Goal: Task Accomplishment & Management: Use online tool/utility

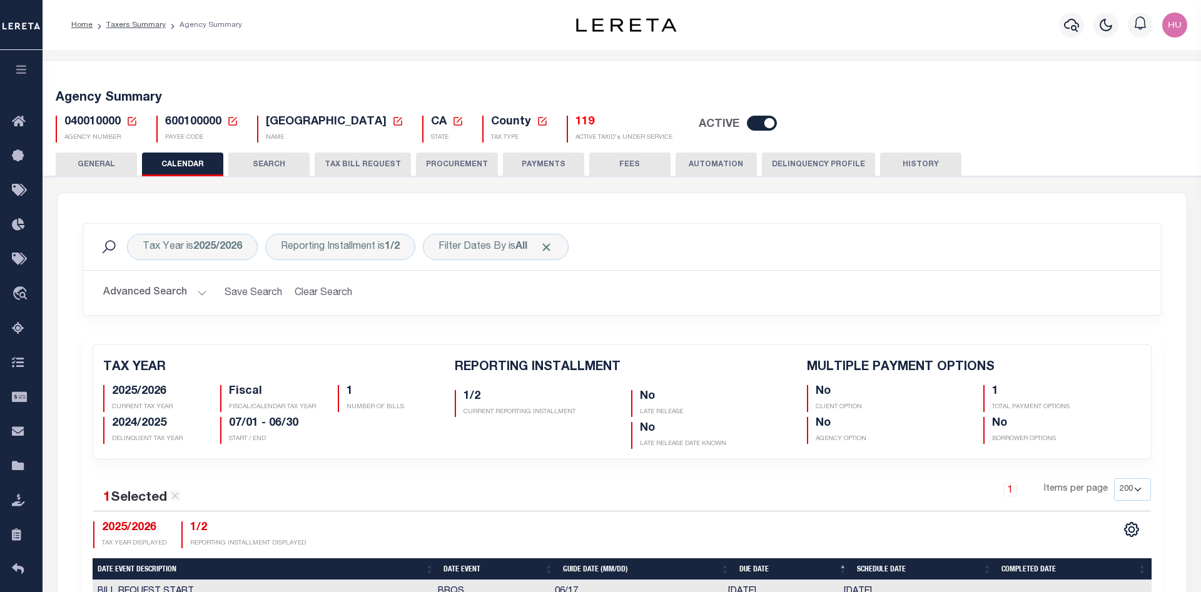
select select "200"
click at [455, 30] on div "Home Taxers Summary Agency Summary" at bounding box center [296, 25] width 471 height 26
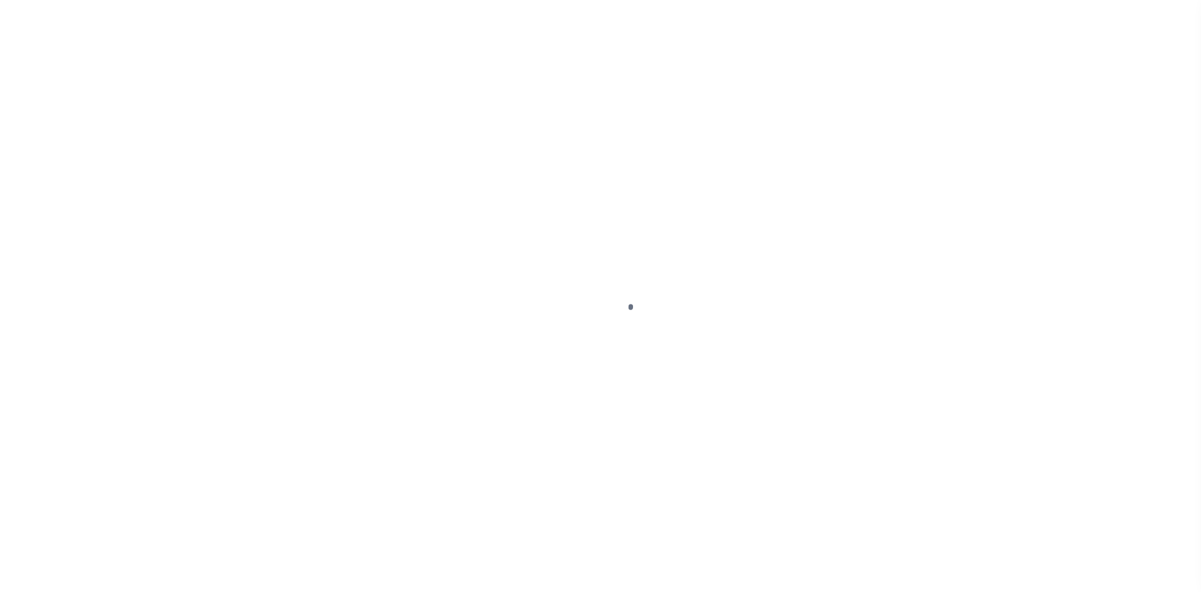
select select
select select "Escrow"
select select
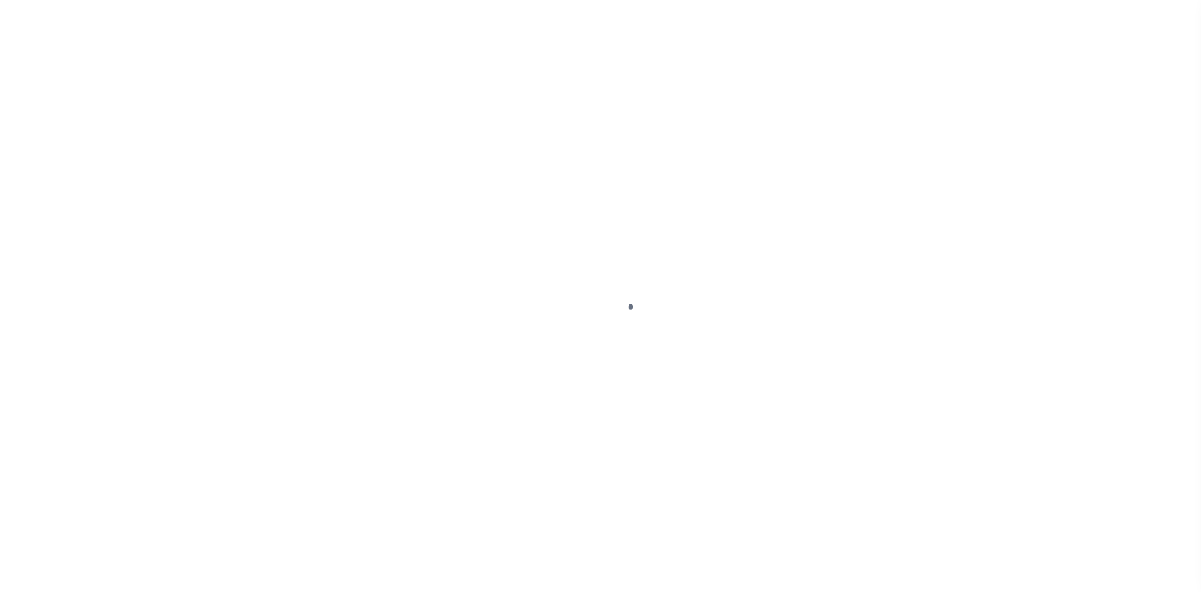
select select
select select "8193"
select select "2600"
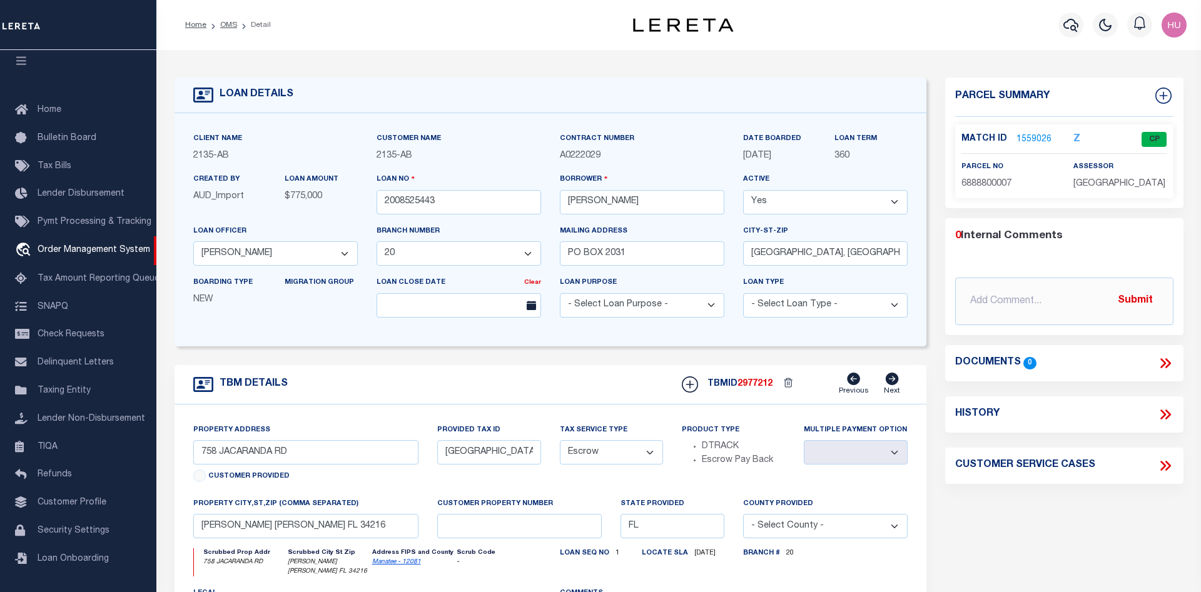
click at [1034, 138] on link "1559026" at bounding box center [1034, 139] width 35 height 13
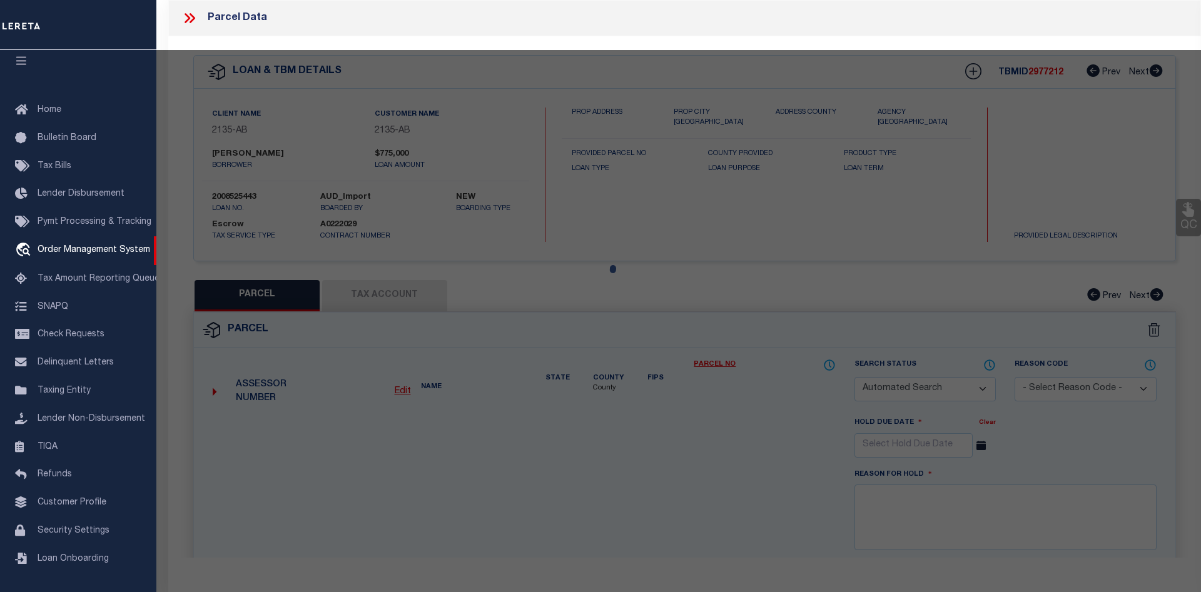
checkbox input "false"
select select "CP"
type input "HEINES, MARTIN; HEINES, MICHELLE T"
select select
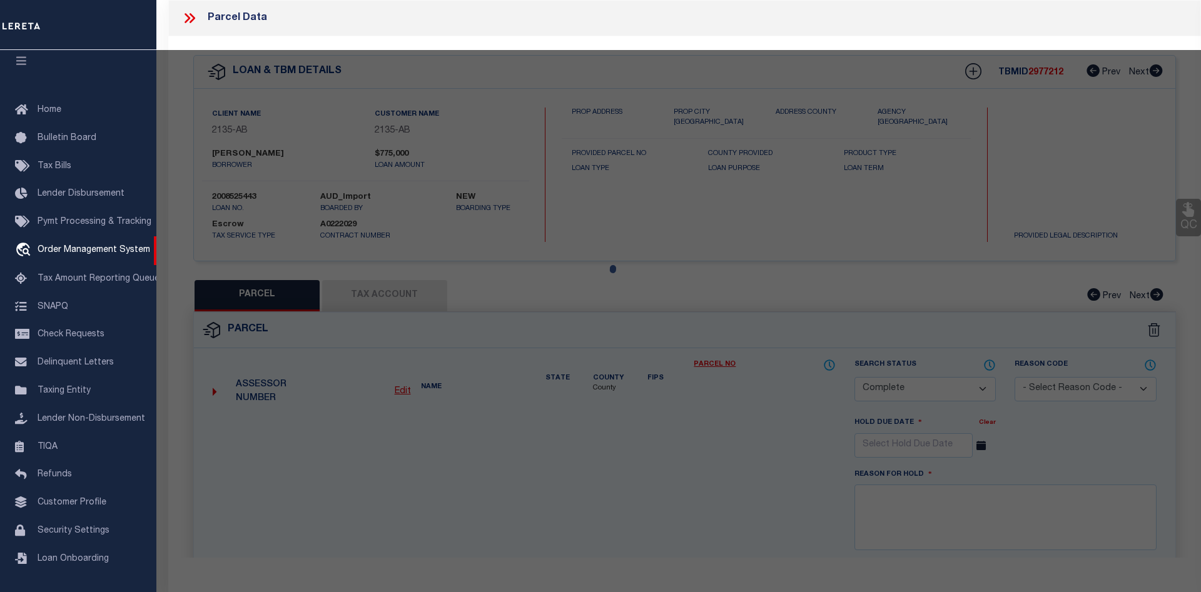
type input "758 JACARANDA RD"
type input "ANNA MARIA FL 34216"
type textarea "LOT 5 BLK 26 SHORE ACRES 4TH ADD PI#68888.0000/7 [Full Description]"
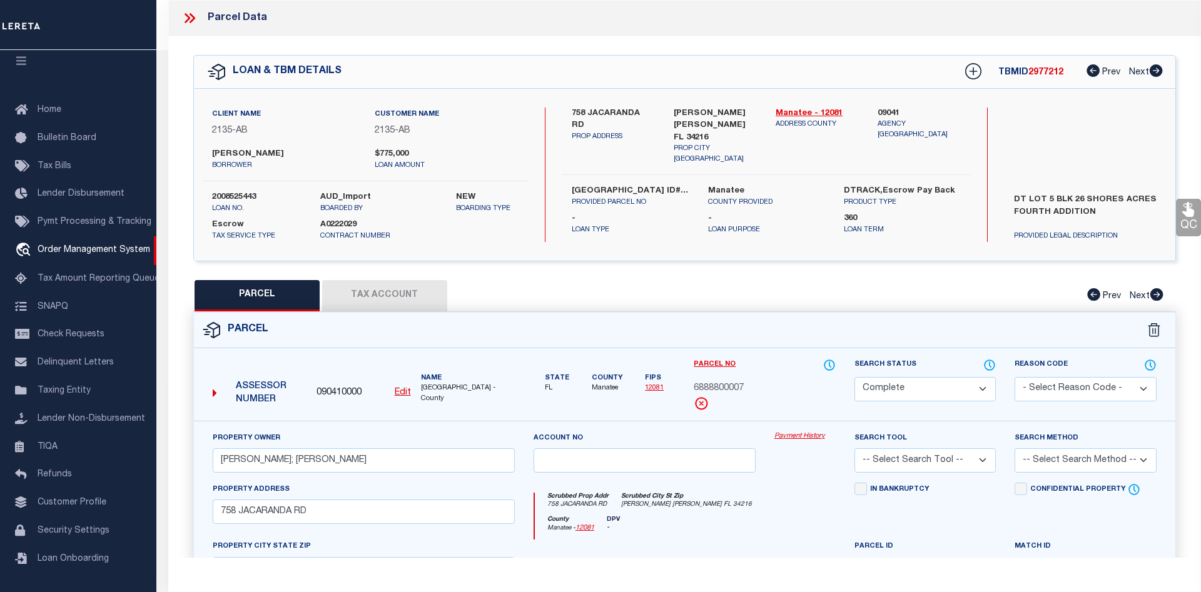
click at [409, 300] on button "Tax Account" at bounding box center [384, 295] width 125 height 31
select select "100"
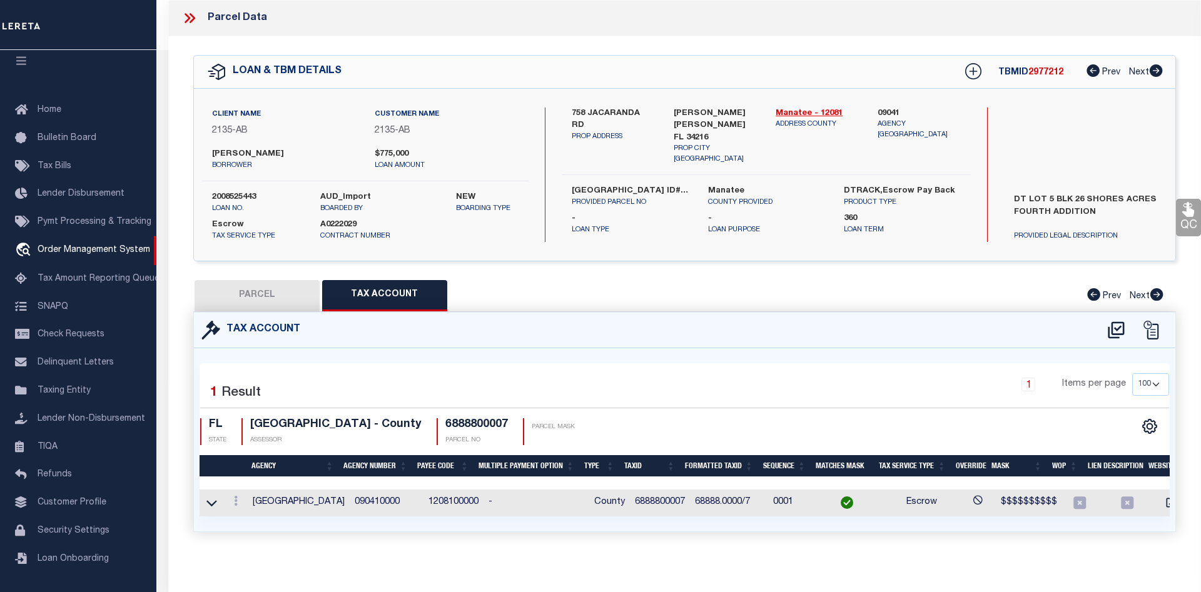
click at [288, 291] on button "PARCEL" at bounding box center [257, 295] width 125 height 31
select select "AS"
checkbox input "false"
select select "CP"
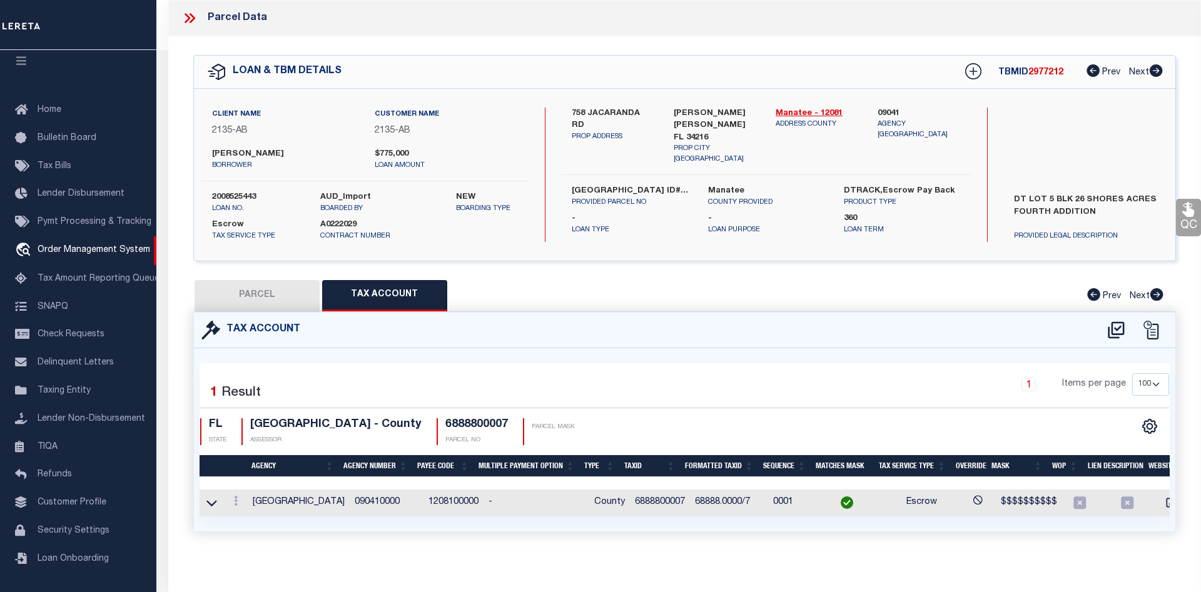
type input "HEINES, MARTIN; HEINES, MICHELLE T"
select select
type input "758 JACARANDA RD"
type input "ANNA MARIA FL 34216"
type textarea "LOT 5 BLK 26 SHORE ACRES 4TH ADD PI#68888.0000/7 [Full Description]"
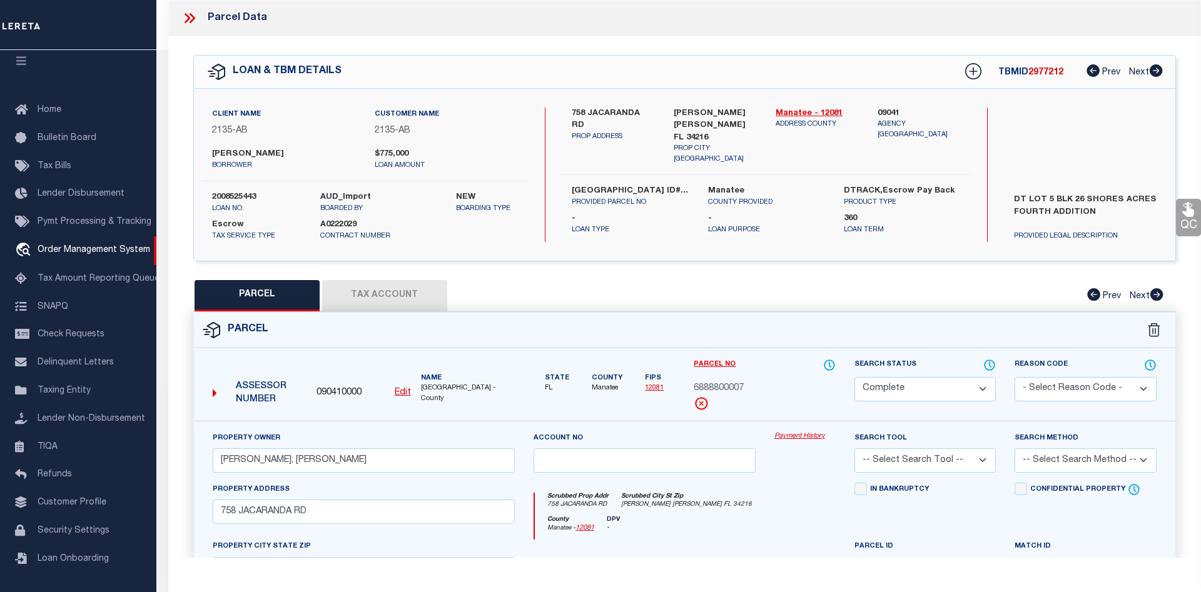
click at [394, 292] on button "Tax Account" at bounding box center [384, 295] width 125 height 31
select select "100"
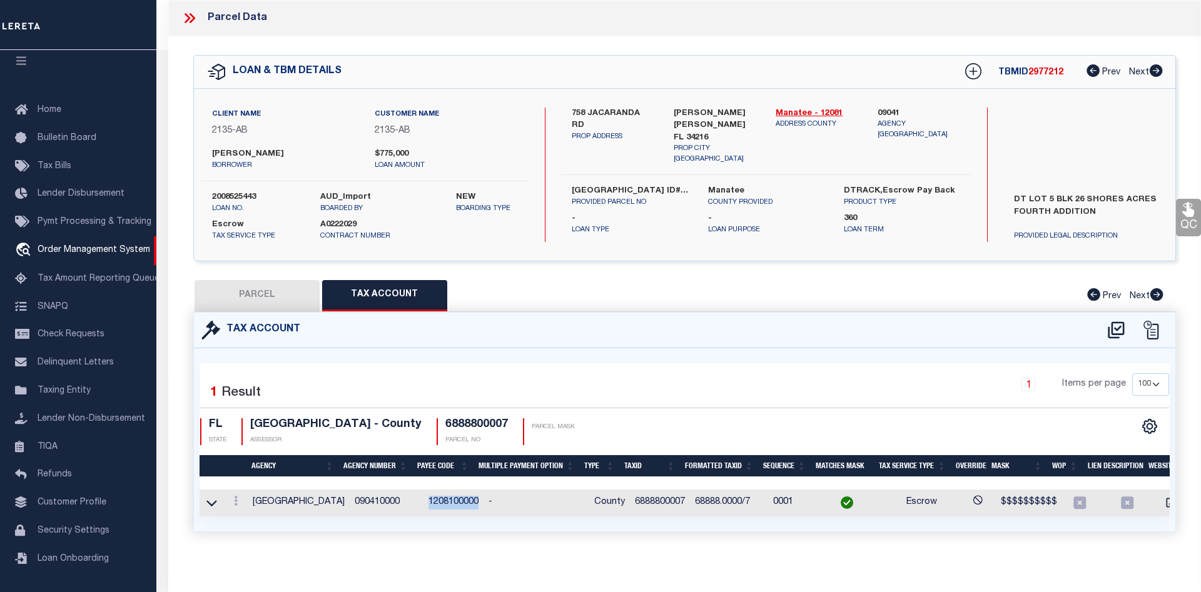
drag, startPoint x: 468, startPoint y: 500, endPoint x: 420, endPoint y: 501, distance: 47.6
click at [424, 501] on td "1208100000" at bounding box center [454, 503] width 60 height 27
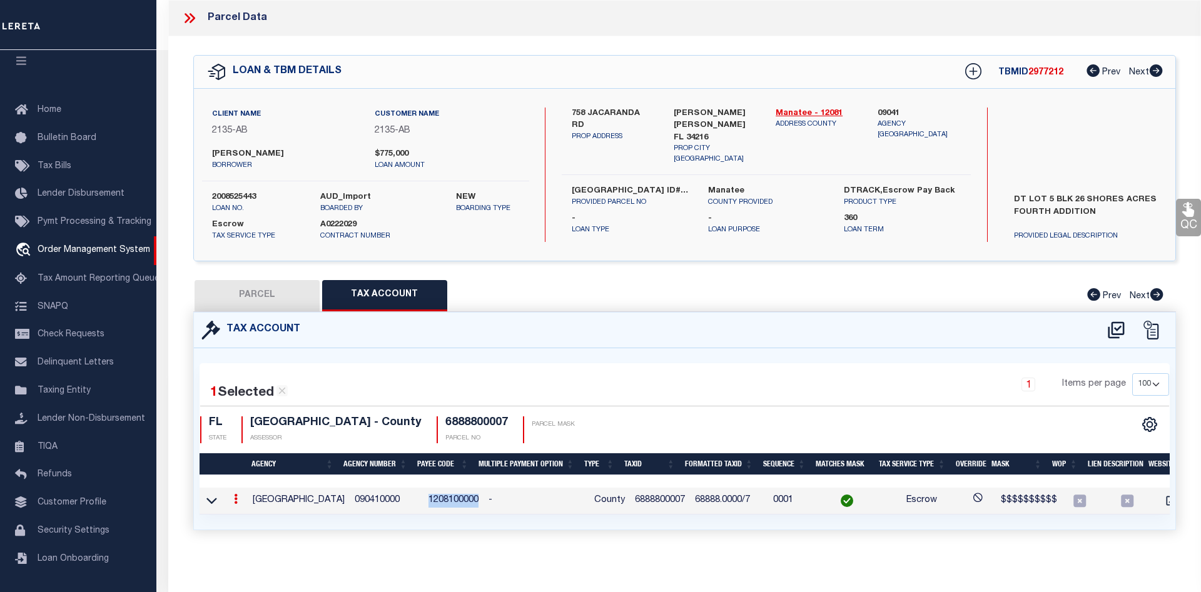
copy td "1208100000"
click at [517, 285] on div "PARCEL Tax Account Prev Next" at bounding box center [684, 295] width 983 height 31
click at [190, 21] on icon at bounding box center [189, 18] width 16 height 16
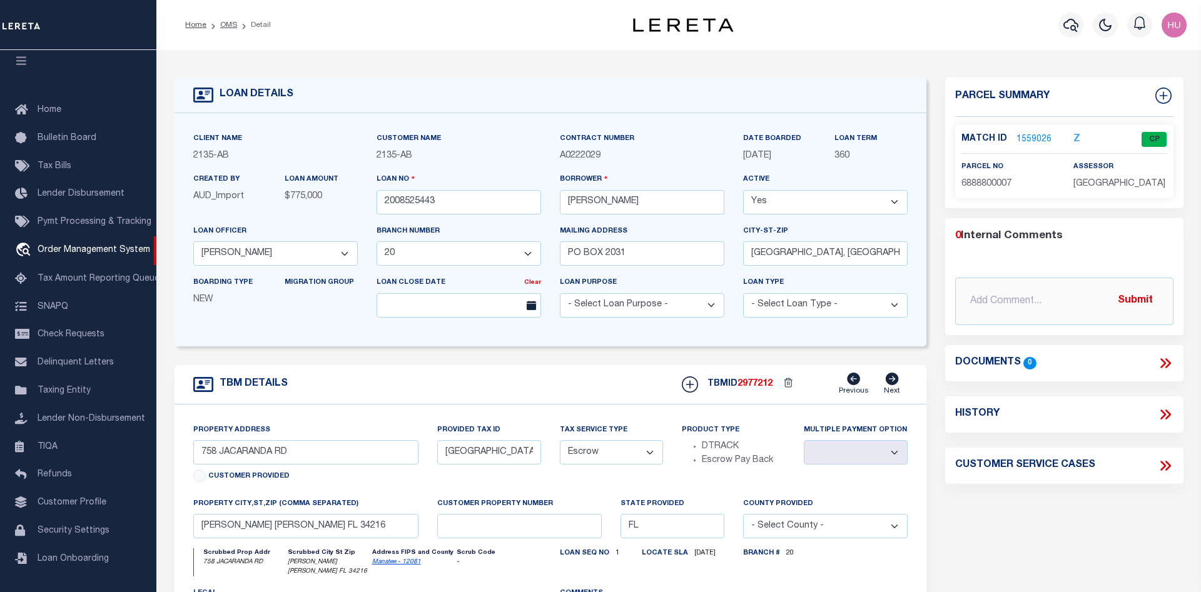
click at [1035, 141] on link "1559026" at bounding box center [1034, 139] width 35 height 13
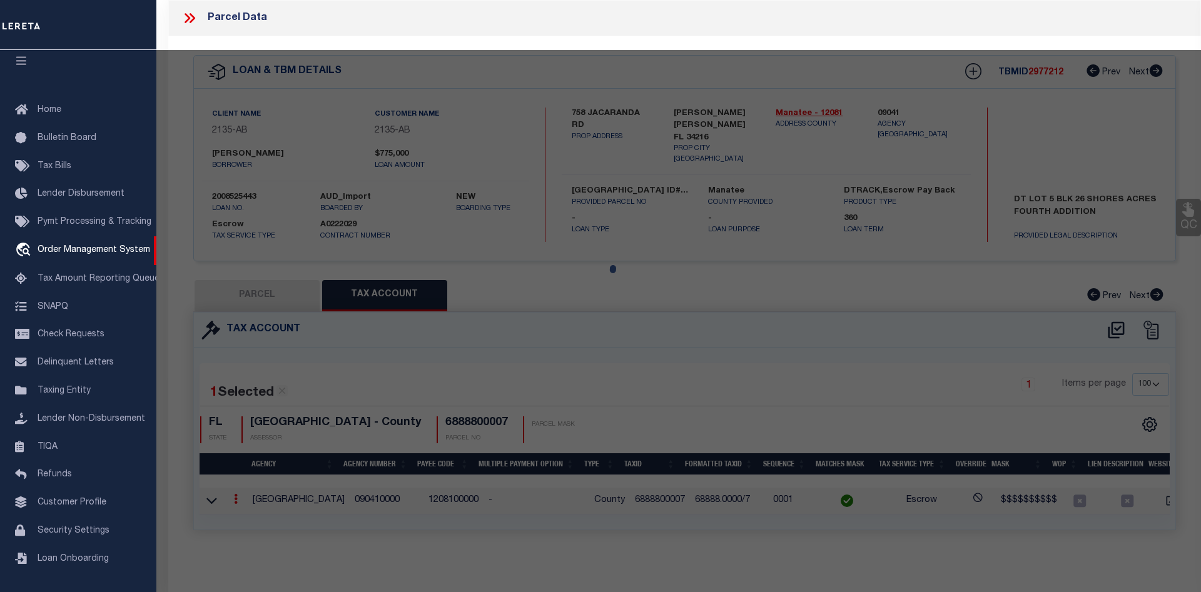
select select "AS"
checkbox input "false"
select select "CP"
type input "HEINES, MARTIN; HEINES, MICHELLE T"
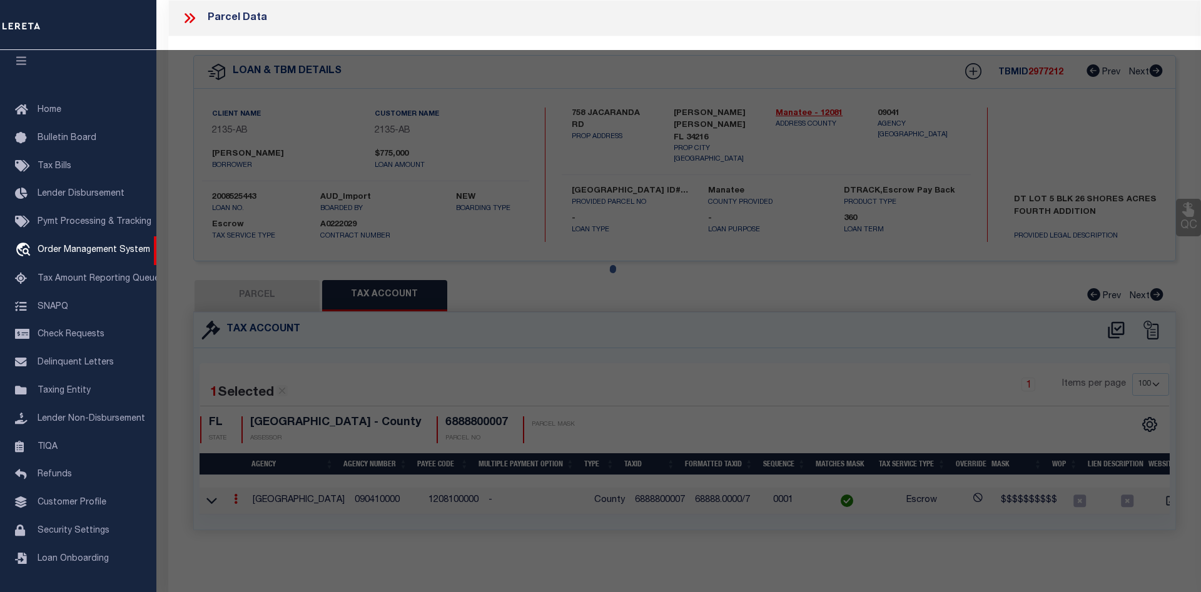
select select
type input "758 JACARANDA RD"
type input "ANNA MARIA FL 34216"
type textarea "LOT 5 BLK 26 SHORE ACRES 4TH ADD PI#68888.0000/7 [Full Description]"
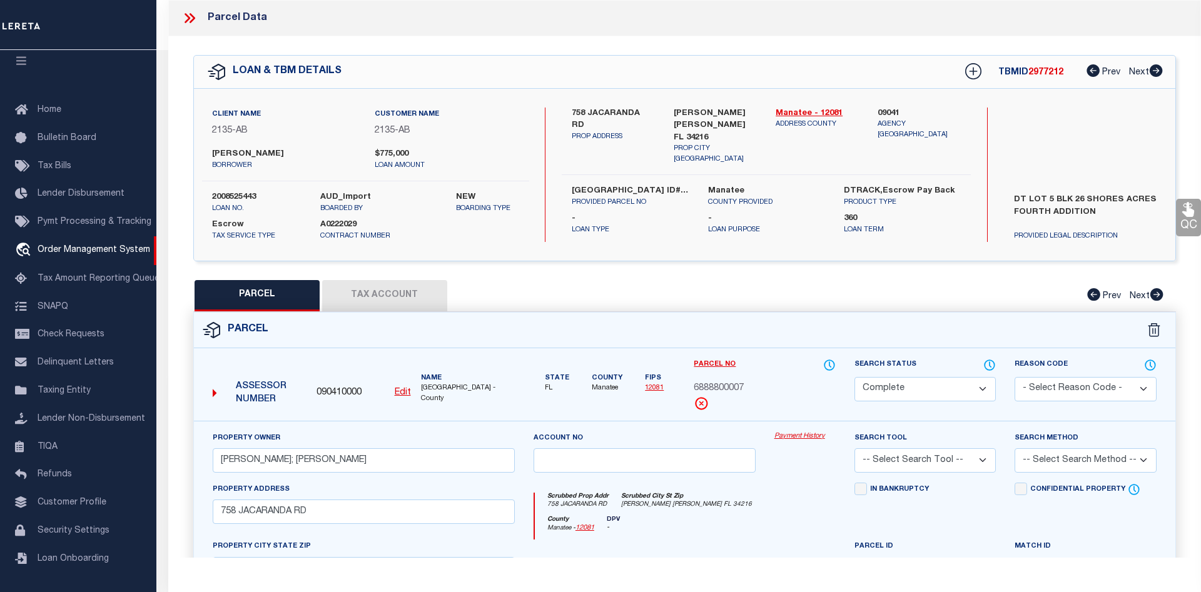
click at [796, 437] on link "Payment History" at bounding box center [805, 437] width 61 height 11
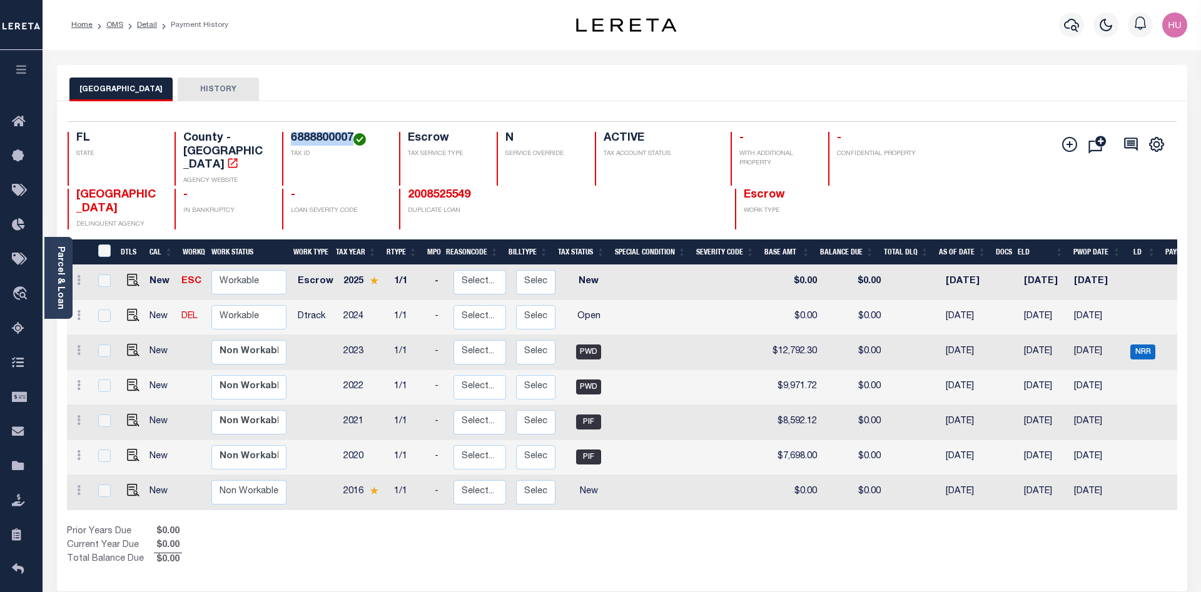
drag, startPoint x: 353, startPoint y: 138, endPoint x: 290, endPoint y: 138, distance: 63.2
click at [290, 138] on div "6888800007 TAX ID" at bounding box center [333, 159] width 102 height 54
click at [674, 56] on div "Parcel & Loan Loan Details 2008525443 LOAN NO NEW" at bounding box center [622, 410] width 1149 height 721
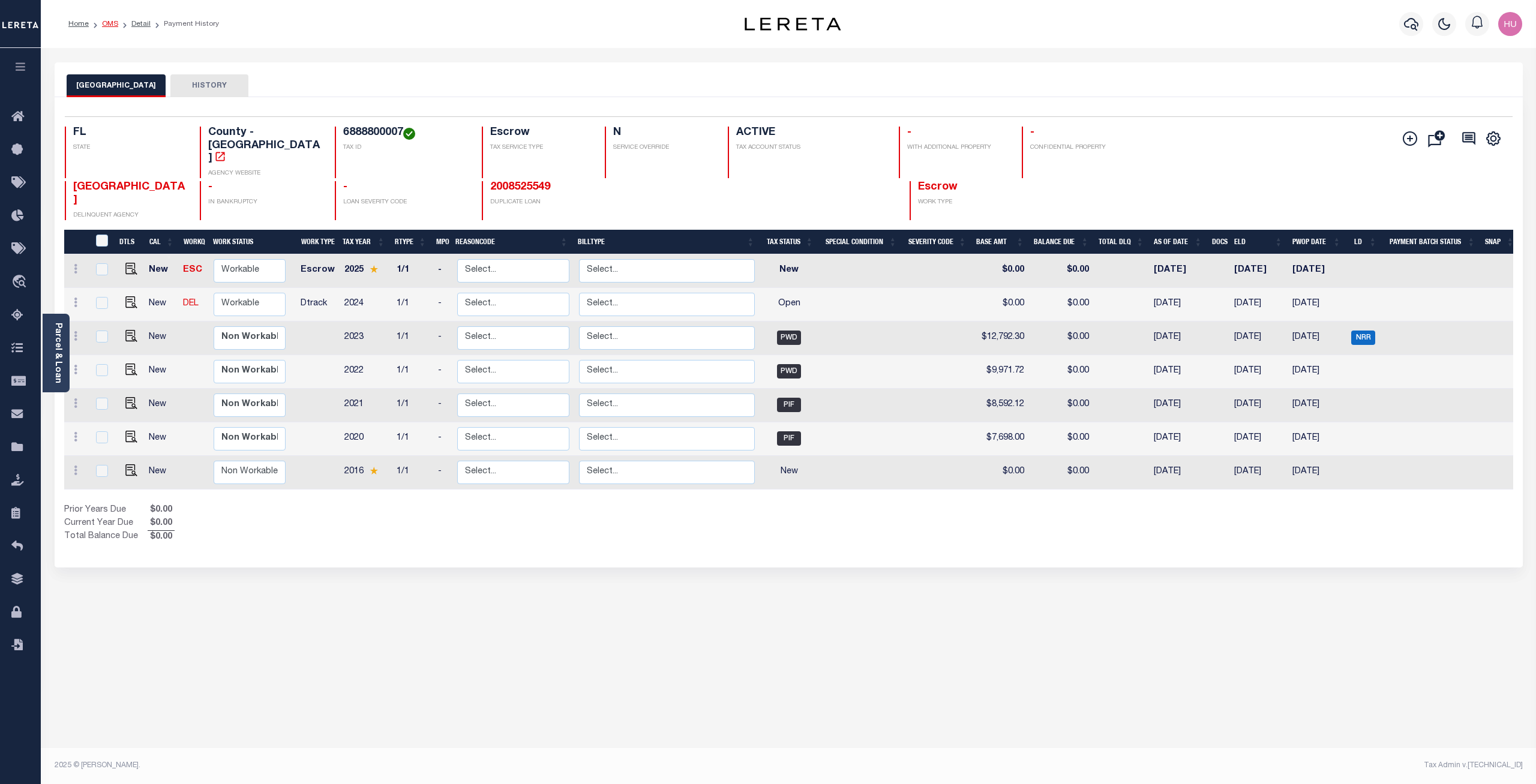
click at [112, 23] on link "OMS" at bounding box center [109, 24] width 16 height 8
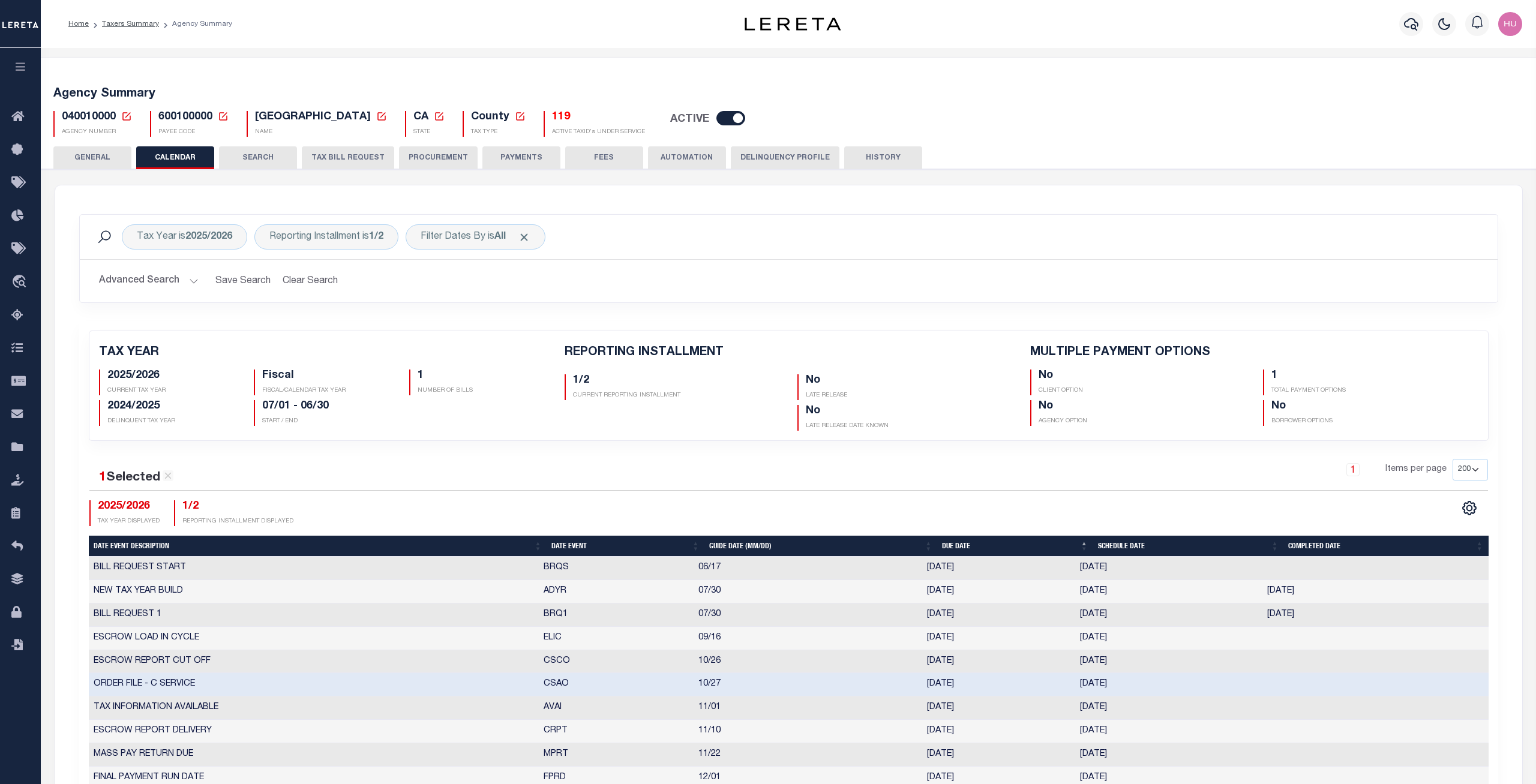
select select "200"
click at [552, 120] on h5 "119" at bounding box center [598, 118] width 93 height 13
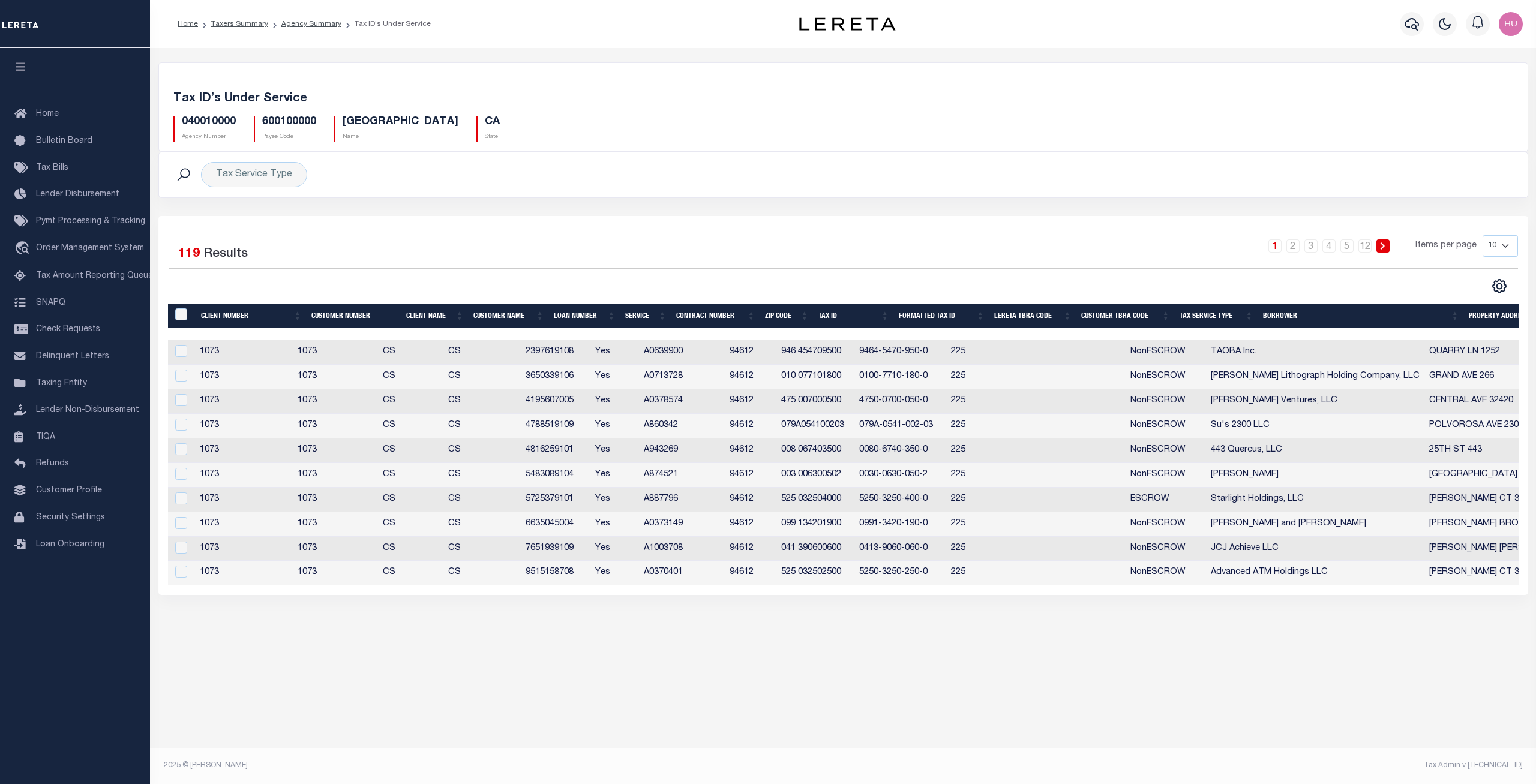
click at [1482, 235] on select "10 25 50 100" at bounding box center [1500, 245] width 35 height 22
select select "100"
click option "100" at bounding box center [0, 0] width 0 height 0
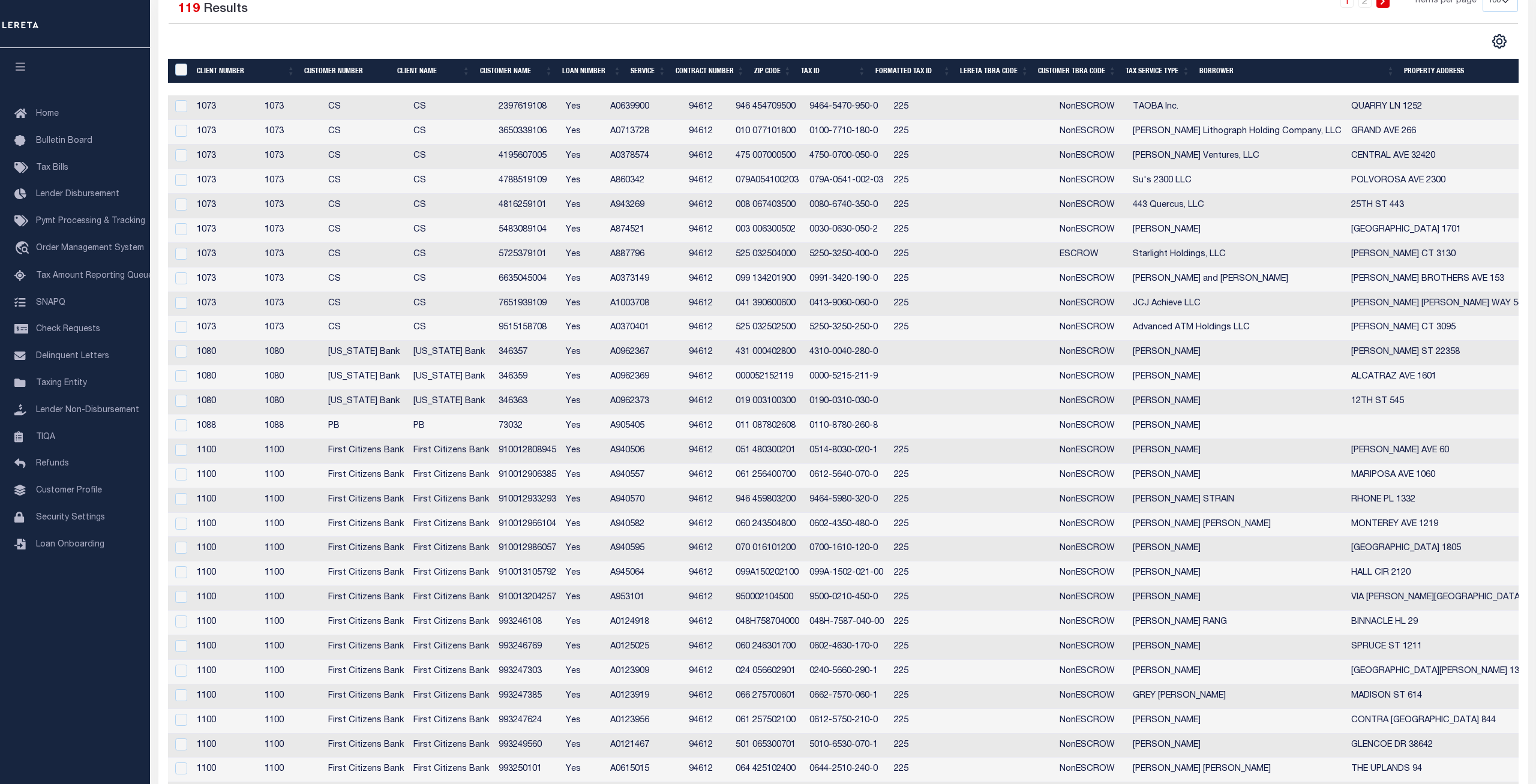
scroll to position [306, 0]
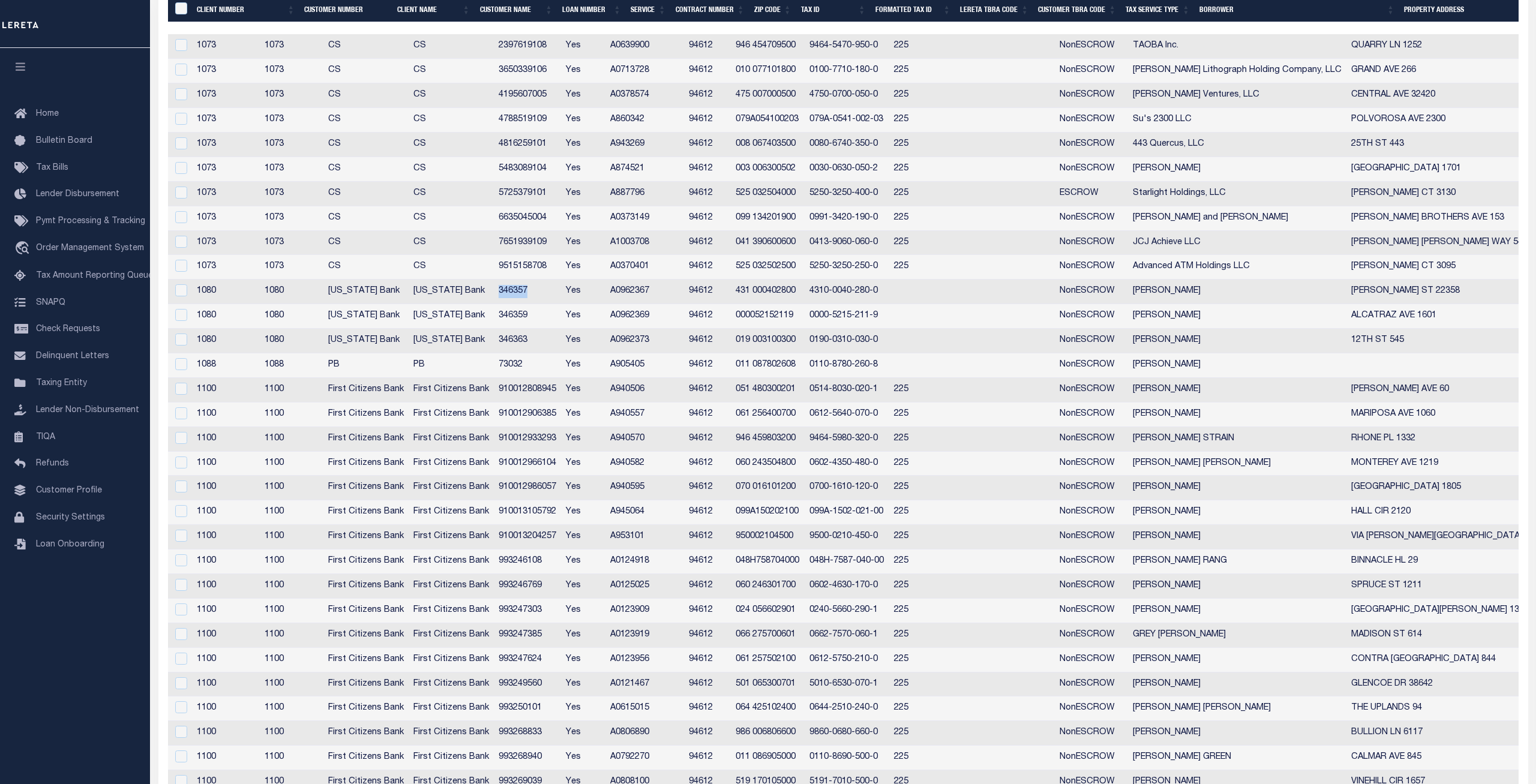
drag, startPoint x: 595, startPoint y: 292, endPoint x: 564, endPoint y: 290, distance: 31.1
click at [561, 290] on td "346357" at bounding box center [527, 292] width 67 height 25
checkbox input "true"
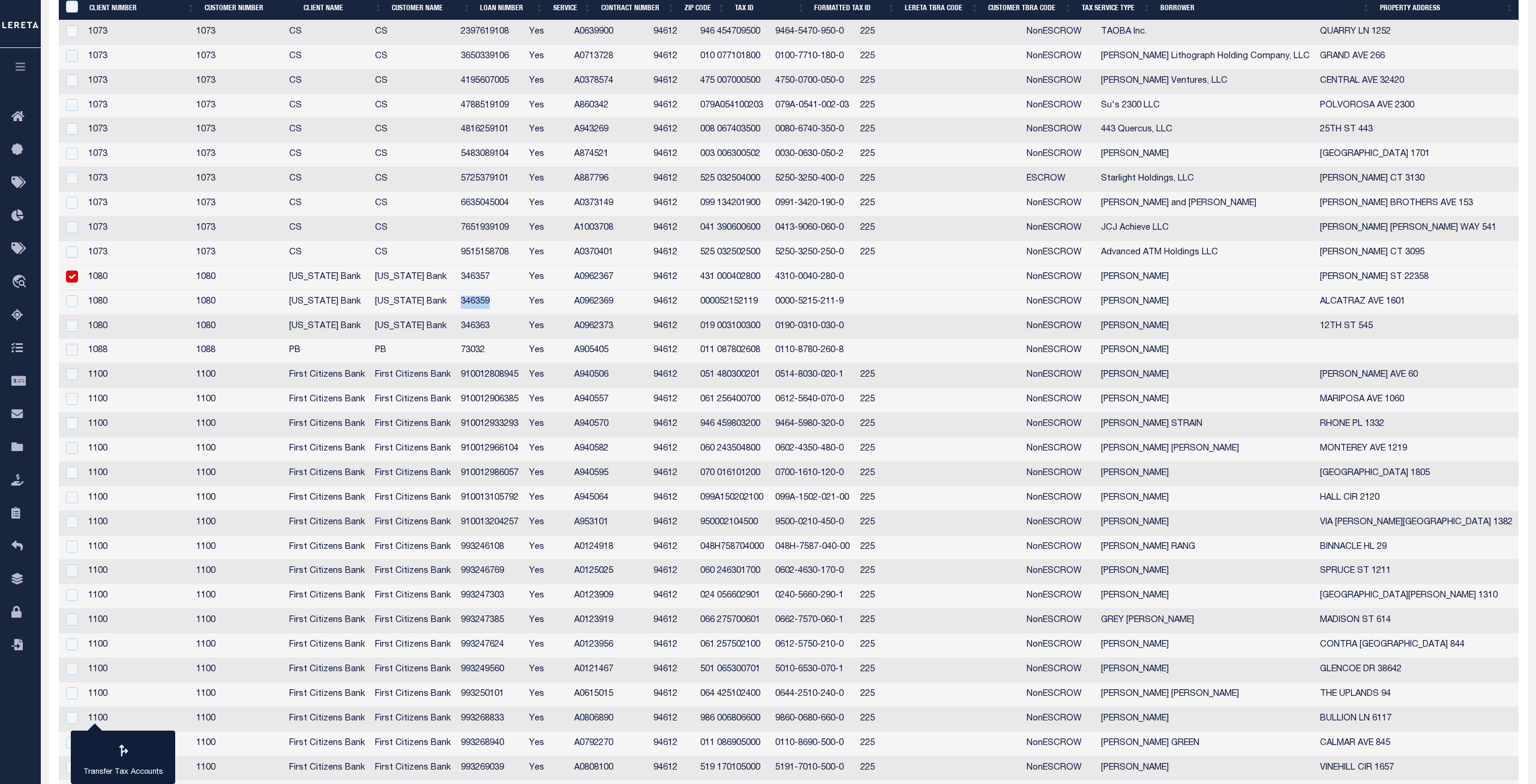
drag, startPoint x: 511, startPoint y: 297, endPoint x: 482, endPoint y: 299, distance: 29.1
click at [482, 299] on td "346359" at bounding box center [489, 303] width 68 height 25
checkbox input "true"
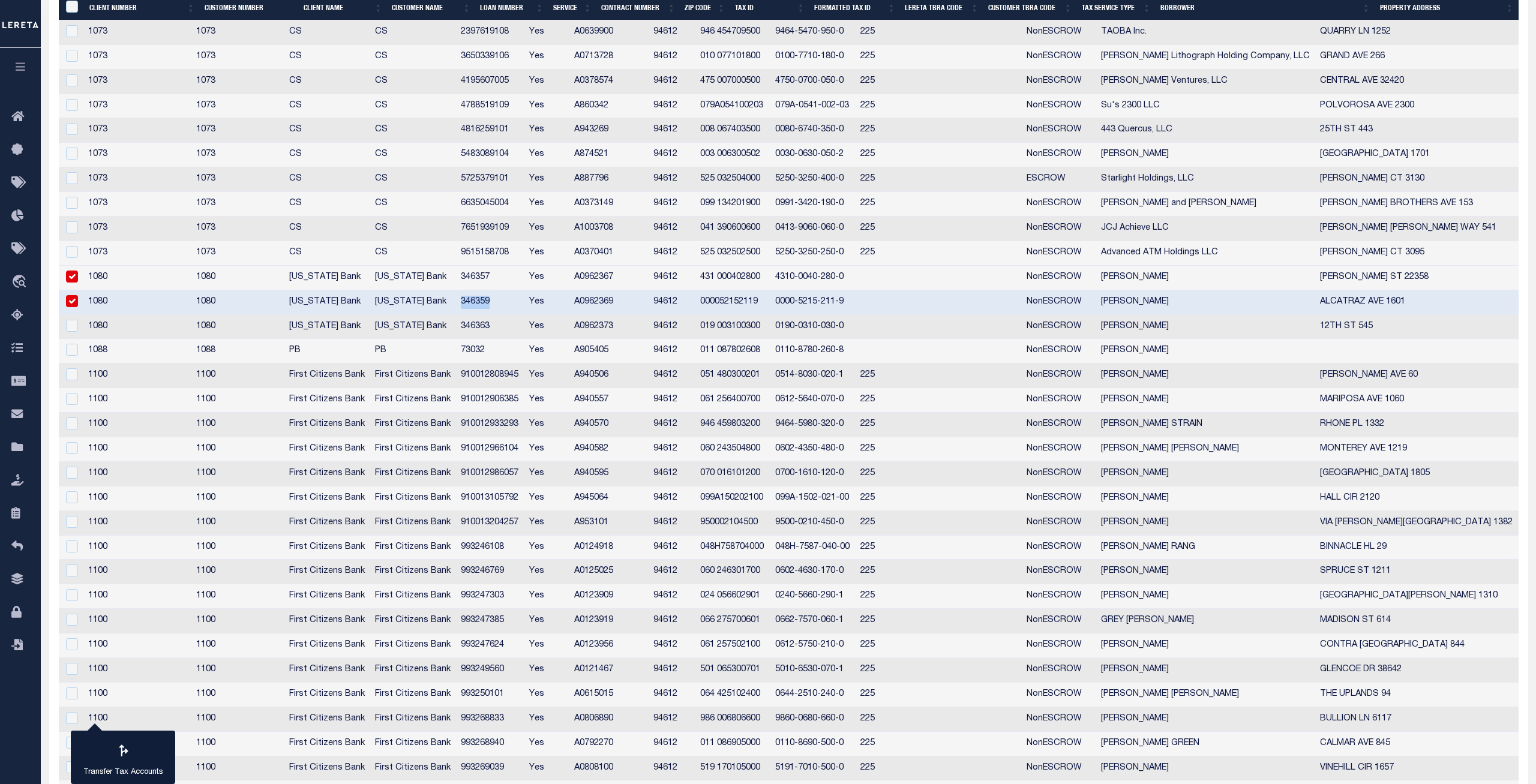
copy td "346359"
drag, startPoint x: 539, startPoint y: 378, endPoint x: 481, endPoint y: 379, distance: 58.0
click at [481, 379] on td "910012808945" at bounding box center [489, 376] width 68 height 25
checkbox input "true"
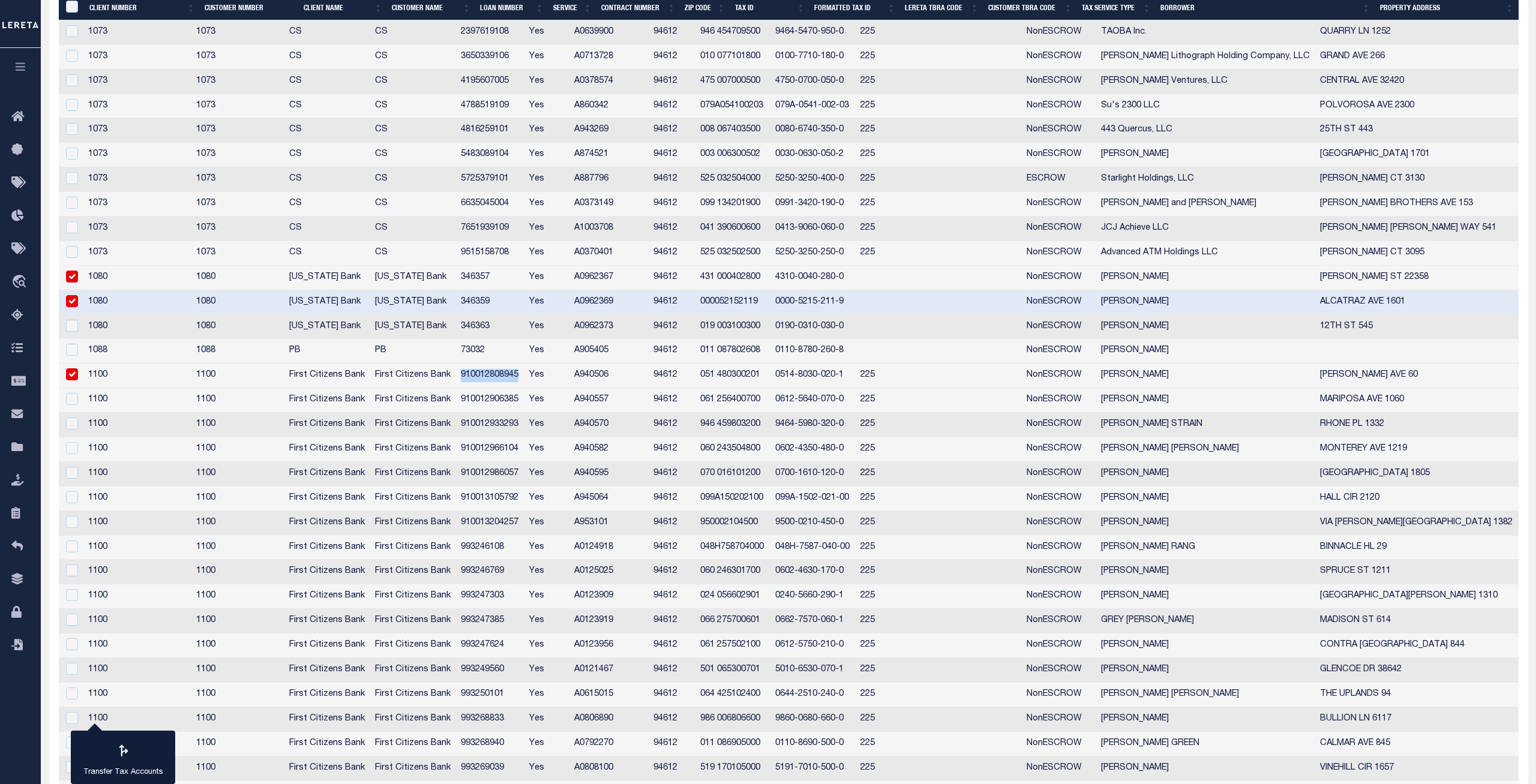
copy td "910012808945"
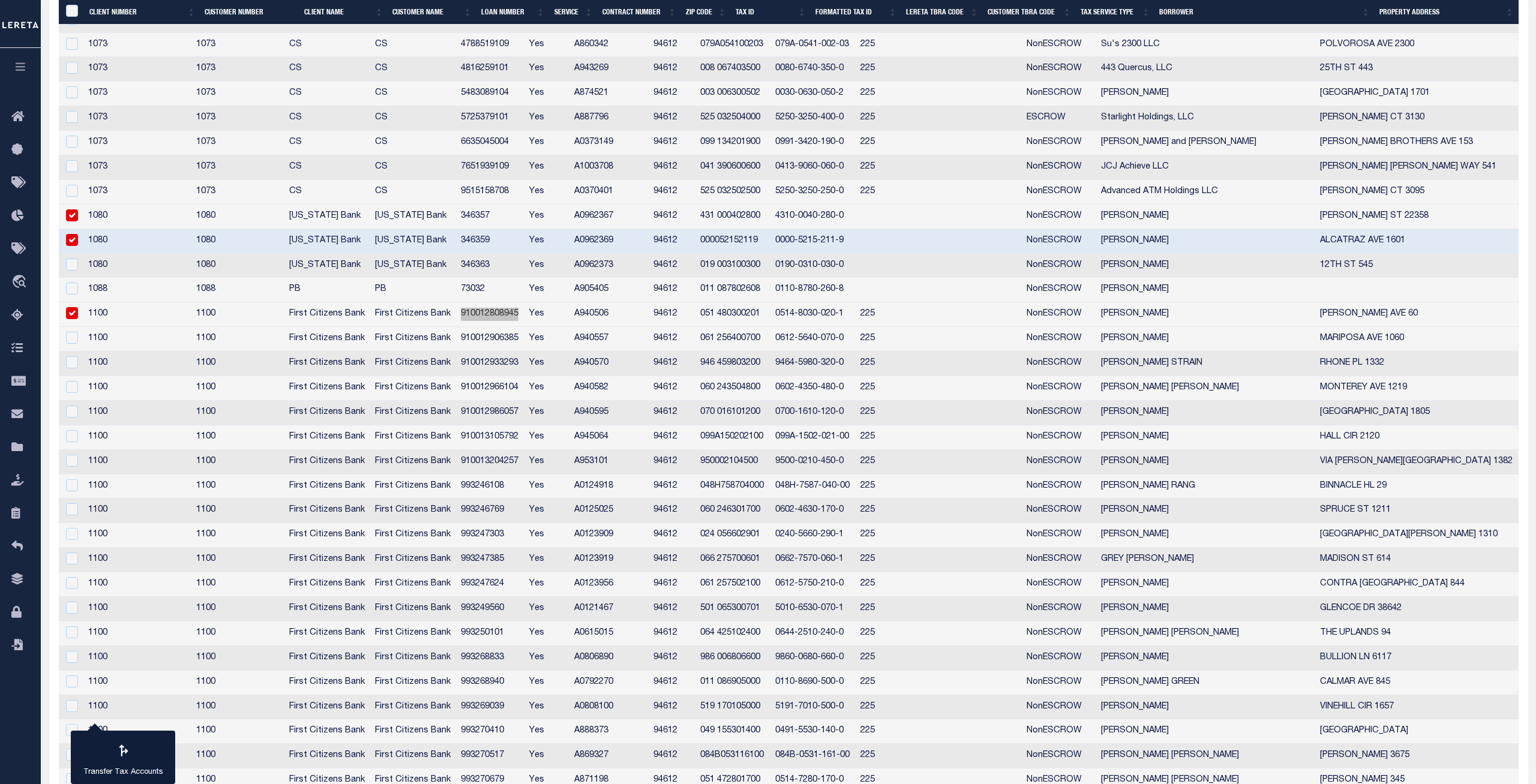
scroll to position [490, 0]
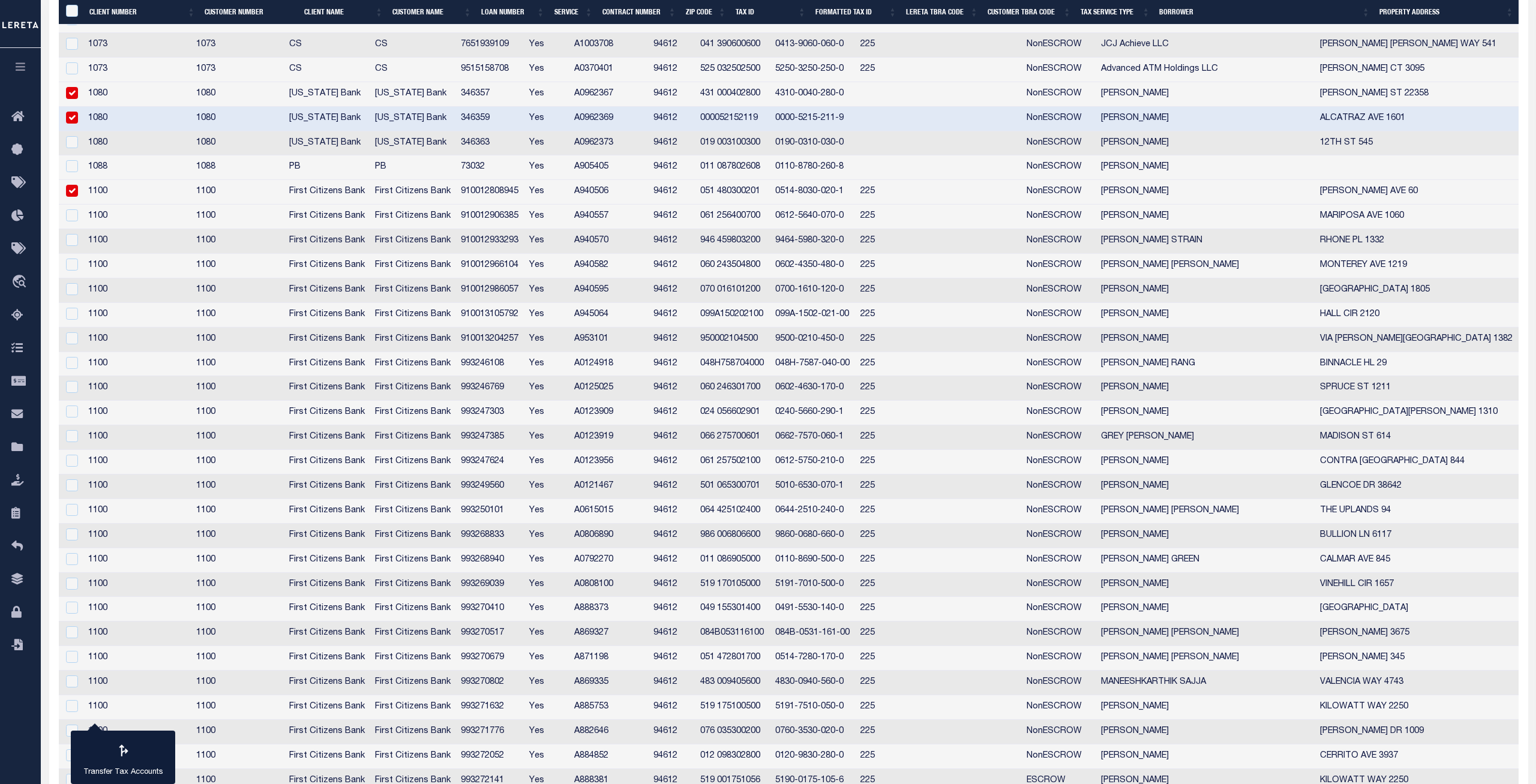
click at [502, 361] on td "993246108" at bounding box center [489, 364] width 68 height 25
checkbox input "false"
copy td "993246108"
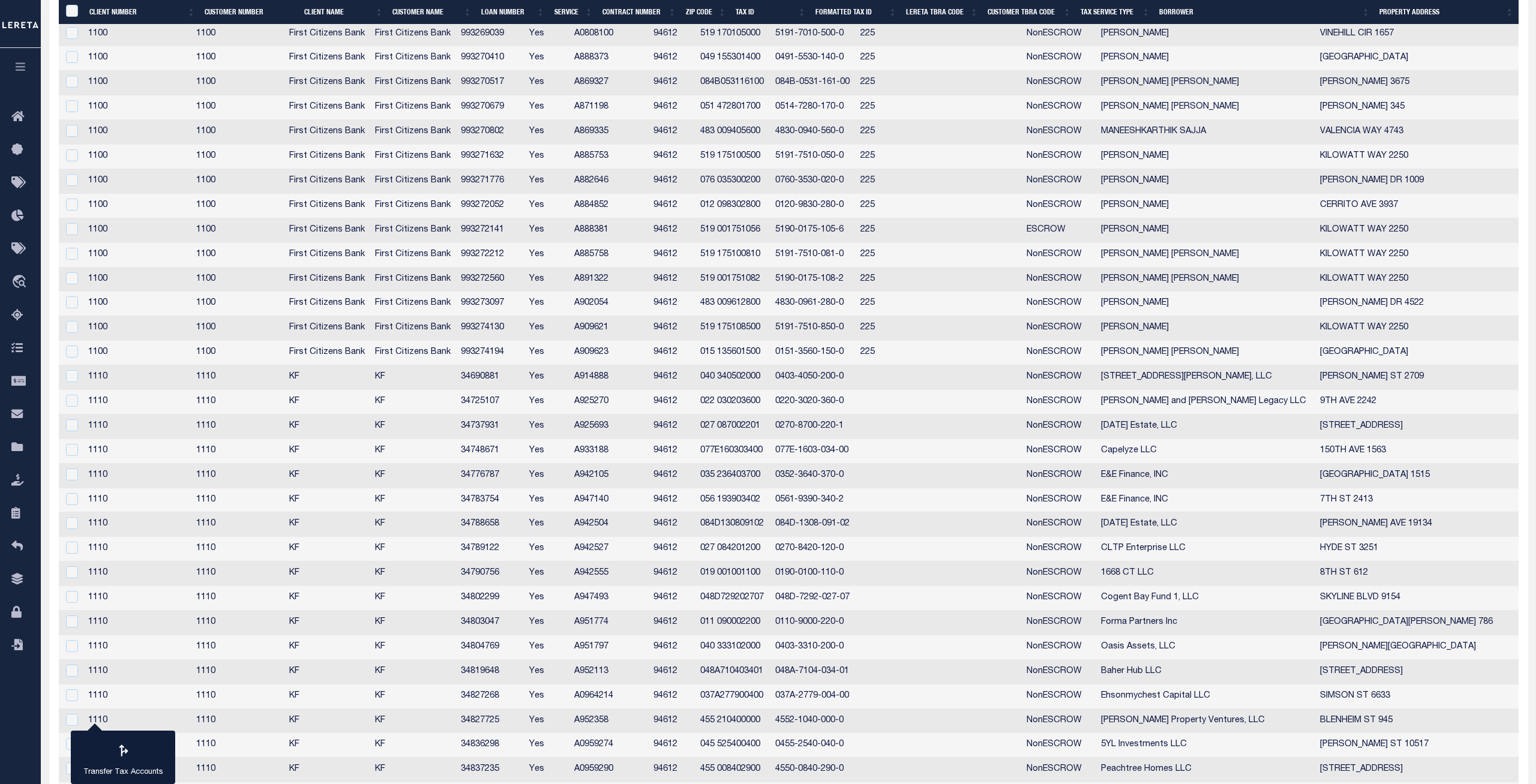
scroll to position [1101, 0]
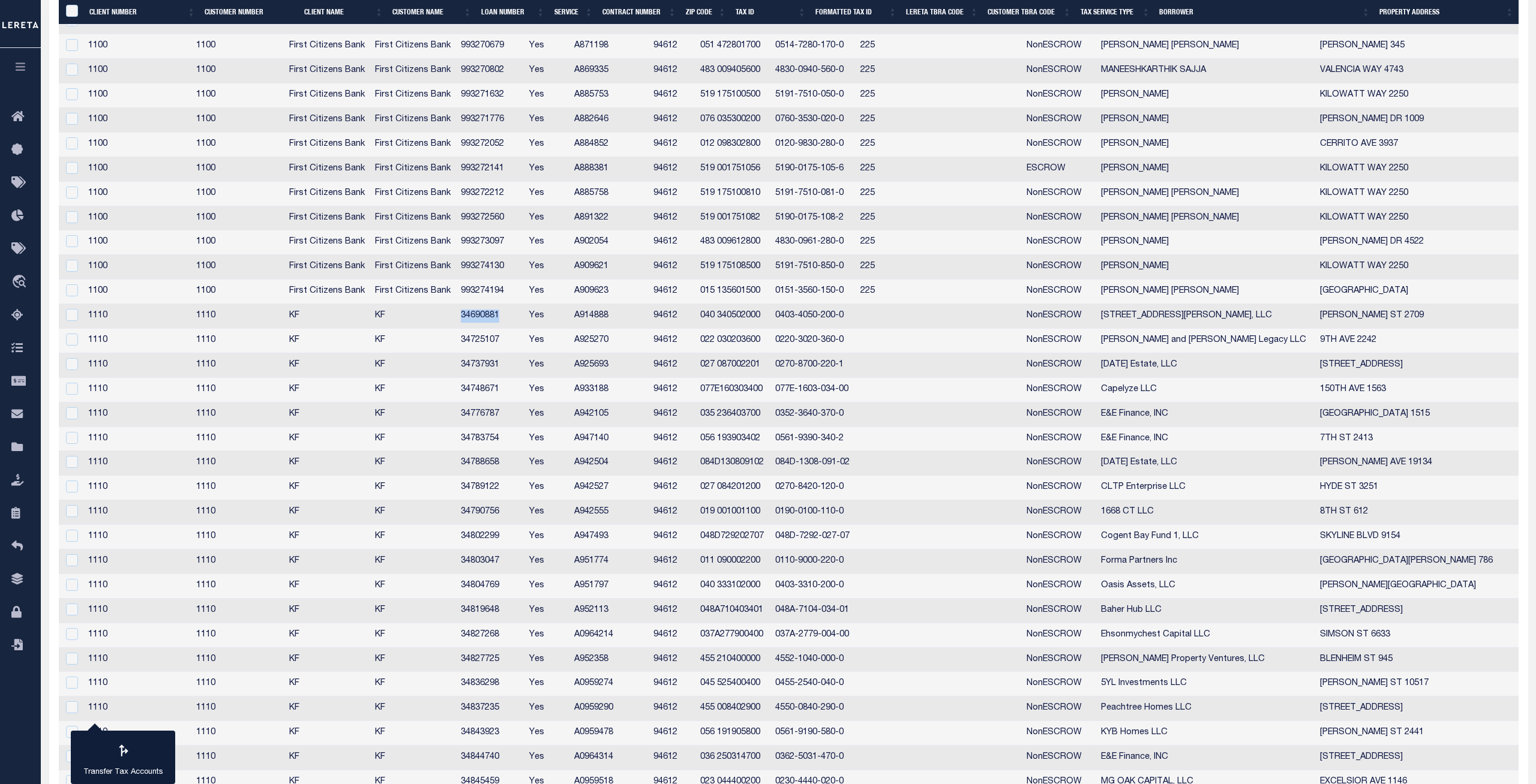
drag, startPoint x: 521, startPoint y: 317, endPoint x: 477, endPoint y: 317, distance: 44.0
click at [477, 317] on td "34690881" at bounding box center [489, 316] width 68 height 25
checkbox input "true"
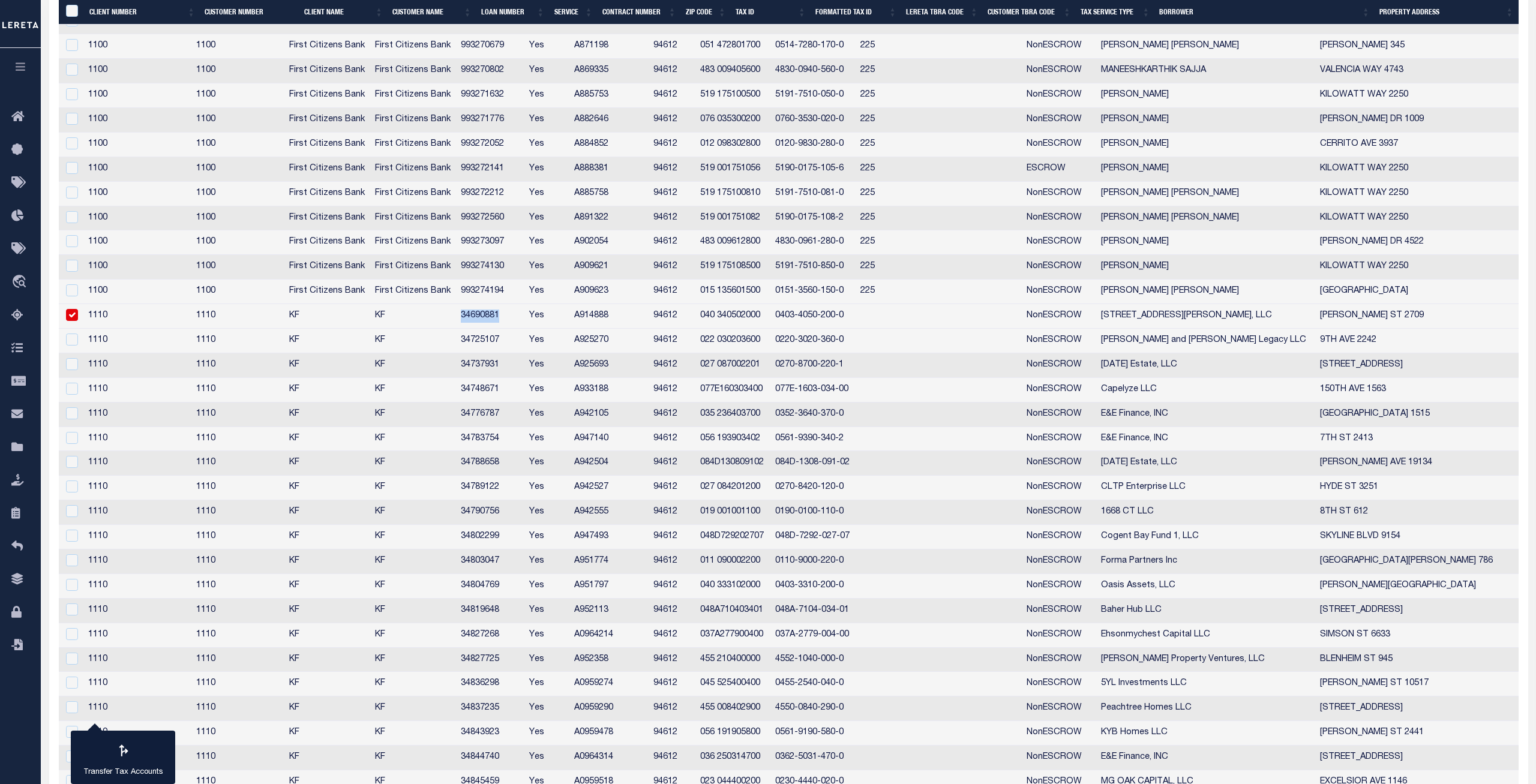
copy td "34690881"
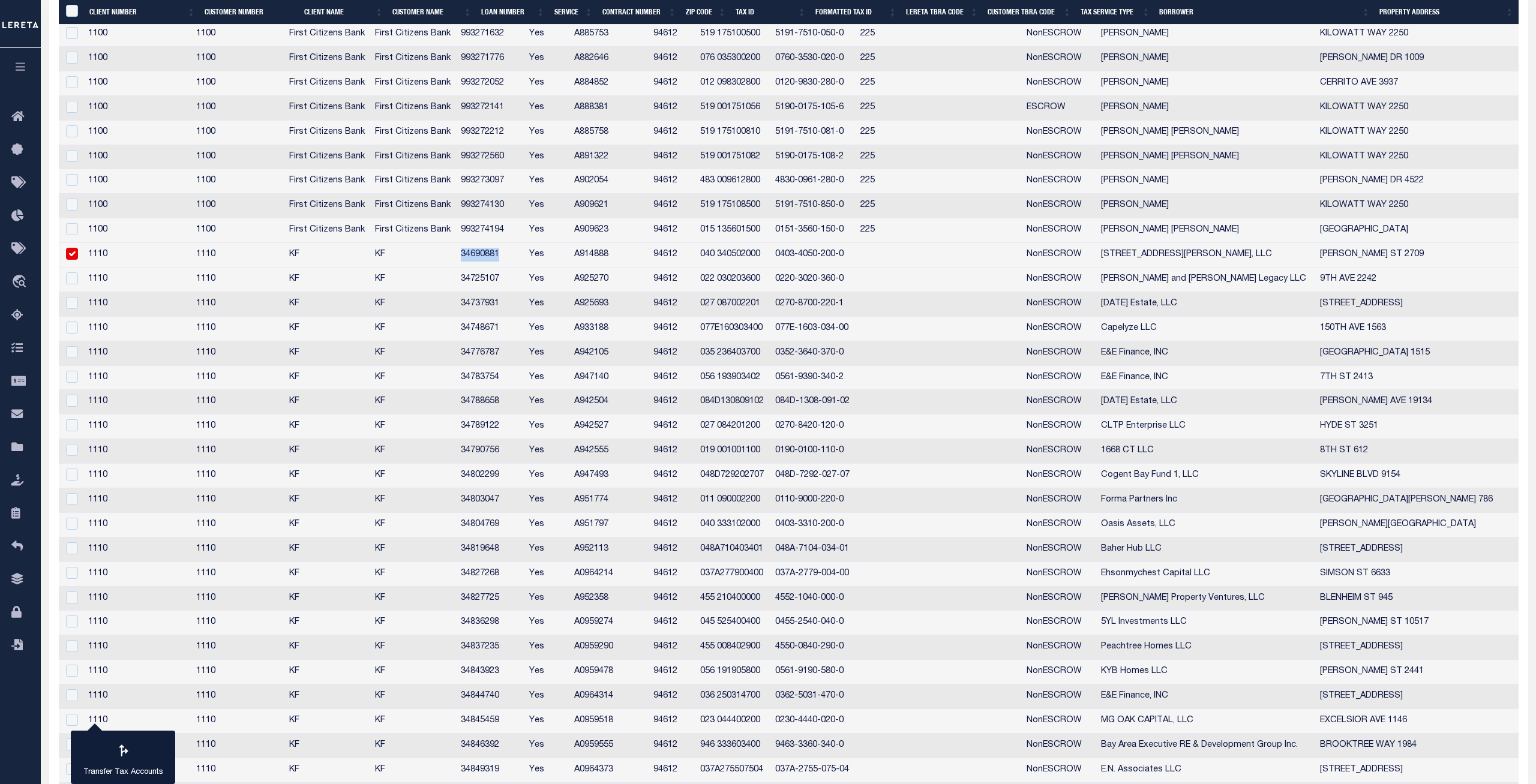
click at [505, 280] on td "34725107" at bounding box center [489, 280] width 68 height 25
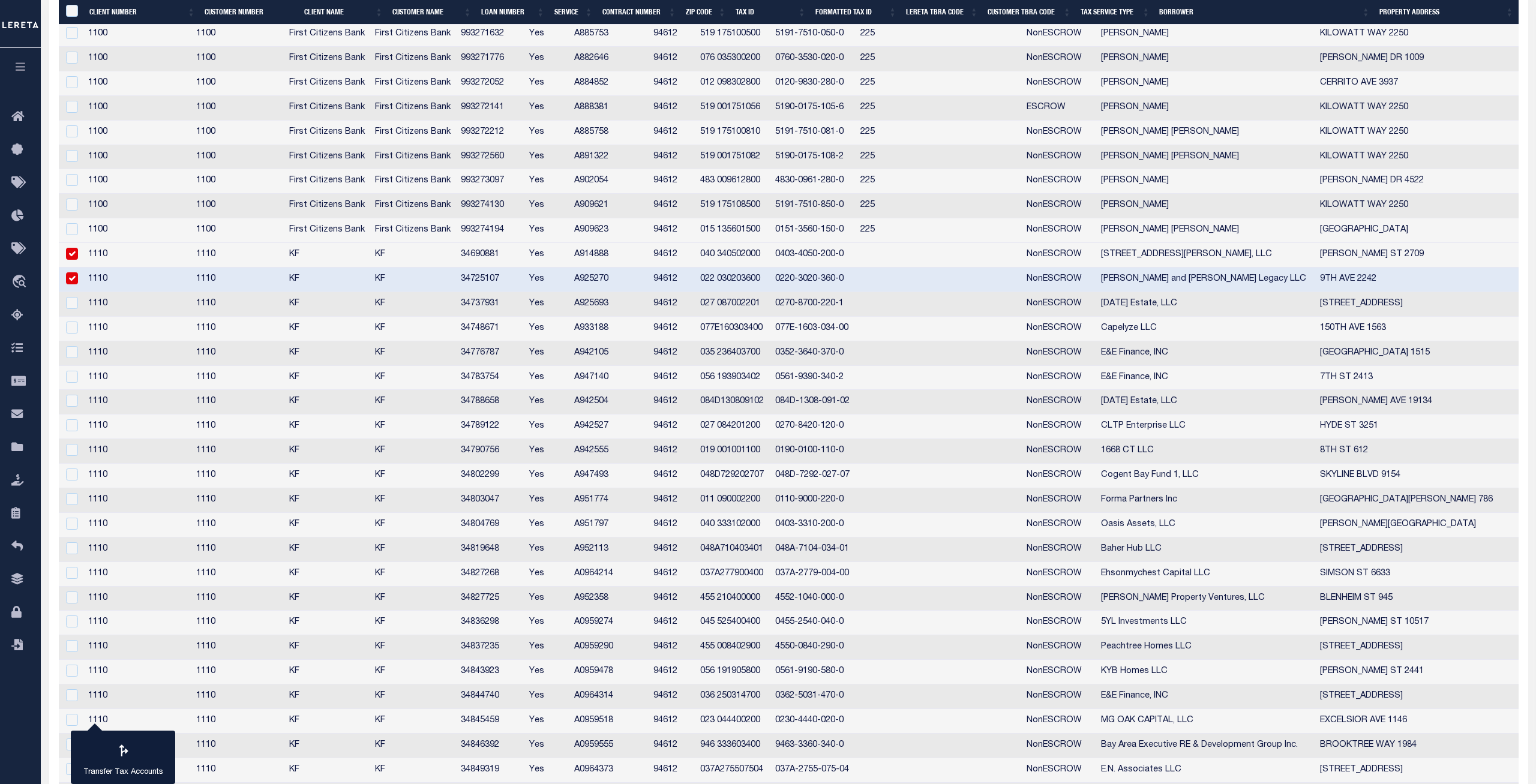
click at [505, 280] on td "34725107" at bounding box center [489, 280] width 68 height 25
checkbox input "false"
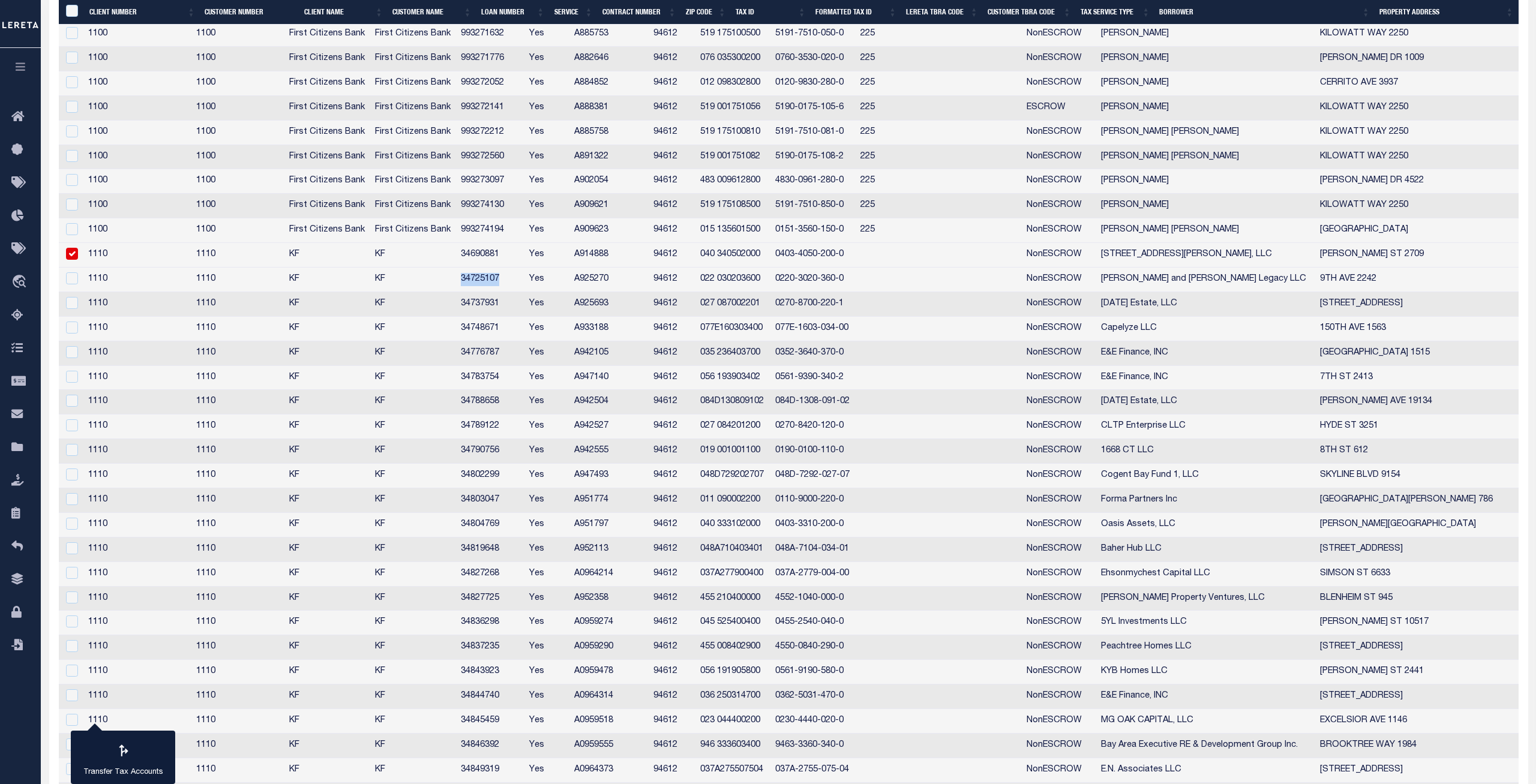
copy td "34725107"
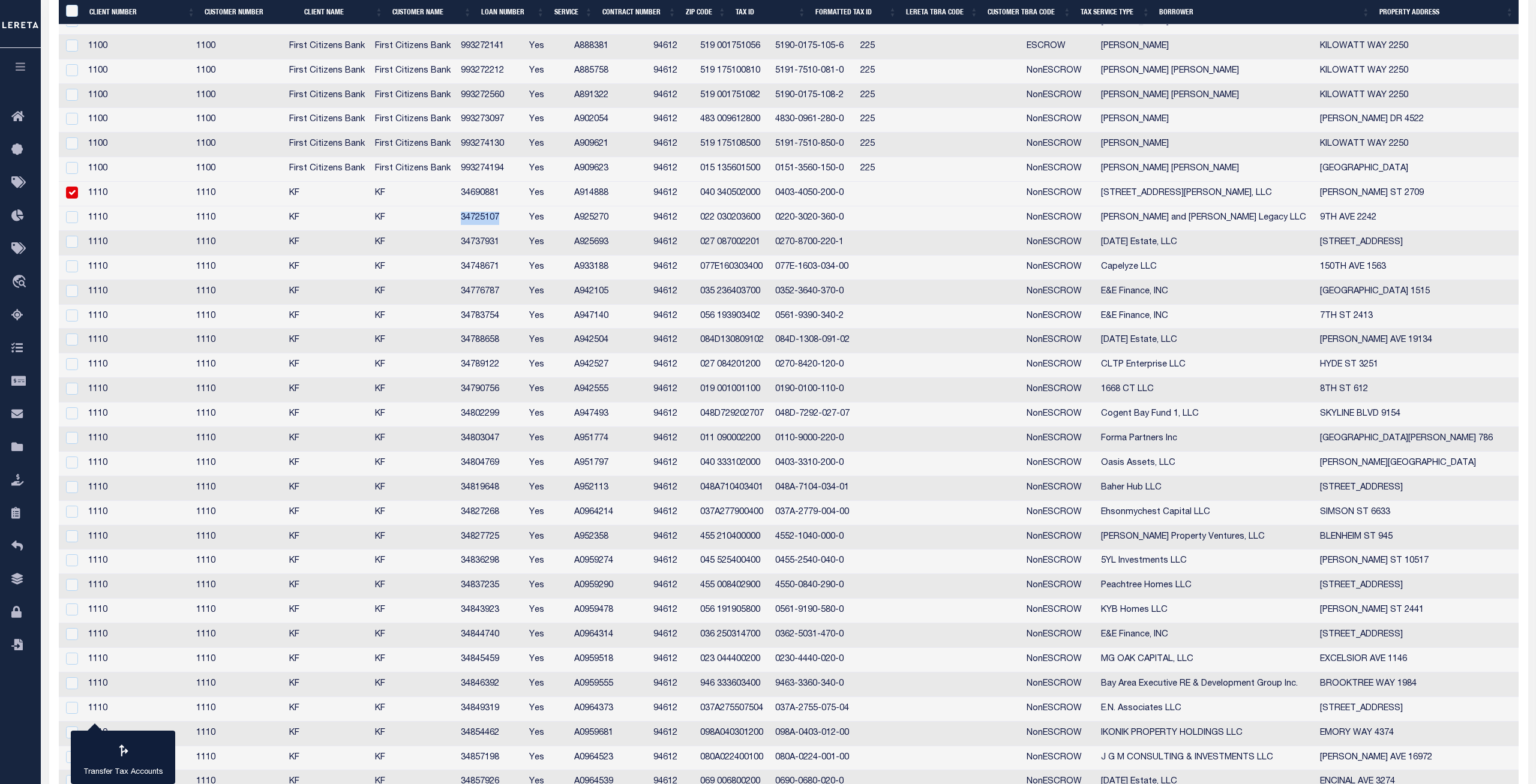
scroll to position [2041, 0]
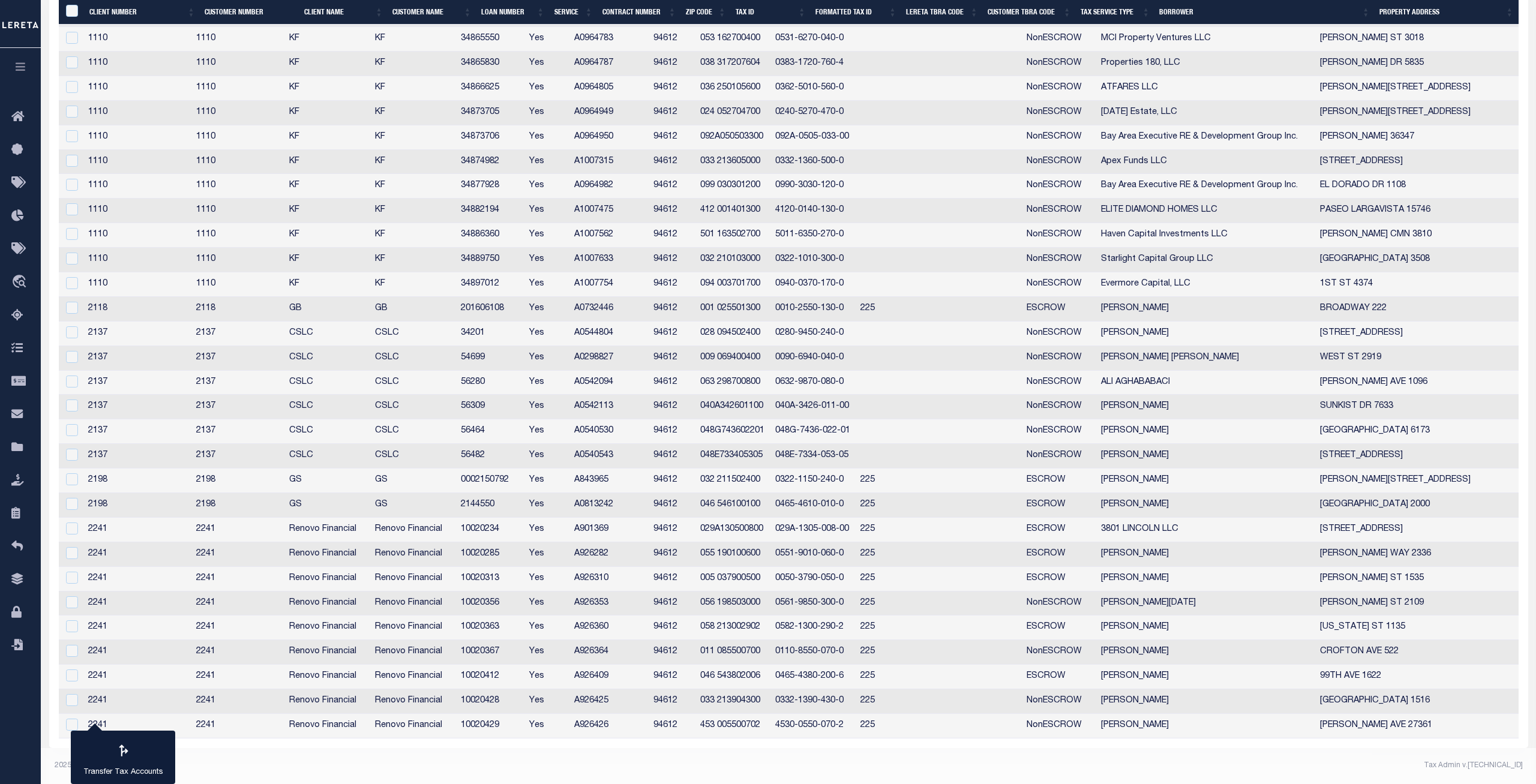
click at [507, 529] on td "10020234" at bounding box center [489, 530] width 68 height 25
checkbox input "false"
copy td "10020234"
click at [504, 559] on td "10020285" at bounding box center [489, 555] width 68 height 25
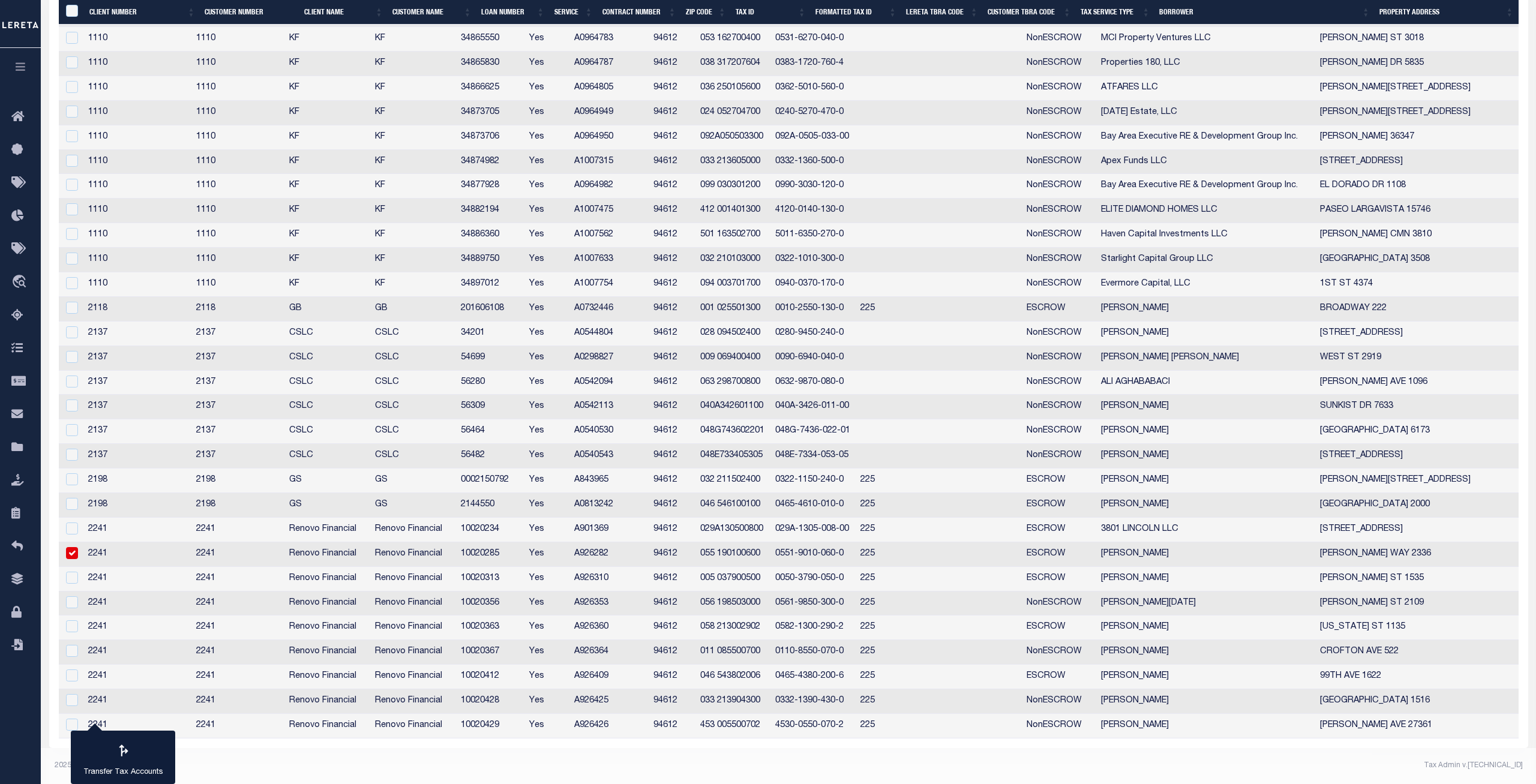
click at [504, 559] on td "10020285" at bounding box center [489, 555] width 68 height 25
checkbox input "false"
copy td "10020285"
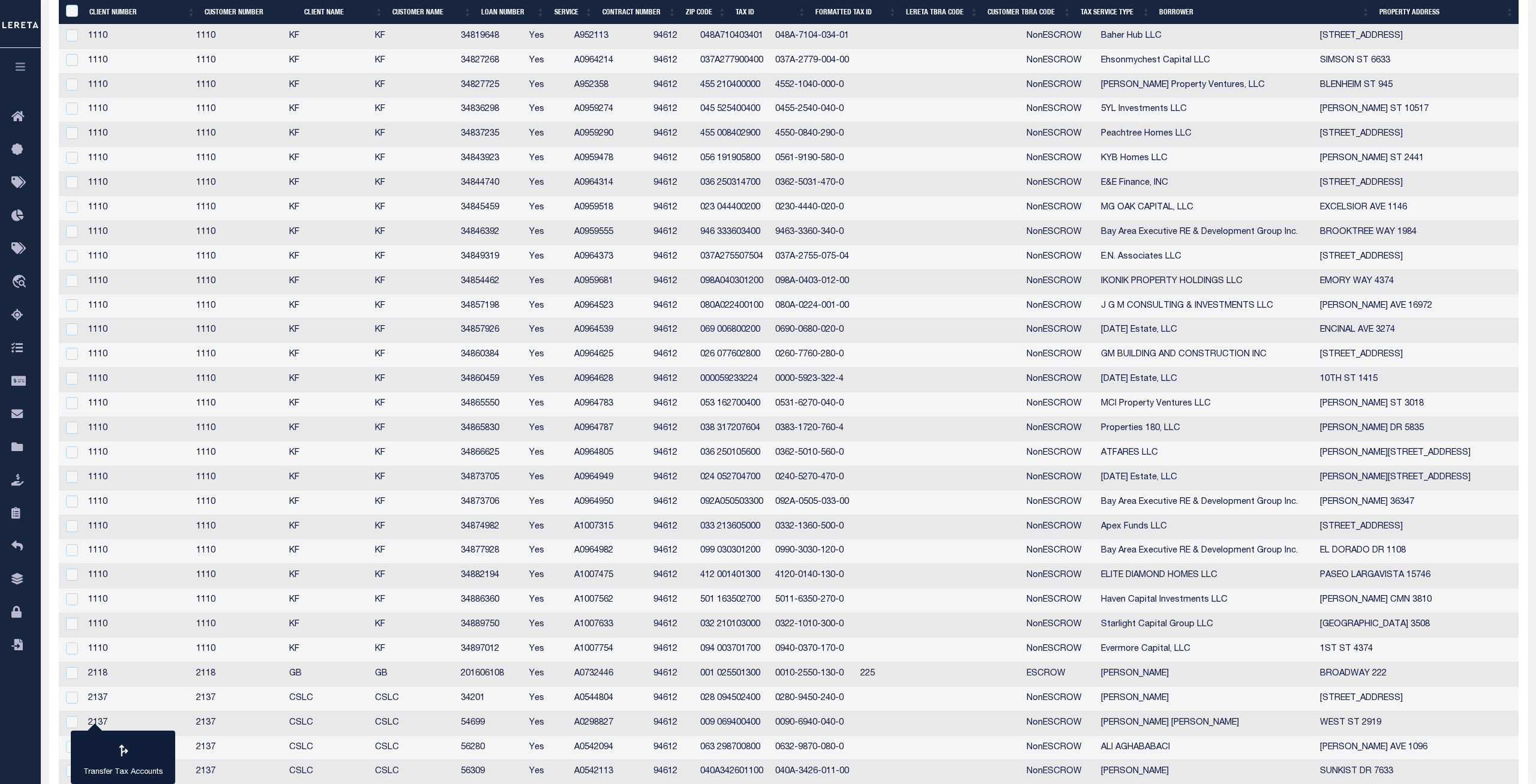
scroll to position [1736, 0]
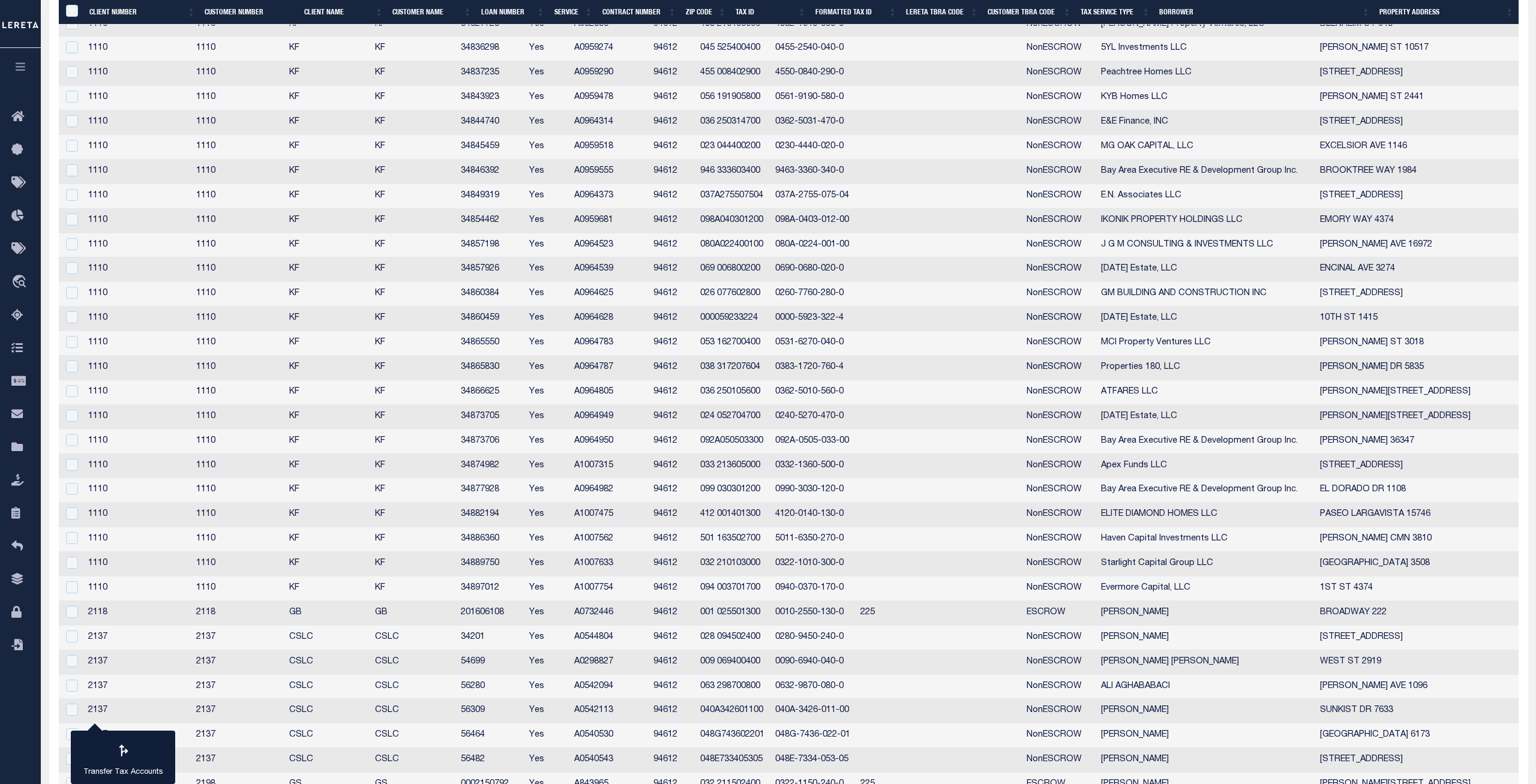
click at [498, 617] on td "201606108" at bounding box center [489, 613] width 68 height 25
checkbox input "false"
click at [497, 591] on td "34897012" at bounding box center [489, 588] width 68 height 25
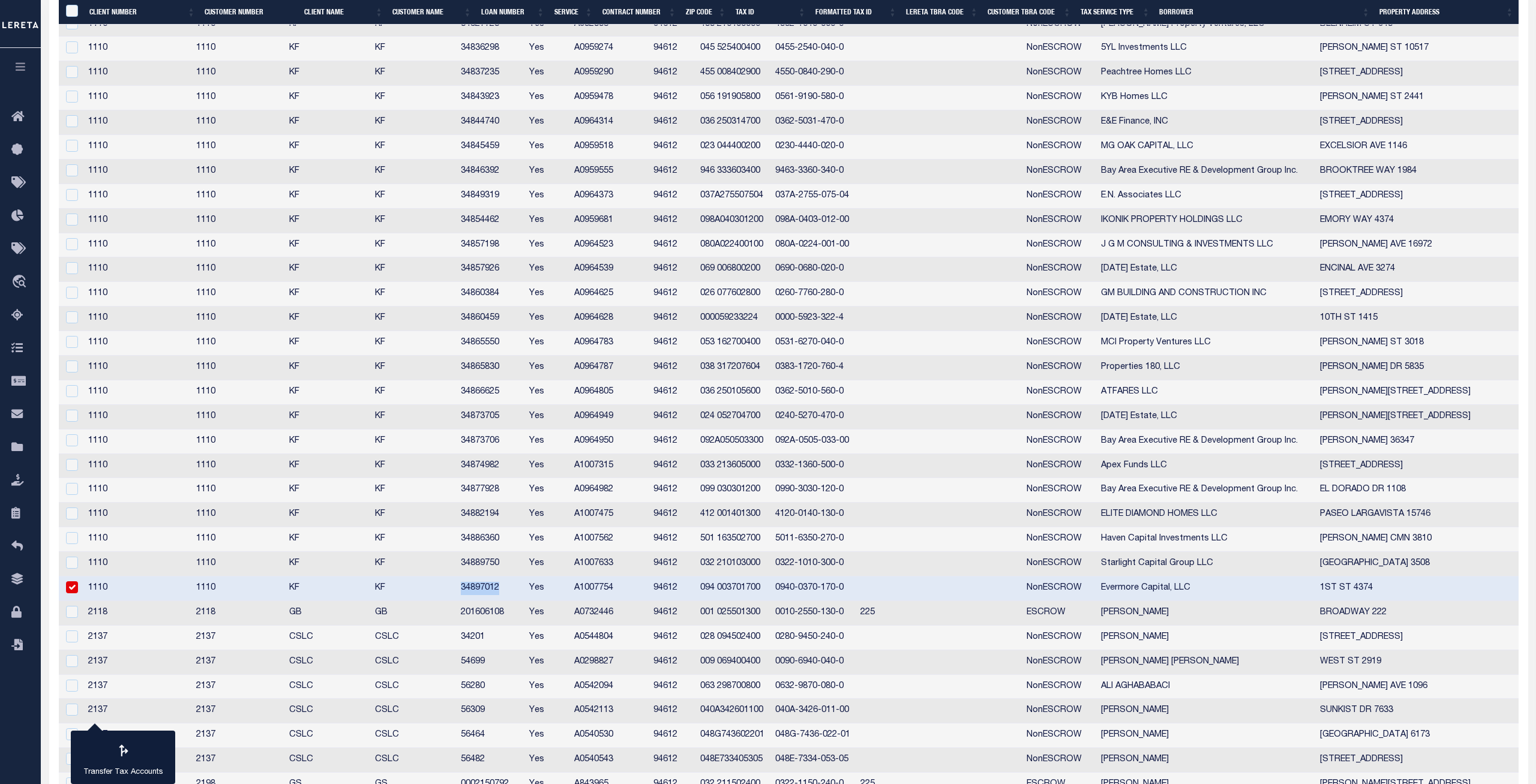
click at [497, 591] on td "34897012" at bounding box center [489, 588] width 68 height 25
checkbox input "false"
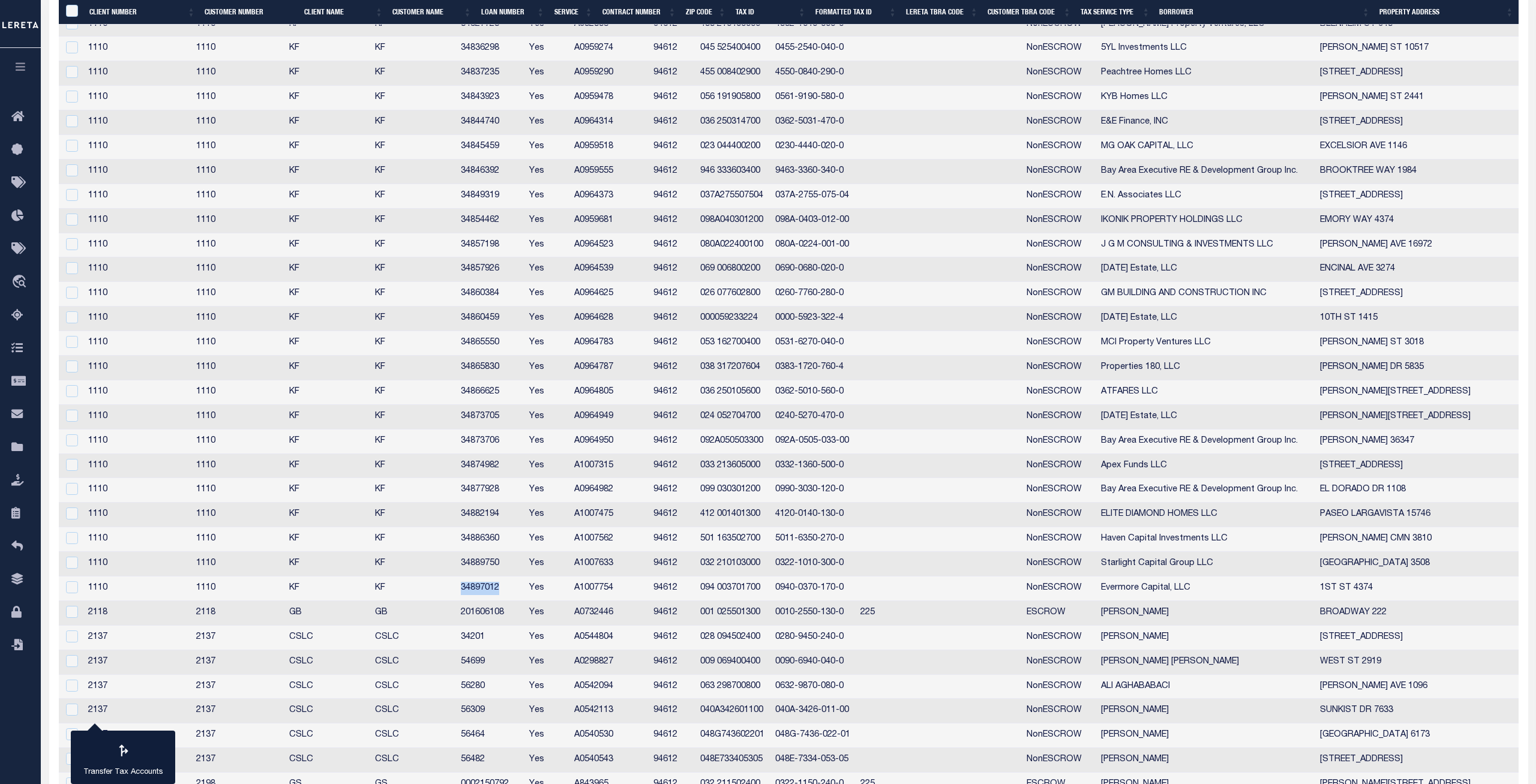
copy td "34897012"
click at [504, 565] on td "34889750" at bounding box center [489, 565] width 68 height 25
checkbox input "false"
copy td "34889750"
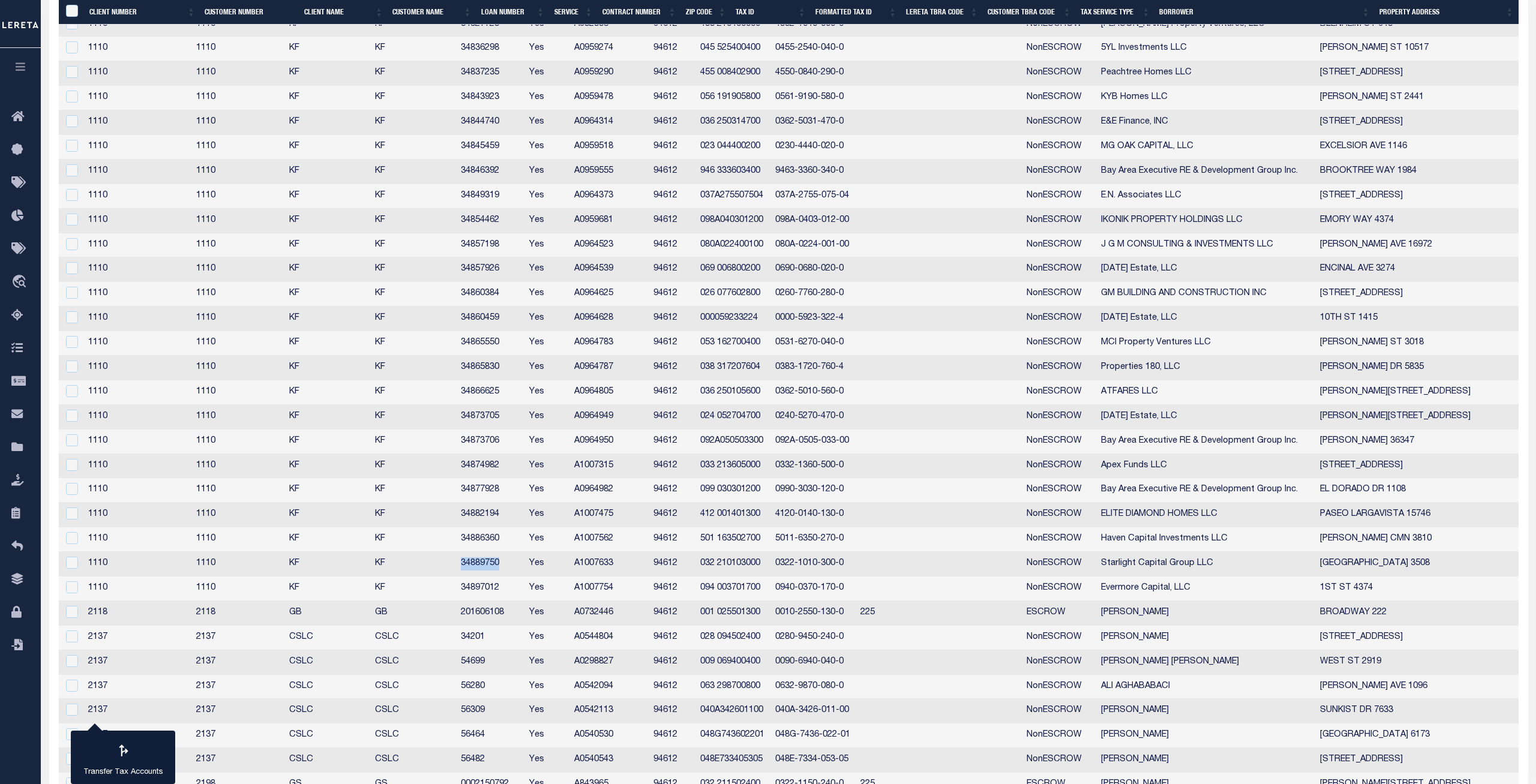
click at [500, 539] on td "34886360" at bounding box center [489, 540] width 68 height 25
checkbox input "false"
copy td "34886360"
click at [493, 518] on td "34882194" at bounding box center [489, 515] width 68 height 25
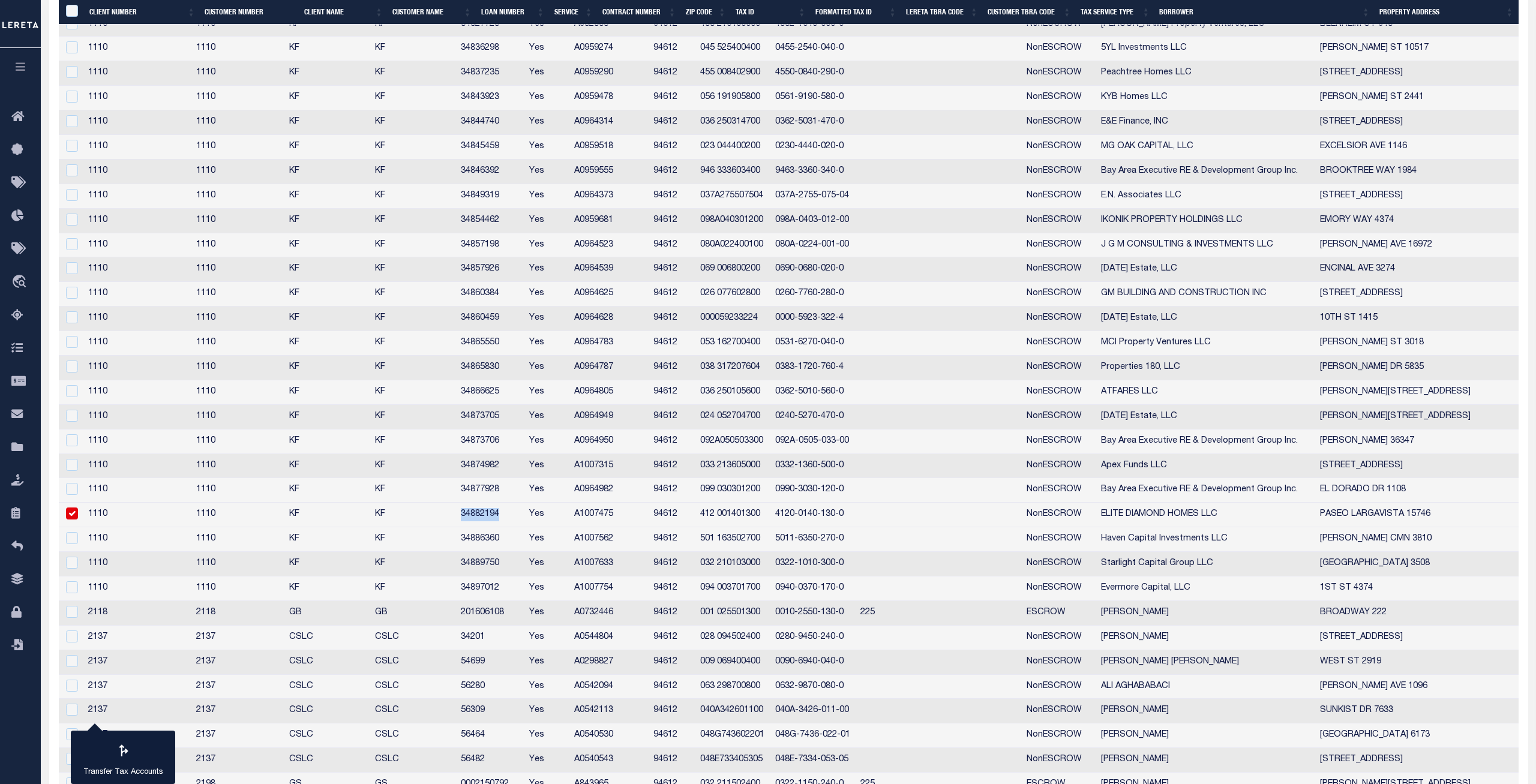
click at [493, 518] on td "34882194" at bounding box center [489, 515] width 68 height 25
checkbox input "false"
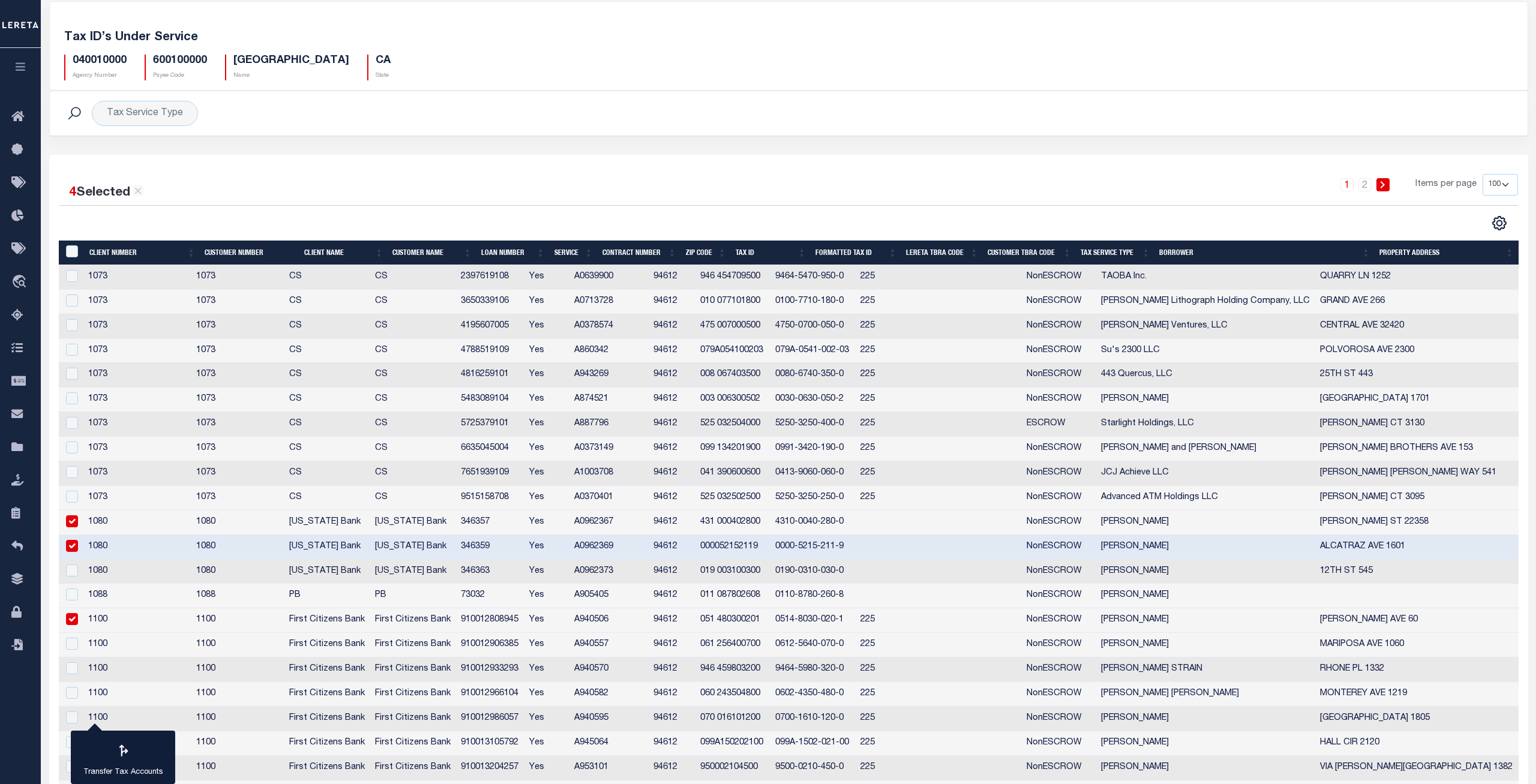
scroll to position [0, 0]
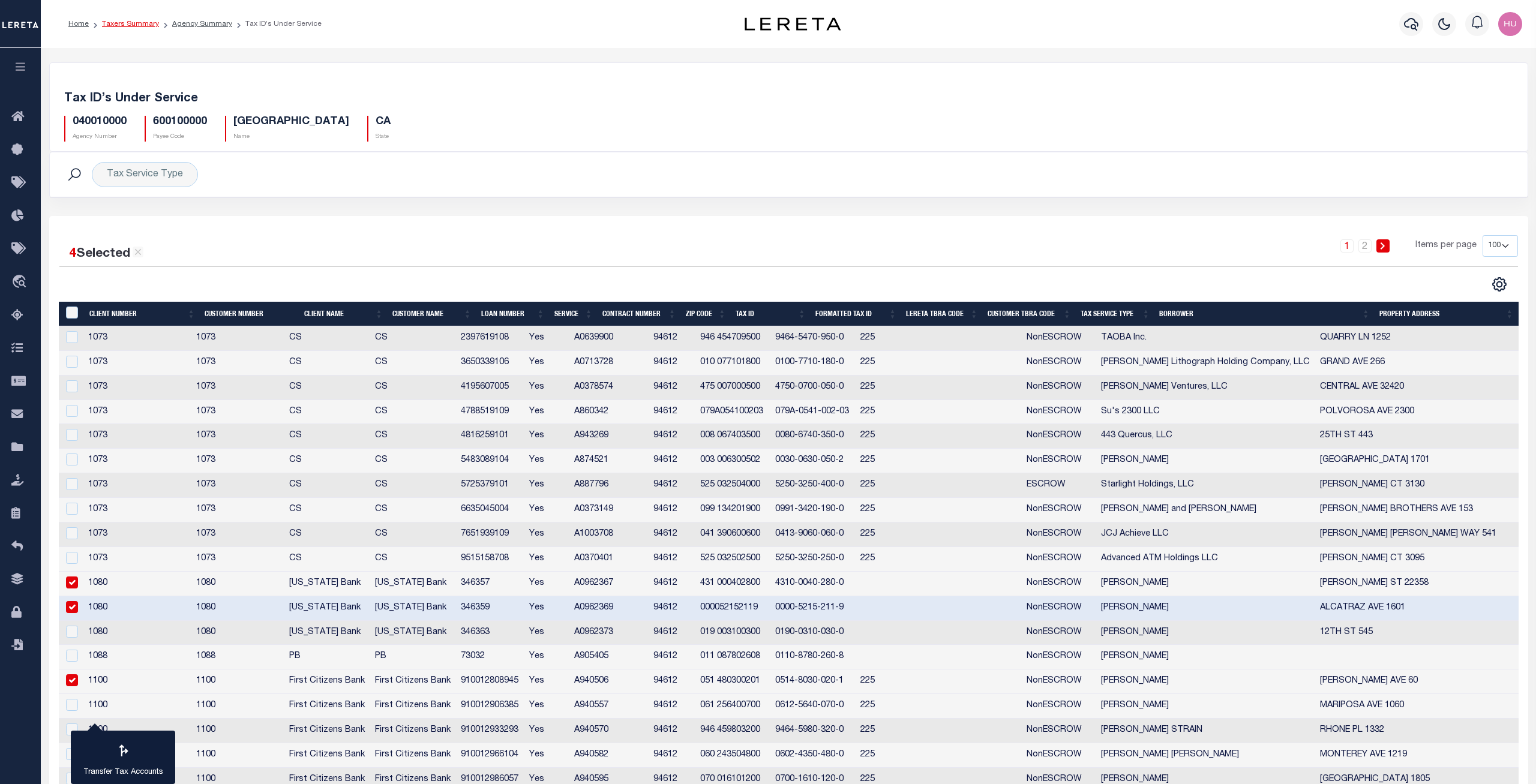
click at [135, 22] on link "Taxers Summary" at bounding box center [129, 24] width 57 height 8
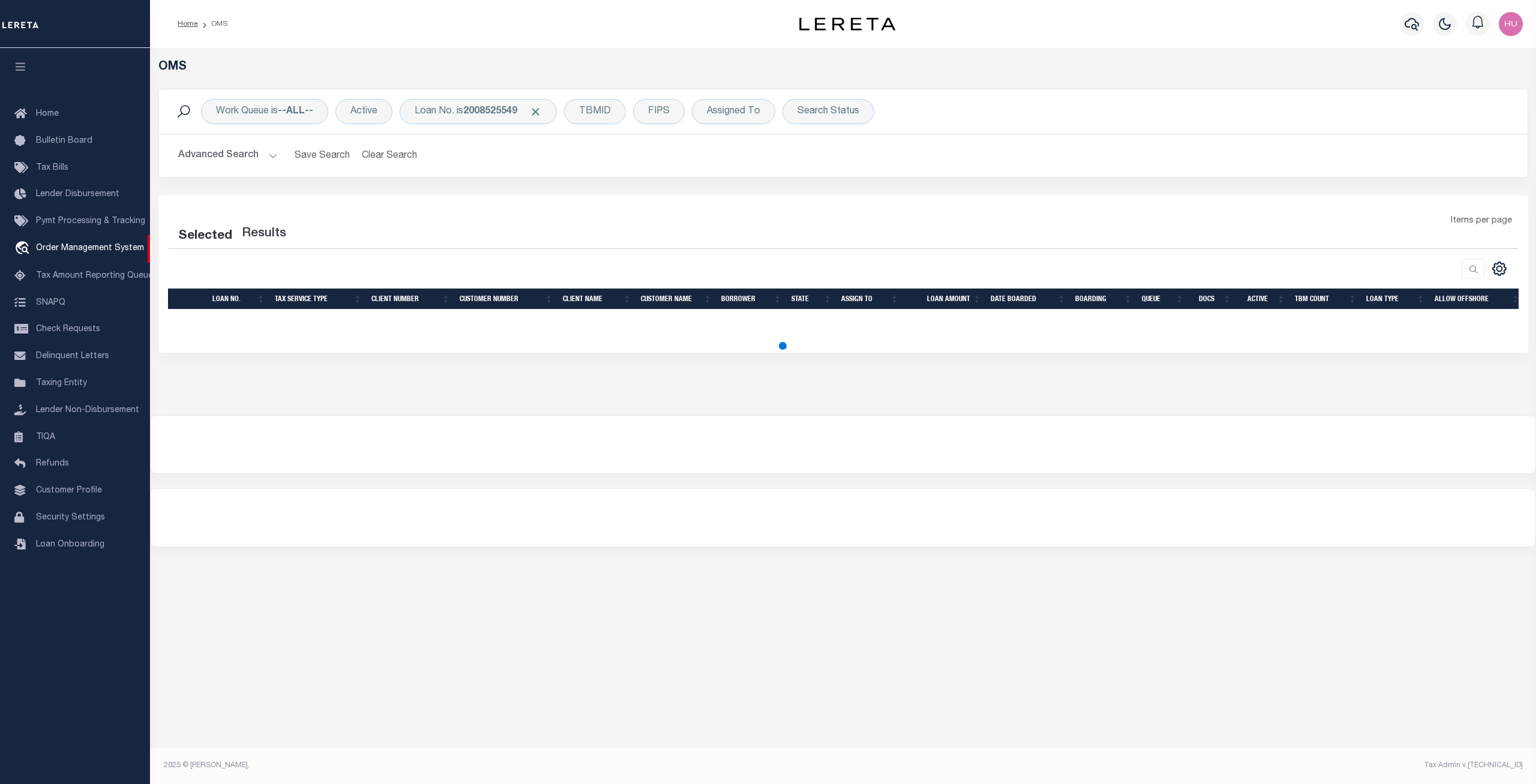
select select "200"
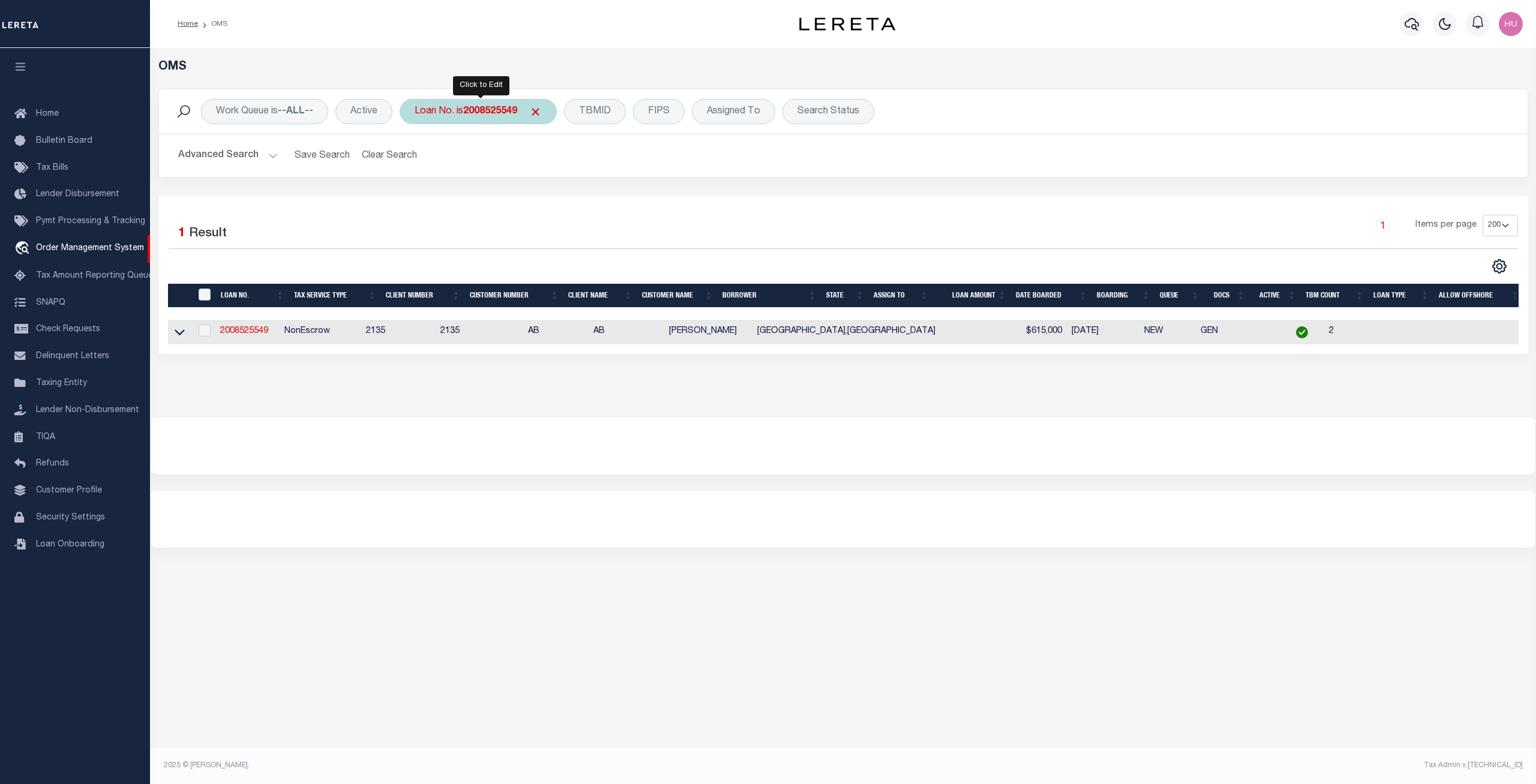
click at [473, 113] on b "2008525549" at bounding box center [490, 111] width 54 height 10
type input "346357"
click at [590, 199] on input "Apply" at bounding box center [573, 196] width 35 height 20
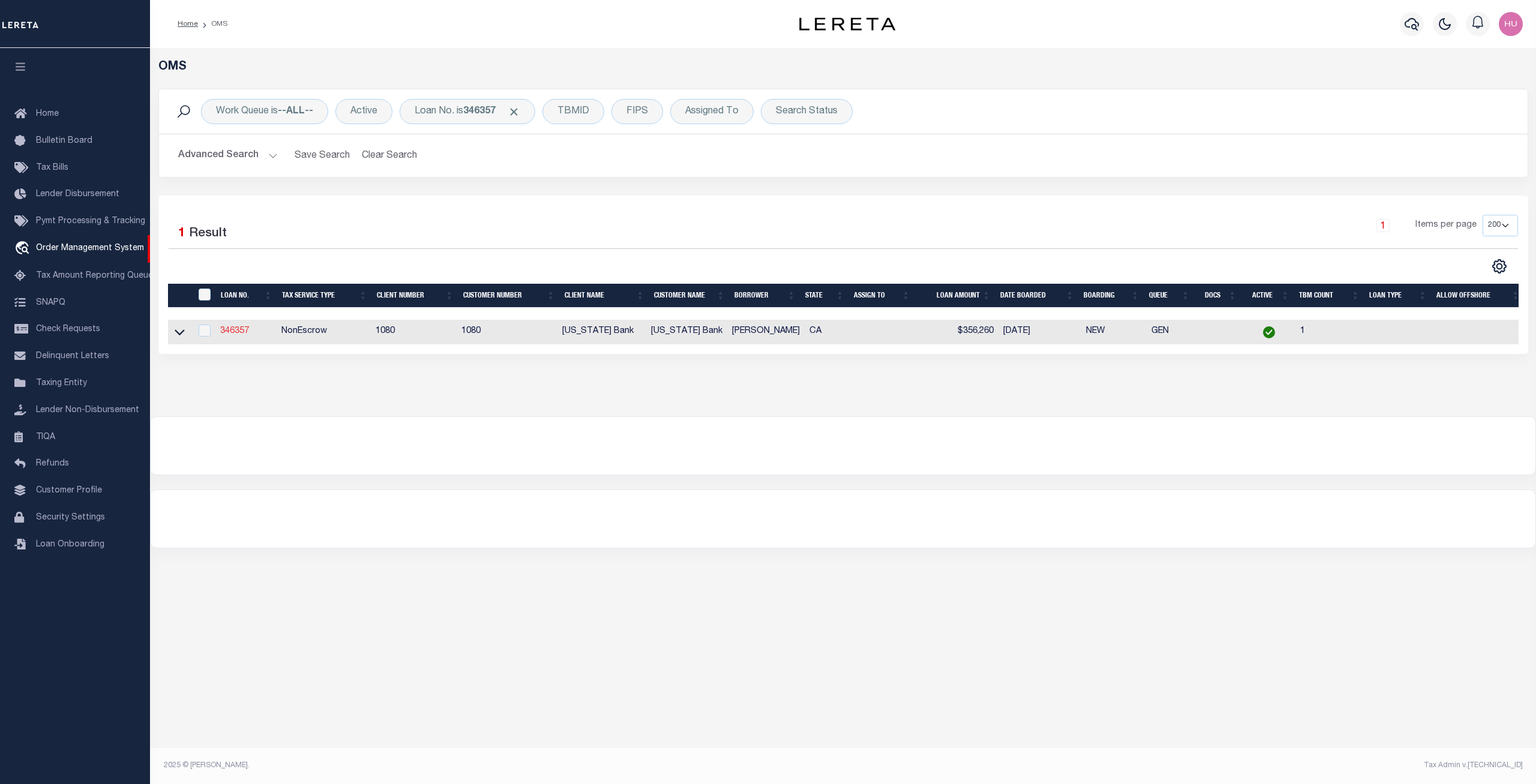
click at [239, 333] on link "346357" at bounding box center [235, 331] width 29 height 9
type input "346357"
type input "[PERSON_NAME]"
select select
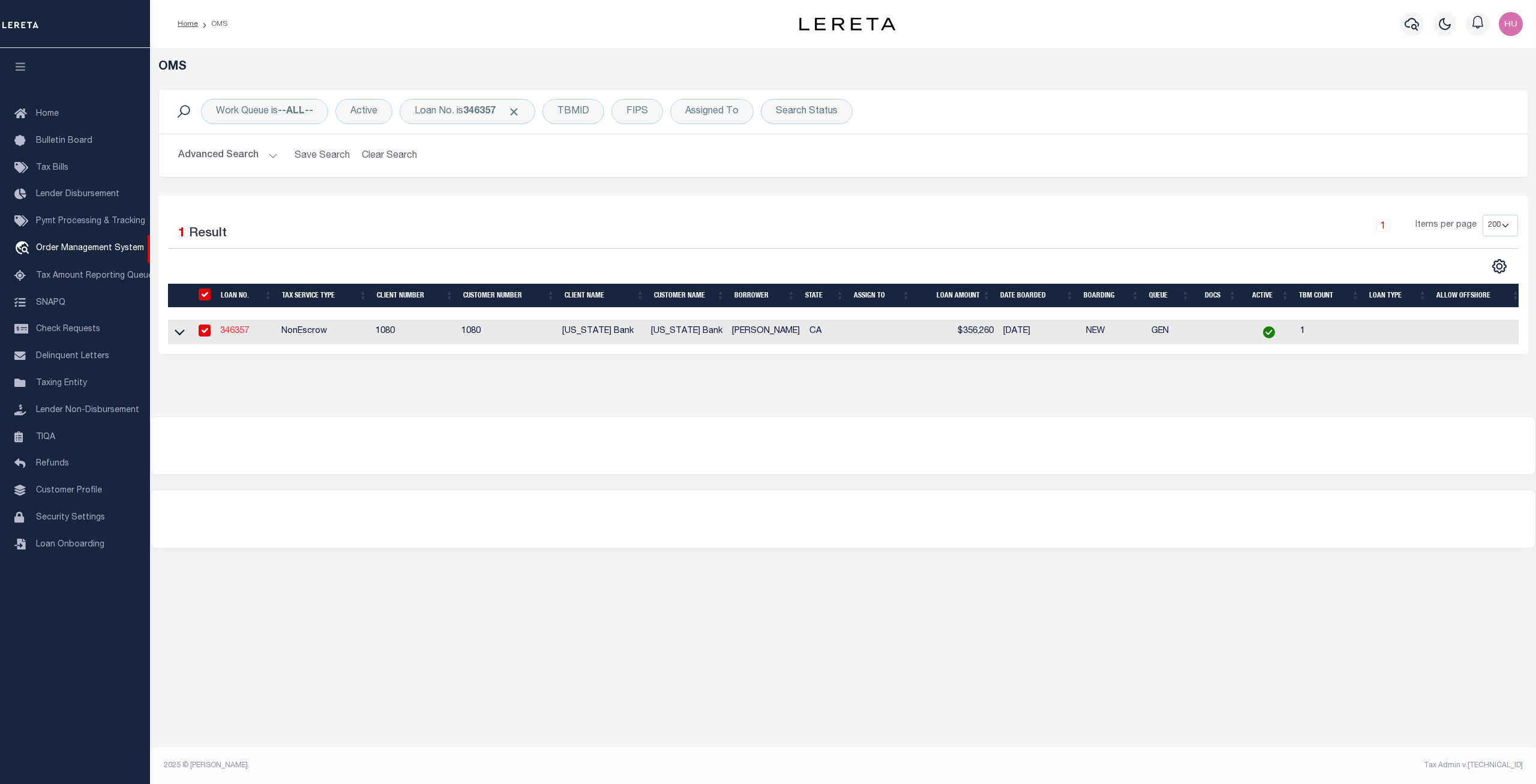
select select "400"
select select "NonEscrow"
select select "1570"
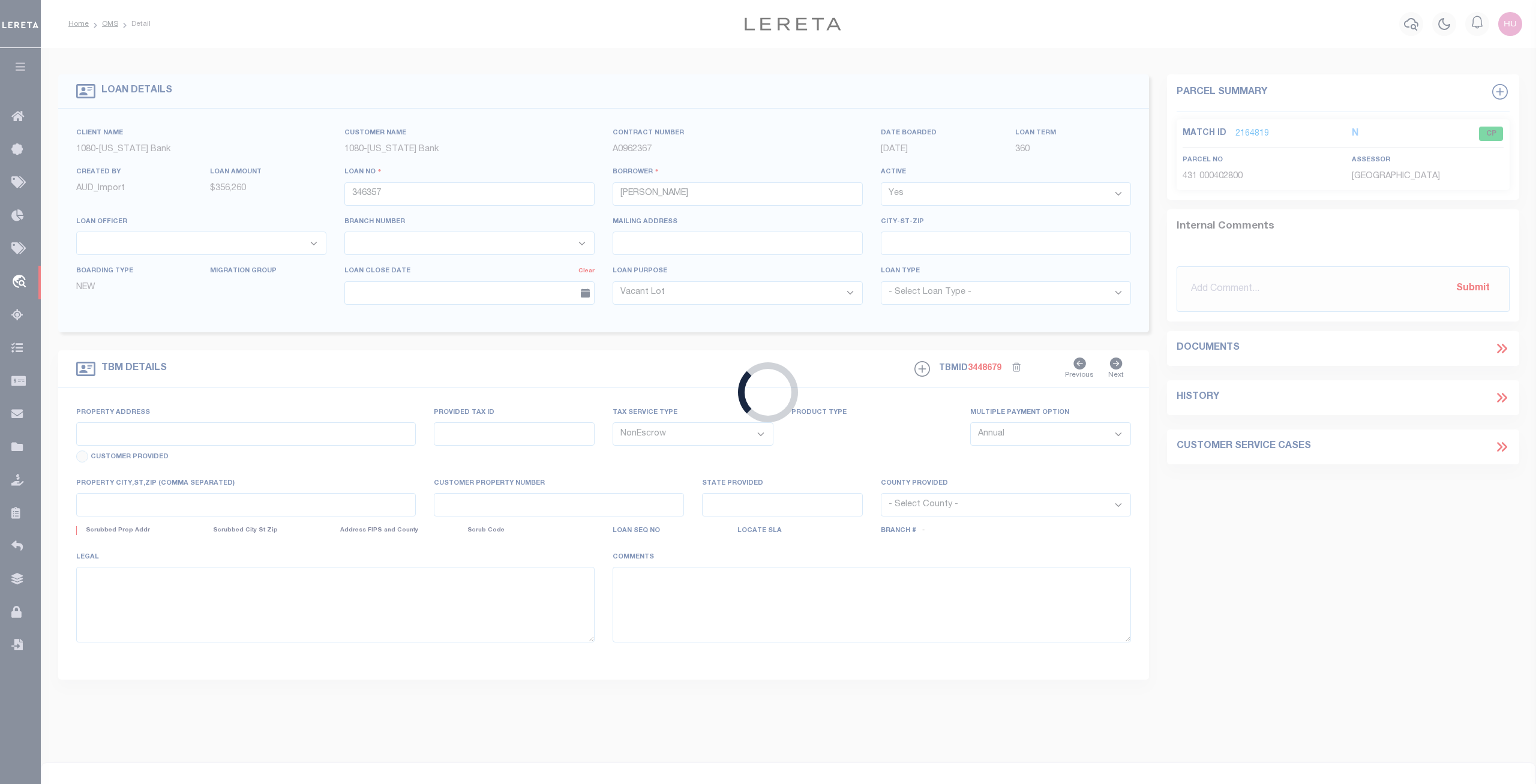
type input "22358 FLAGG ST"
type input "431-4-28"
select select
type input "HAYWARD CA 94541"
type input "1700051"
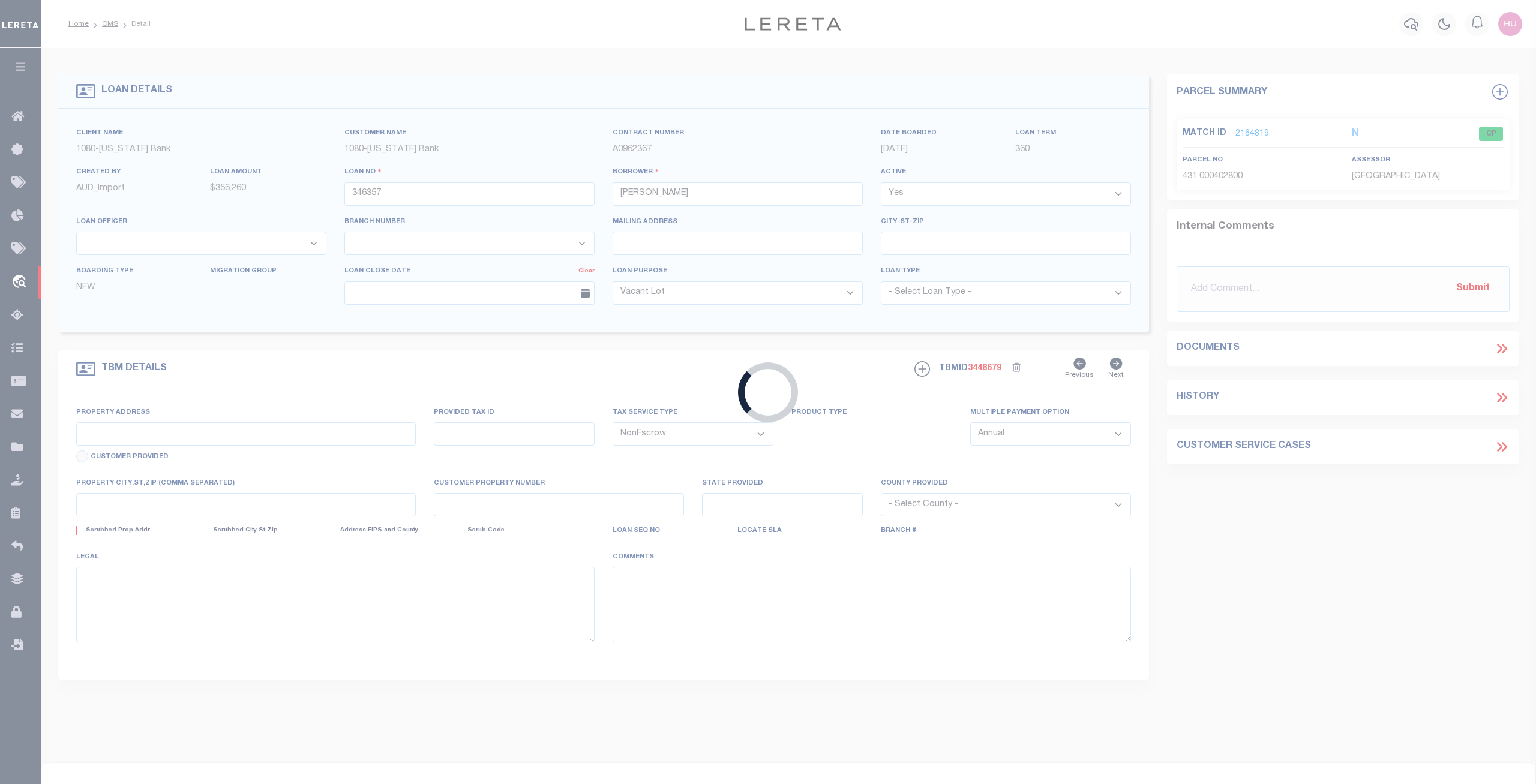
type input "CA"
select select
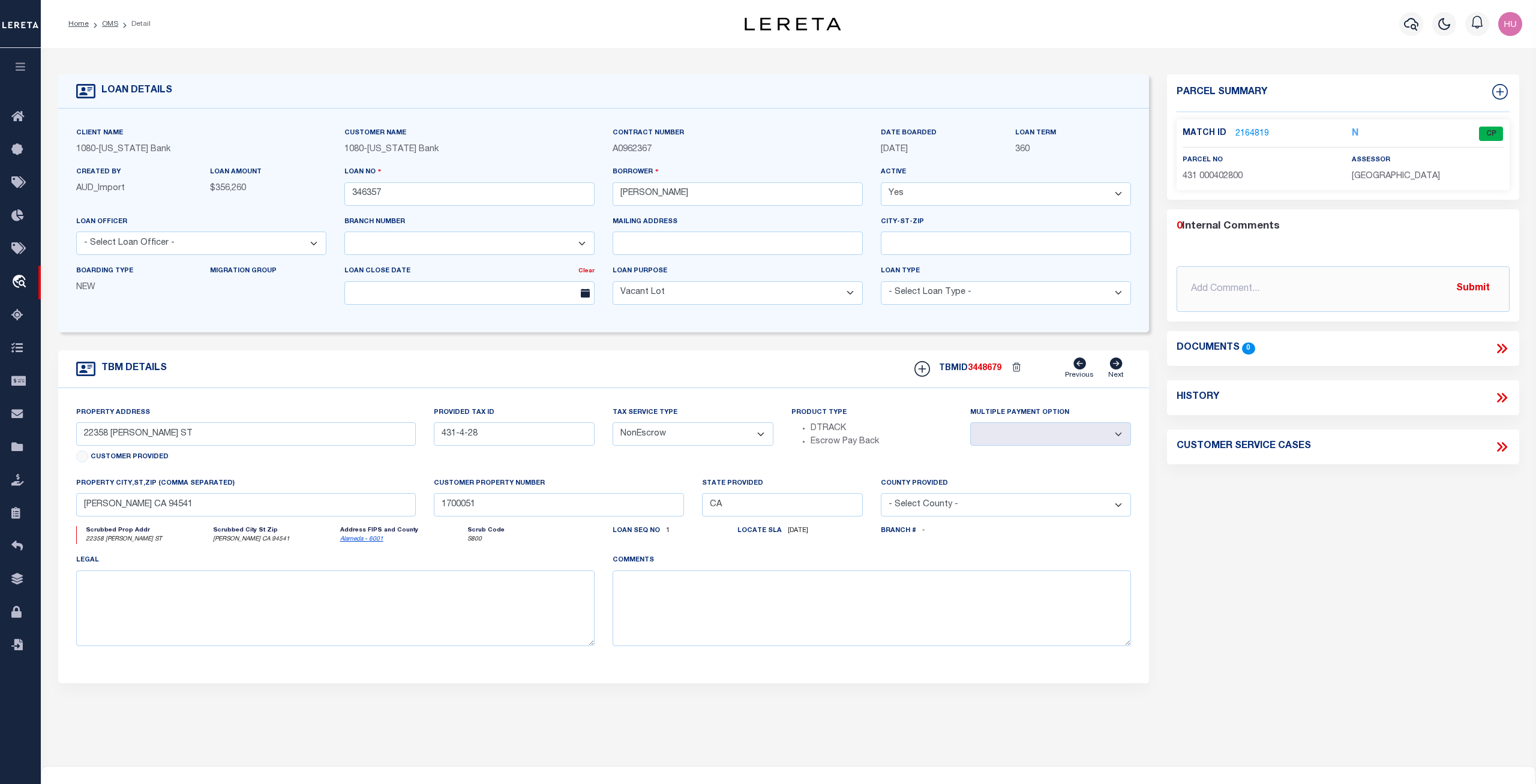
click at [1248, 135] on link "2164819" at bounding box center [1251, 133] width 34 height 12
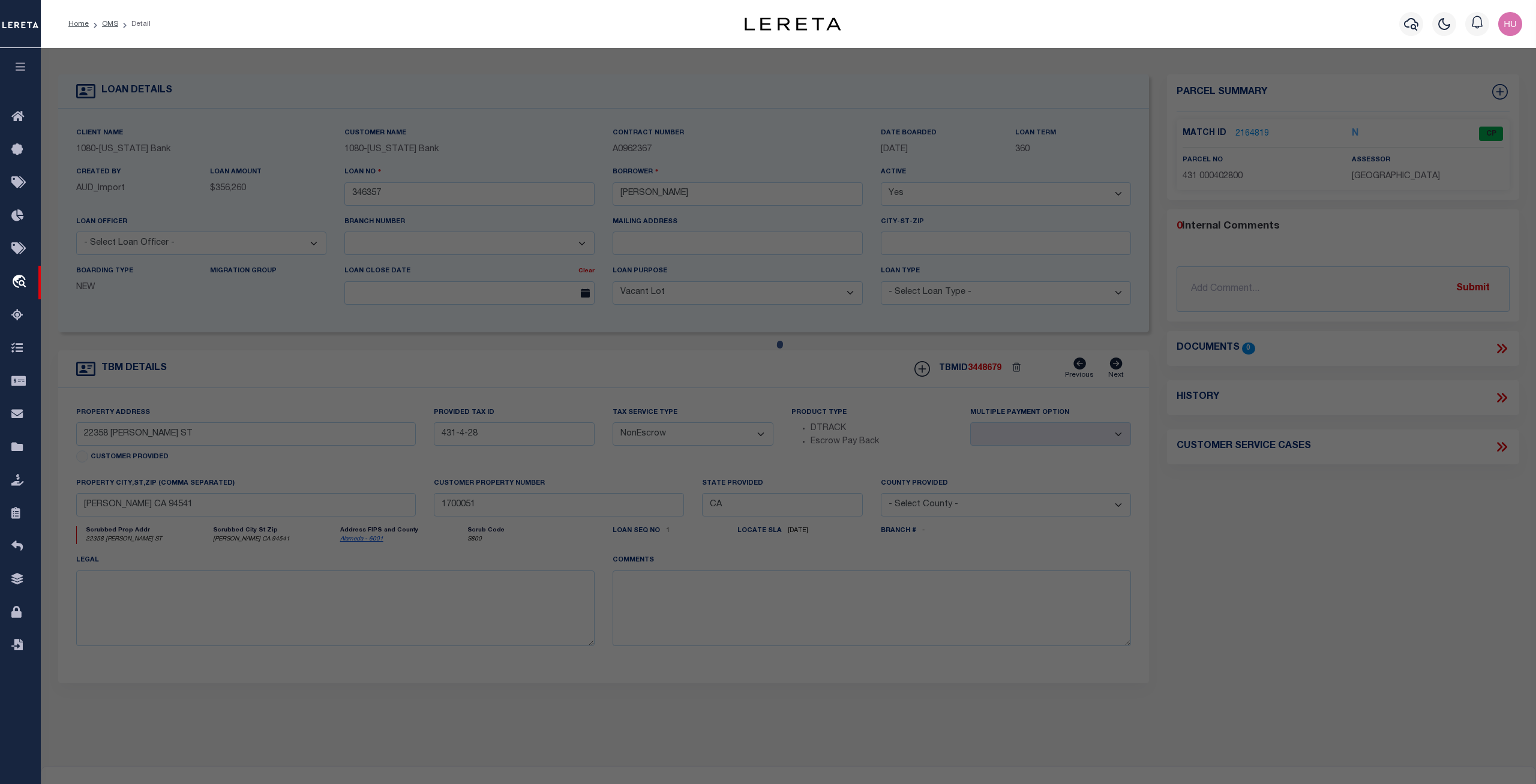
checkbox input "false"
select select "CP"
type input "RIOS JOSE G & A M LIVING TRUST"
select select "ATL"
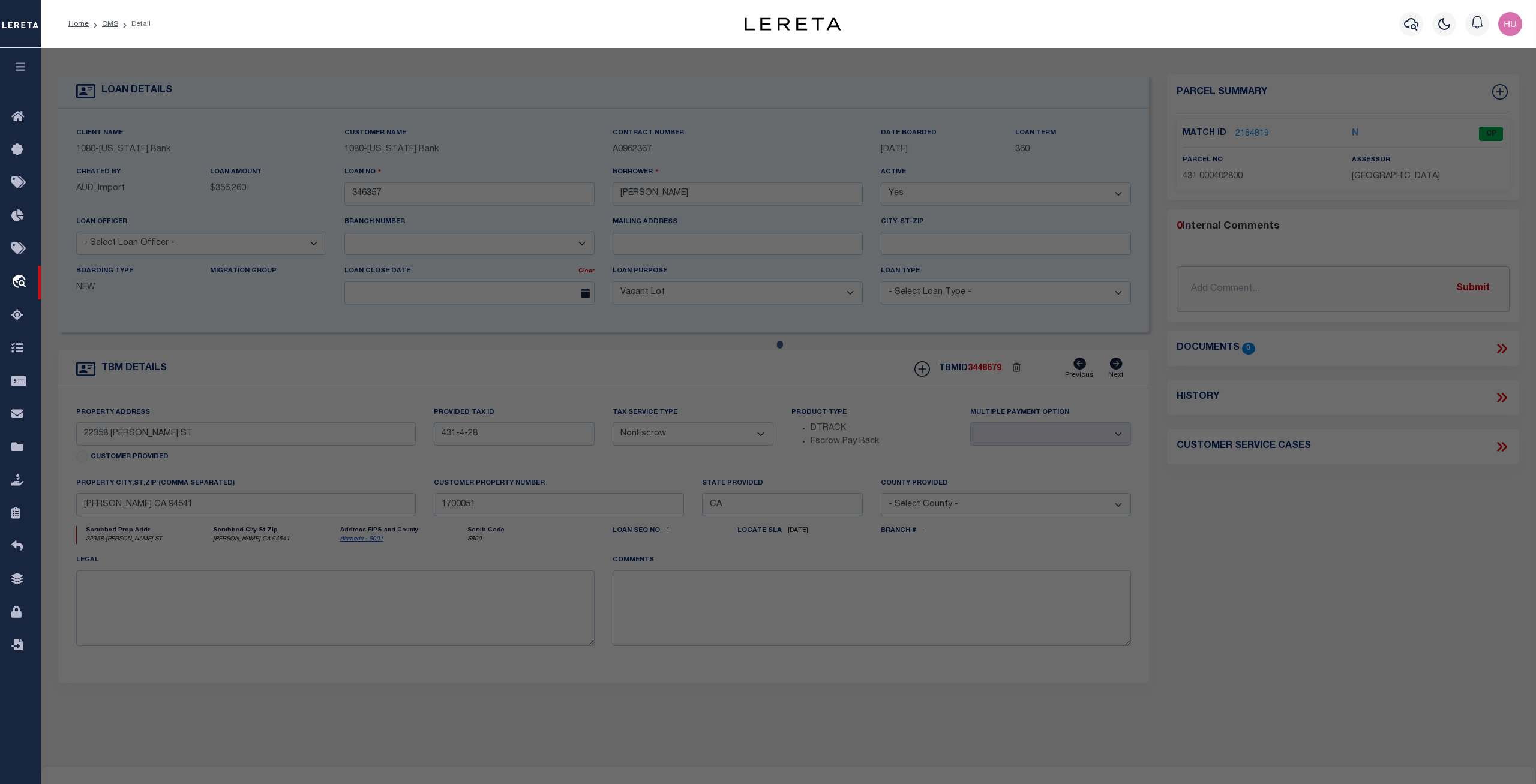
select select "ADD"
type input "22358 FLAGG ST"
checkbox input "false"
type input "HAYWARD, CA 94541"
type textarea "SUBD:MEEK ESTATES ORCHARDS"
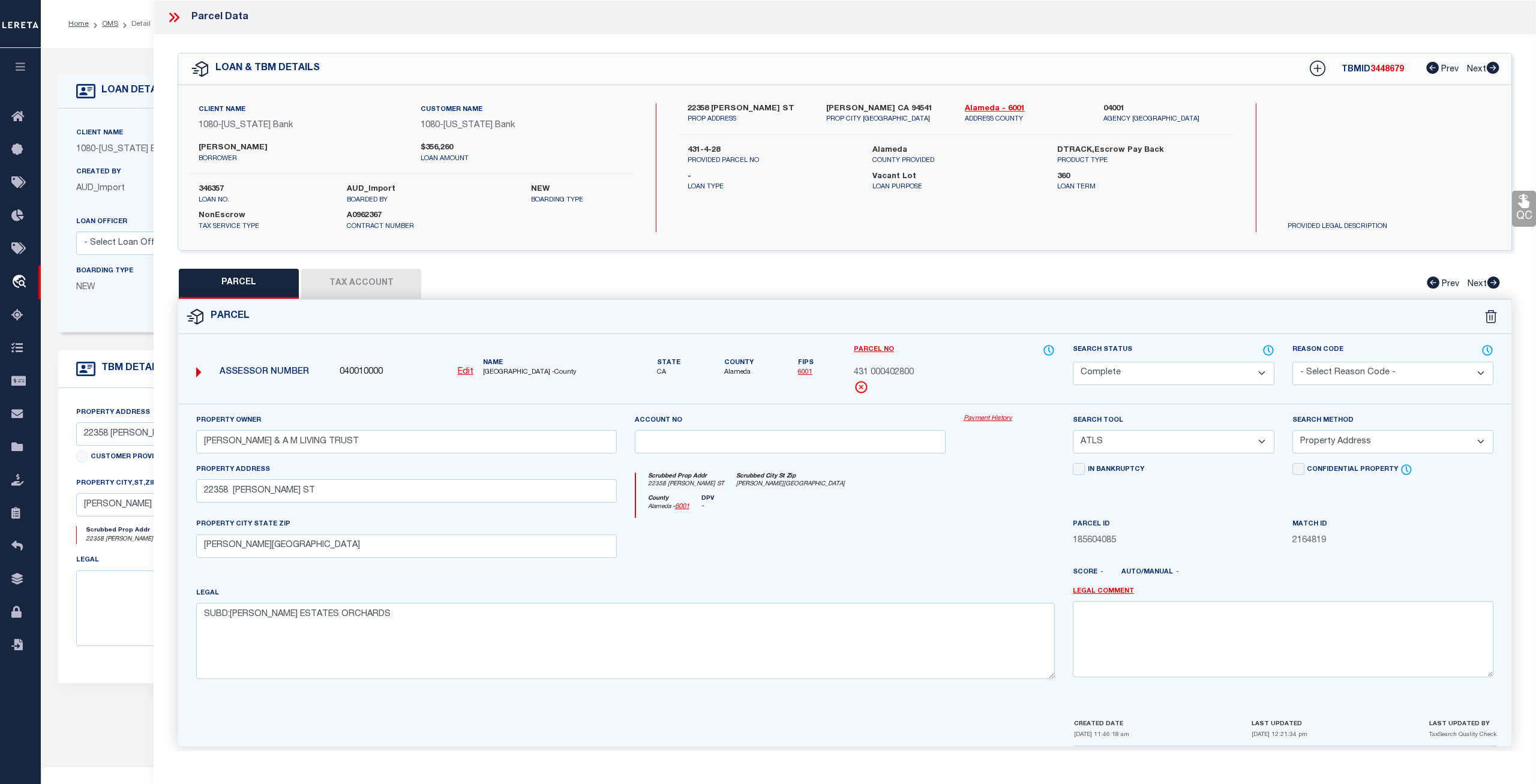
click at [384, 281] on button "Tax Account" at bounding box center [361, 283] width 120 height 30
select select "100"
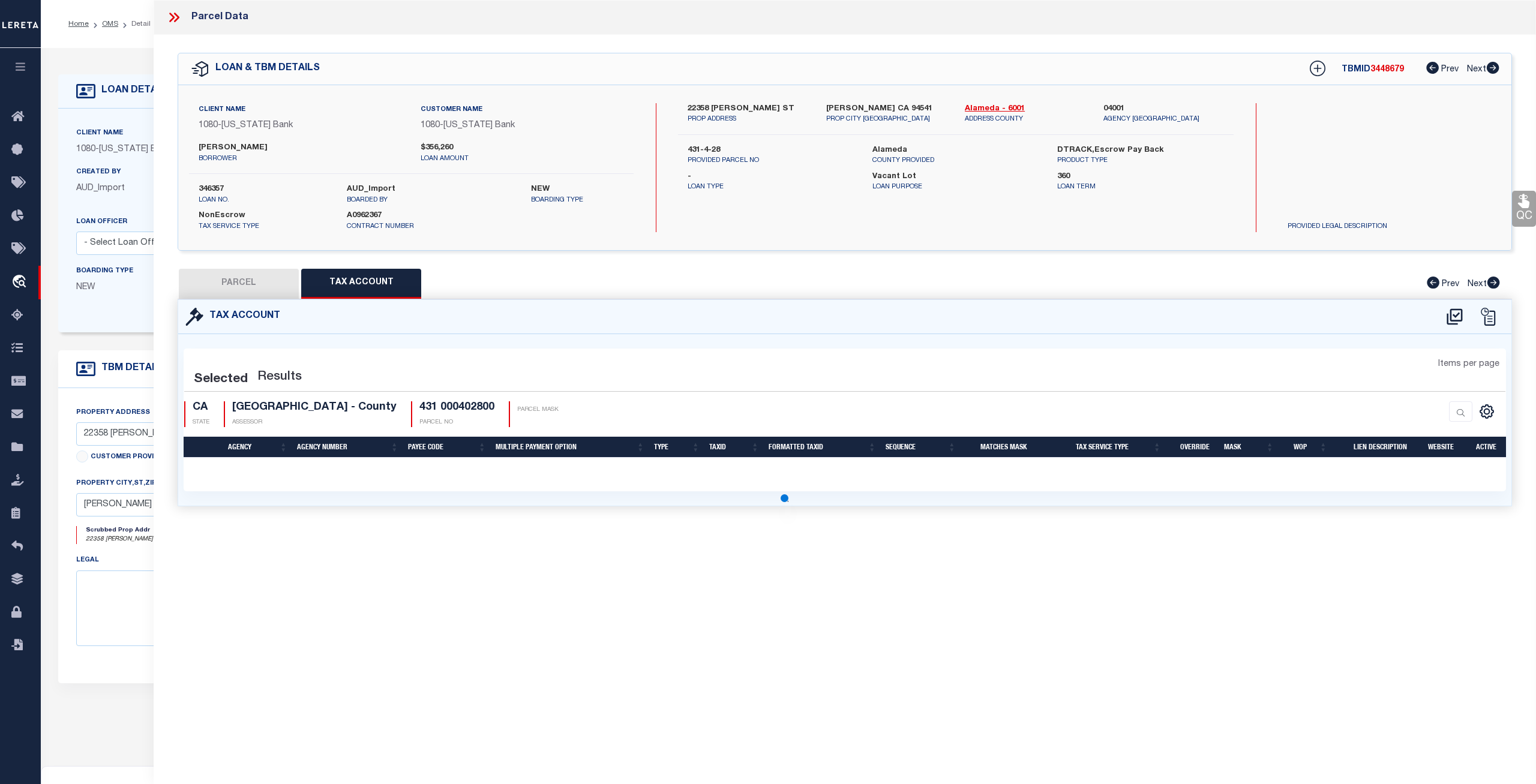
select select "100"
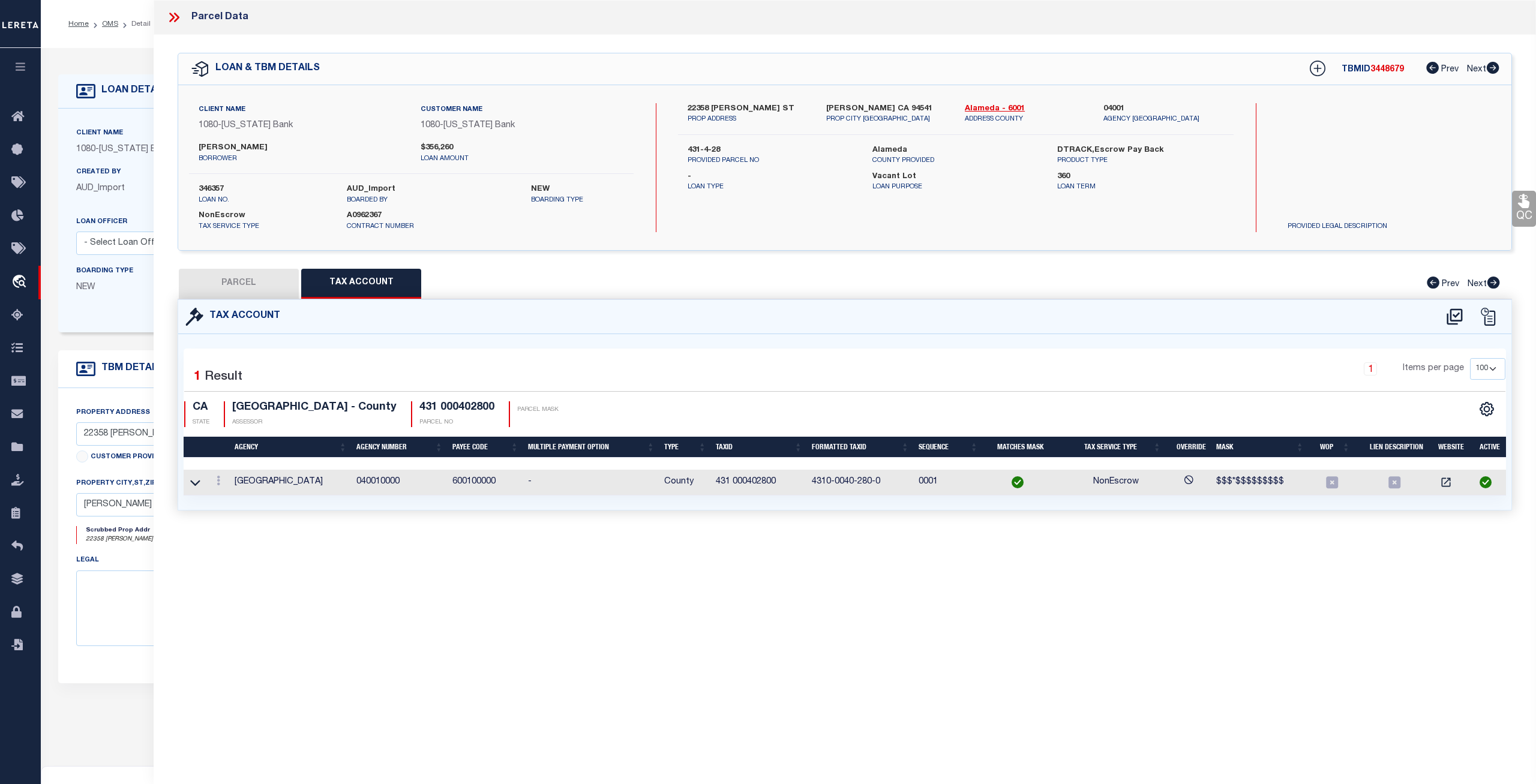
click at [251, 285] on button "PARCEL" at bounding box center [238, 283] width 120 height 30
select select "AS"
select select
checkbox input "false"
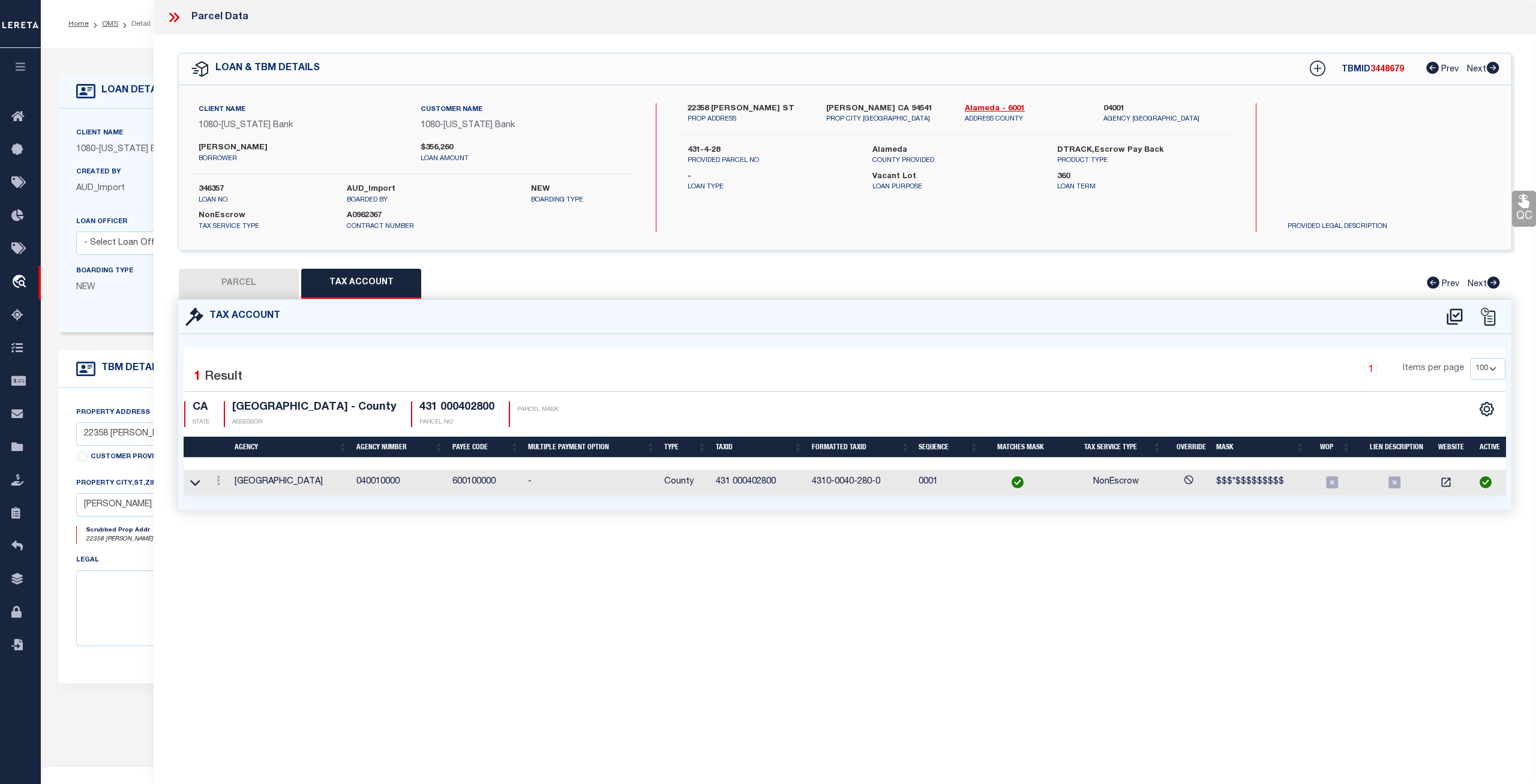
checkbox input "false"
select select "CP"
type input "RIOS JOSE G & A M LIVING TRUST"
select select "ATL"
select select "ADD"
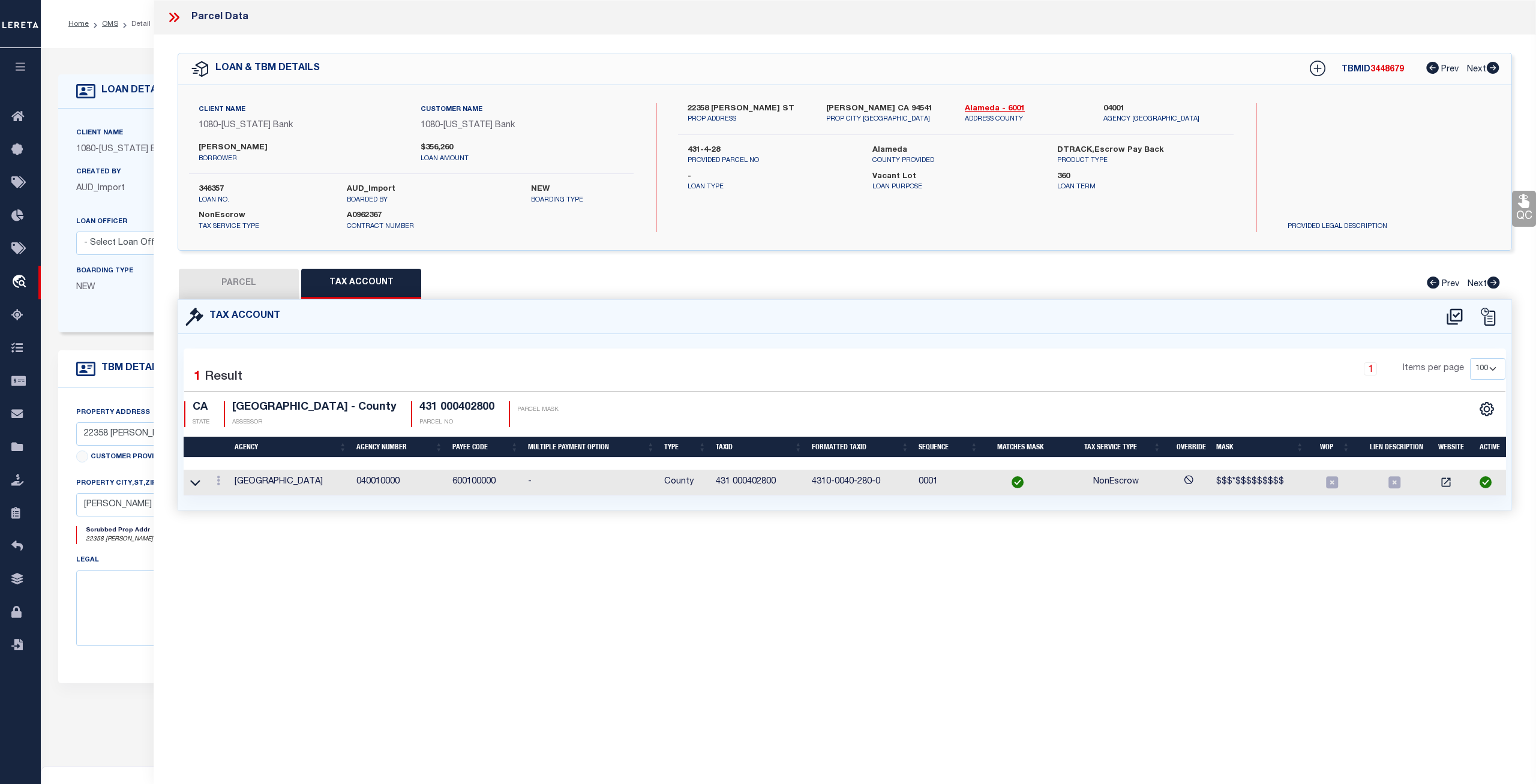
type input "22358 FLAGG ST"
checkbox input "false"
type input "HAYWARD, CA 94541"
type textarea "SUBD:MEEK ESTATES ORCHARDS"
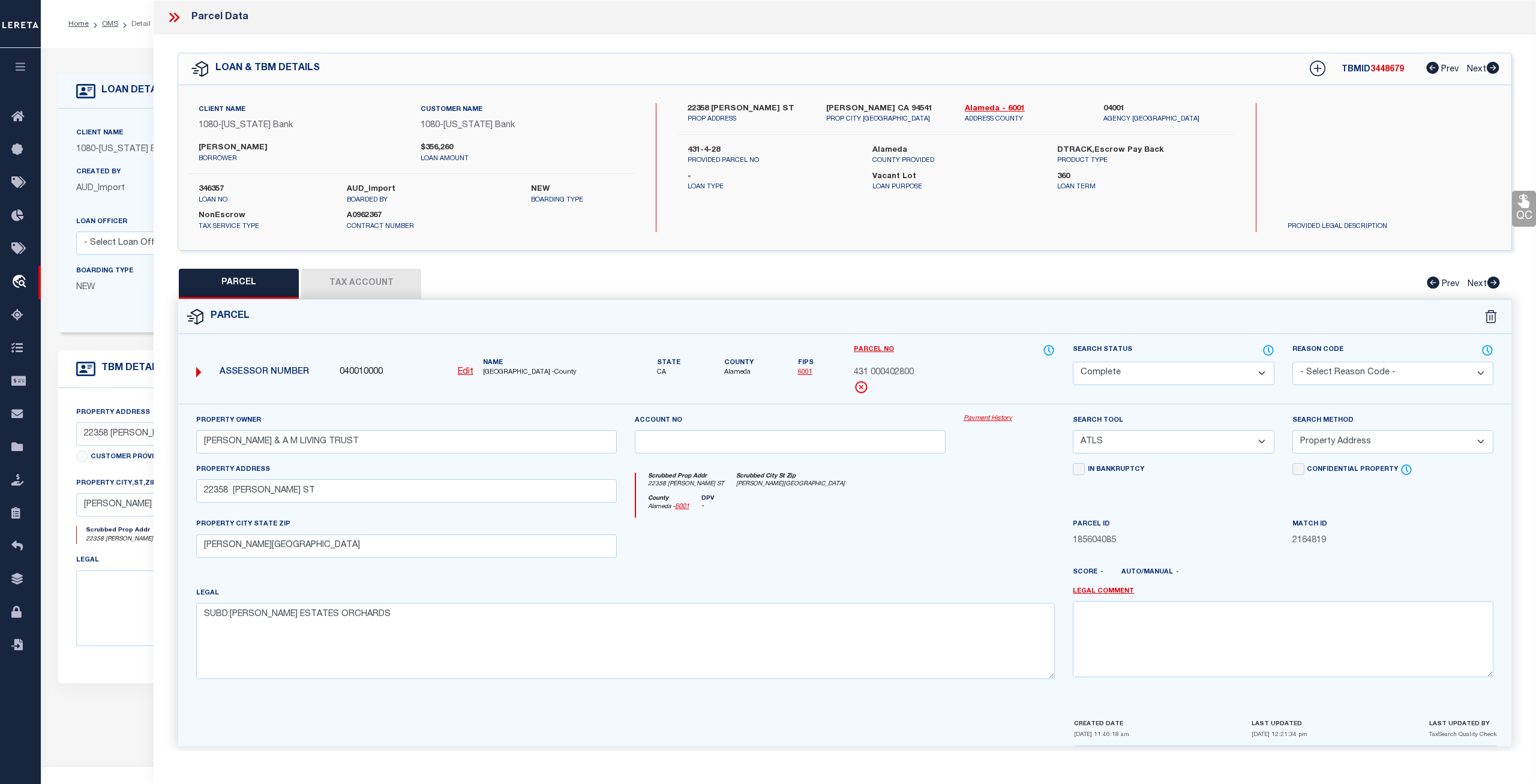
click at [994, 417] on link "Payment History" at bounding box center [1010, 419] width 92 height 11
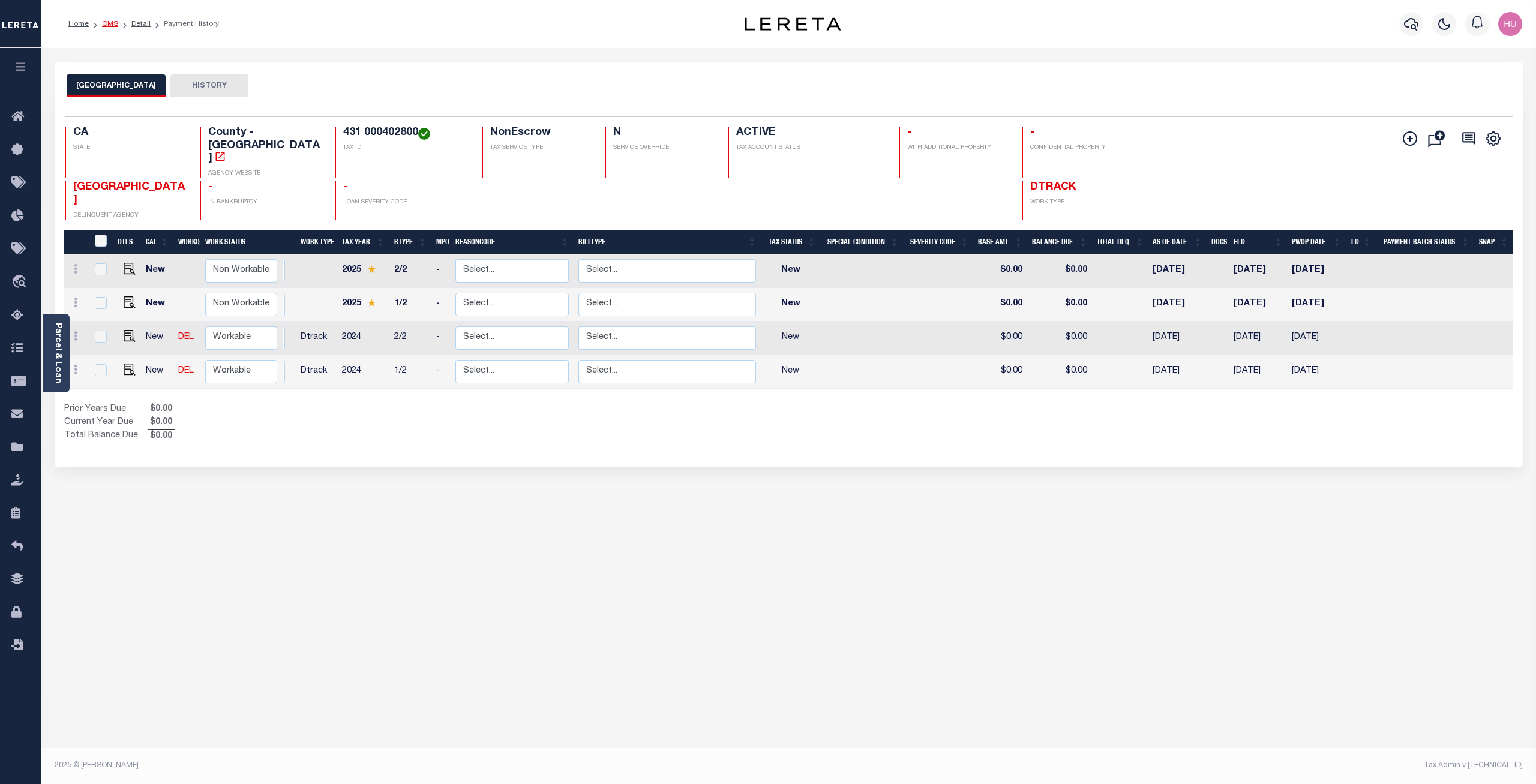
click at [112, 22] on link "OMS" at bounding box center [109, 24] width 16 height 8
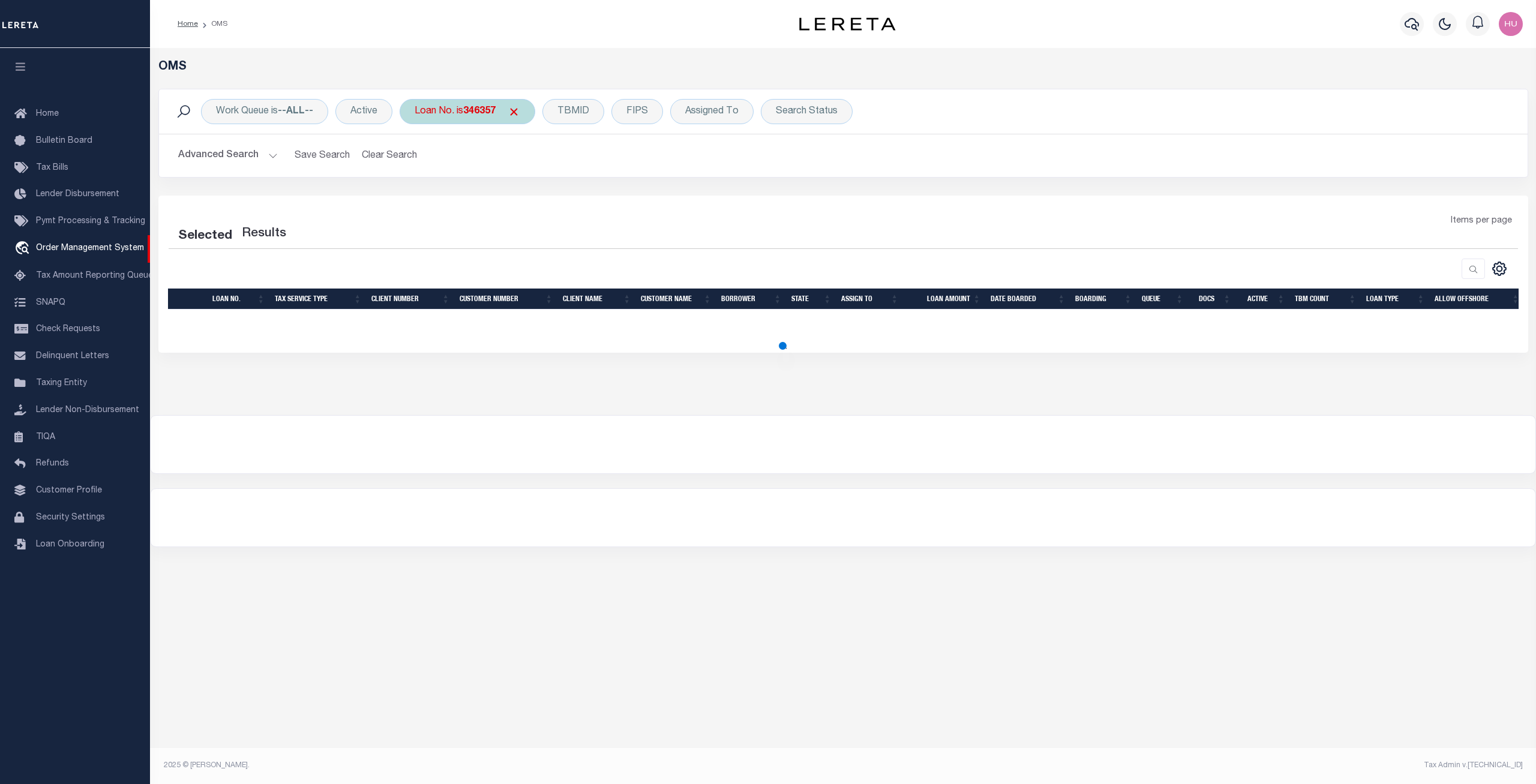
select select "200"
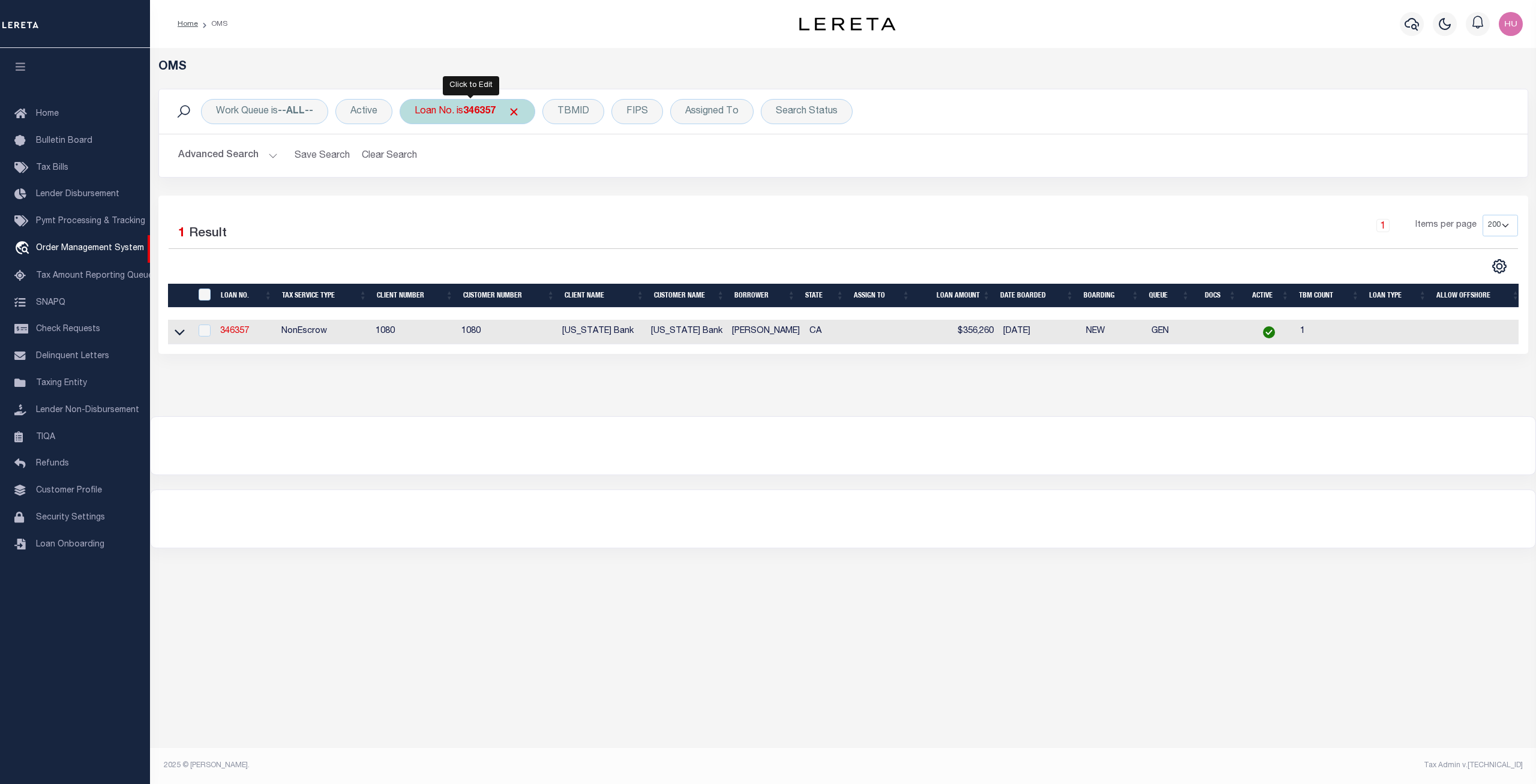
click at [466, 111] on div "Loan No. is 346357" at bounding box center [467, 111] width 135 height 25
type input "346359"
click at [572, 199] on input "Apply" at bounding box center [573, 196] width 35 height 20
click at [235, 333] on link "346359" at bounding box center [235, 331] width 29 height 9
type input "346359"
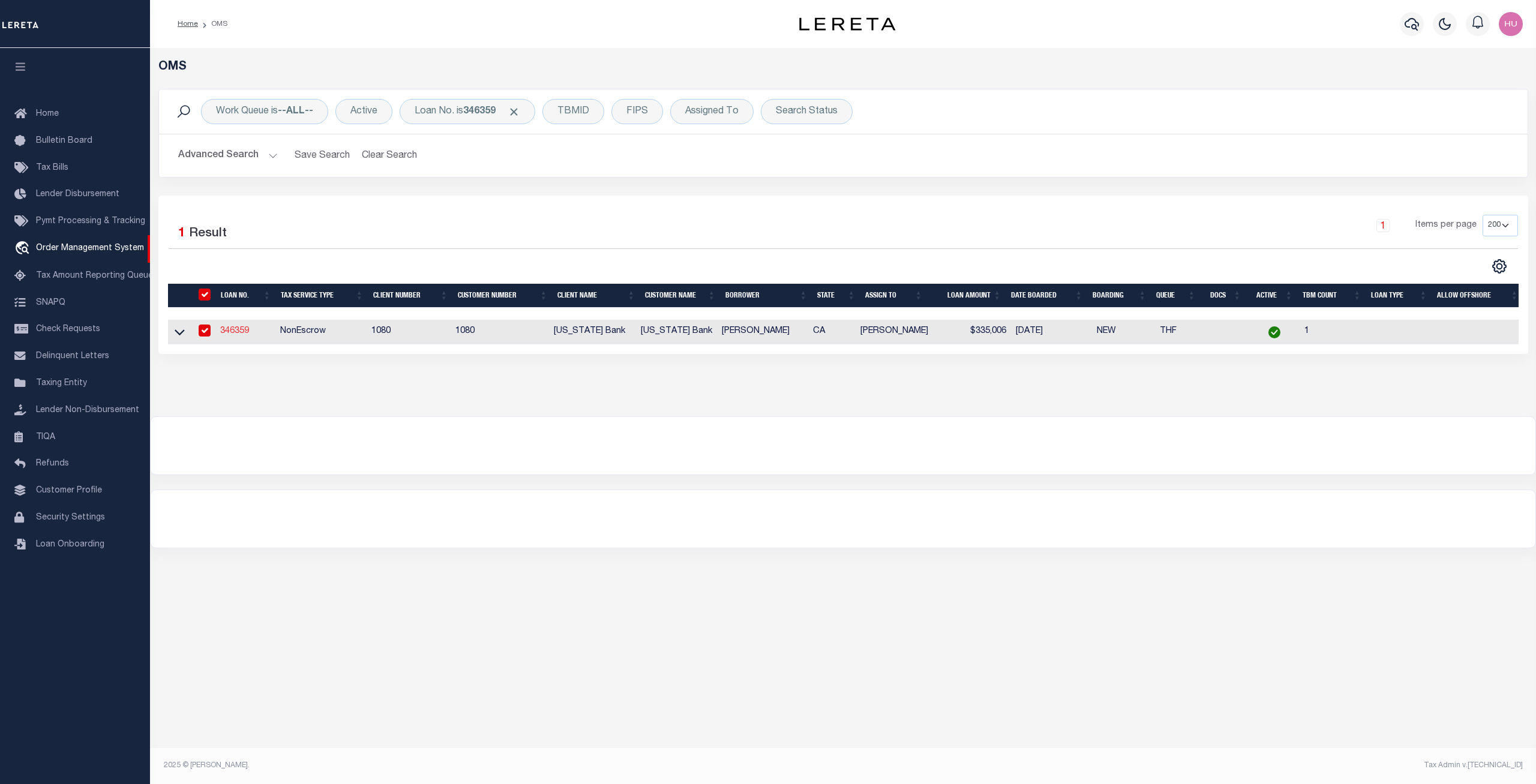
type input "[PERSON_NAME]"
select select
select select "400"
select select "NonEscrow"
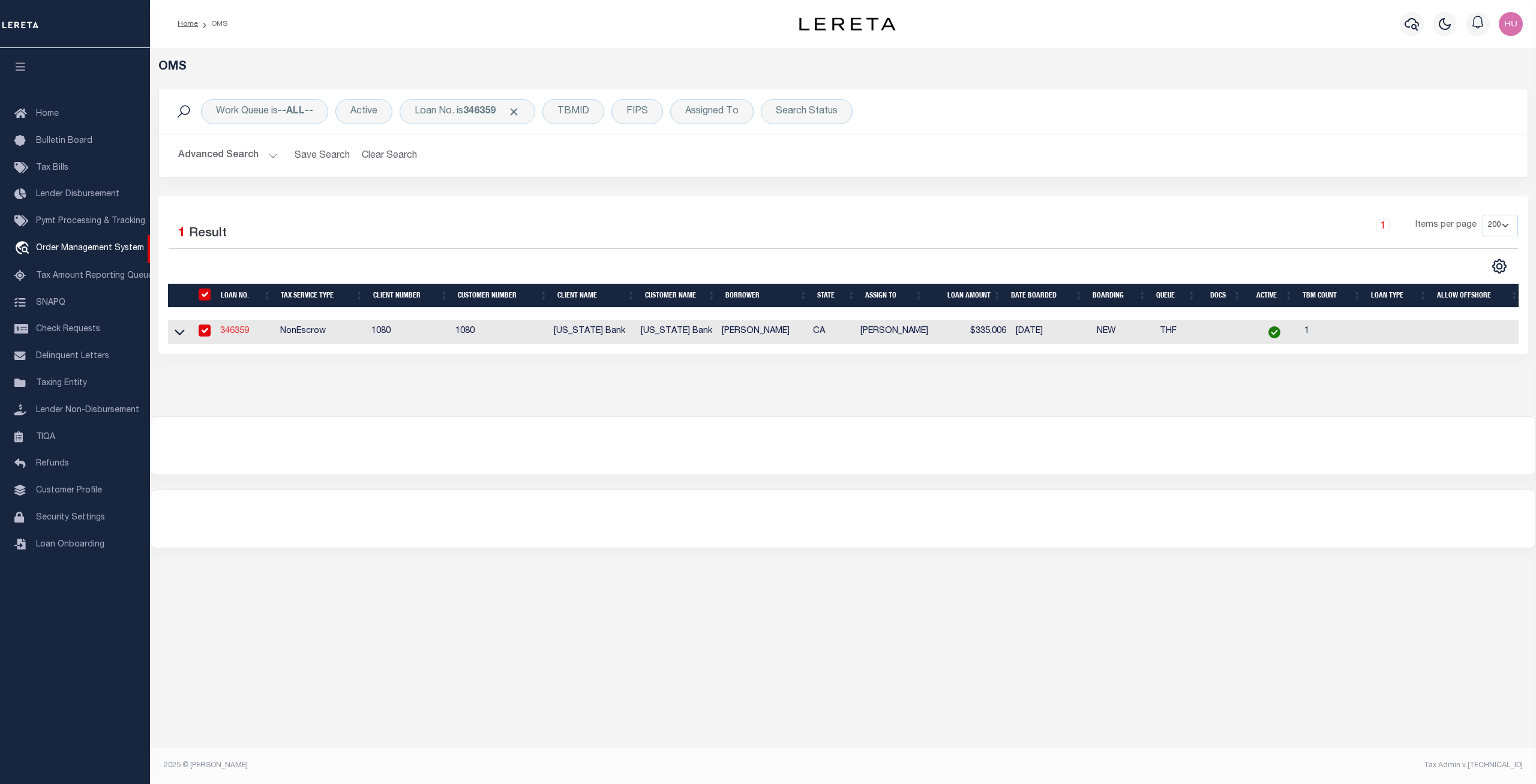
select select "1570"
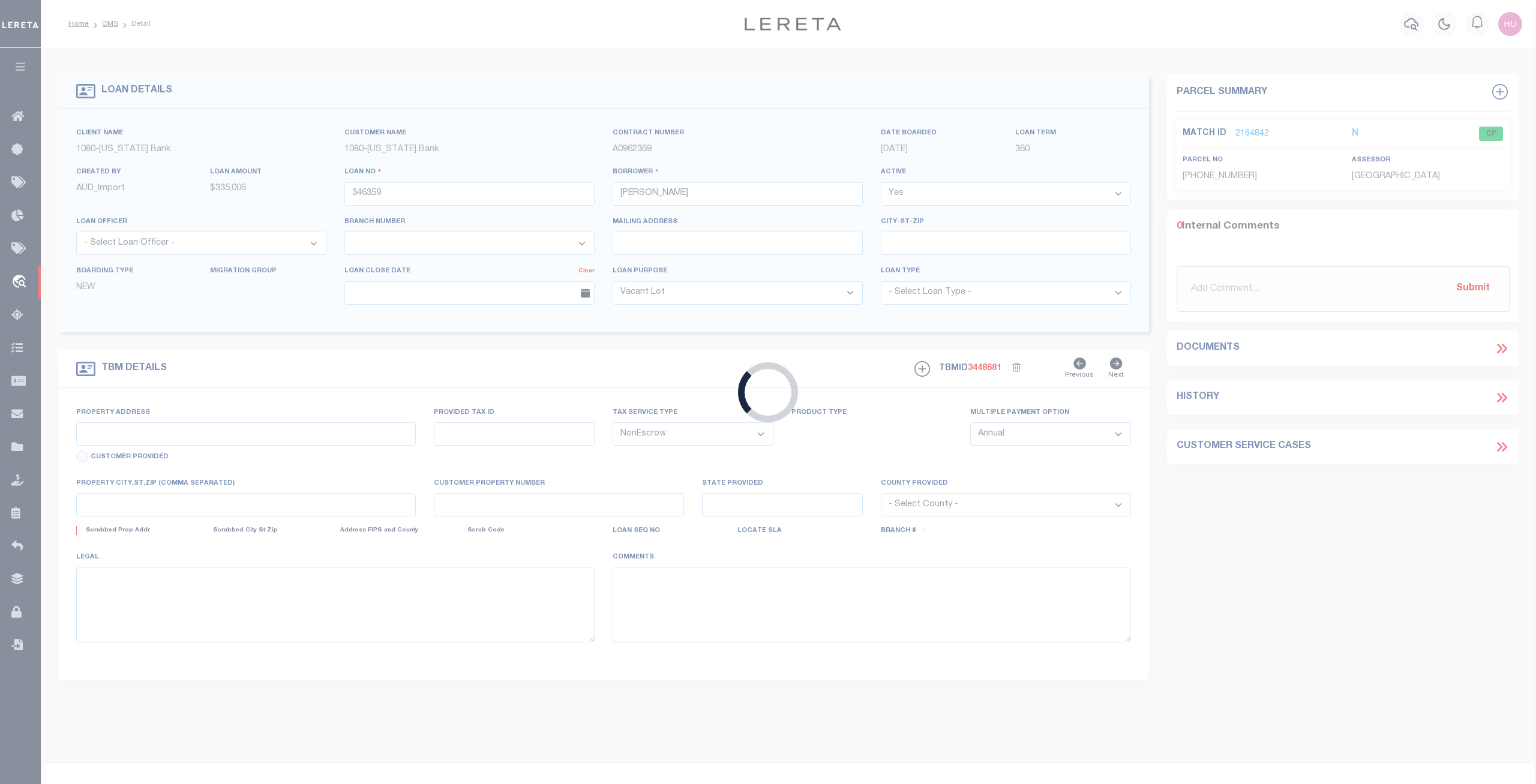
type input "[DATE][STREET_ADDRESS][DATE]"
type input "[PHONE_NUMBER]"
select select
type input "BERKLEY CA 94703"
type input "1700054"
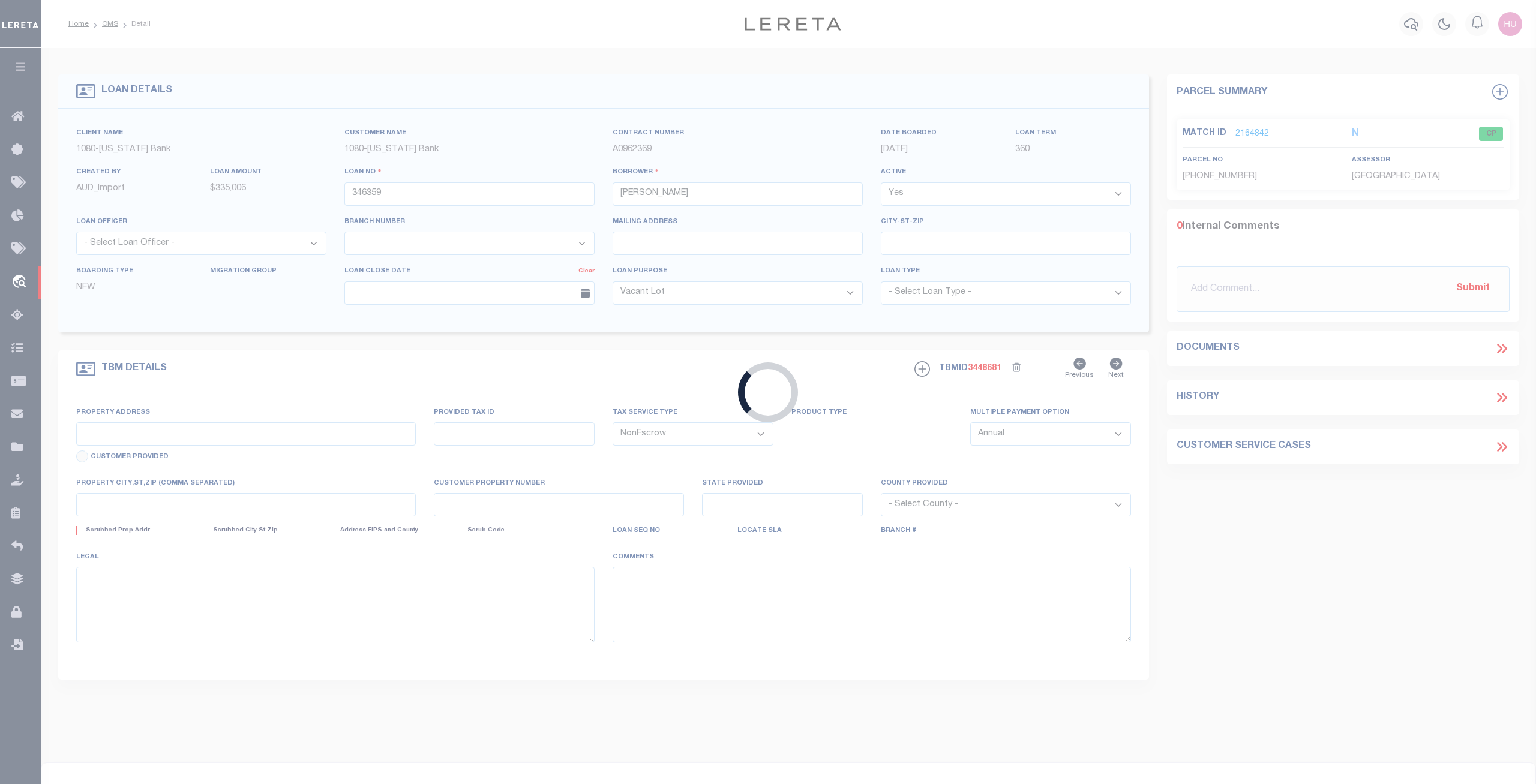
type input "CA"
select select
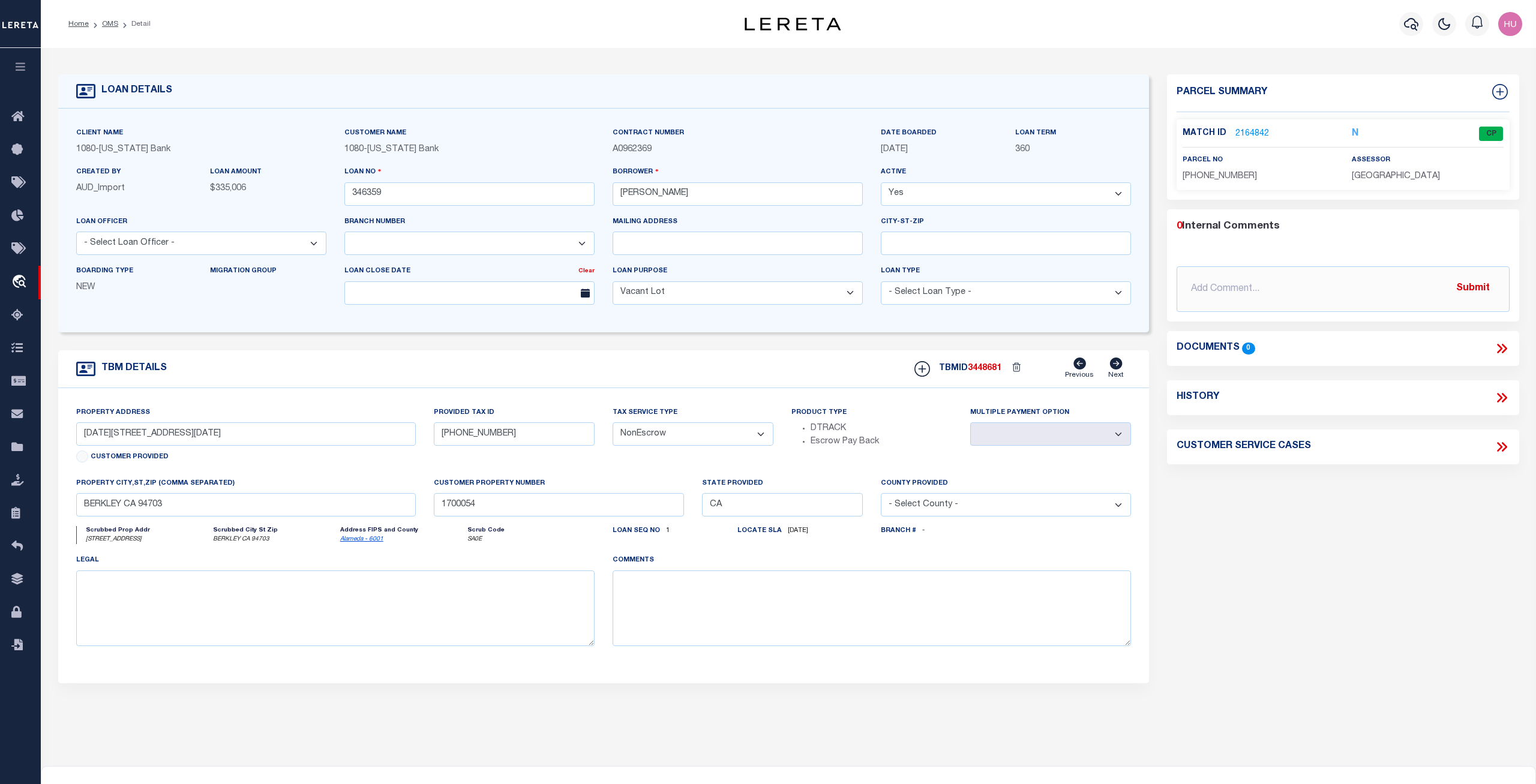
click at [1245, 134] on link "2164842" at bounding box center [1251, 133] width 34 height 12
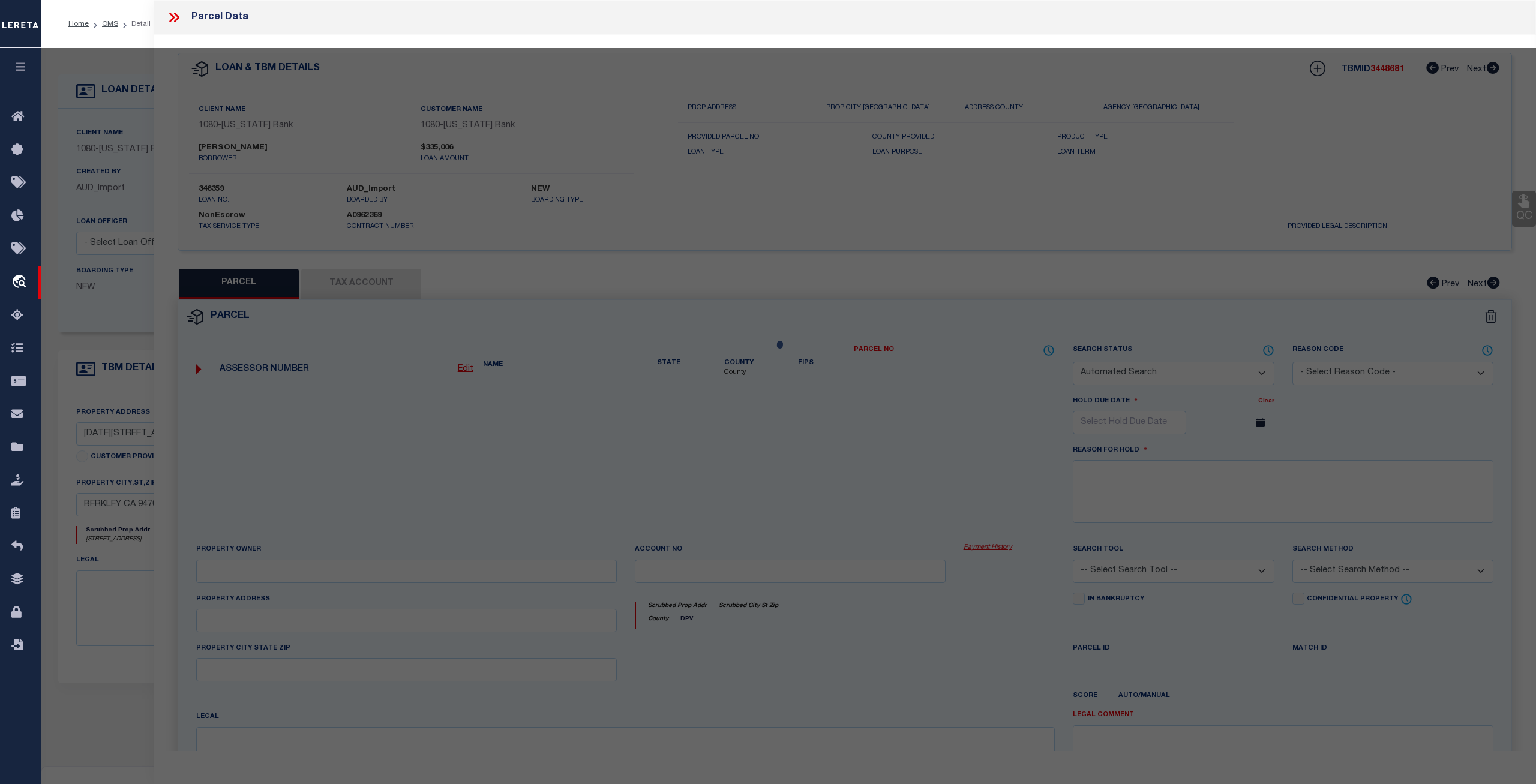
checkbox input "false"
select select "CP"
select select "AGW"
select select
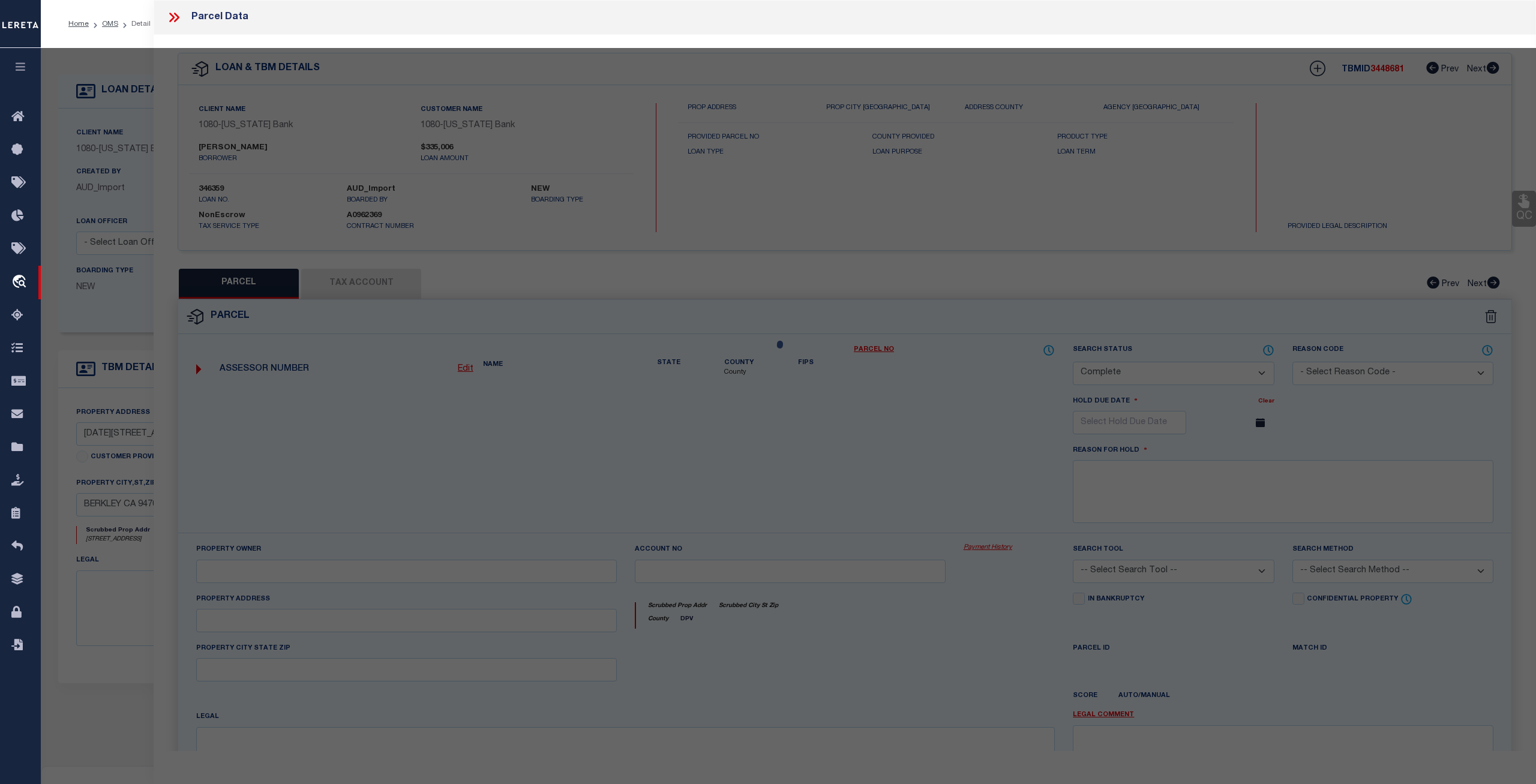
type input "1603 ALCATRAZ AVE,"
type input "[GEOGRAPHIC_DATA], CA 94703"
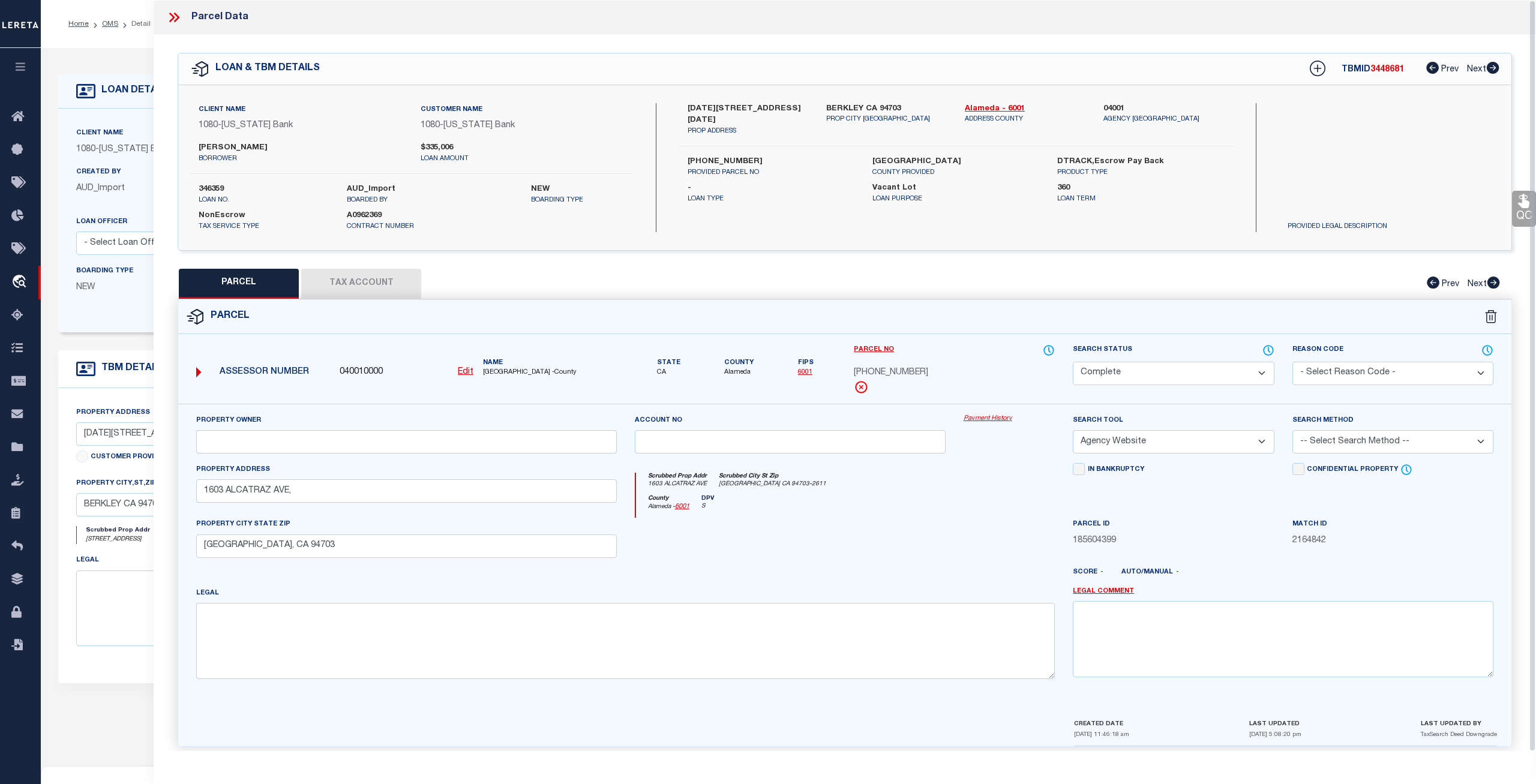
click at [360, 283] on button "Tax Account" at bounding box center [361, 283] width 120 height 30
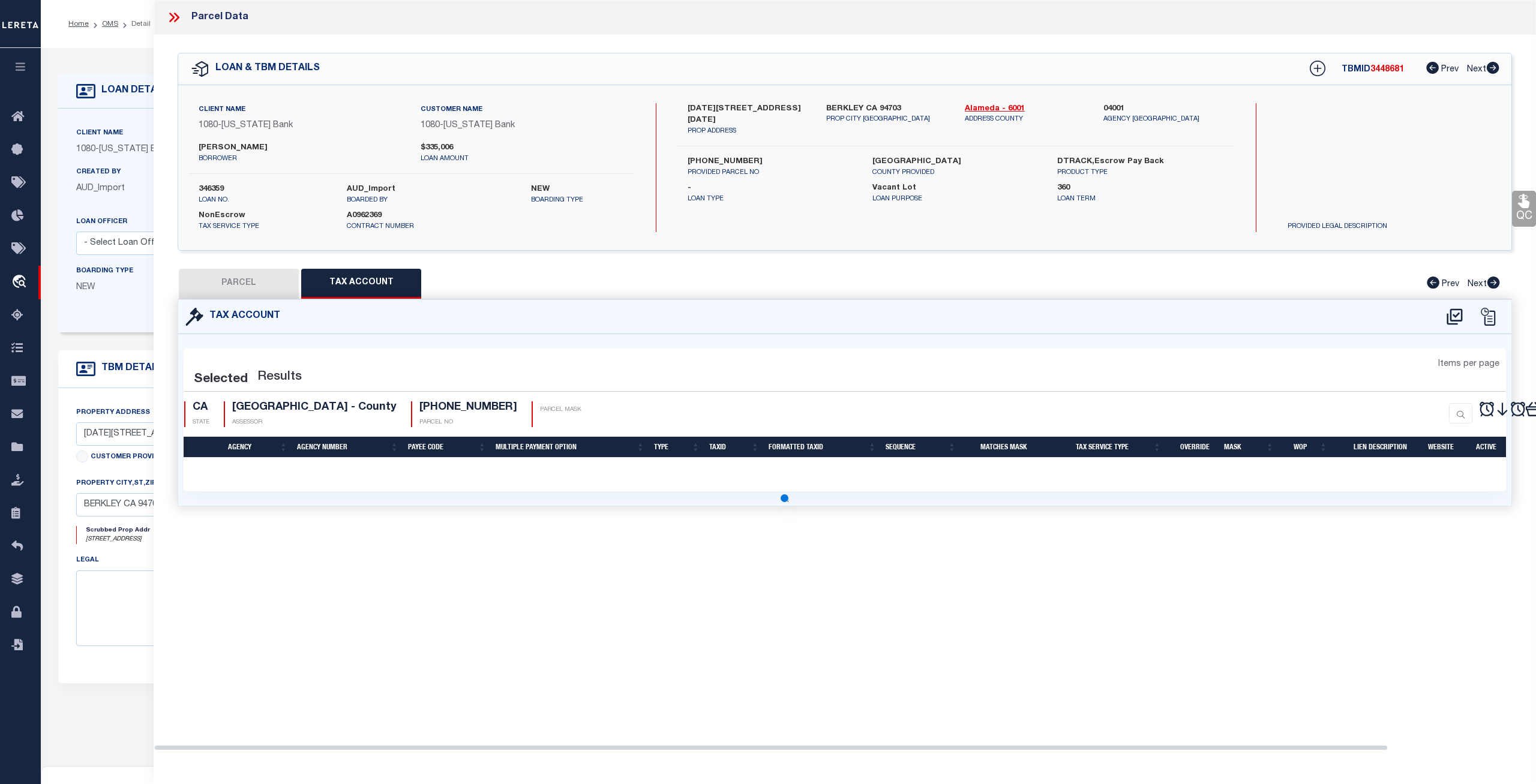
select select "100"
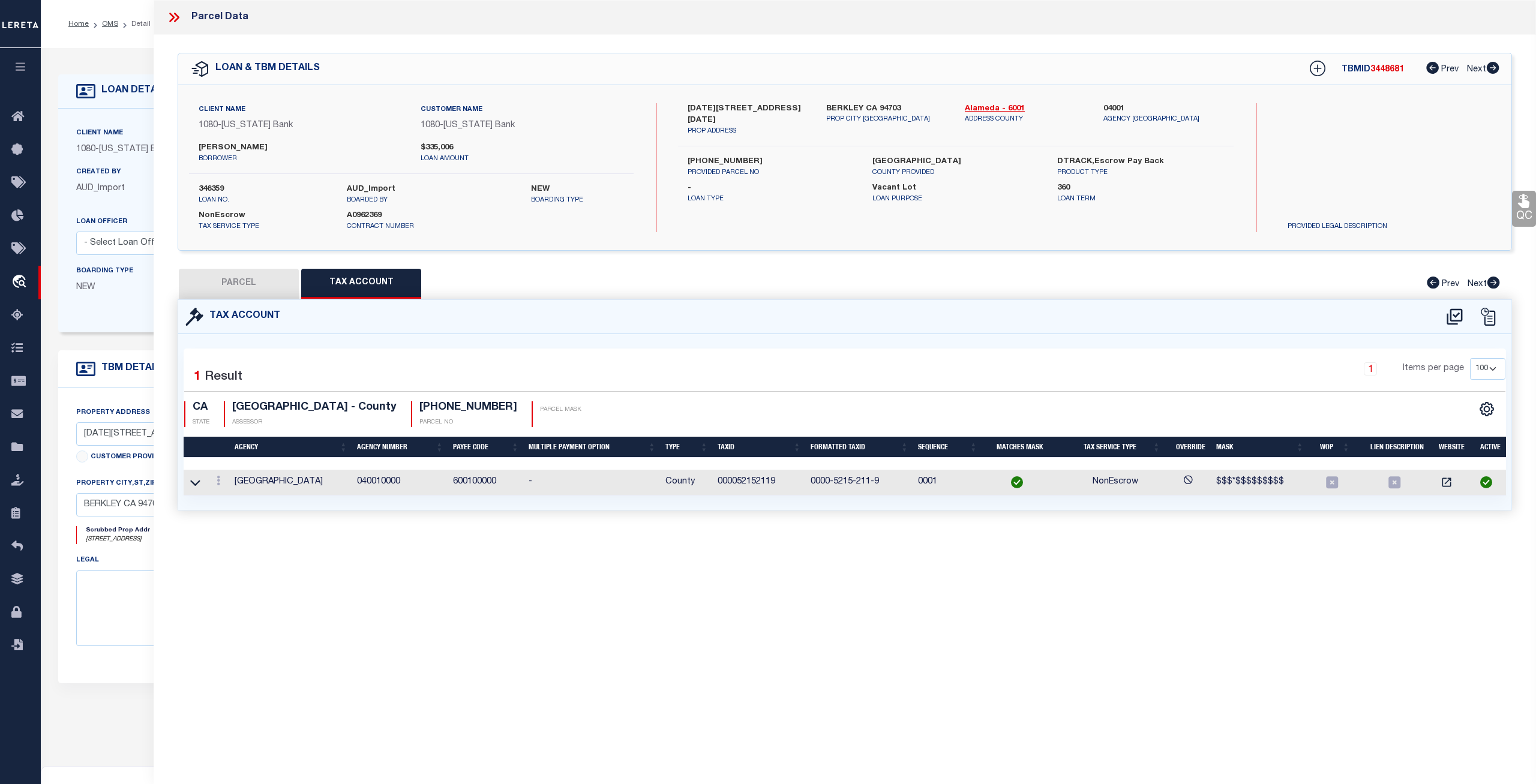
click at [250, 290] on button "PARCEL" at bounding box center [238, 283] width 120 height 30
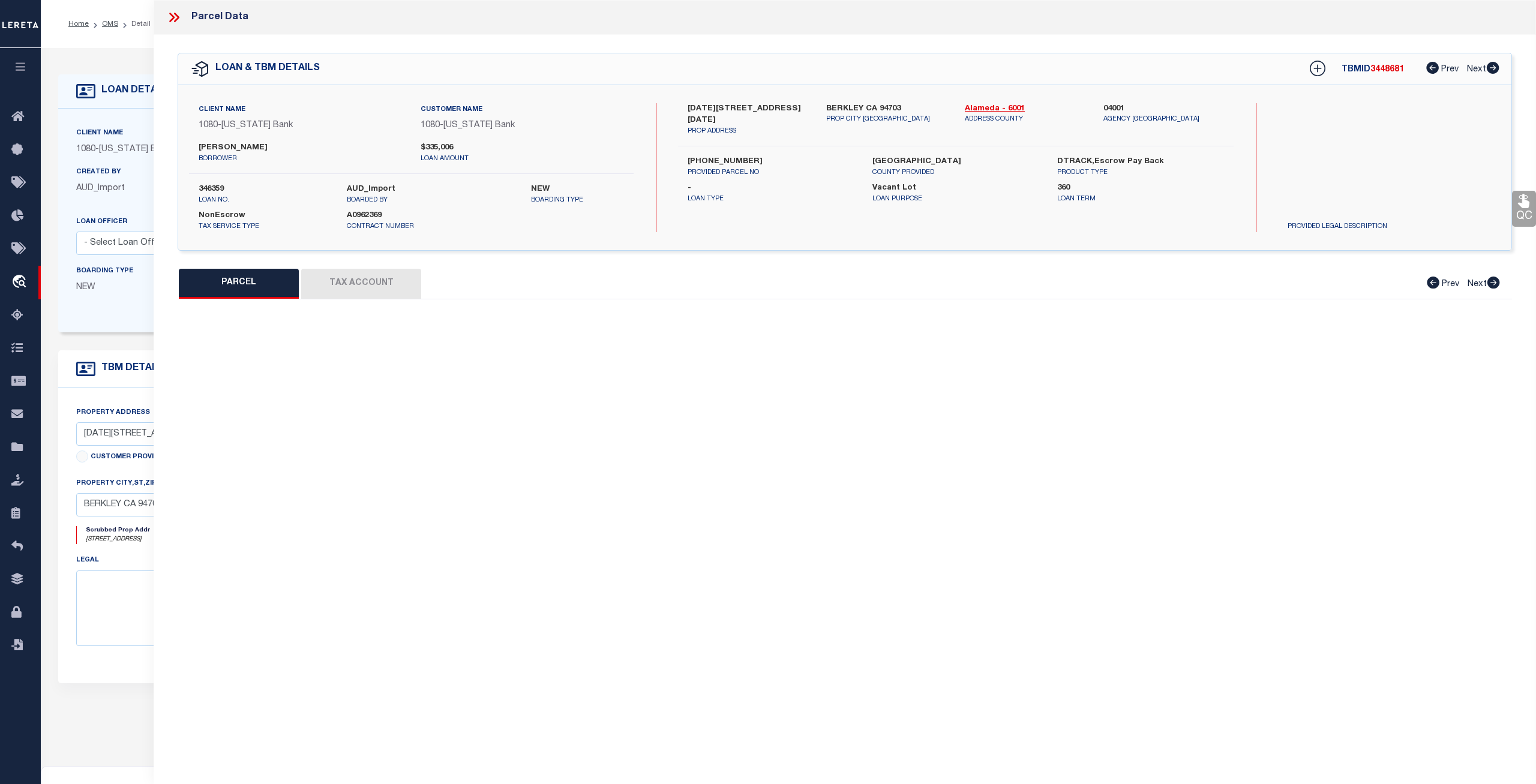
select select "AS"
select select
checkbox input "false"
select select "CP"
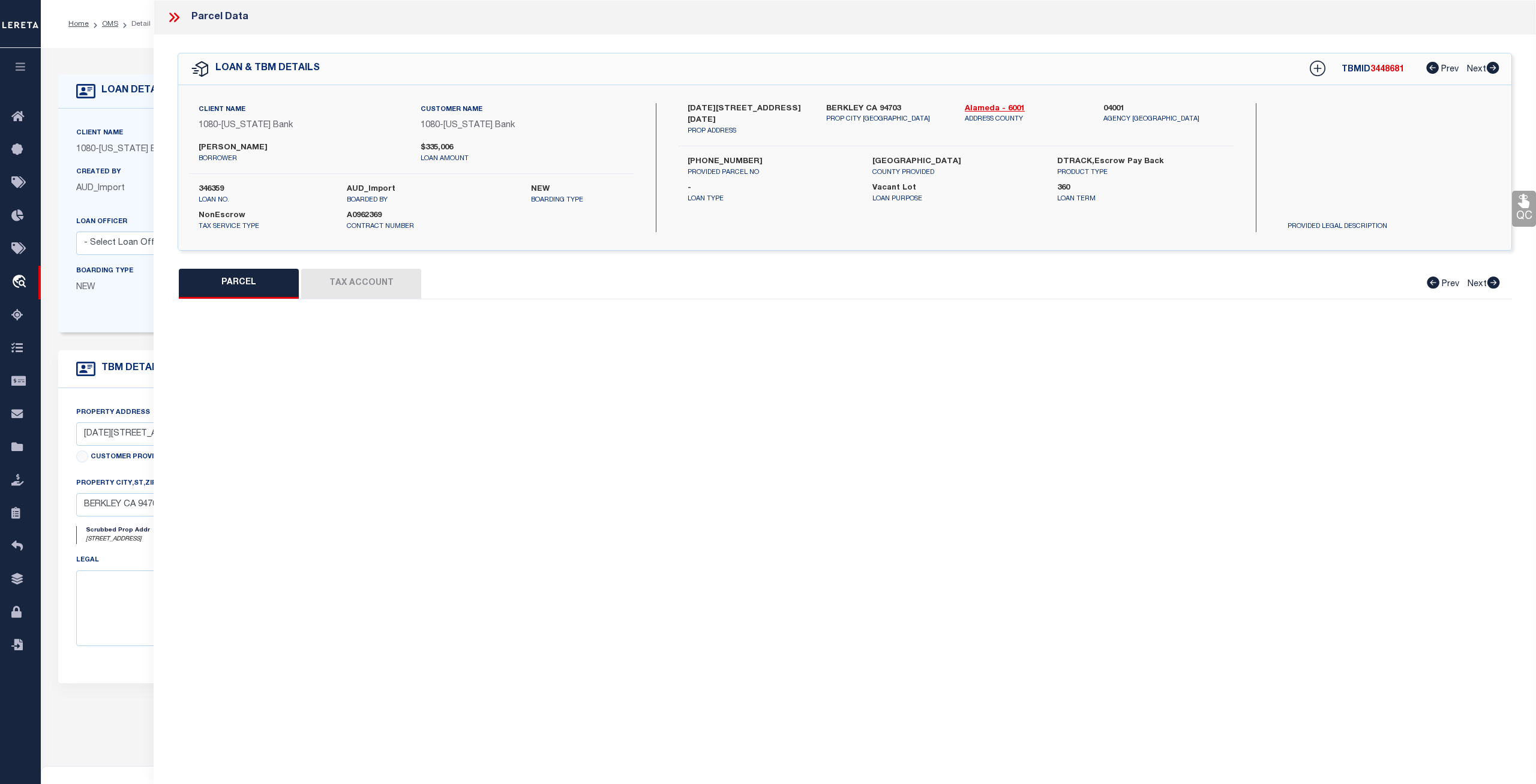
select select "AGW"
select select
type input "1603 ALCATRAZ AVE,"
type input "BERKELEY, CA 94703"
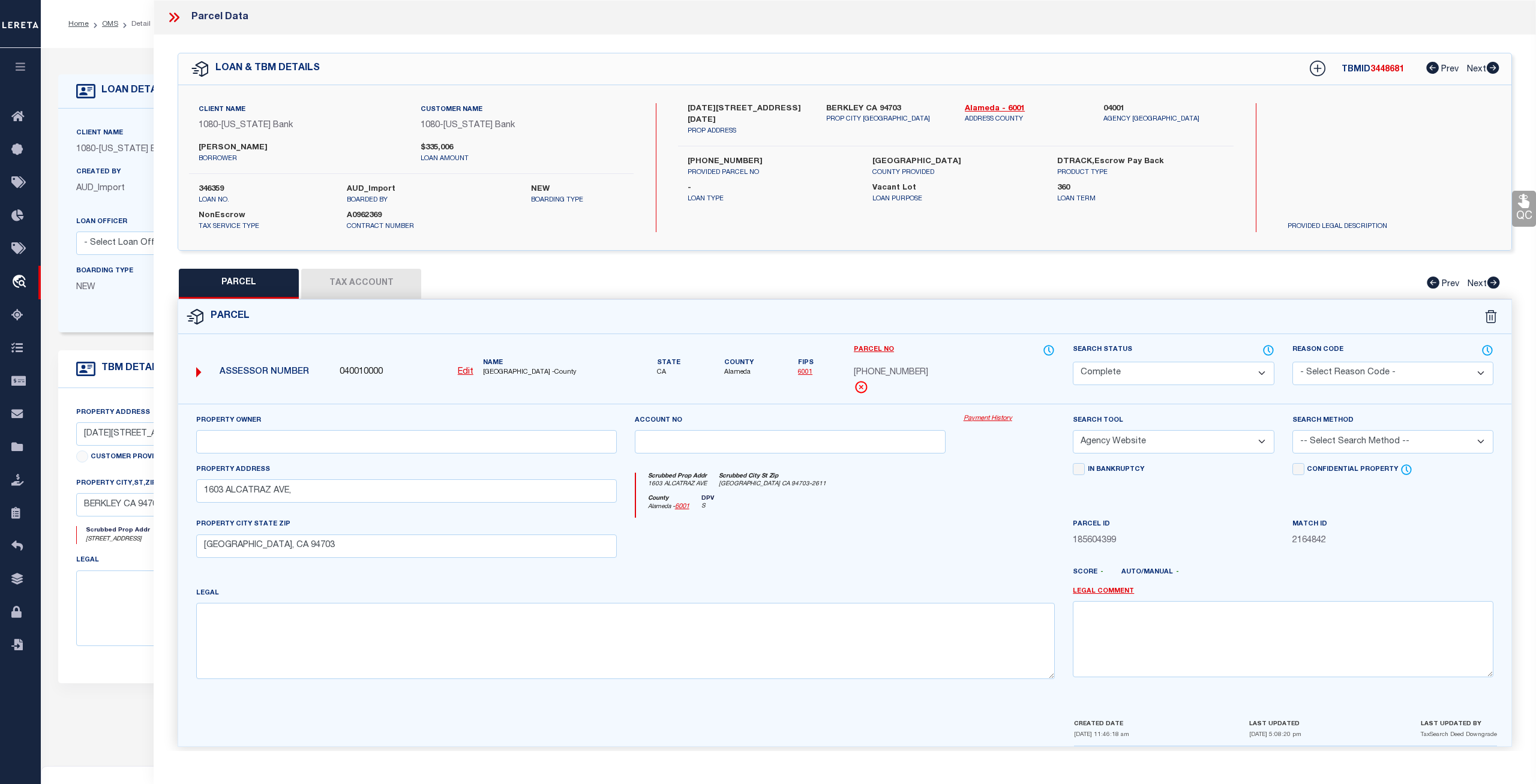
click at [983, 416] on link "Payment History" at bounding box center [1010, 419] width 92 height 11
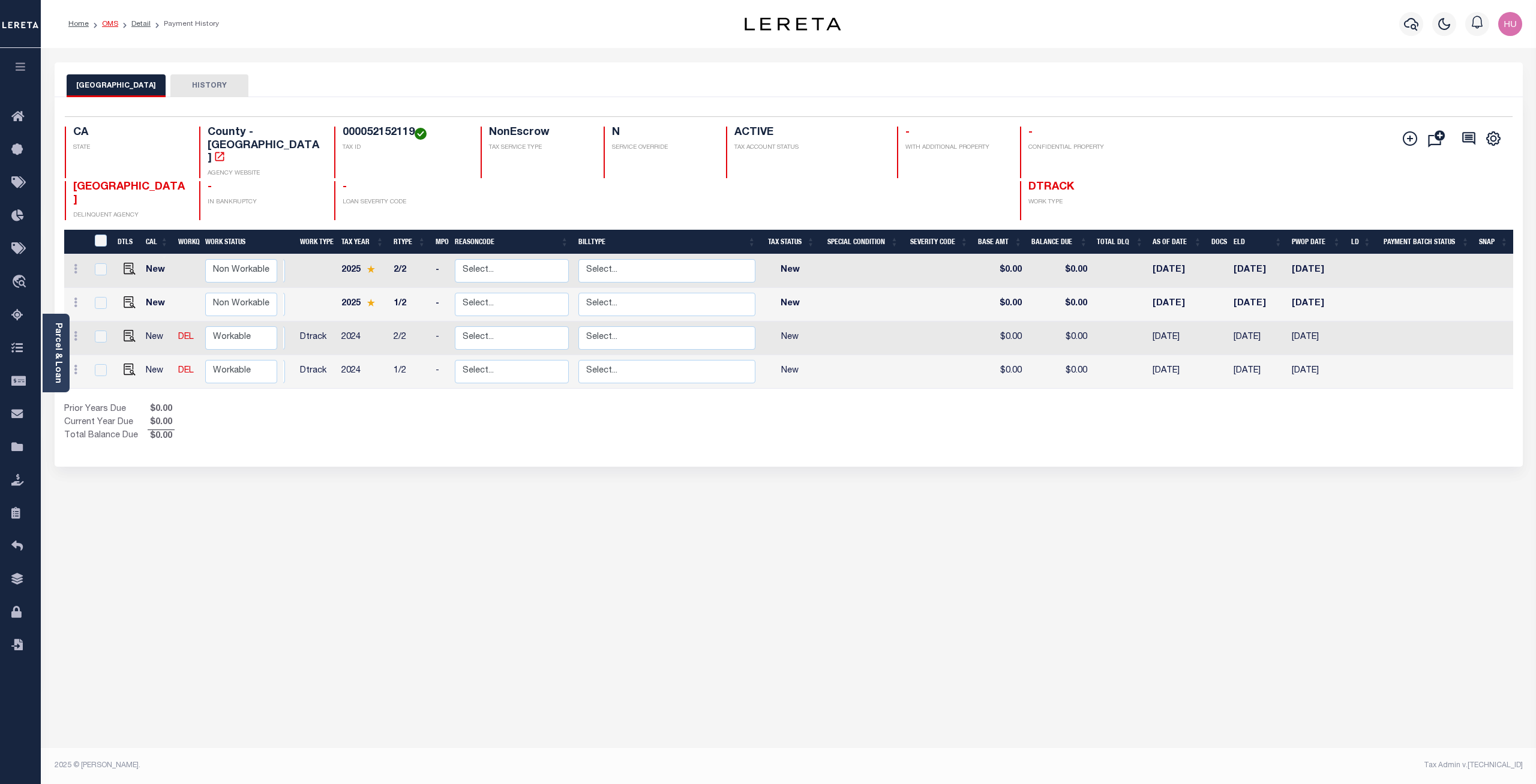
click at [108, 23] on link "OMS" at bounding box center [109, 24] width 16 height 8
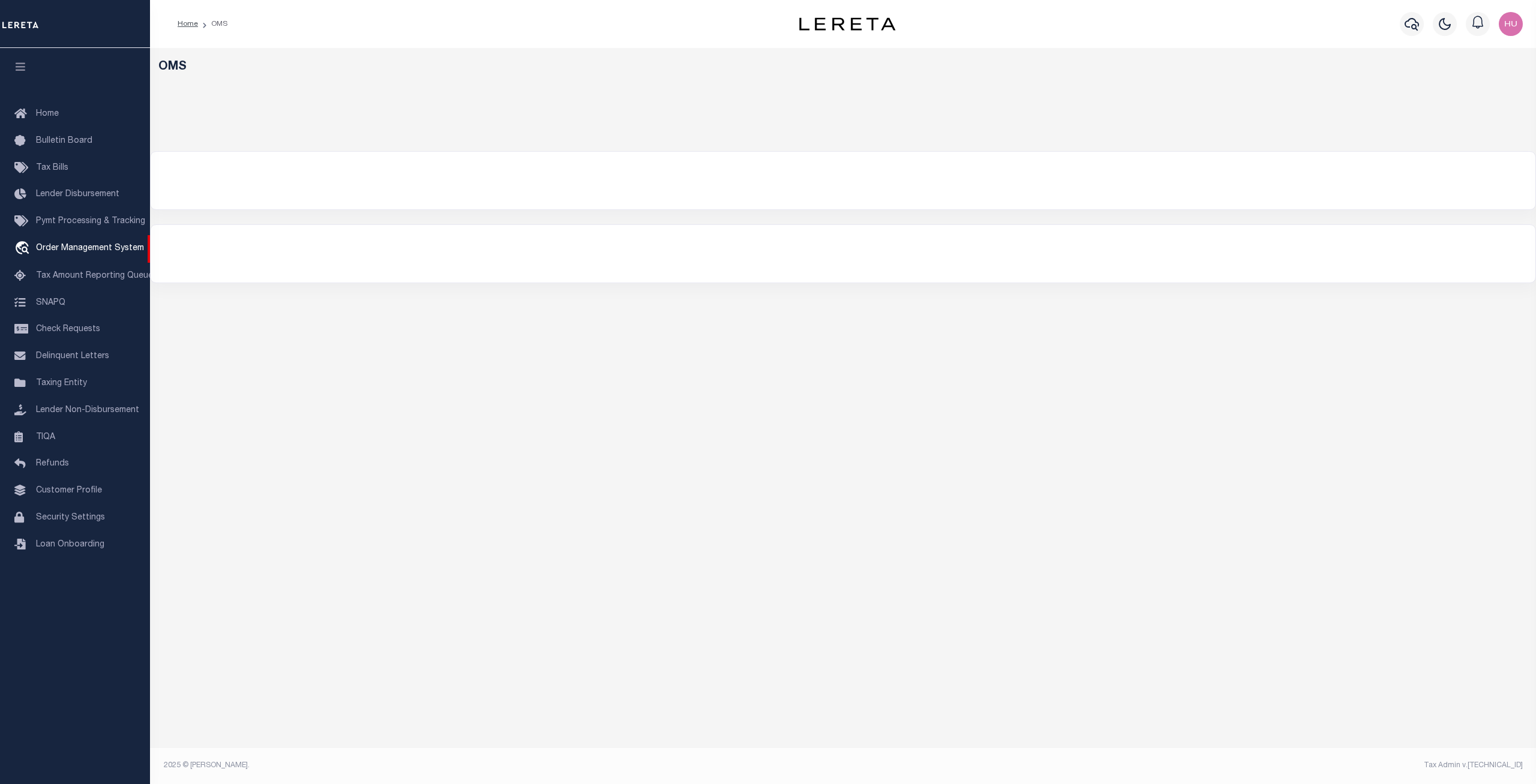
select select "200"
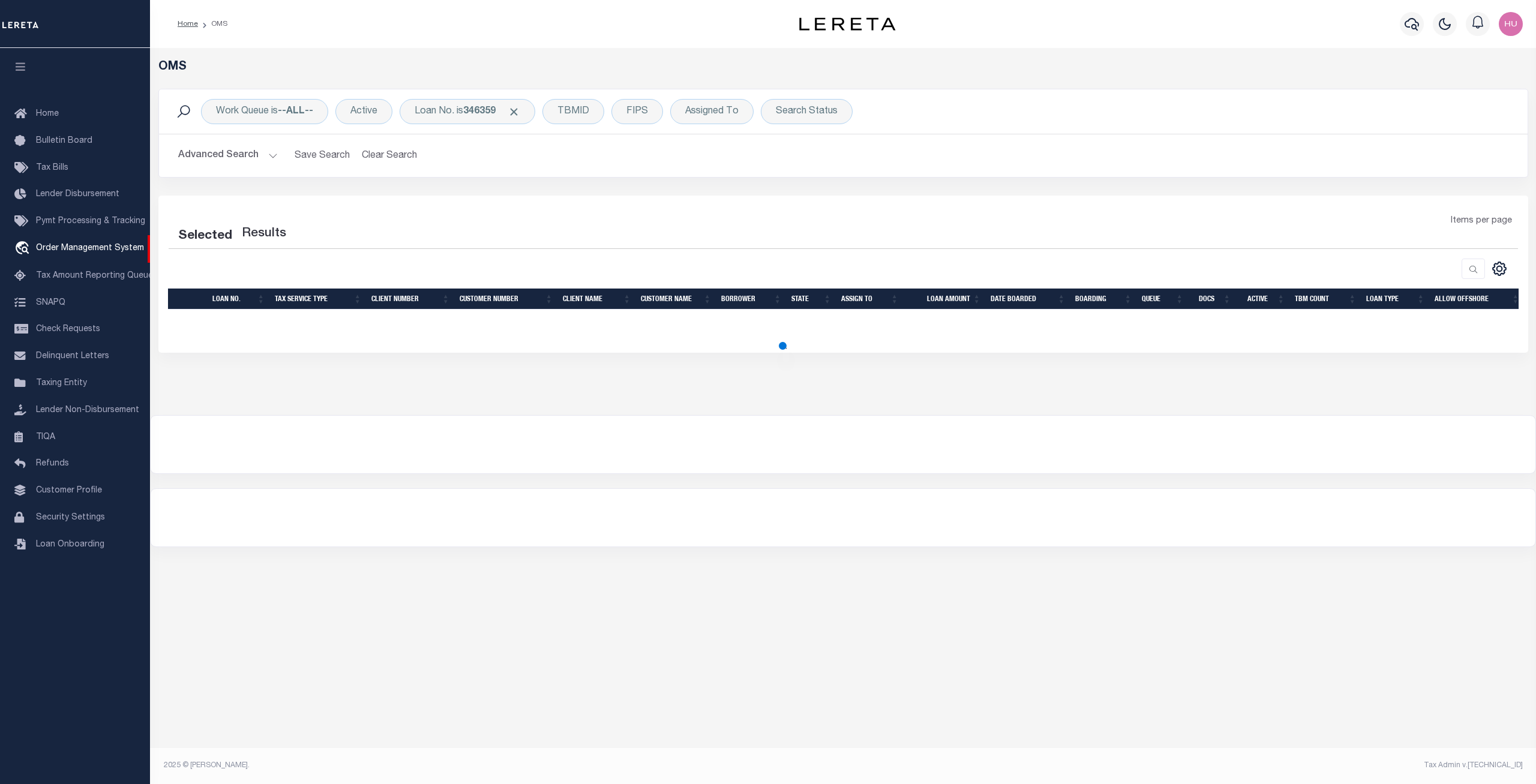
select select "200"
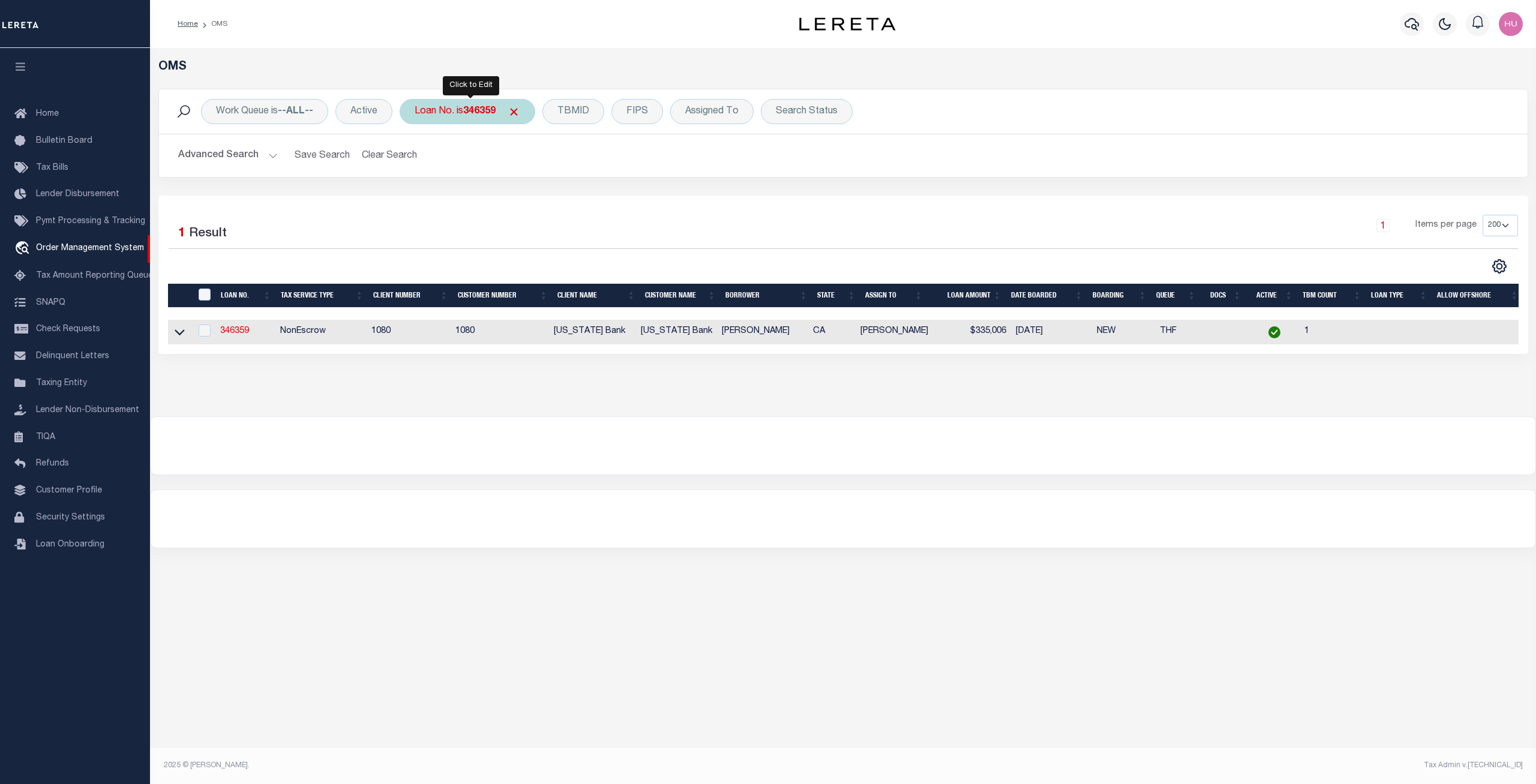
click at [480, 114] on b "346359" at bounding box center [479, 111] width 33 height 10
type input "910012808945"
click at [572, 193] on input "Apply" at bounding box center [573, 196] width 35 height 20
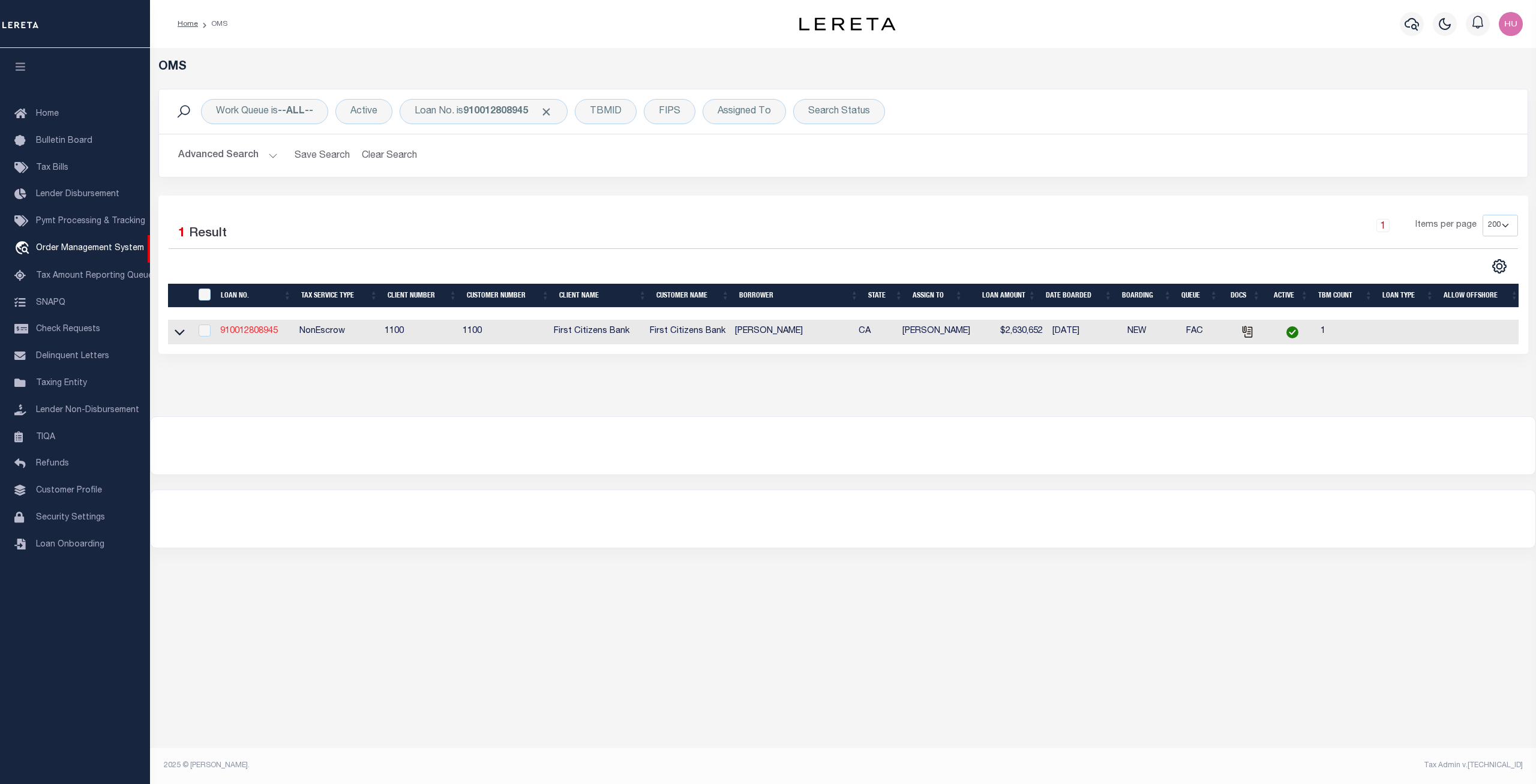
click at [255, 331] on link "910012808945" at bounding box center [249, 331] width 58 height 9
type input "910012808945"
type input "[PERSON_NAME]"
select select
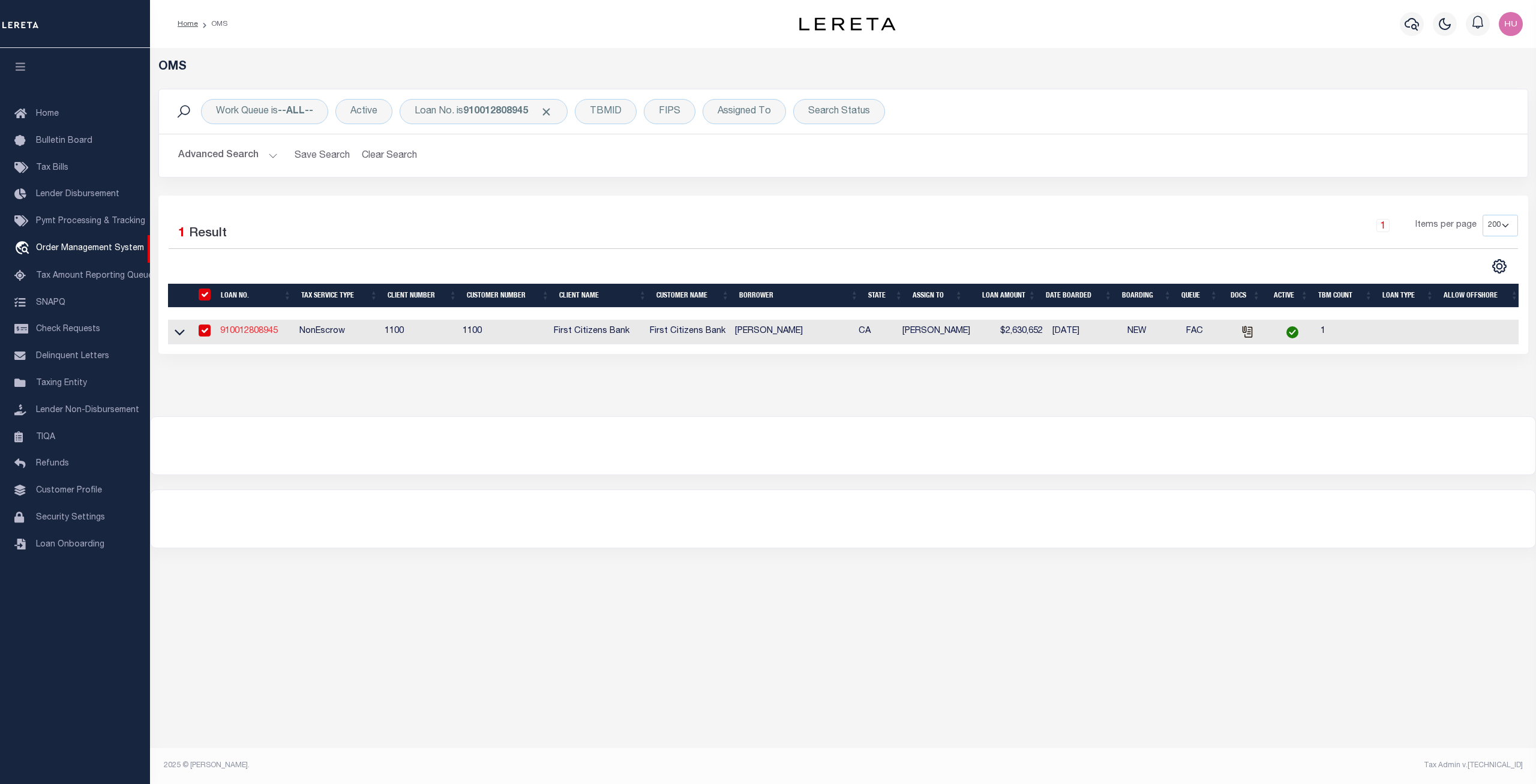
select select "NonEscrow"
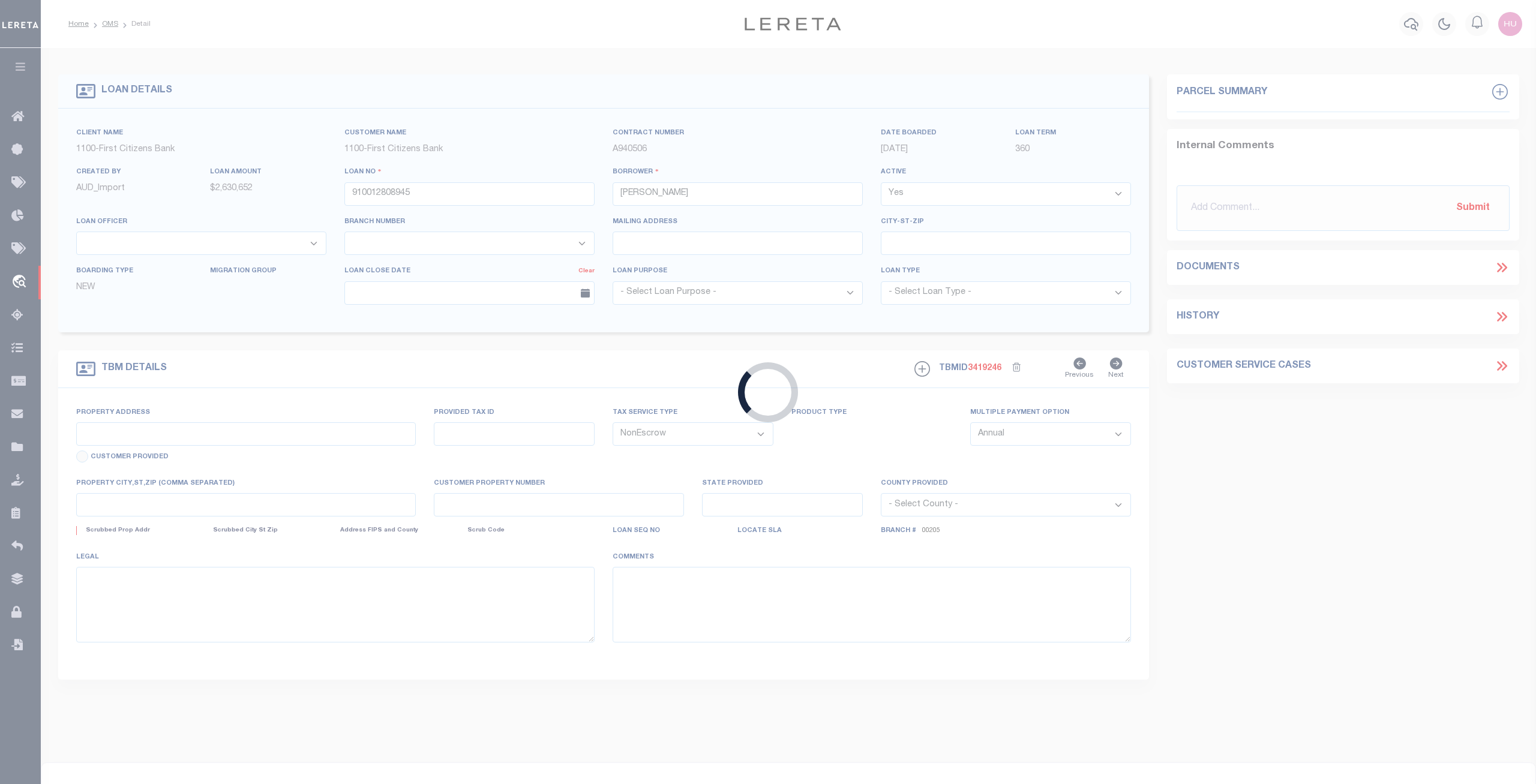
type input "[STREET_ADDRESS][PERSON_NAME]"
select select
type input "[GEOGRAPHIC_DATA]"
type input "CA"
select select "24363"
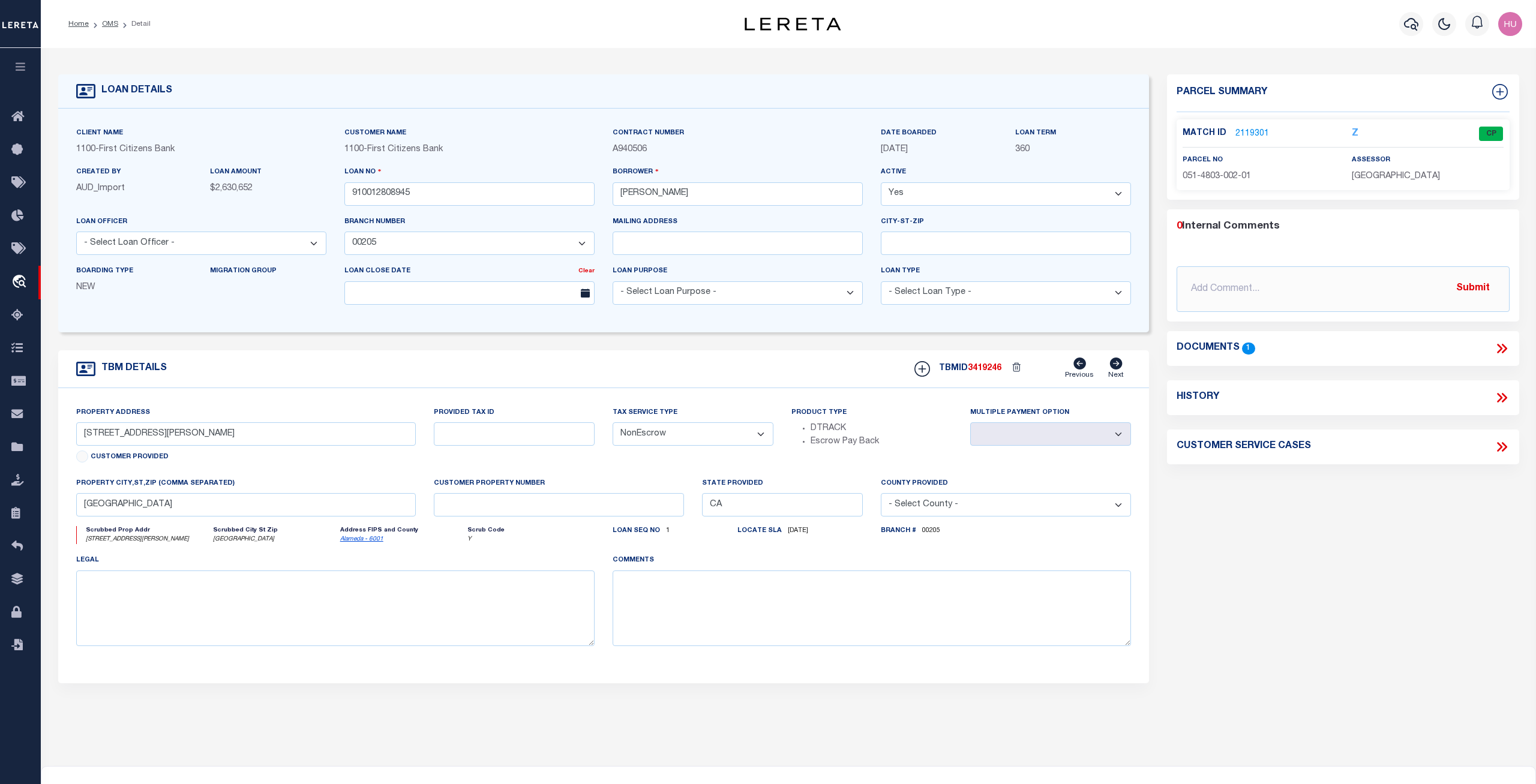
click at [1247, 136] on link "2119301" at bounding box center [1251, 133] width 34 height 12
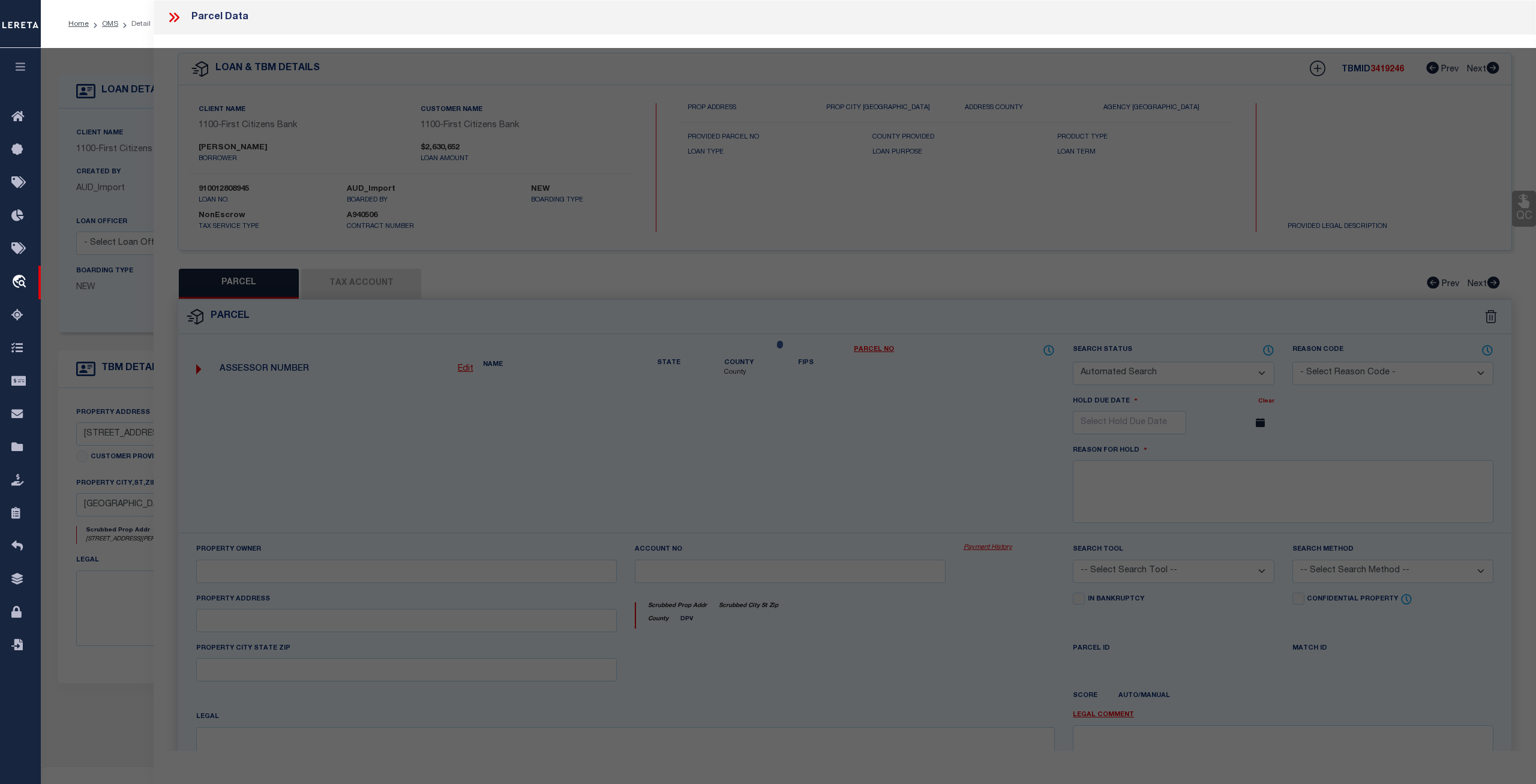
checkbox input "false"
select select "CP"
type input "RHORER KAREN E & CAMPBELLMOORE OWEN R"
select select "AGW"
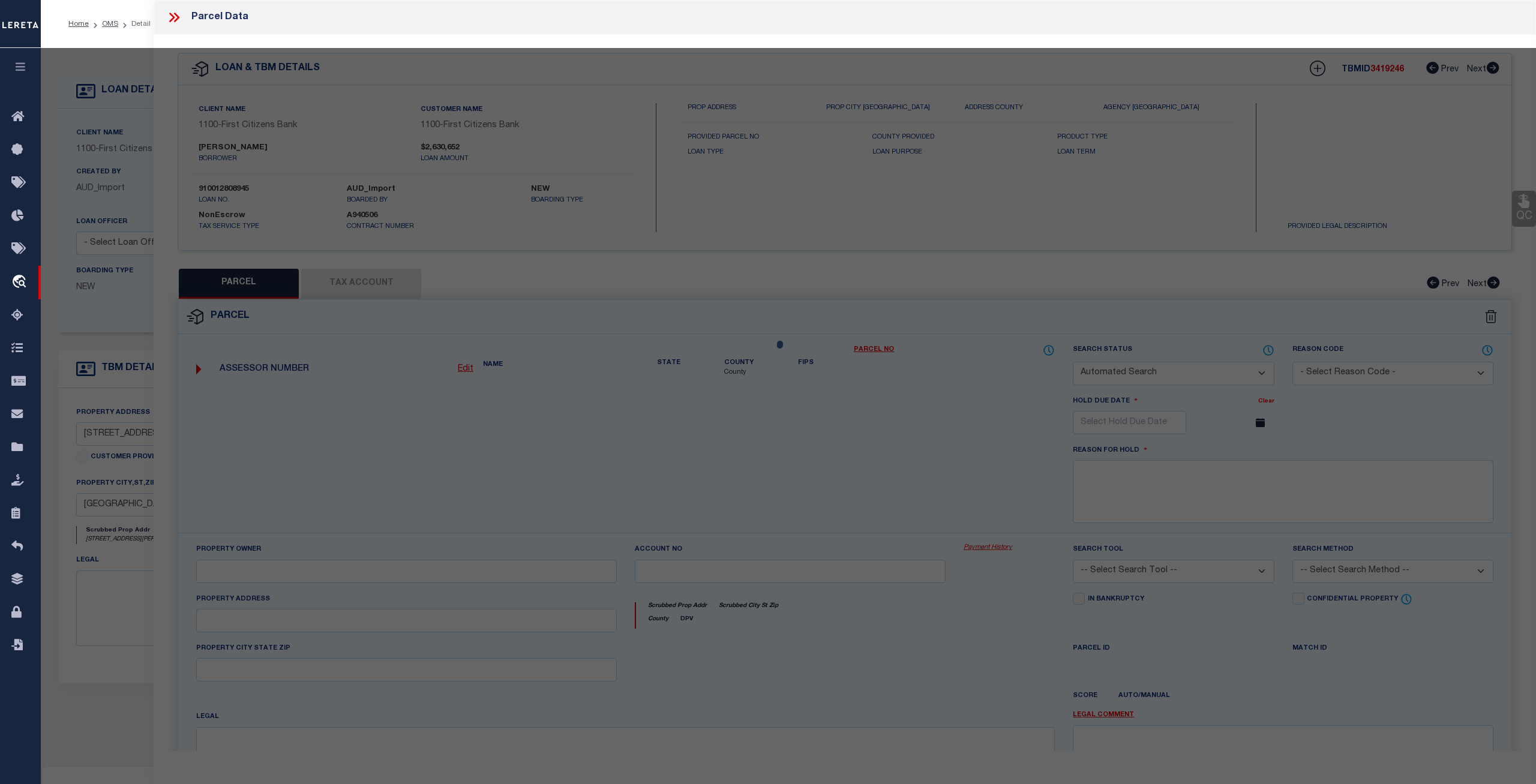
select select
type input "60 SOTELO AVE"
type input "PIEDMONT, CA 94611"
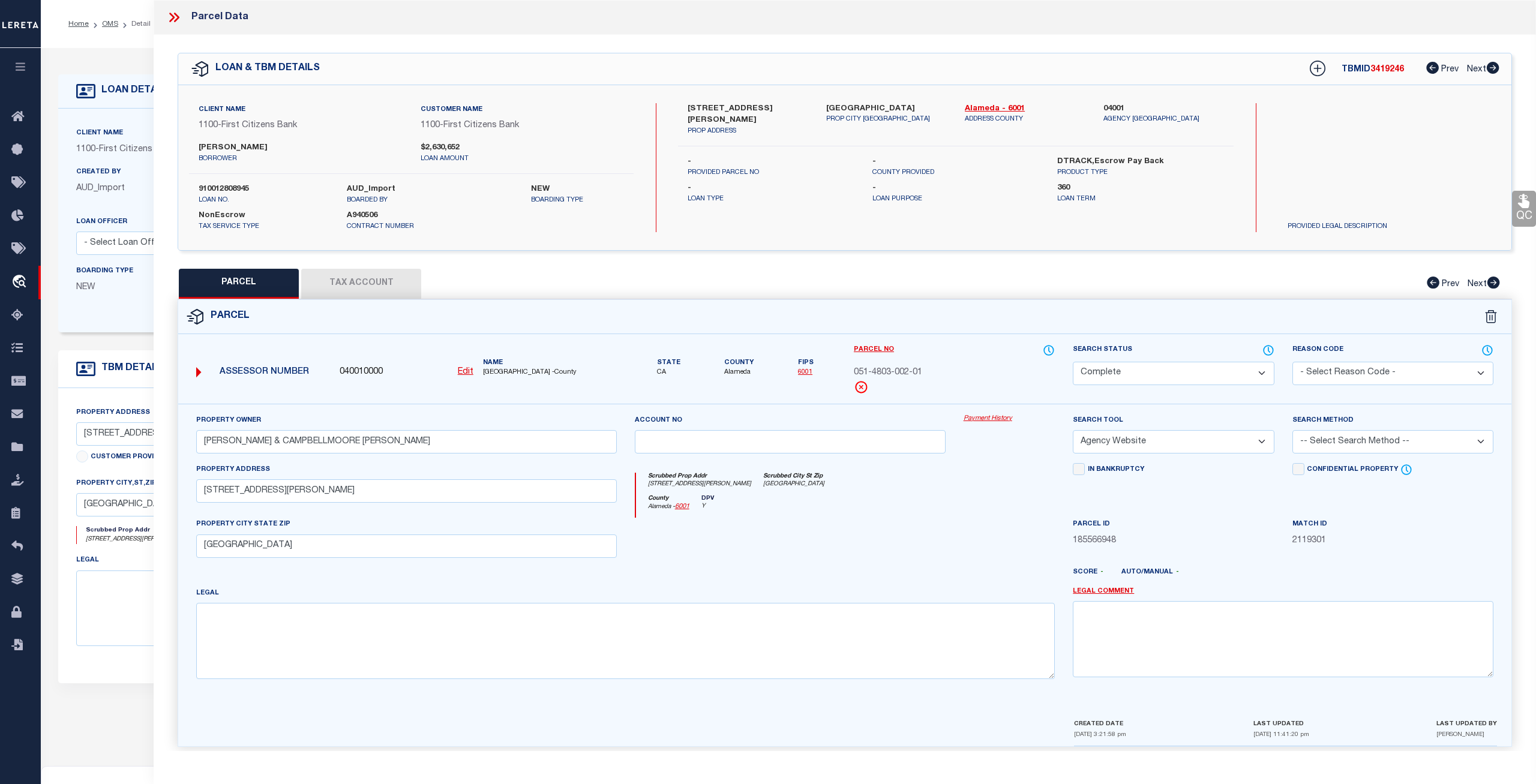
click at [991, 418] on link "Payment History" at bounding box center [1010, 419] width 92 height 11
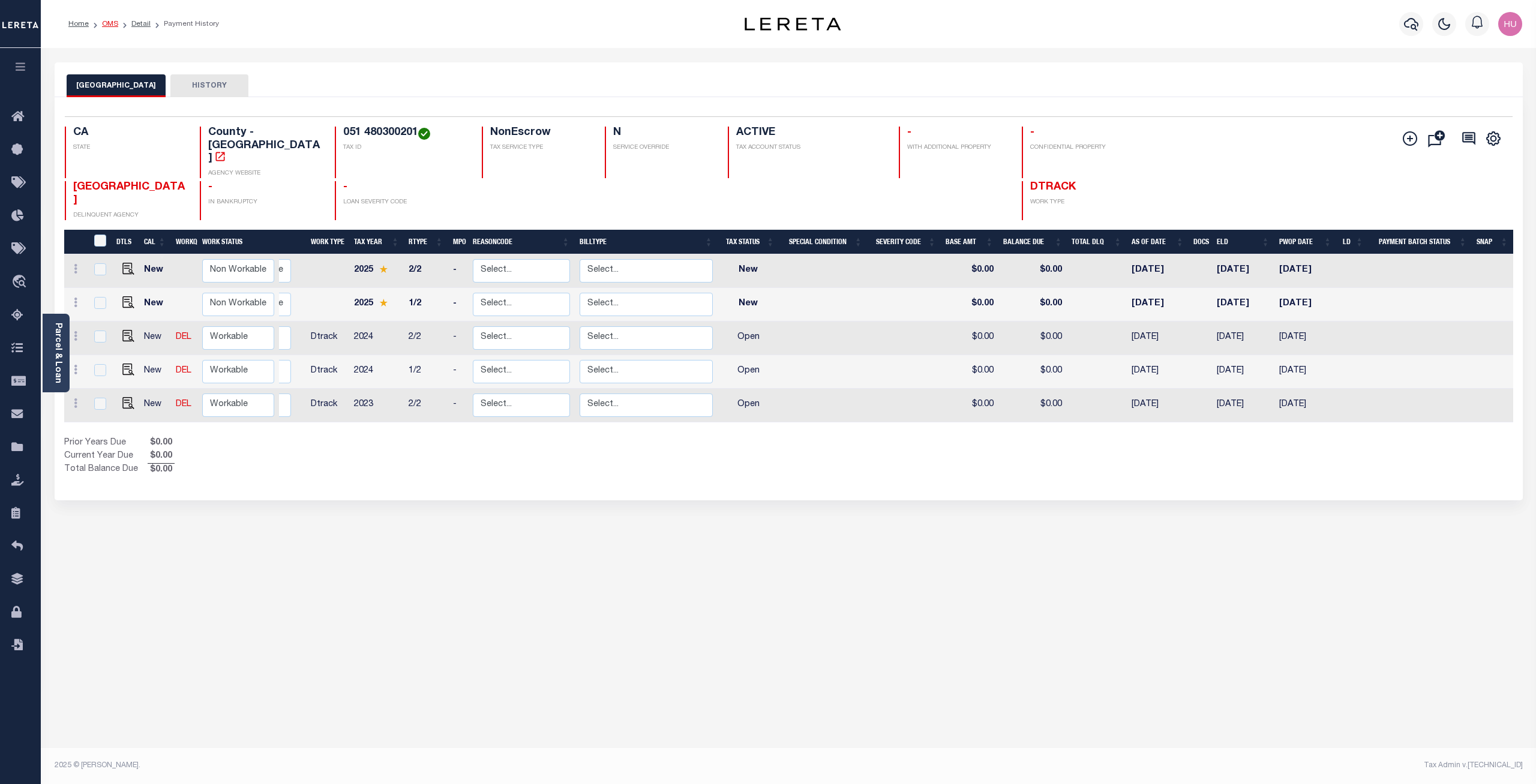
click at [109, 21] on link "OMS" at bounding box center [109, 24] width 16 height 8
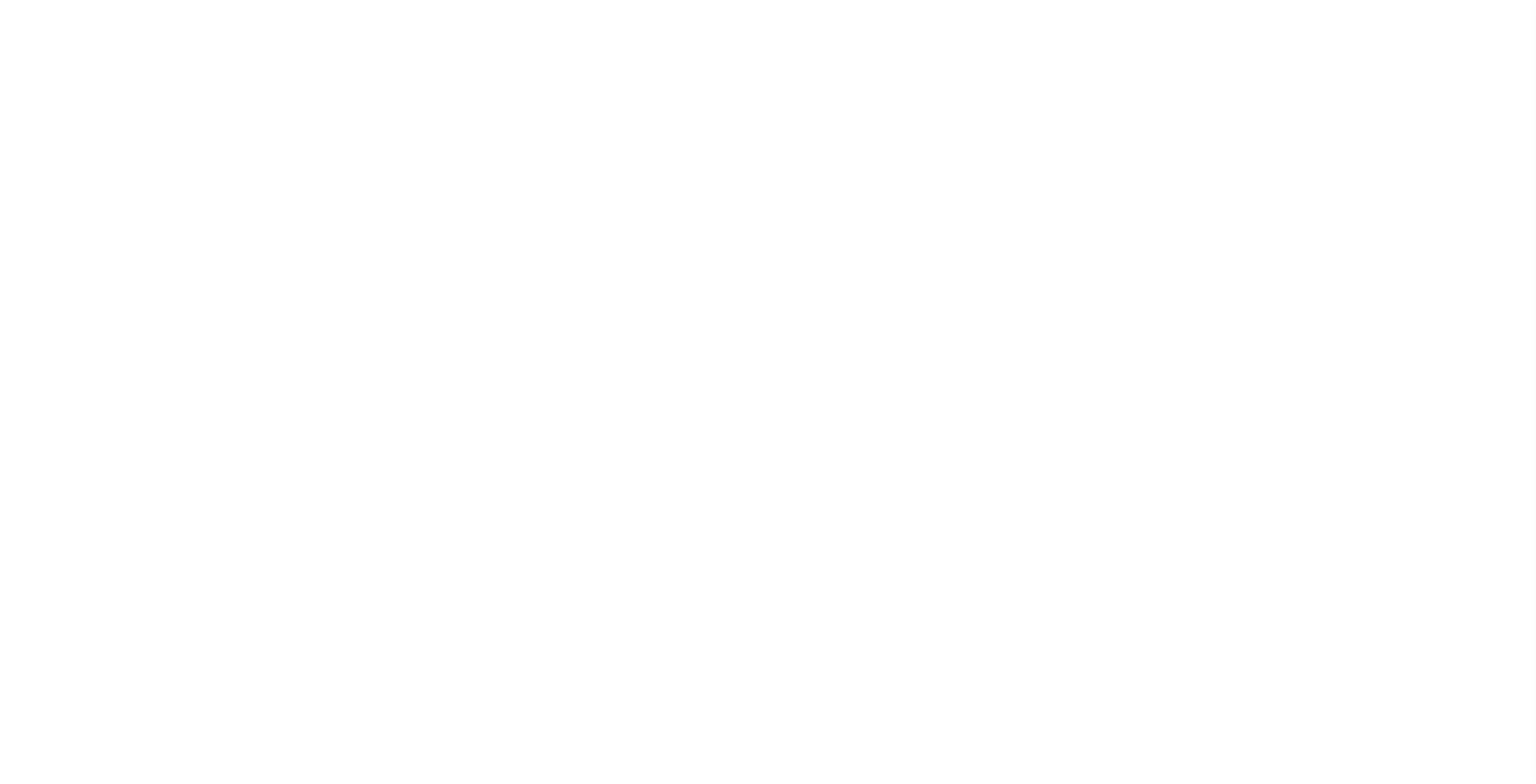
select select "200"
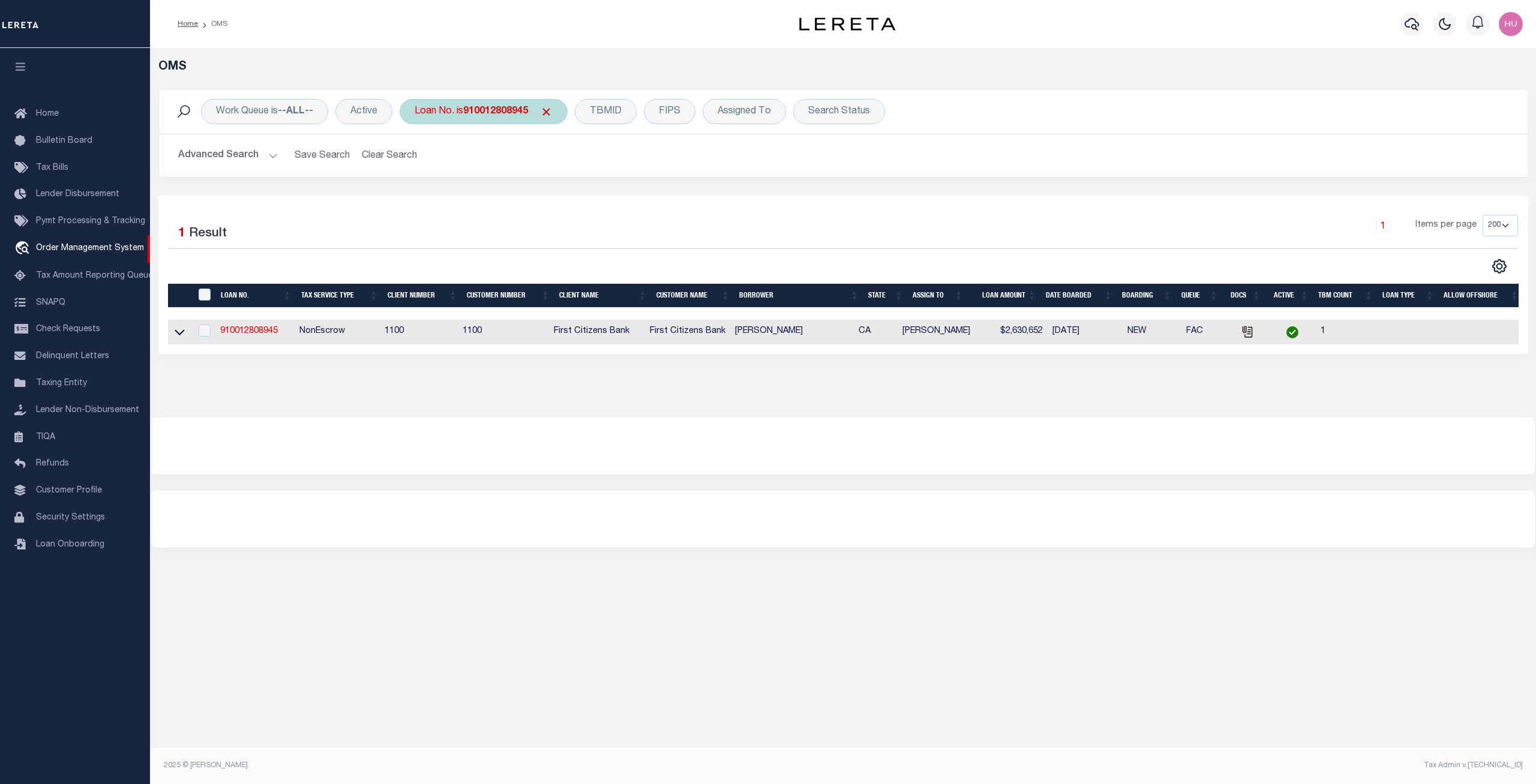
click at [487, 125] on div "Loan No. is 910012808945" at bounding box center [483, 111] width 168 height 25
type input "993246108"
click at [568, 195] on input "Apply" at bounding box center [573, 196] width 35 height 20
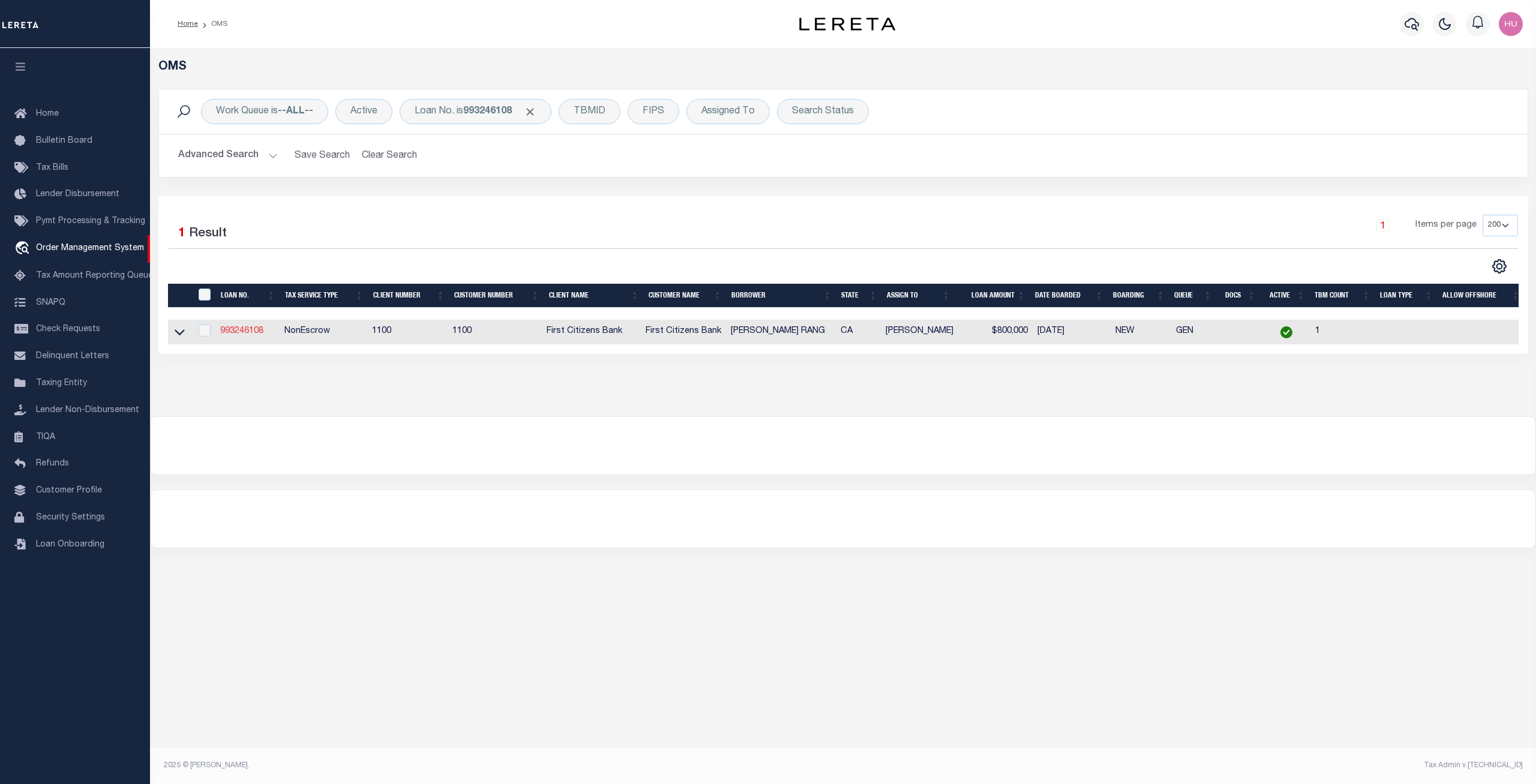
click at [248, 331] on link "993246108" at bounding box center [242, 331] width 43 height 9
type input "993246108"
type input "AMIR ATASHI RANG"
select select
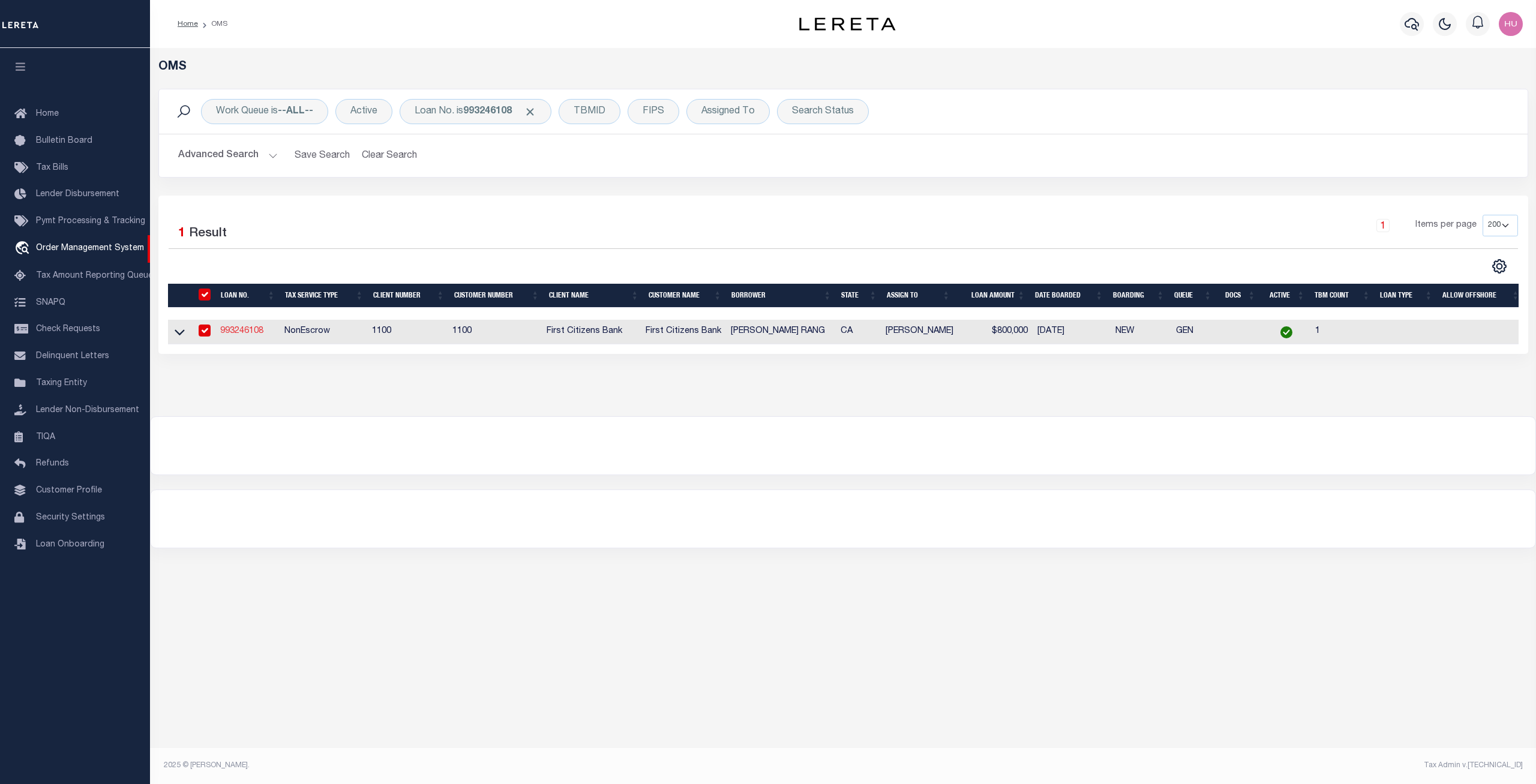
type input "29 BINNACLE HL"
type input "OAKLAND CA 94618"
select select "10"
select select "NonEscrow"
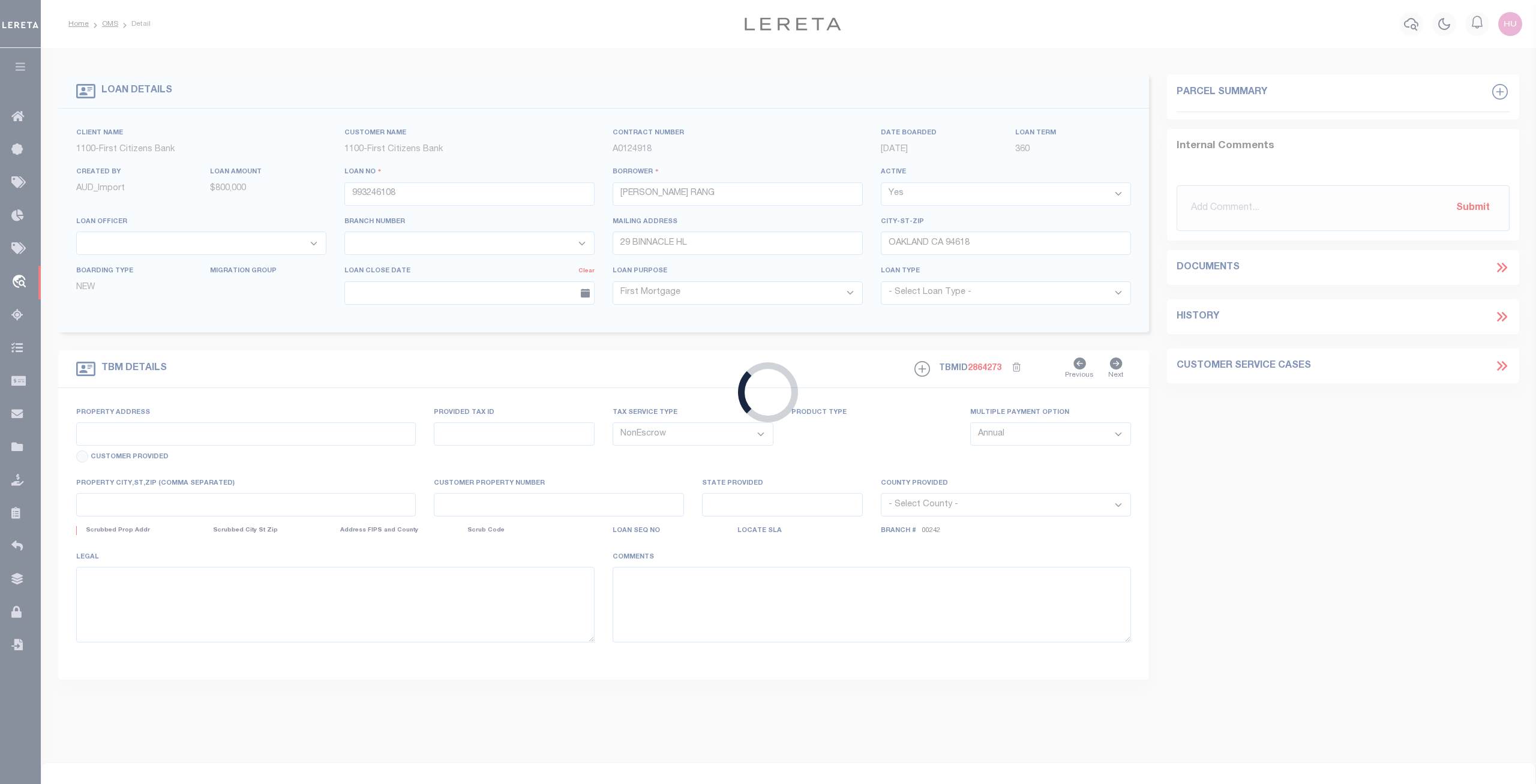
type input "29 BINNACLE HILL"
select select
type input "OAKLAND CA 94618"
type input "CA"
select select
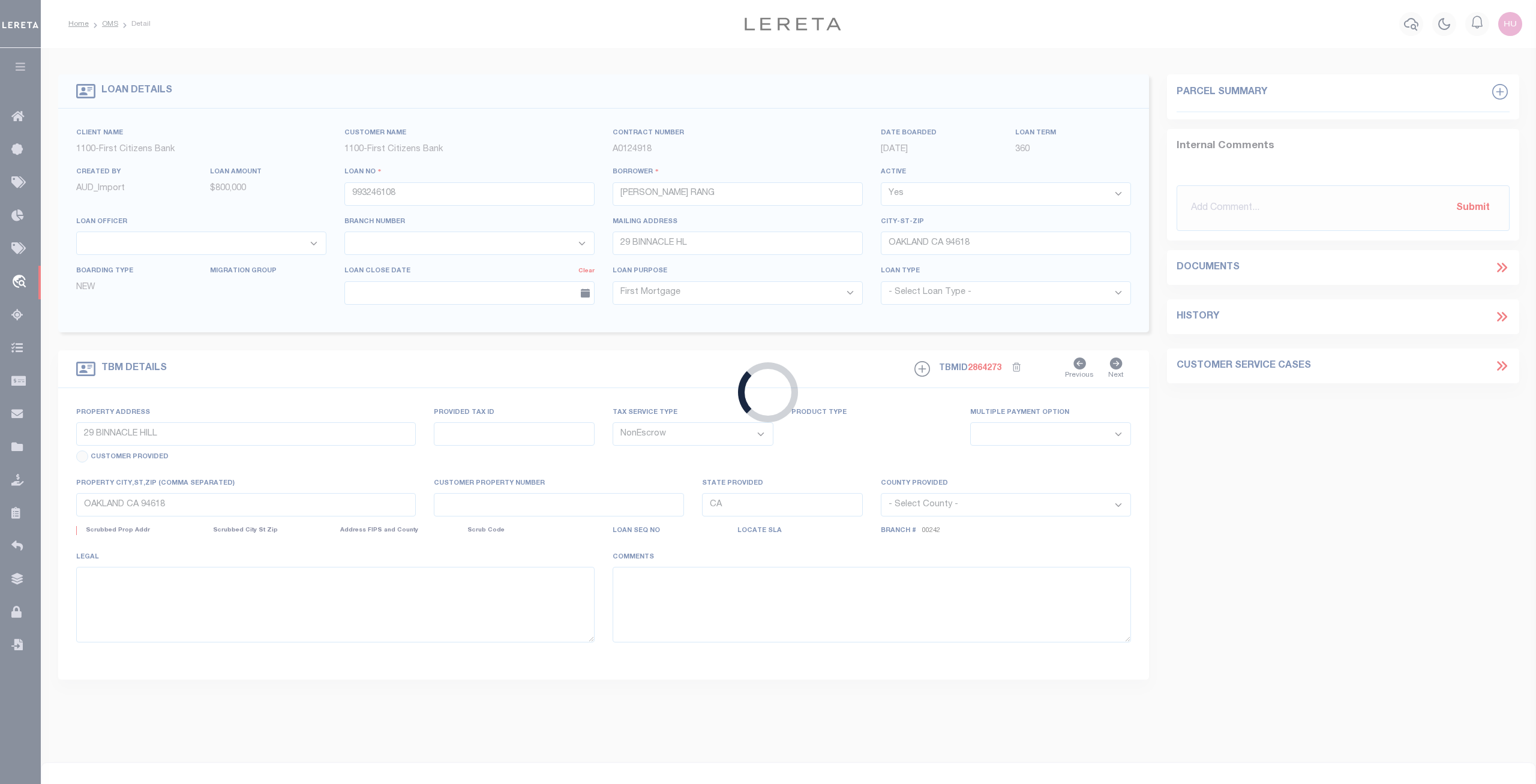
select select "92710"
select select "24368"
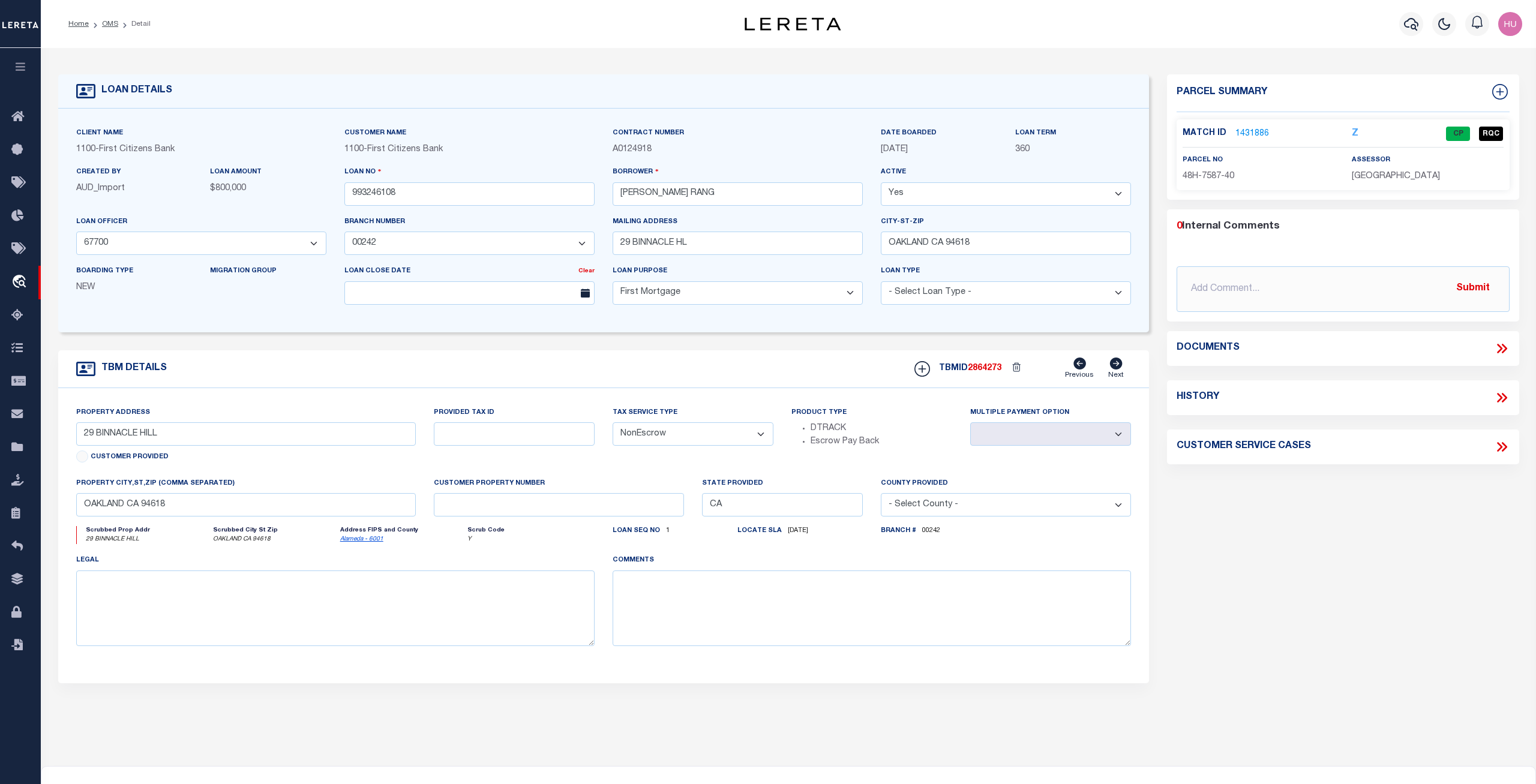
click at [1255, 132] on link "1431886" at bounding box center [1251, 133] width 34 height 12
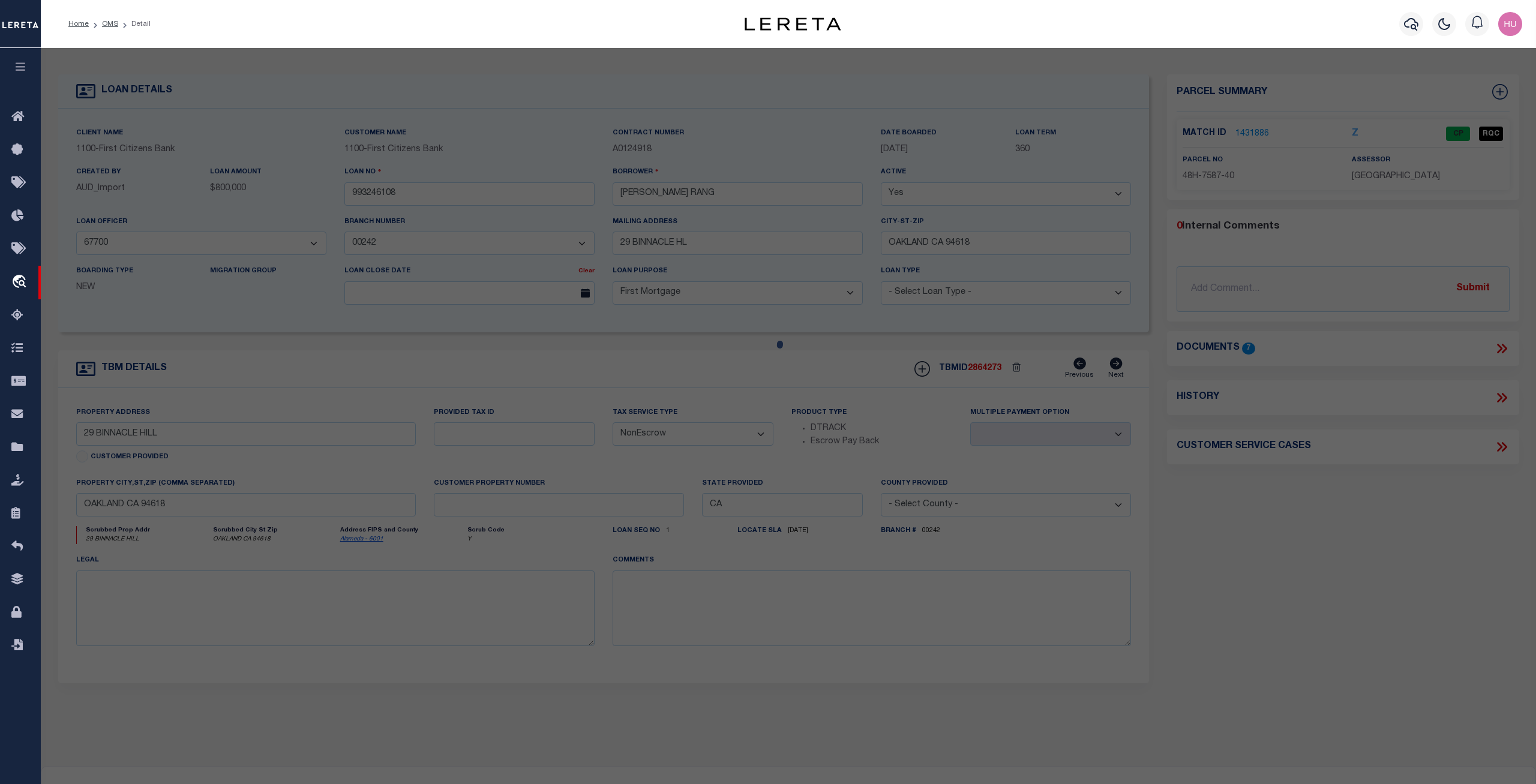
checkbox input "false"
select select "CP"
select select
type input "29 BINNACLE HL"
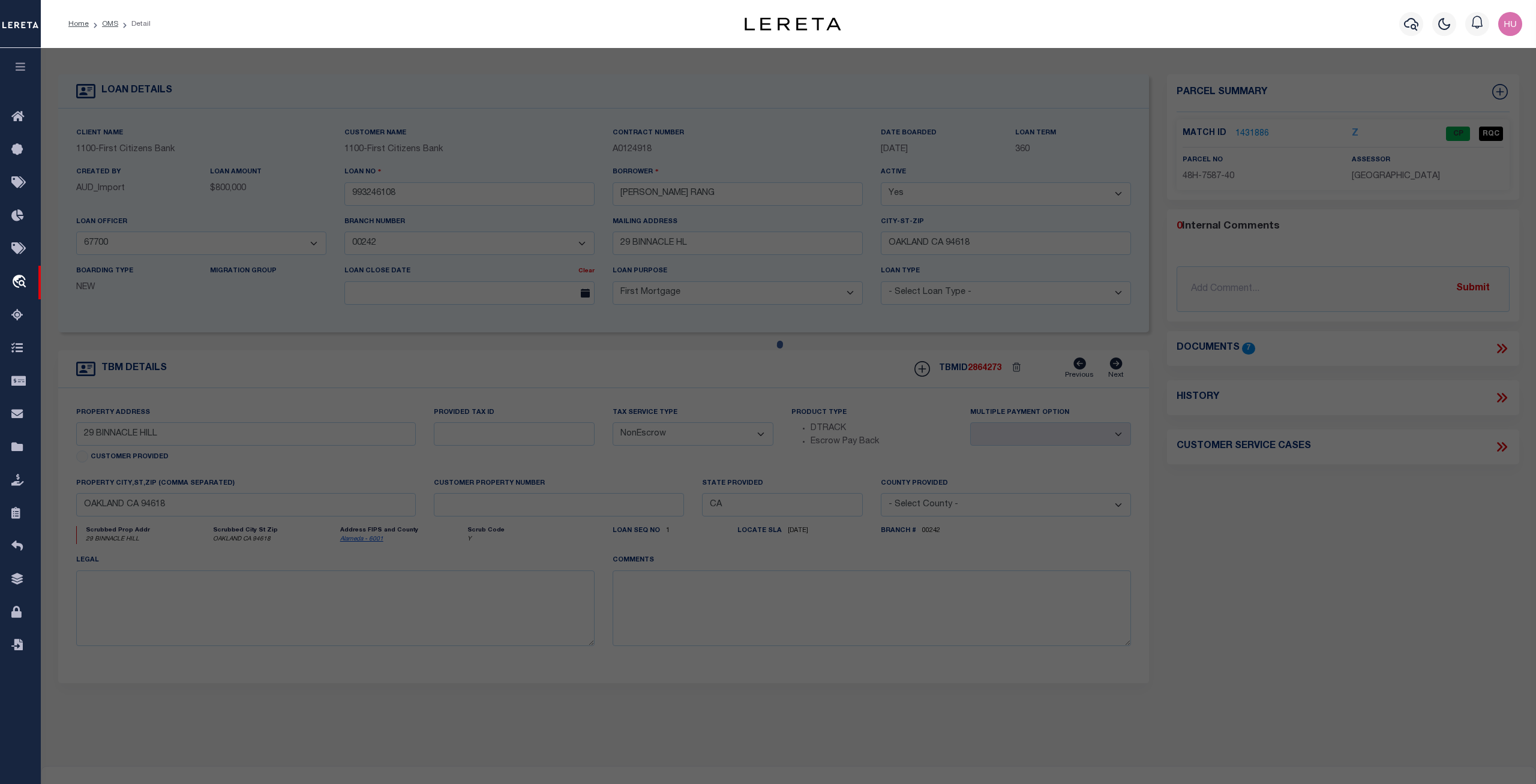
checkbox input "false"
type input "OAKLAND CA 94618"
type textarea "Tax ID Special Project"
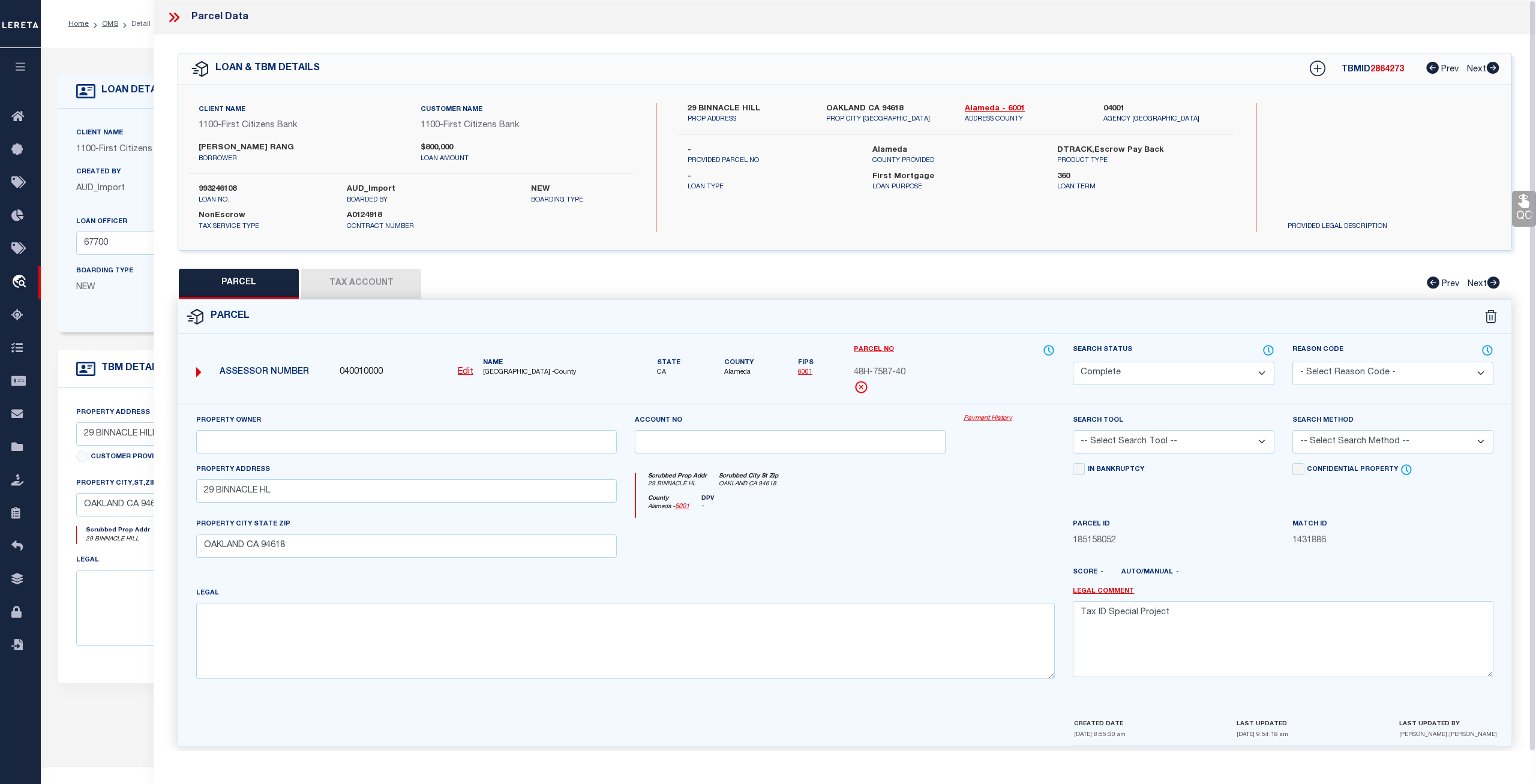
click at [349, 289] on button "Tax Account" at bounding box center [361, 283] width 120 height 30
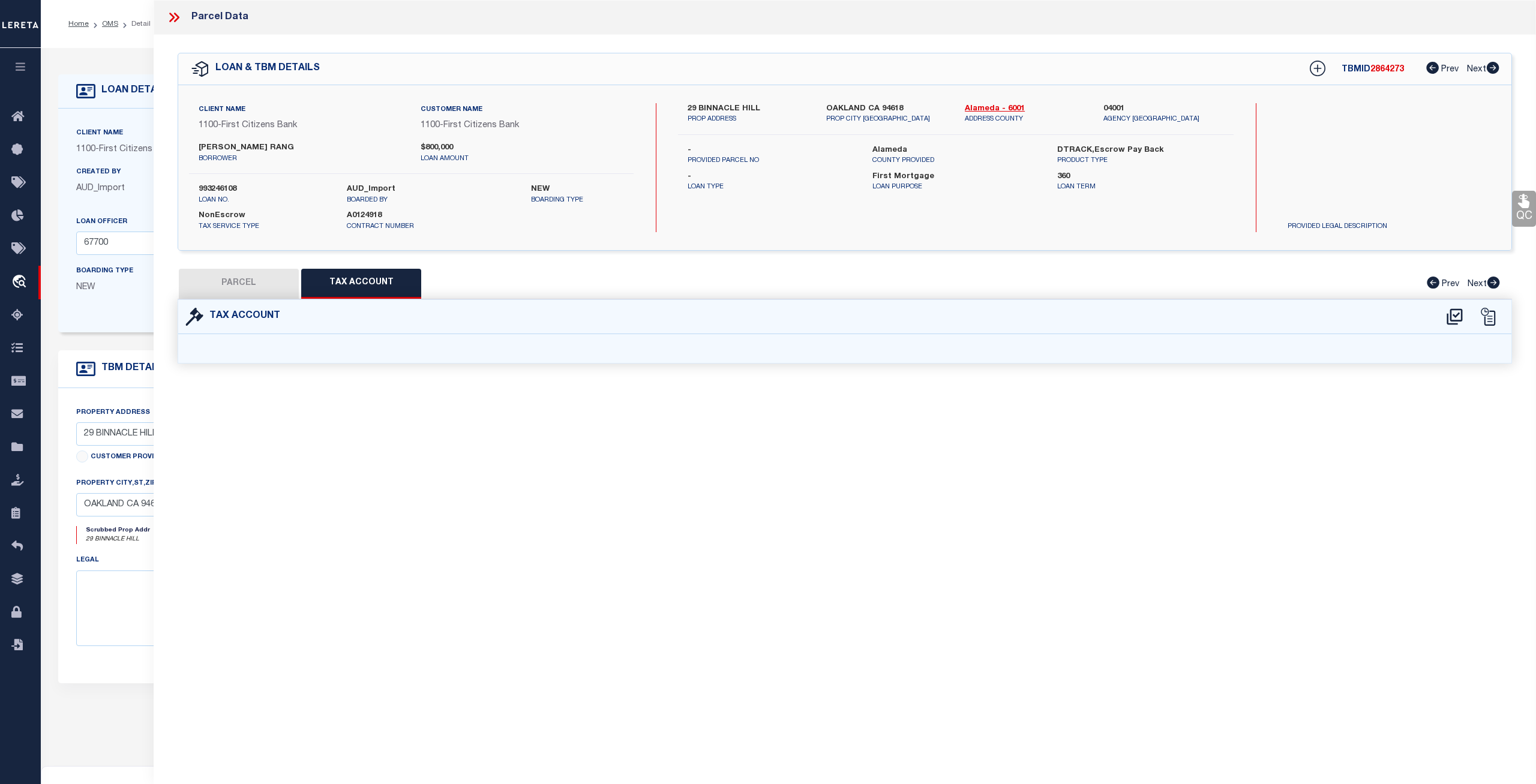
select select "100"
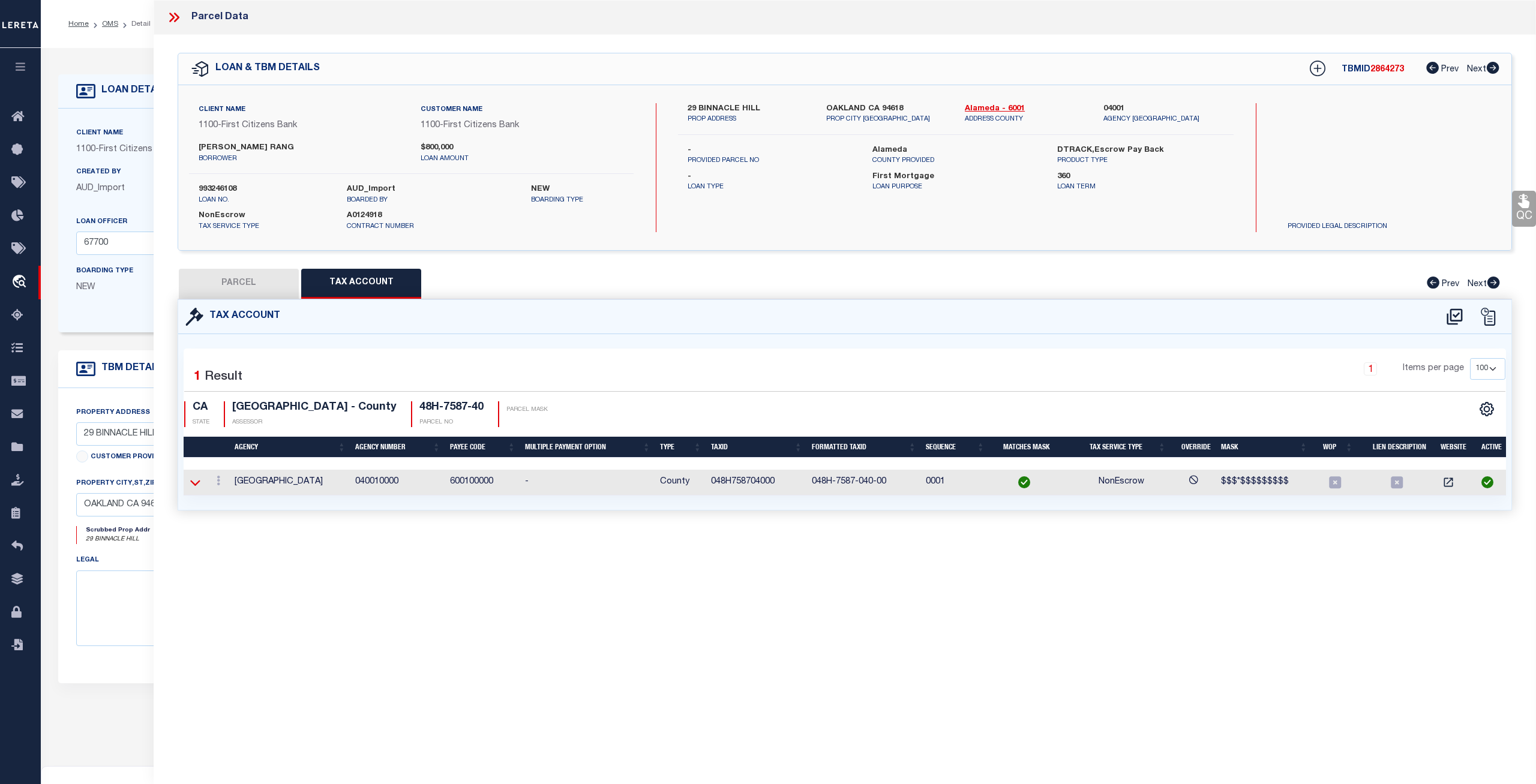
click at [193, 480] on icon at bounding box center [195, 482] width 11 height 12
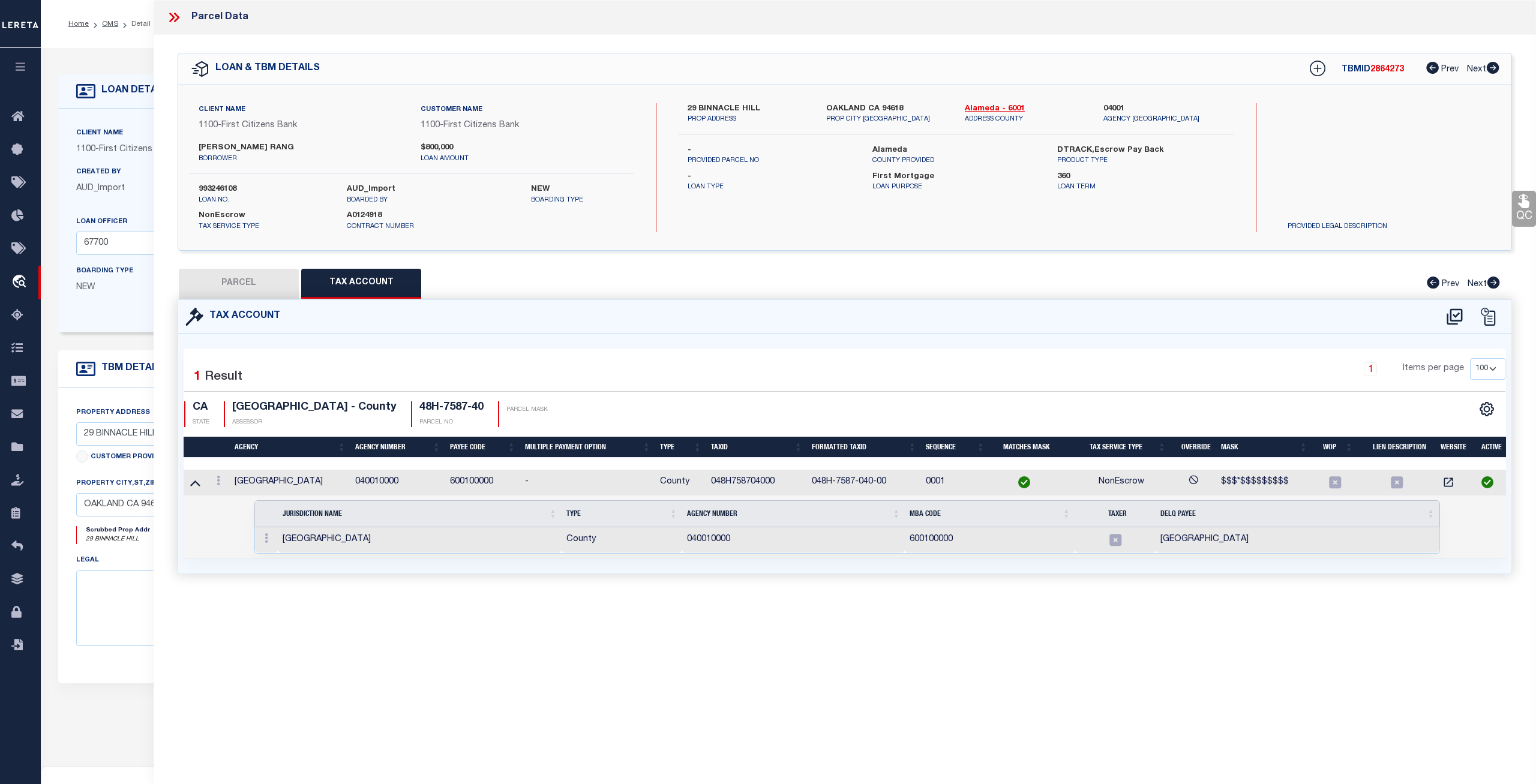
click at [193, 480] on icon at bounding box center [195, 482] width 11 height 12
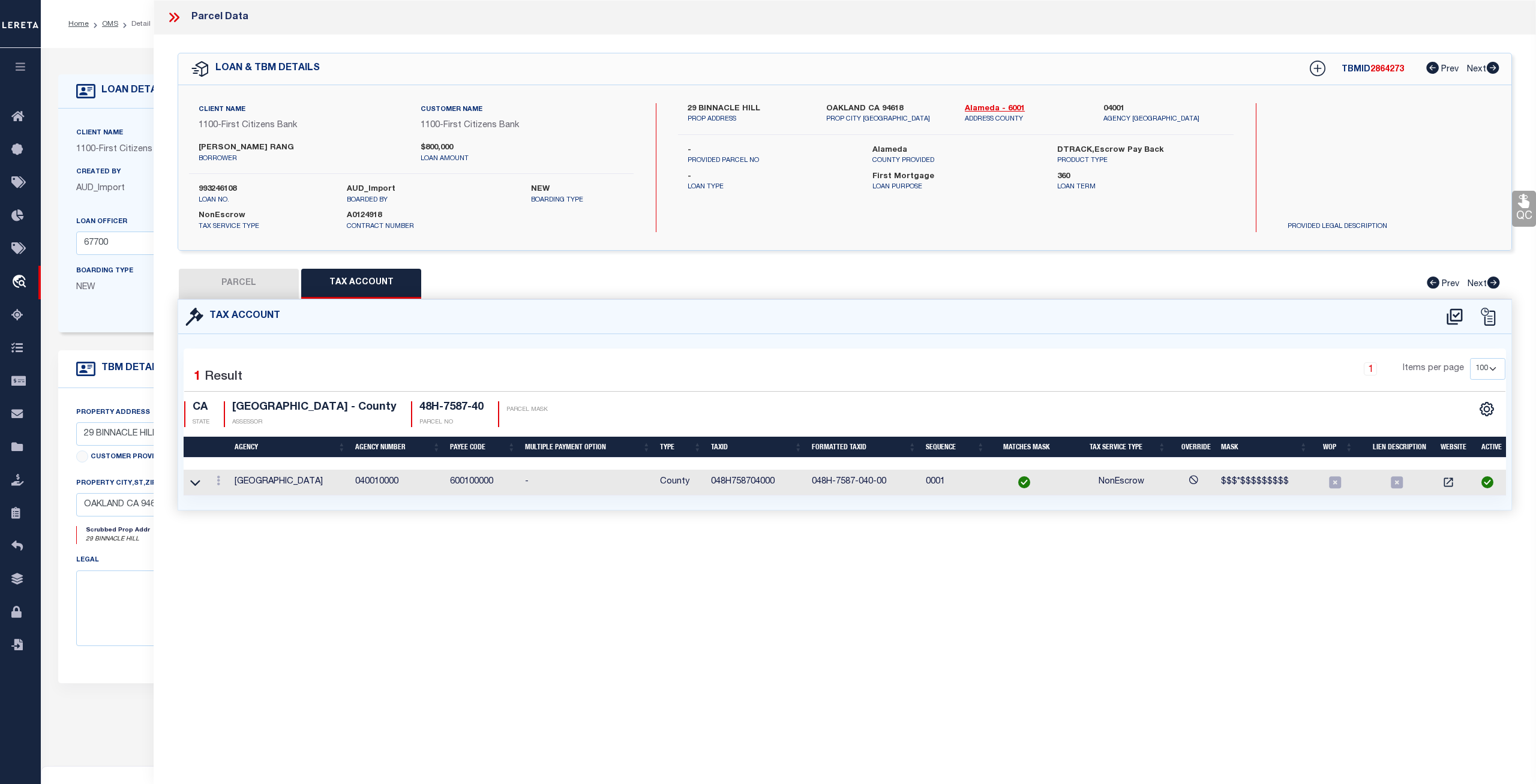
click at [262, 289] on button "PARCEL" at bounding box center [238, 283] width 120 height 30
select select "AS"
checkbox input "false"
select select "CP"
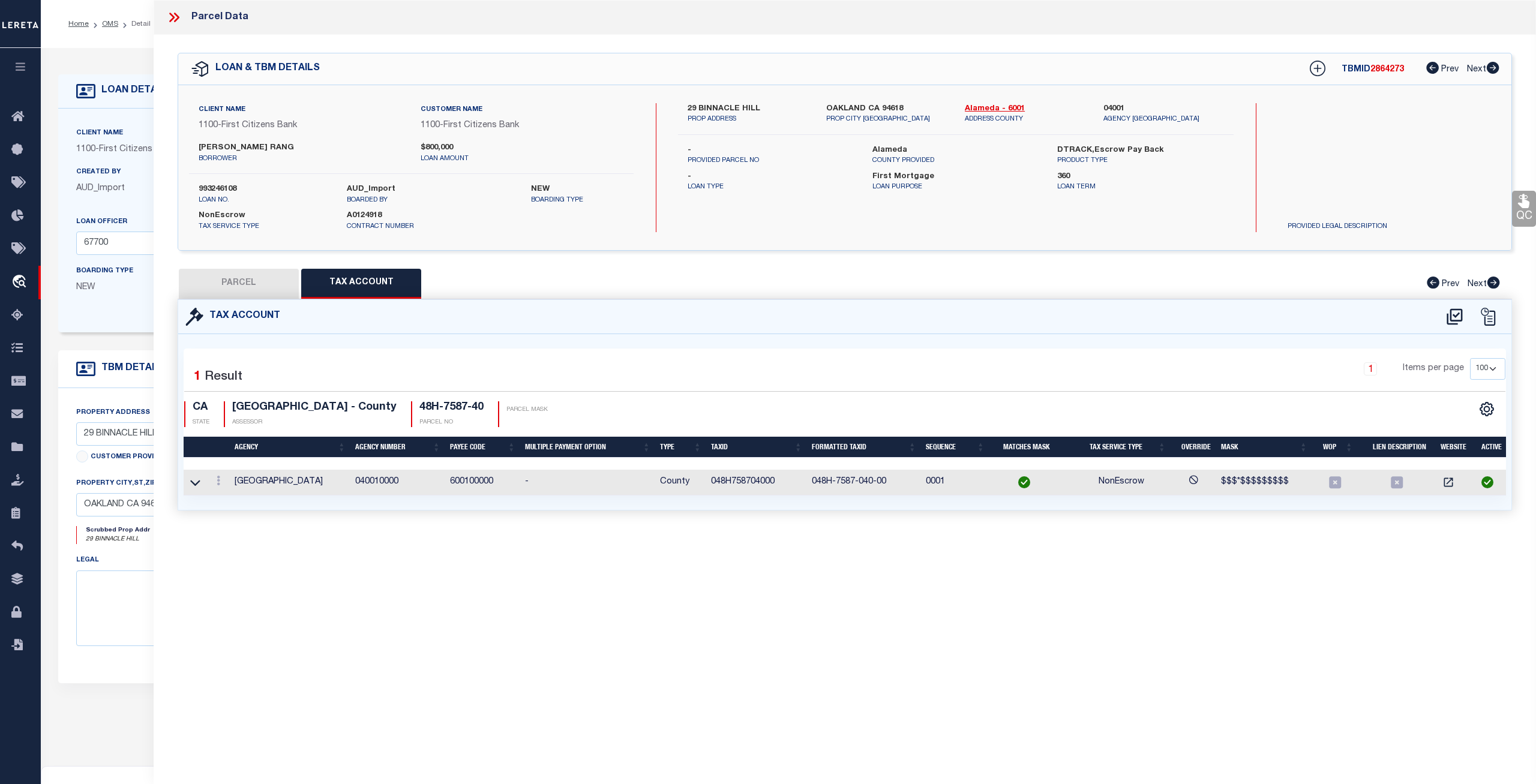
select select
type input "29 BINNACLE HL"
checkbox input "false"
type input "OAKLAND CA 94618"
type textarea "Tax ID Special Project"
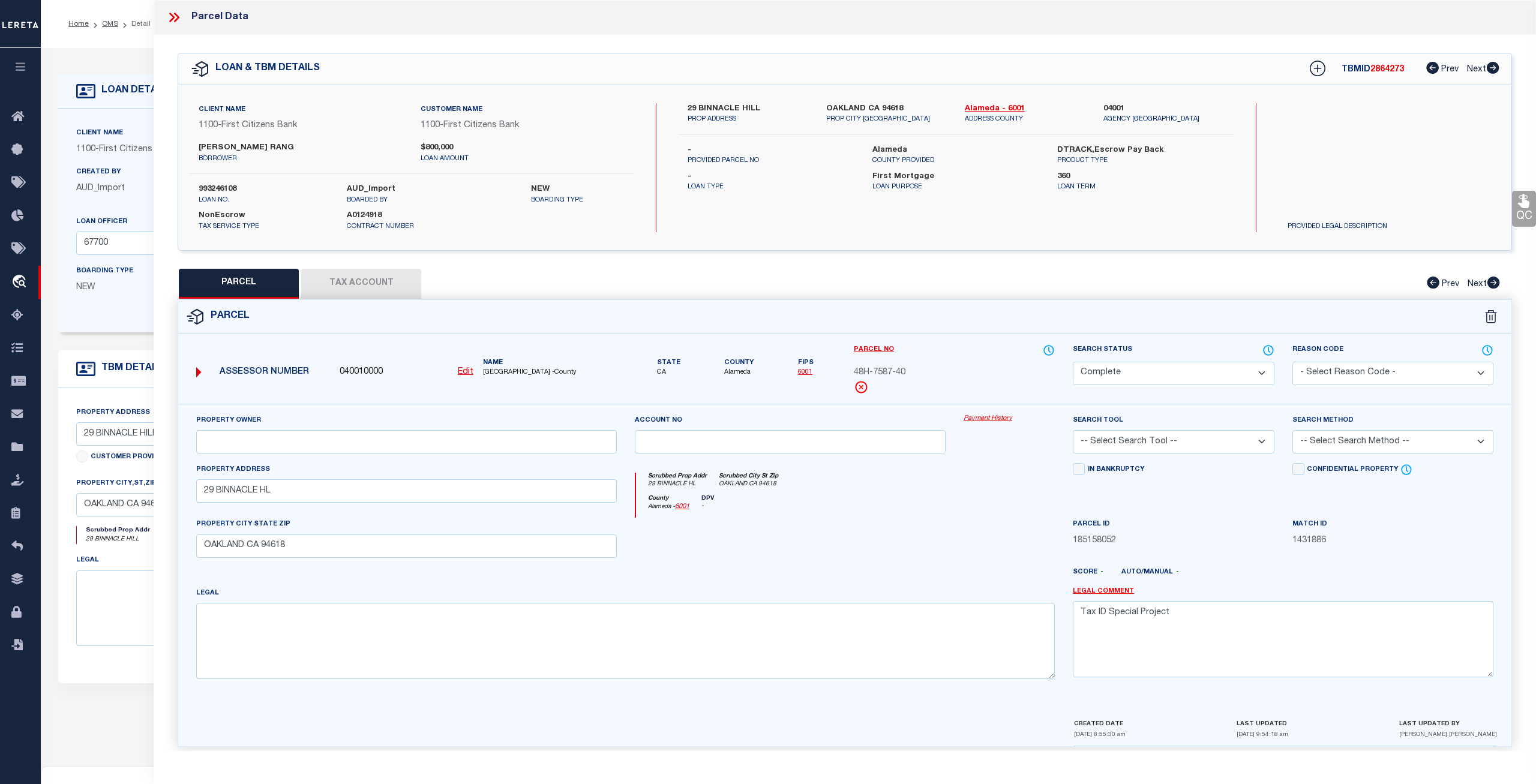
click at [983, 416] on link "Payment History" at bounding box center [1010, 419] width 92 height 11
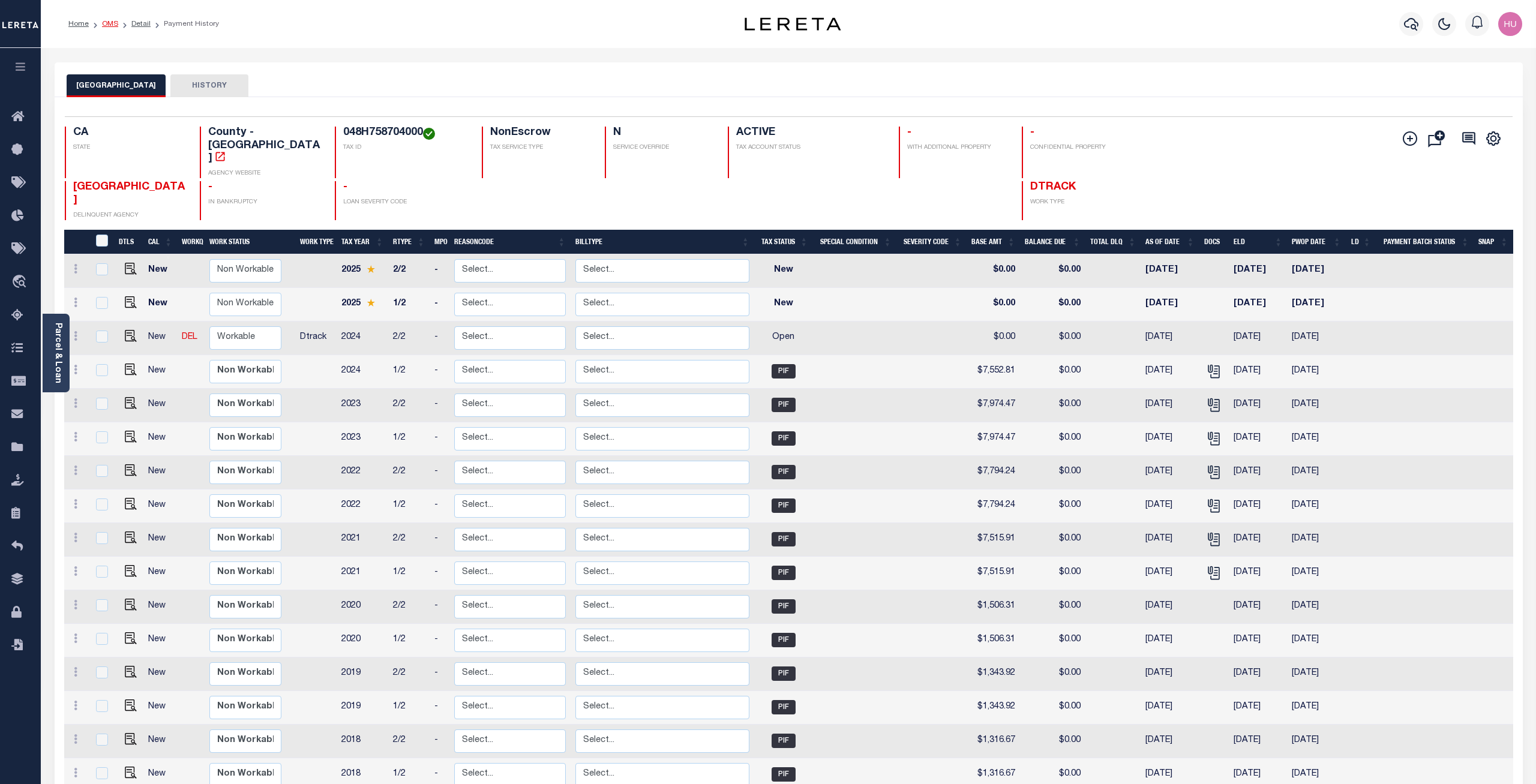
click at [106, 22] on link "OMS" at bounding box center [109, 24] width 16 height 8
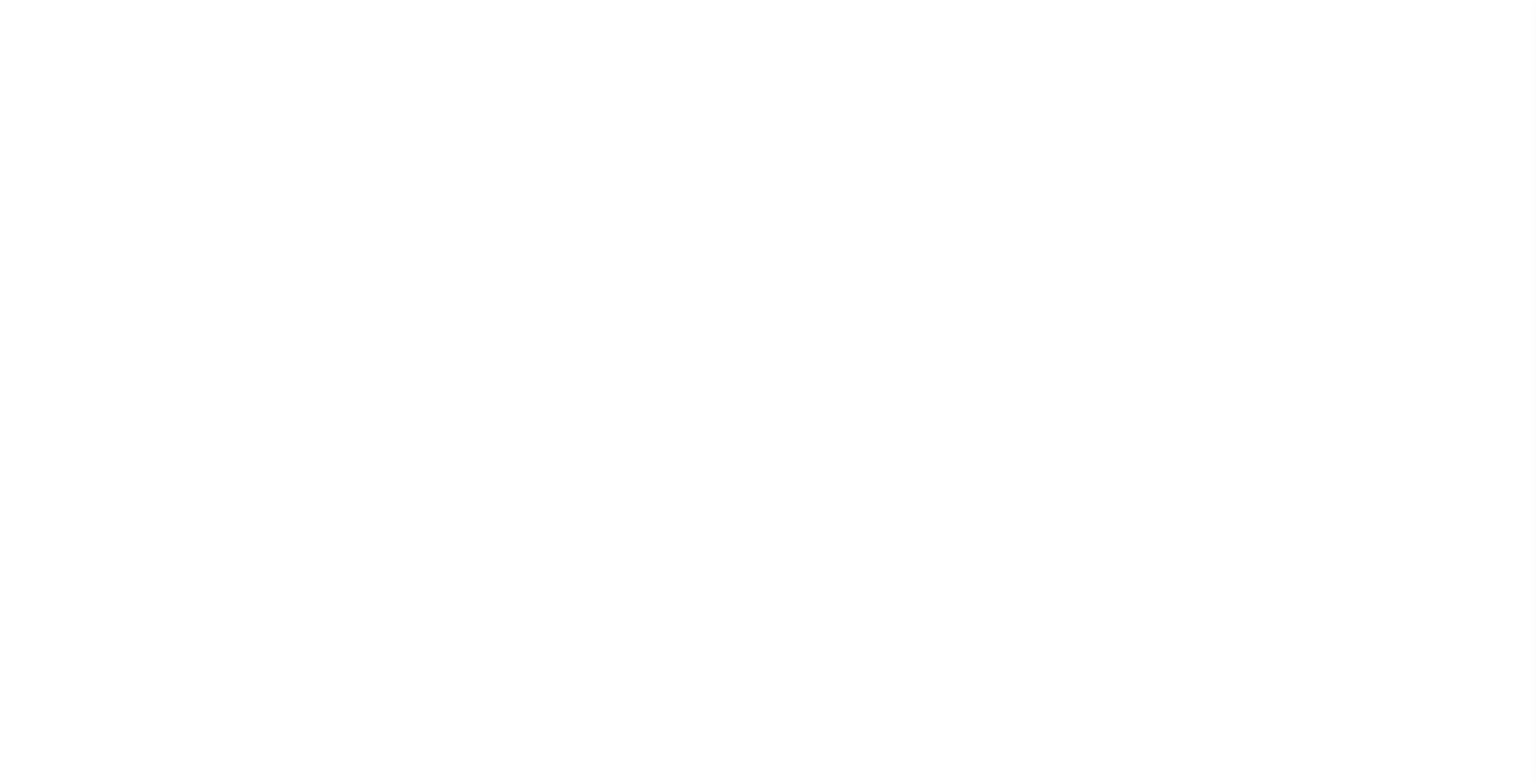
select select "200"
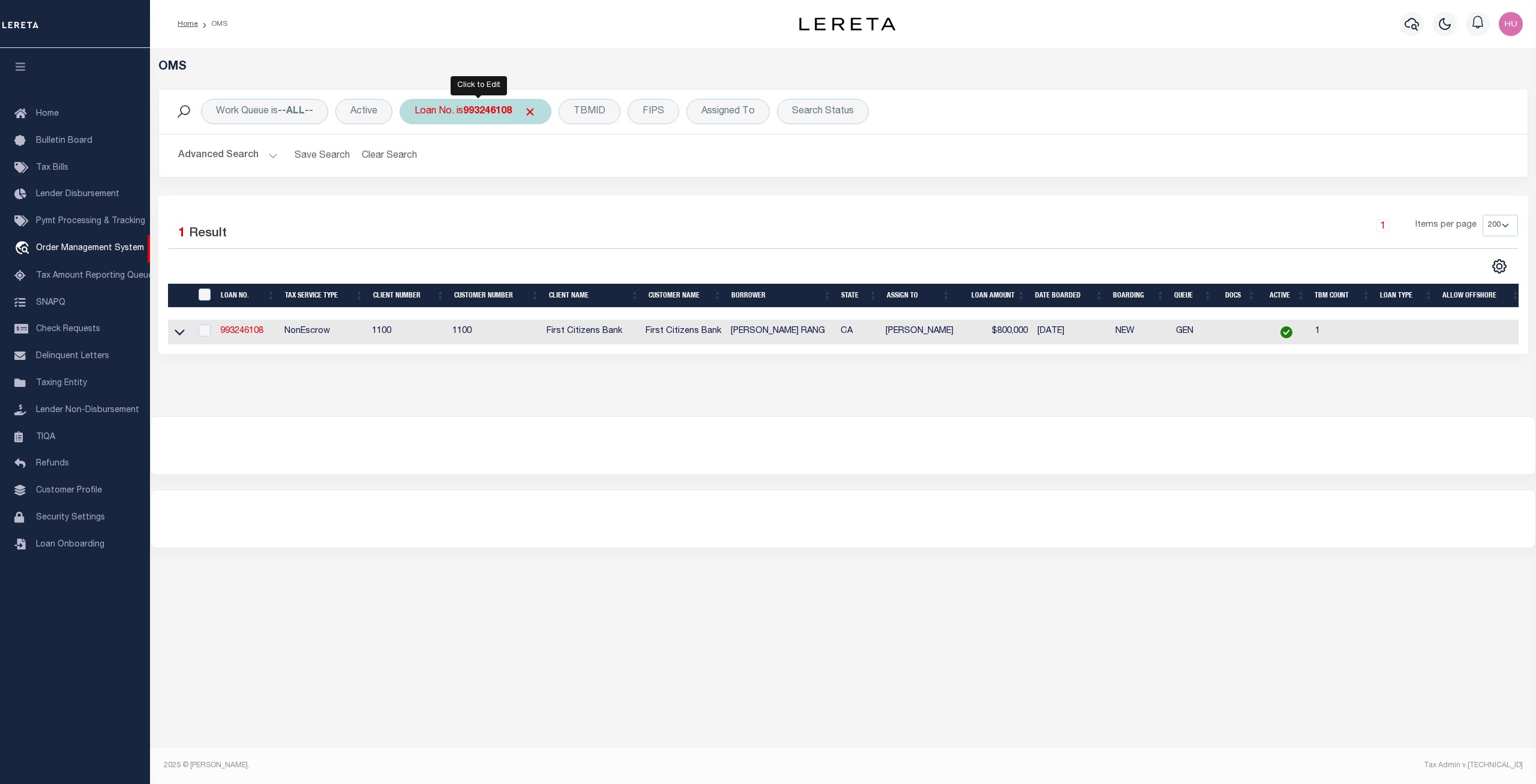
drag, startPoint x: 444, startPoint y: 111, endPoint x: 451, endPoint y: 116, distance: 8.6
click at [444, 111] on div "Loan No. is 993246108" at bounding box center [476, 111] width 151 height 25
click at [586, 197] on input "Apply" at bounding box center [573, 196] width 35 height 20
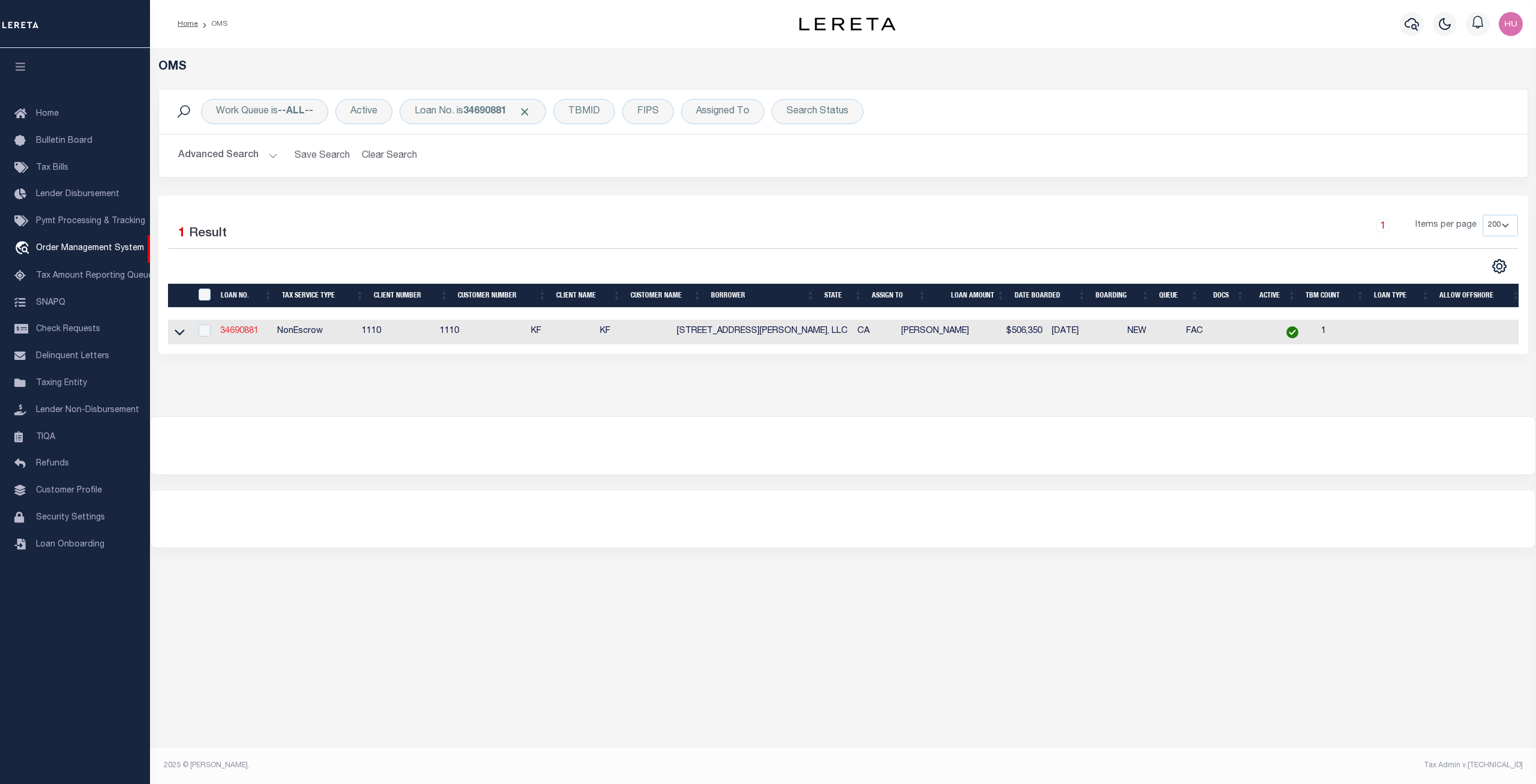
click at [249, 334] on link "34690881" at bounding box center [240, 331] width 38 height 9
type input "34690881"
type input "[STREET_ADDRESS][PERSON_NAME], LLC"
select select
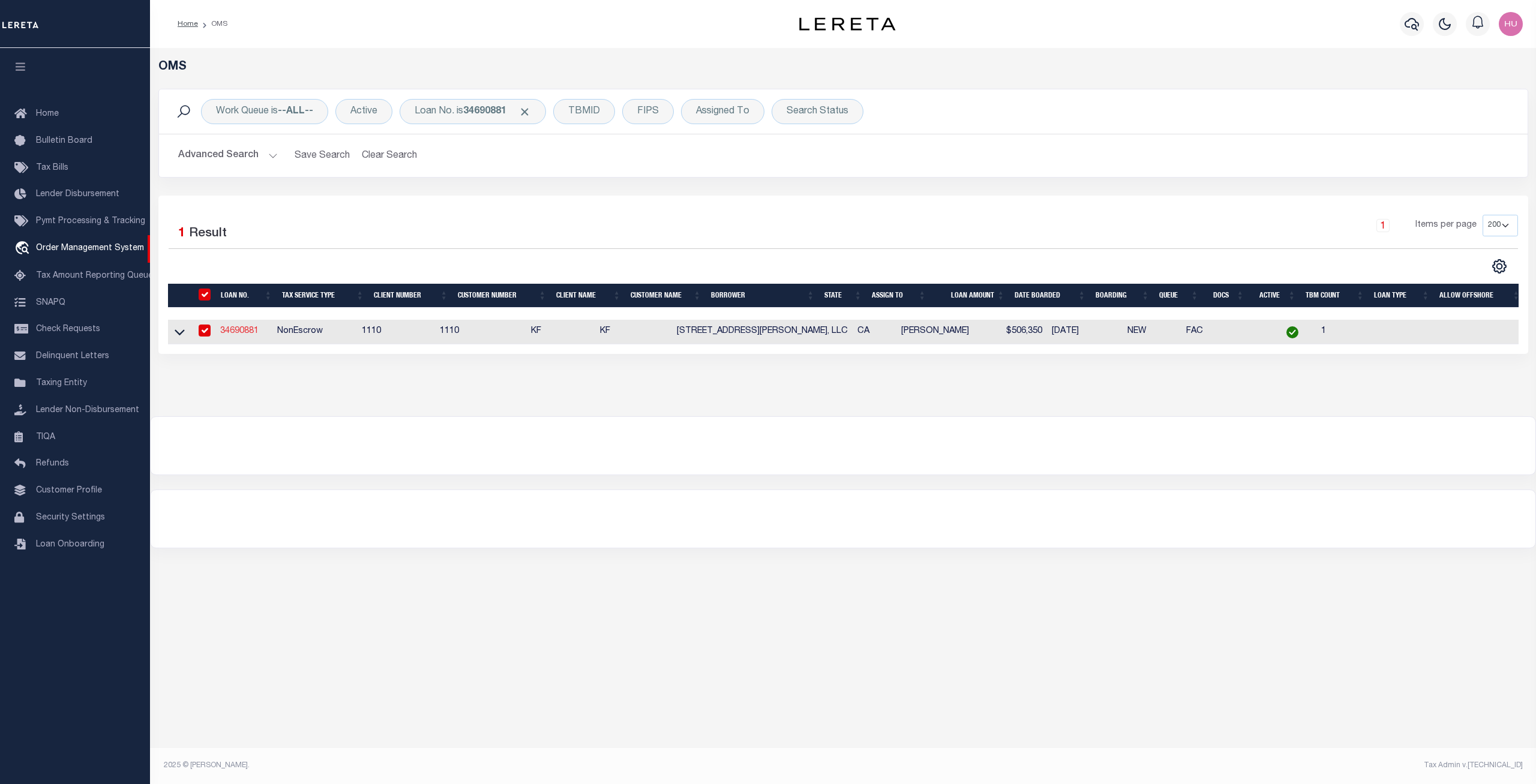
select select "10"
select select "NonEscrow"
type input "[STREET_ADDRESS][PERSON_NAME]"
select select
type input "OAKLAND CA 94605"
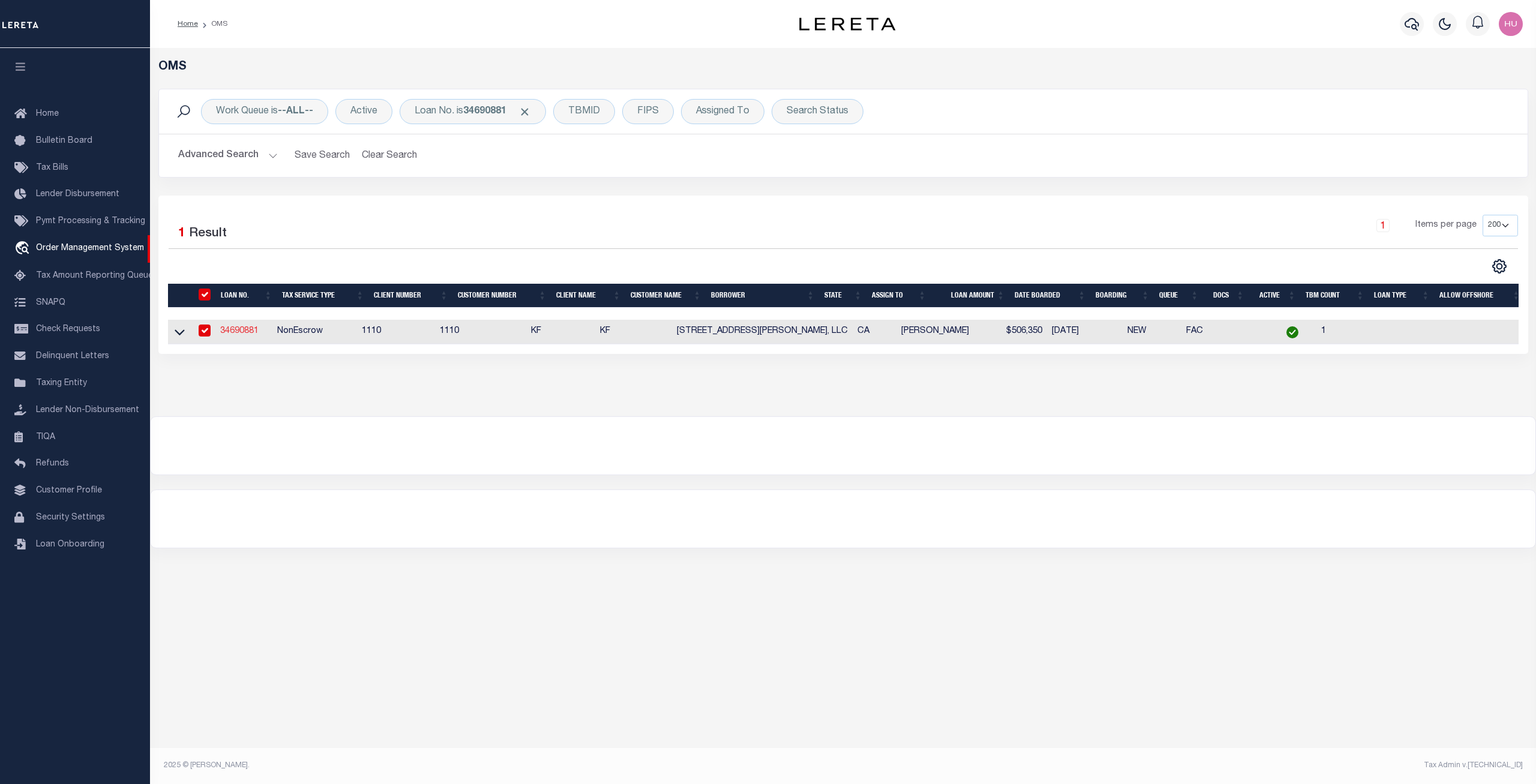
type input "CA"
select select "3485"
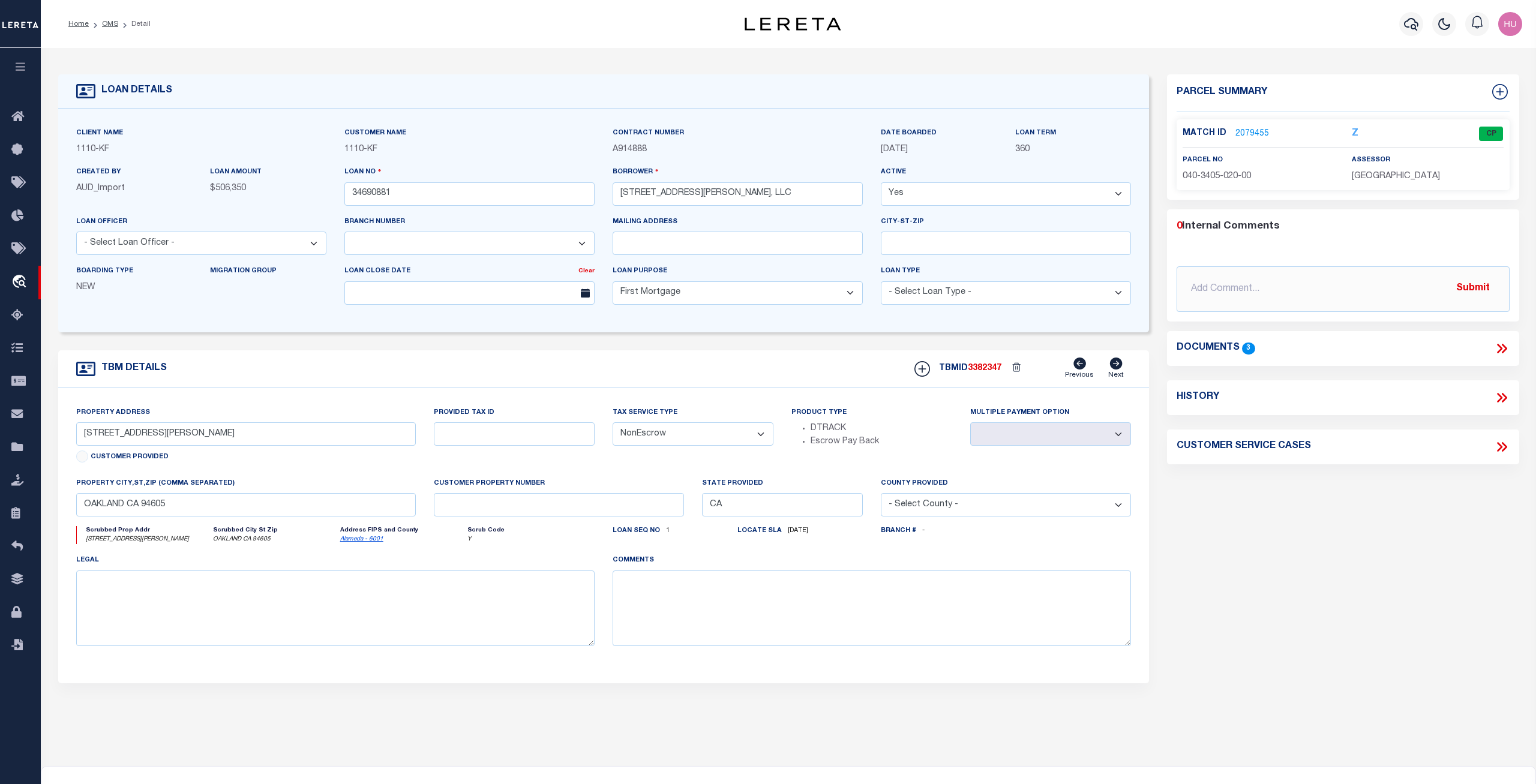
click at [1252, 128] on link "2079455" at bounding box center [1251, 133] width 34 height 12
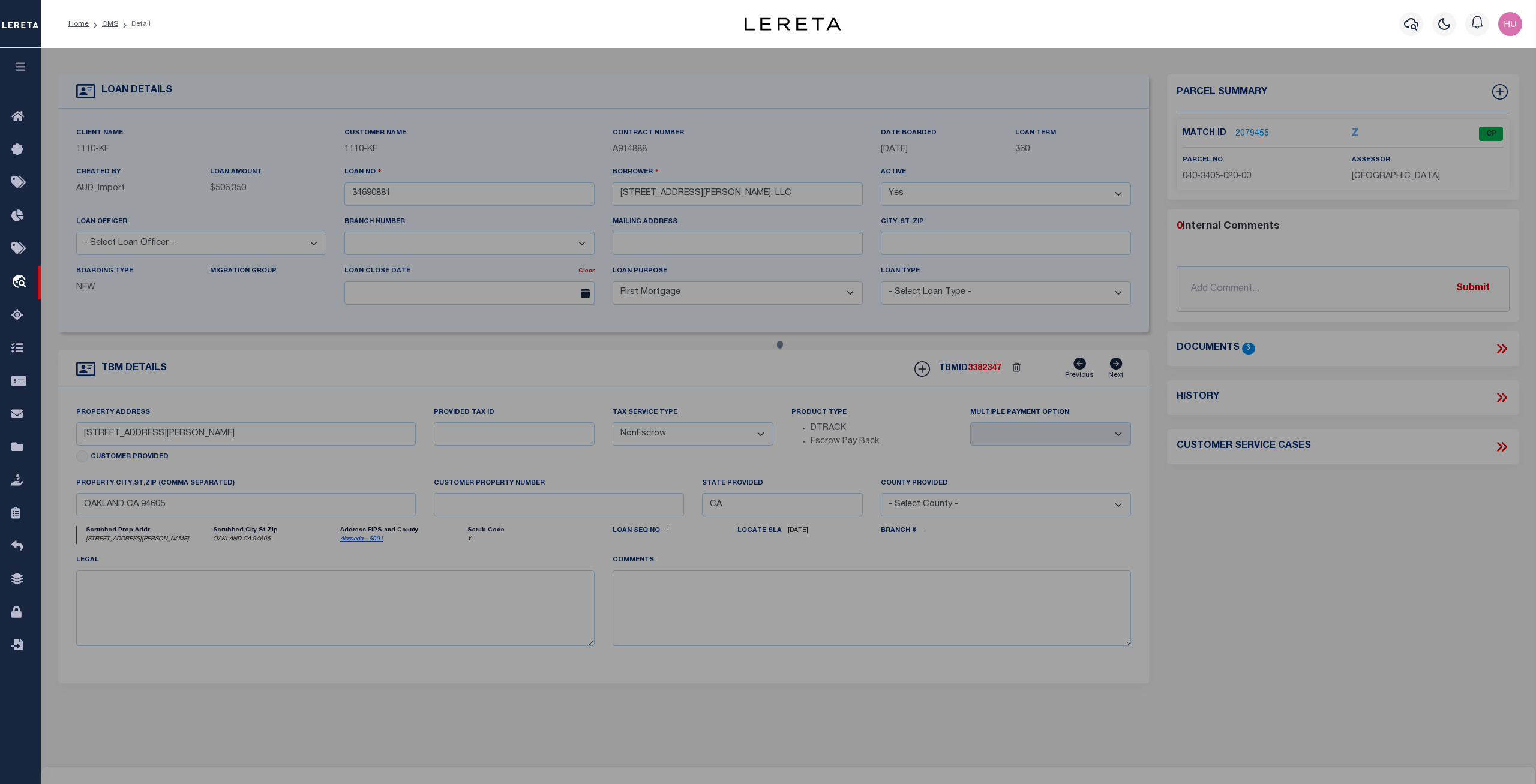
checkbox input "false"
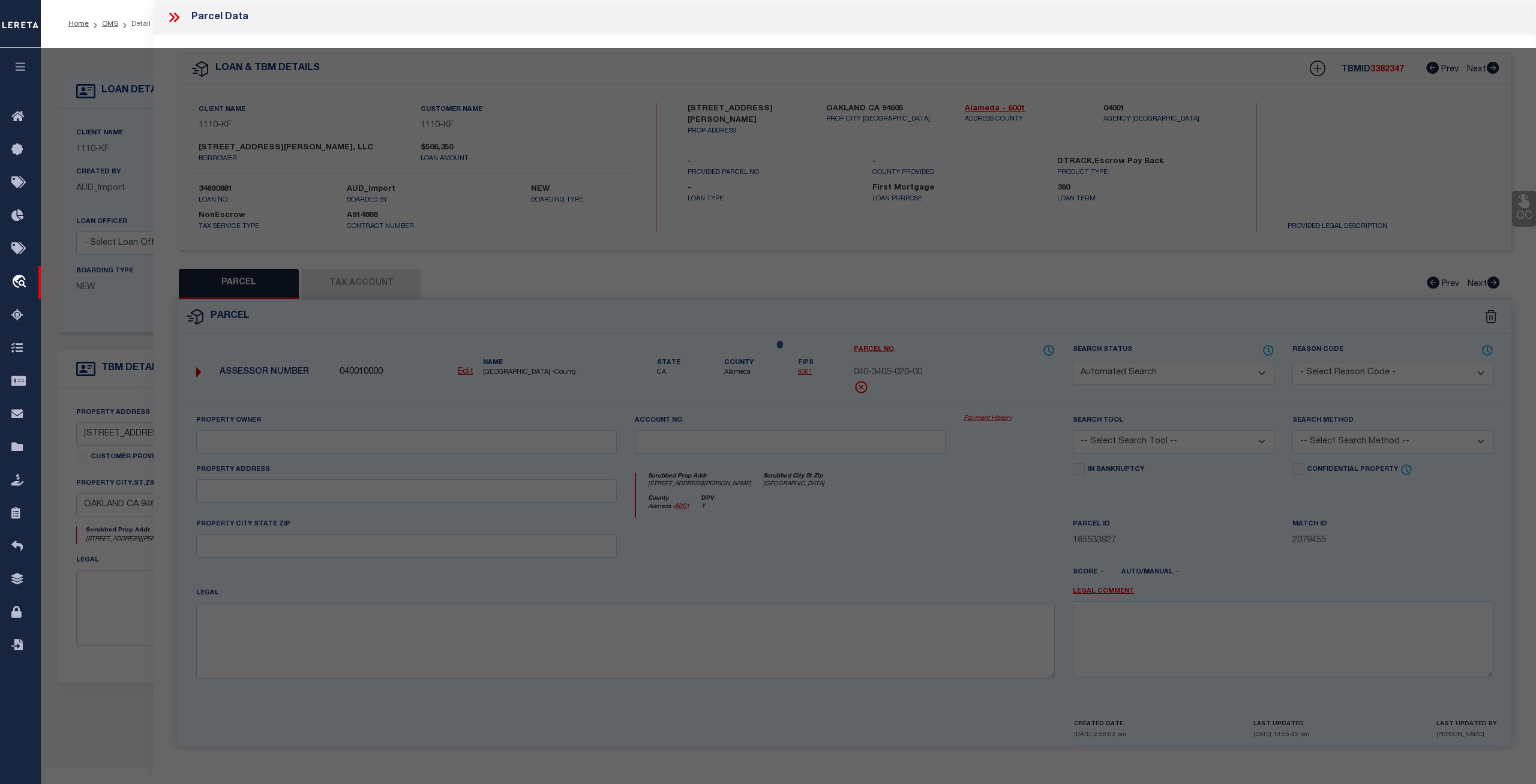
select select "CP"
select select "AGW"
select select
type input "2709 RITCHIE ST"
checkbox input "false"
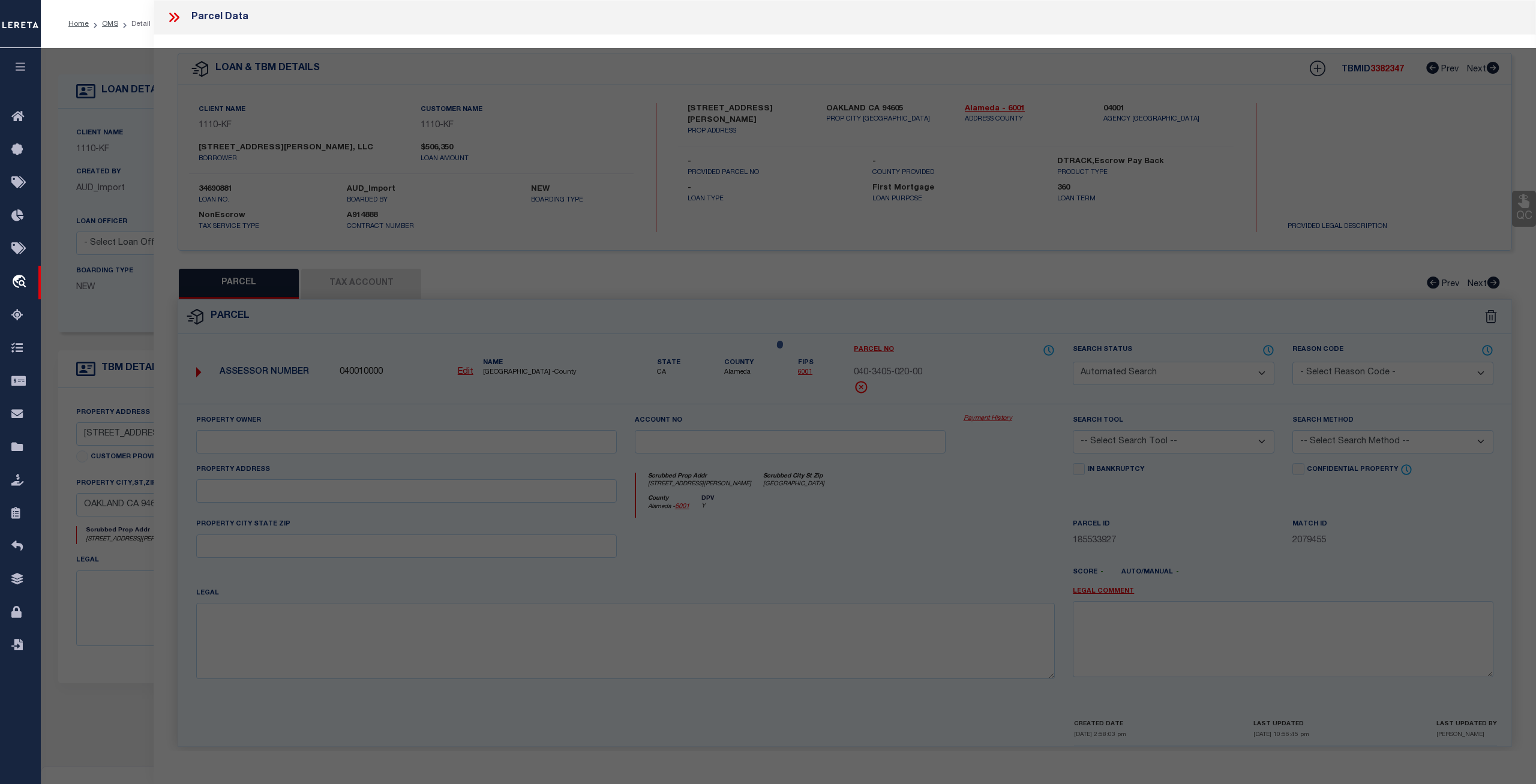
type input "OAKLAND, CA, 94605"
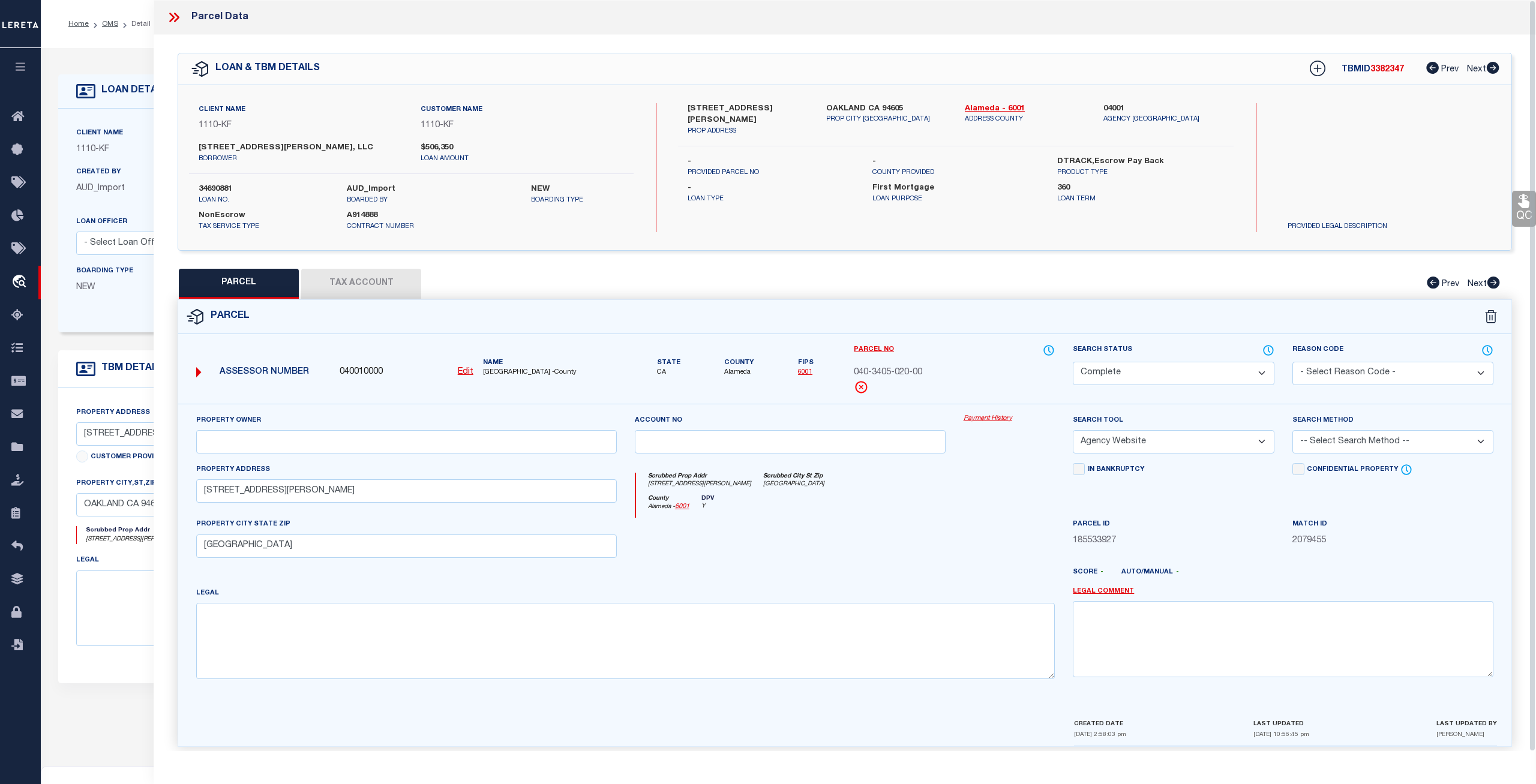
click at [355, 283] on button "Tax Account" at bounding box center [361, 283] width 120 height 30
select select "100"
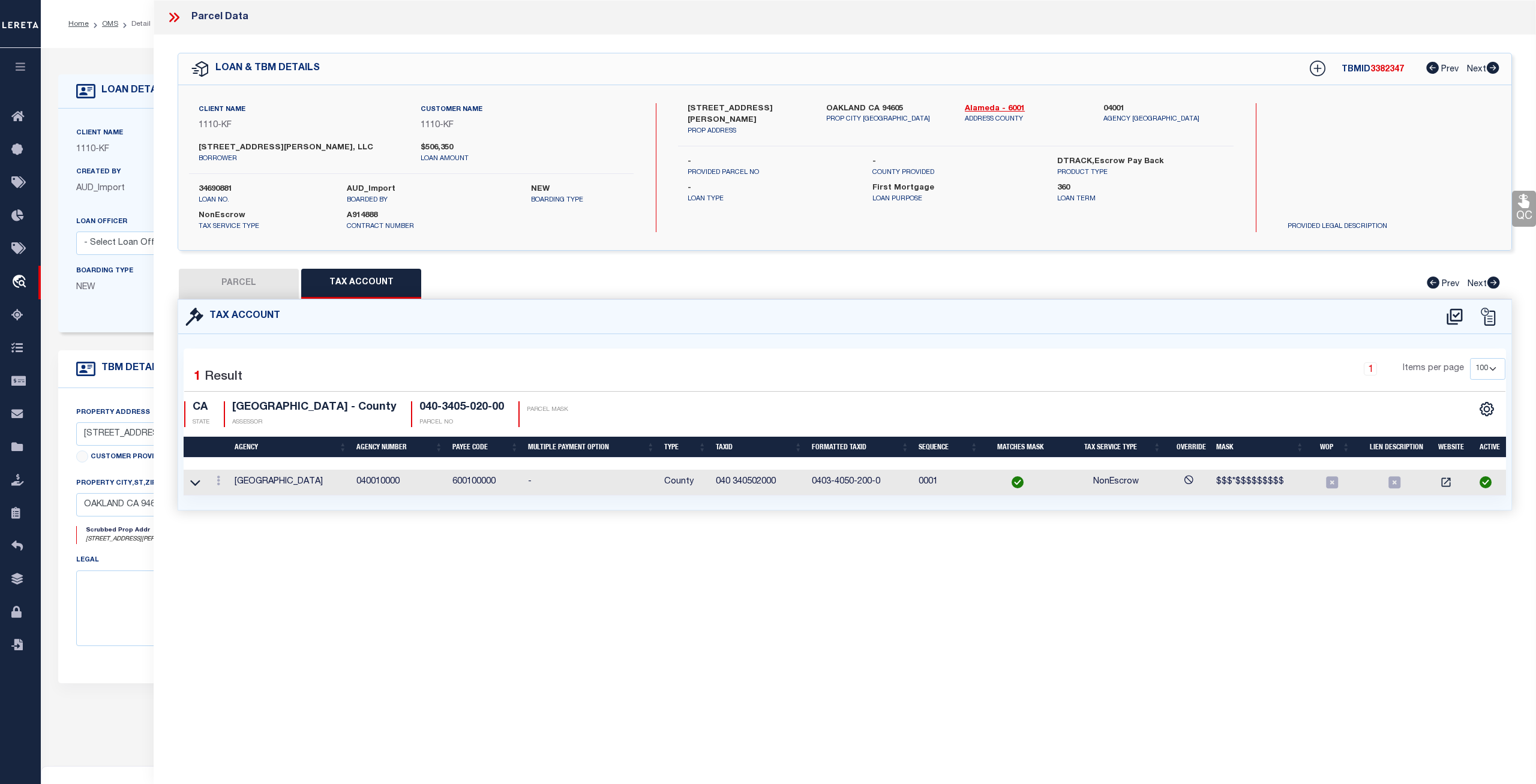
click at [251, 278] on button "PARCEL" at bounding box center [238, 283] width 120 height 30
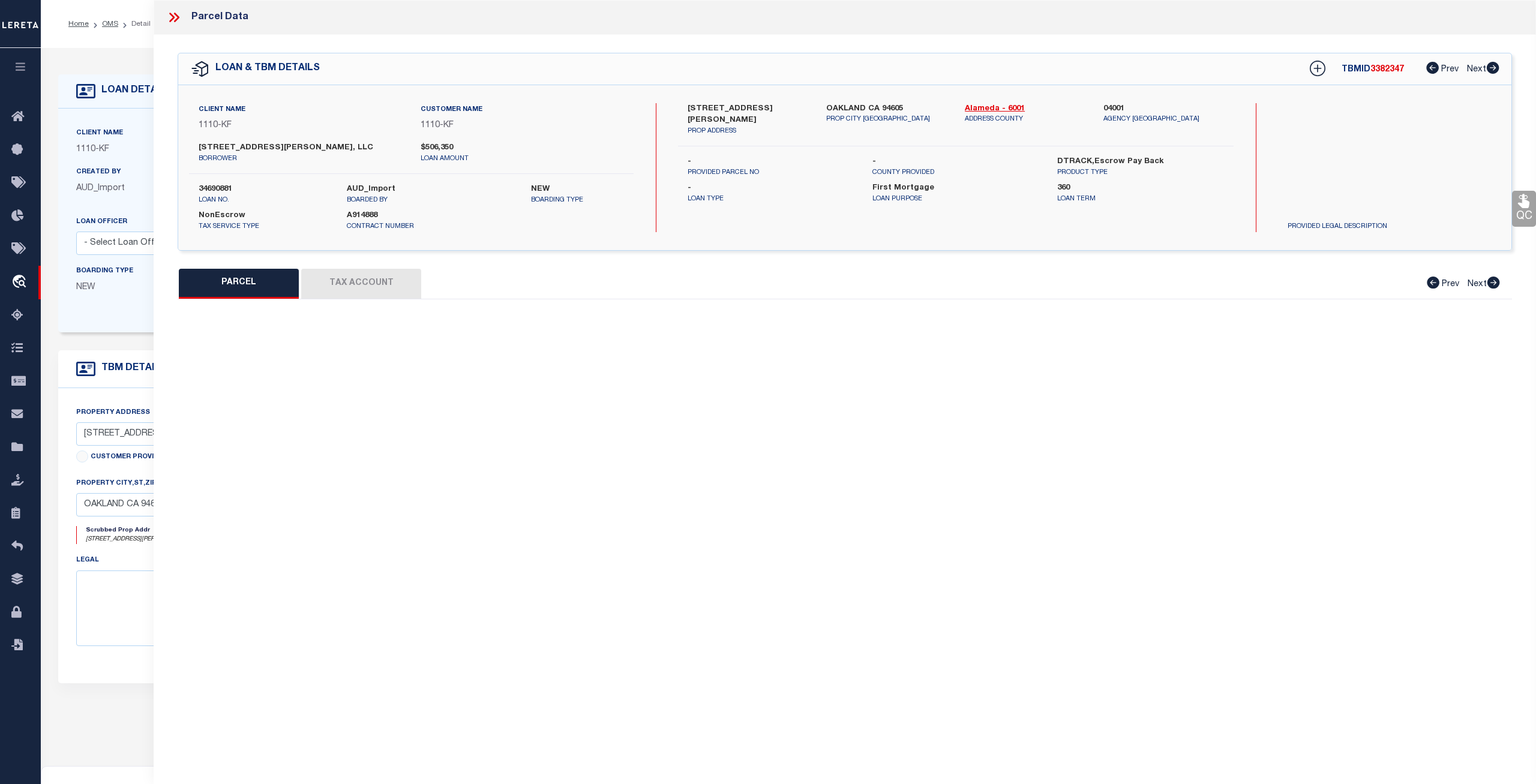
select select "AS"
select select
checkbox input "false"
select select "CP"
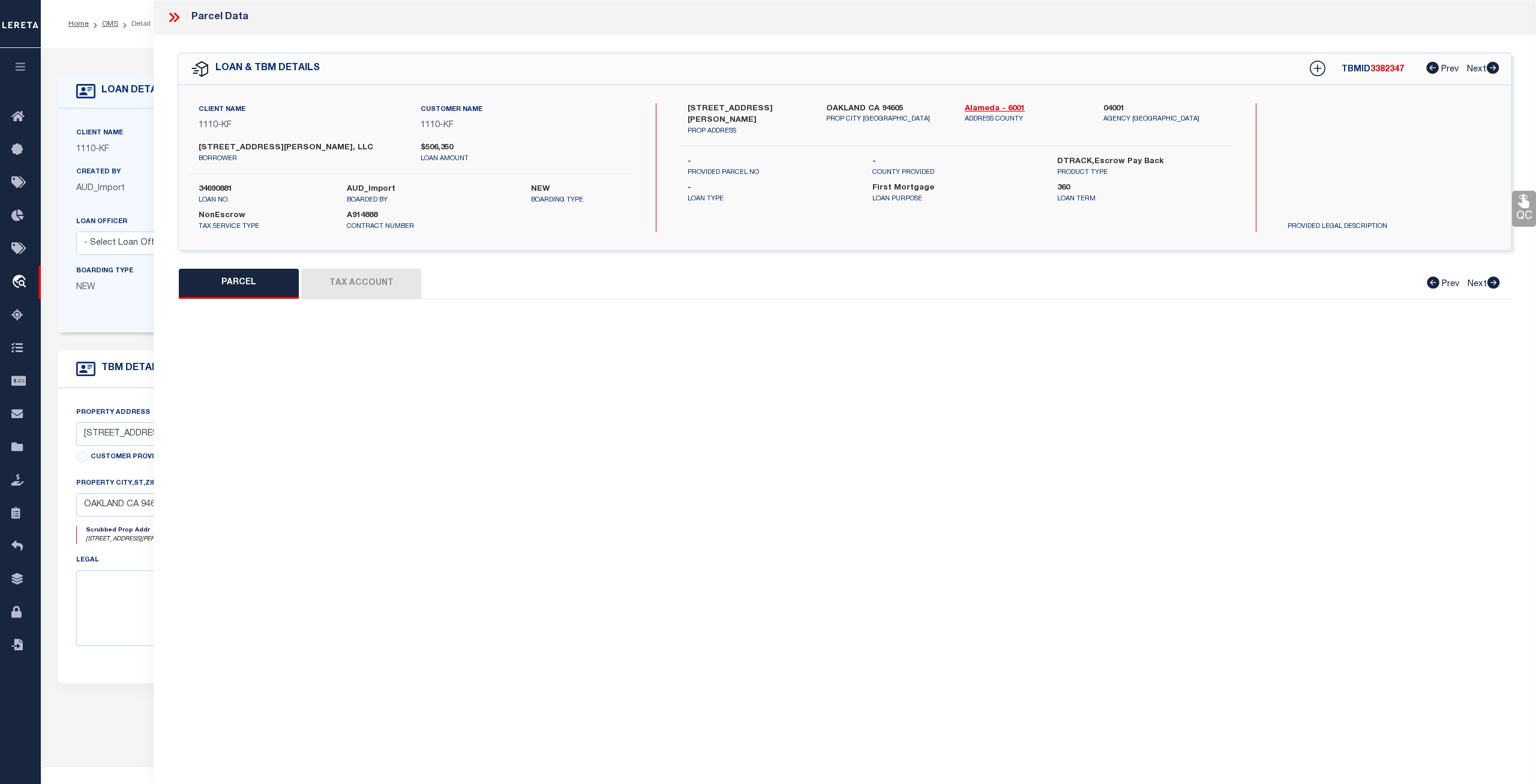
select select "AGW"
select select
type input "2709 RITCHIE ST"
checkbox input "false"
type input "OAKLAND, CA, 94605"
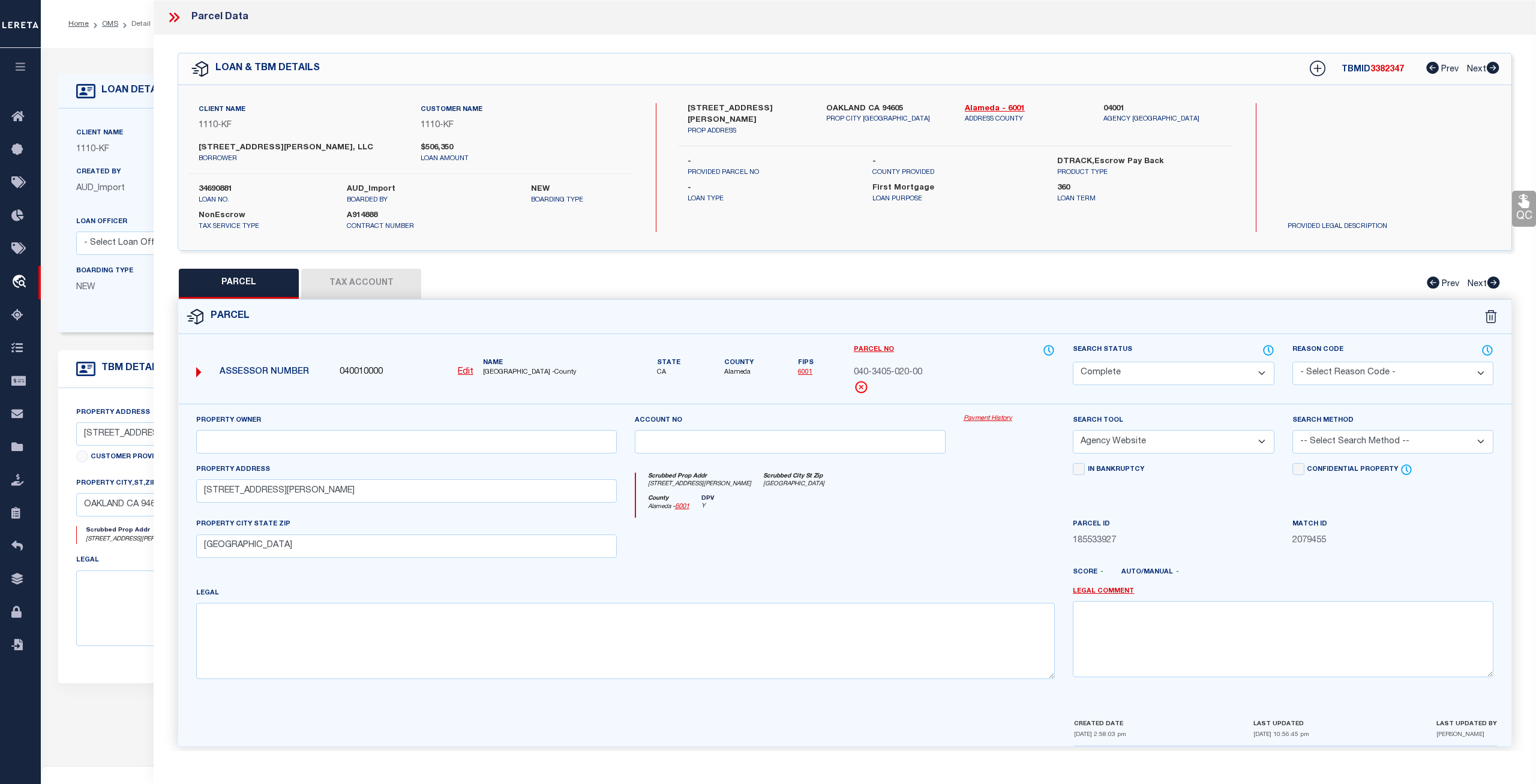
click at [993, 416] on link "Payment History" at bounding box center [1010, 419] width 92 height 11
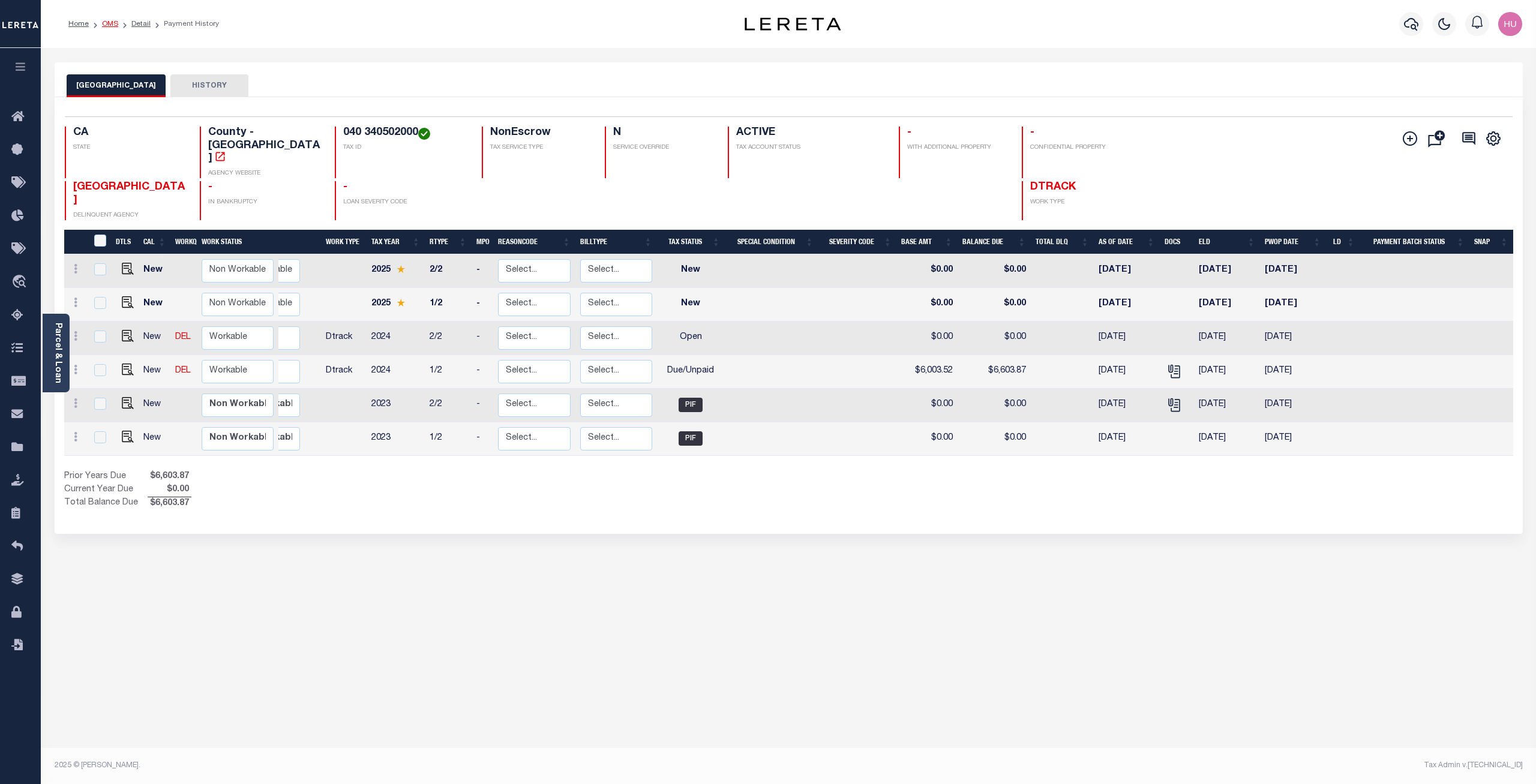
click at [112, 23] on link "OMS" at bounding box center [109, 24] width 16 height 8
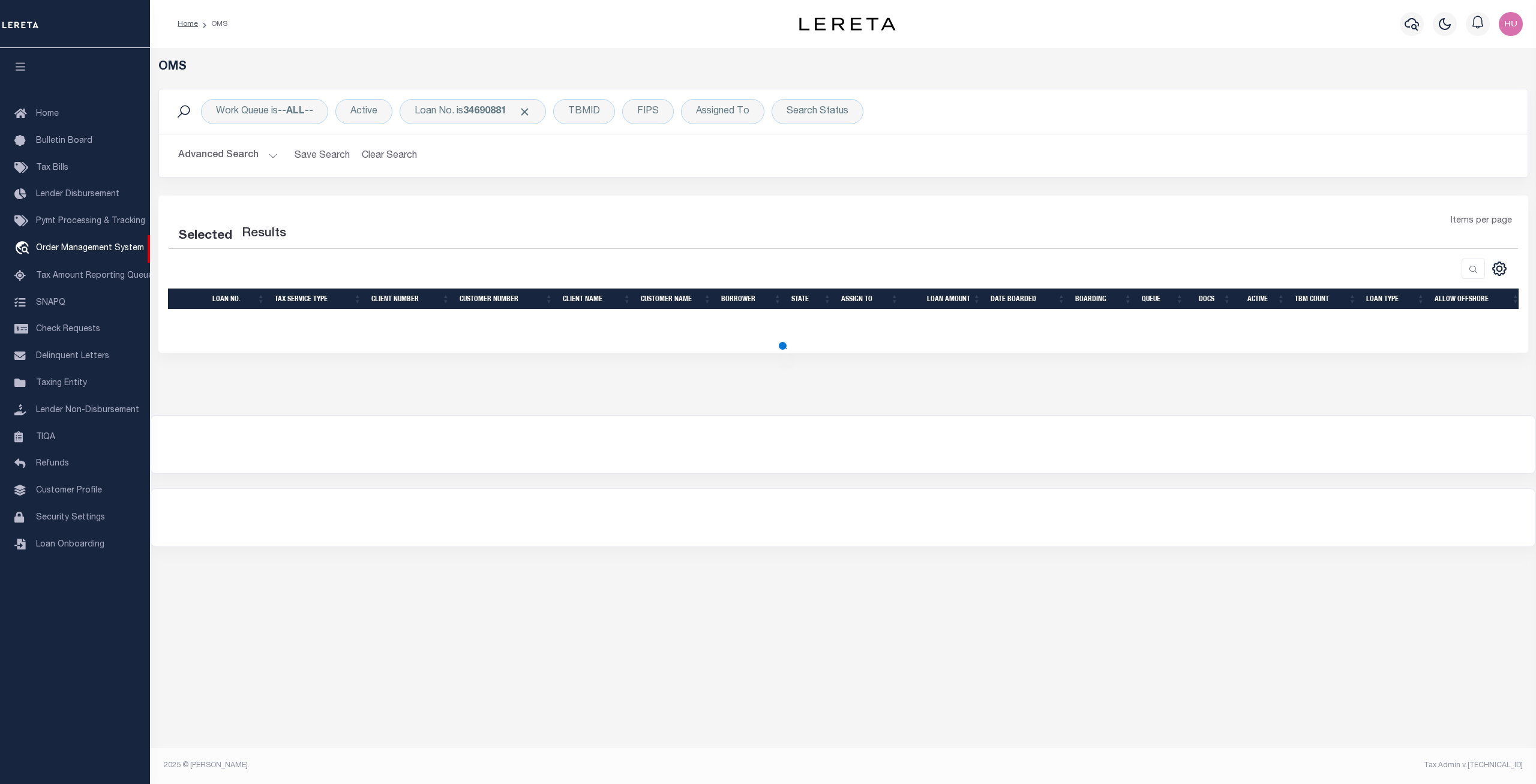
select select "200"
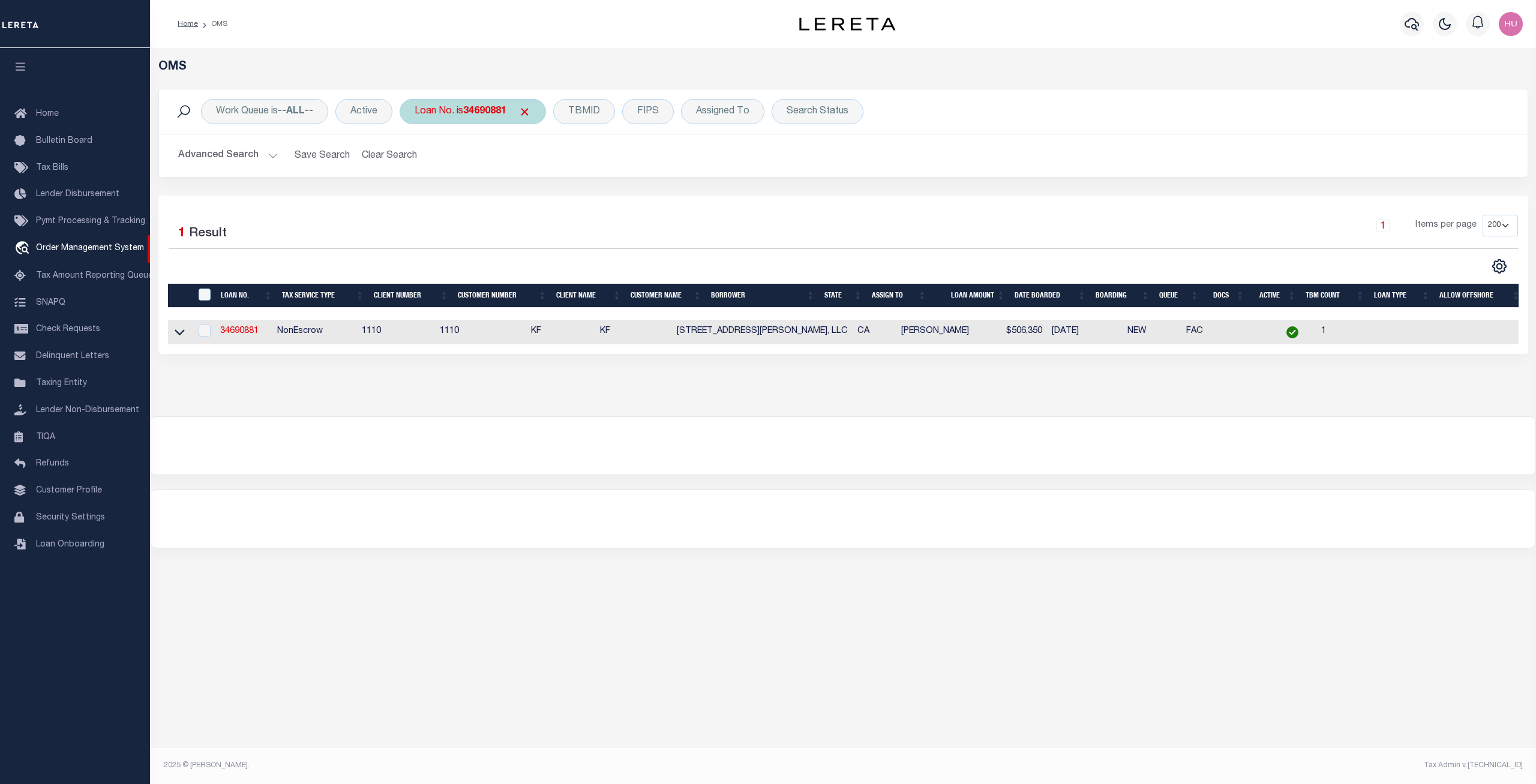
click at [487, 112] on b "34690881" at bounding box center [484, 111] width 43 height 10
type input "34725107"
click at [586, 199] on input "Apply" at bounding box center [573, 196] width 35 height 20
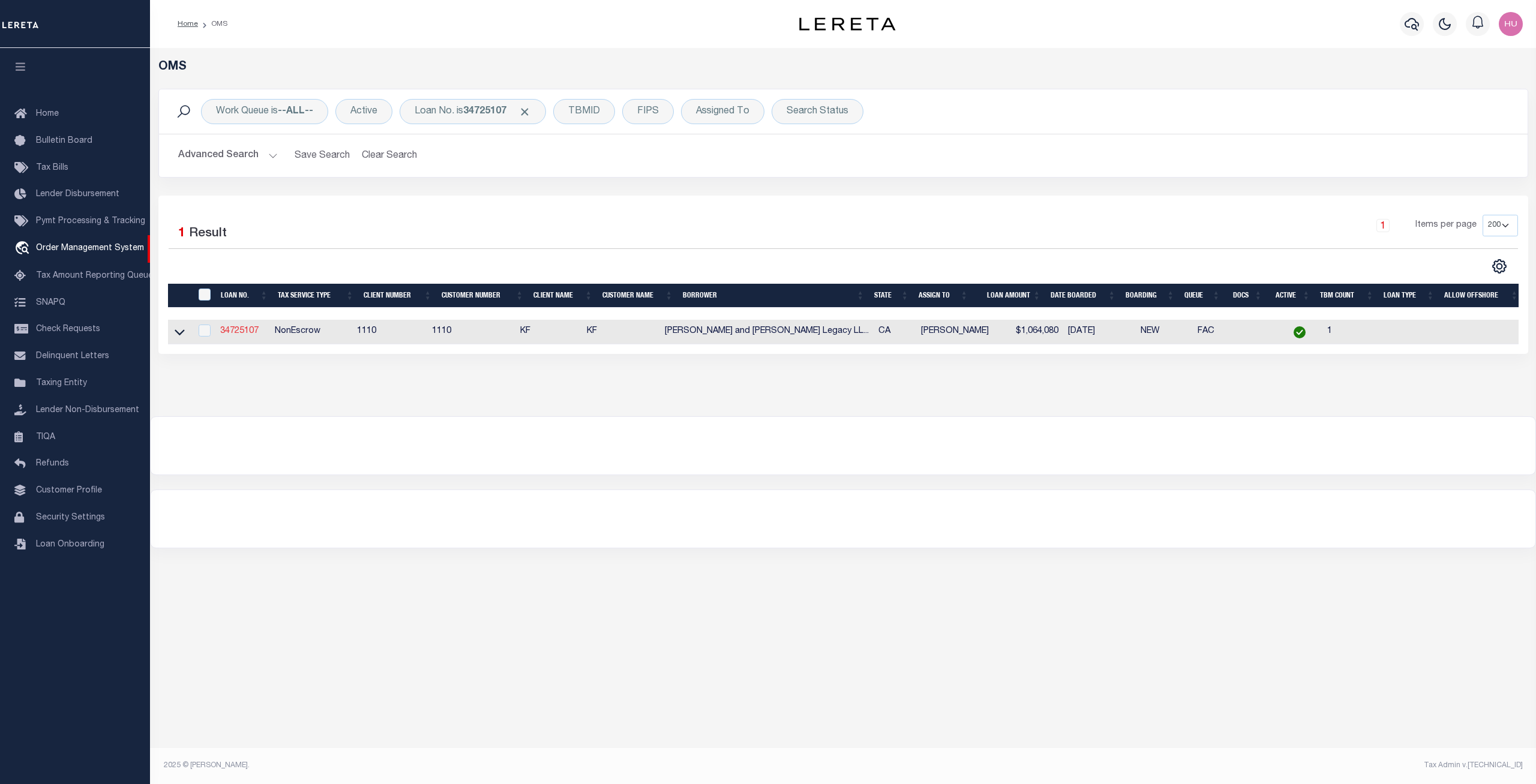
click at [243, 329] on link "34725107" at bounding box center [240, 331] width 38 height 9
type input "34725107"
type input "William and Kathy Hubbert Legacy LLC"
select select
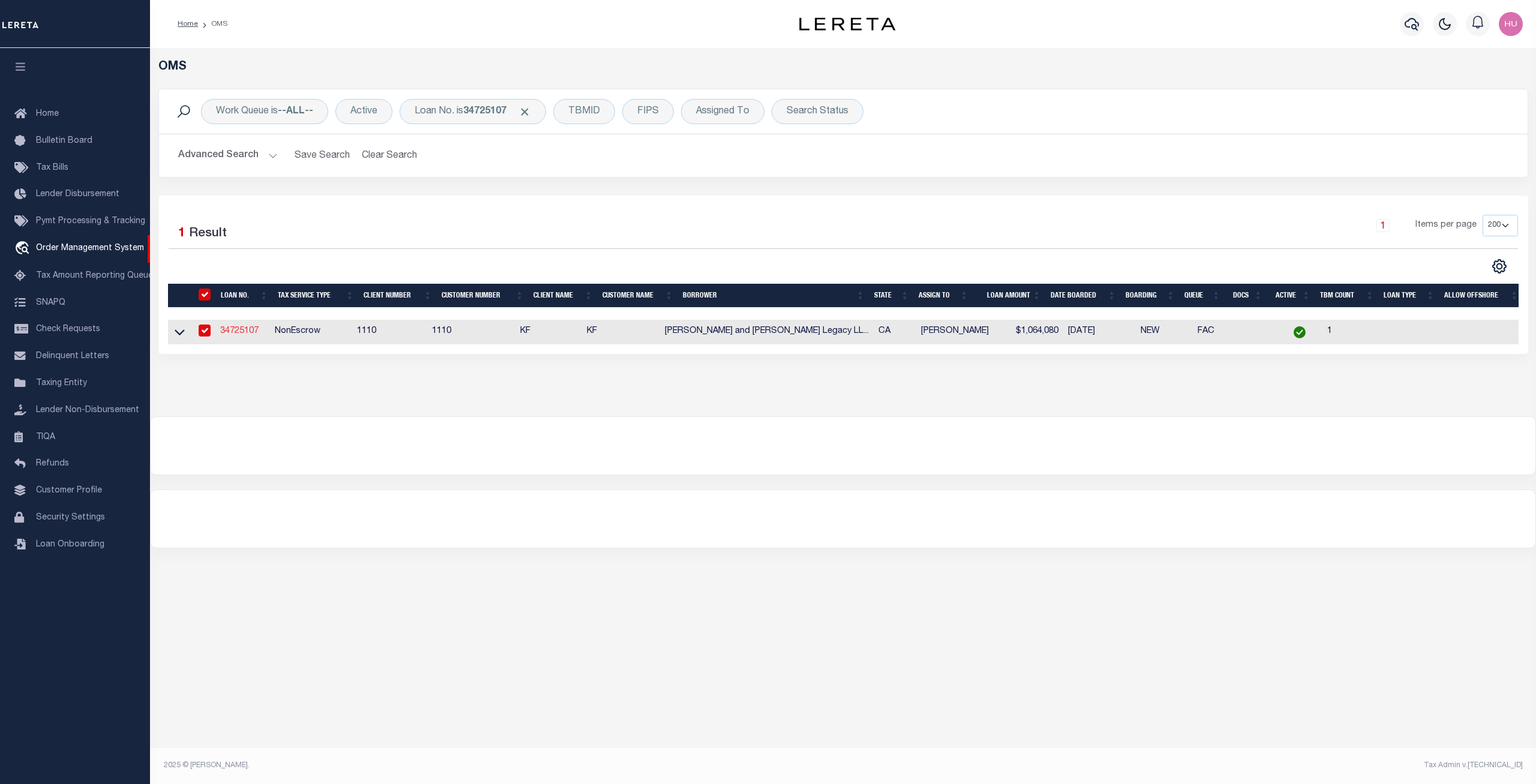
select select "10"
select select "NonEscrow"
select select "3485"
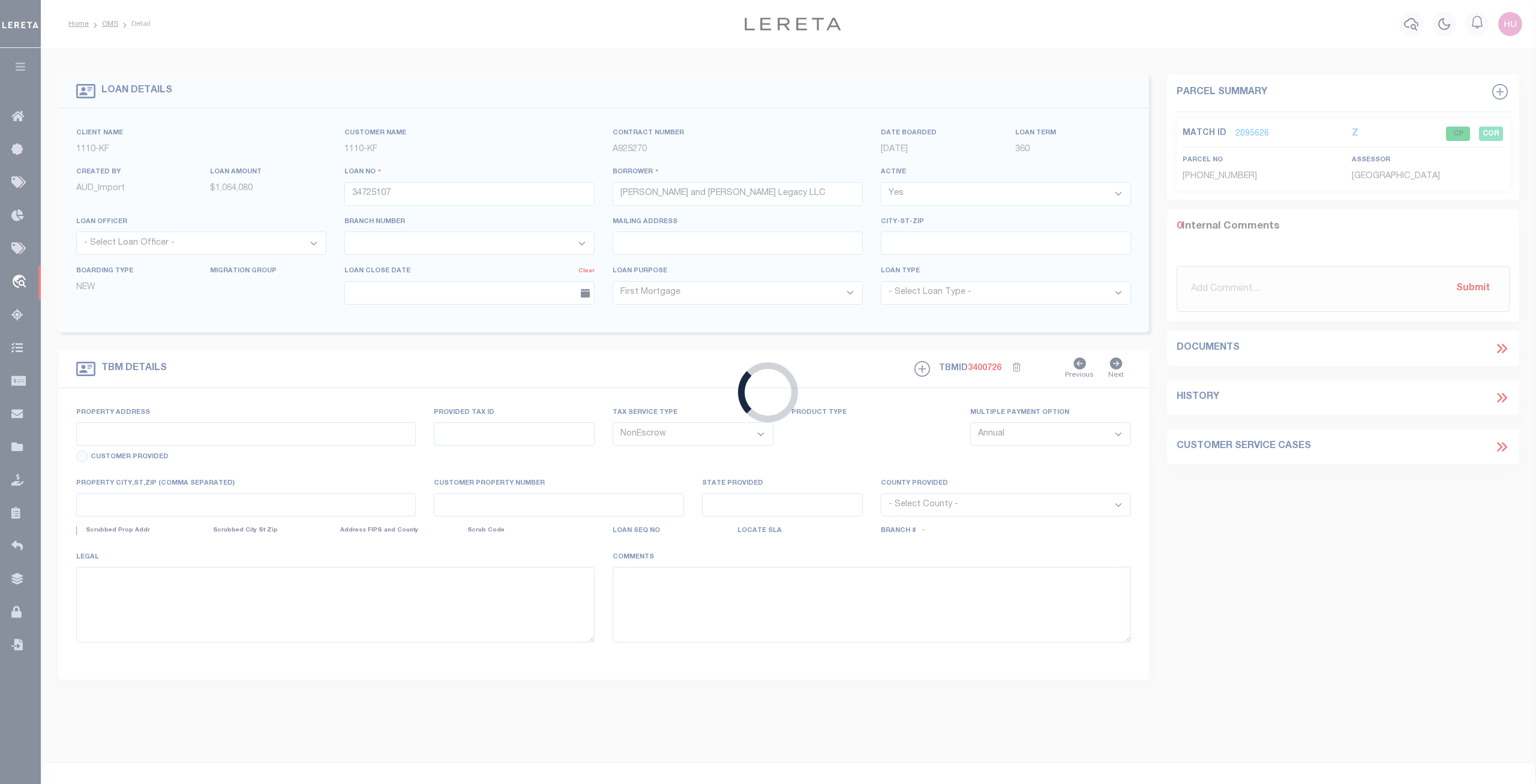
type input "2242 9TH AVE, OAKLAND, CA, 94606"
select select
type input "OAKLAND CA 94606"
type input "CA"
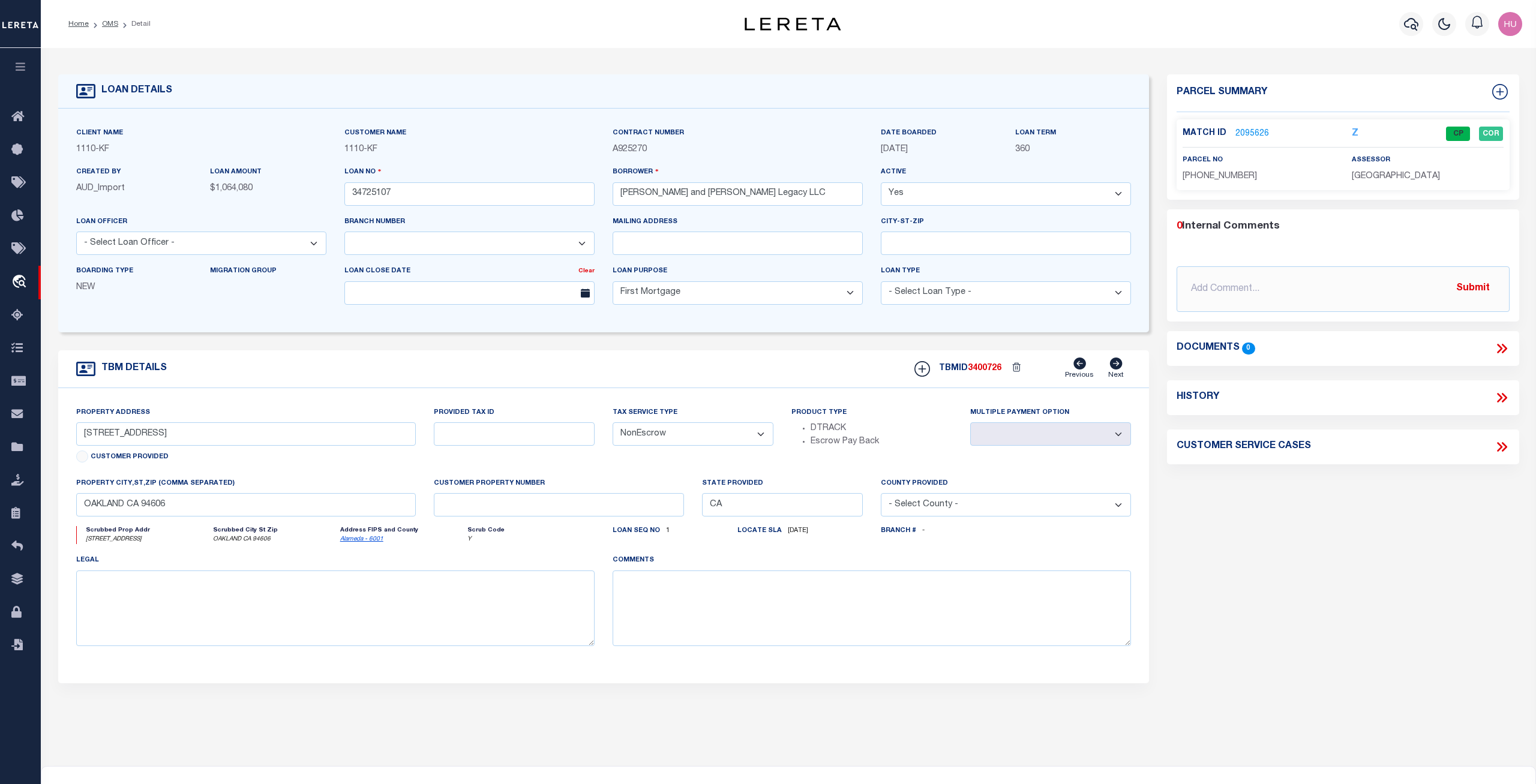
click at [1241, 128] on link "2095626" at bounding box center [1251, 133] width 34 height 12
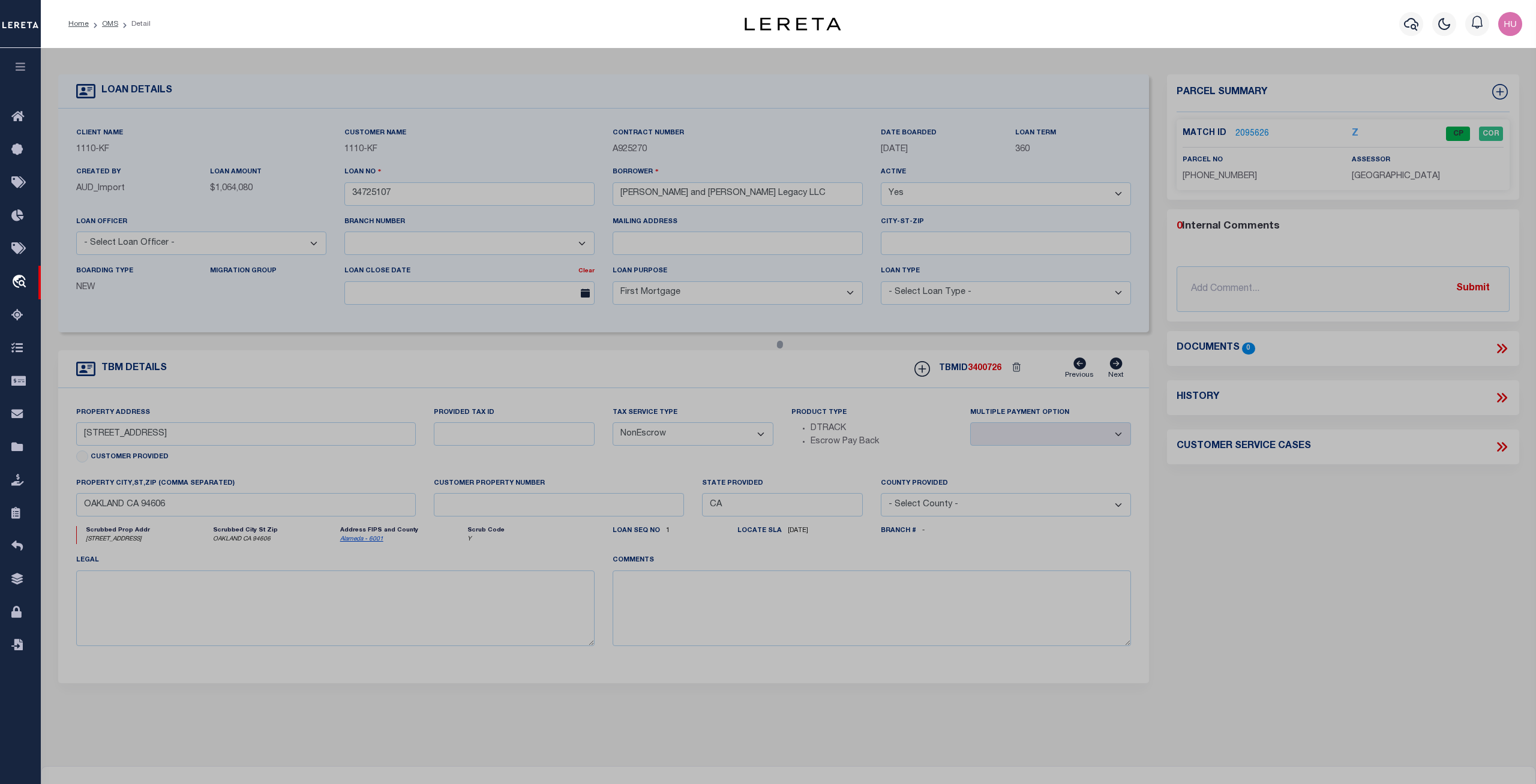
checkbox input "false"
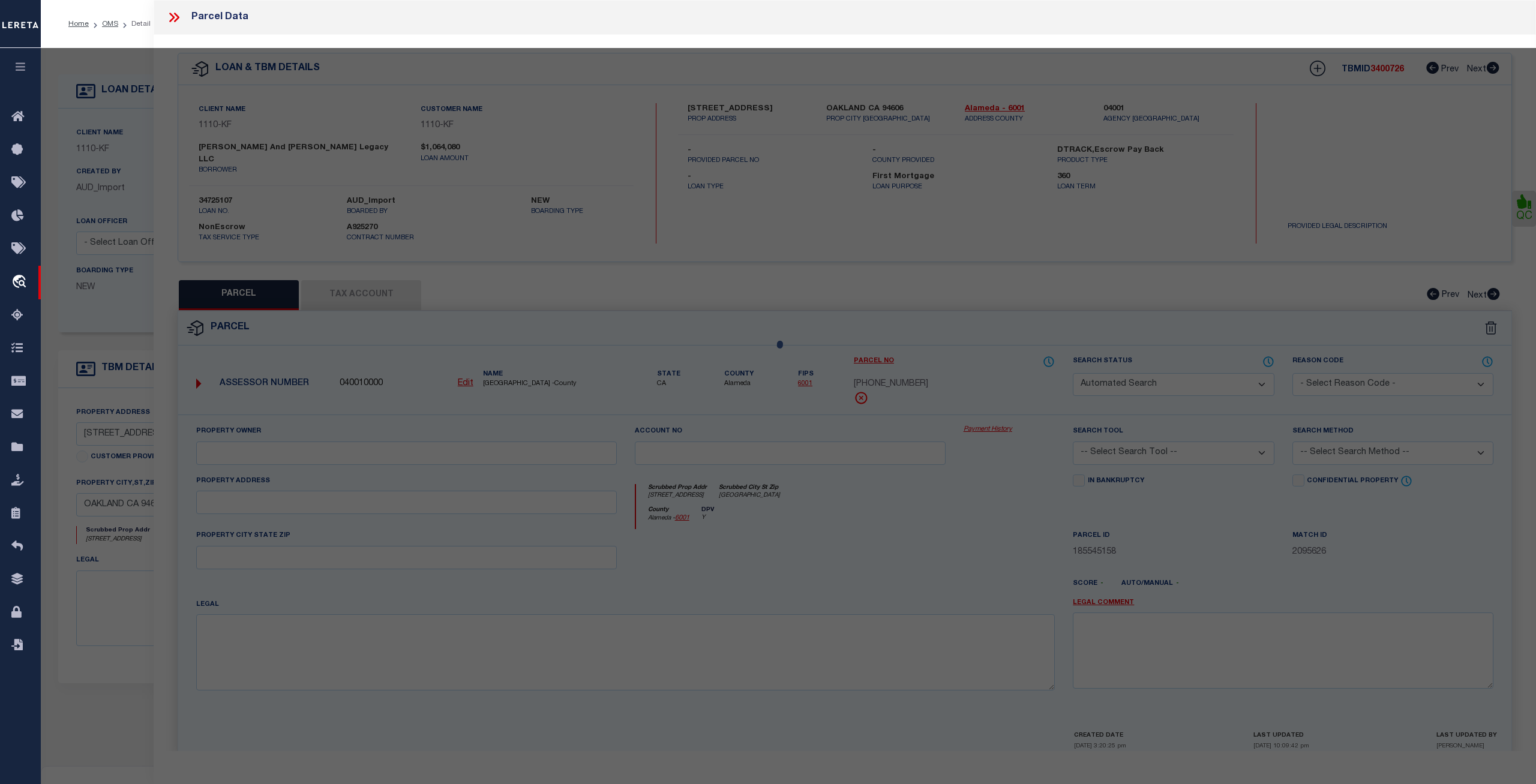
select select "CP"
select select "AGW"
select select
type input "2242 9TH AVE"
type input "OAKLAND, CA 94606"
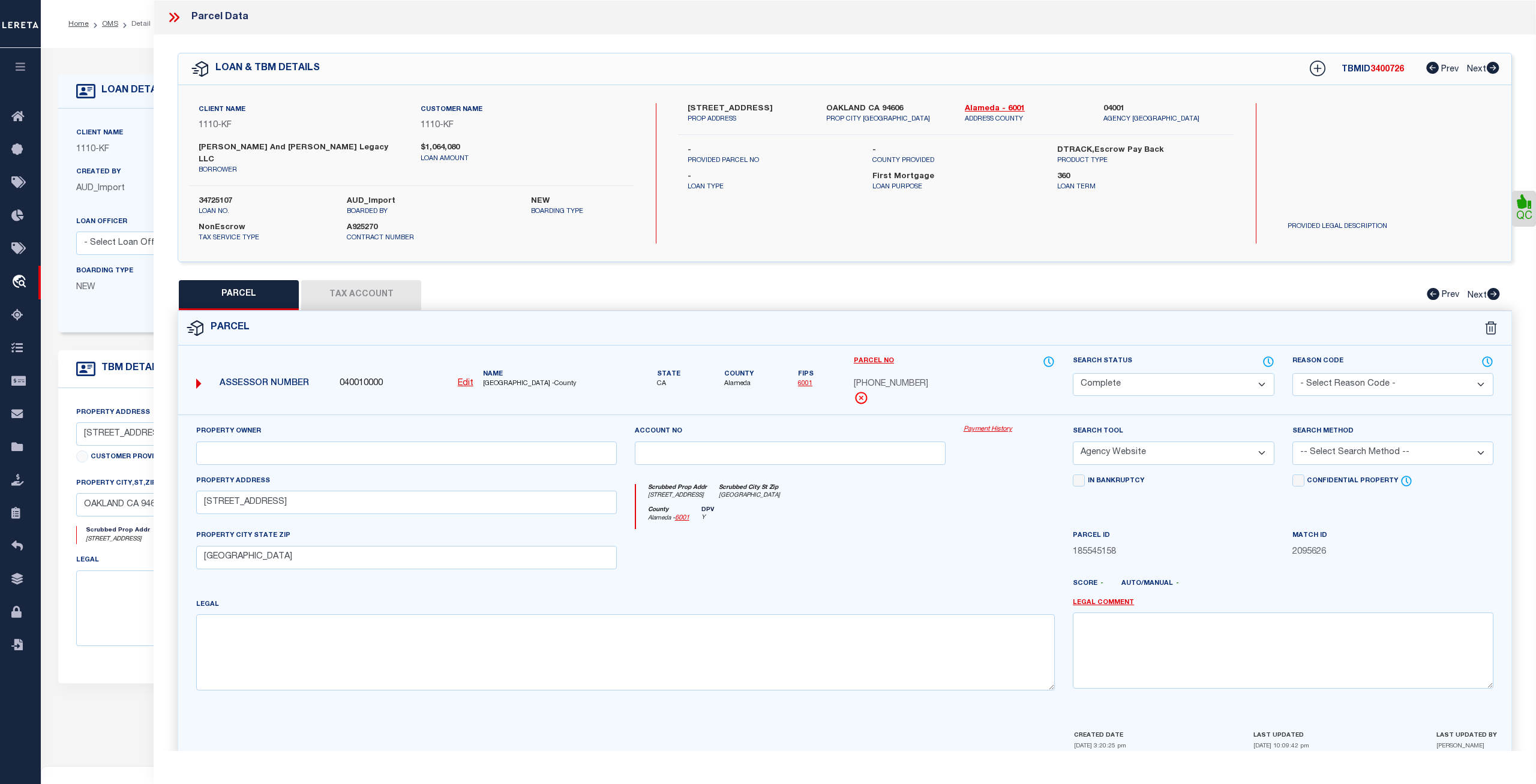
click at [372, 280] on button "Tax Account" at bounding box center [361, 294] width 120 height 30
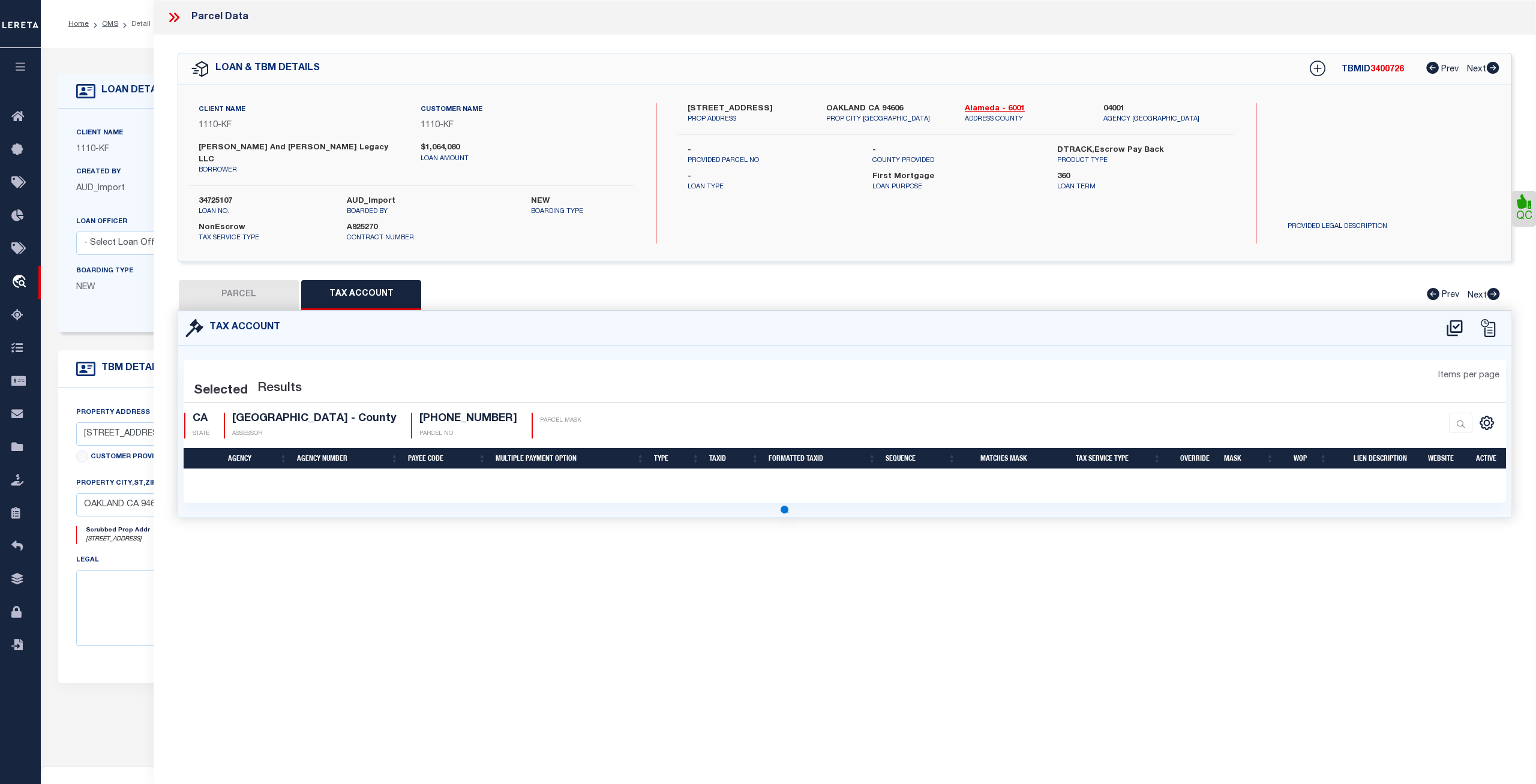
select select "100"
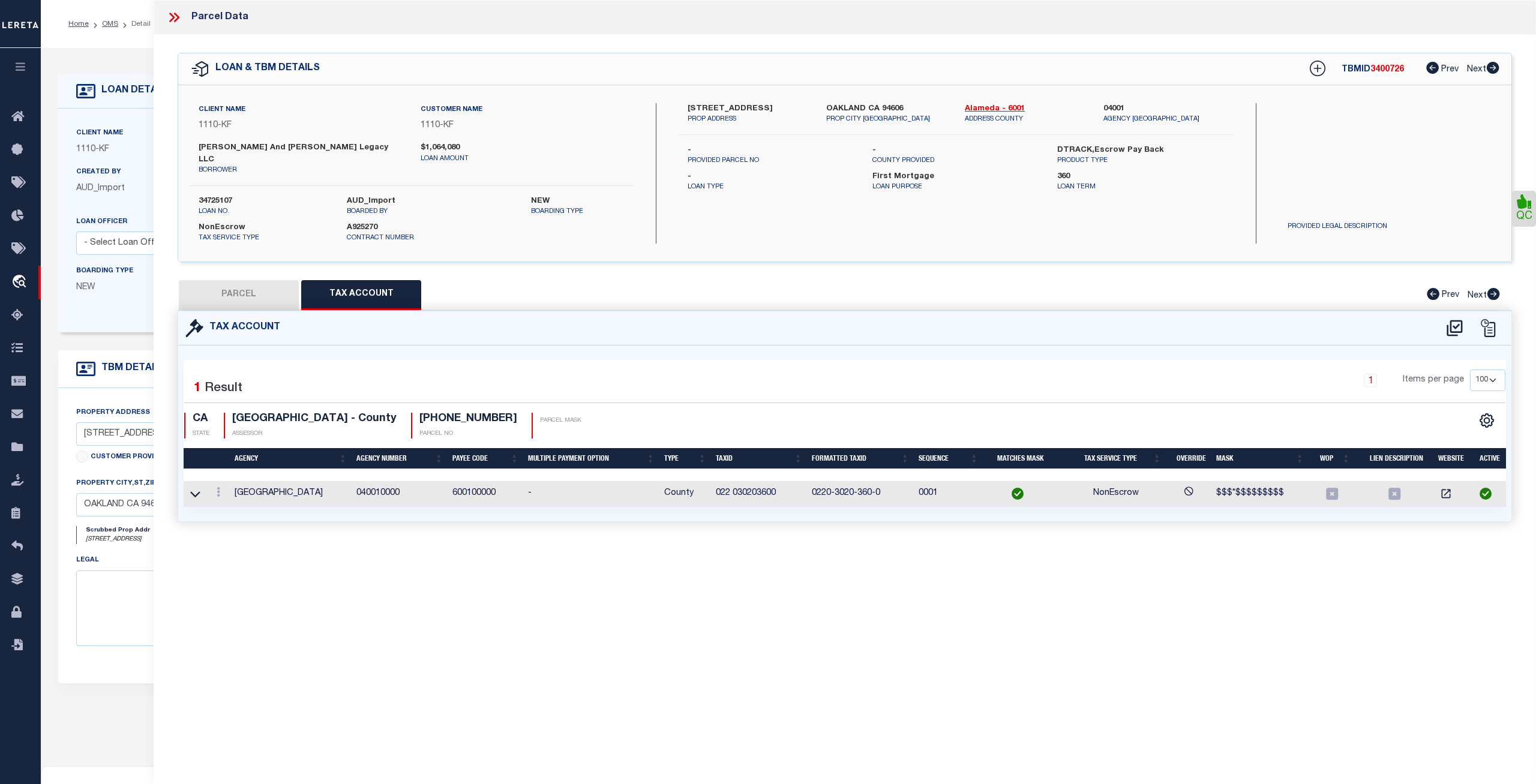
click at [230, 281] on button "PARCEL" at bounding box center [238, 294] width 120 height 30
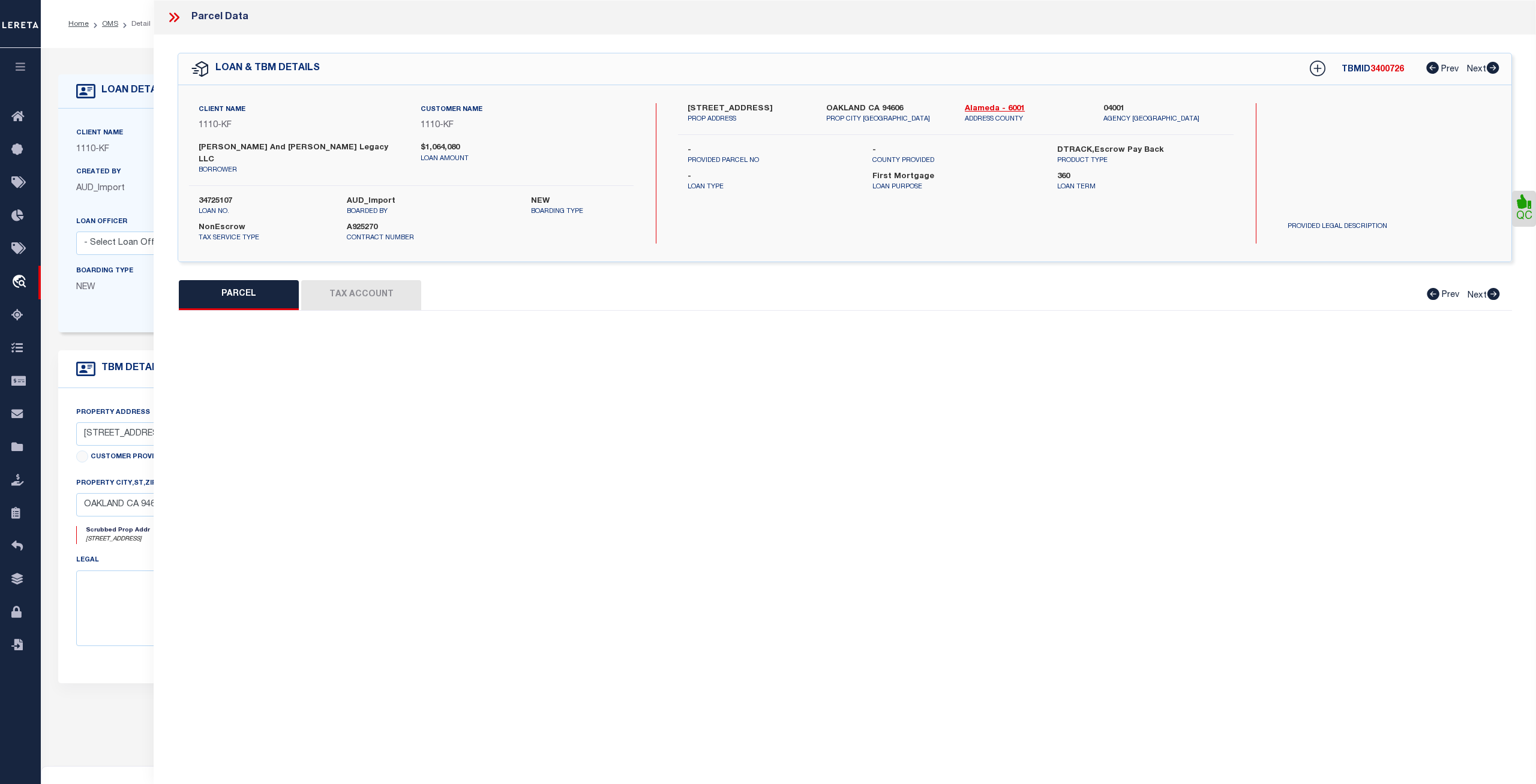
select select "AS"
select select
checkbox input "false"
select select "CP"
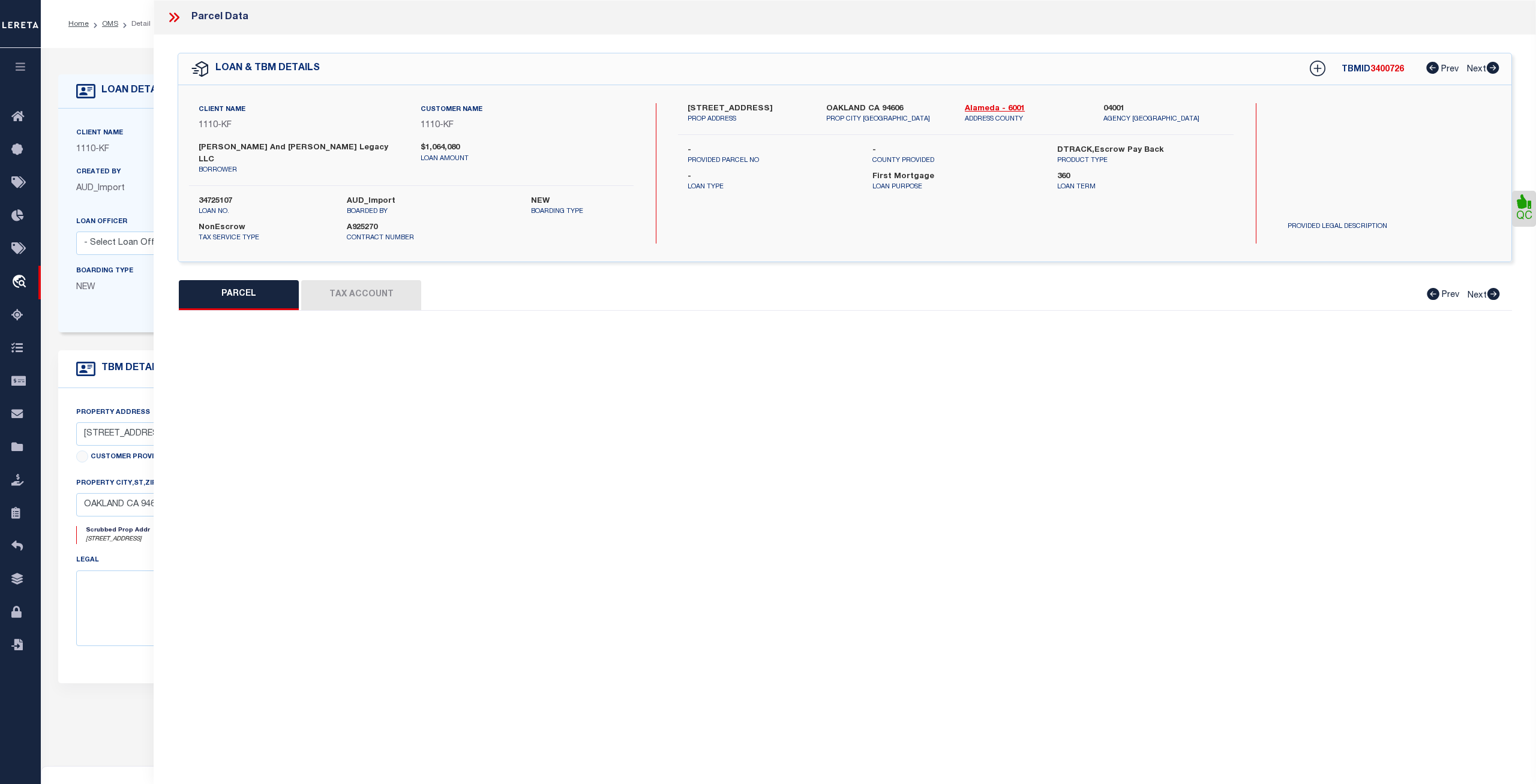
select select "AGW"
select select
type input "2242 9TH AVE"
type input "OAKLAND, CA 94606"
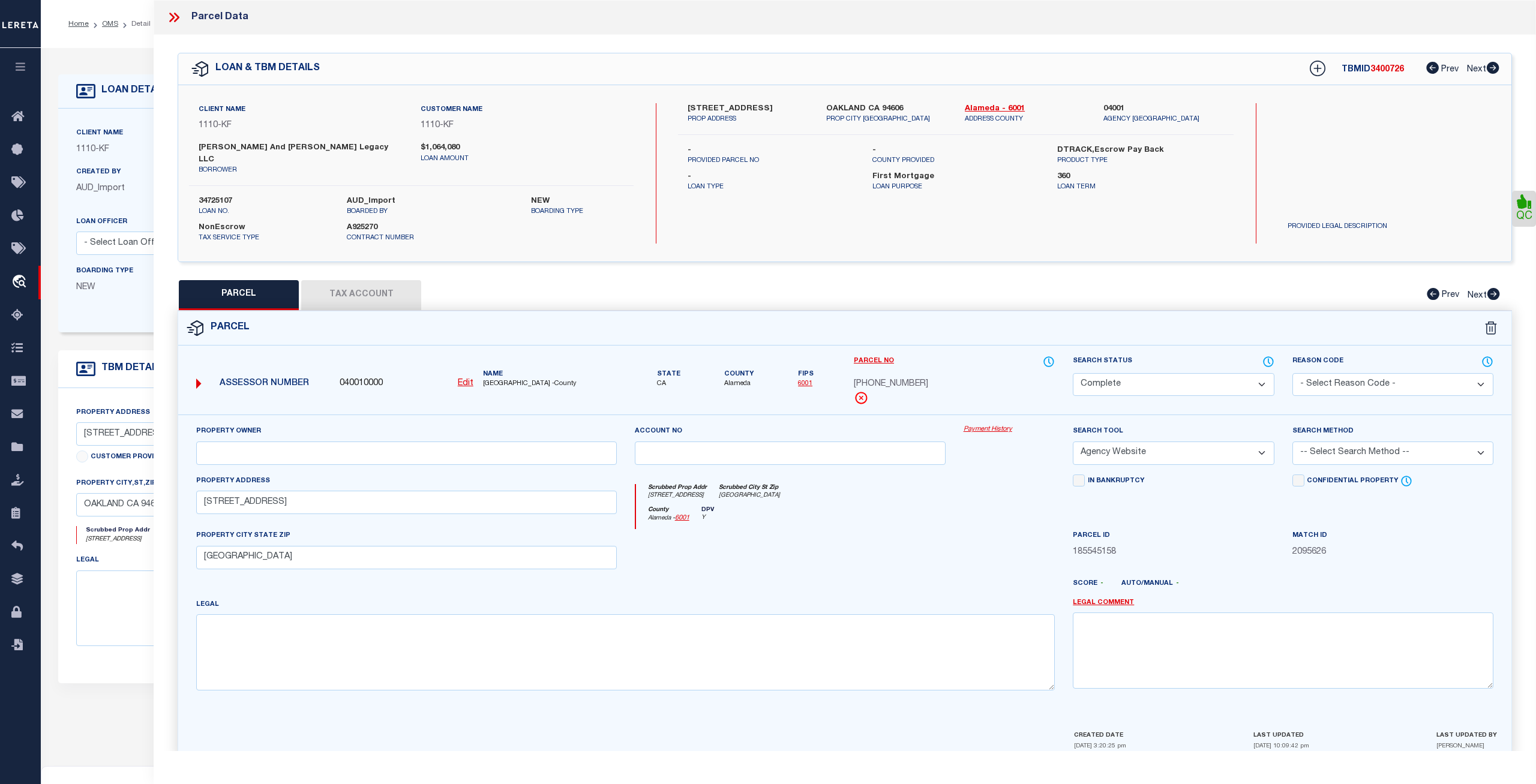
click at [993, 425] on link "Payment History" at bounding box center [1010, 429] width 92 height 11
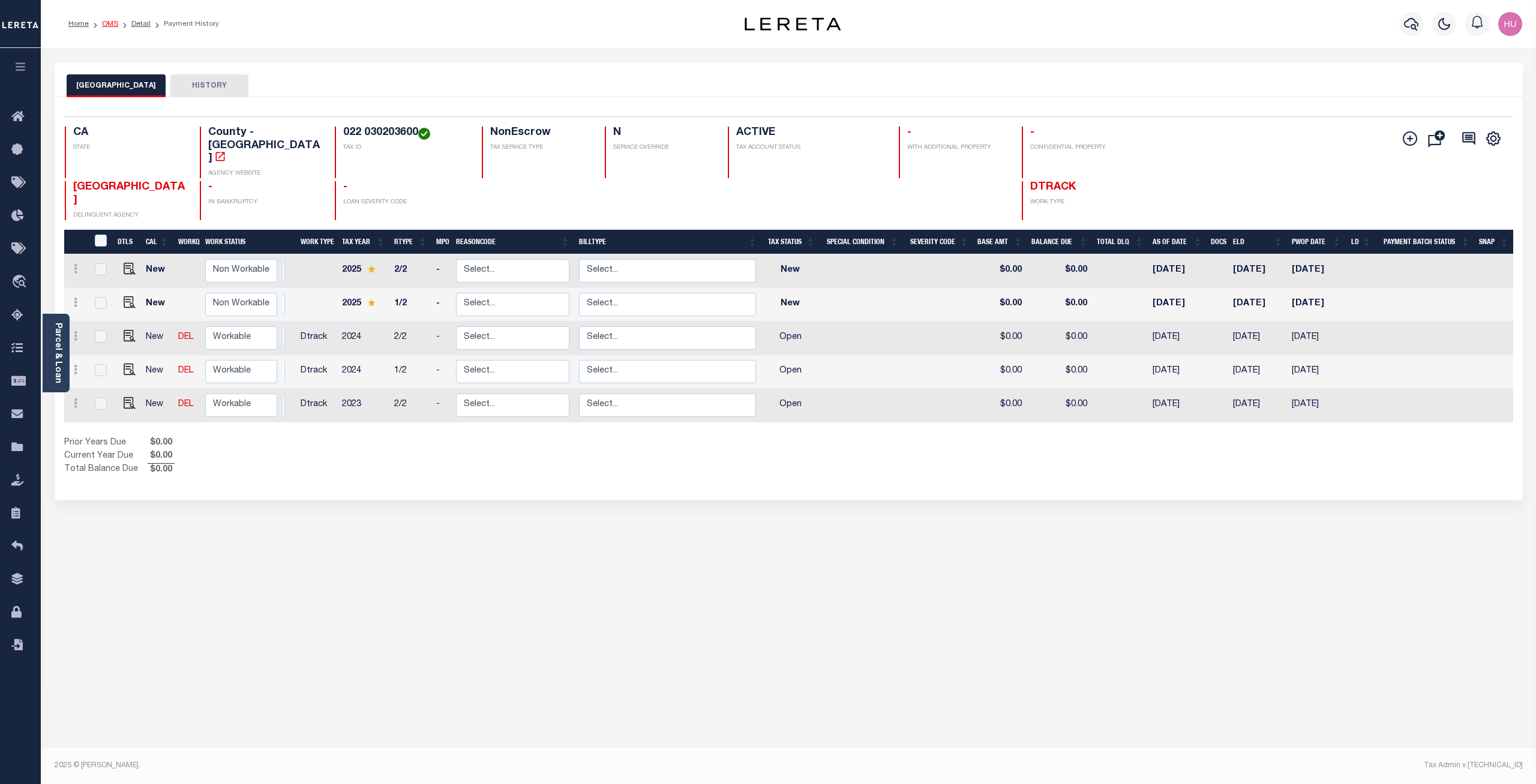
click at [109, 25] on link "OMS" at bounding box center [109, 24] width 16 height 8
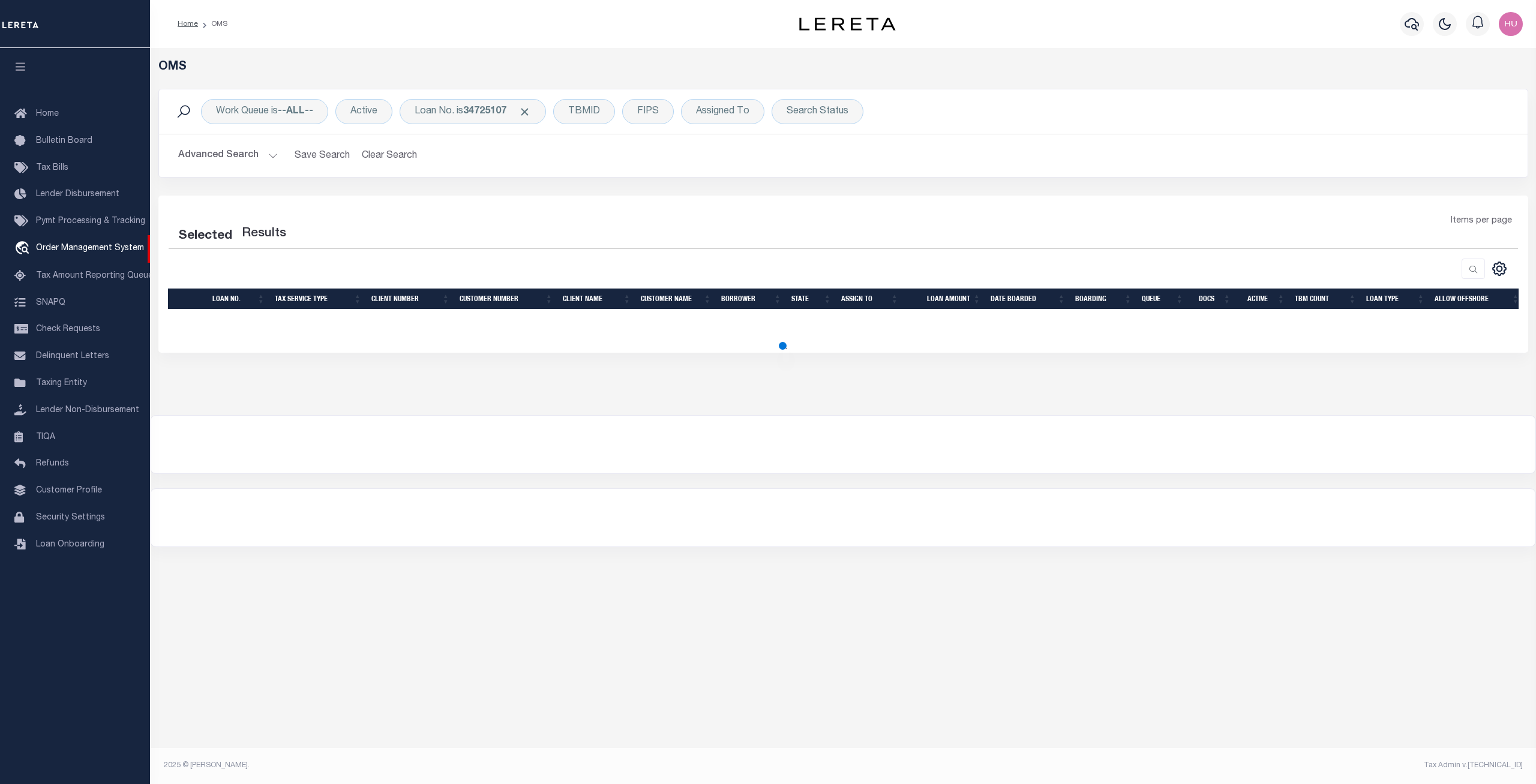
select select "200"
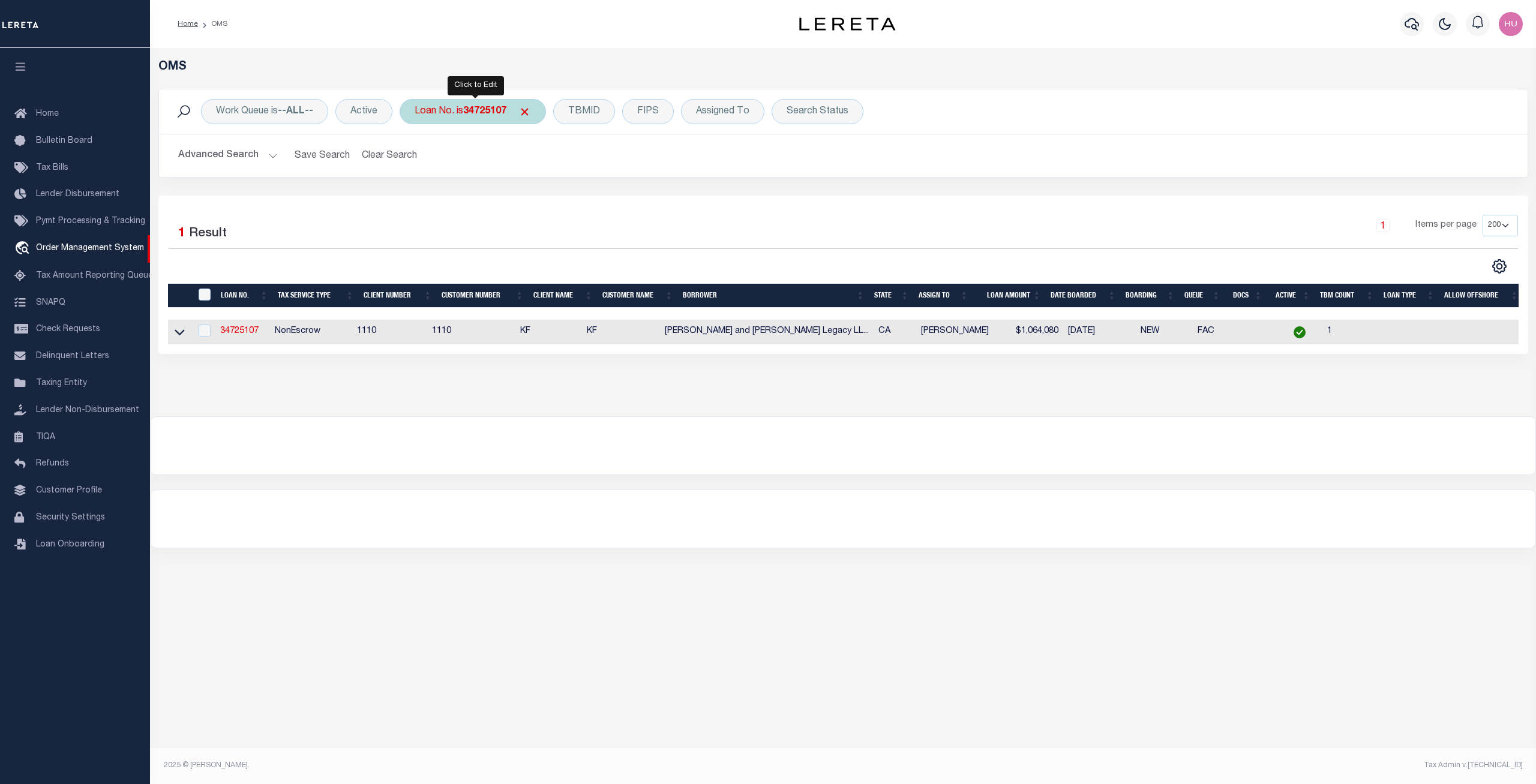
click at [454, 116] on div "Loan No. is 34725107" at bounding box center [473, 111] width 147 height 25
type input "10020234"
click at [571, 198] on input "Apply" at bounding box center [573, 196] width 35 height 20
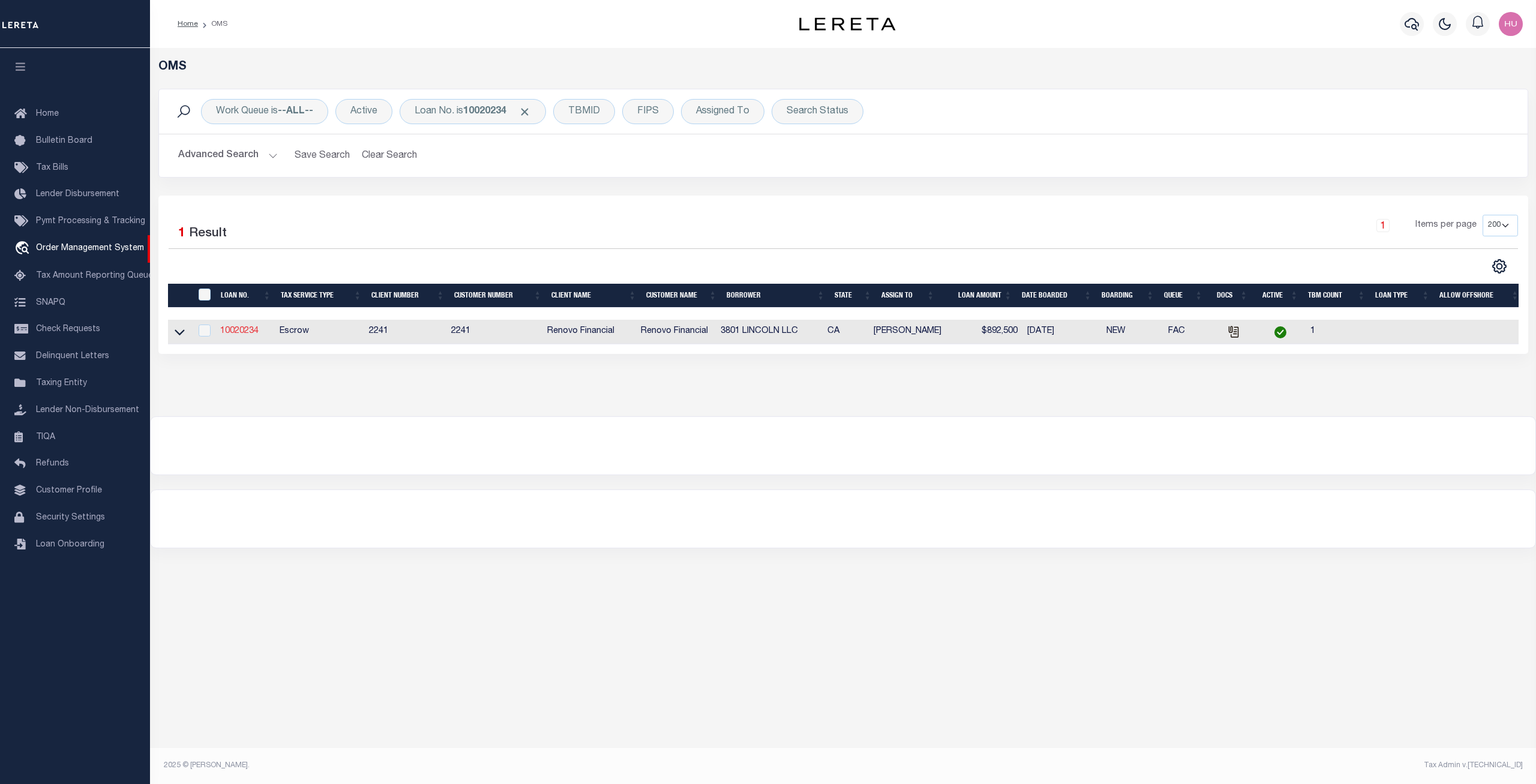
click at [247, 334] on link "10020234" at bounding box center [240, 331] width 38 height 9
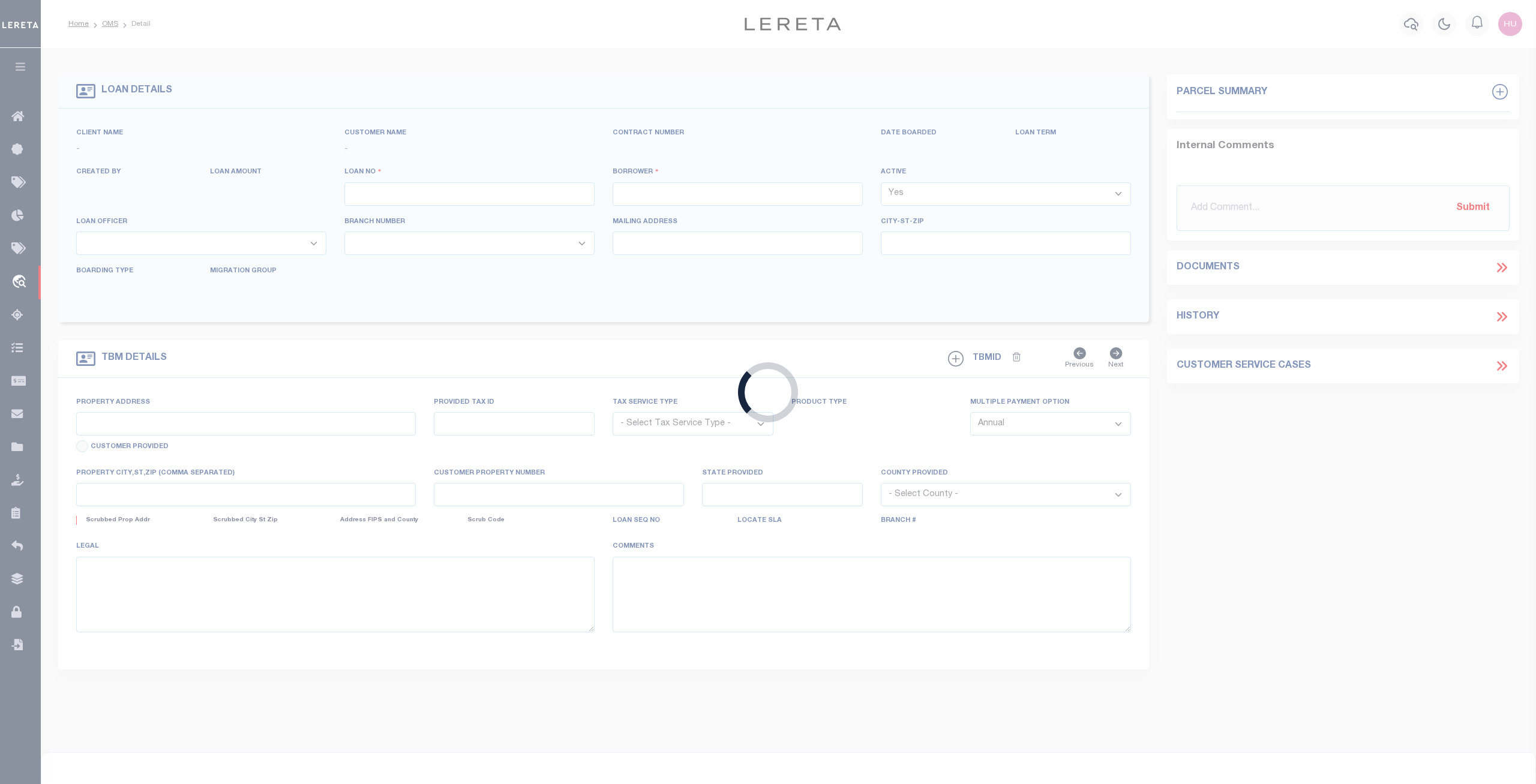
type input "10020234"
type input "3801 LINCOLN LLC"
select select
select select "10"
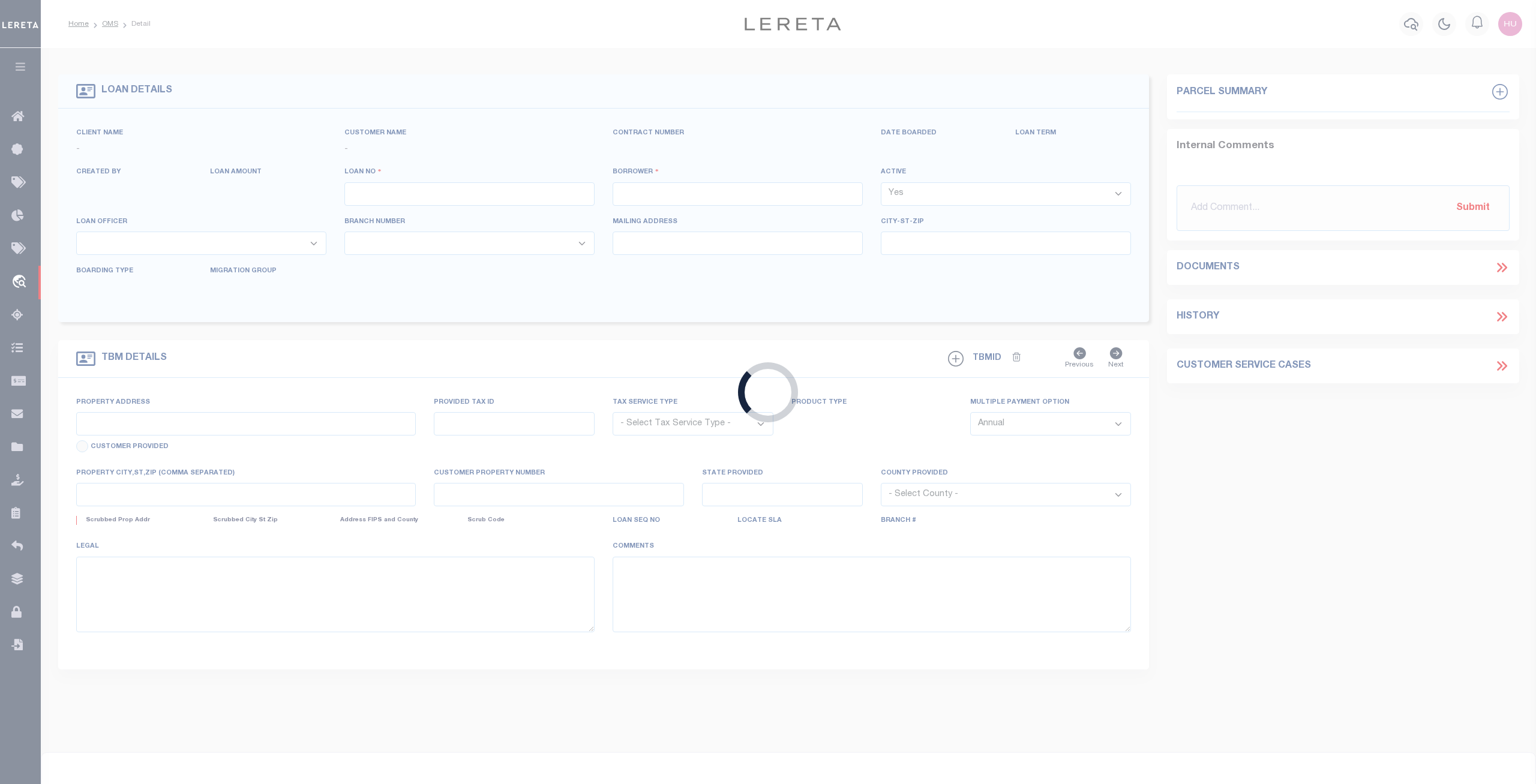
select select "Escrow"
select select "25067"
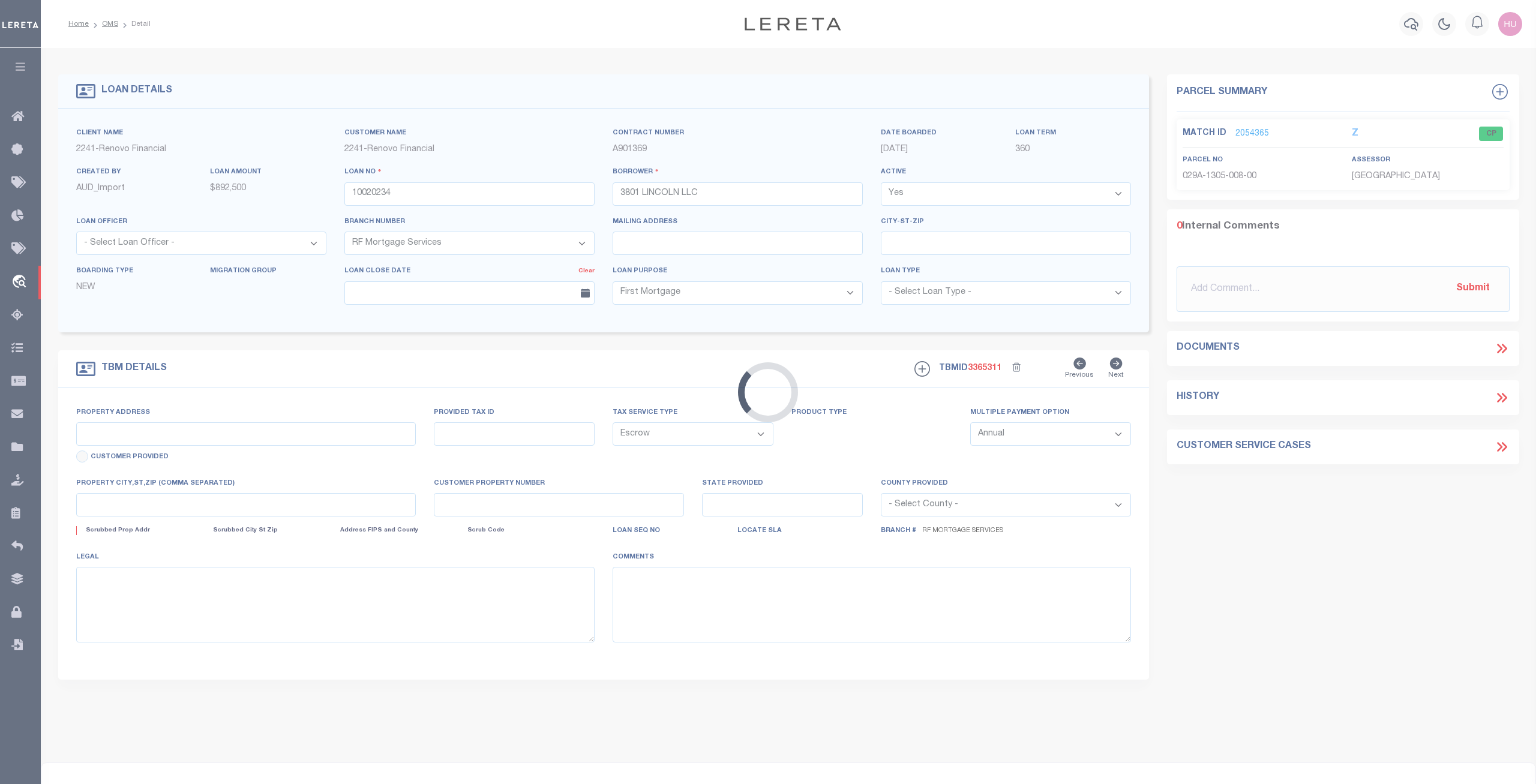
type input "3801 LINCOLN AVE"
select select
type input "OAKLAND, CA 94602"
type input "a0kUS000003yv9l"
type input "CA"
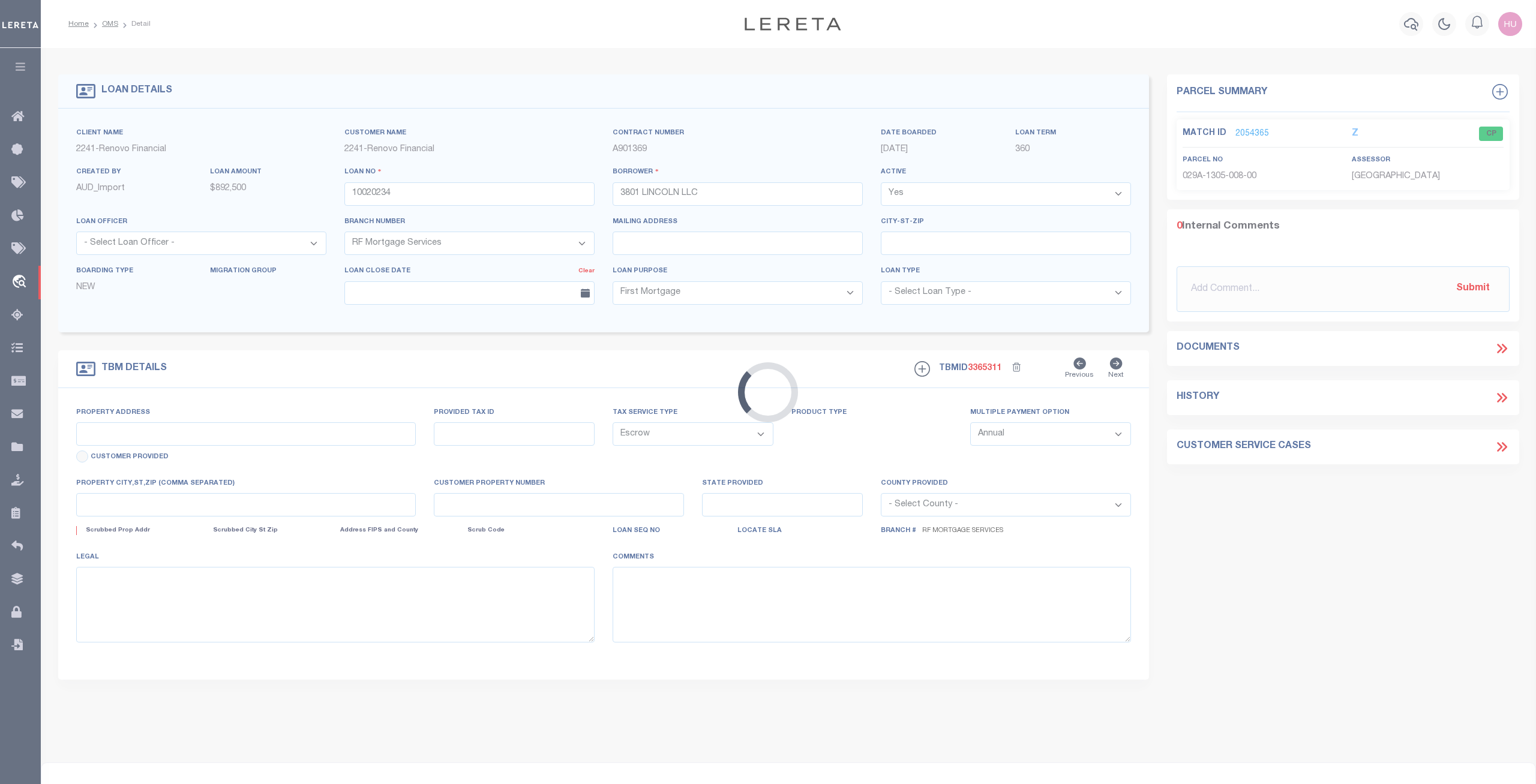
select select
type textarea "LEGAL REQUIRED"
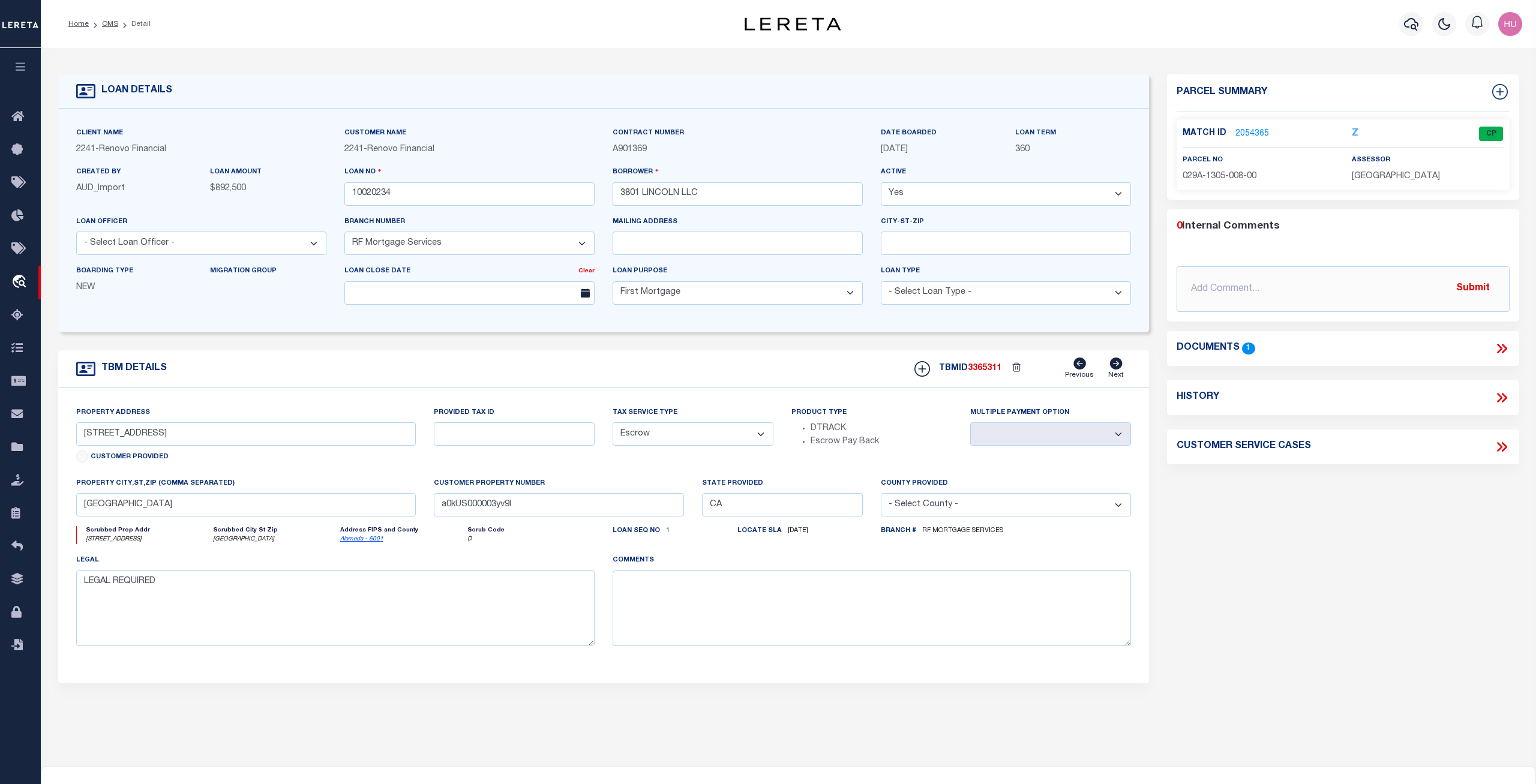
click at [1252, 136] on link "2054365" at bounding box center [1251, 133] width 34 height 12
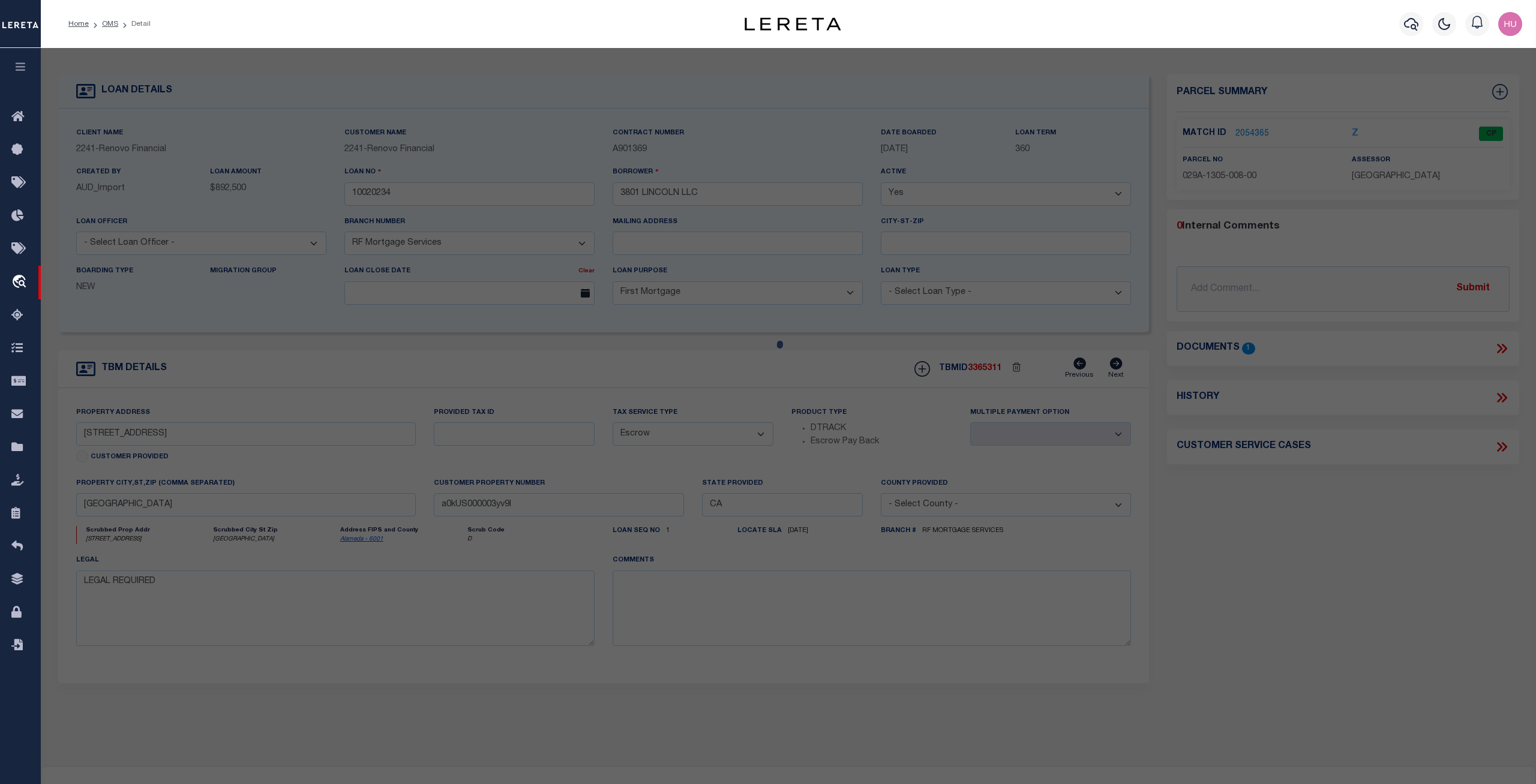
checkbox input "false"
select select "CP"
select select "AGW"
select select
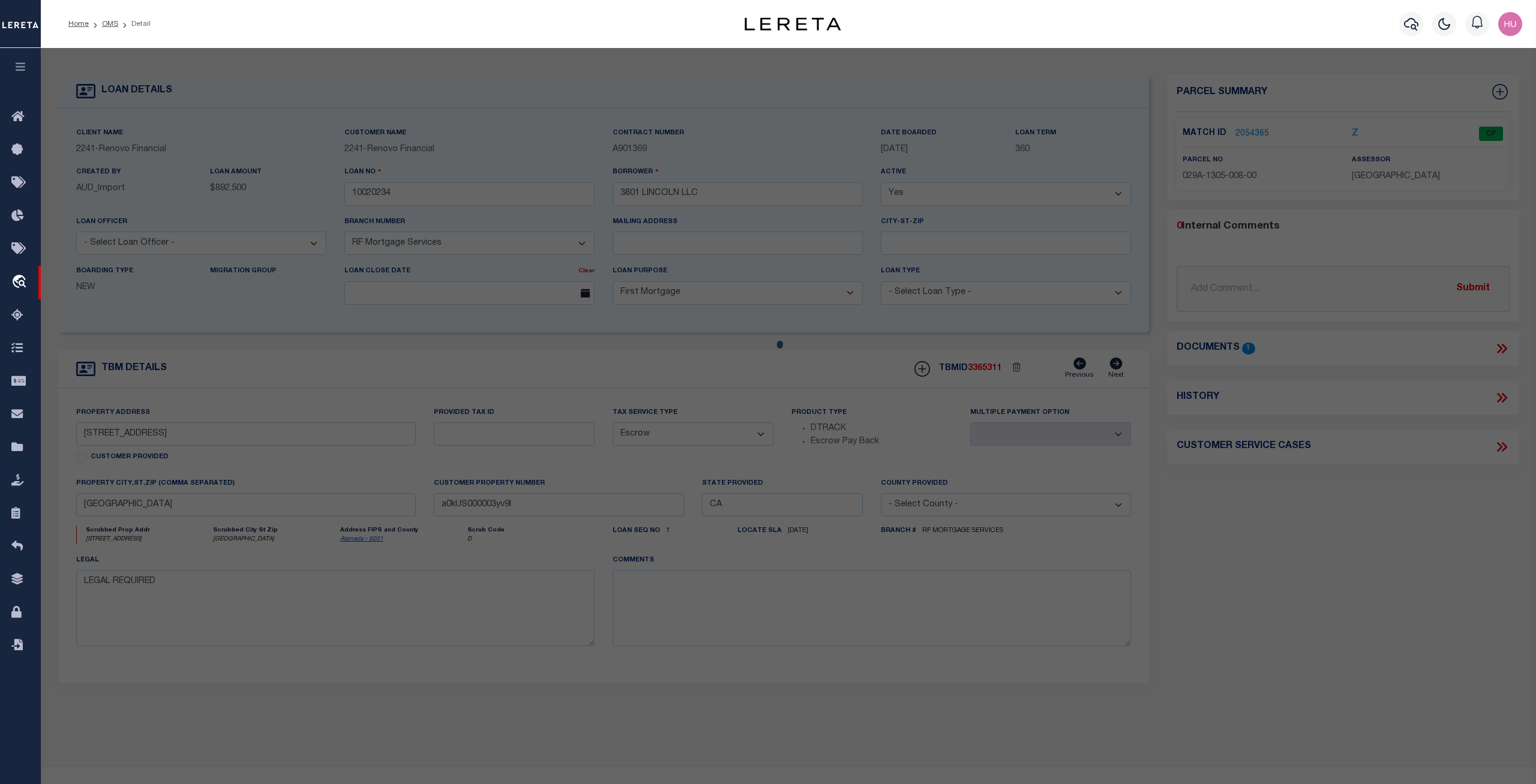
type input "3801 LINCOLN AVE"
checkbox input "false"
type input "OAKLAND CA 94602-2460"
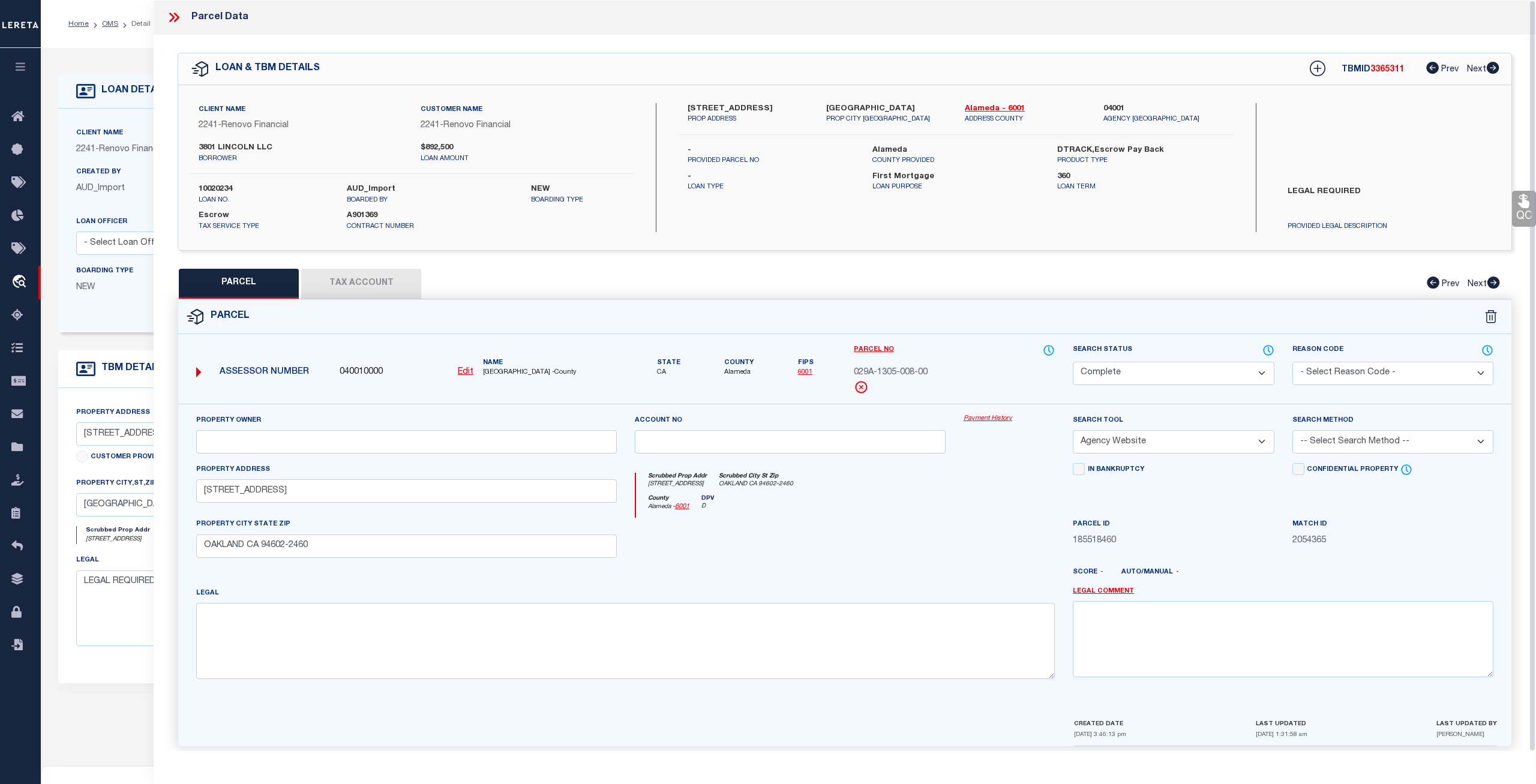
click at [994, 419] on link "Payment History" at bounding box center [1010, 419] width 92 height 11
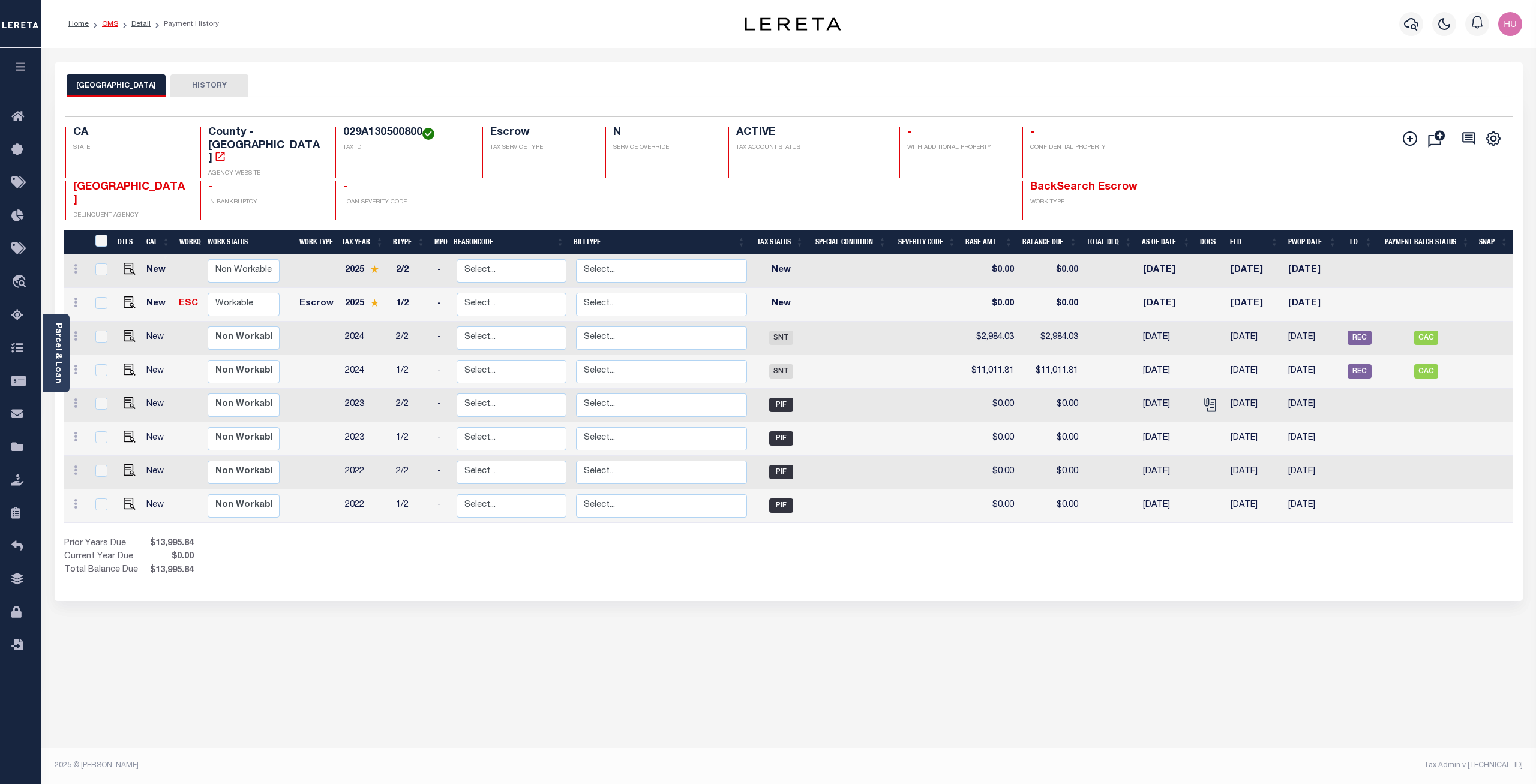
click at [102, 27] on link "OMS" at bounding box center [109, 24] width 16 height 8
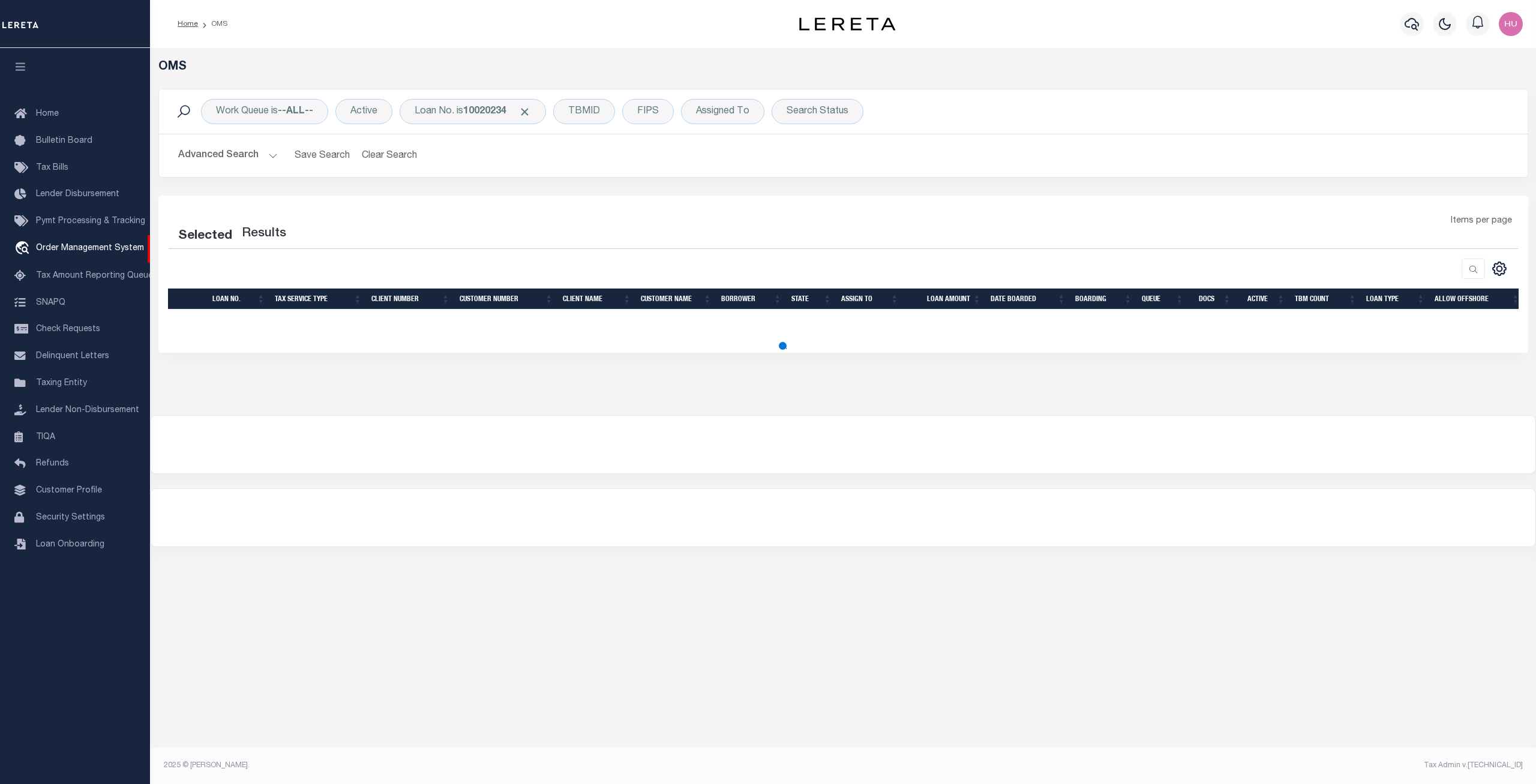
select select "200"
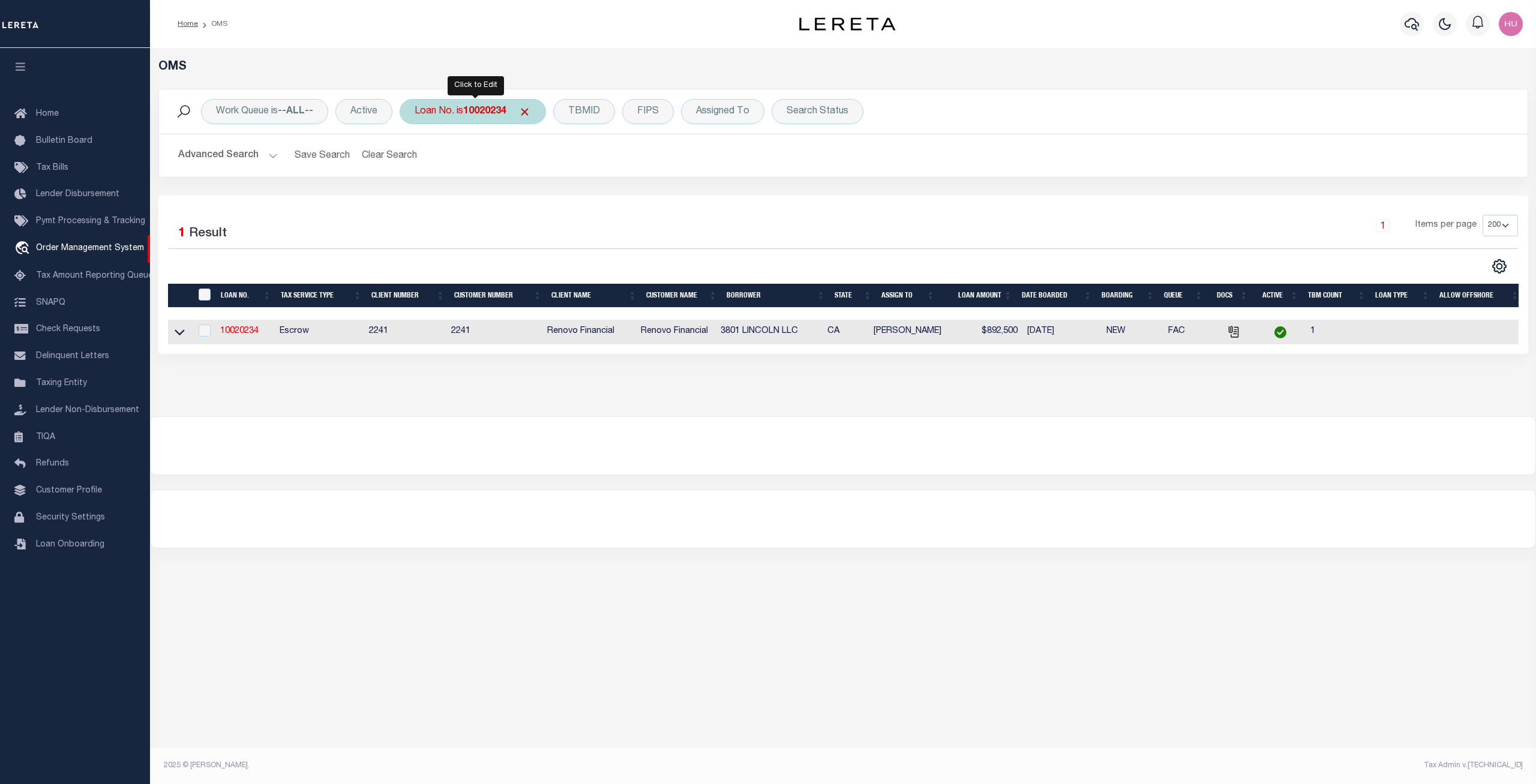
click at [460, 109] on div "Loan No. is 10020234" at bounding box center [473, 111] width 147 height 25
type input "10020285"
click at [576, 195] on input "Apply" at bounding box center [573, 196] width 35 height 20
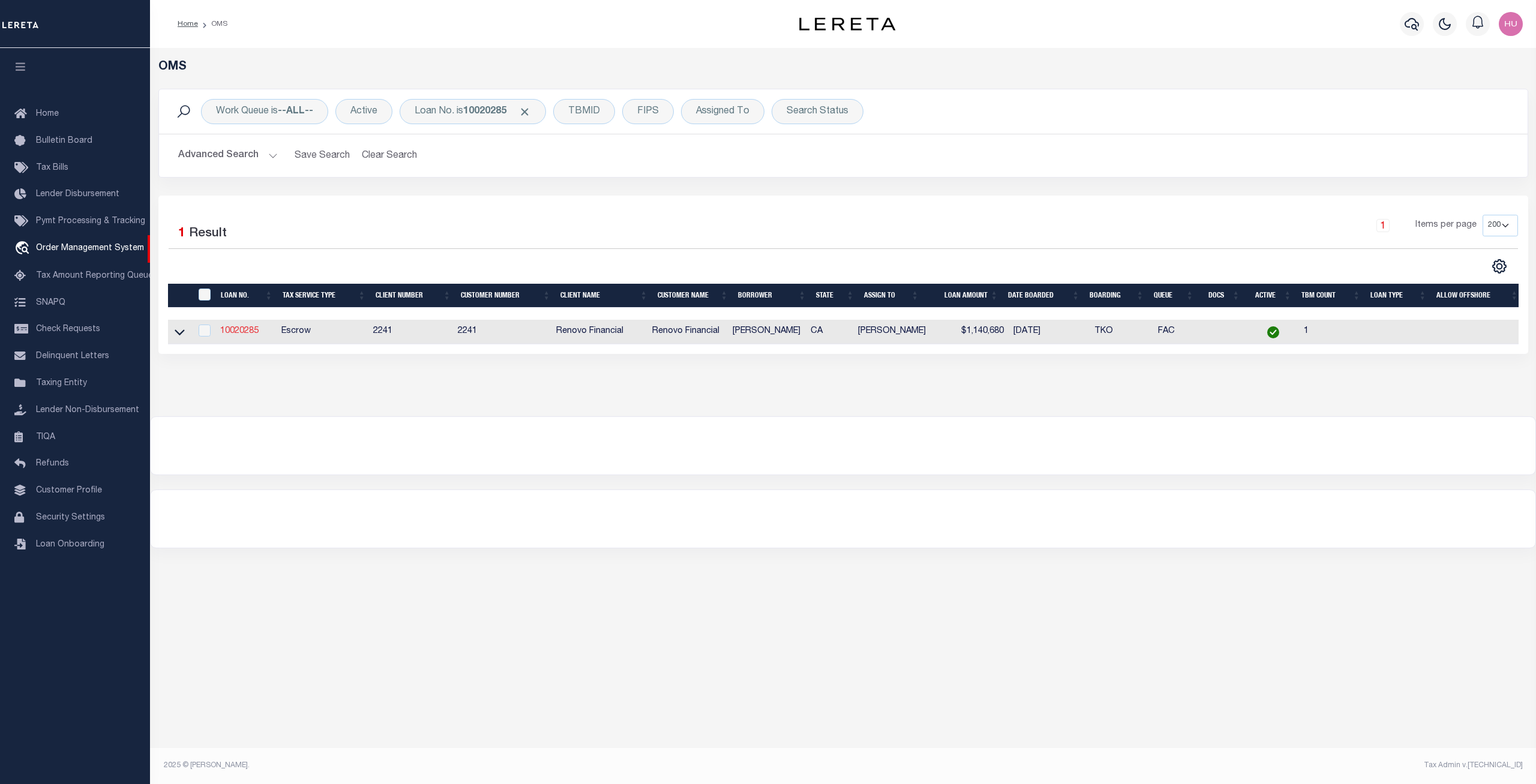
click at [241, 334] on link "10020285" at bounding box center [240, 331] width 38 height 9
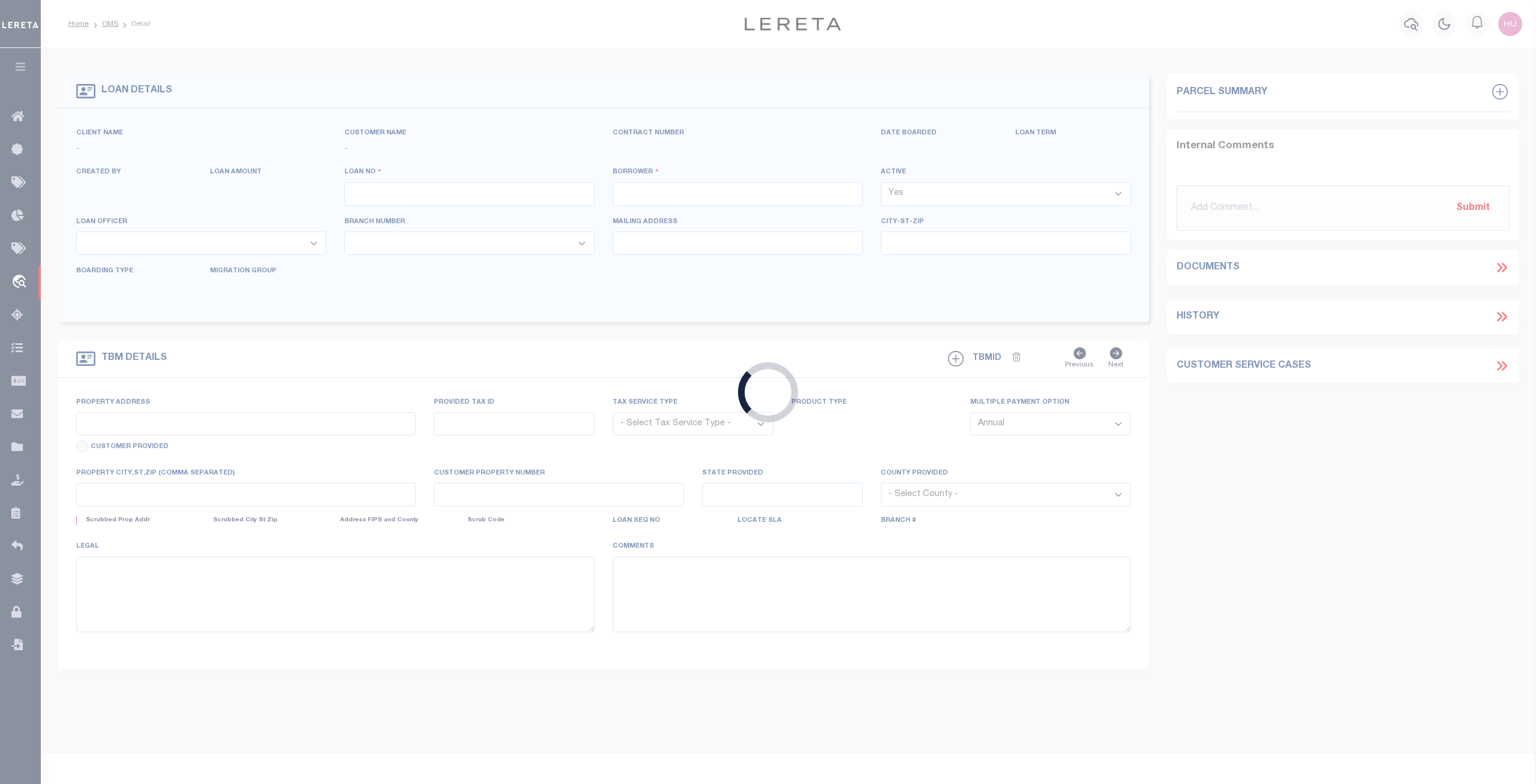
type input "10020285"
type input "[PERSON_NAME]"
select select
type input "1390 [PERSON_NAME] WY"
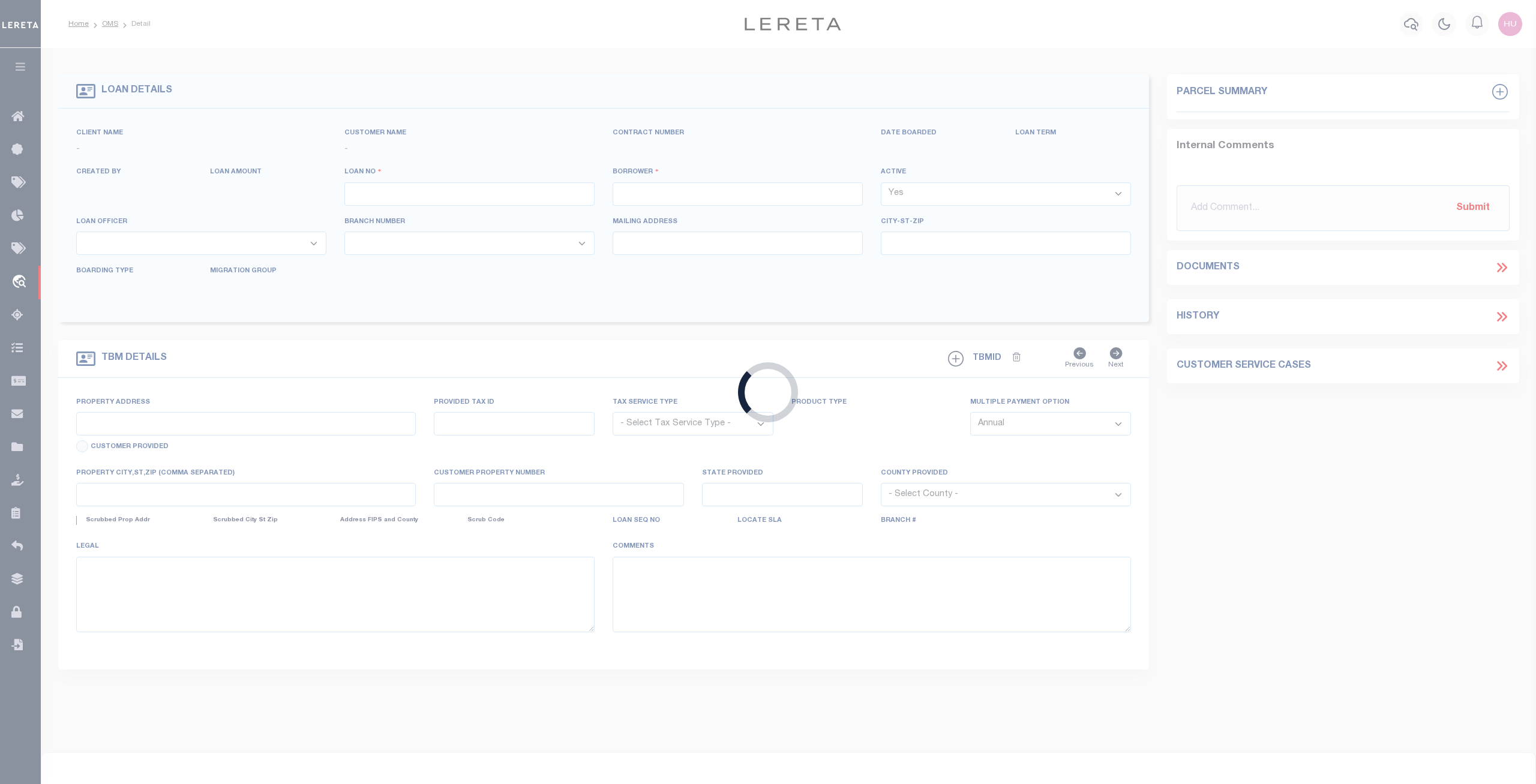
type input "[GEOGRAPHIC_DATA] CA 95131"
select select "10"
select select "Escrow"
type input "[STREET_ADDRESS][PERSON_NAME]"
type input "055 190100600"
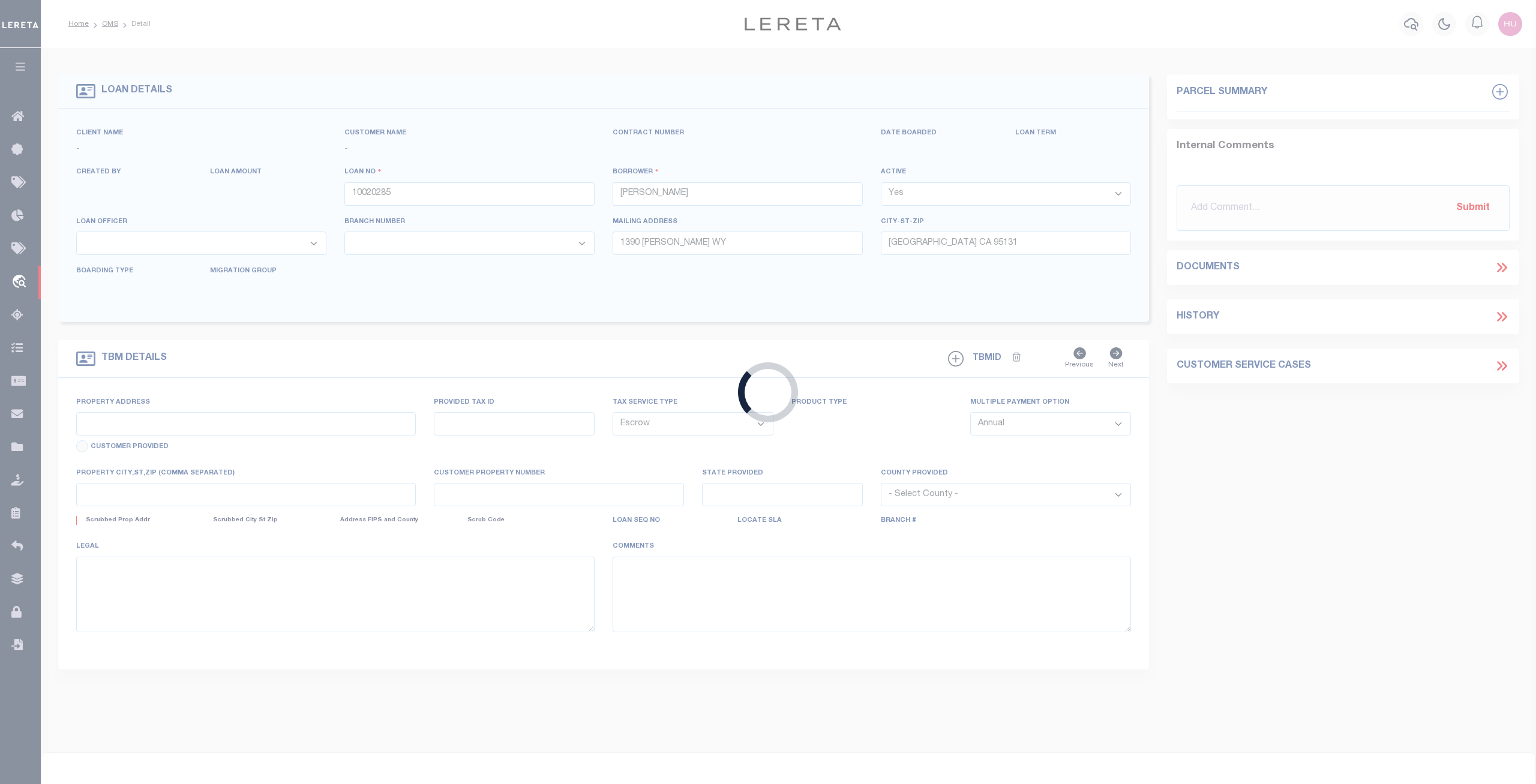
select select
type input "[GEOGRAPHIC_DATA], CA 94704"
type input "a0kUS000007e5WQ"
type input "CA"
select select
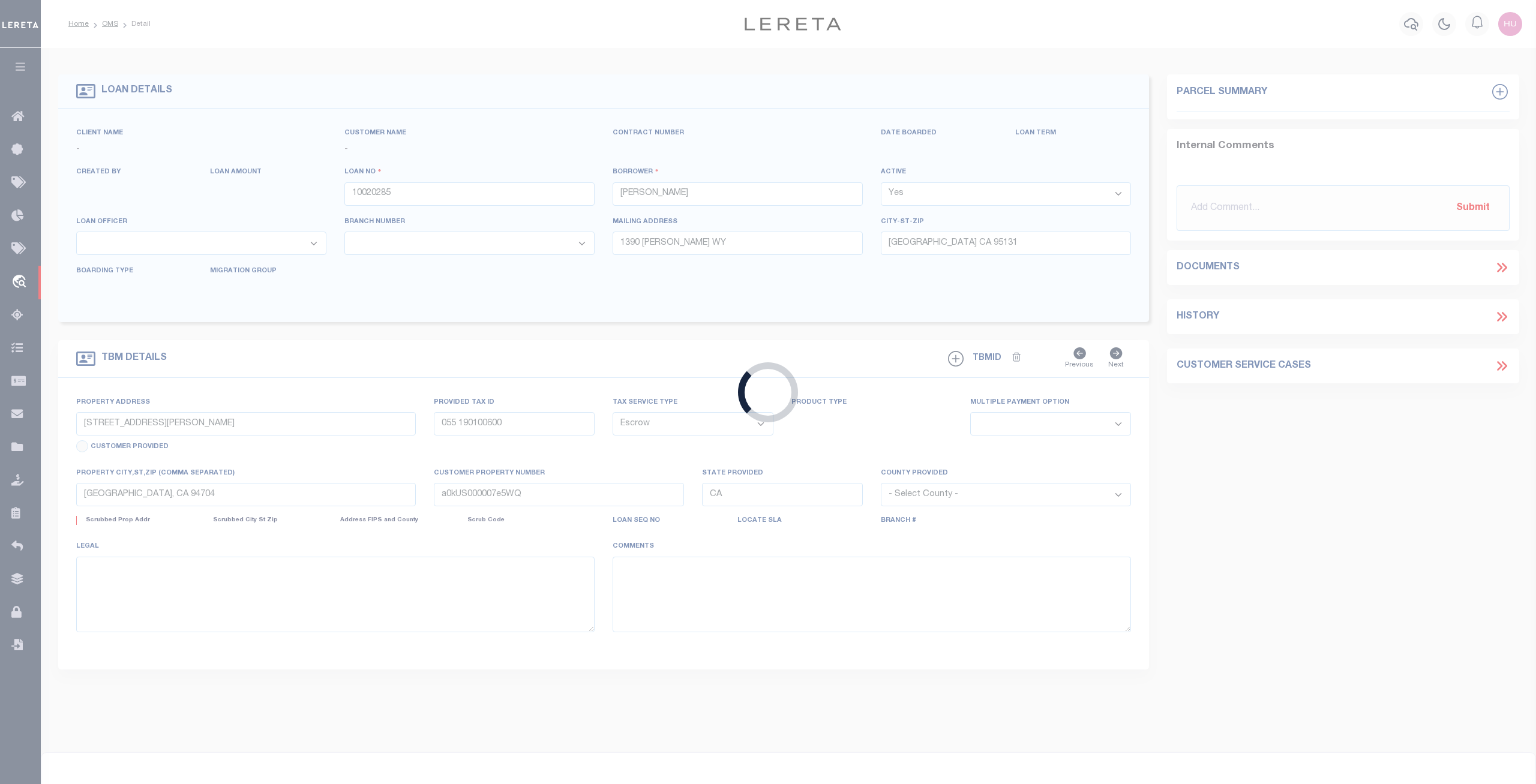
type textarea "Liability Limited to Customer Provided Parcel"
select select "25067"
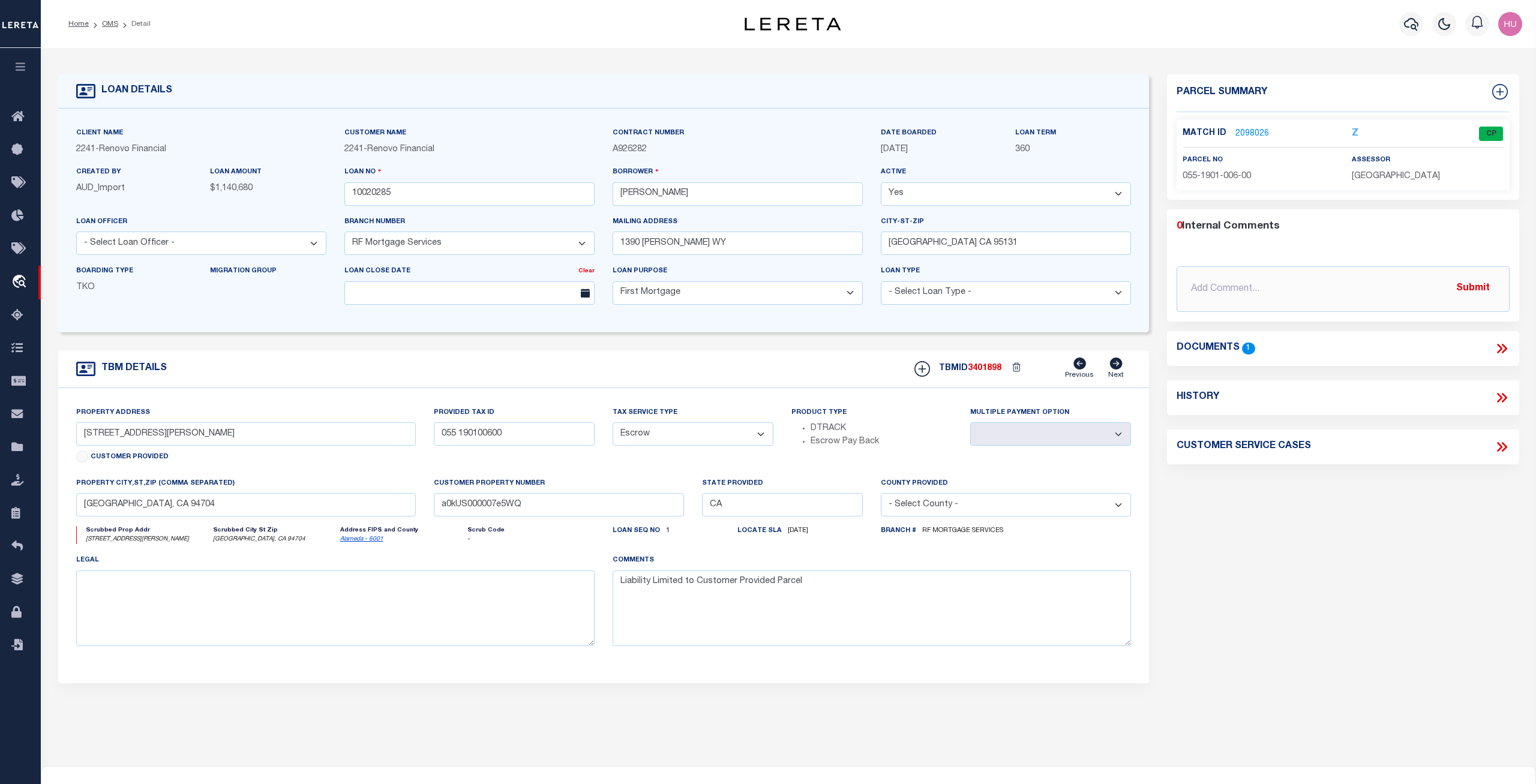
click at [1255, 132] on link "2098026" at bounding box center [1251, 133] width 34 height 12
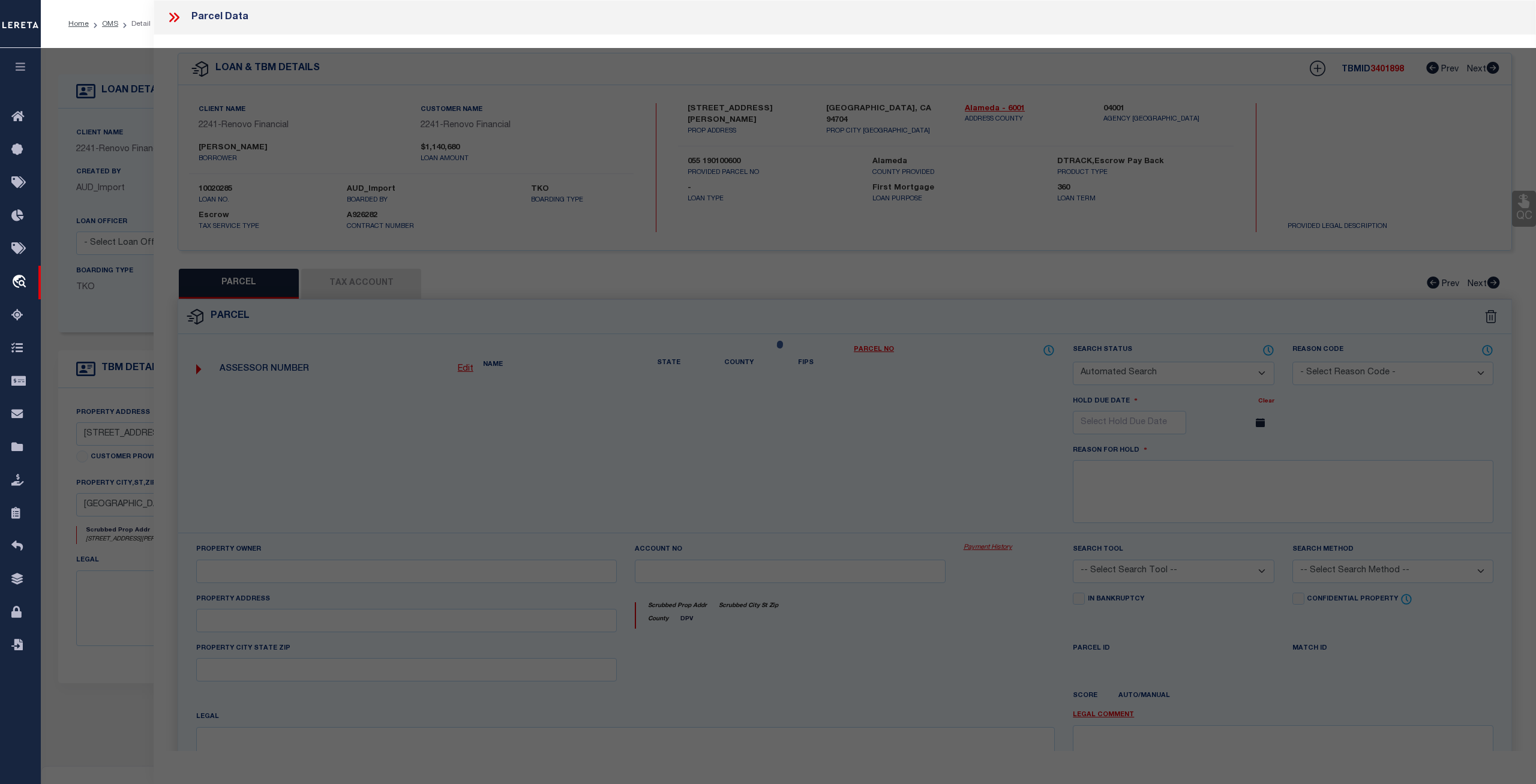
checkbox input "false"
select select "CP"
type input "2336 MLK BERKELEY LLC"
select select "AGW"
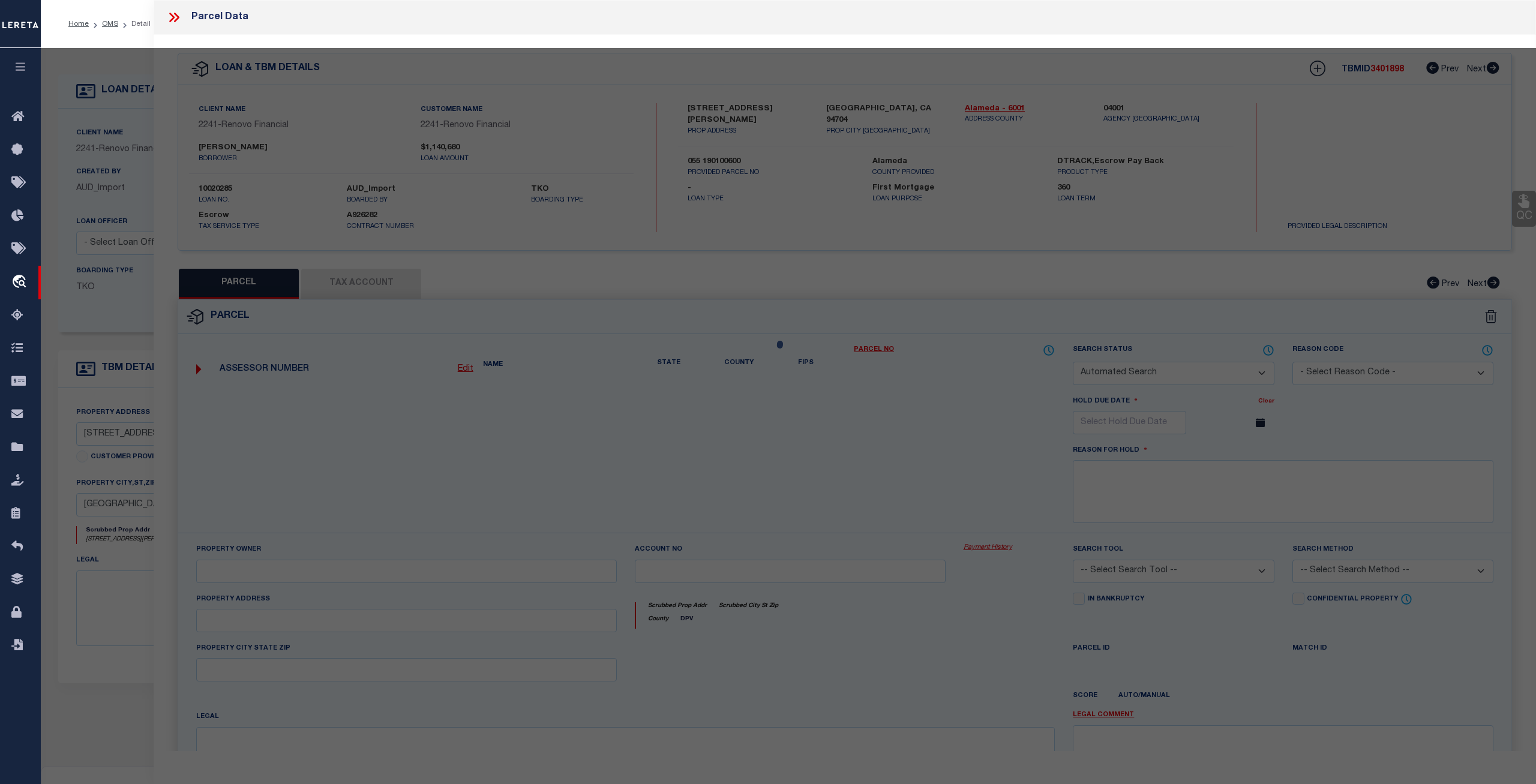
select select
type input "[STREET_ADDRESS][PERSON_NAME]"
checkbox input "false"
type input "BERKELEY CA 94704-1412"
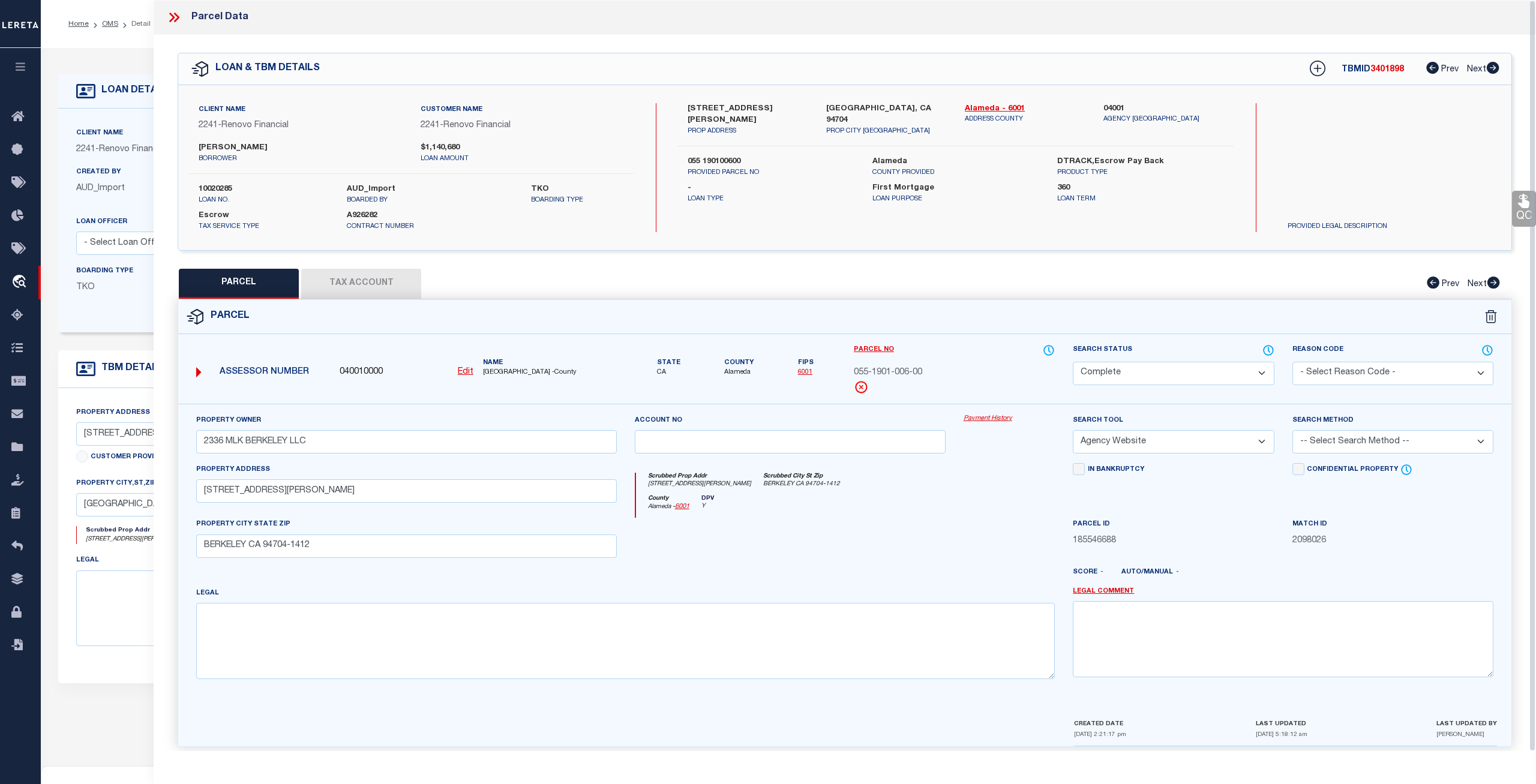
drag, startPoint x: 352, startPoint y: 291, endPoint x: 281, endPoint y: 285, distance: 71.3
click at [352, 290] on button "Tax Account" at bounding box center [361, 283] width 120 height 30
select select "100"
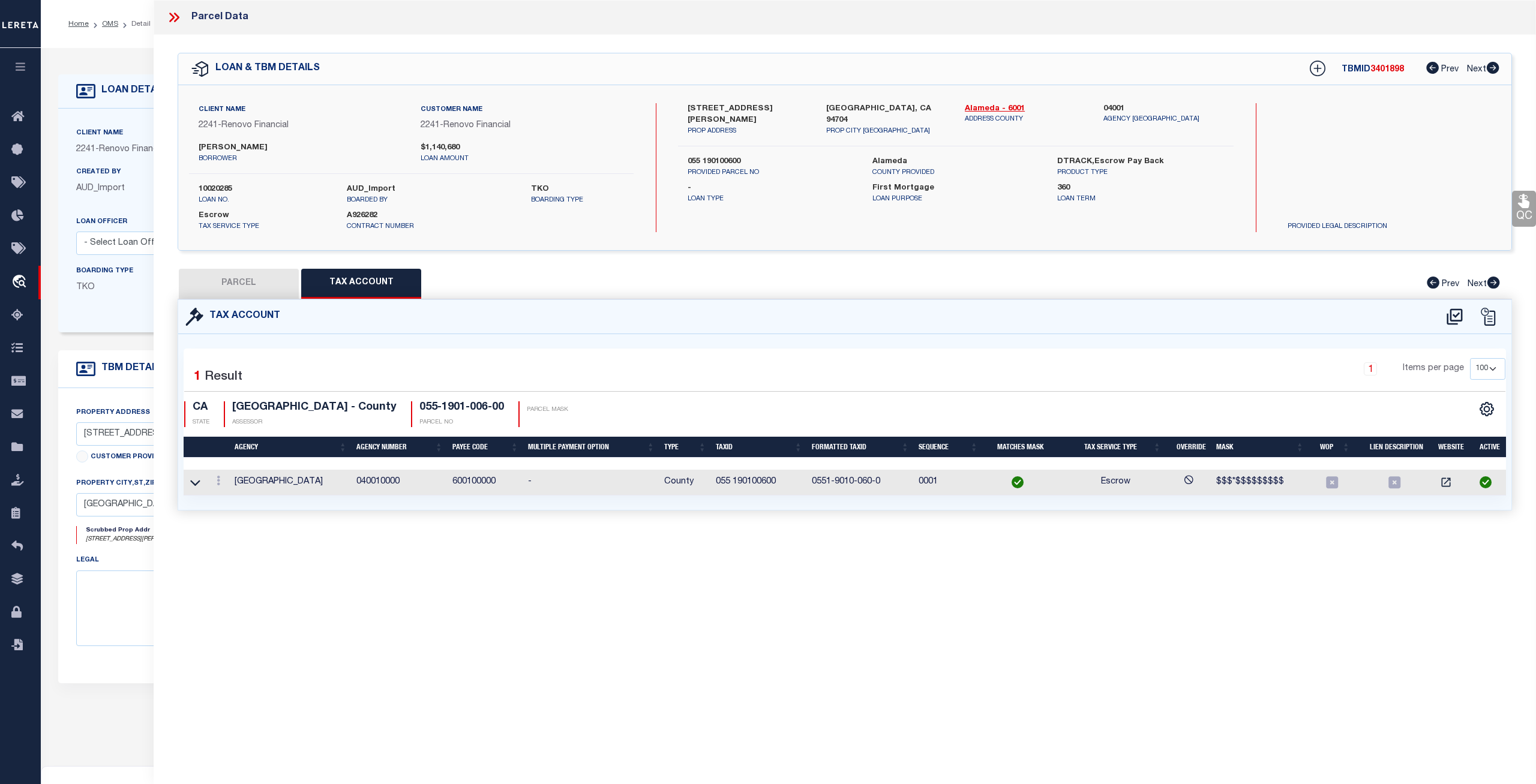
click at [257, 283] on button "PARCEL" at bounding box center [238, 283] width 120 height 30
select select "AS"
select select
checkbox input "false"
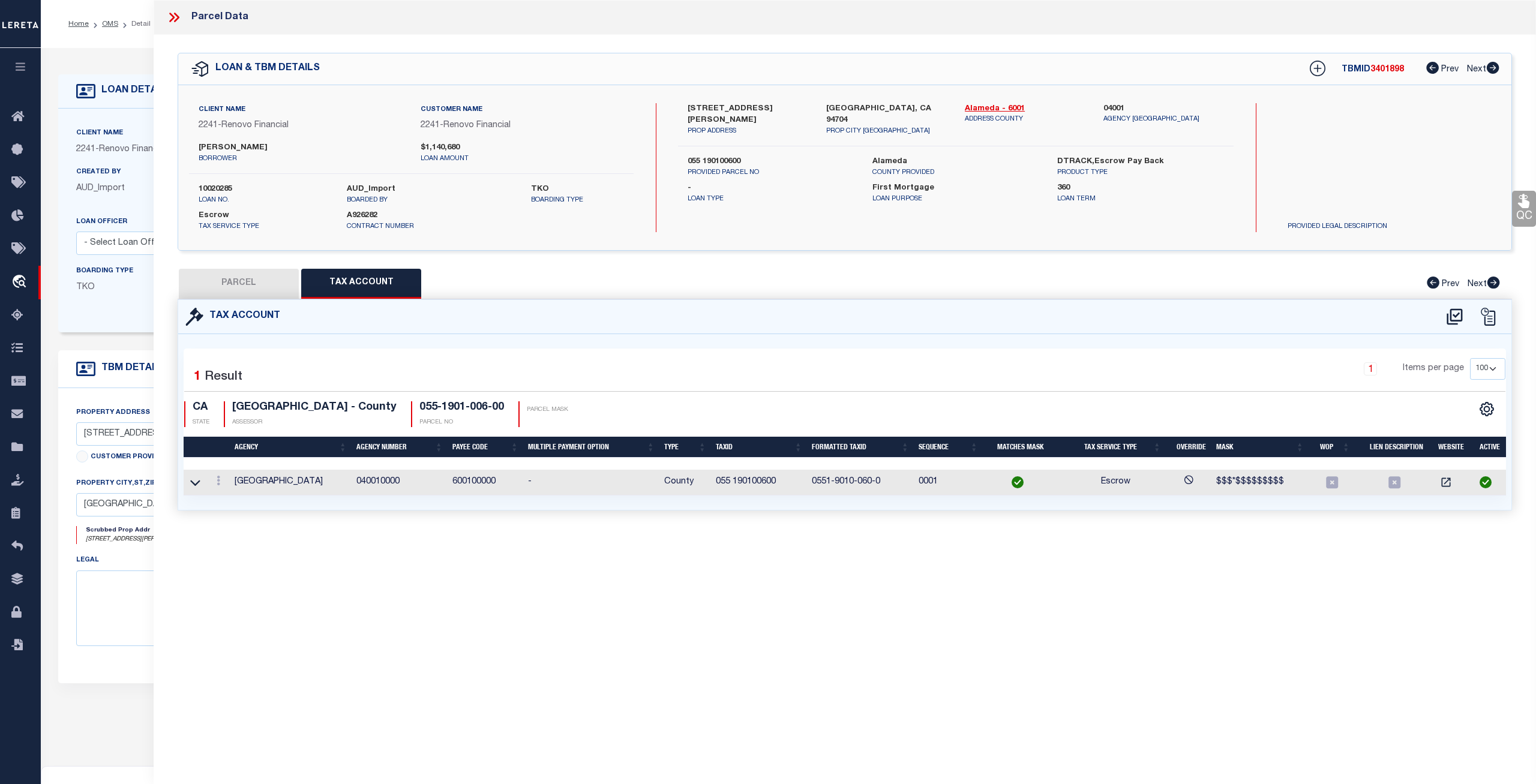
select select "CP"
type input "2336 MLK BERKELEY LLC"
select select "AGW"
select select
type input "[STREET_ADDRESS][PERSON_NAME]"
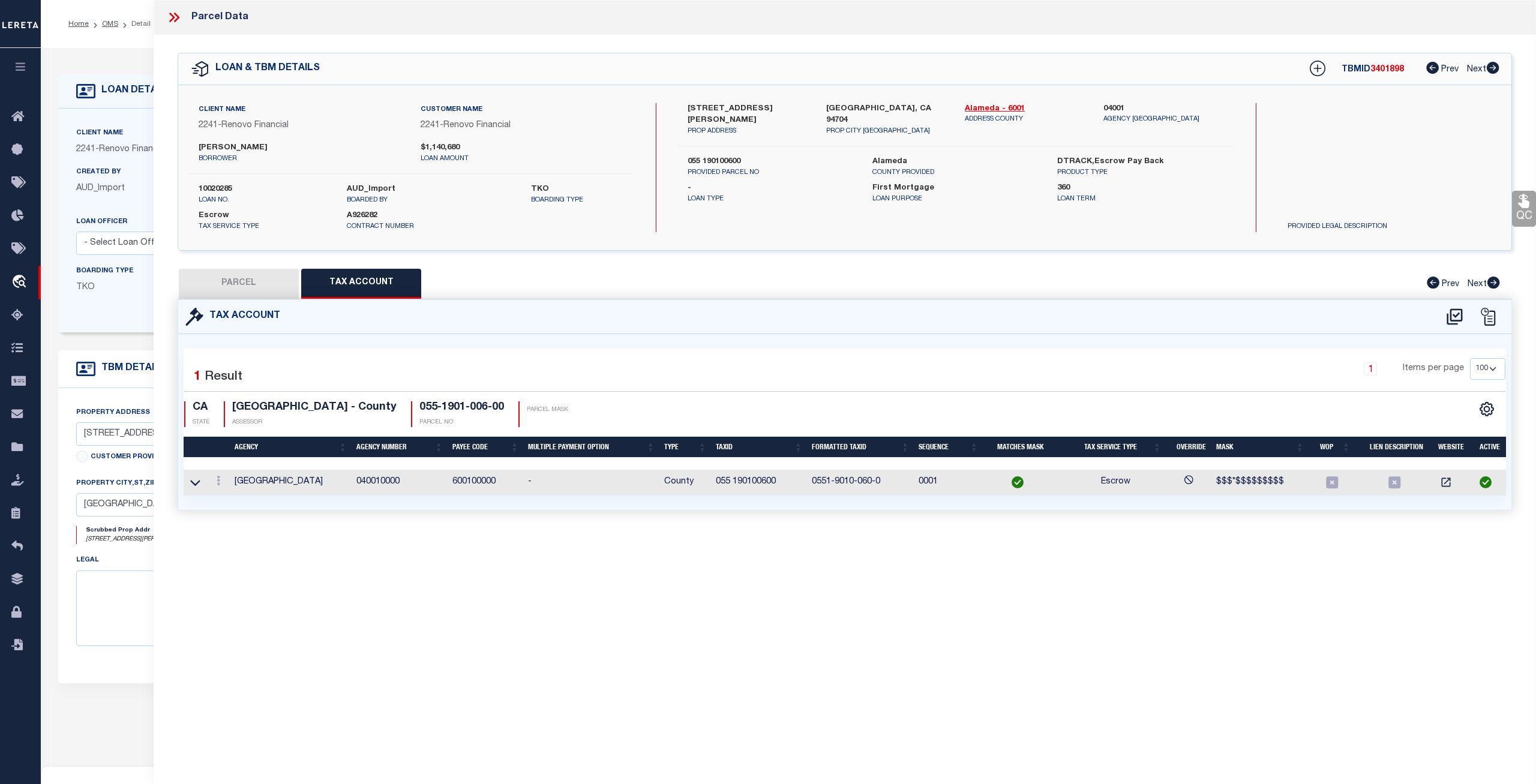
checkbox input "false"
type input "BERKELEY CA 94704-1412"
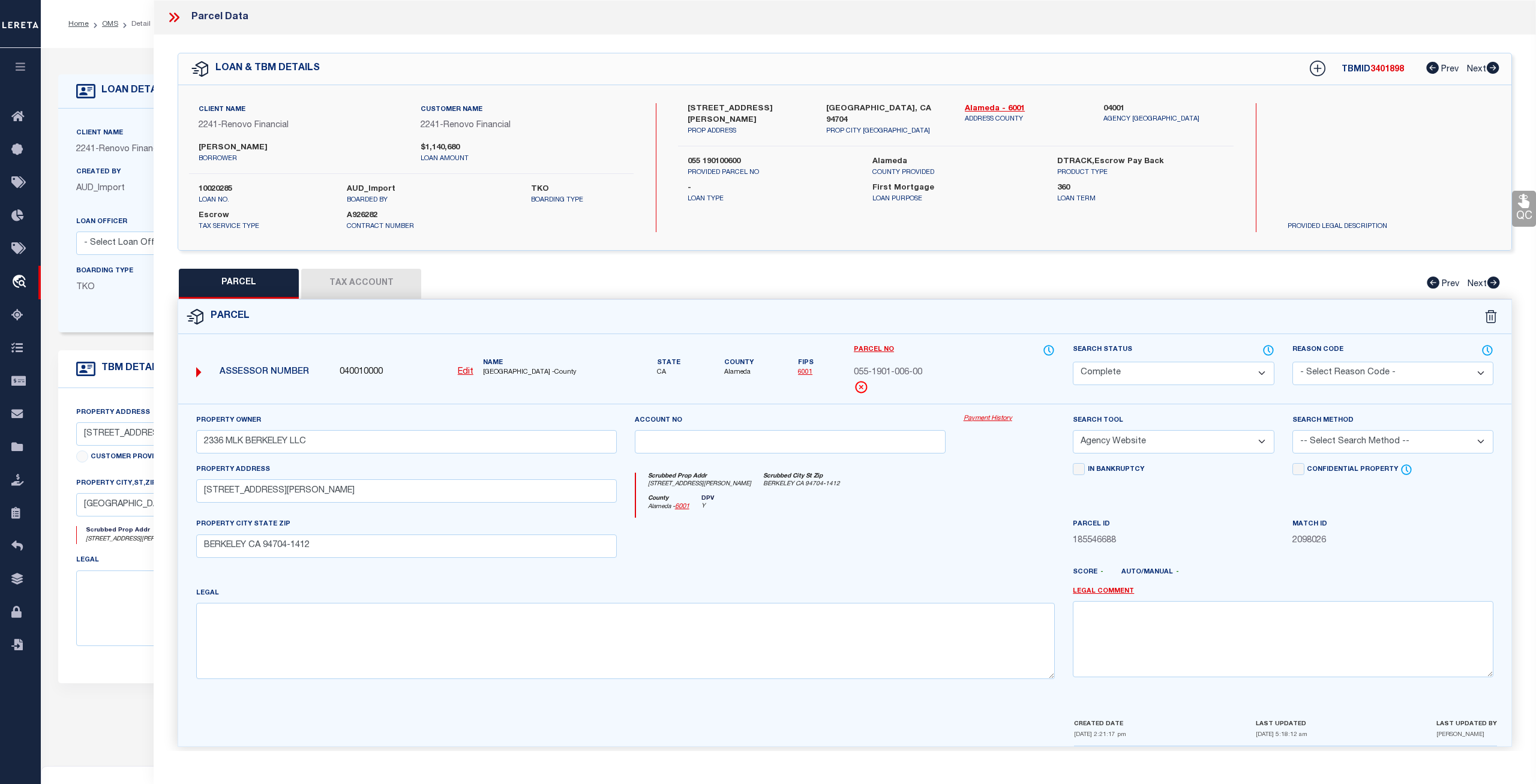
click at [987, 424] on div "Payment History" at bounding box center [1009, 438] width 109 height 49
click at [986, 414] on link "Payment History" at bounding box center [1010, 419] width 92 height 11
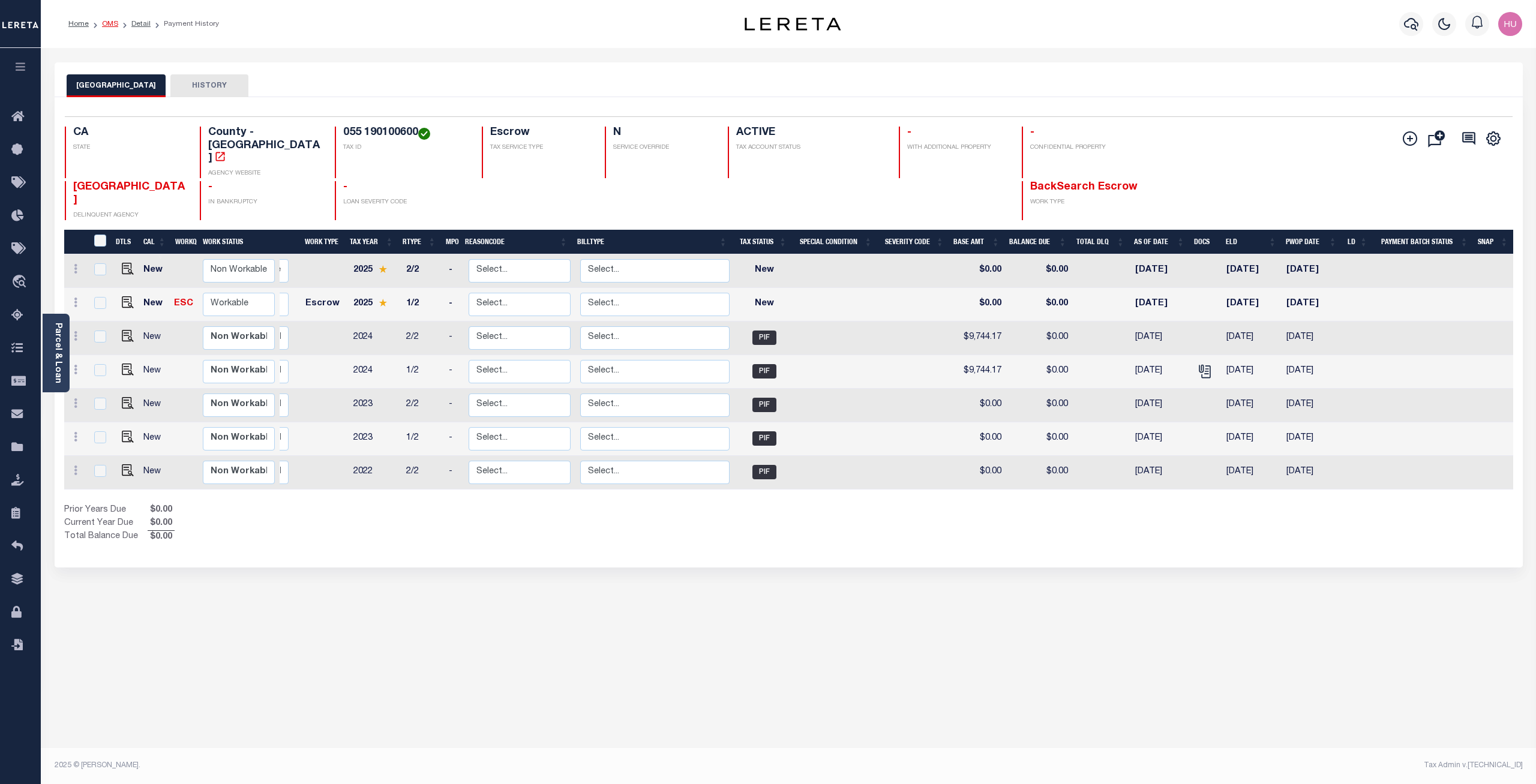
click at [109, 24] on link "OMS" at bounding box center [109, 24] width 16 height 8
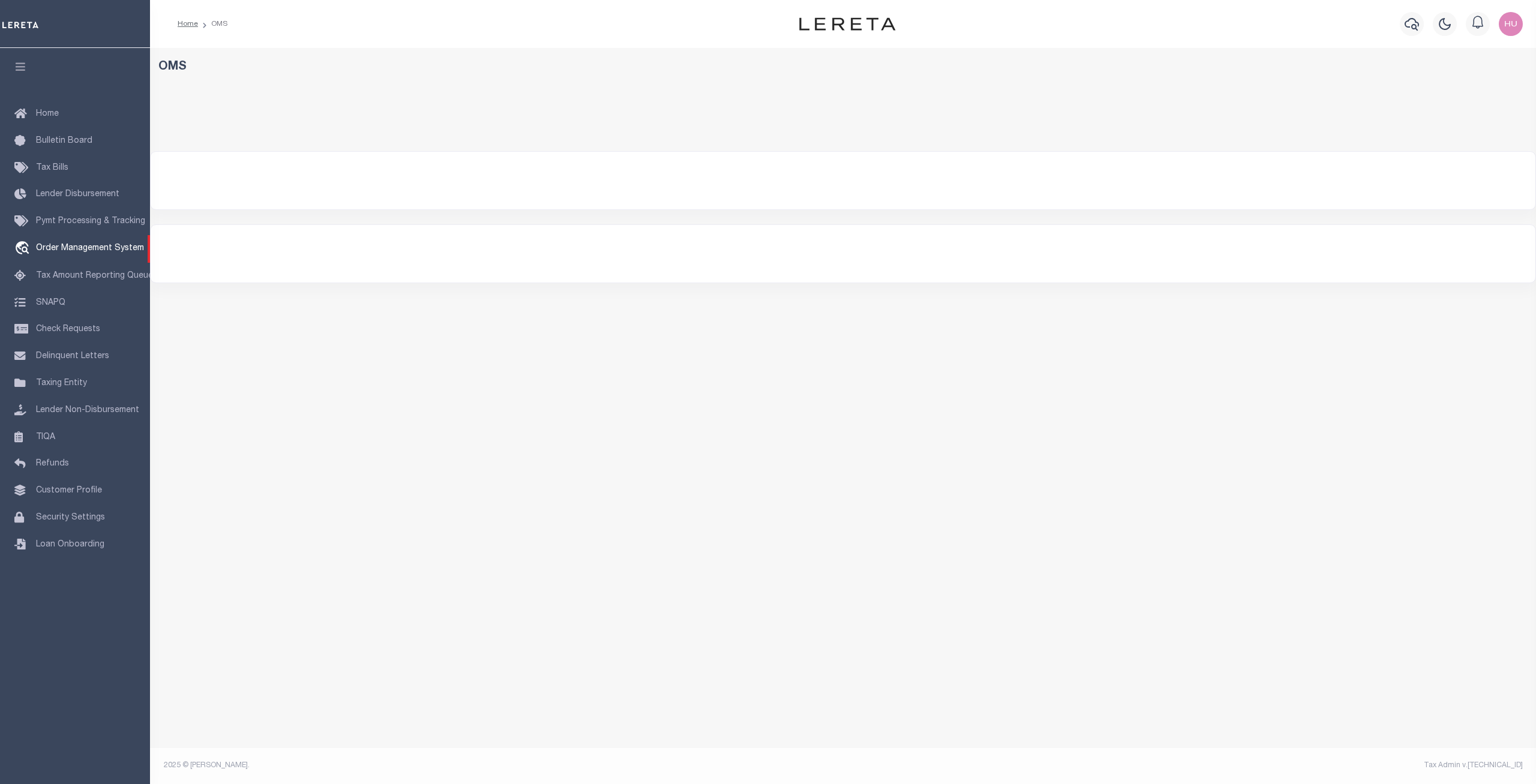
select select "200"
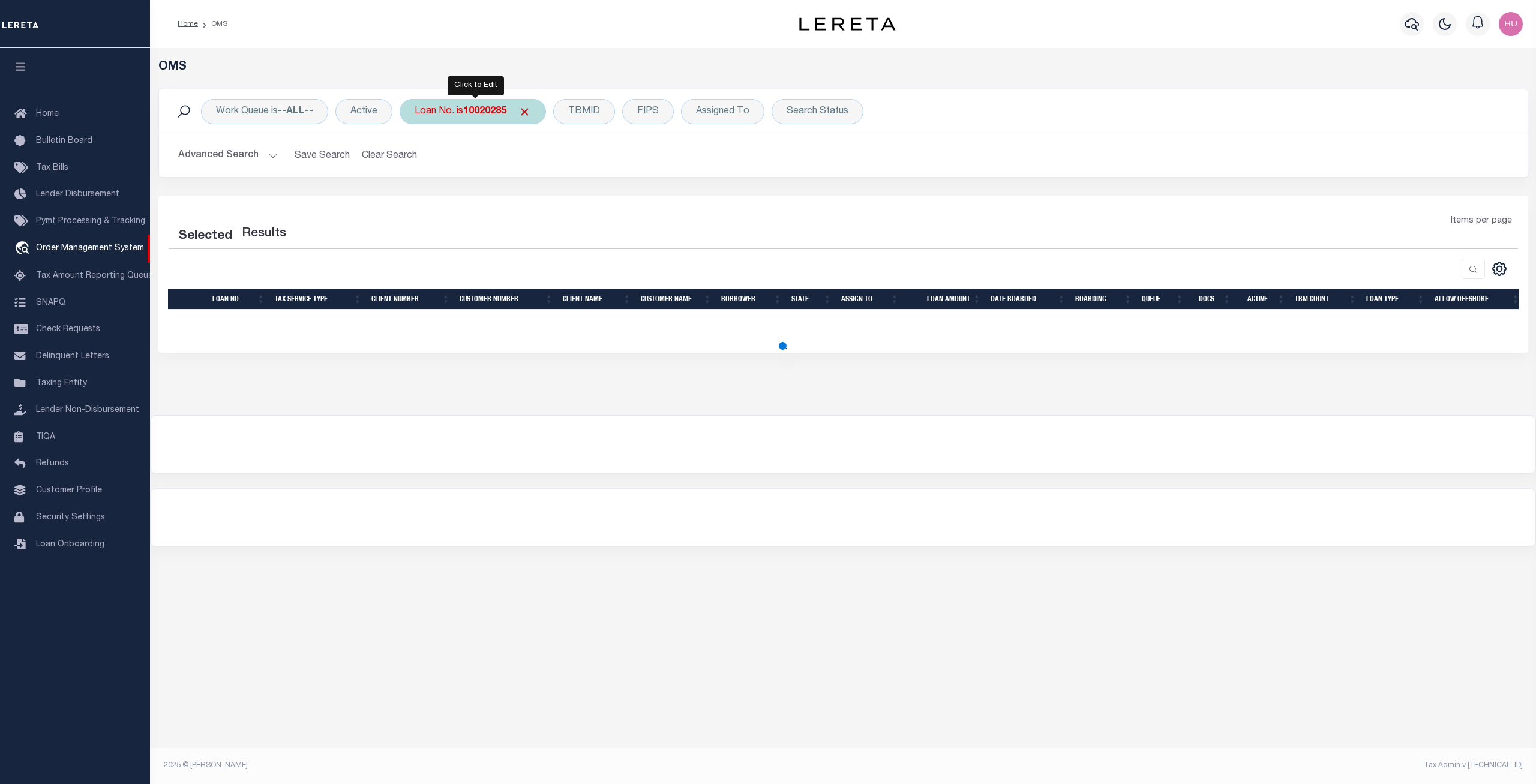
click at [487, 113] on b "10020285" at bounding box center [484, 111] width 43 height 10
select select "200"
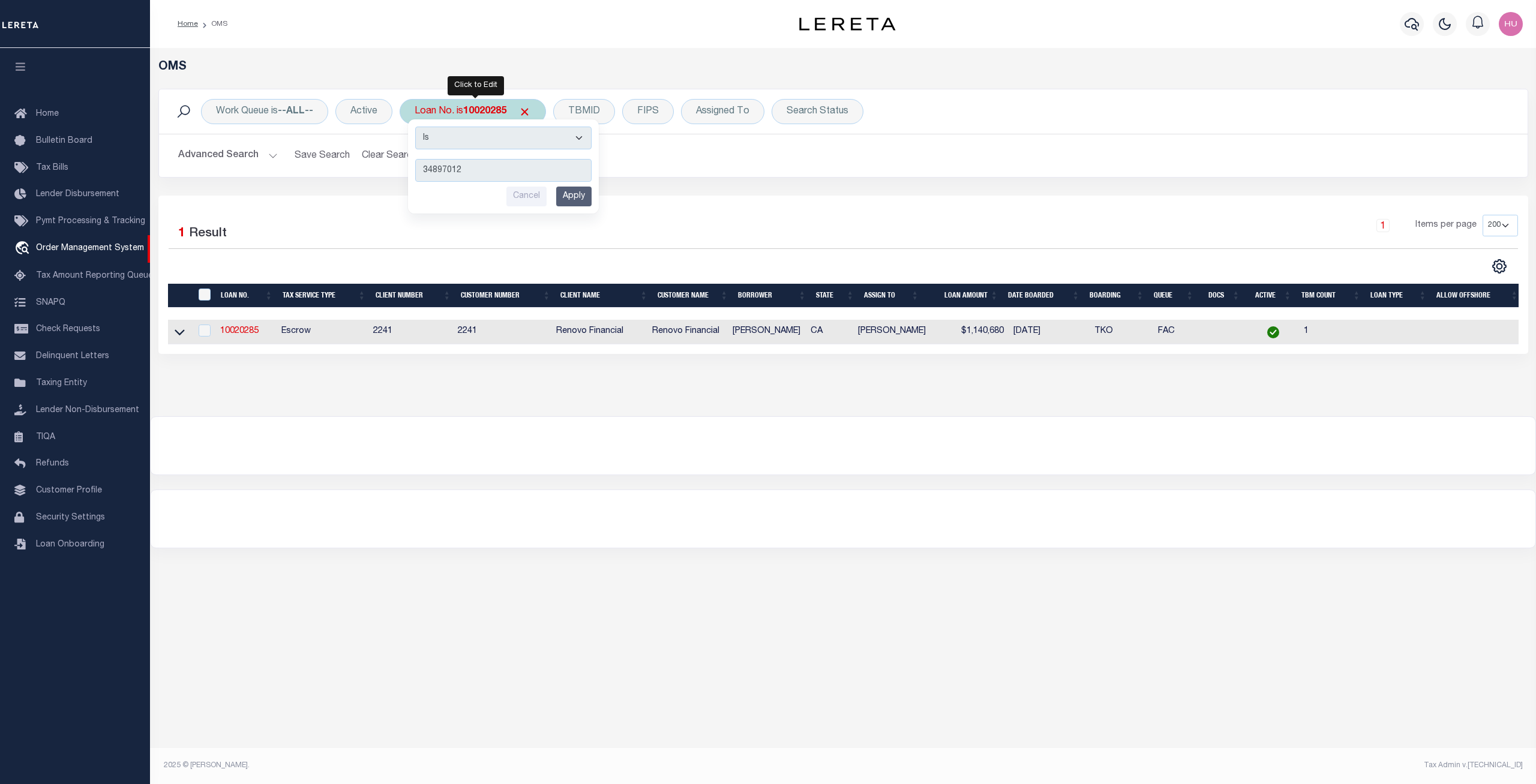
click at [589, 198] on input "Apply" at bounding box center [573, 196] width 35 height 20
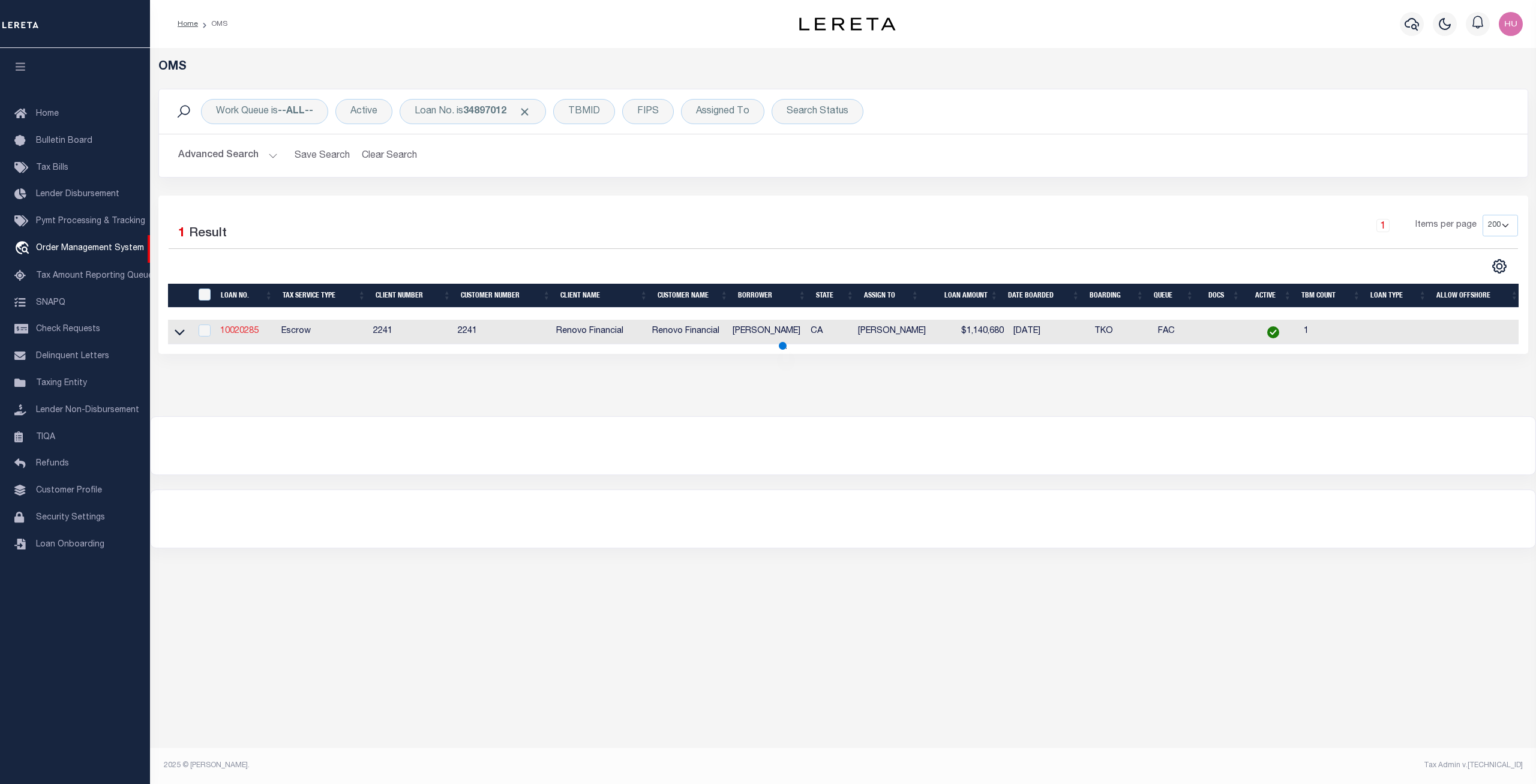
click at [242, 334] on link "10020285" at bounding box center [240, 331] width 38 height 9
type input "10020285"
type input "[PERSON_NAME]"
select select
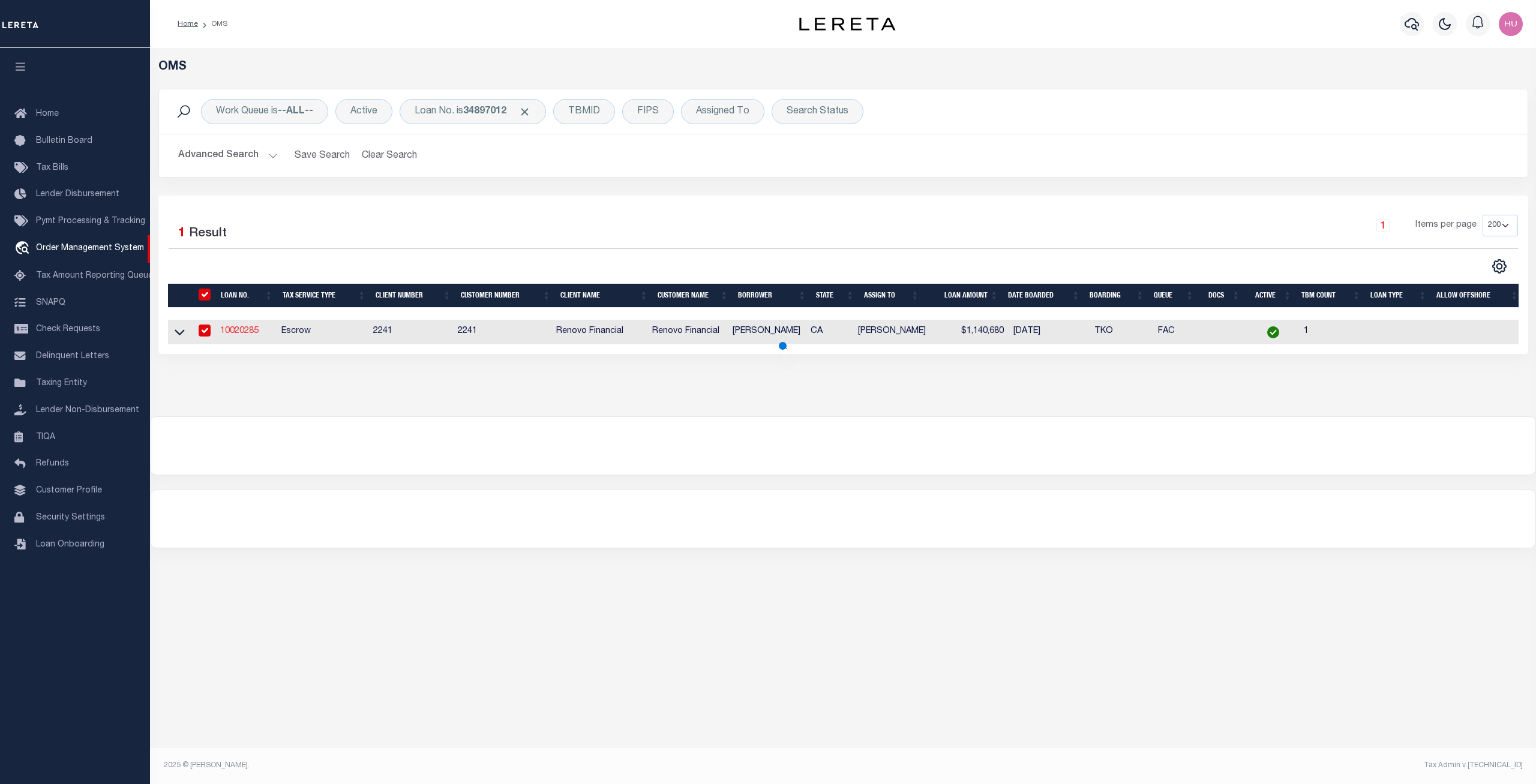
type input "1390 [PERSON_NAME] WY"
type input "[GEOGRAPHIC_DATA] CA 95131"
select select "10"
select select "Escrow"
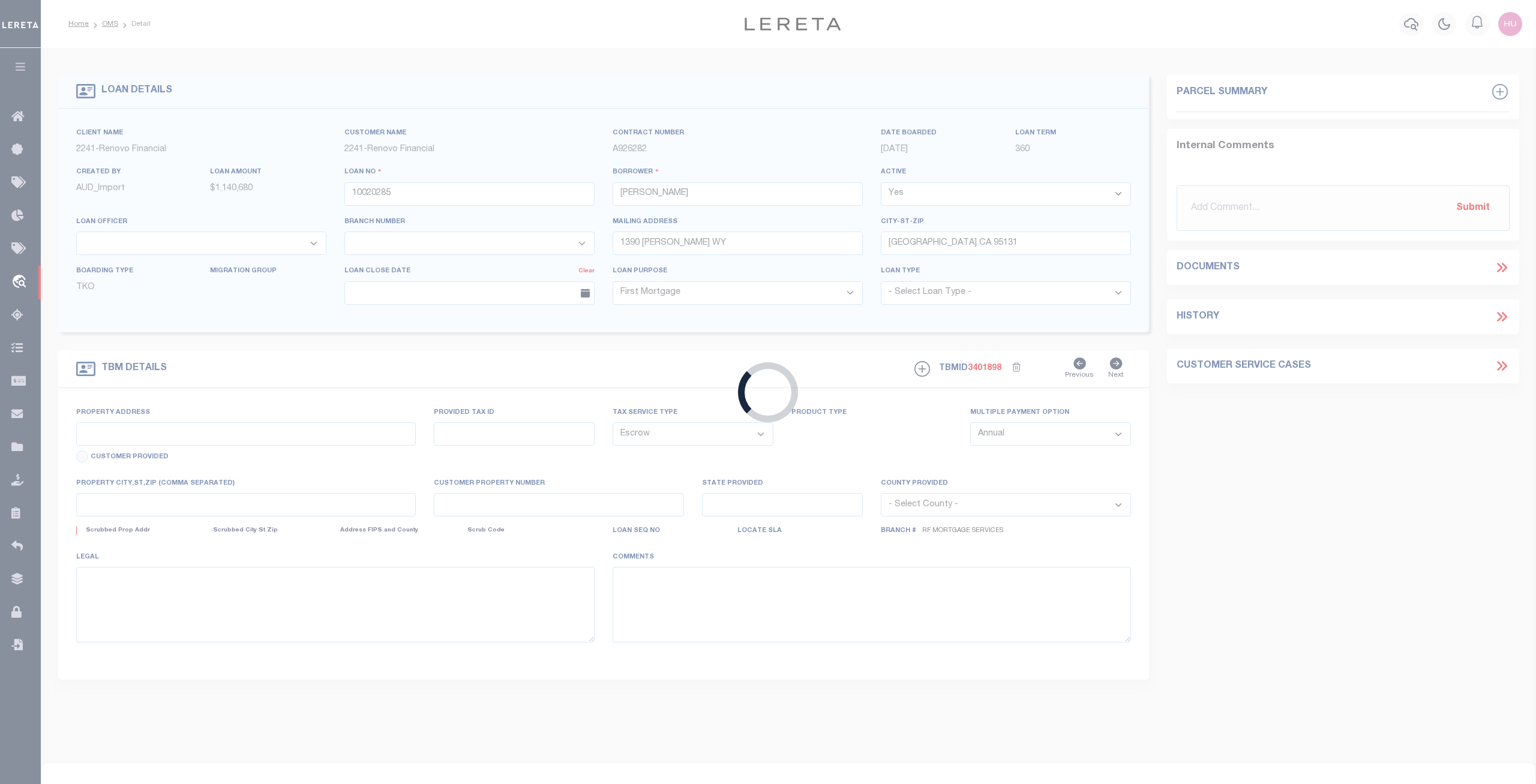
type input "[STREET_ADDRESS][PERSON_NAME]"
type input "055 190100600"
select select
type input "[GEOGRAPHIC_DATA], CA 94704"
type input "a0kUS000007e5WQ"
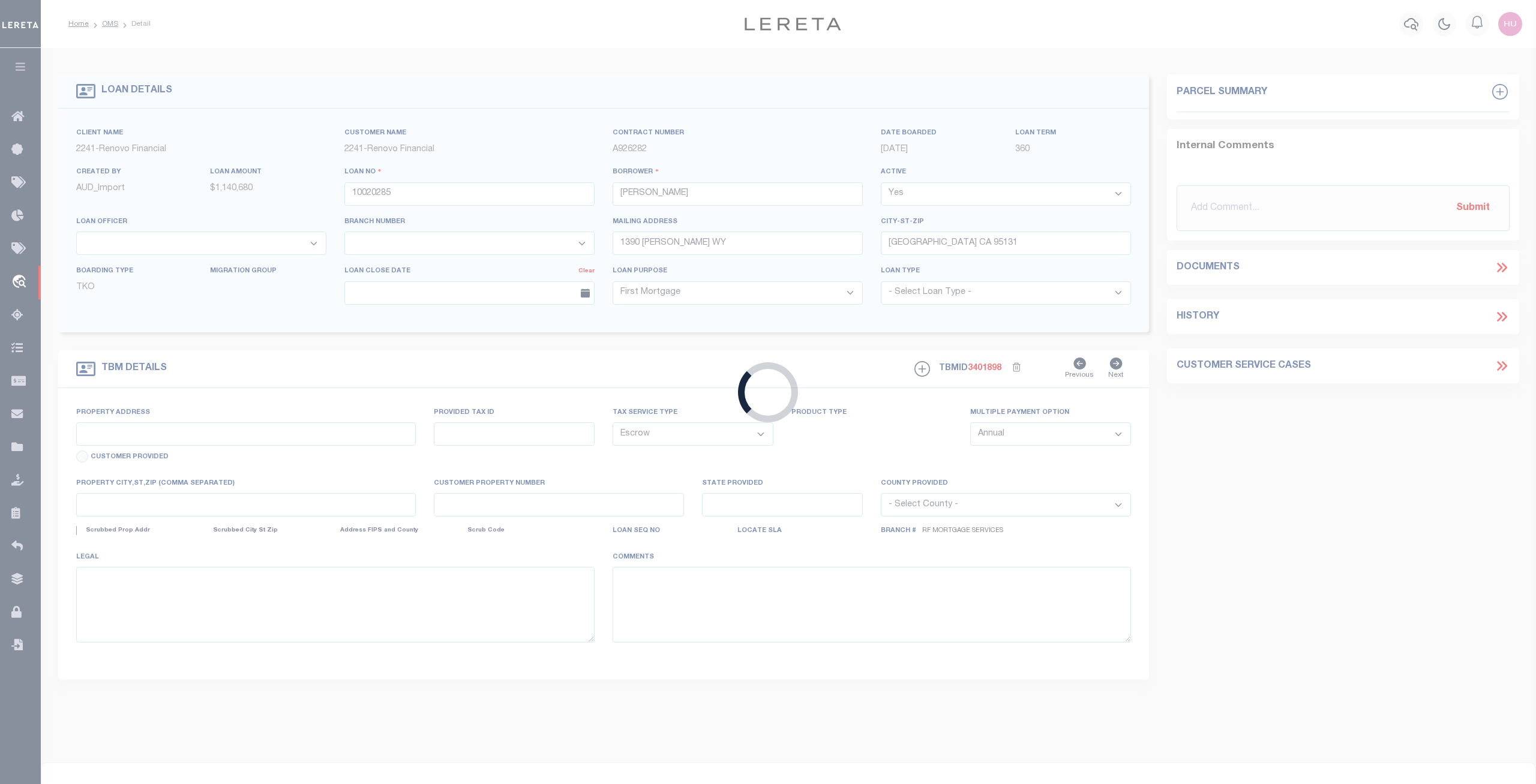
type input "CA"
select select
type textarea "Liability Limited to Customer Provided Parcel"
select select "25067"
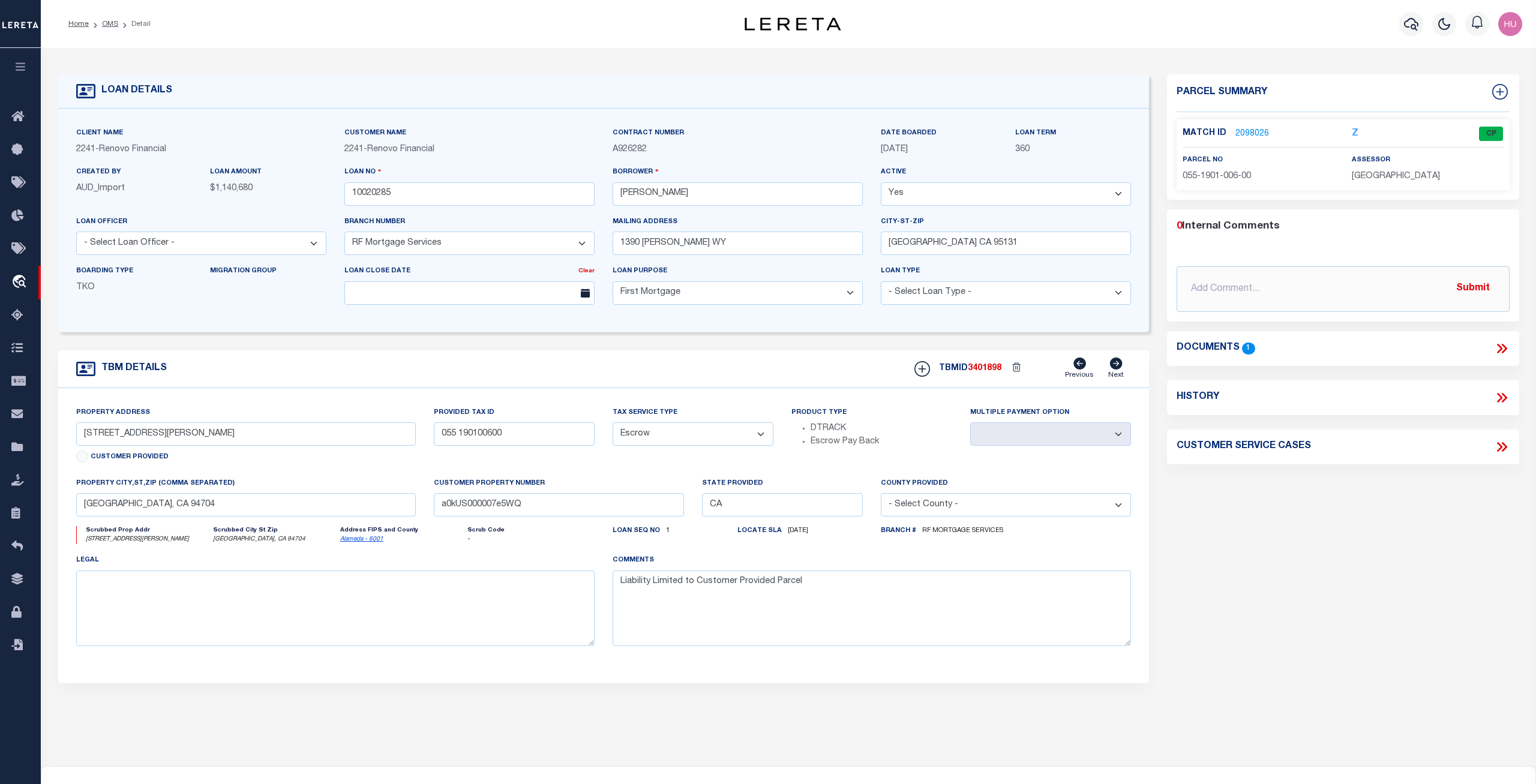
click at [121, 25] on li "Detail" at bounding box center [134, 23] width 33 height 11
click at [115, 22] on link "OMS" at bounding box center [109, 24] width 16 height 8
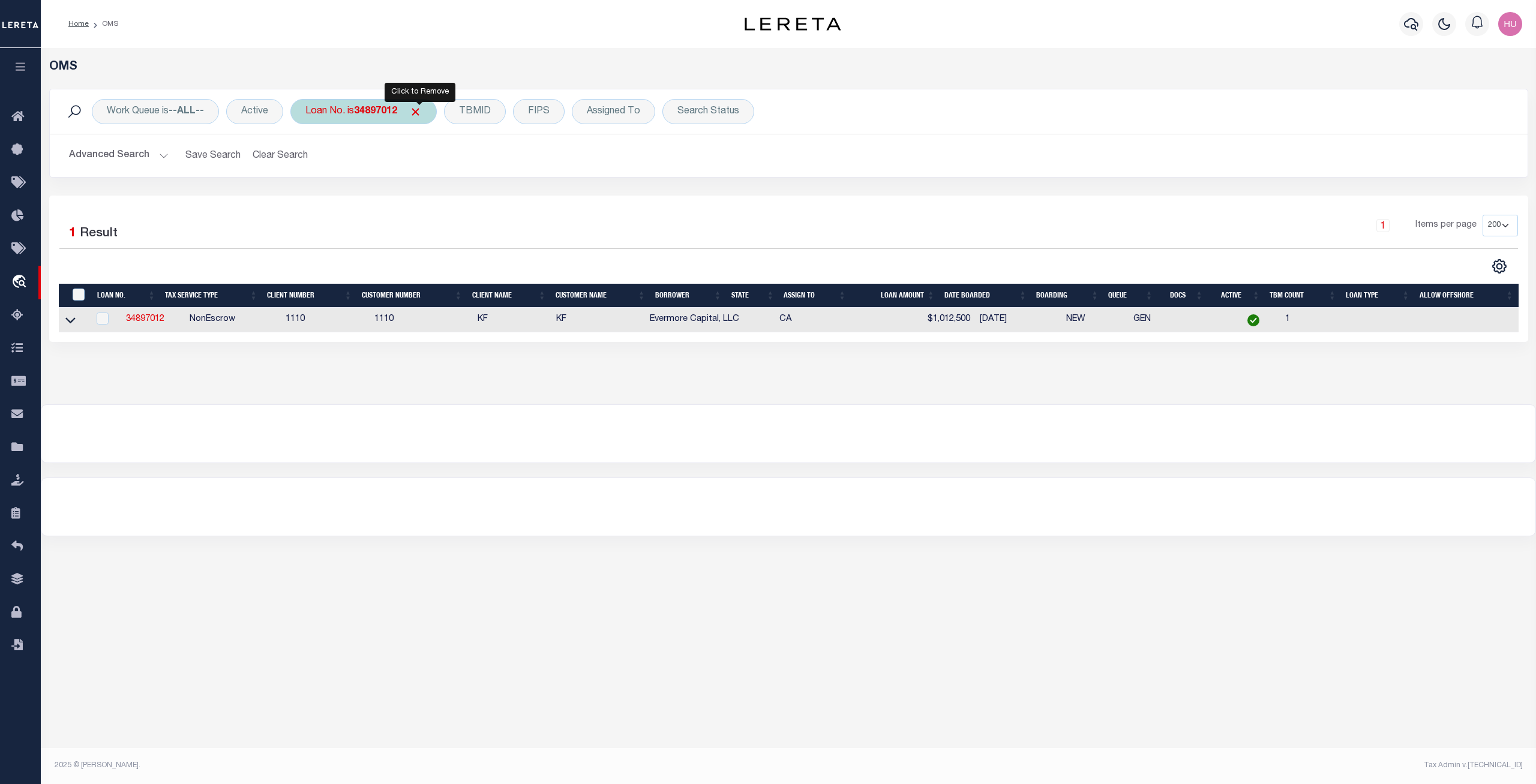
click at [366, 114] on b "34897012" at bounding box center [375, 111] width 43 height 10
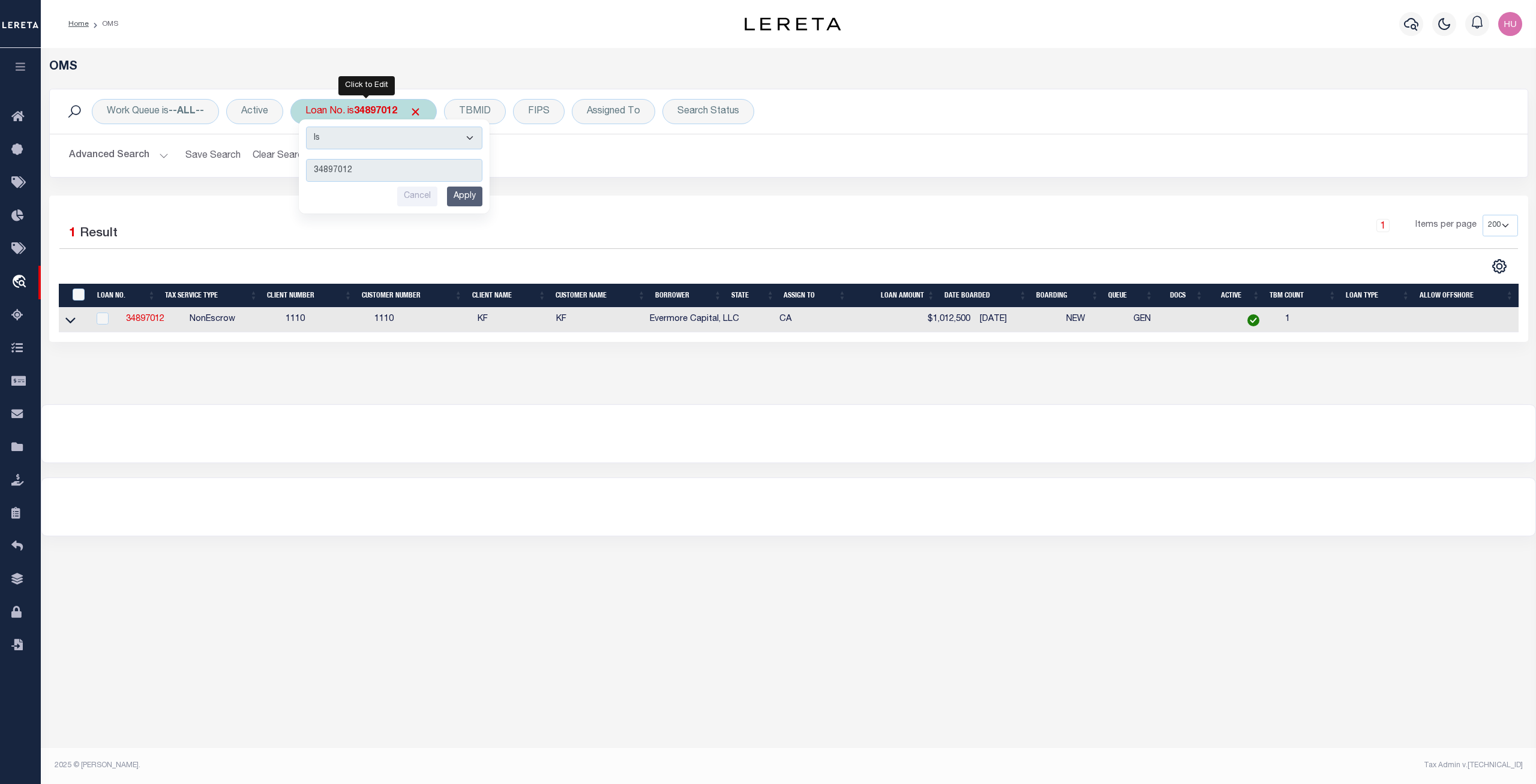
click at [466, 197] on input "Apply" at bounding box center [464, 196] width 35 height 20
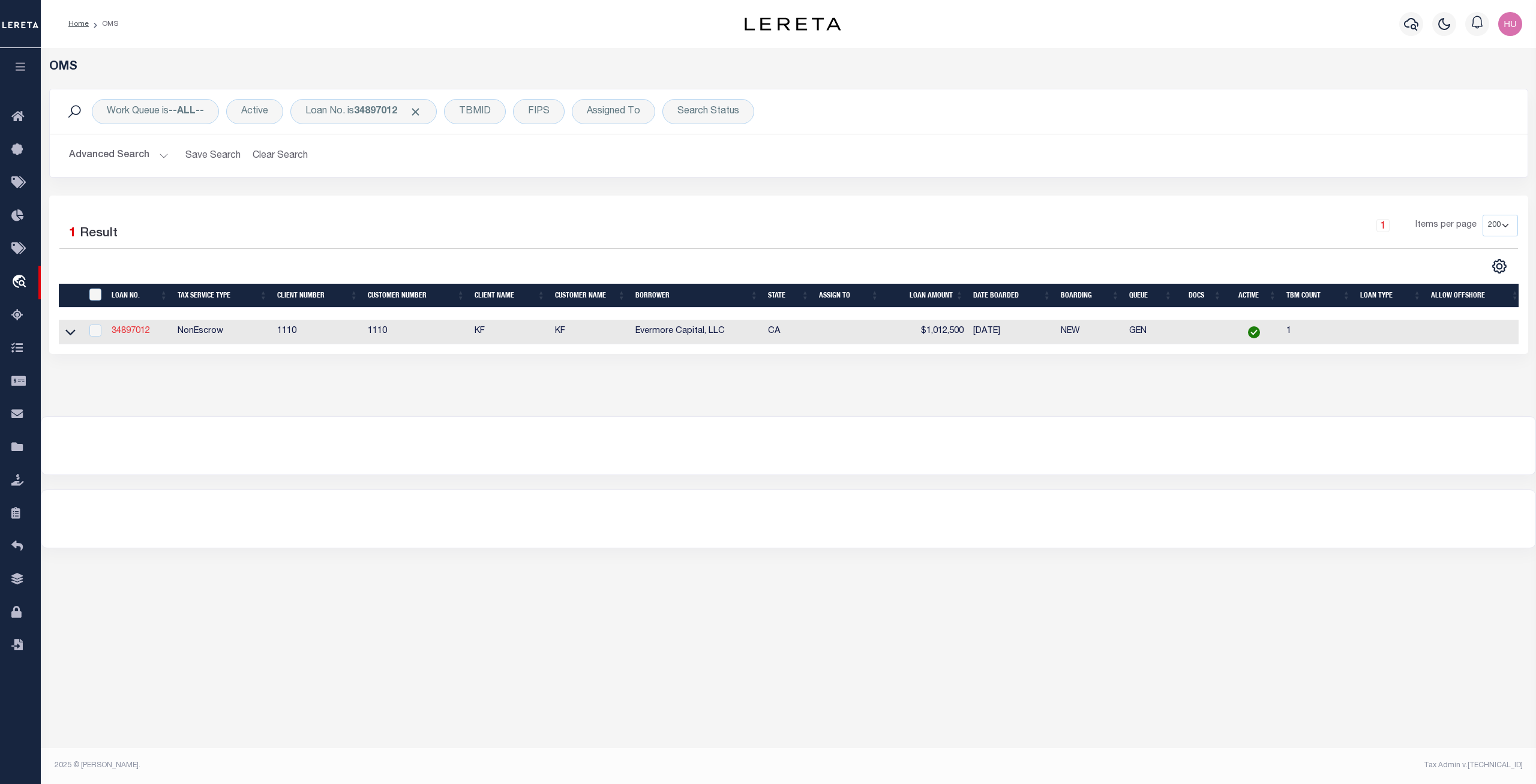
click at [135, 333] on link "34897012" at bounding box center [130, 331] width 38 height 9
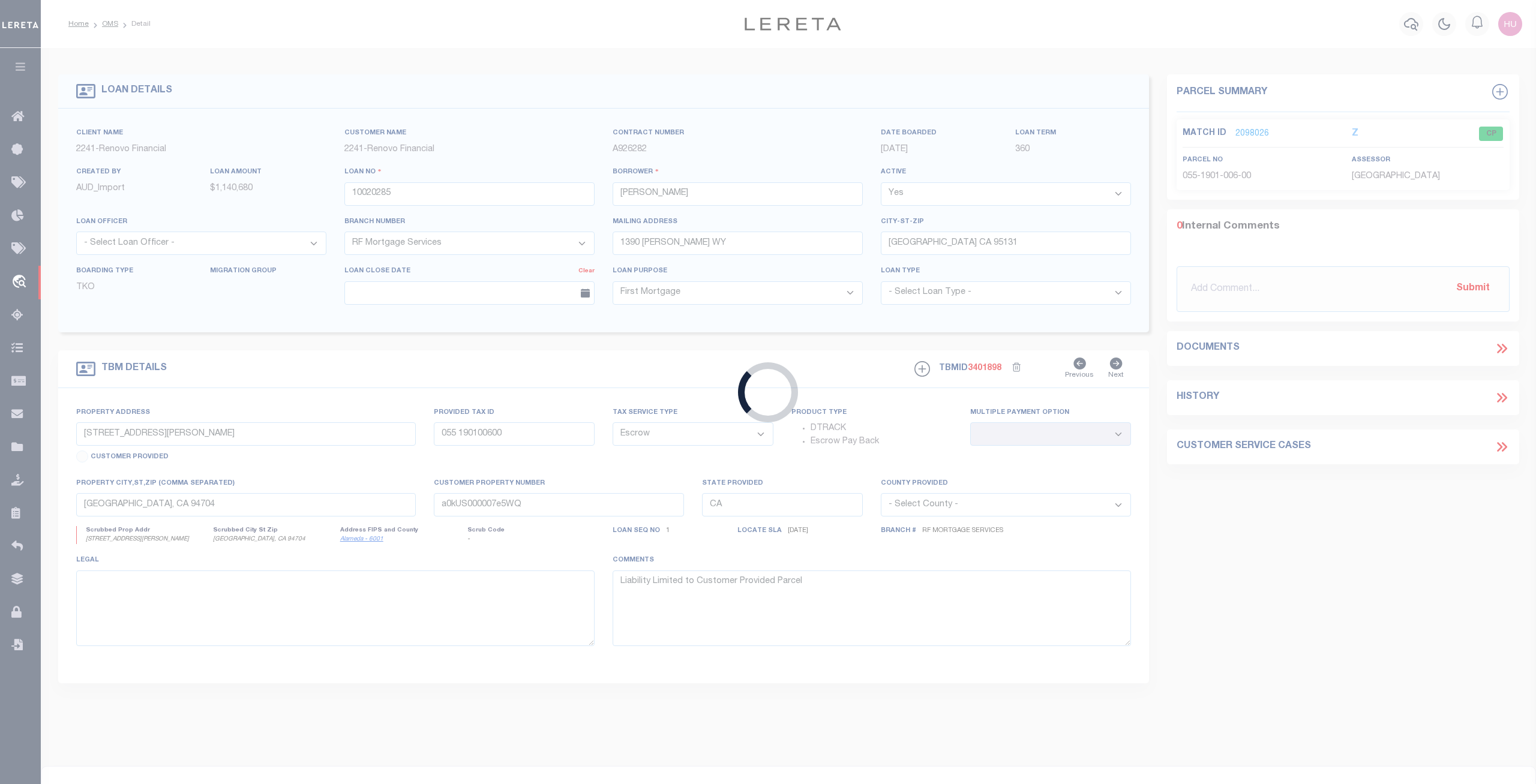
type input "34897012"
type input "Evermore Capital, LLC"
select select
select select "100"
select select "NonEscrow"
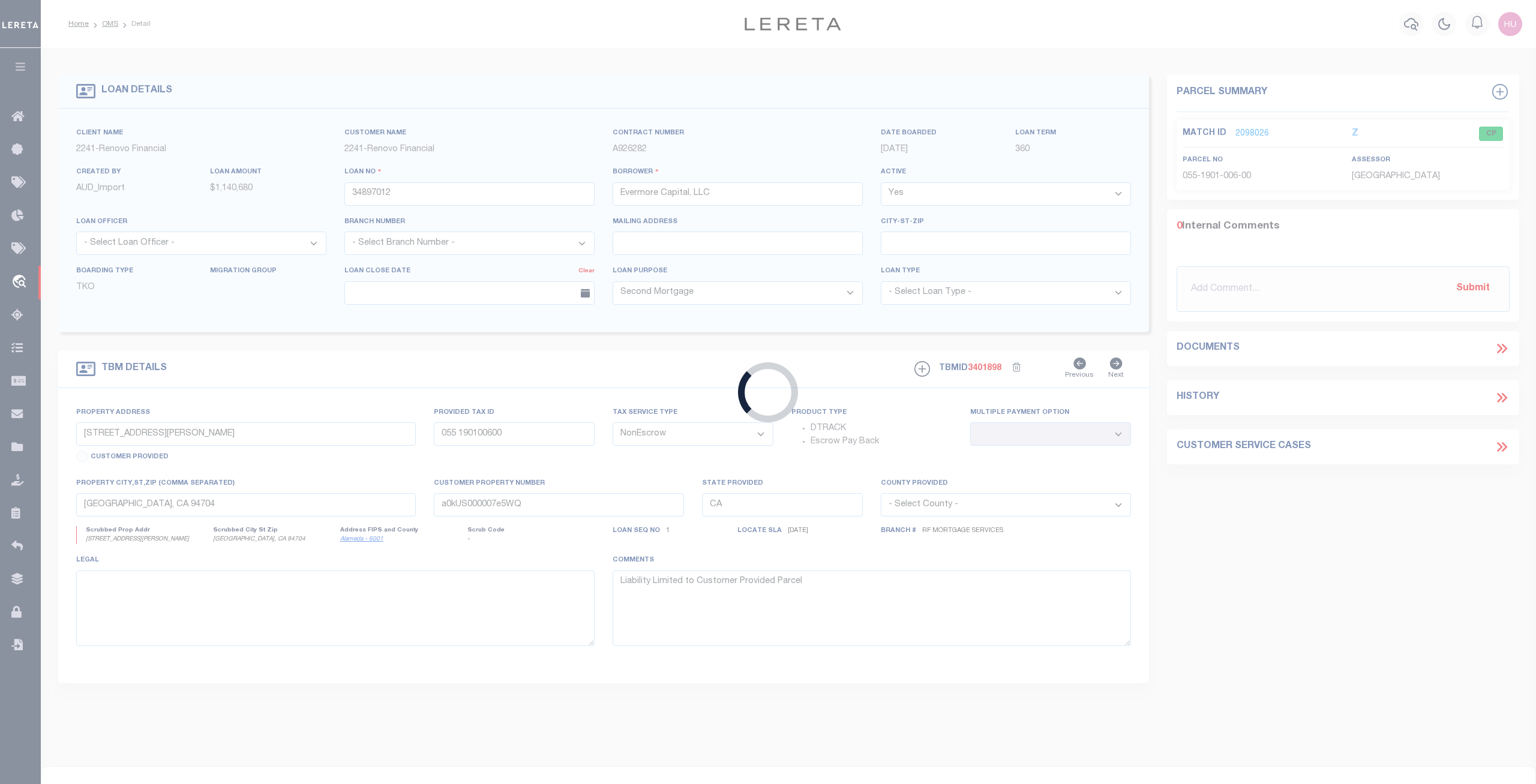
type input "[STREET_ADDRESS]"
type input "094-0037-017-00"
select select
type input "PLEASANTON CA 94566"
select select
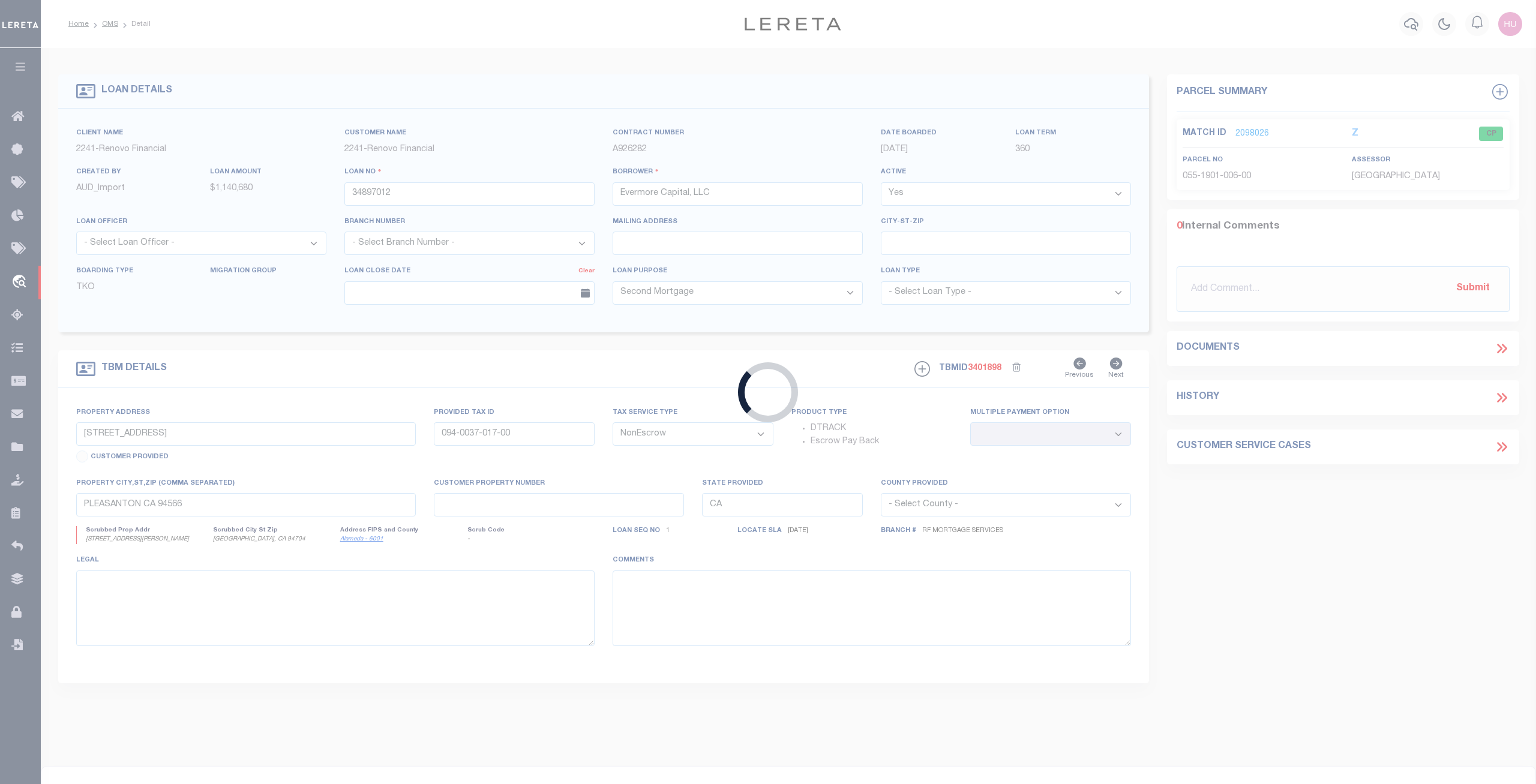
select select "3485"
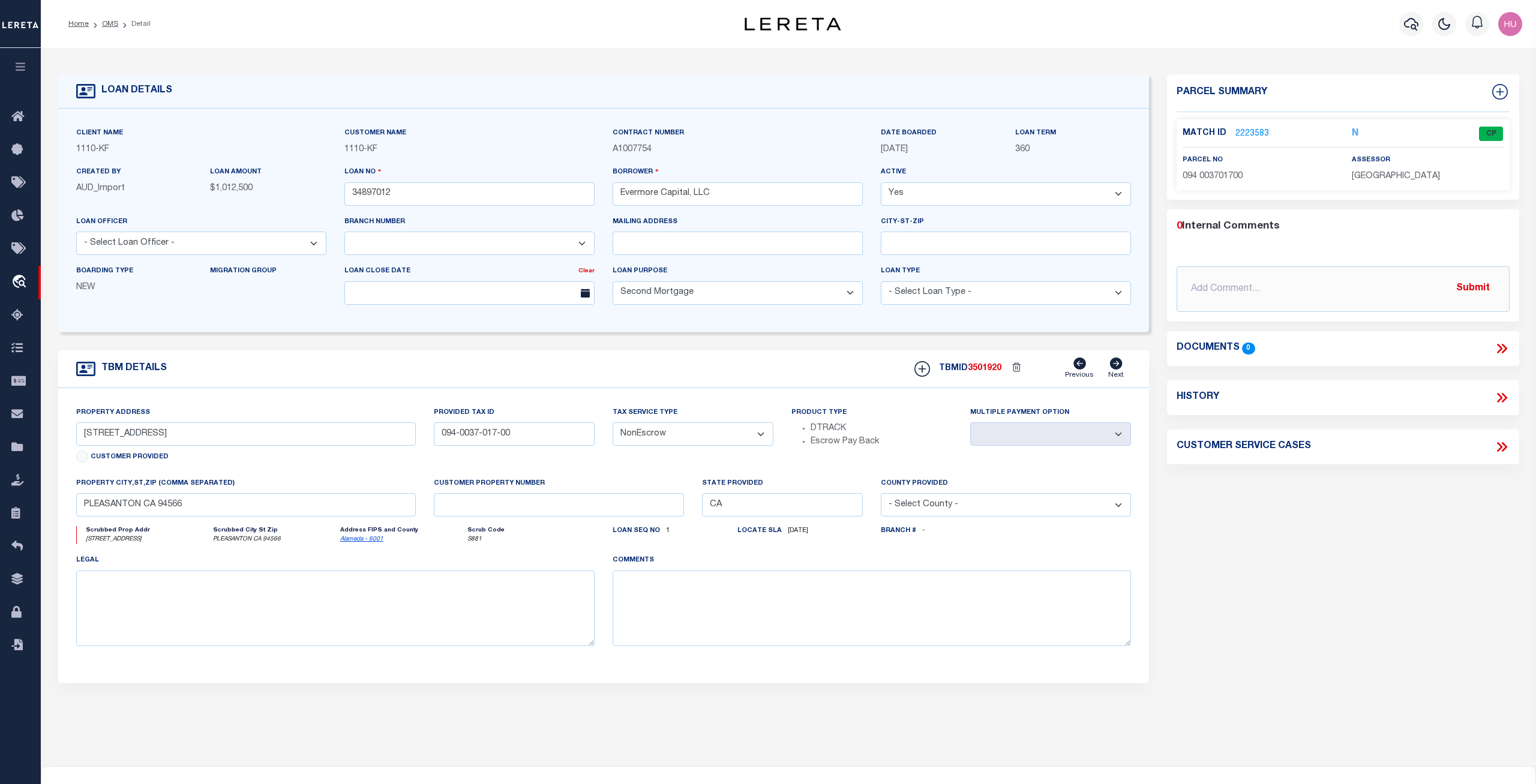
click at [1247, 131] on link "2223583" at bounding box center [1251, 133] width 34 height 12
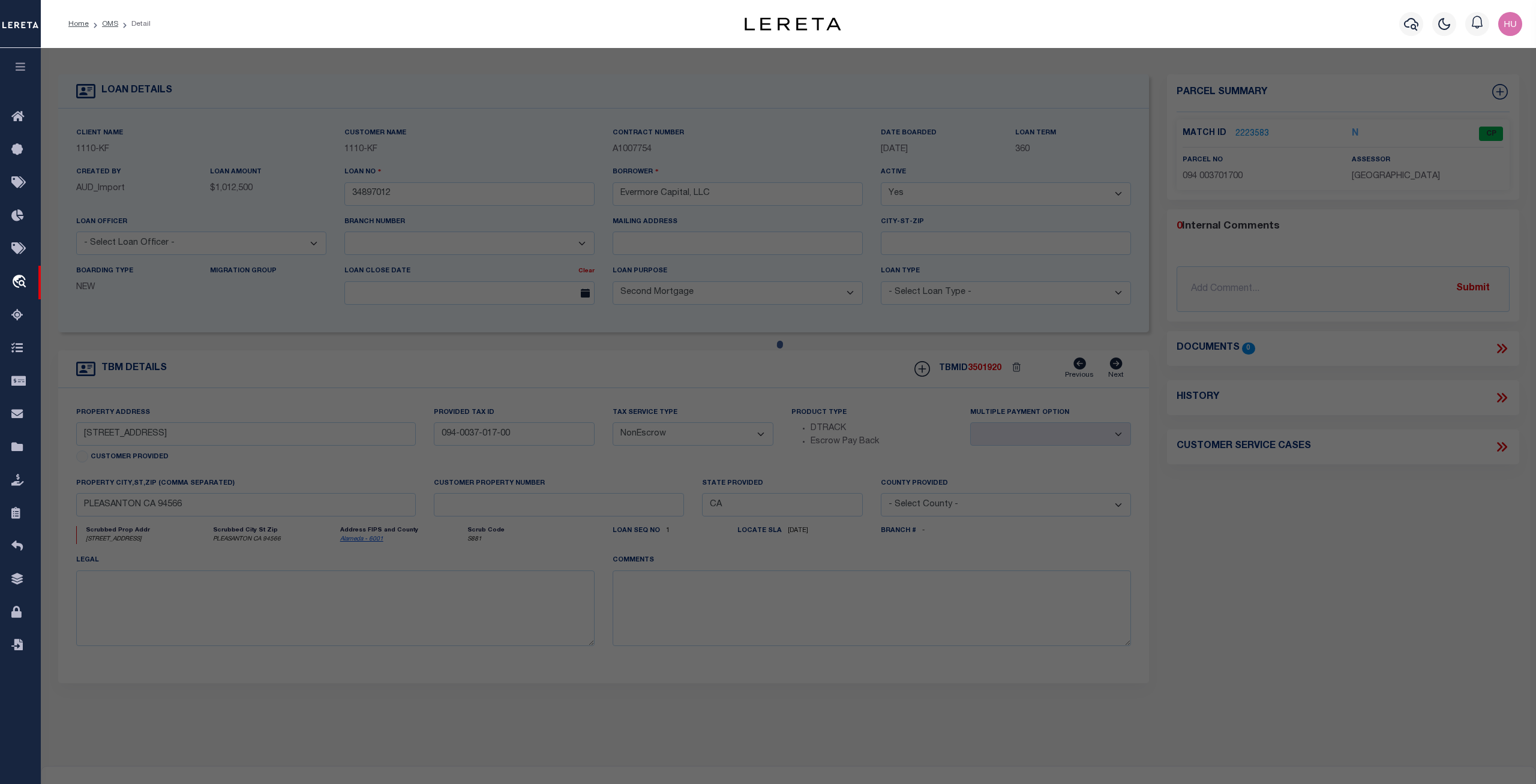
checkbox input "false"
select select "CP"
type input "[PERSON_NAME]"
select select "ATL"
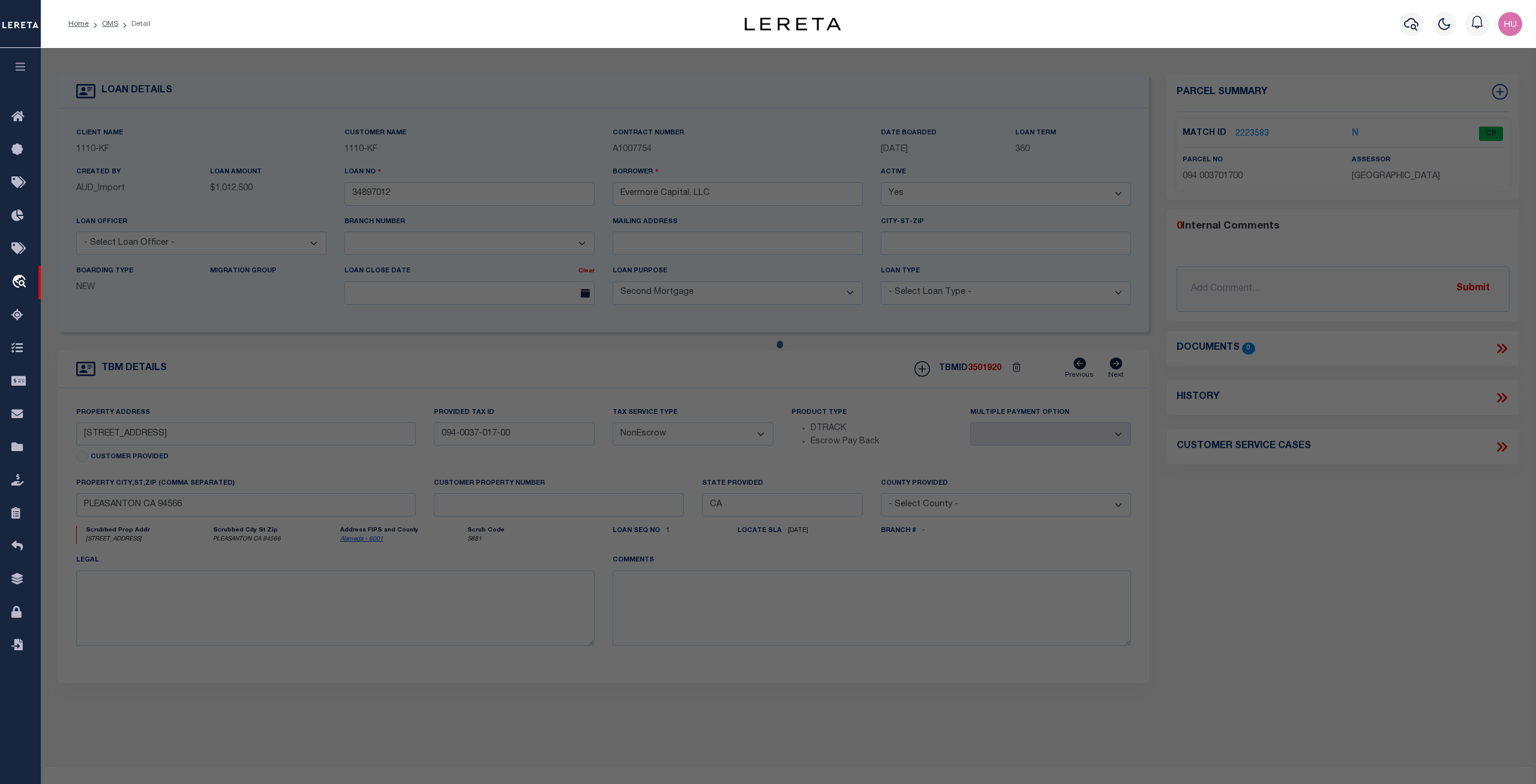
select select "ADD"
type input "[STREET_ADDRESS]"
checkbox input "false"
type input "[GEOGRAPHIC_DATA]"
type textarea "BLK:E SUBD:MAP OF EASTERN EXTENSION OF [GEOGRAPHIC_DATA]"
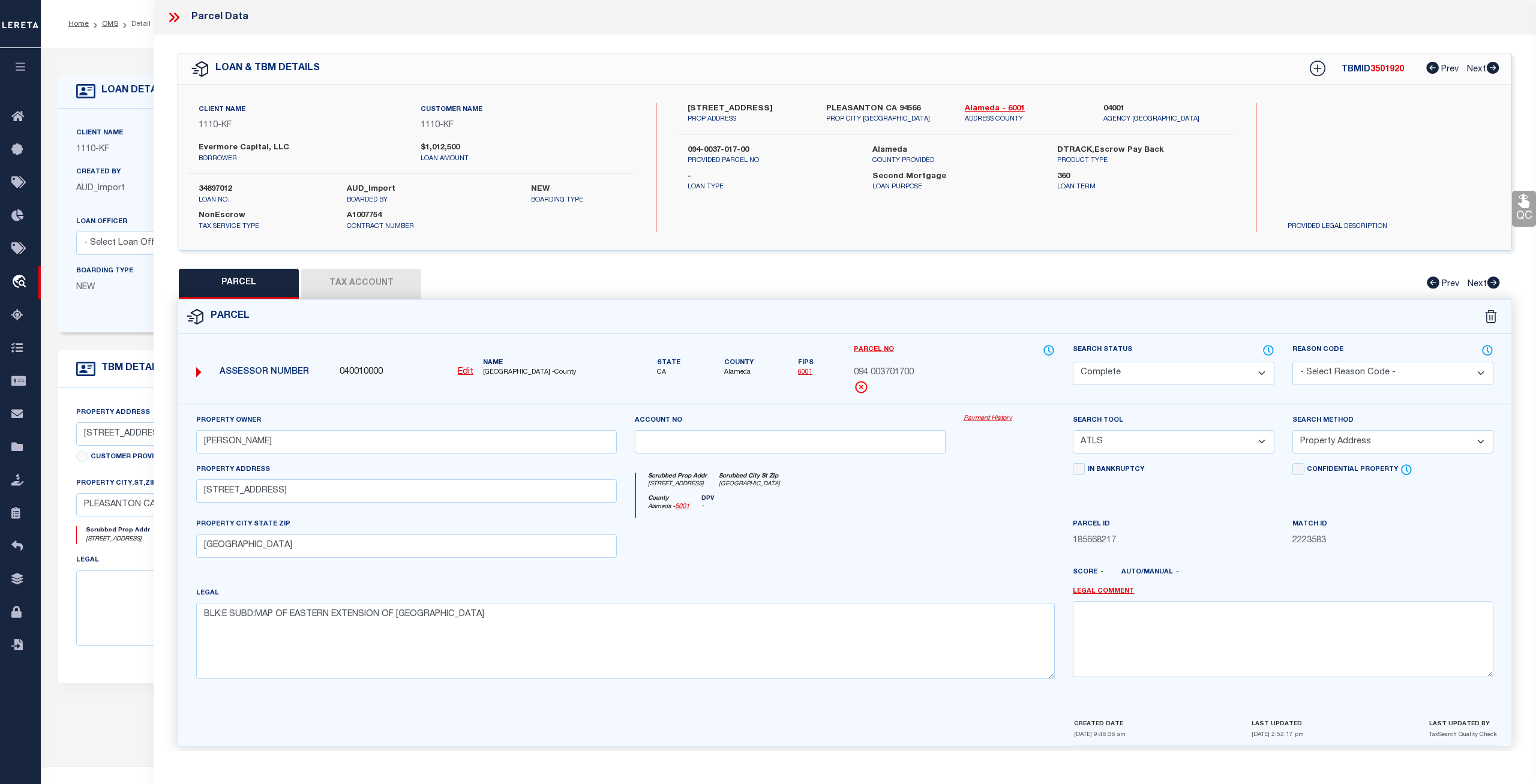
click at [371, 288] on button "Tax Account" at bounding box center [361, 283] width 120 height 30
select select "100"
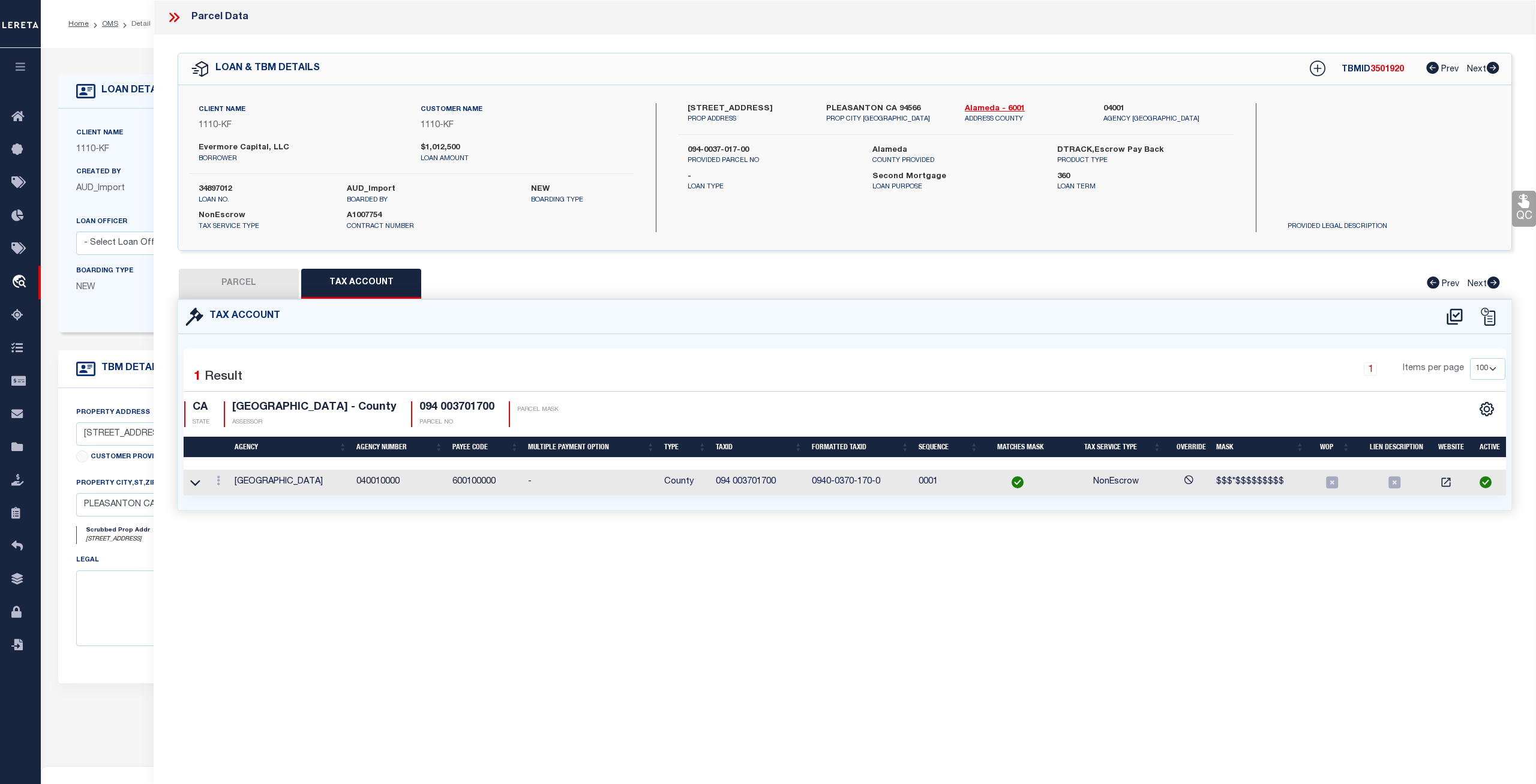
click at [245, 286] on button "PARCEL" at bounding box center [238, 283] width 120 height 30
select select "AS"
select select
checkbox input "false"
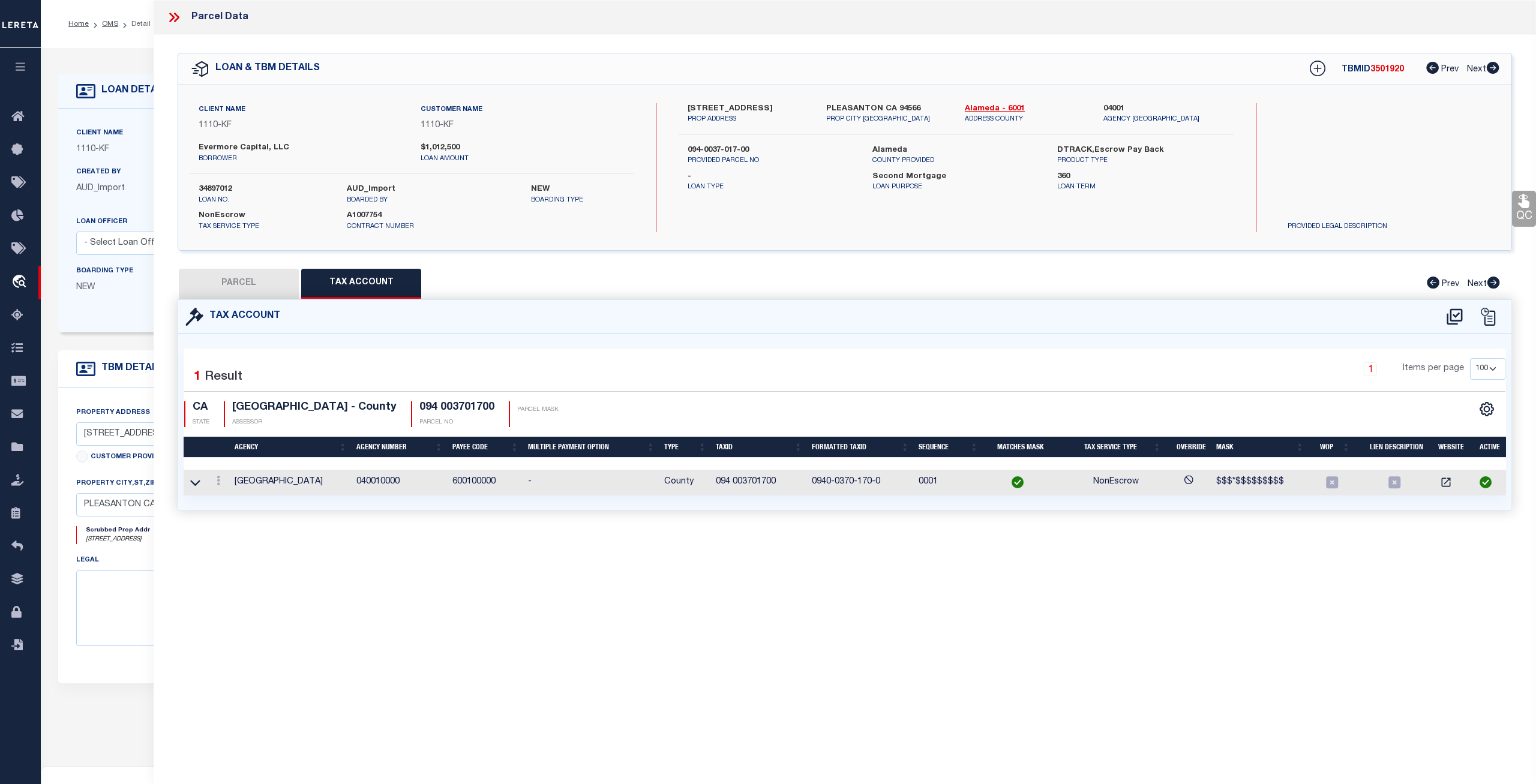
checkbox input "false"
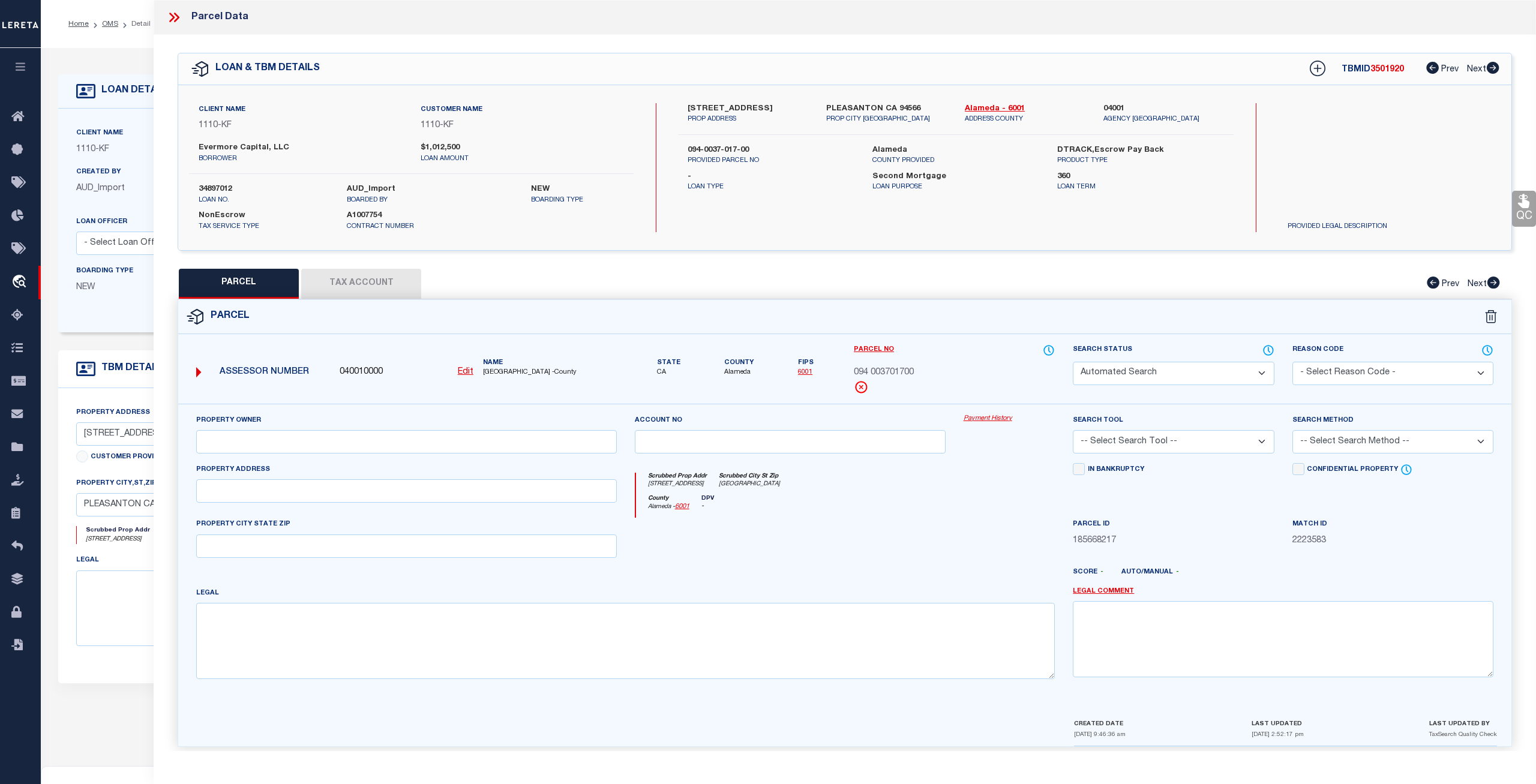
select select "CP"
type input "[PERSON_NAME]"
select select "ATL"
select select "ADD"
type input "[STREET_ADDRESS]"
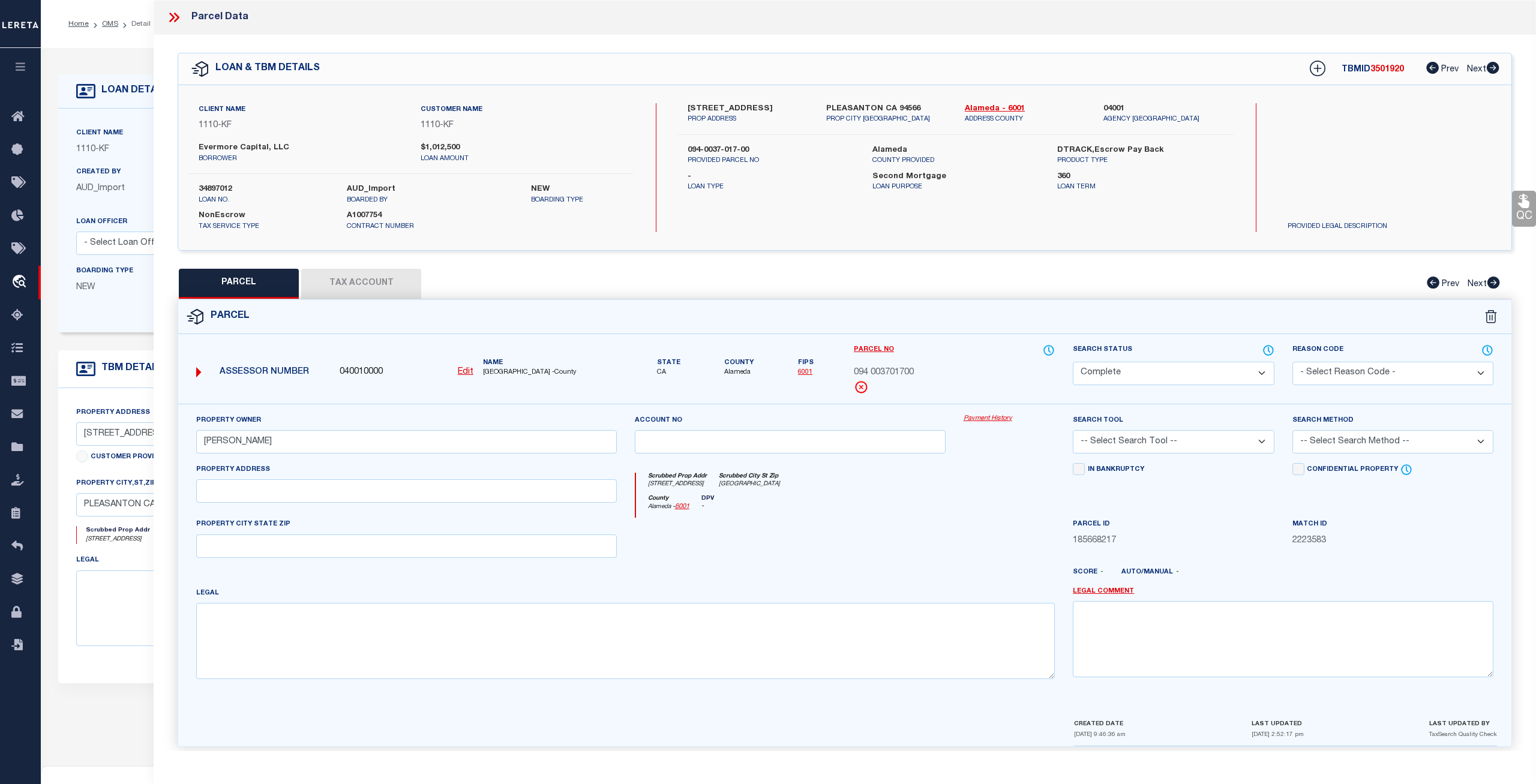
checkbox input "false"
type input "[GEOGRAPHIC_DATA]"
type textarea "BLK:E SUBD:MAP OF EASTERN EXTENSION OF [GEOGRAPHIC_DATA]"
click at [992, 419] on link "Payment History" at bounding box center [1010, 419] width 92 height 11
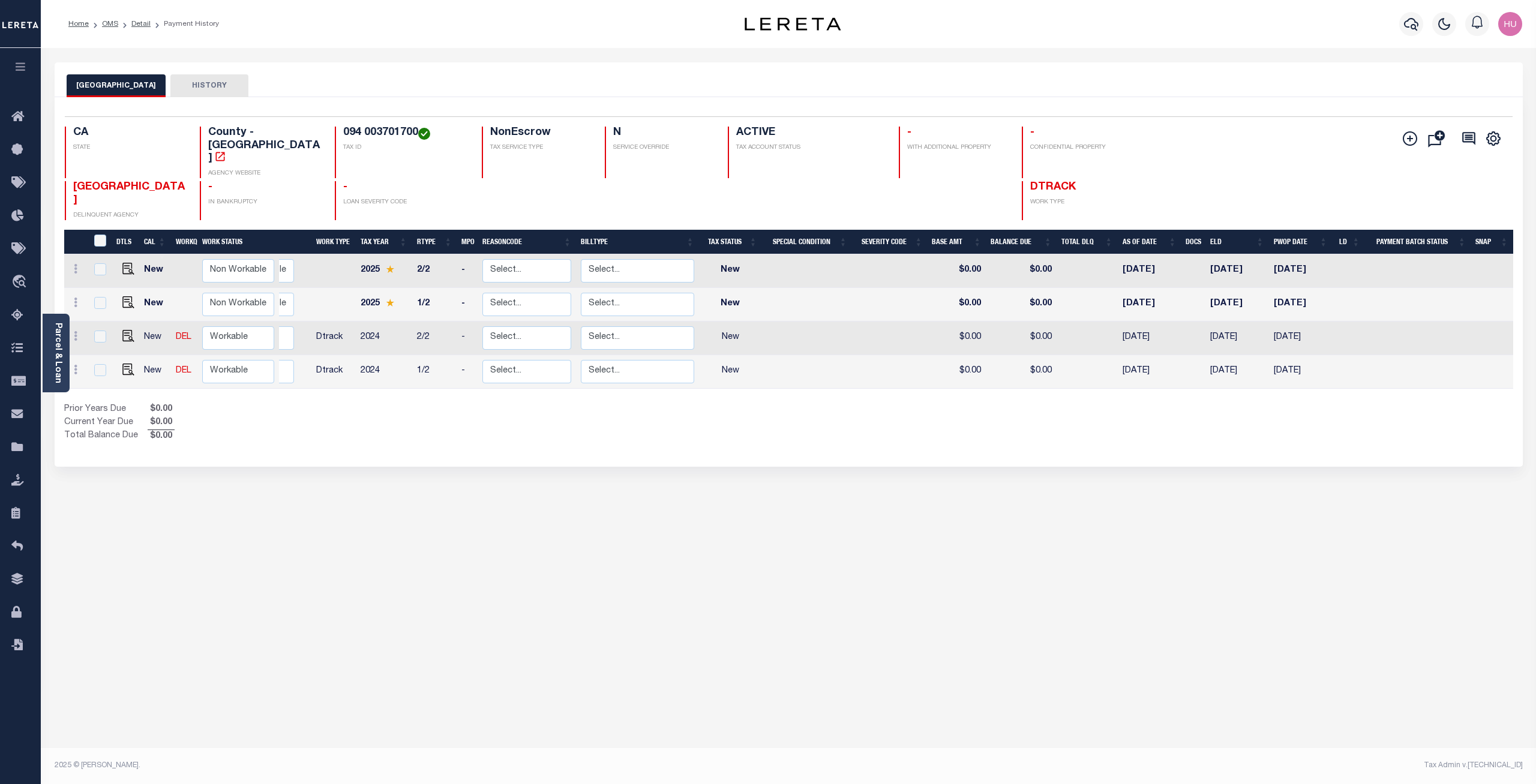
click at [105, 19] on li "OMS" at bounding box center [104, 23] width 30 height 11
click at [105, 22] on link "OMS" at bounding box center [109, 24] width 16 height 8
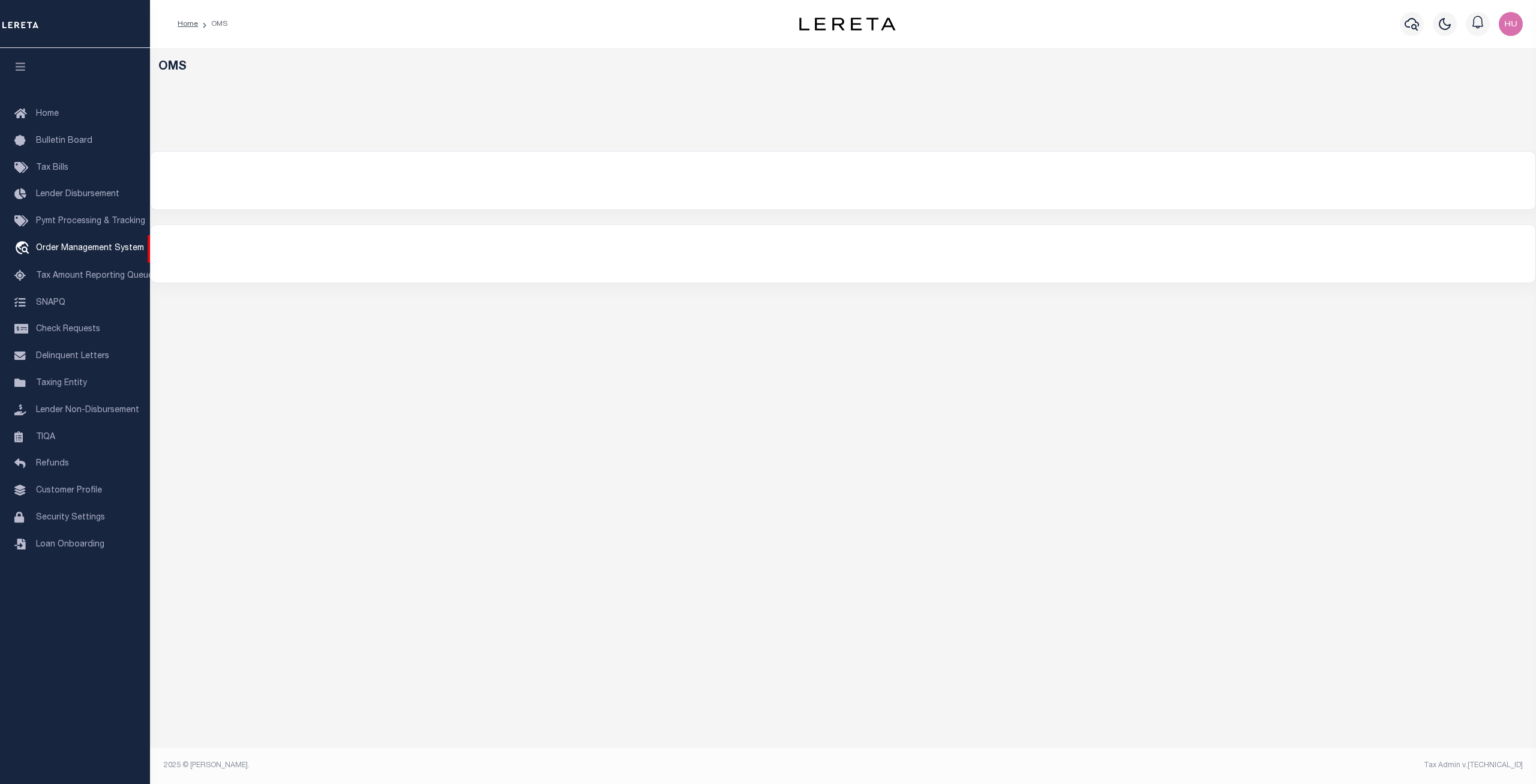
select select "200"
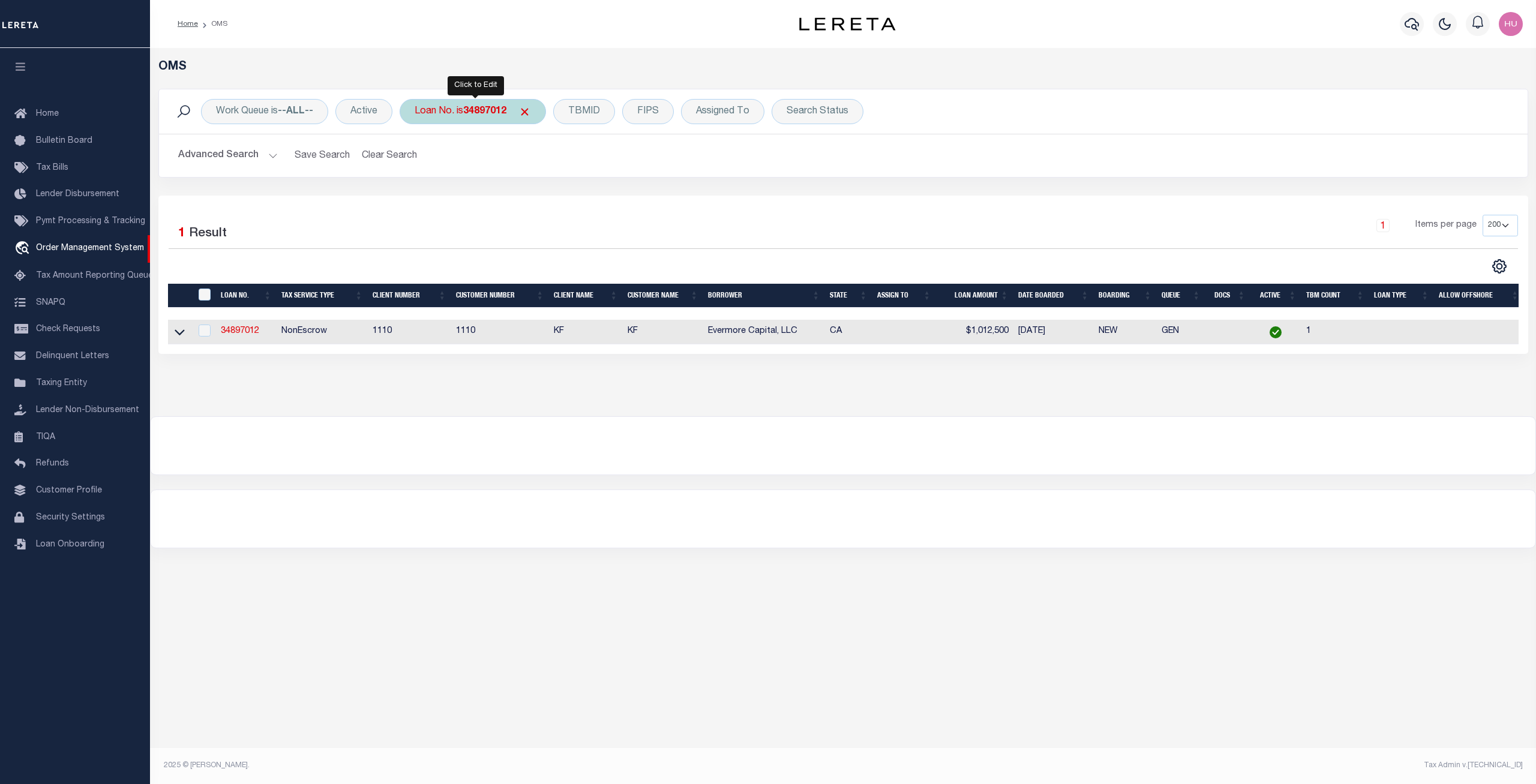
click at [483, 107] on b "34897012" at bounding box center [484, 111] width 43 height 10
type input "34889750"
click at [579, 196] on input "Apply" at bounding box center [573, 196] width 35 height 20
click at [242, 334] on link "34889750" at bounding box center [240, 331] width 38 height 9
type input "34889750"
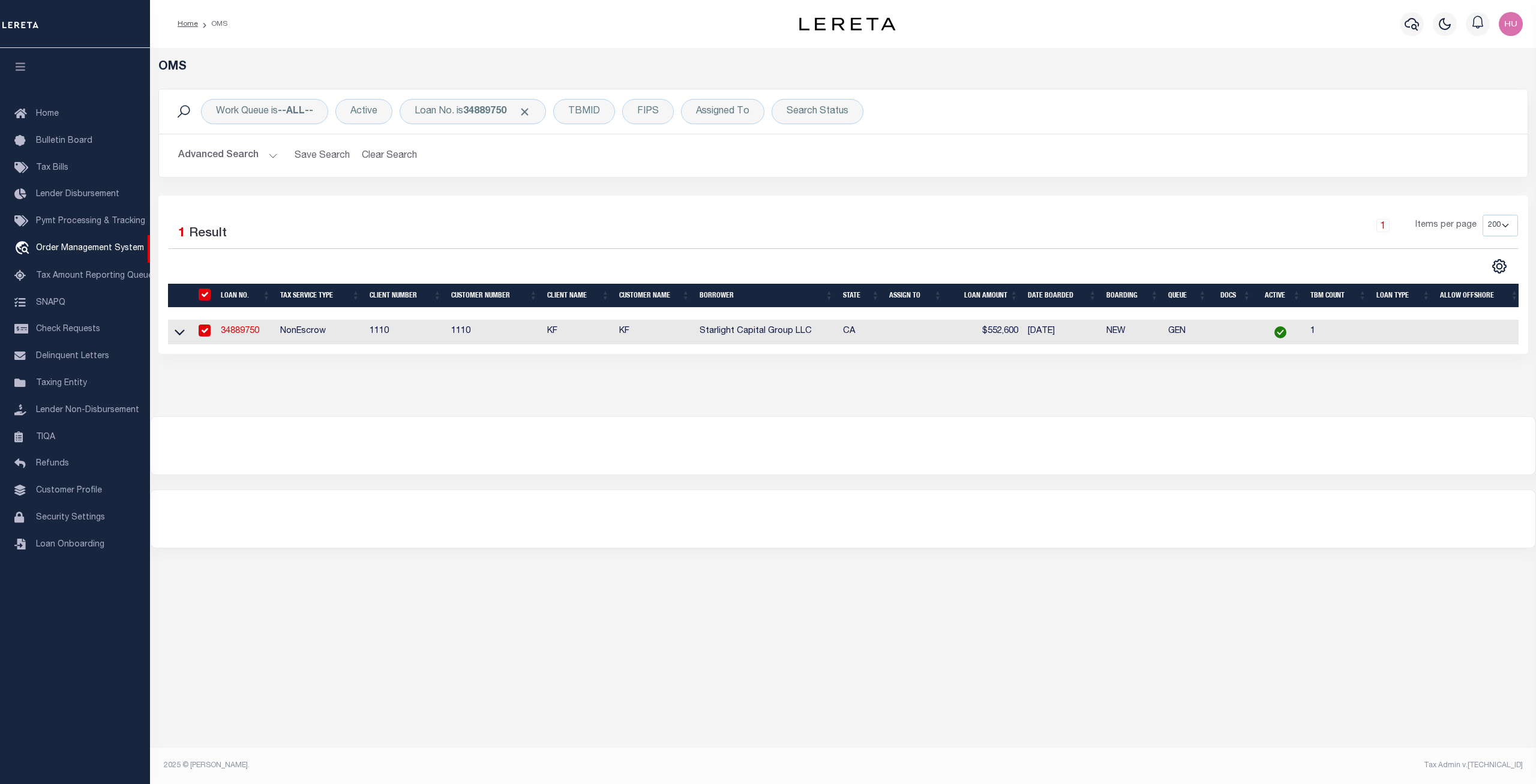
type input "Starlight Capital Group LLC"
select select
select select "100"
select select "NonEscrow"
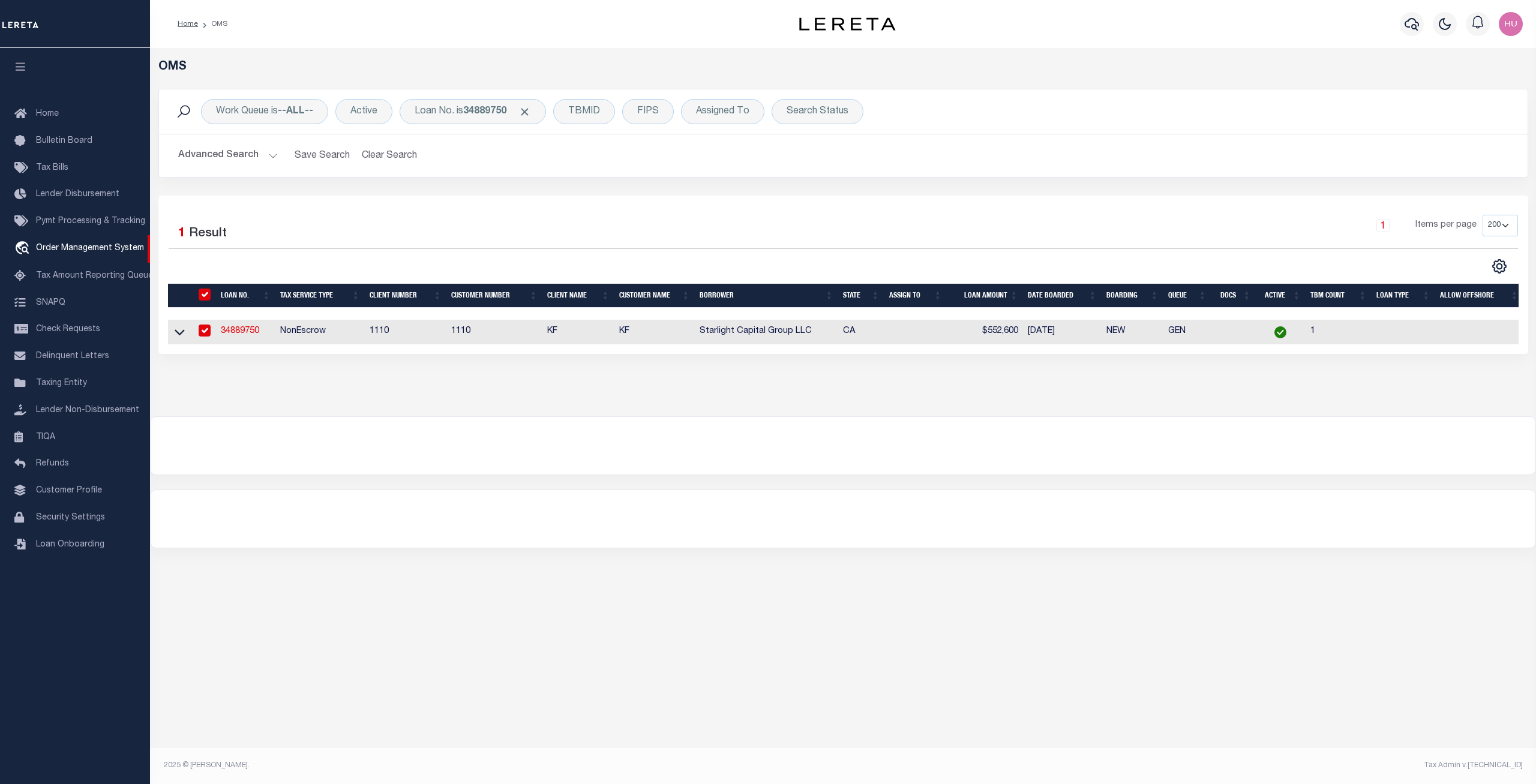
select select "3485"
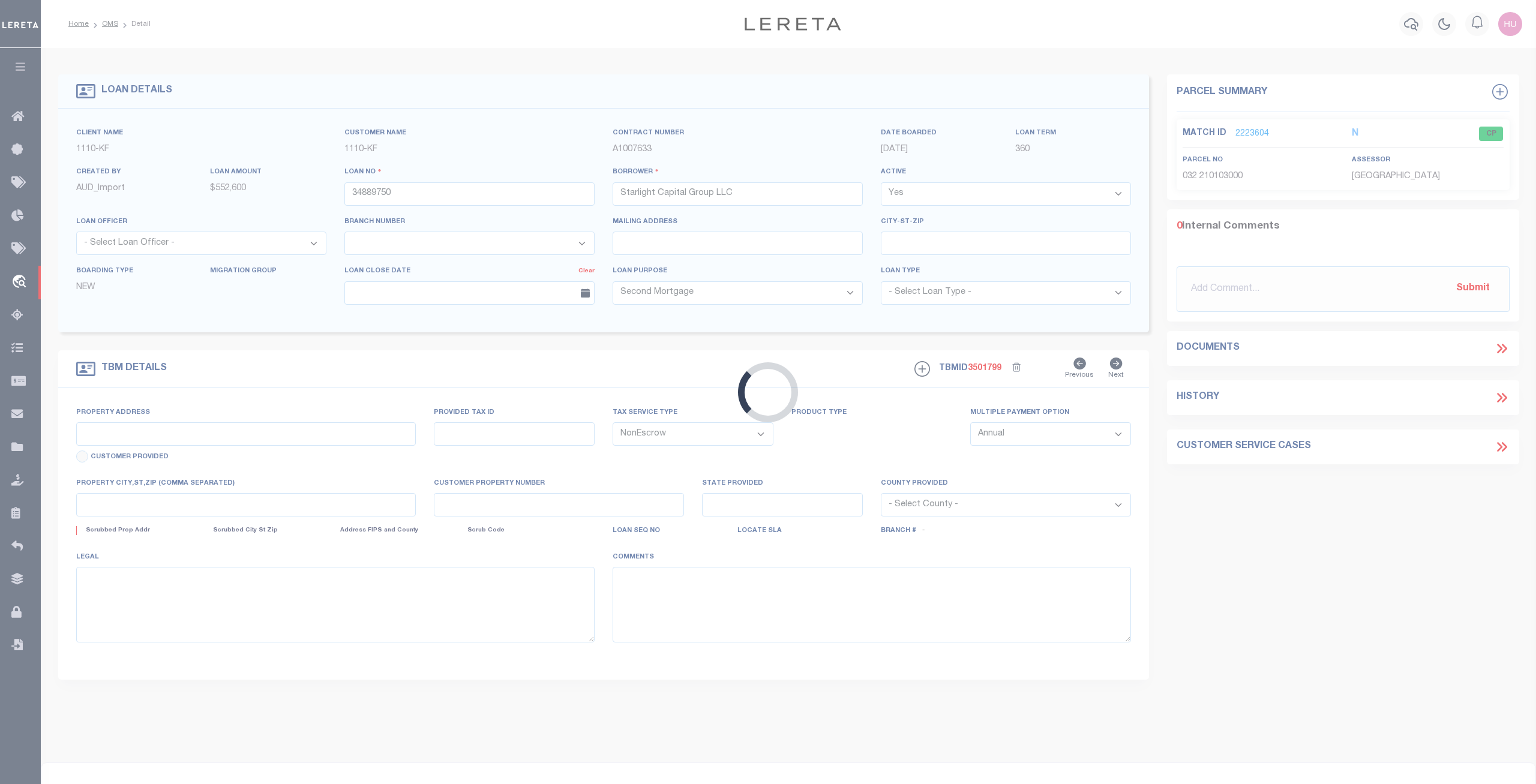
type input "3508 LYON AVENUE, OAKLAND, CA, 94601"
type input "032-2101-030"
select select
type input "OAKLAND CA 94601"
type input "CA"
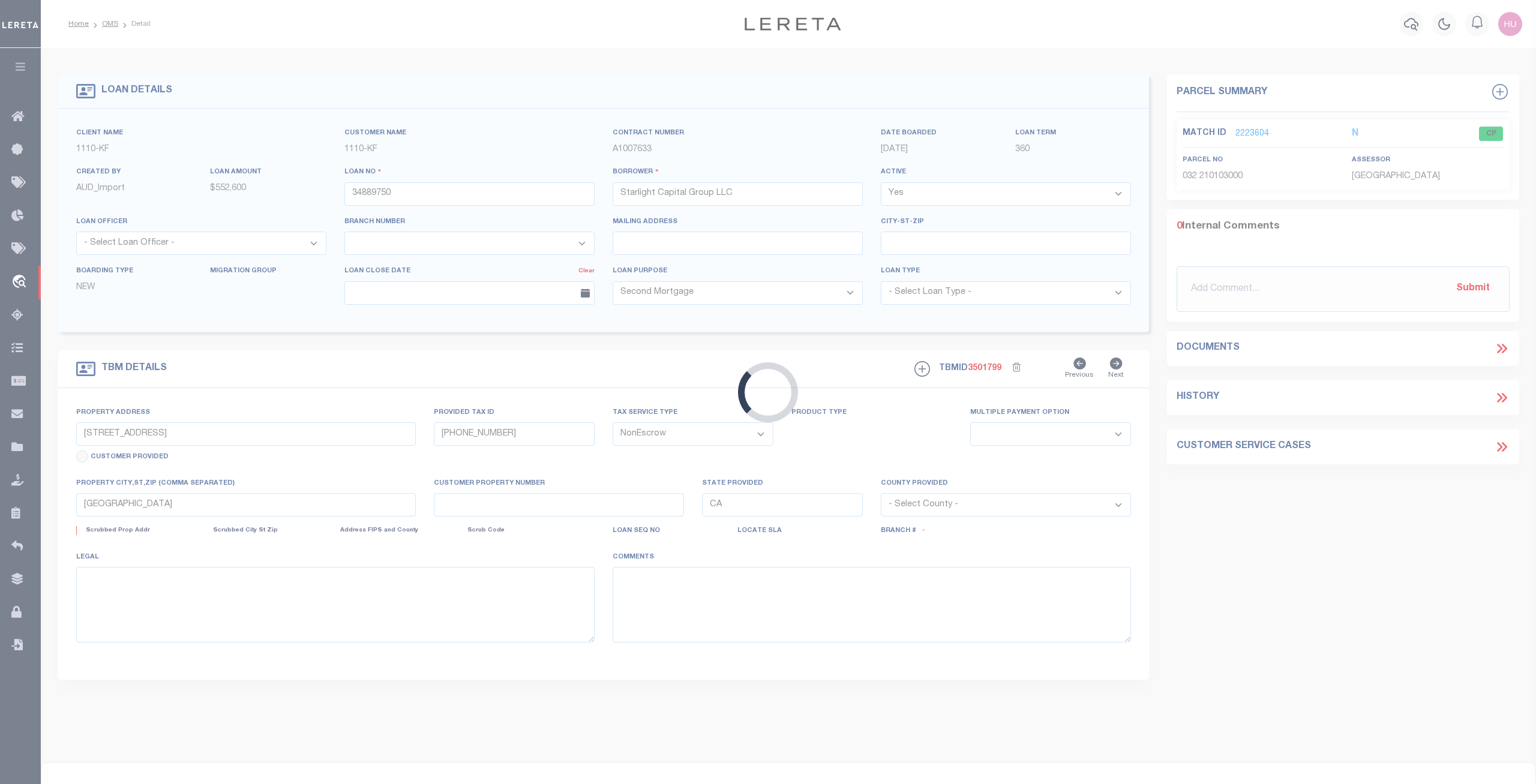
select select
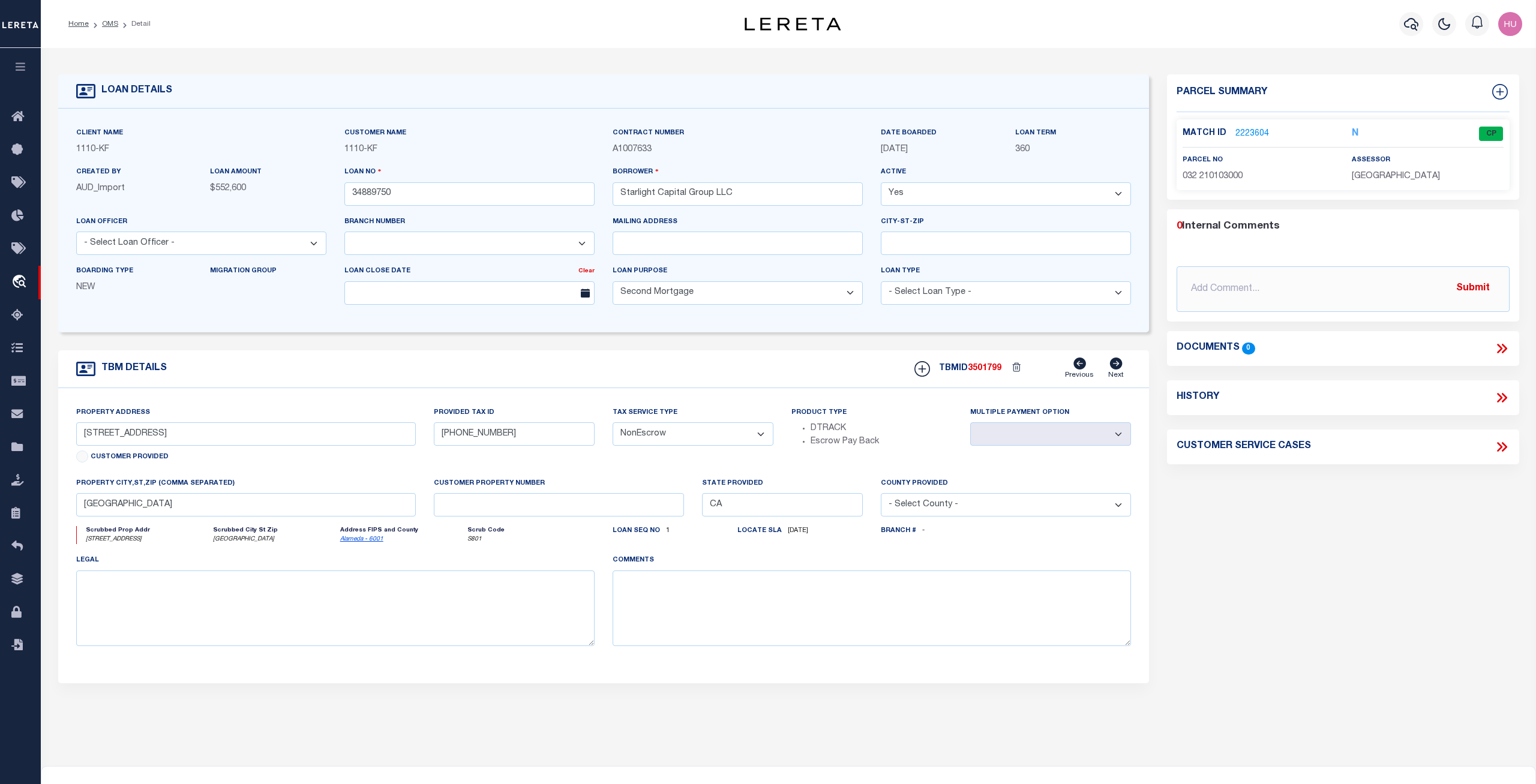
click at [1238, 135] on link "2223604" at bounding box center [1251, 133] width 34 height 12
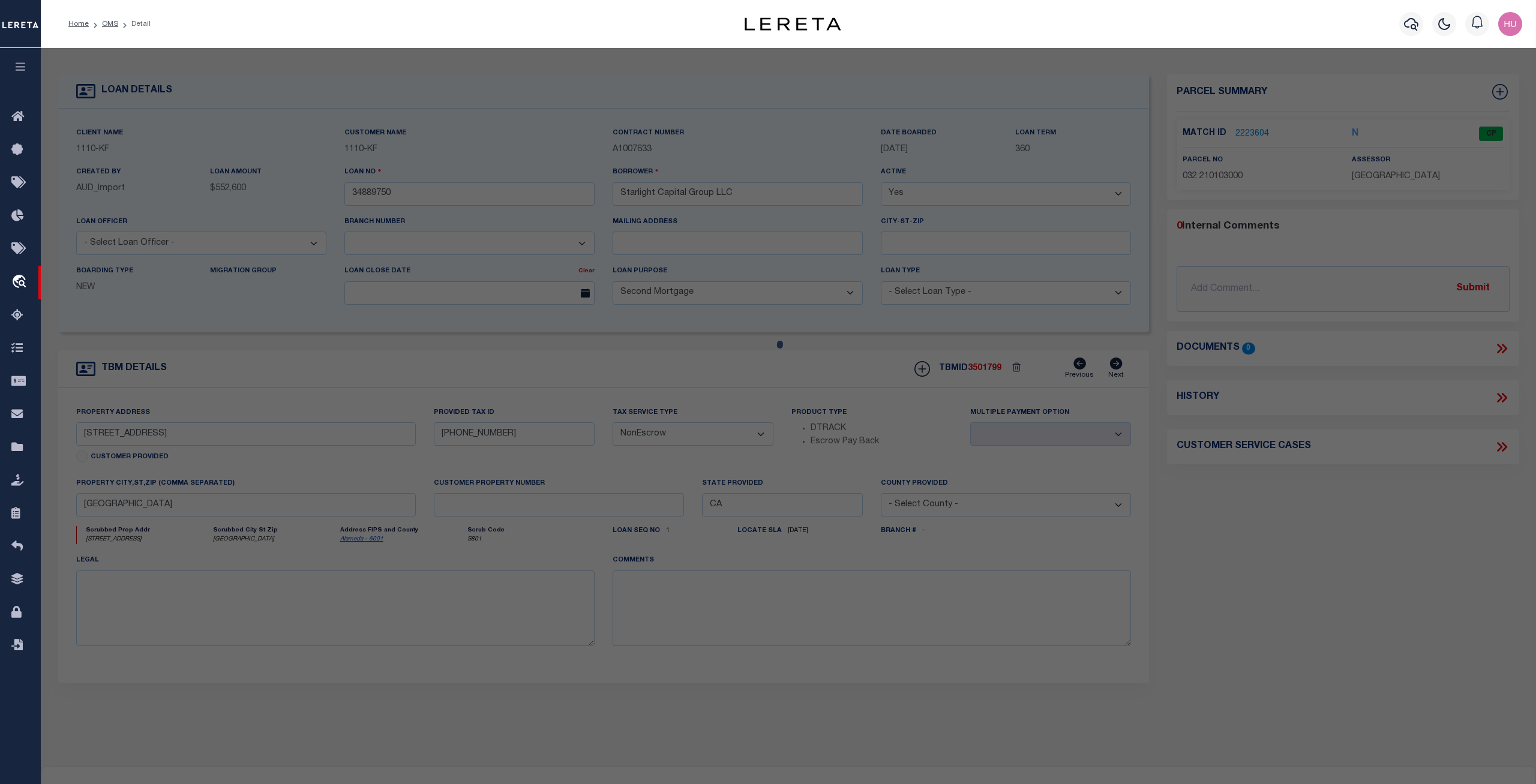
checkbox input "false"
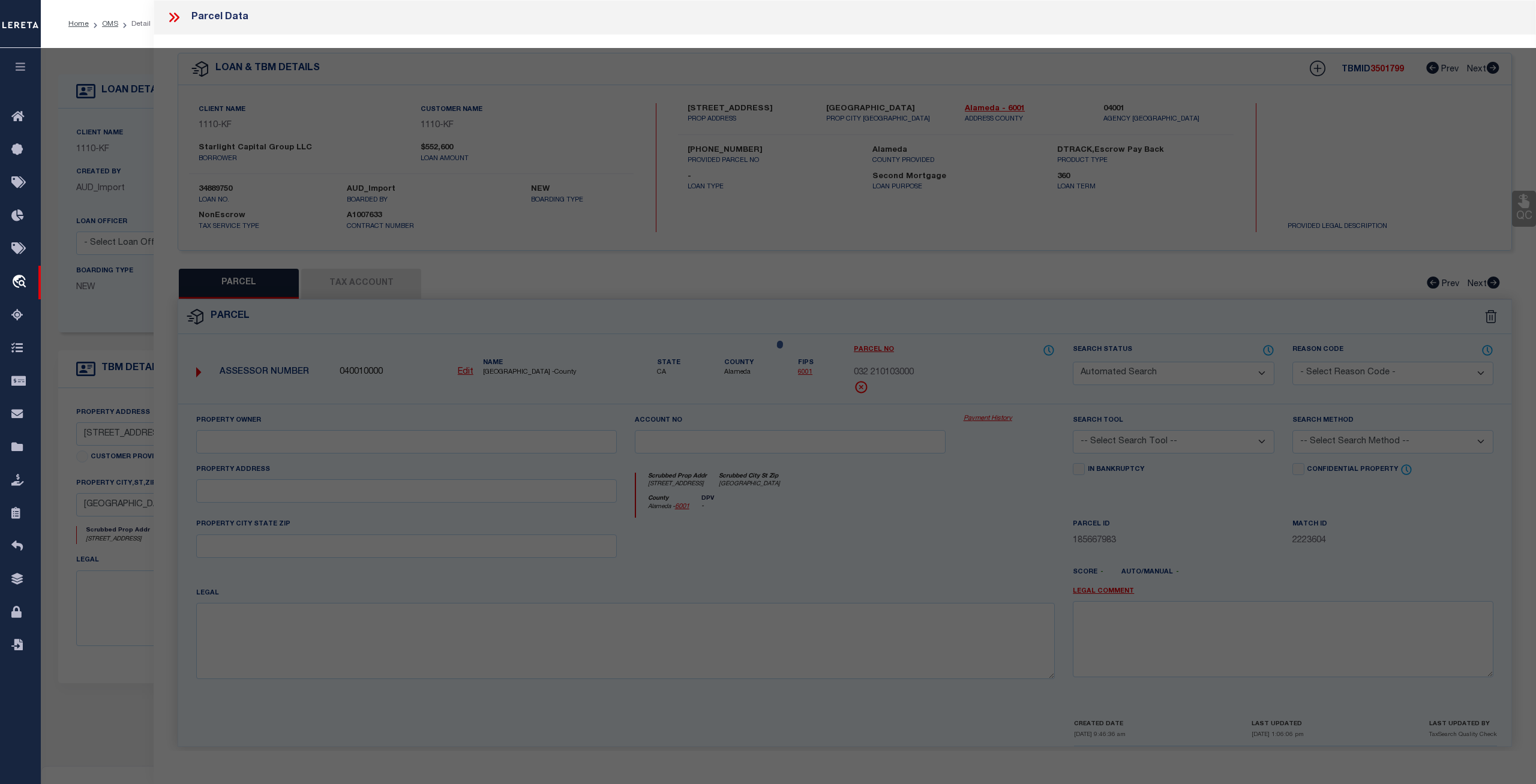
select select "CP"
type input "GLORIA V PARTEE"
select select "ATL"
select select "ADD"
type input "3508 LYON AVE"
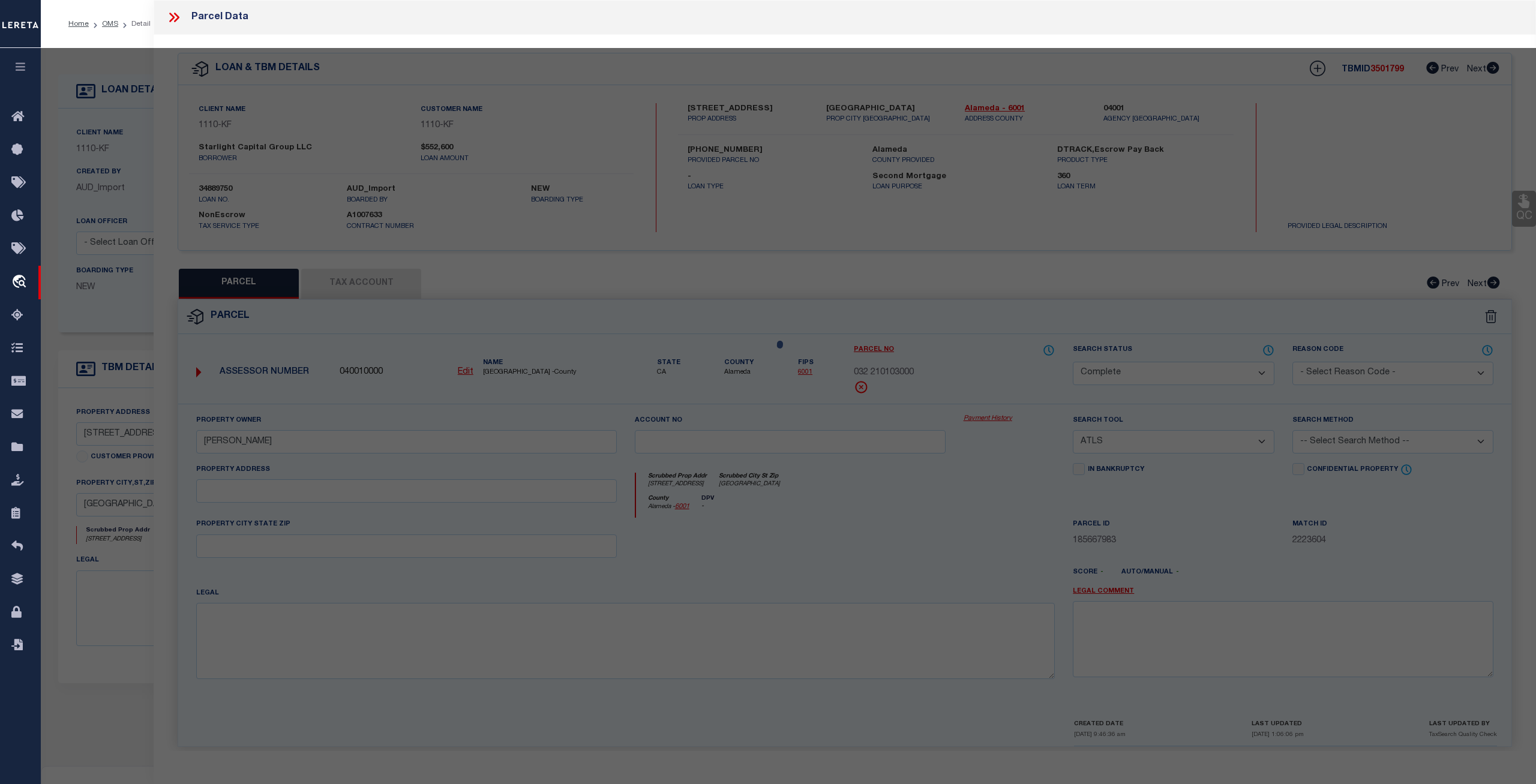
checkbox input "false"
type input "OAKLAND, CA 94601"
type textarea "SUBD:MAP OF HARWOOD"
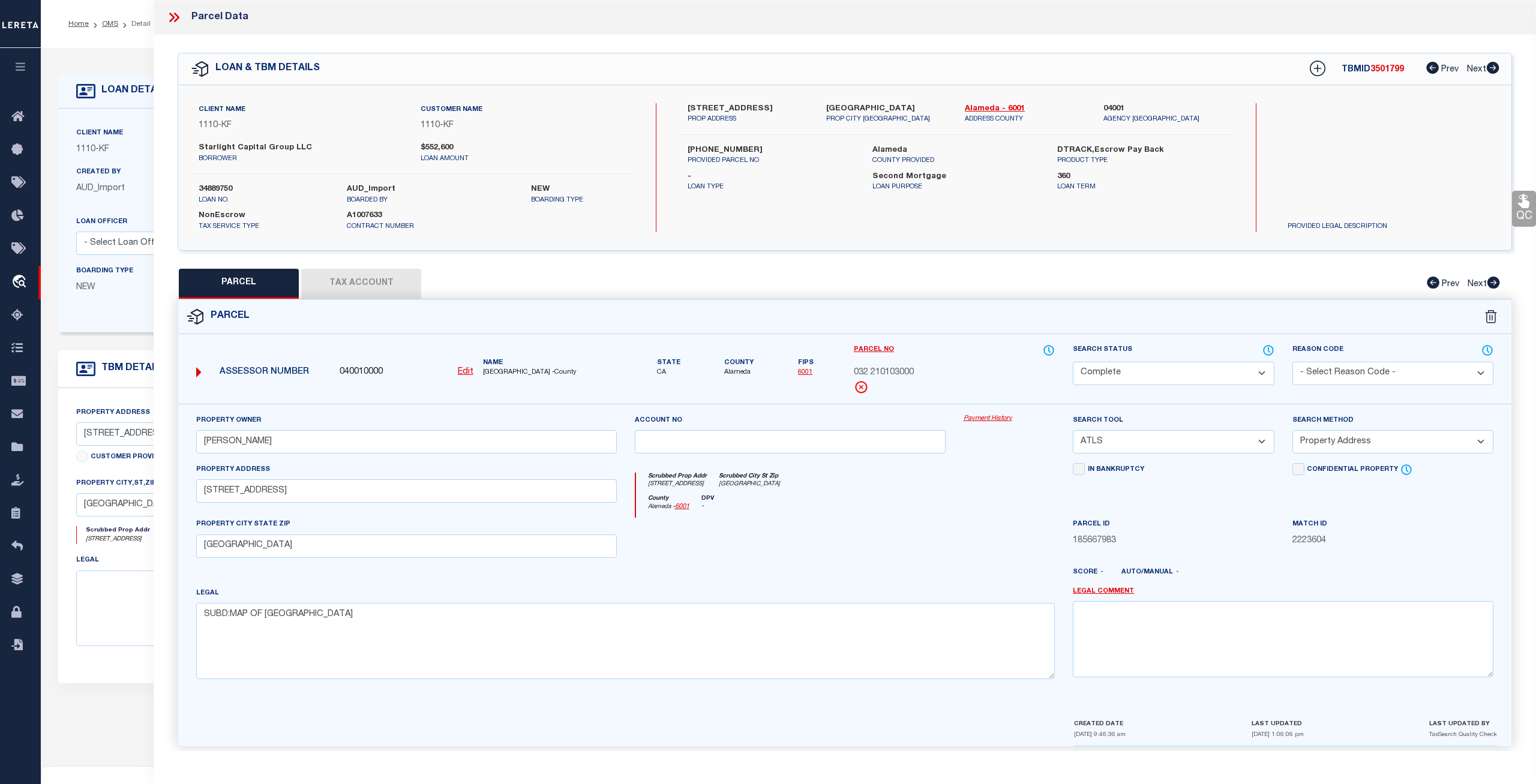
click at [174, 20] on icon at bounding box center [174, 17] width 15 height 15
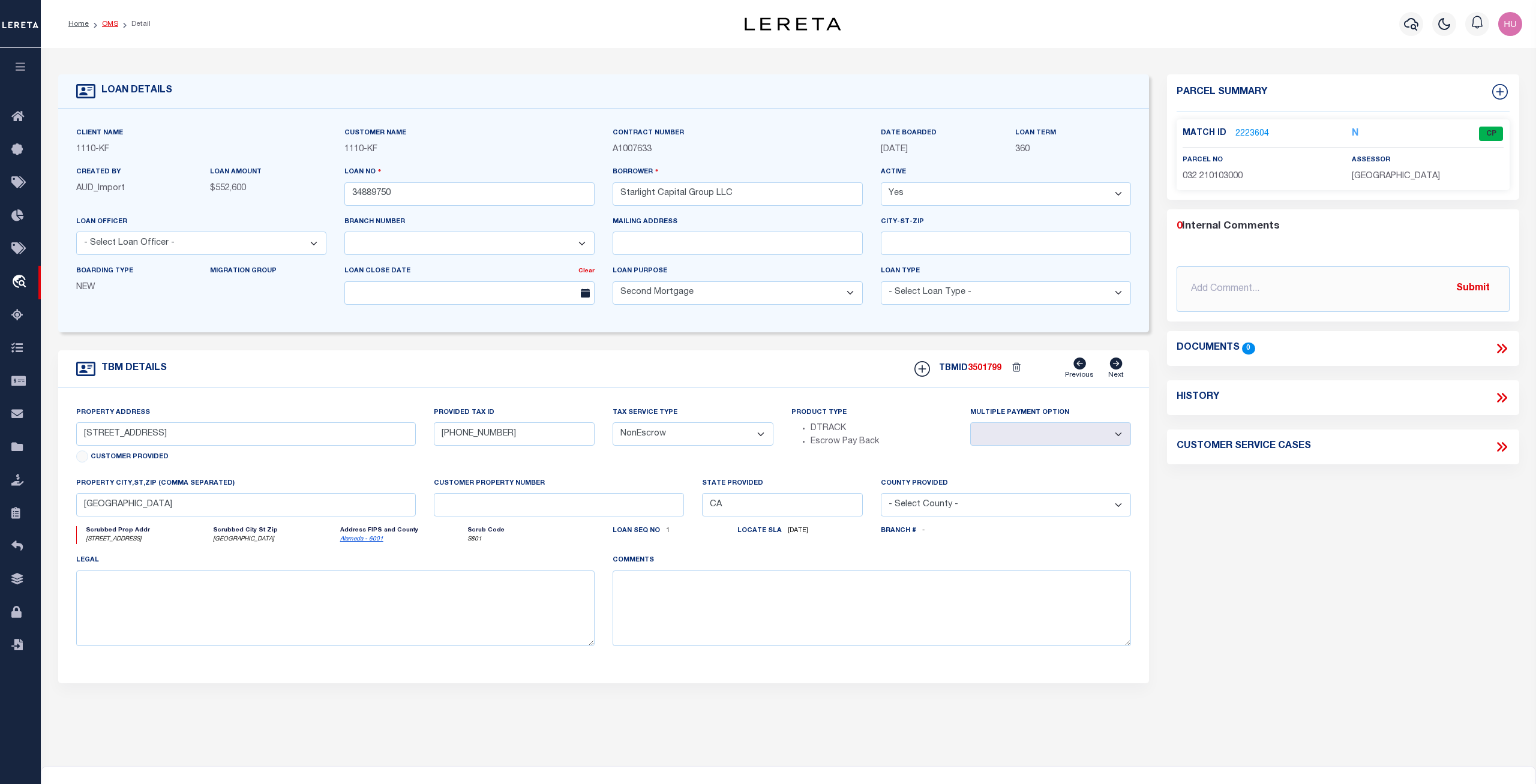
click at [106, 23] on link "OMS" at bounding box center [109, 24] width 16 height 8
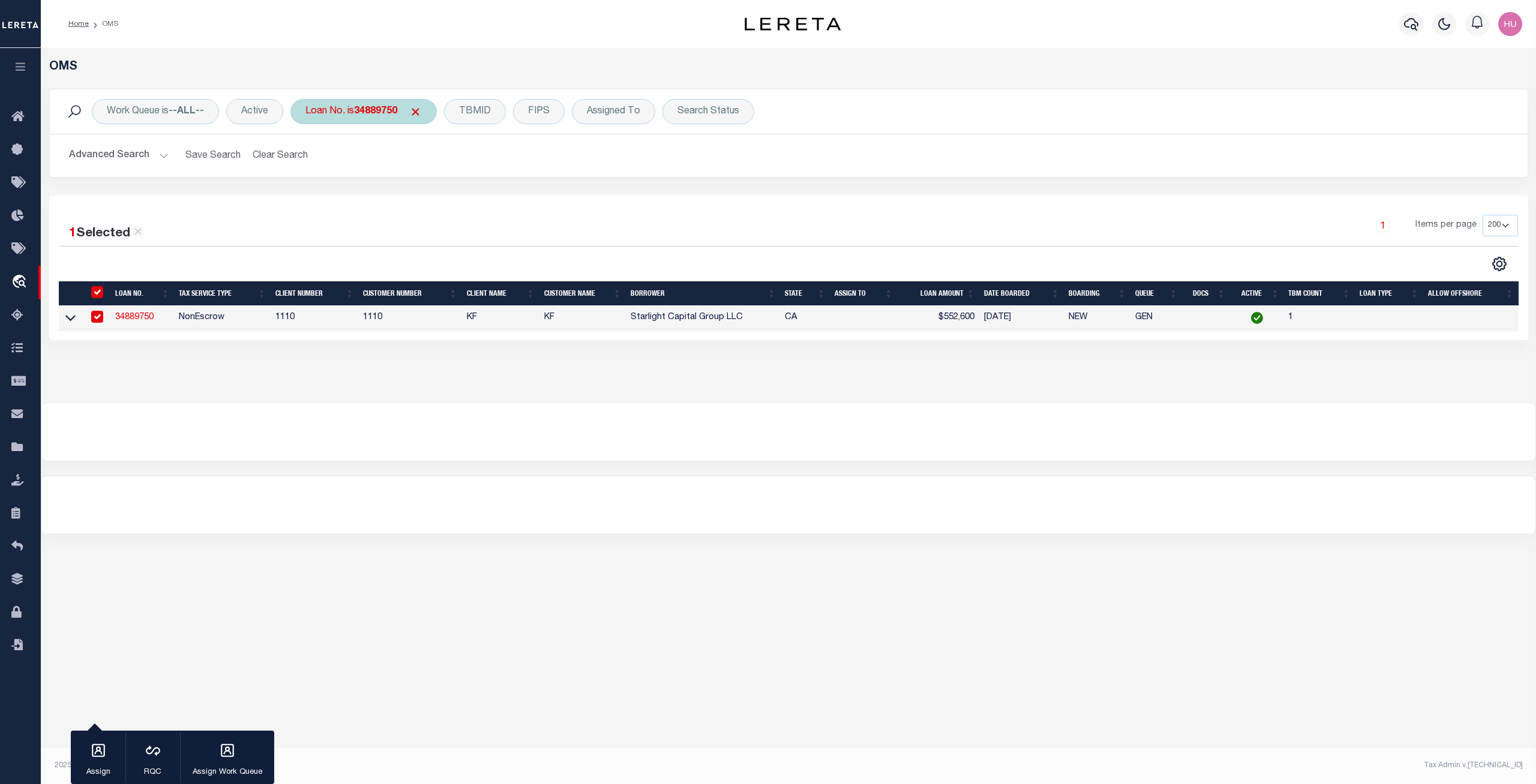
click at [383, 101] on div "Loan No. is 34889750" at bounding box center [363, 111] width 147 height 25
type input "34886360"
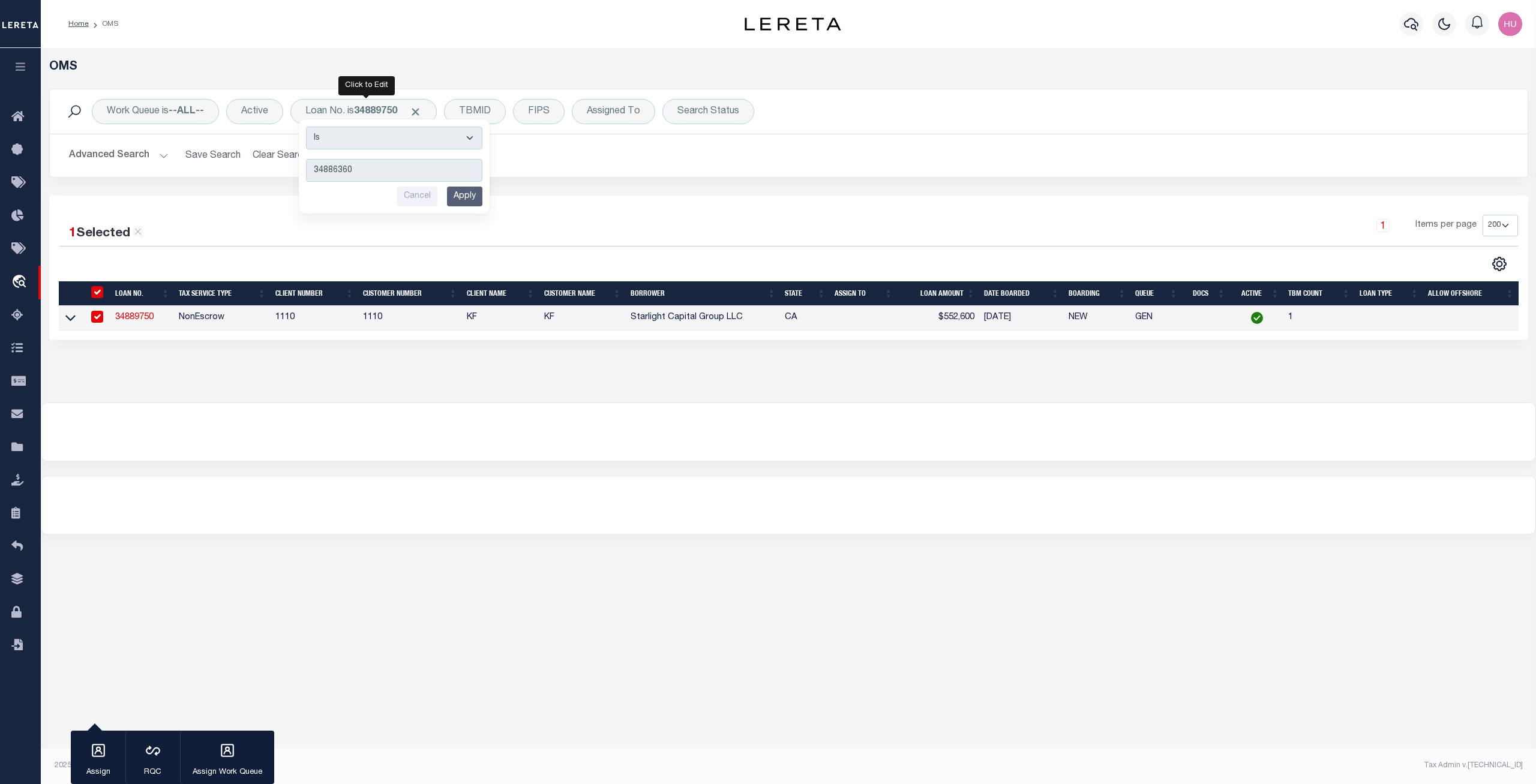
click at [463, 195] on input "Apply" at bounding box center [464, 196] width 35 height 20
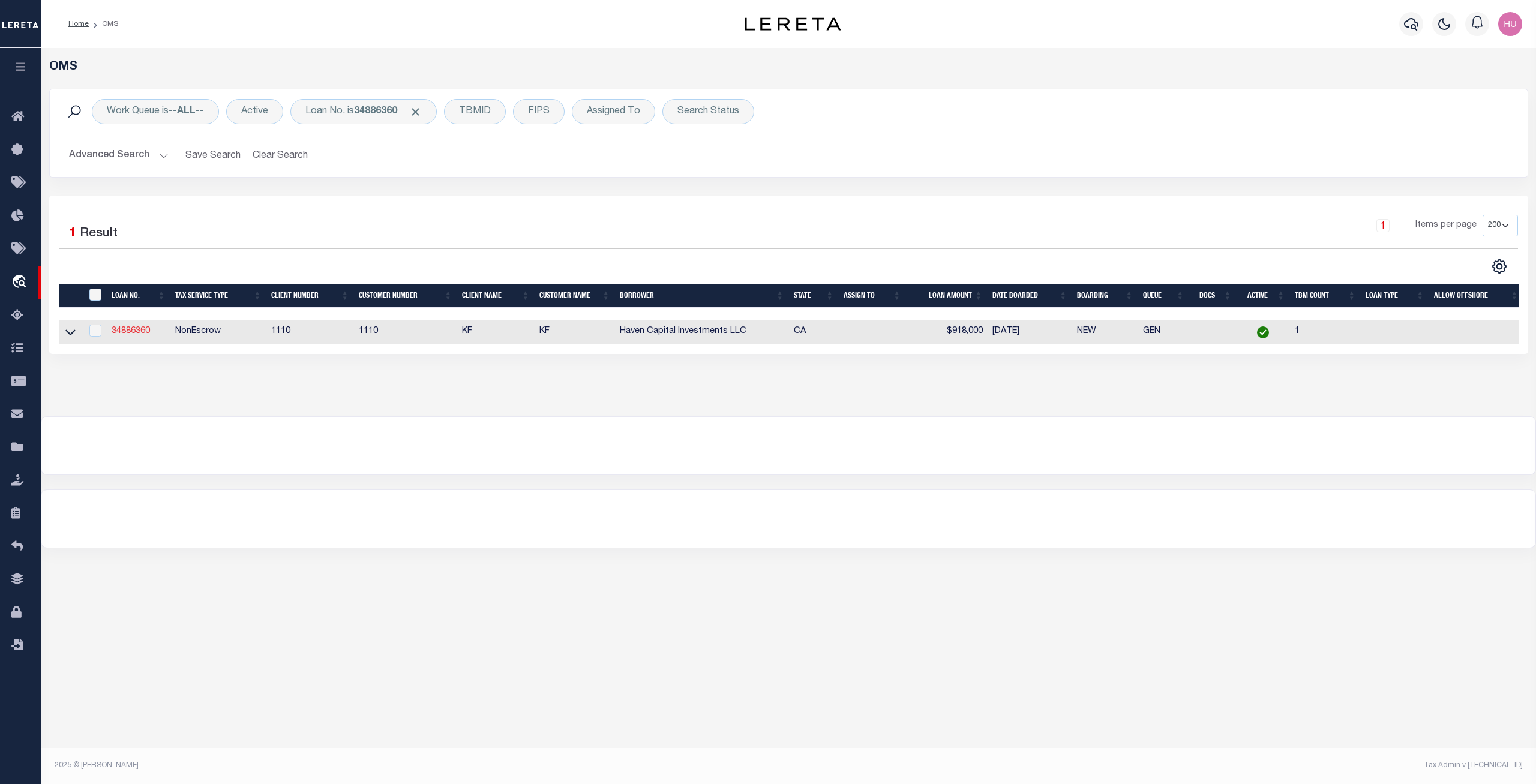
click at [138, 333] on link "34886360" at bounding box center [130, 331] width 38 height 9
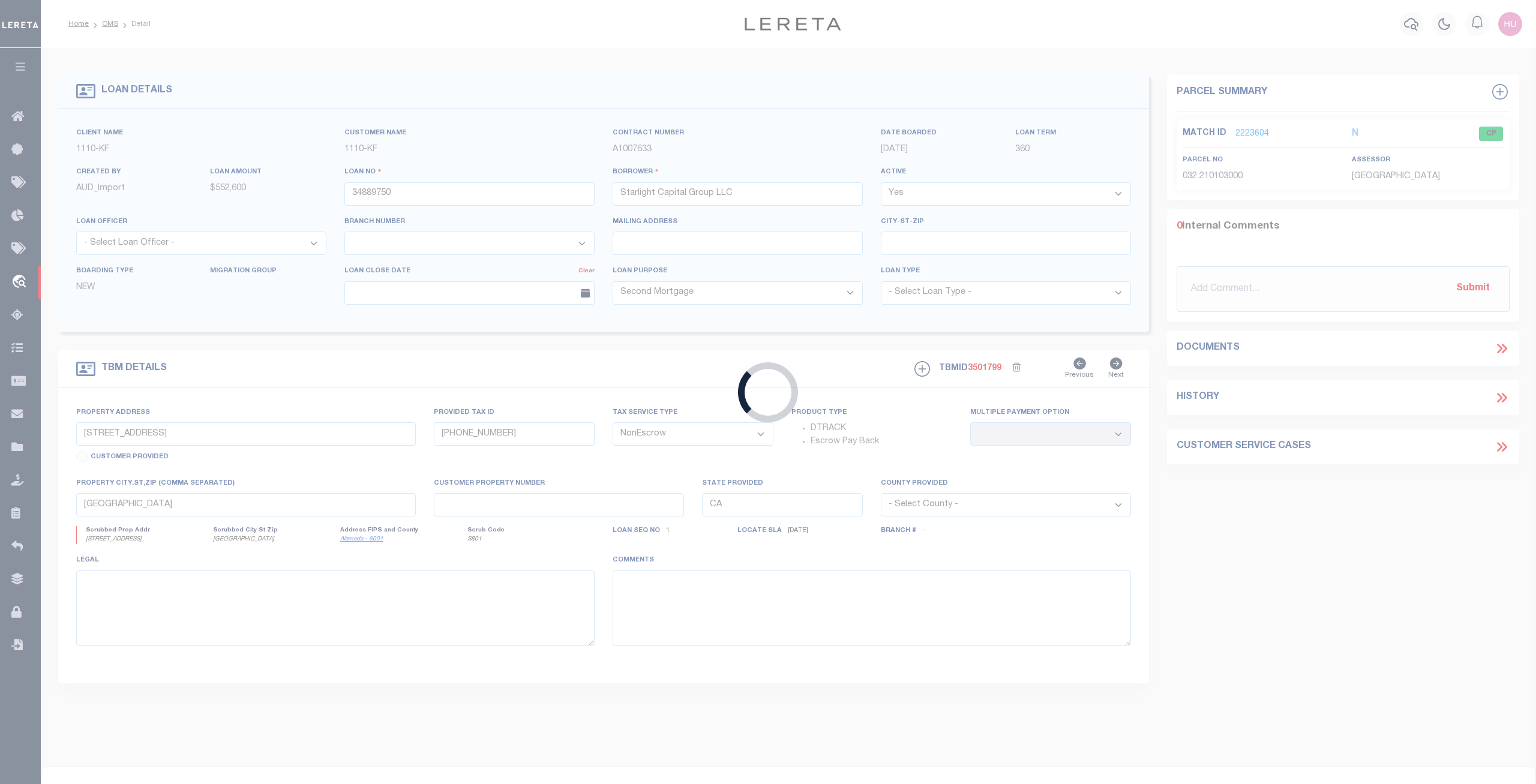
type input "34886360"
type input "Haven Capital Investments LLC"
type input "3810 BURTON COMMON, FREMONT, CA, 94536"
type input "501-1635-027-00"
select select
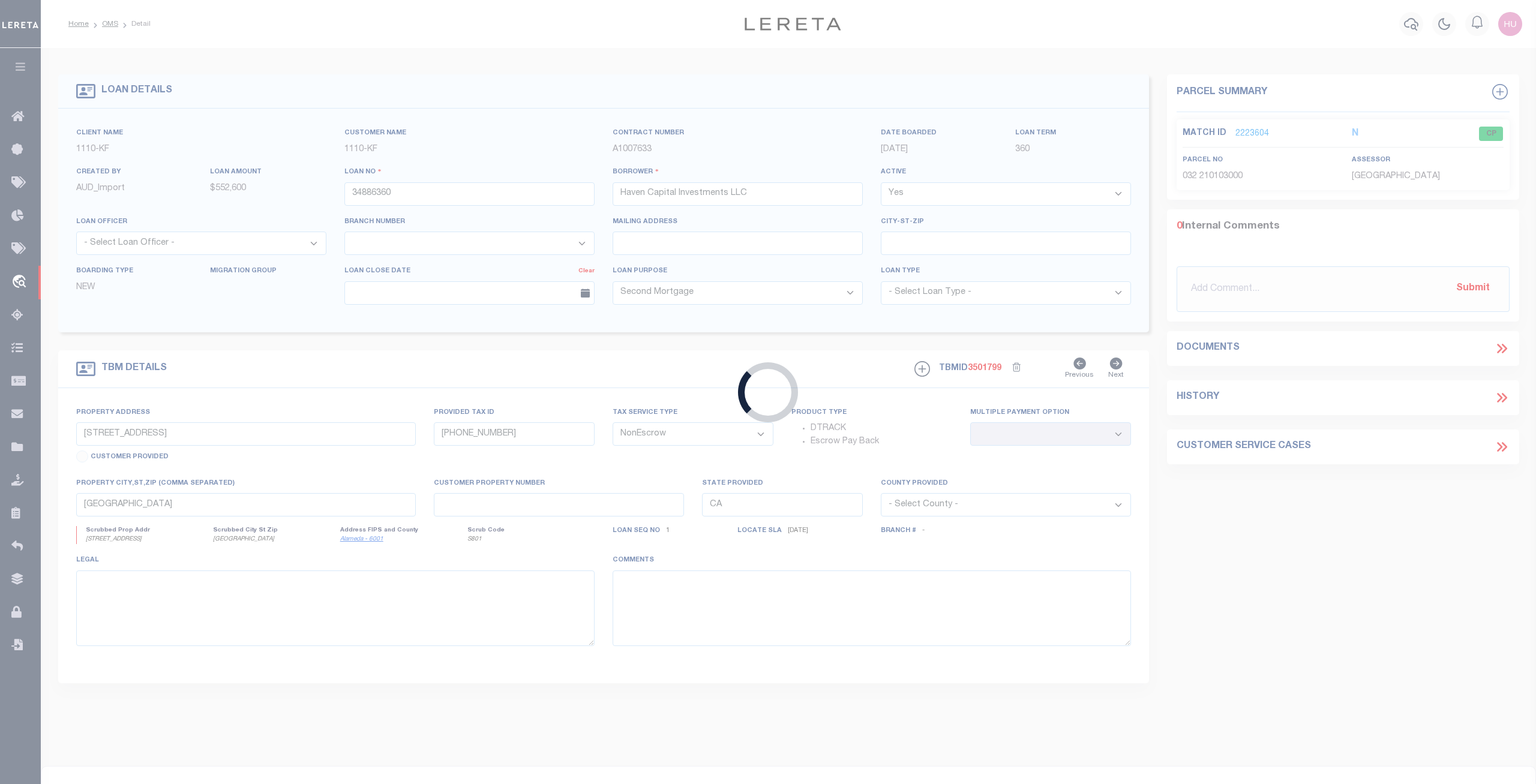
type input "FREMONT CA 94536"
select select
select select "3485"
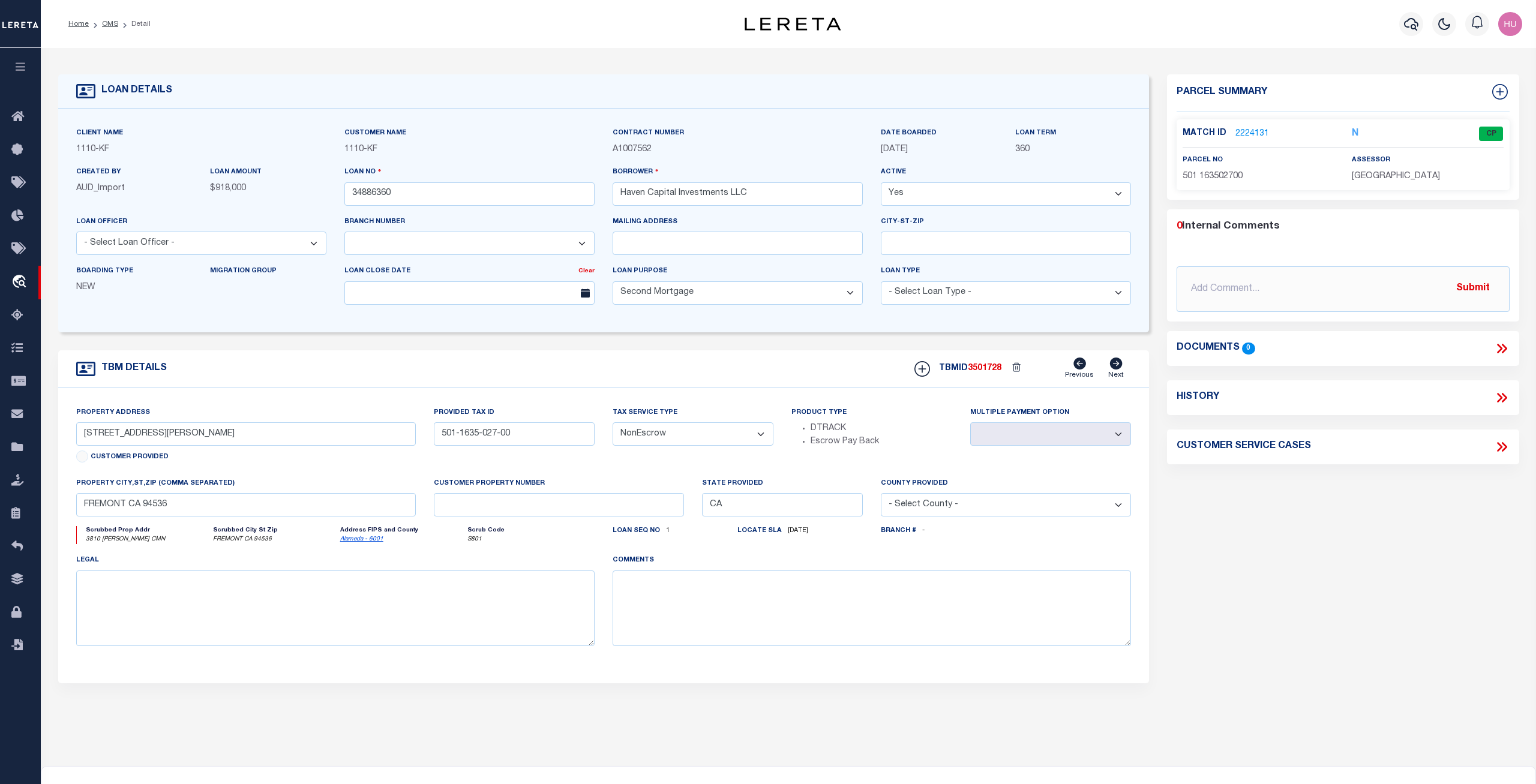
click at [1243, 130] on link "2224131" at bounding box center [1251, 133] width 34 height 12
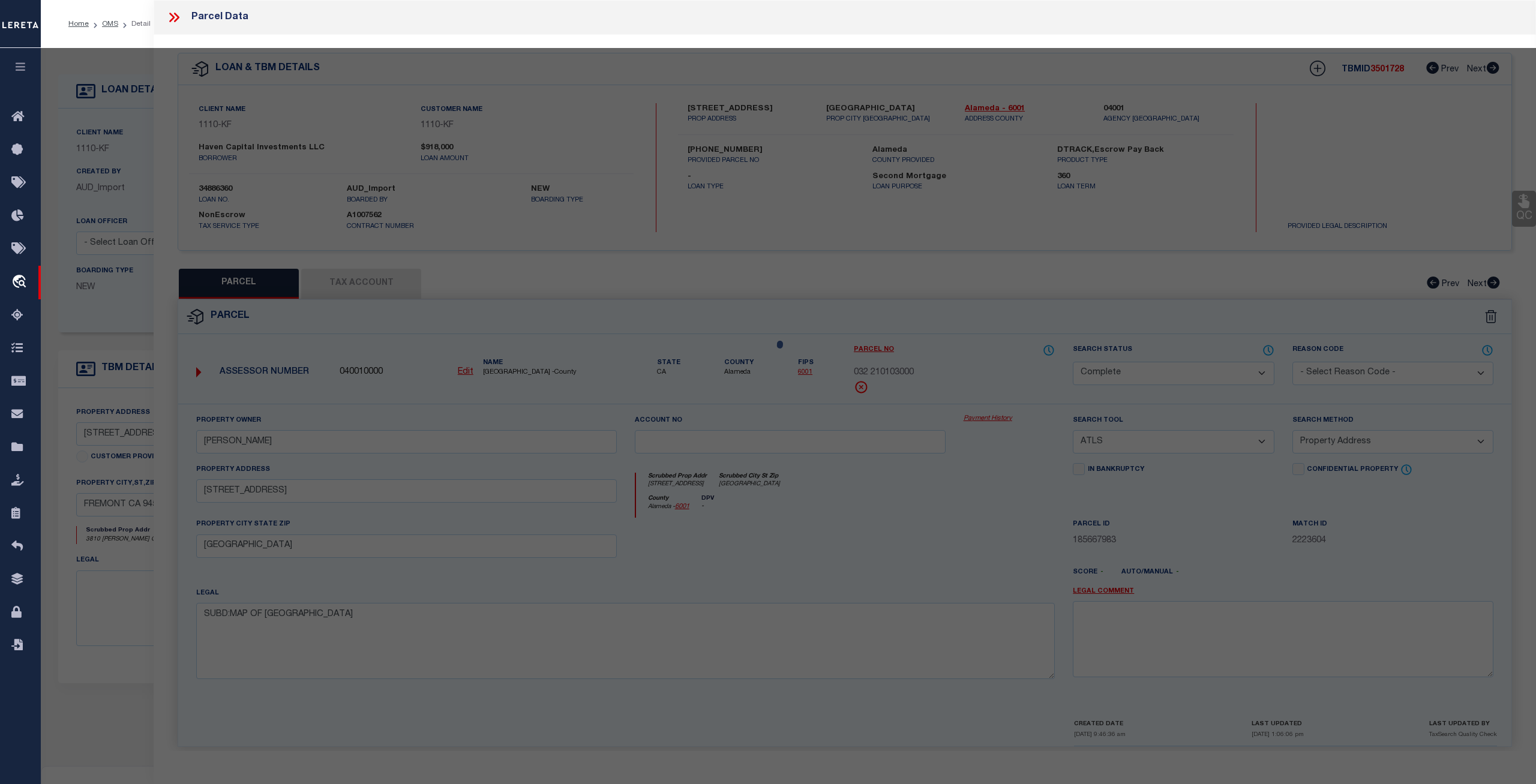
select select "AS"
select select
checkbox input "false"
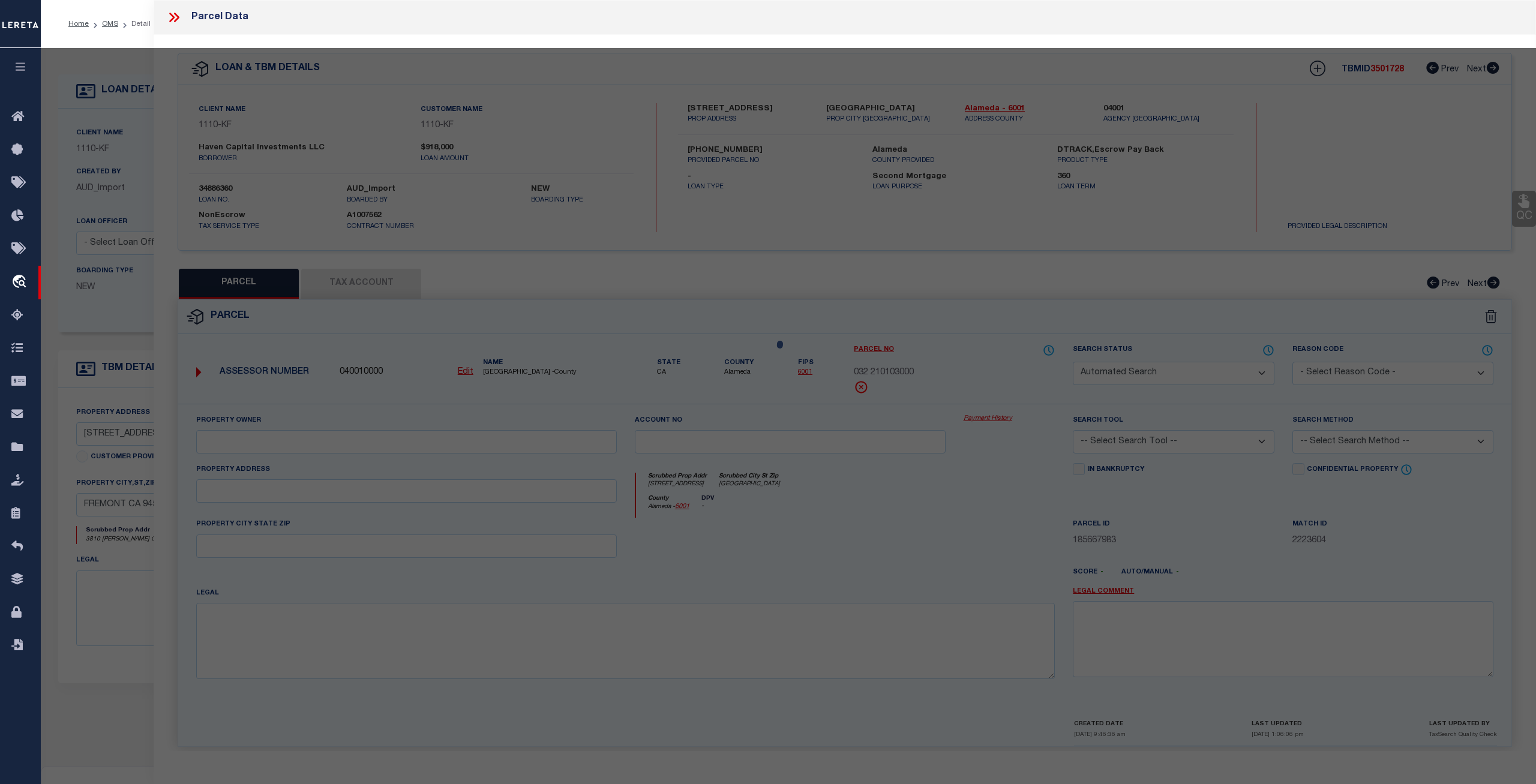
select select "CP"
type input "JUNG O SOHN"
select select "ATL"
select select "ADD"
type input "3810 BURTON CMN"
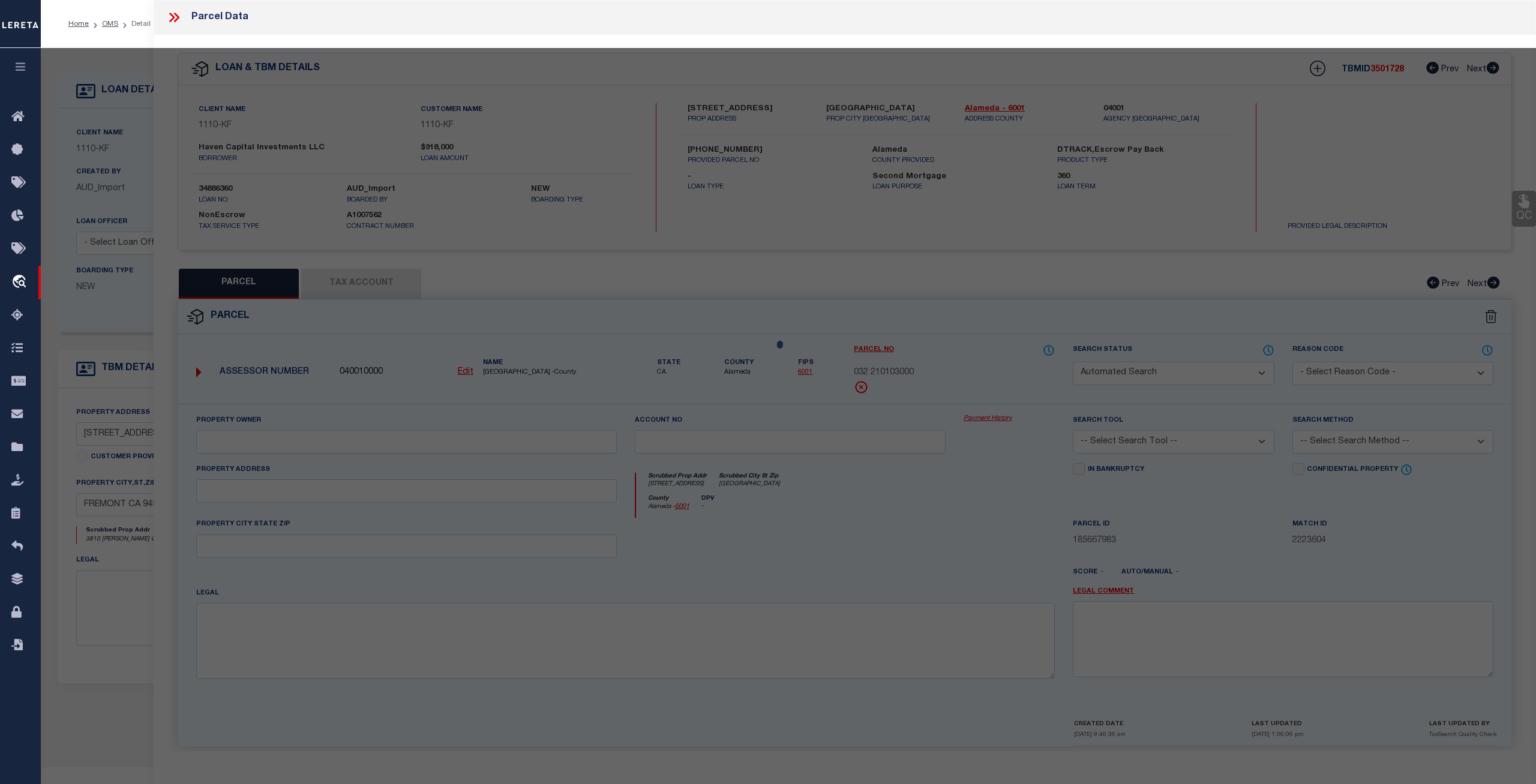
checkbox input "false"
type input "FREMONT, CA 94536"
type textarea "TRACT 3994 LOT 6"
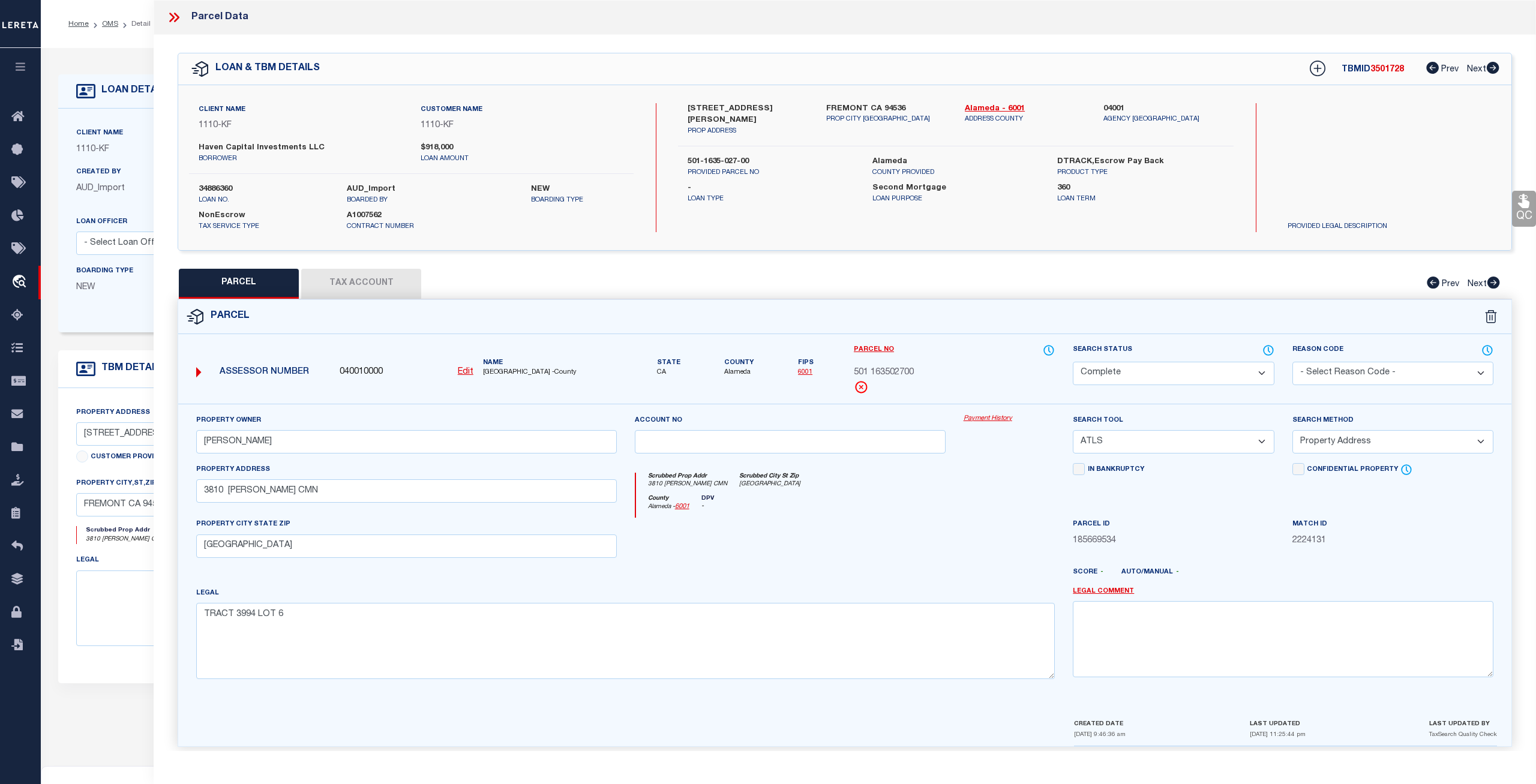
click at [979, 420] on link "Payment History" at bounding box center [1010, 419] width 92 height 11
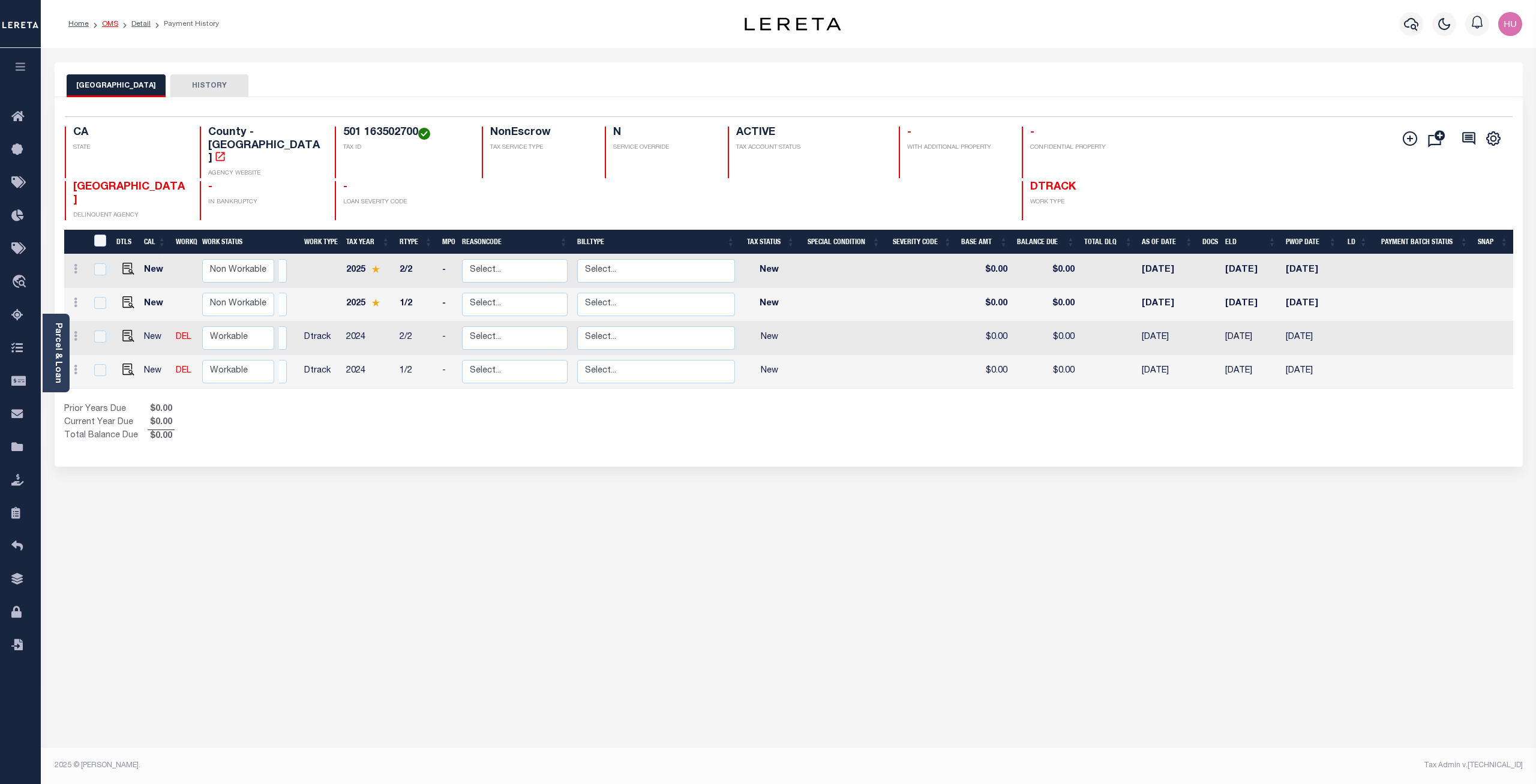
click at [106, 26] on link "OMS" at bounding box center [109, 24] width 16 height 8
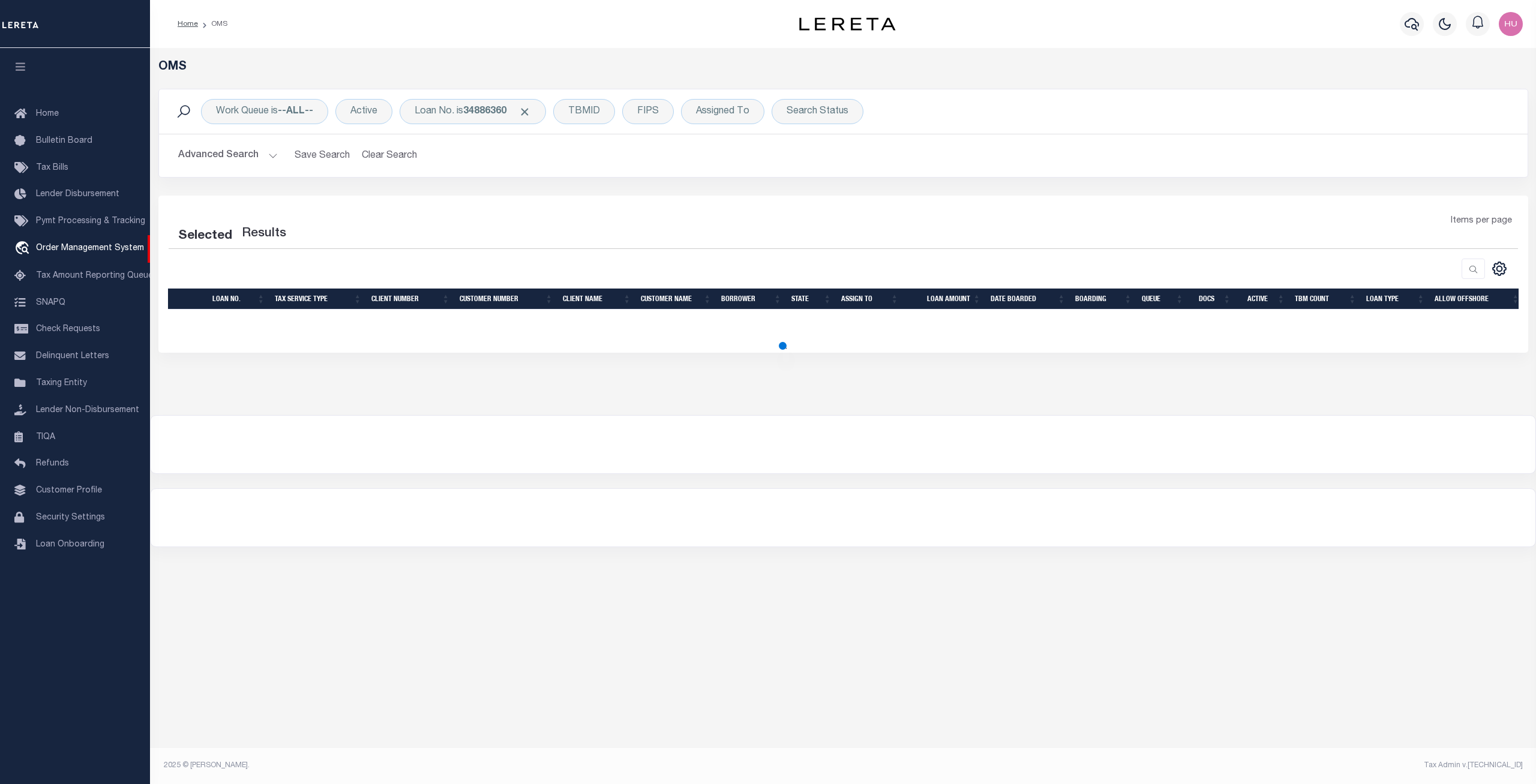
select select "200"
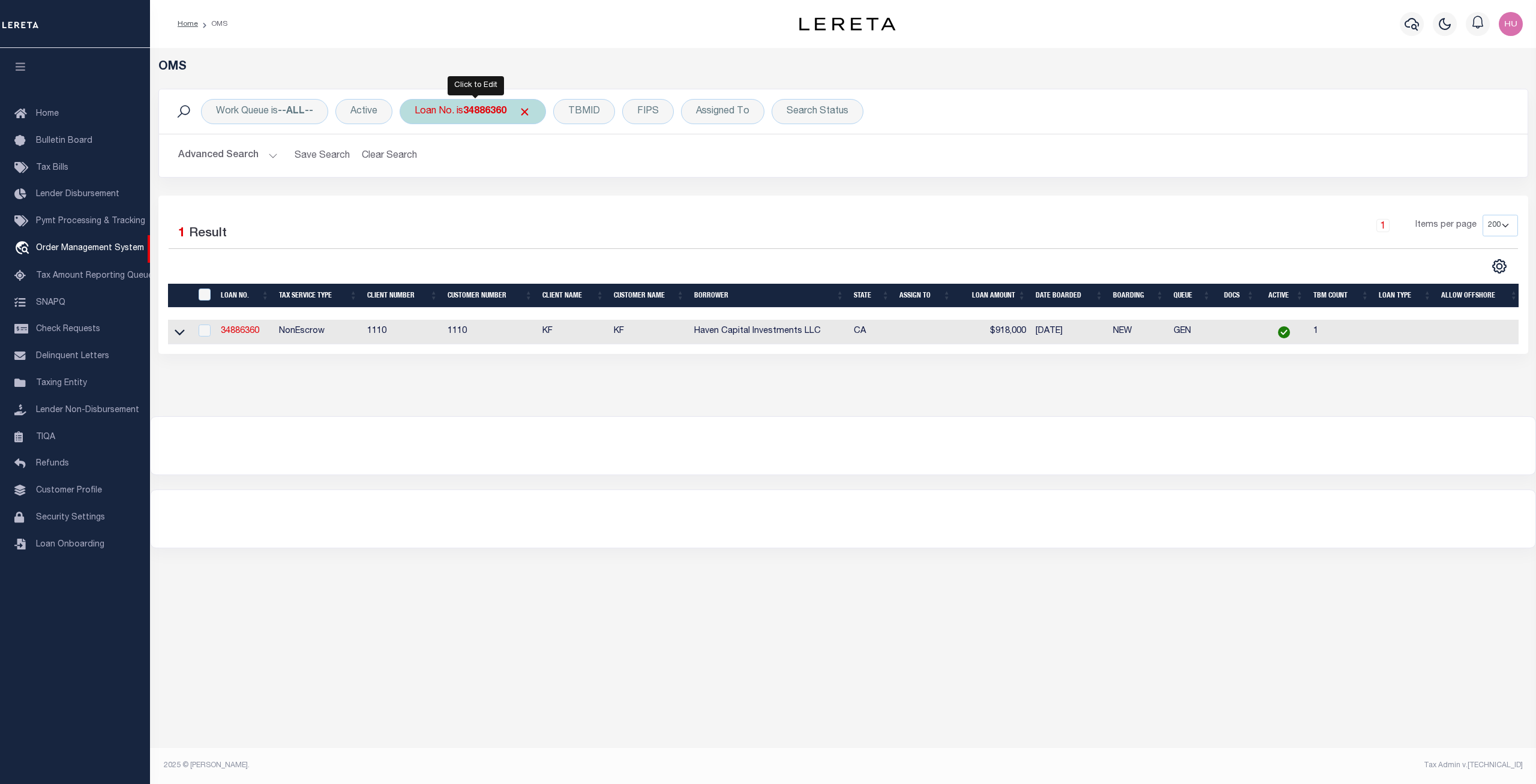
click at [451, 113] on div "Loan No. is 34886360" at bounding box center [473, 111] width 147 height 25
type input "34882194"
click at [577, 200] on input "Apply" at bounding box center [573, 196] width 35 height 20
click at [243, 331] on link "34882194" at bounding box center [240, 331] width 38 height 9
checkbox input "true"
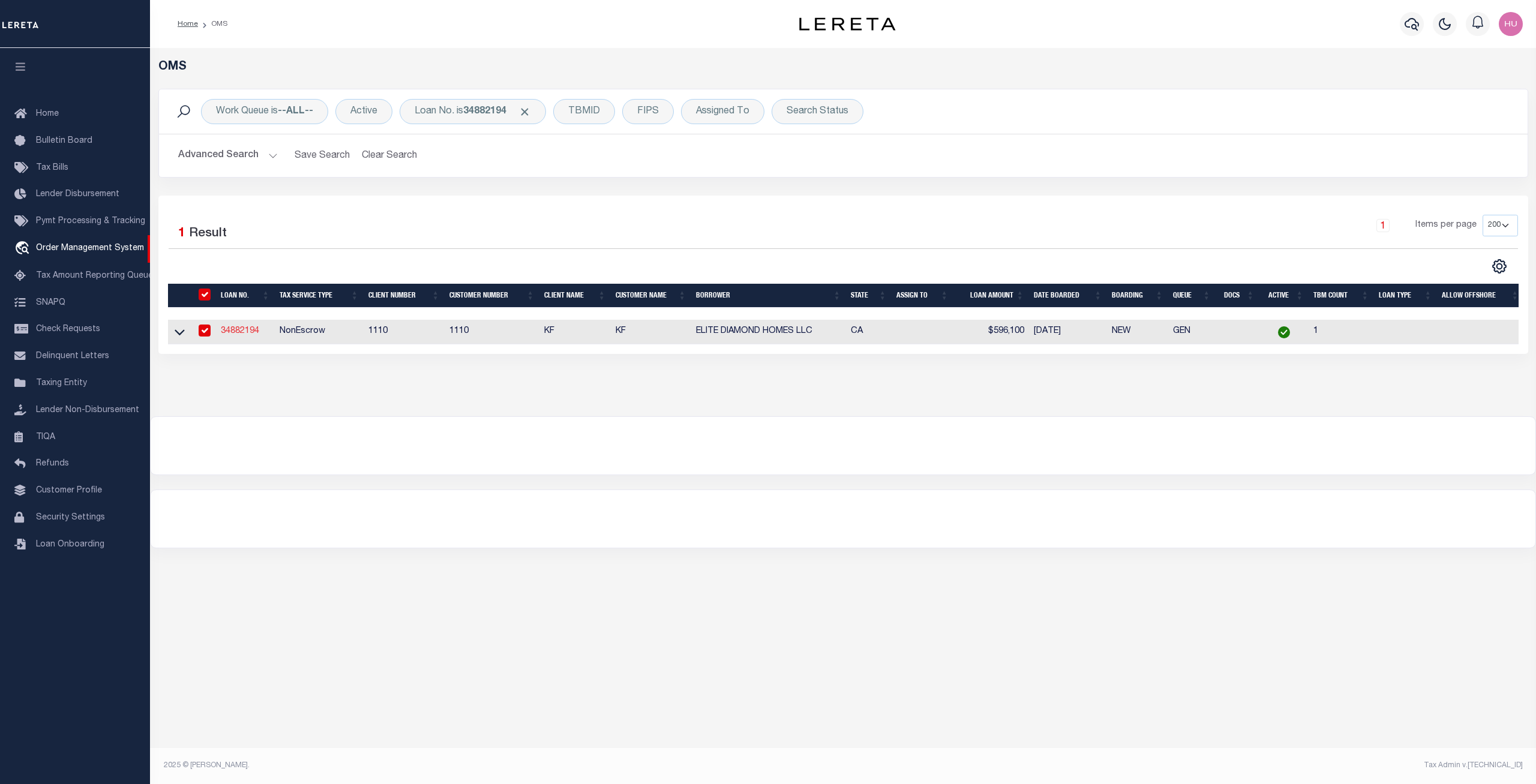
checkbox input "true"
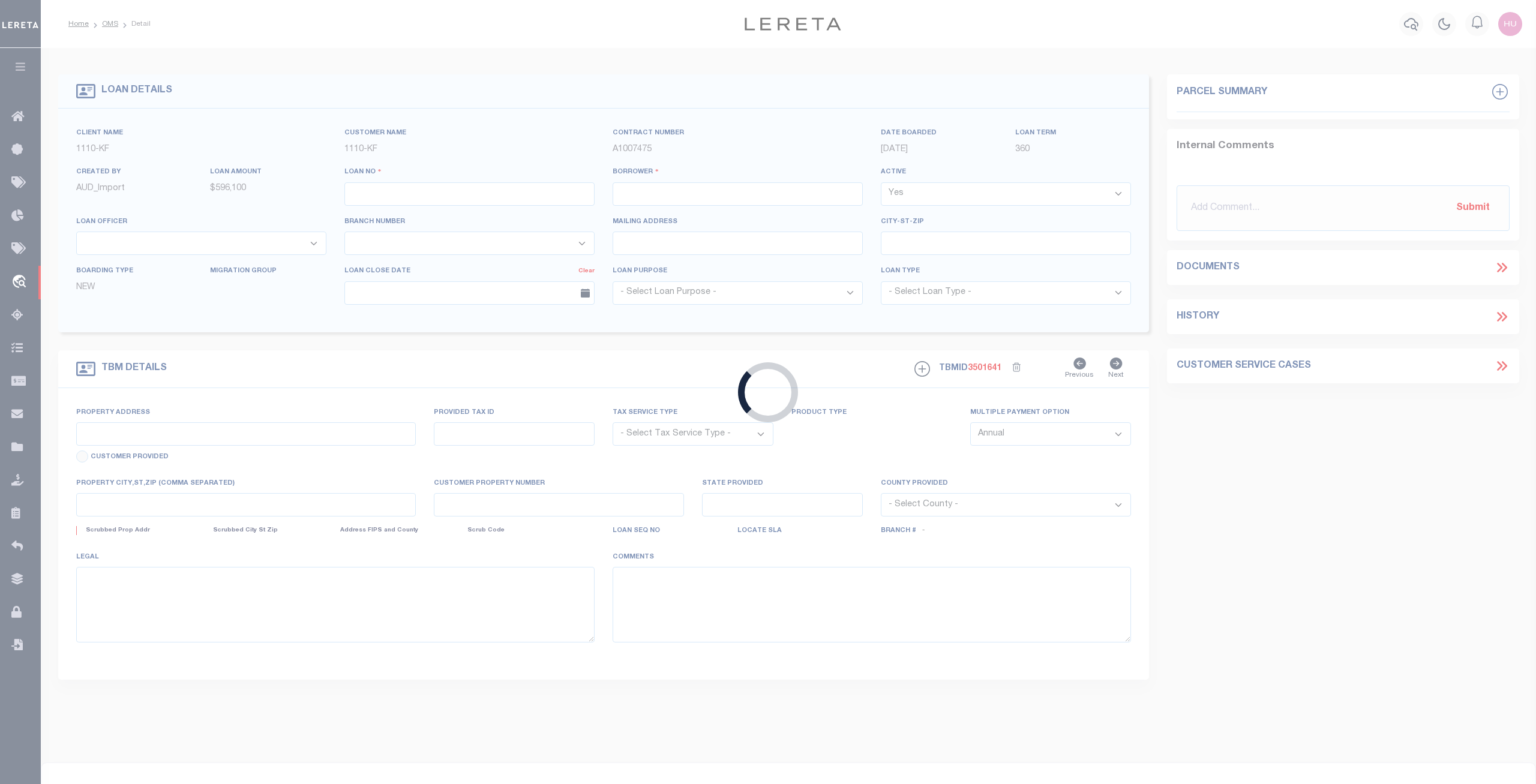
type input "34882194"
type input "ELITE DIAMOND HOMES LLC"
select select
select select "100"
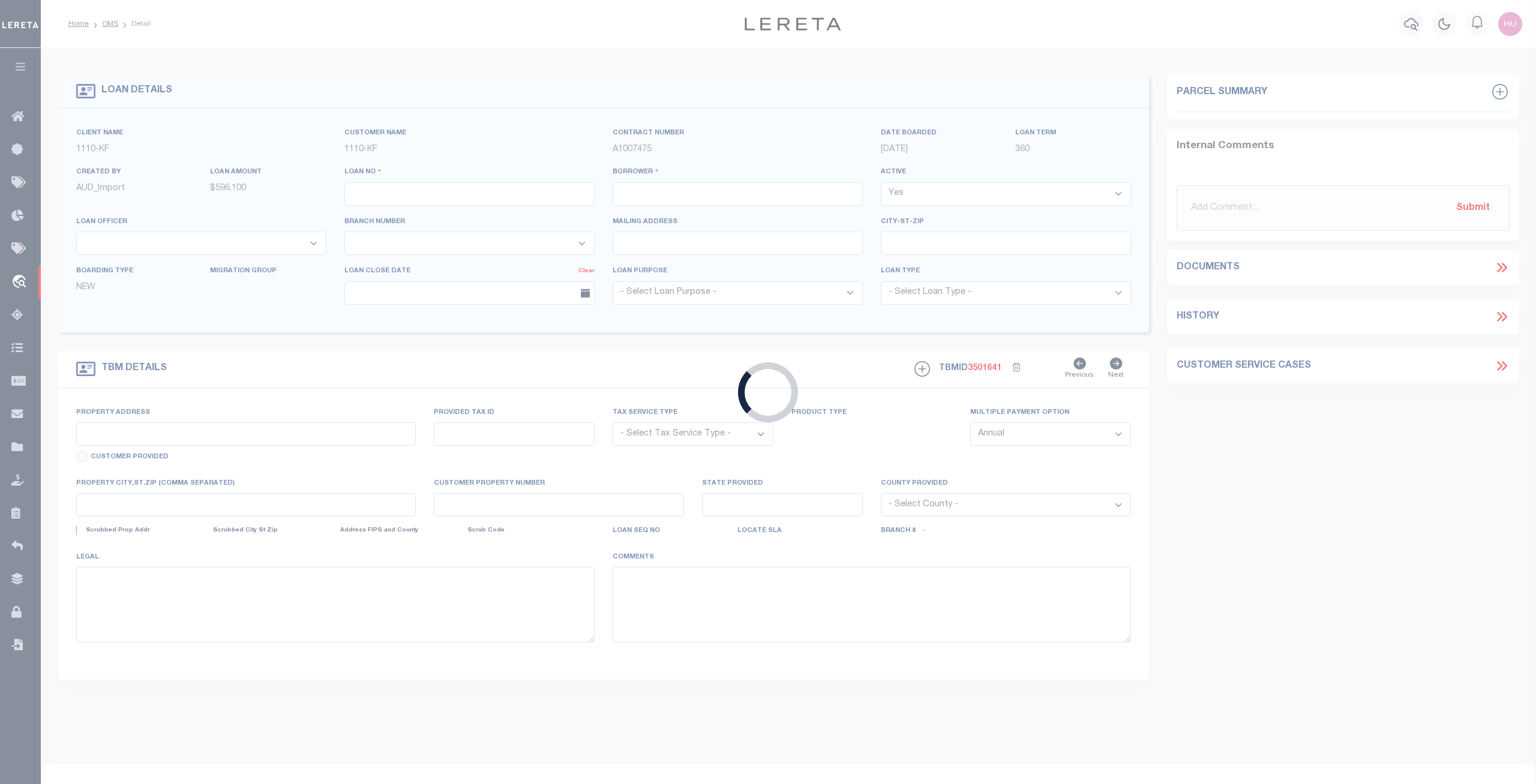
select select "NonEscrow"
select select "3485"
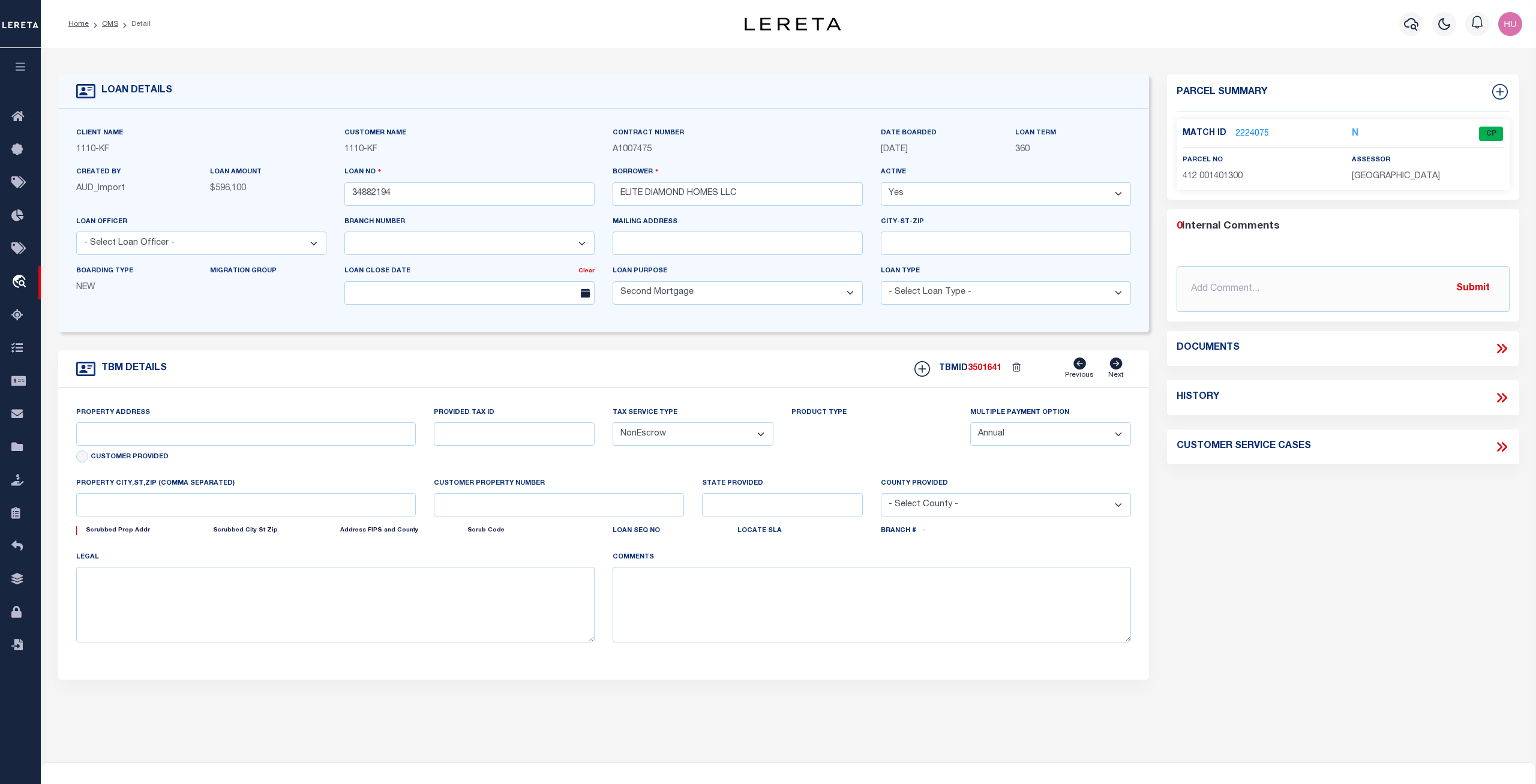
type input "[GEOGRAPHIC_DATA], [GEOGRAPHIC_DATA]"
type input "[PHONE_NUMBER]"
select select
type input "[GEOGRAPHIC_DATA]"
type input "CA"
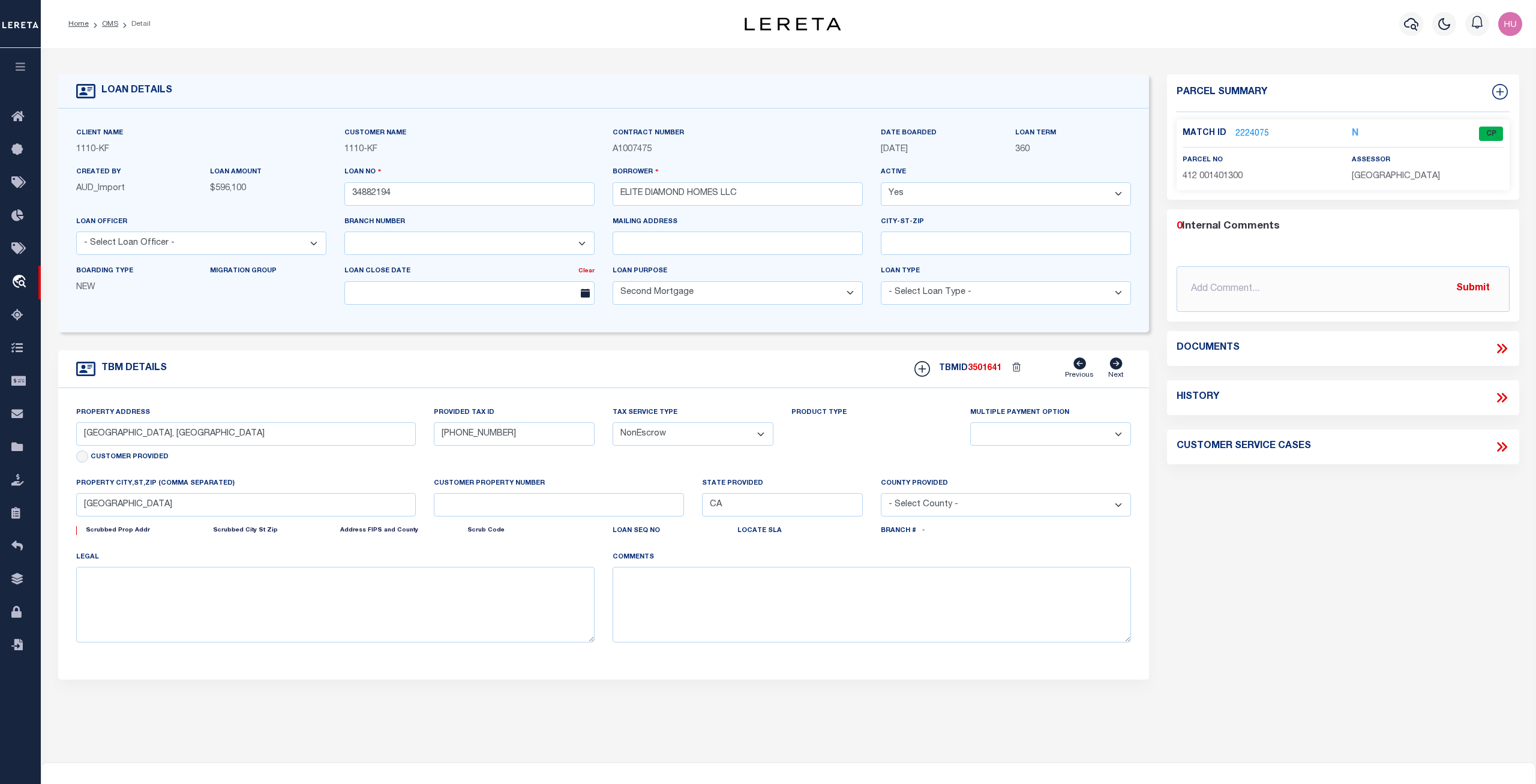
select select
click at [1242, 132] on link "2224075" at bounding box center [1251, 133] width 34 height 12
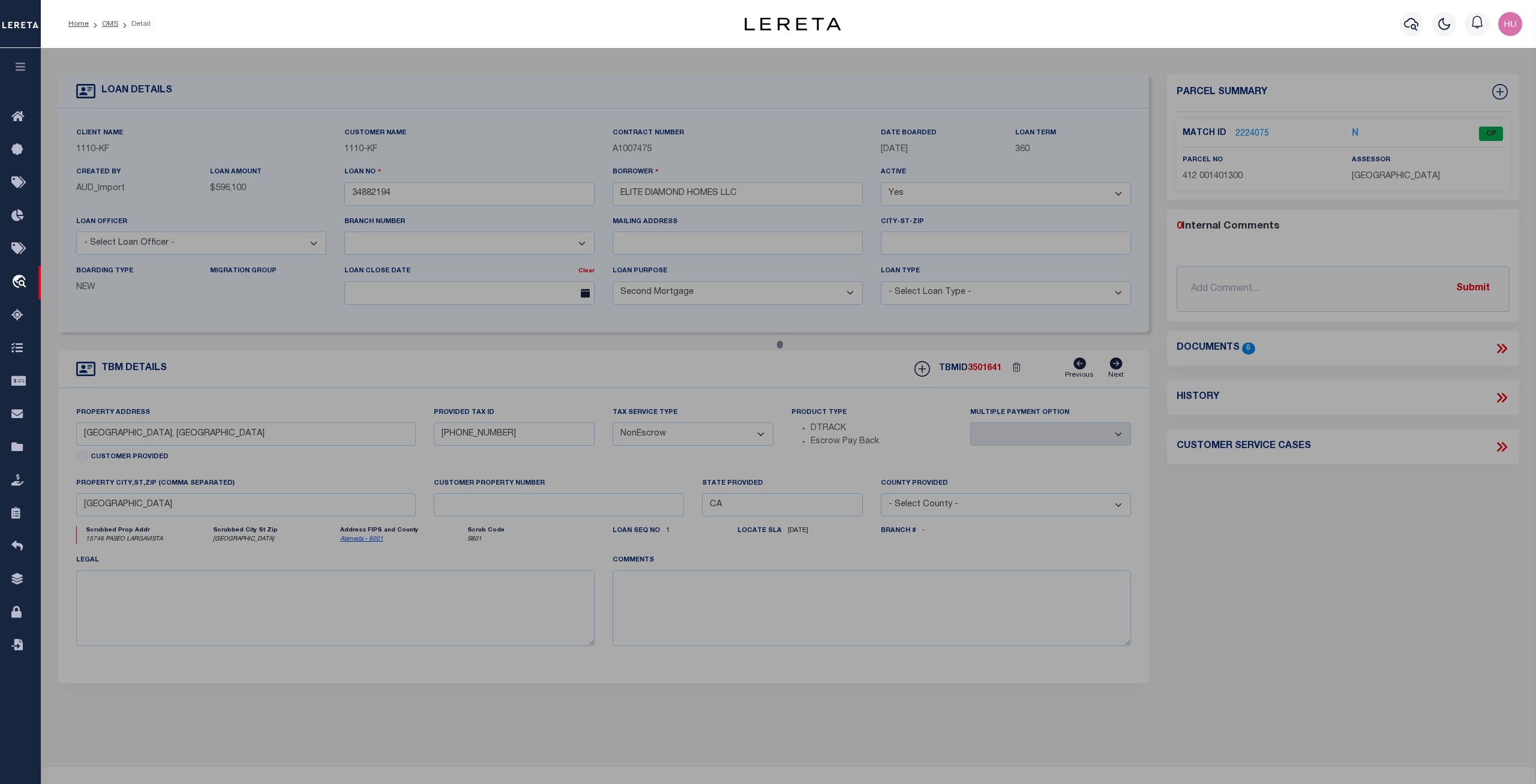
checkbox input "false"
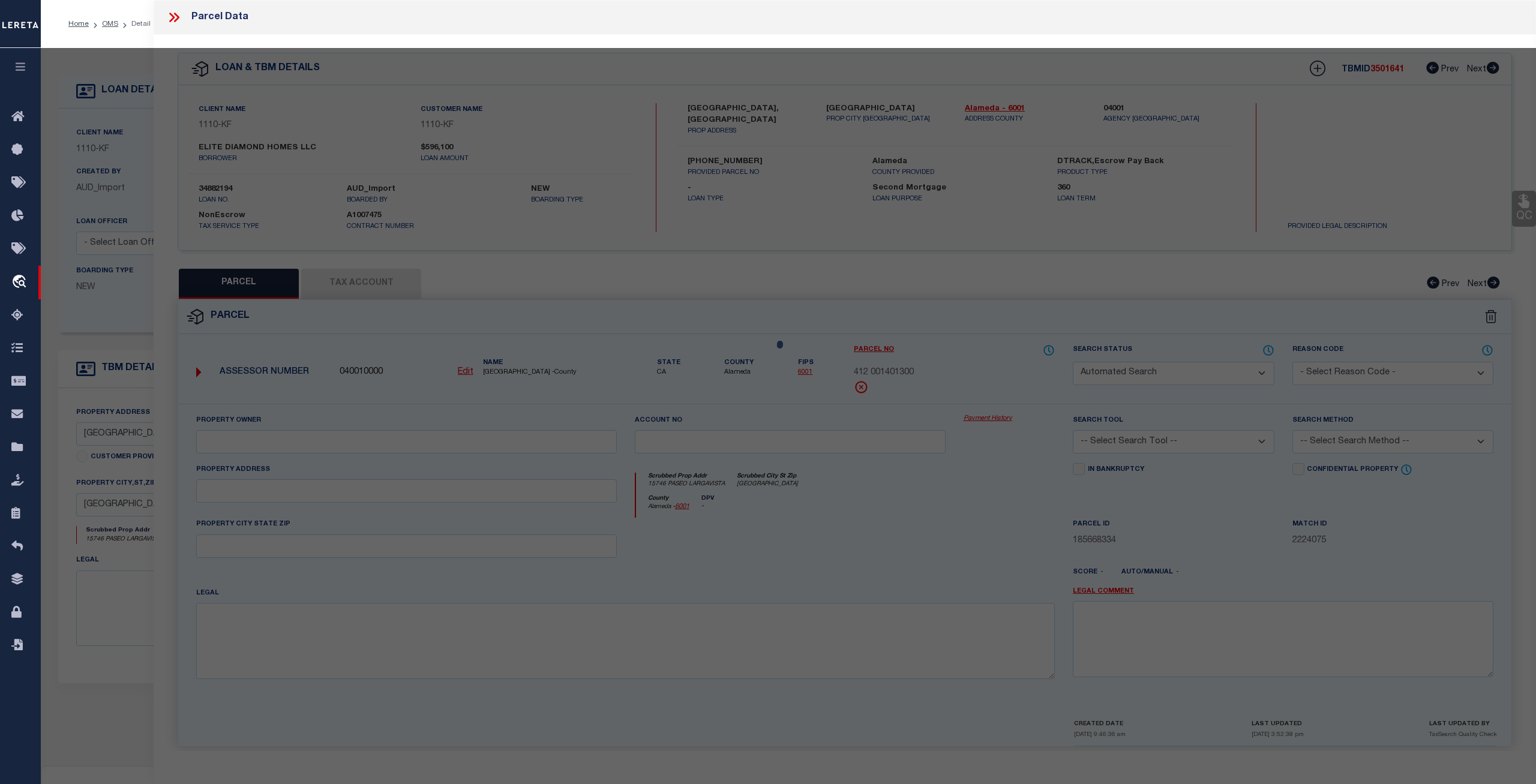
select select "CP"
type input "JOHN CUNNINGHAM"
select select "ATL"
select select "ADD"
type input "15746 PASEO LARGAVISTA"
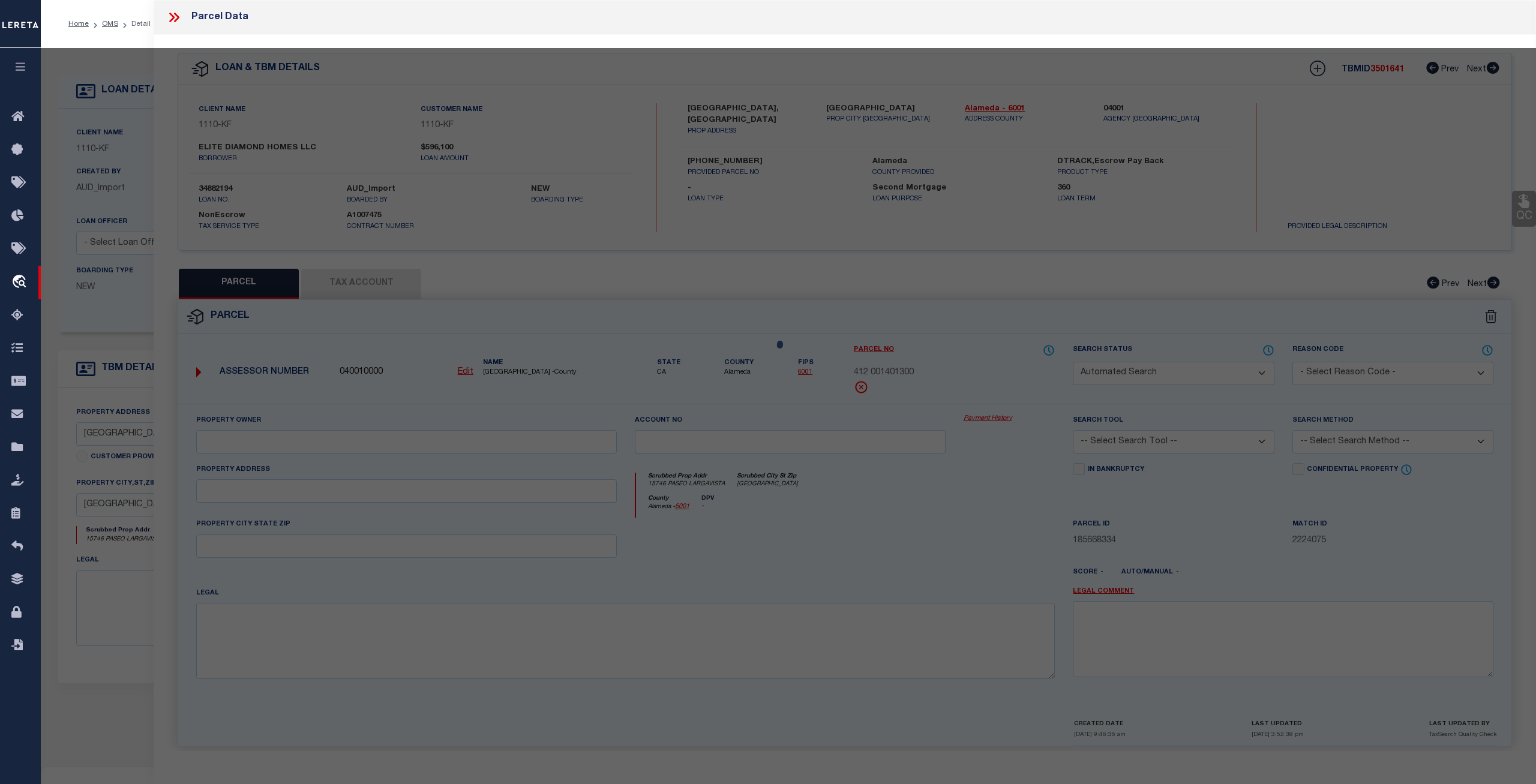
checkbox input "false"
type input "SAN LORENZO, CA 94580"
type textarea "TRACT 689 BLK 1 LOT 21"
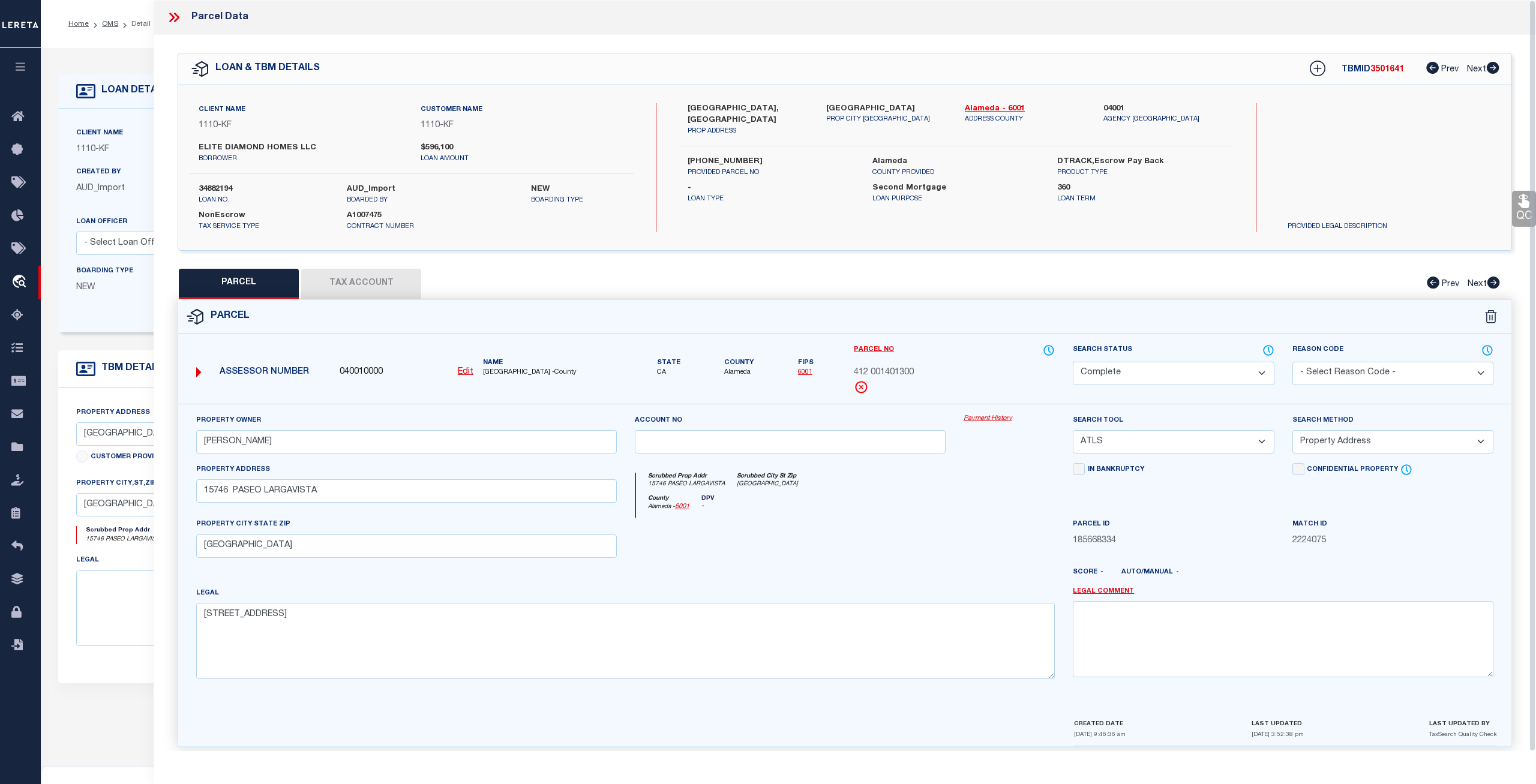
click at [1001, 411] on div "Property Owner JOHN CUNNINGHAM Account no Payment History Search Tool -- Select…" at bounding box center [845, 560] width 1333 height 313
click at [995, 422] on link "Payment History" at bounding box center [1010, 419] width 92 height 11
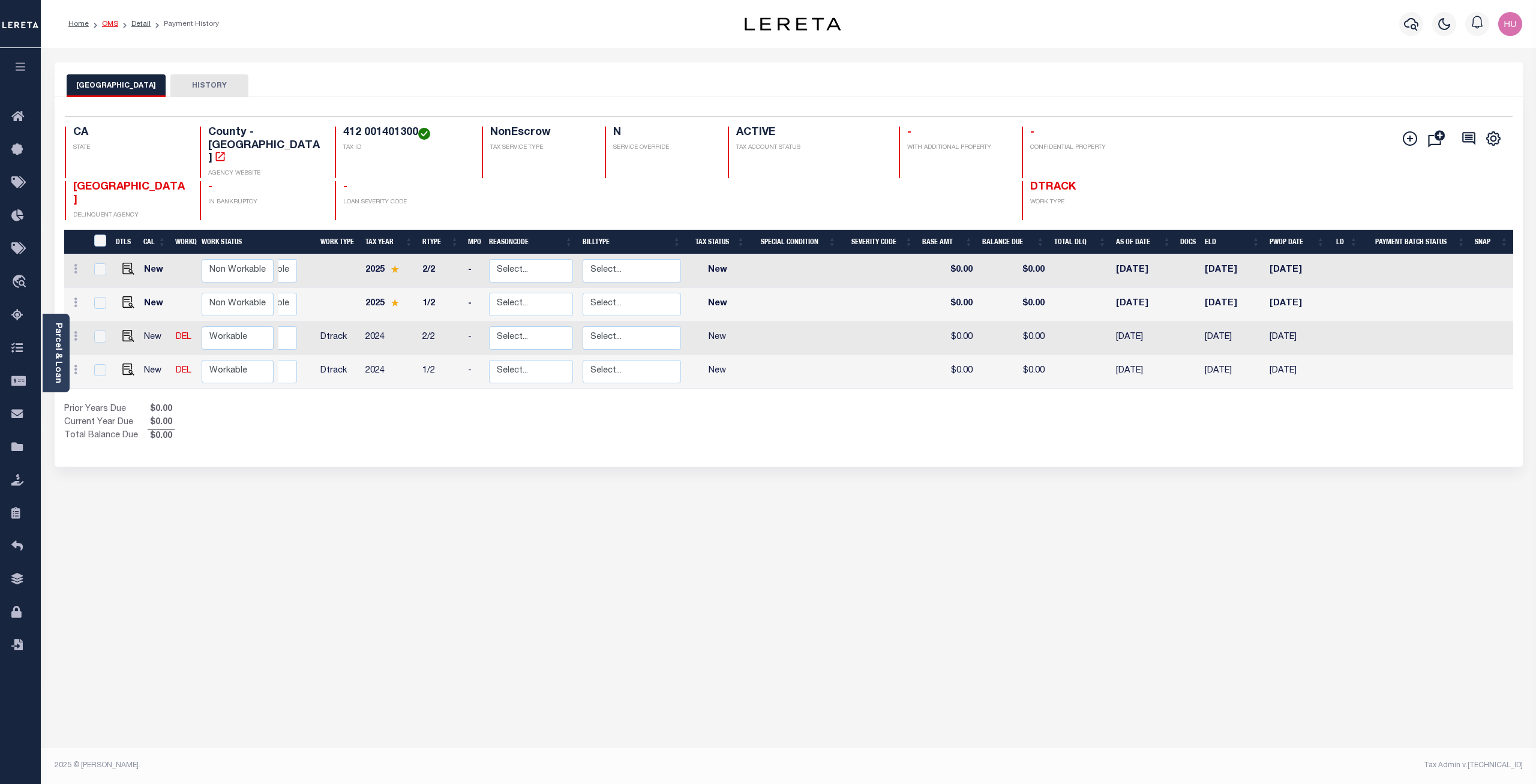
click at [109, 25] on link "OMS" at bounding box center [109, 24] width 16 height 8
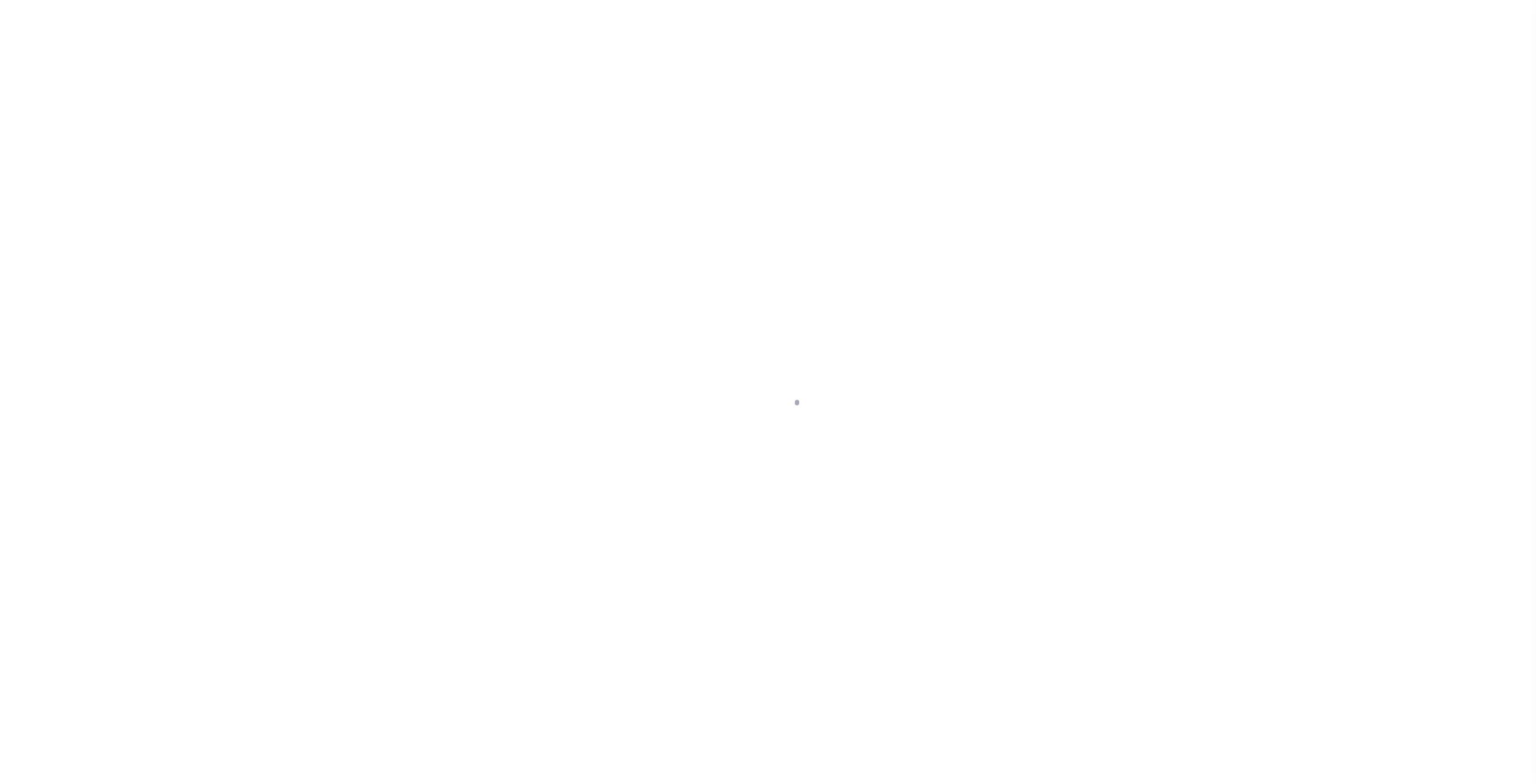
select select
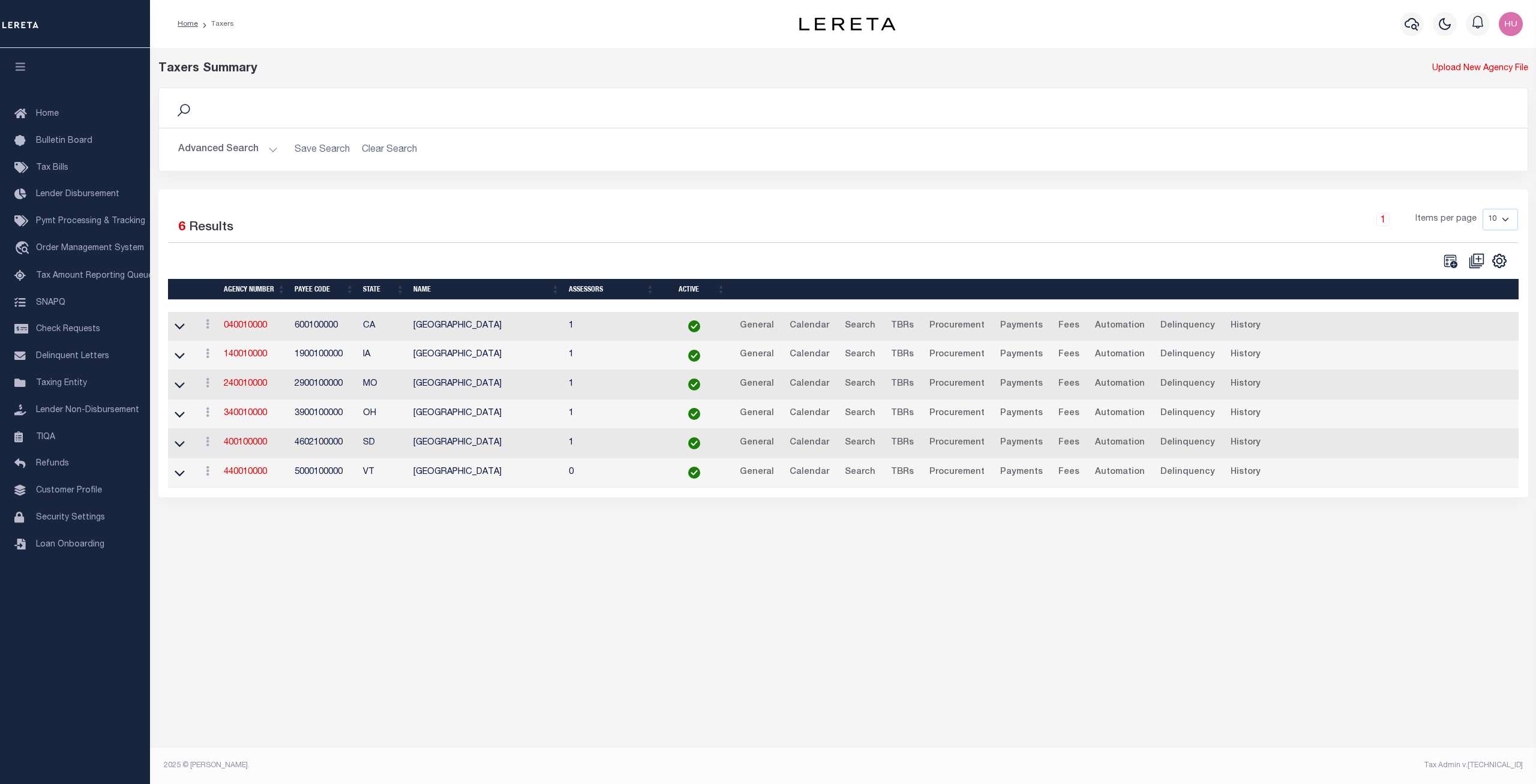
click at [215, 158] on button "Advanced Search" at bounding box center [228, 150] width 100 height 23
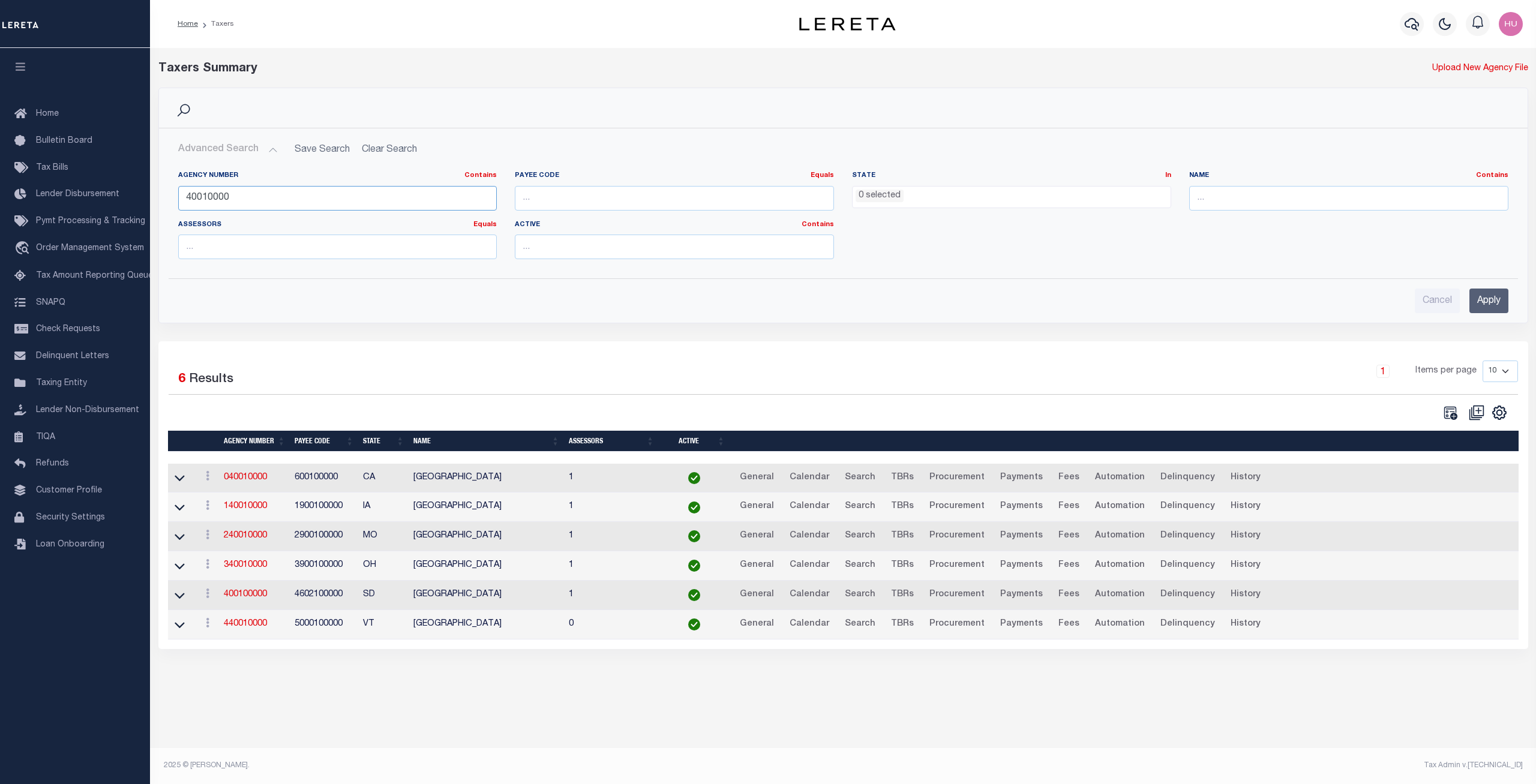
click at [264, 197] on input "40010000" at bounding box center [337, 198] width 319 height 25
paste input "0904"
type input "090410000"
click at [1480, 300] on input "Apply" at bounding box center [1488, 301] width 39 height 25
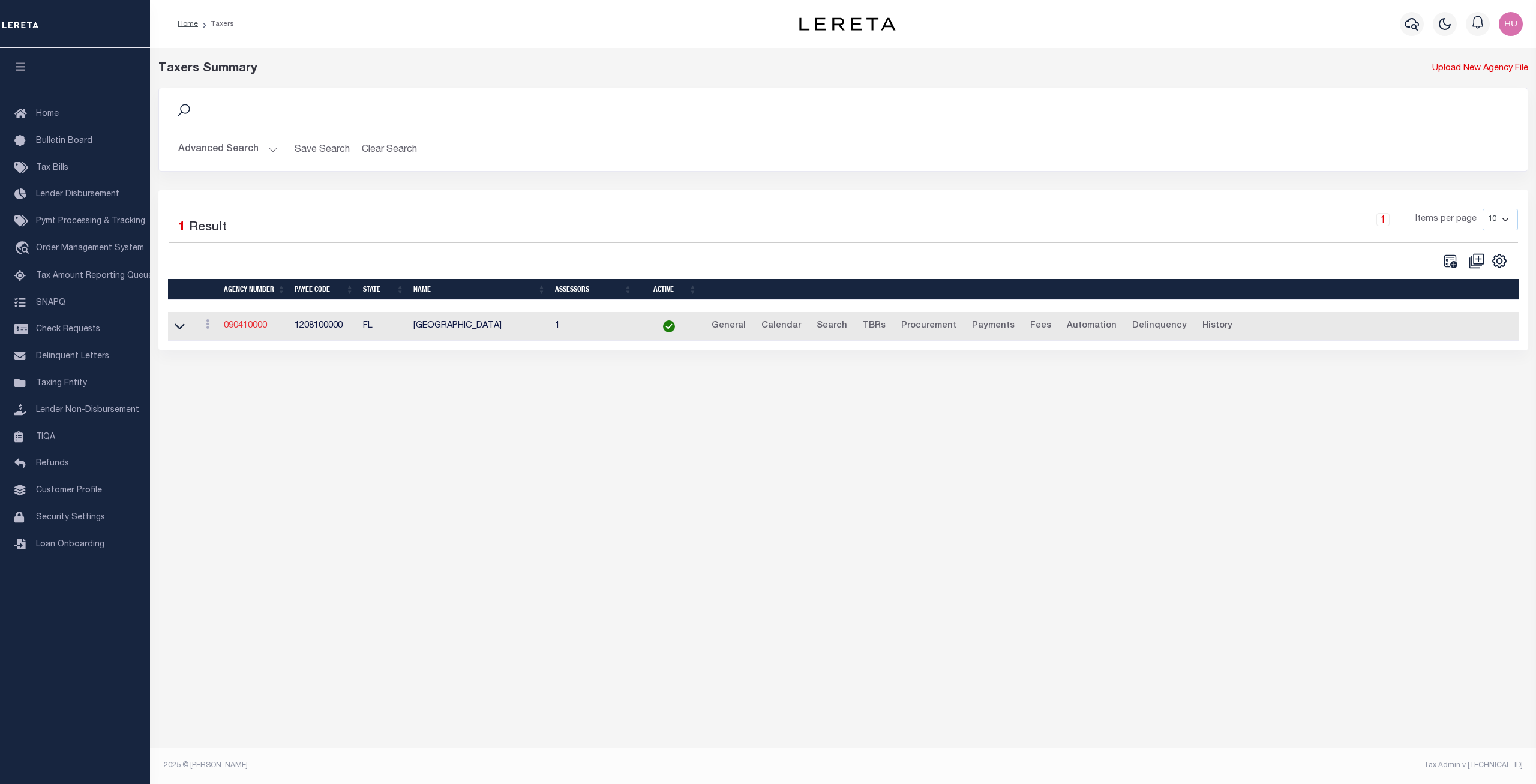
click at [237, 326] on link "090410000" at bounding box center [244, 325] width 43 height 9
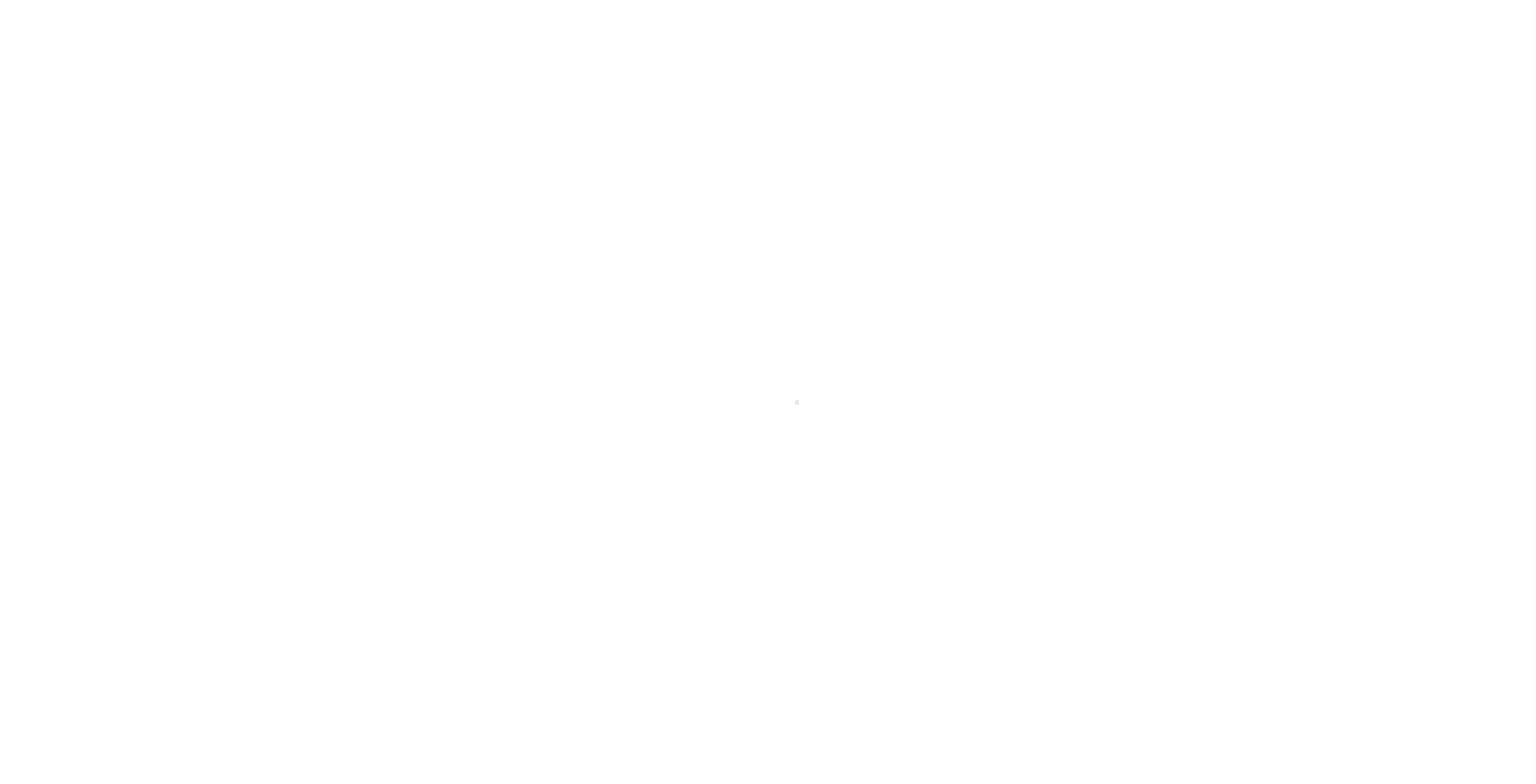
select select
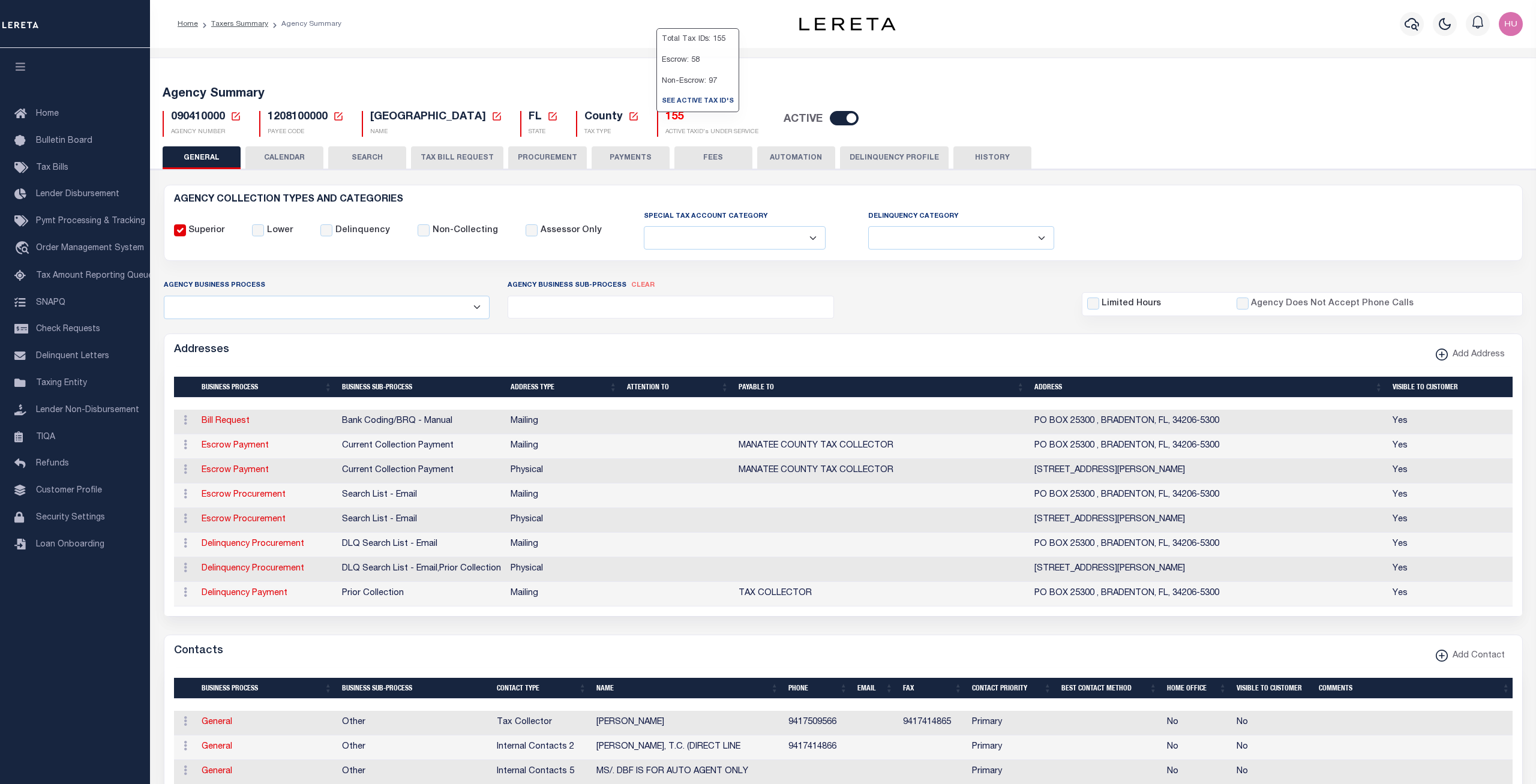
click at [665, 121] on h5 "155" at bounding box center [711, 118] width 93 height 13
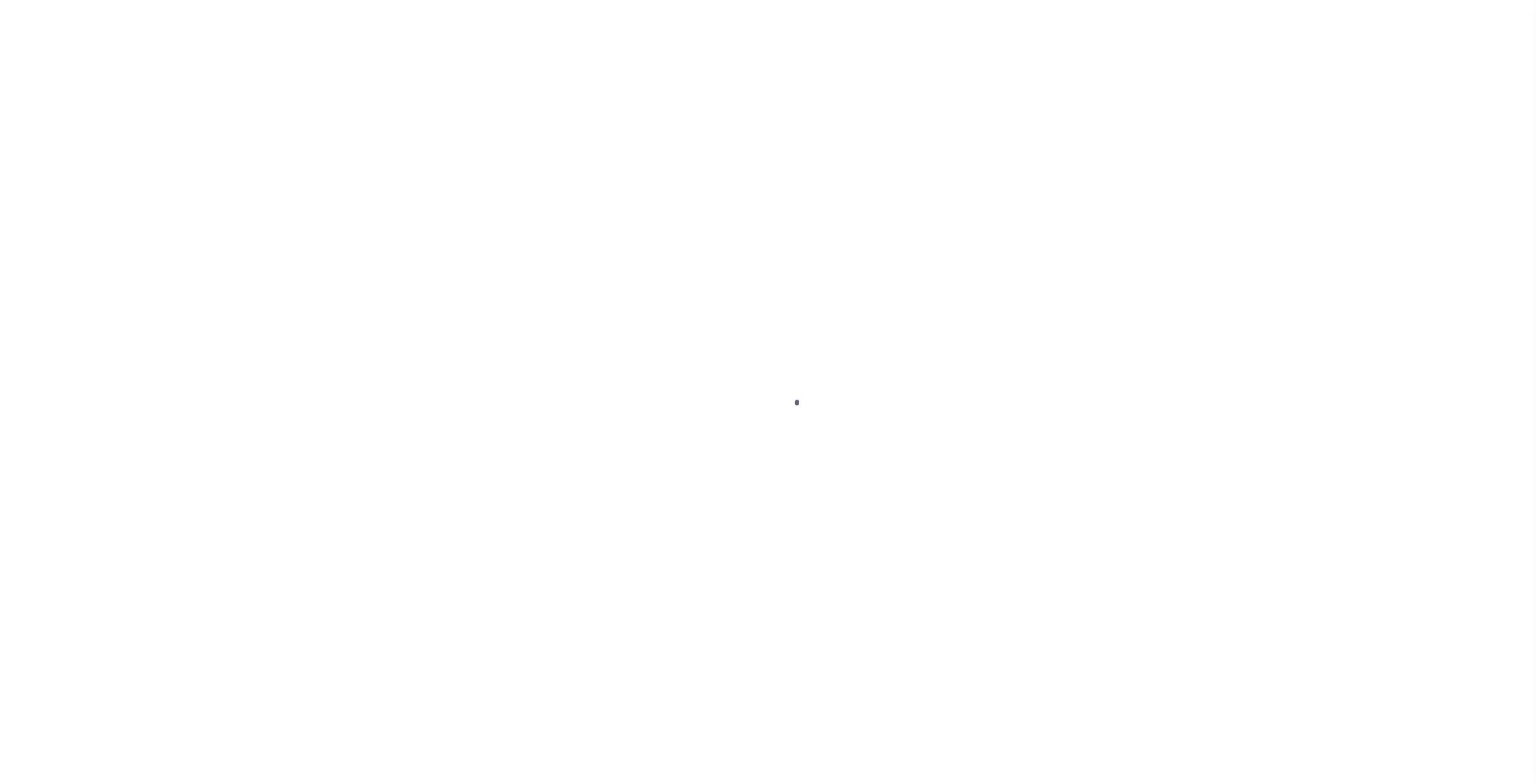
select select "100"
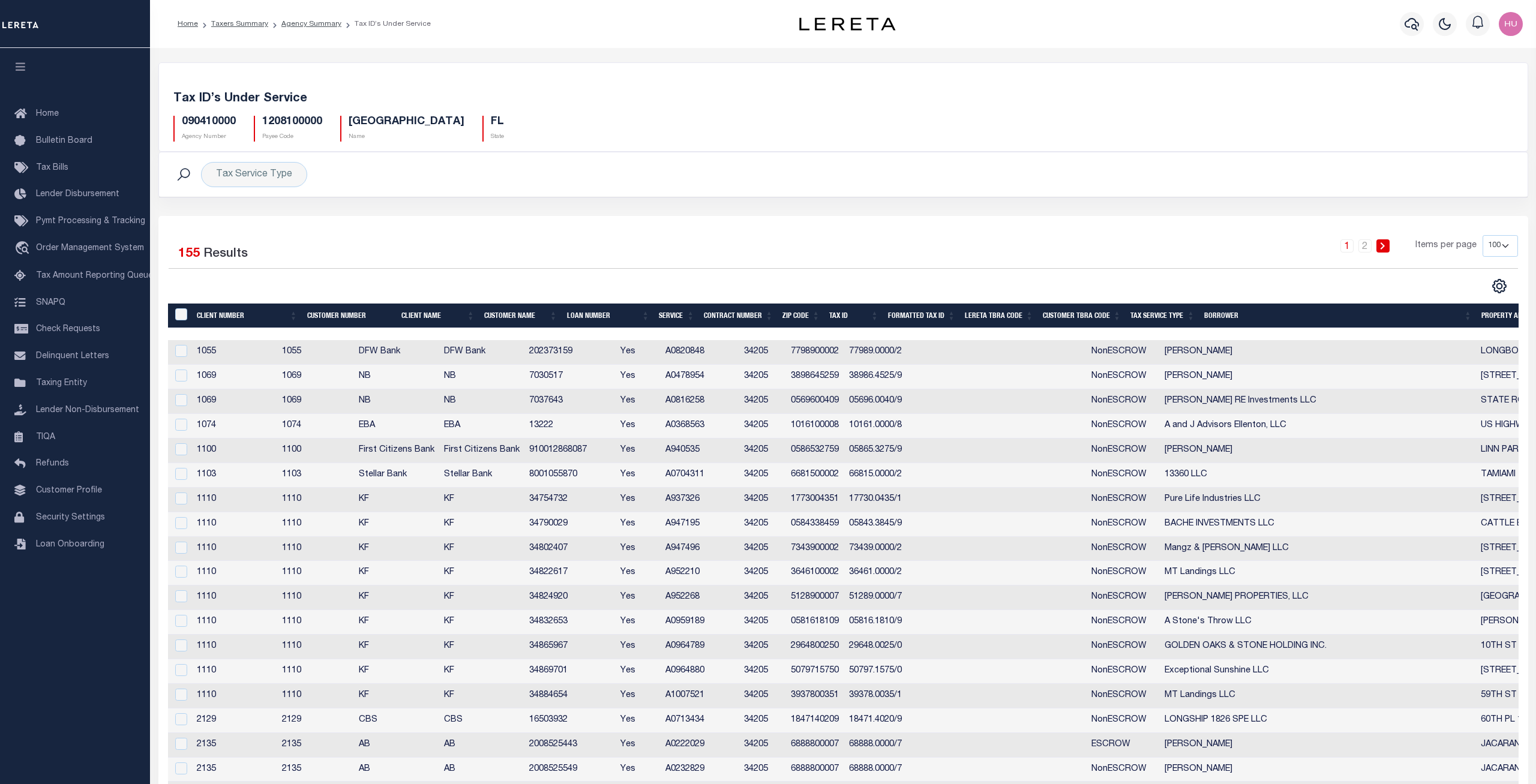
click at [627, 182] on div "Tax Service Type Search" at bounding box center [843, 174] width 1349 height 25
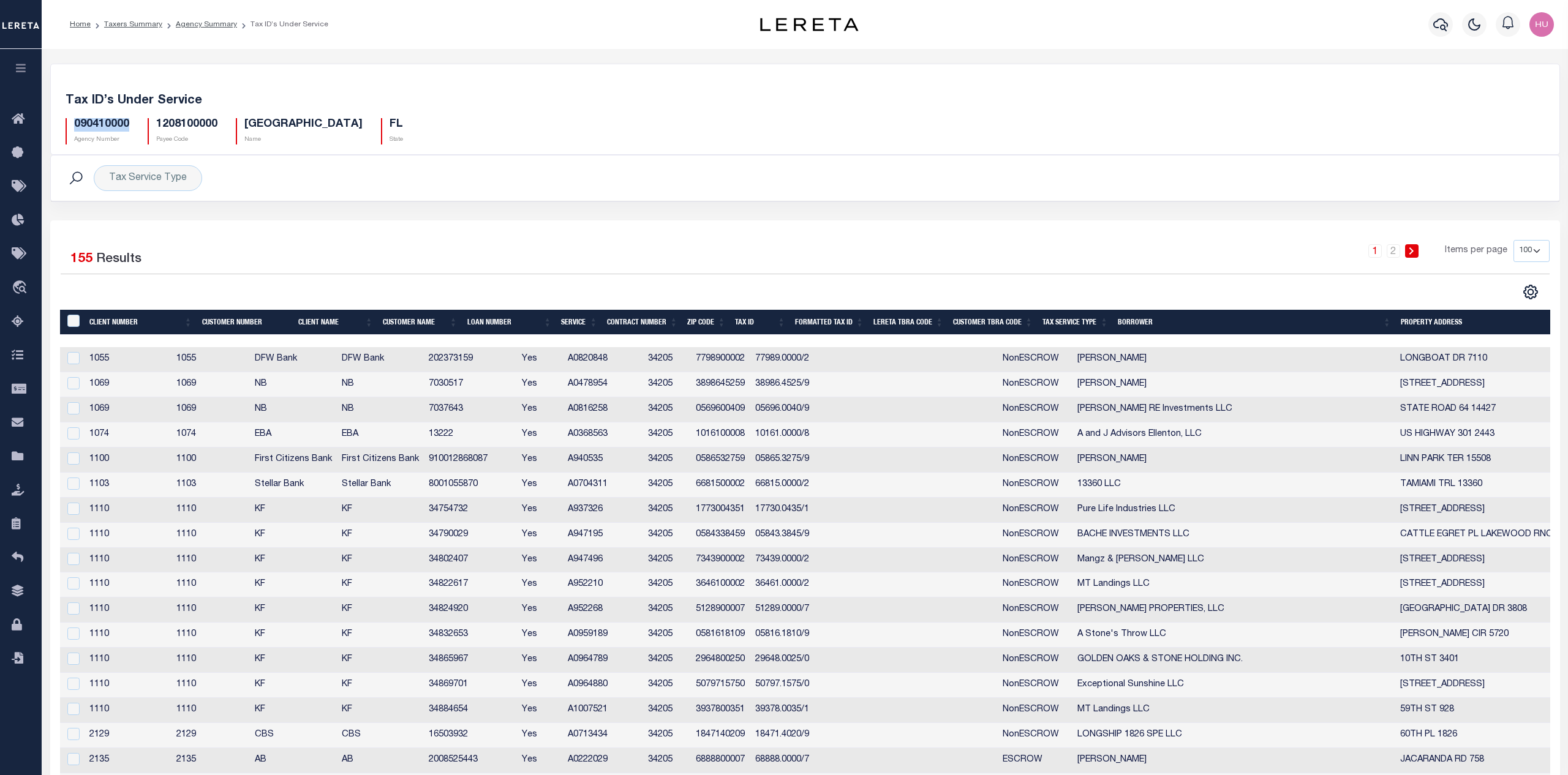
click at [425, 89] on div "Tax ID’s Under Service 090410000 Agency Number 1208100000 Payee Code [GEOGRAPHI…" at bounding box center [805, 116] width 1508 height 75
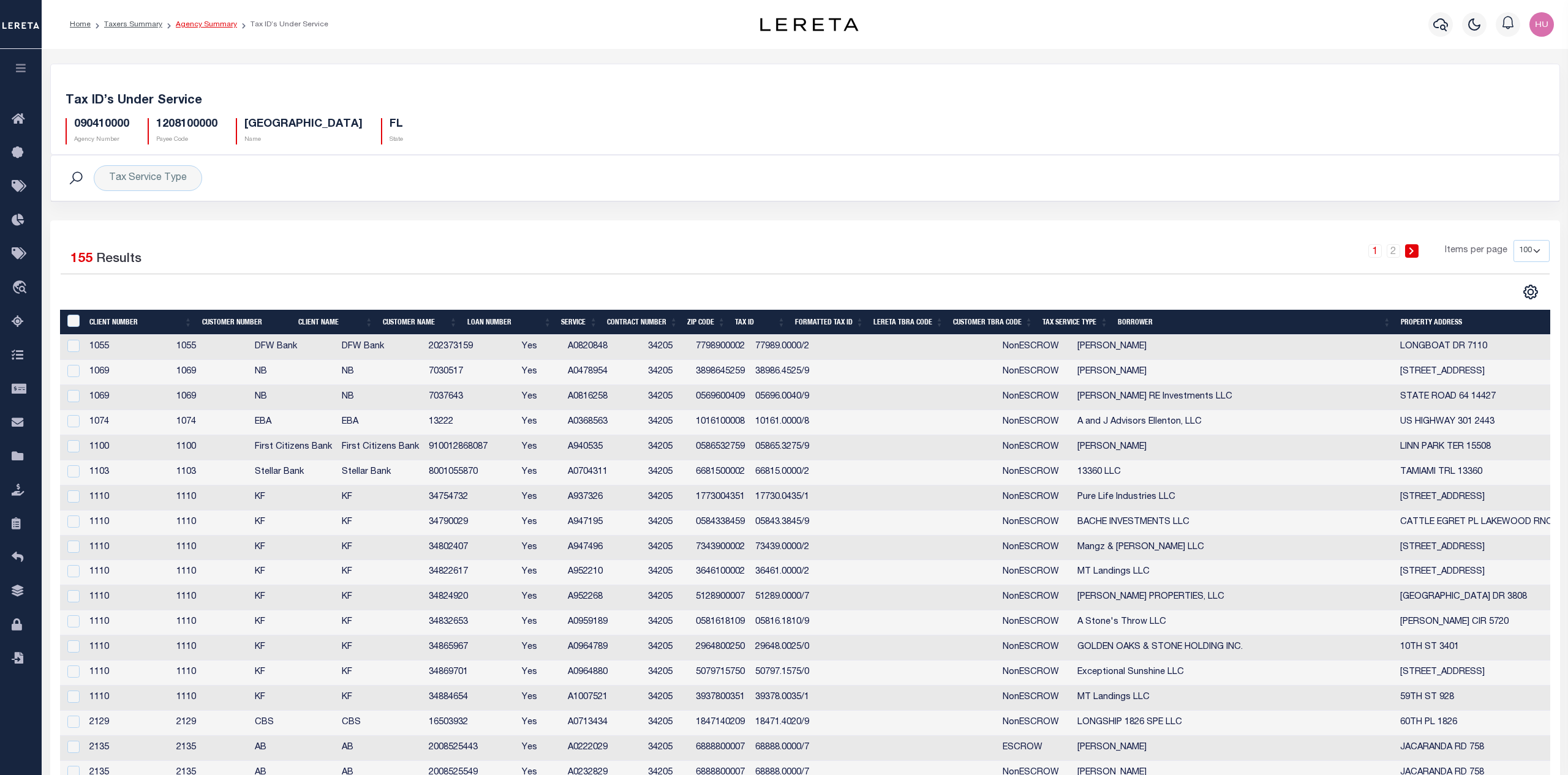
click at [214, 23] on link "Agency Summary" at bounding box center [207, 24] width 62 height 8
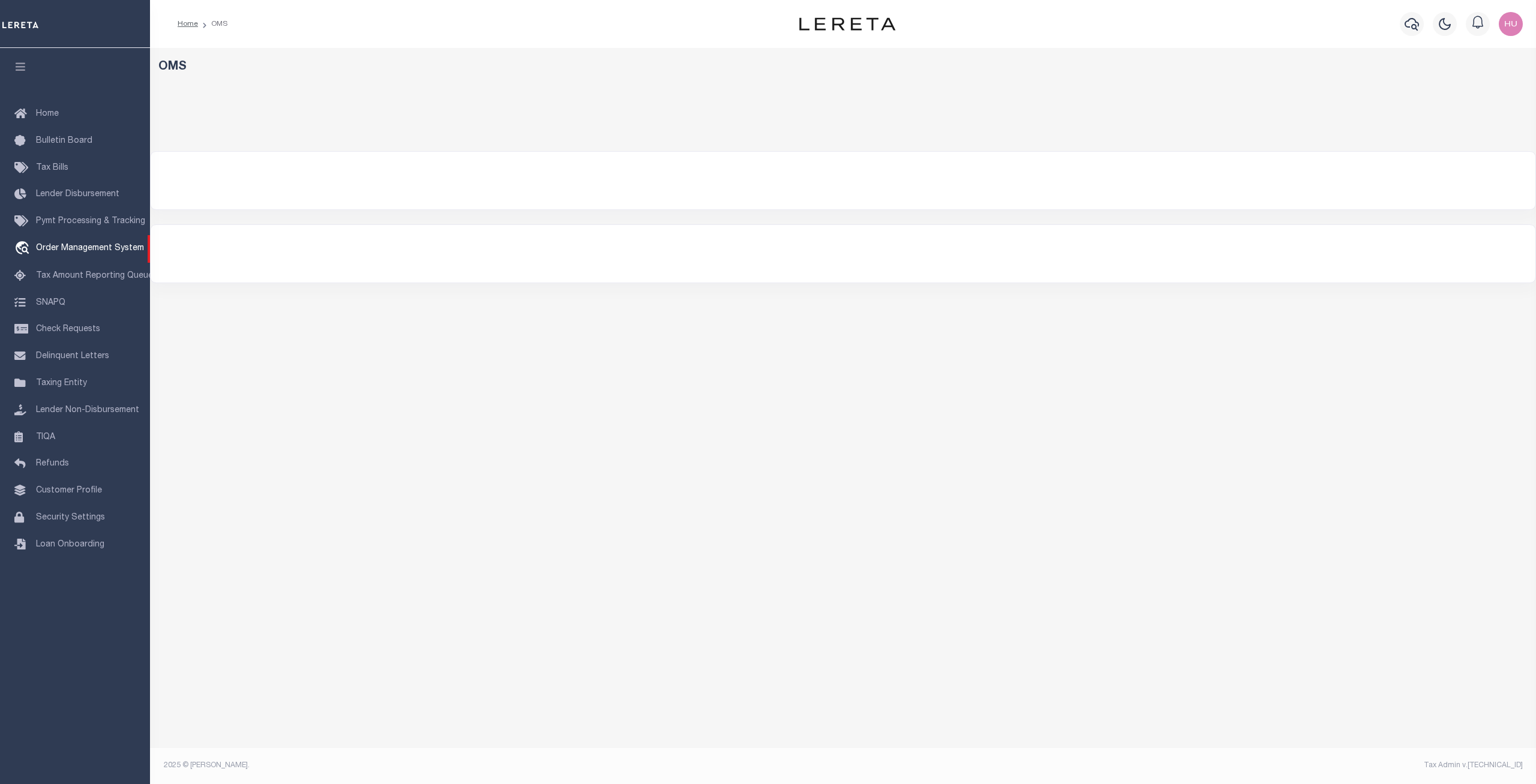
select select "200"
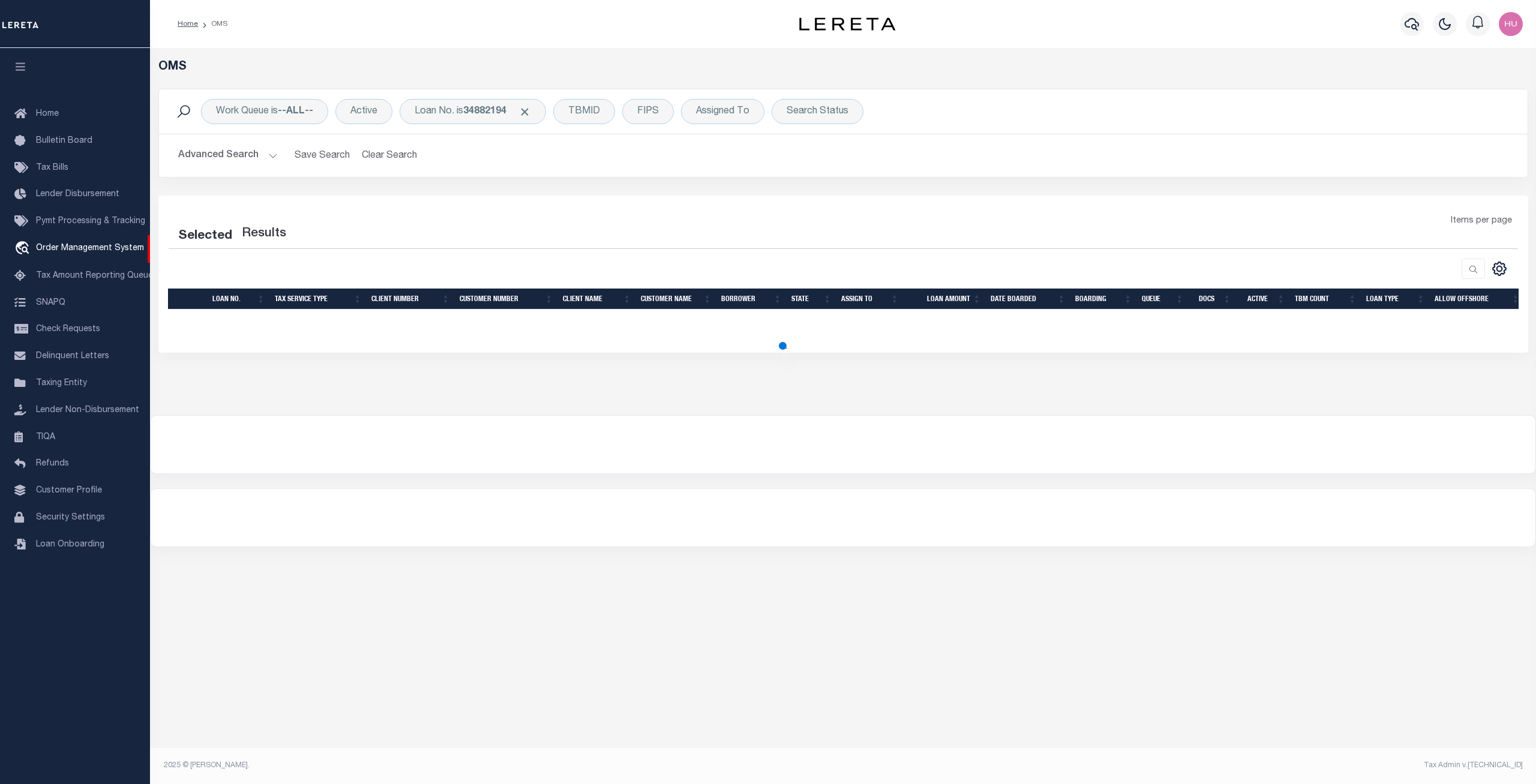
select select "200"
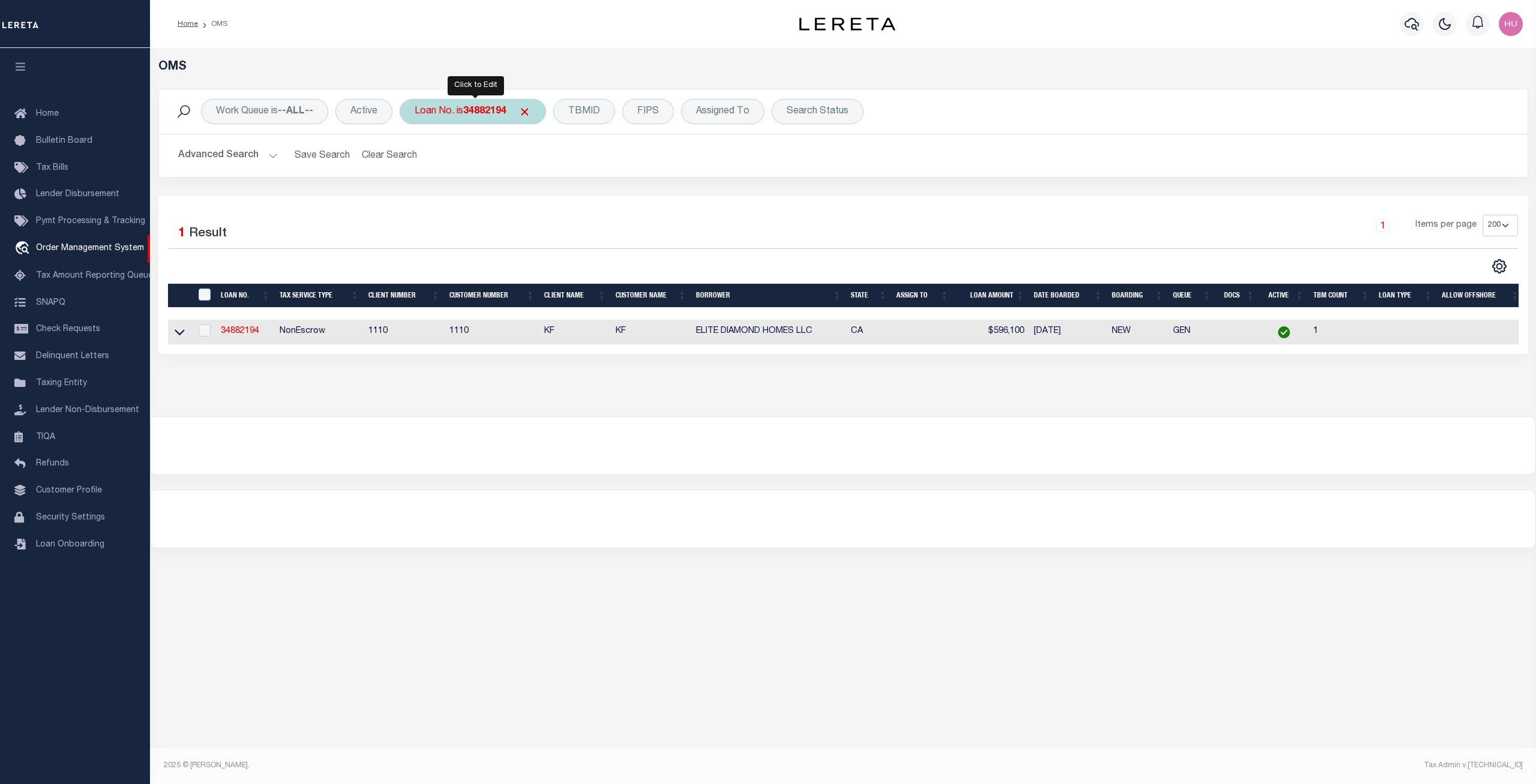
click at [473, 108] on b "34882194" at bounding box center [484, 111] width 43 height 10
type input "13513"
click at [579, 196] on input "Apply" at bounding box center [573, 196] width 35 height 20
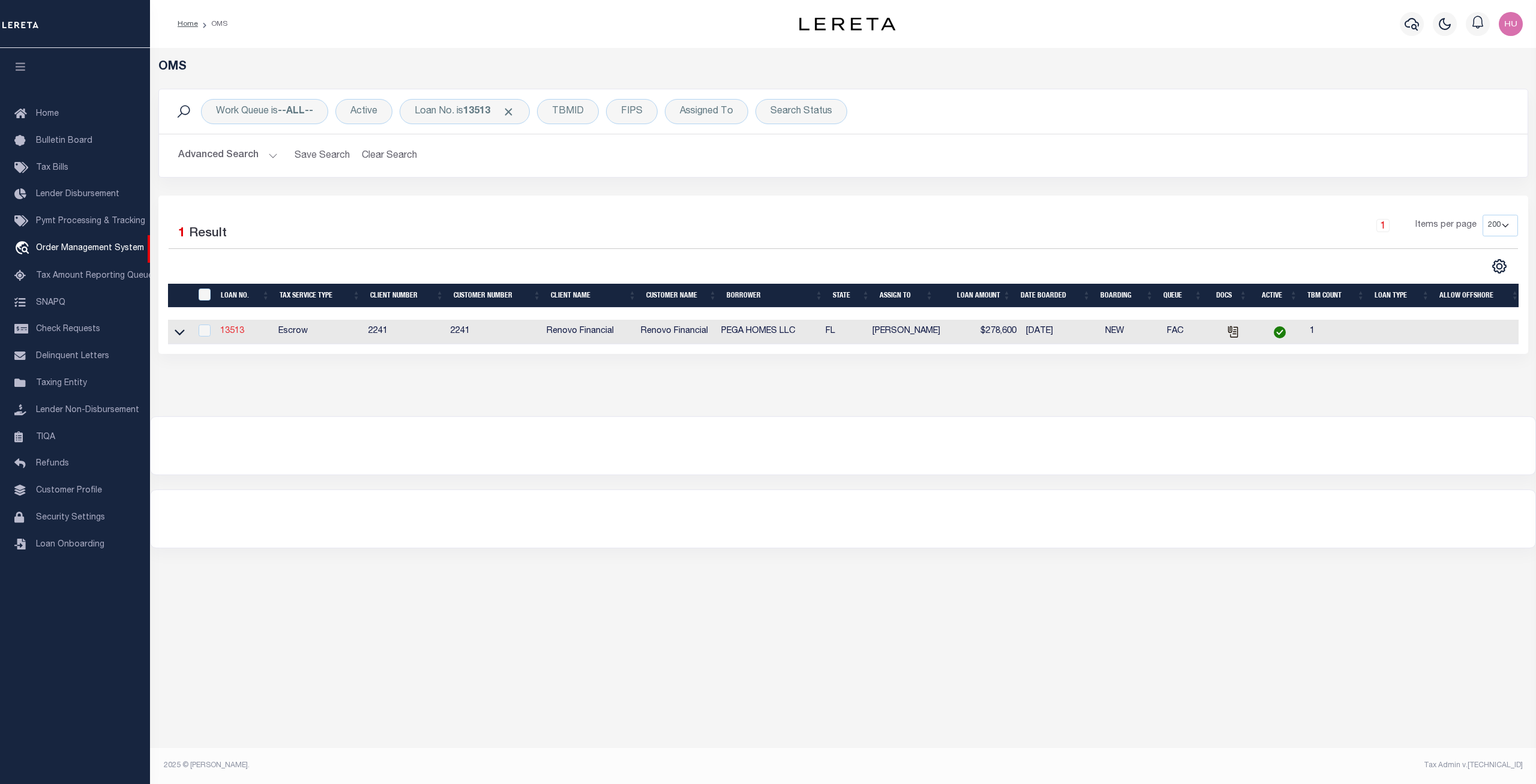
click at [238, 333] on link "13513" at bounding box center [232, 331] width 24 height 9
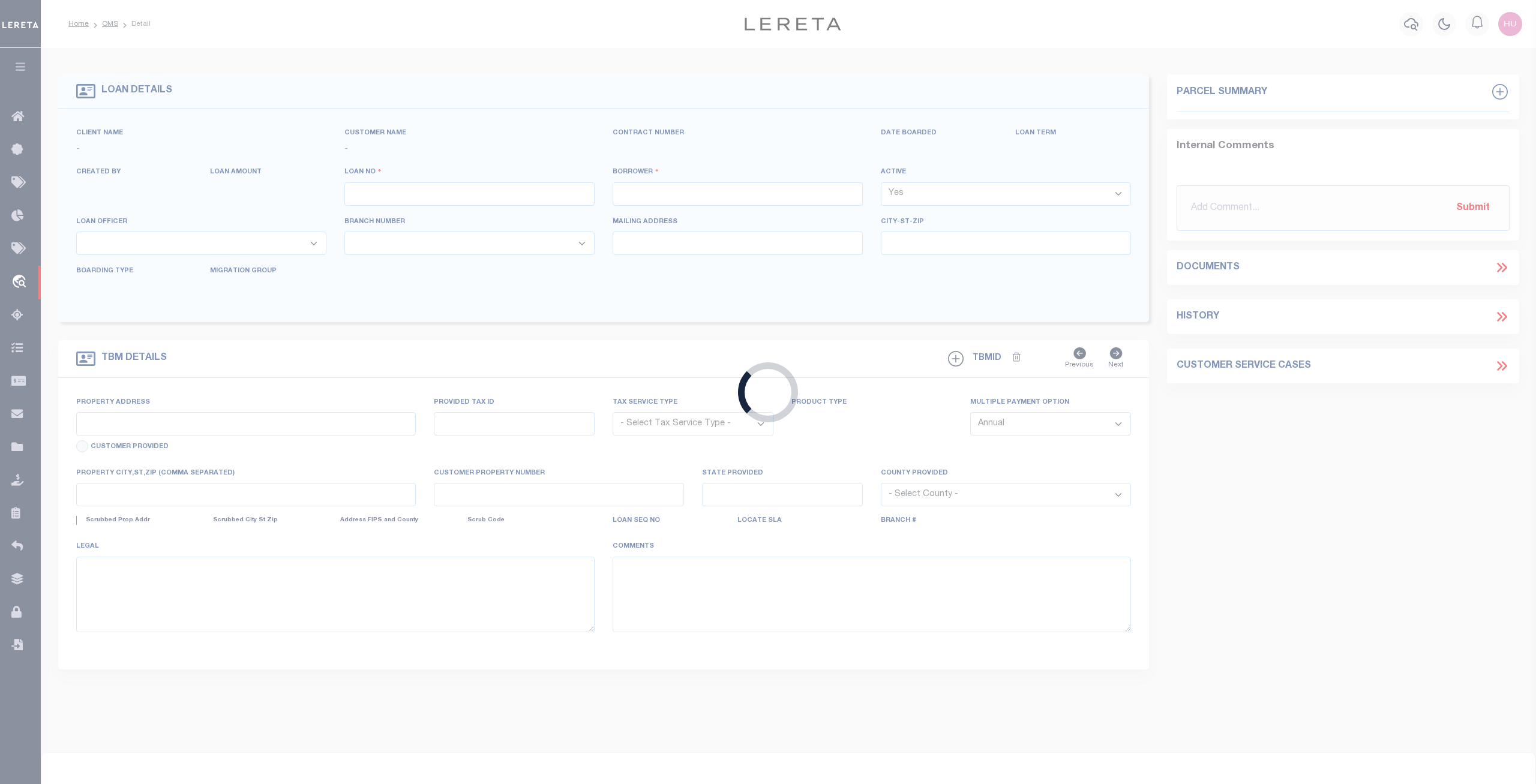
type input "13513"
type input "PEGA HOMES LLC"
select select
type input "[STREET_ADDRESS]"
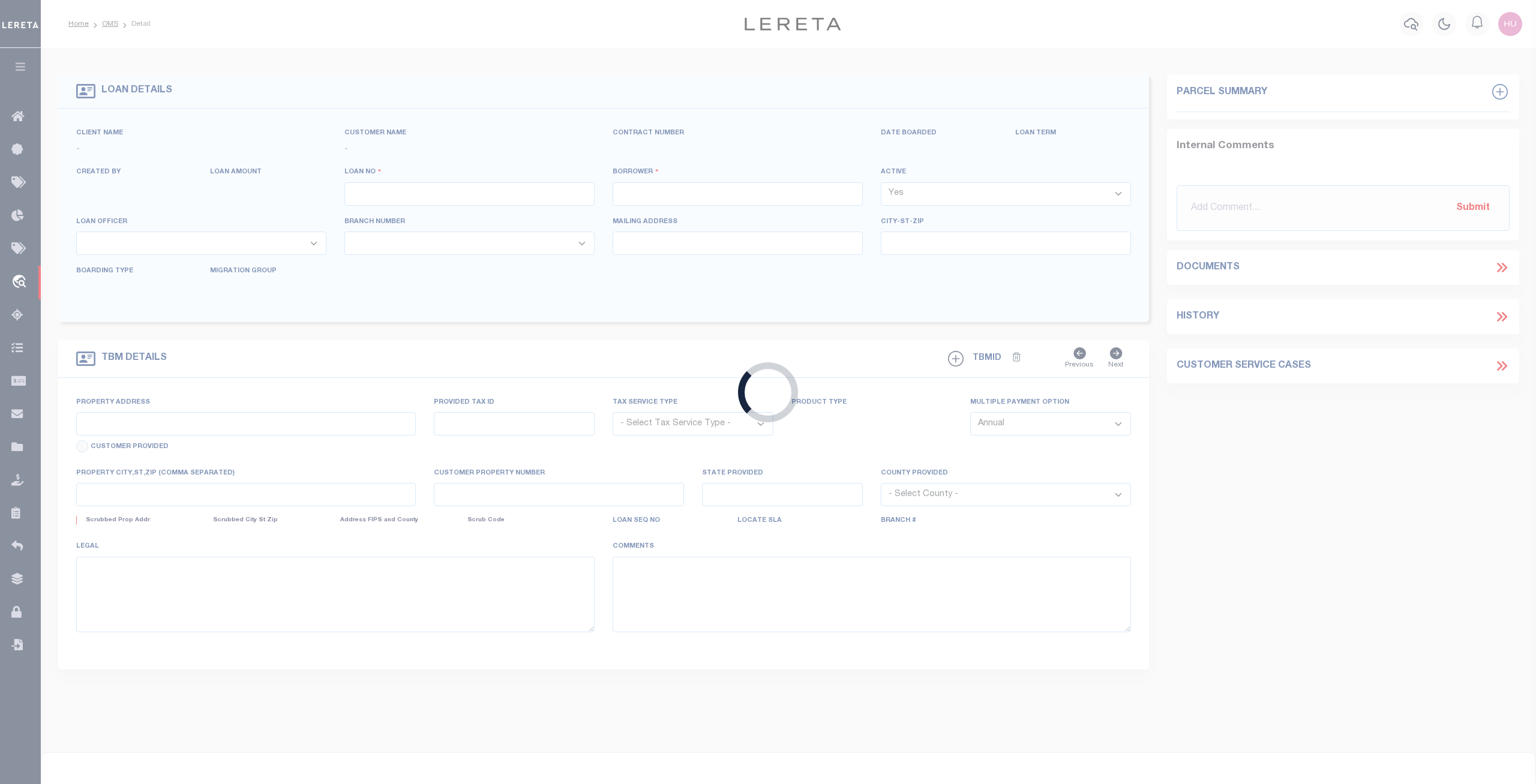
type input "Kirkland WA 98033"
select select "10"
select select "Escrow"
select select "25066"
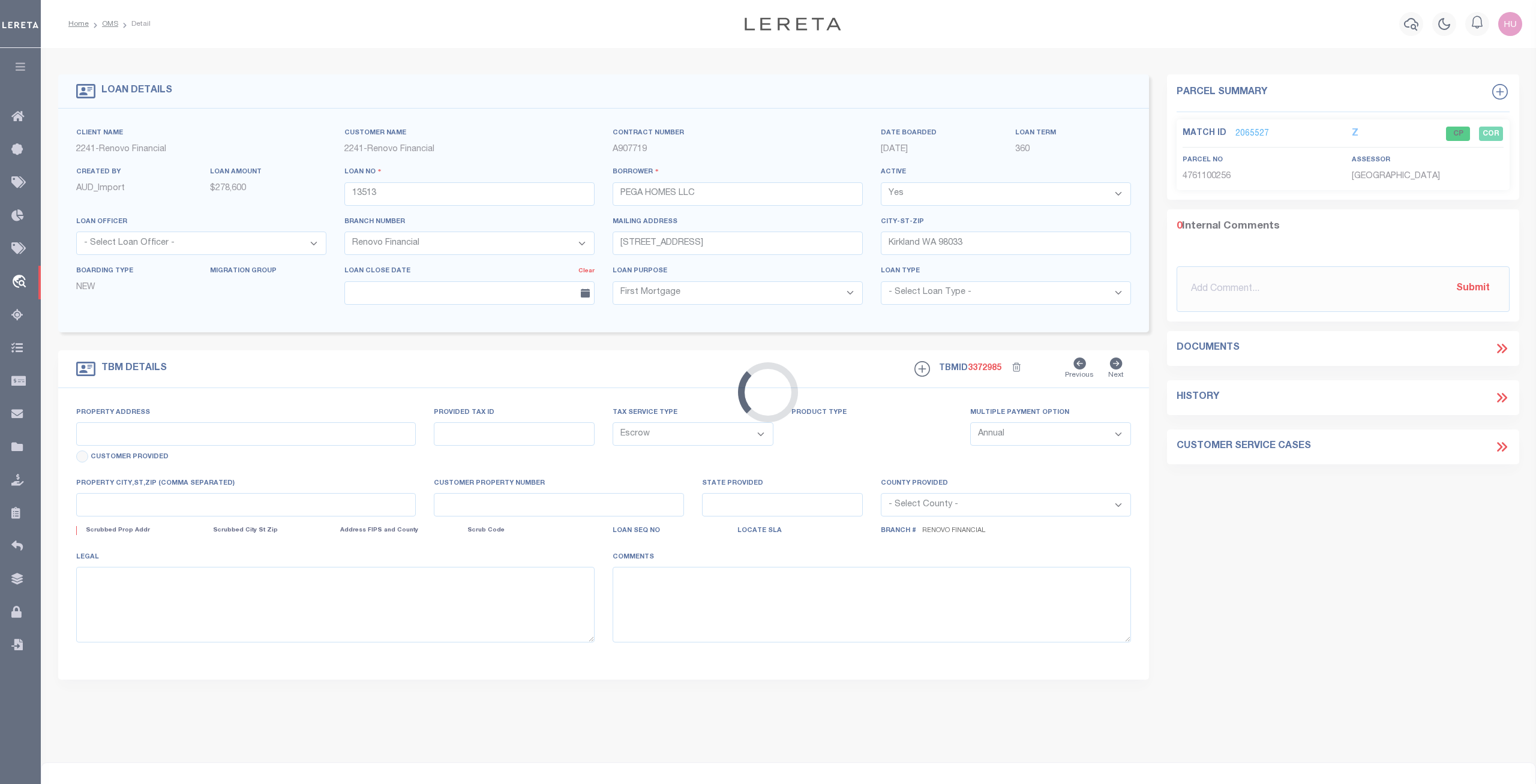
type input "[STREET_ADDRESS]"
select select
type input "[GEOGRAPHIC_DATA]"
type input "a0kUS000004E3Gf"
type input "FL"
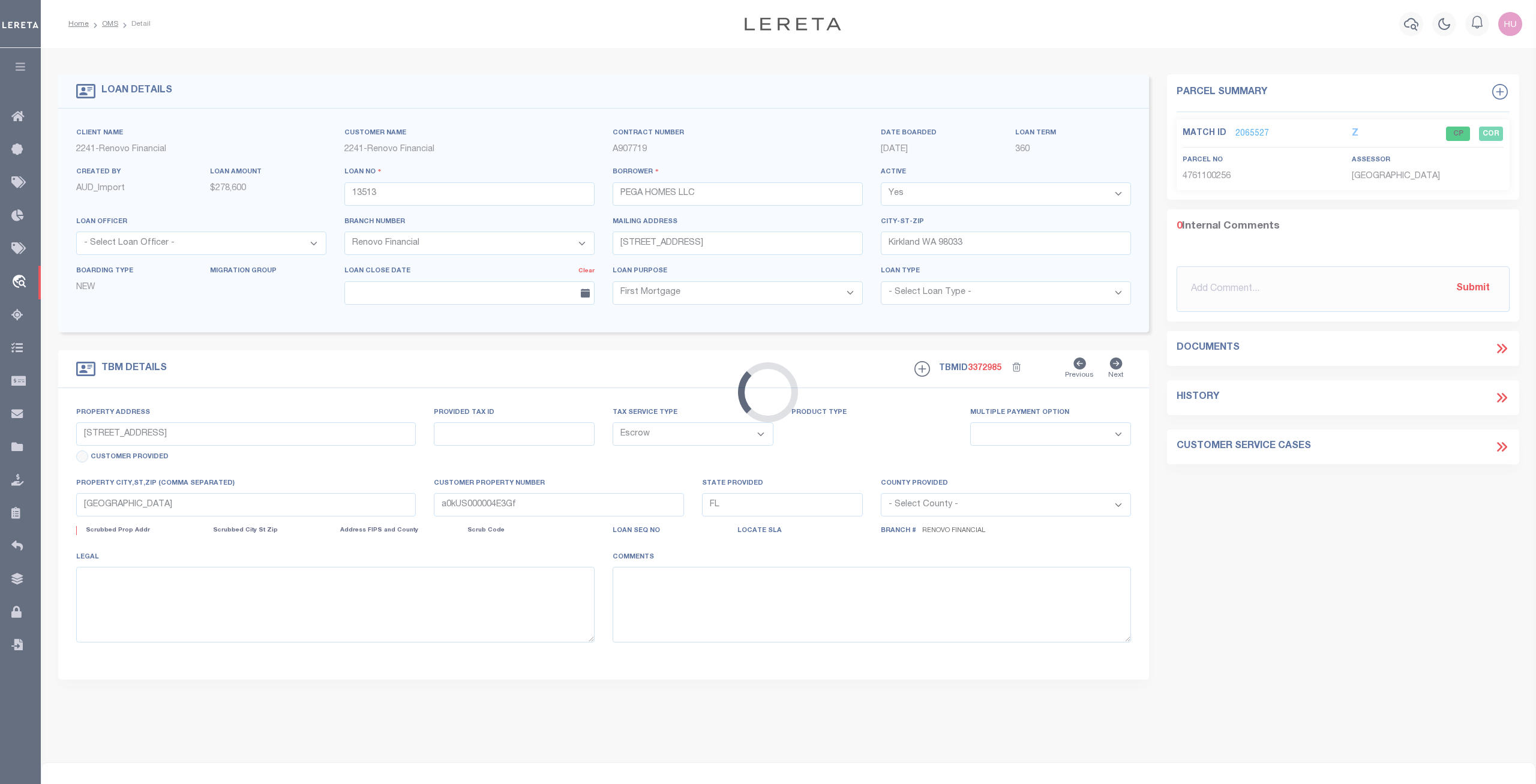
select select
type textarea "LEGAL REQUIRED"
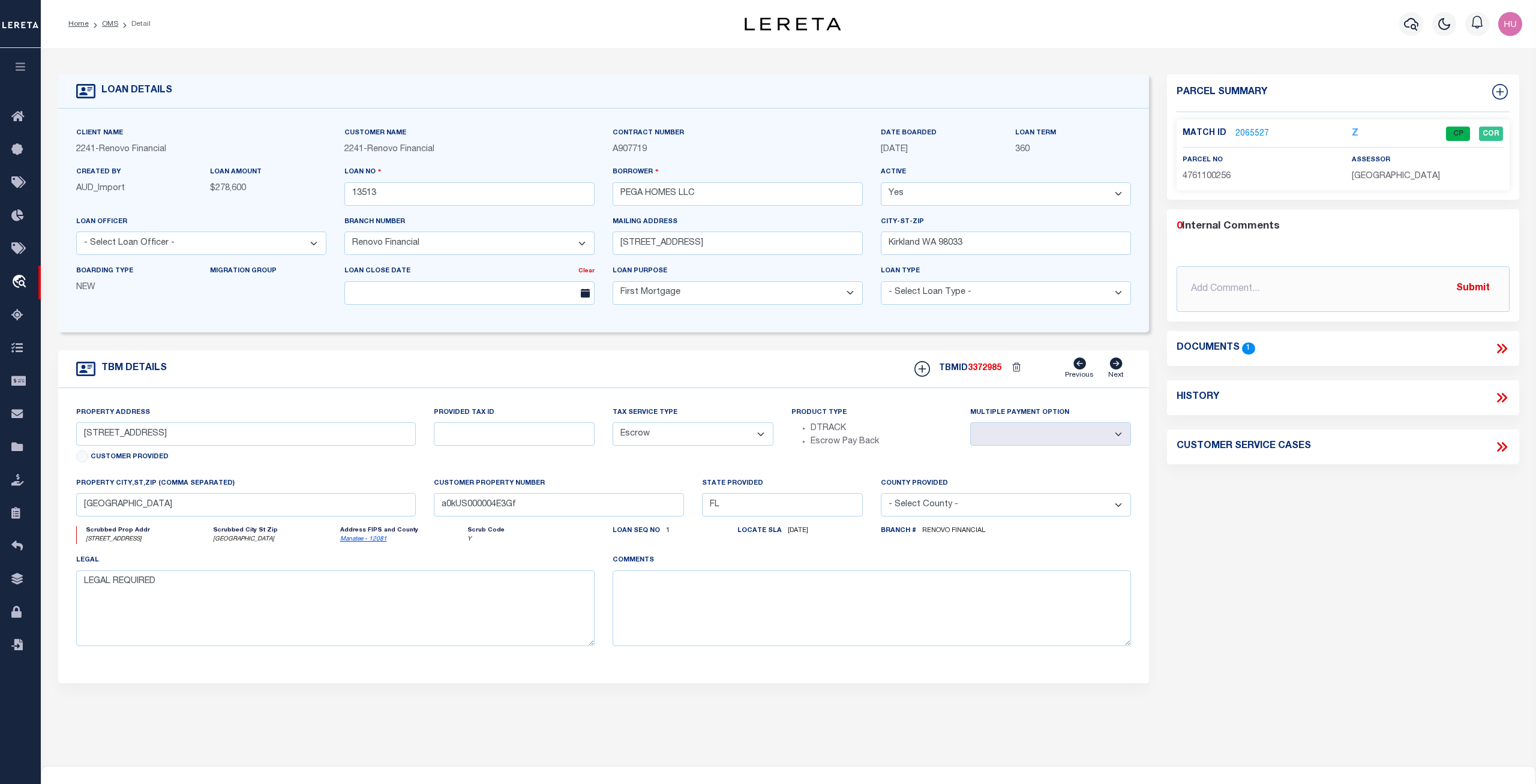
click at [1248, 129] on link "2065527" at bounding box center [1251, 133] width 34 height 12
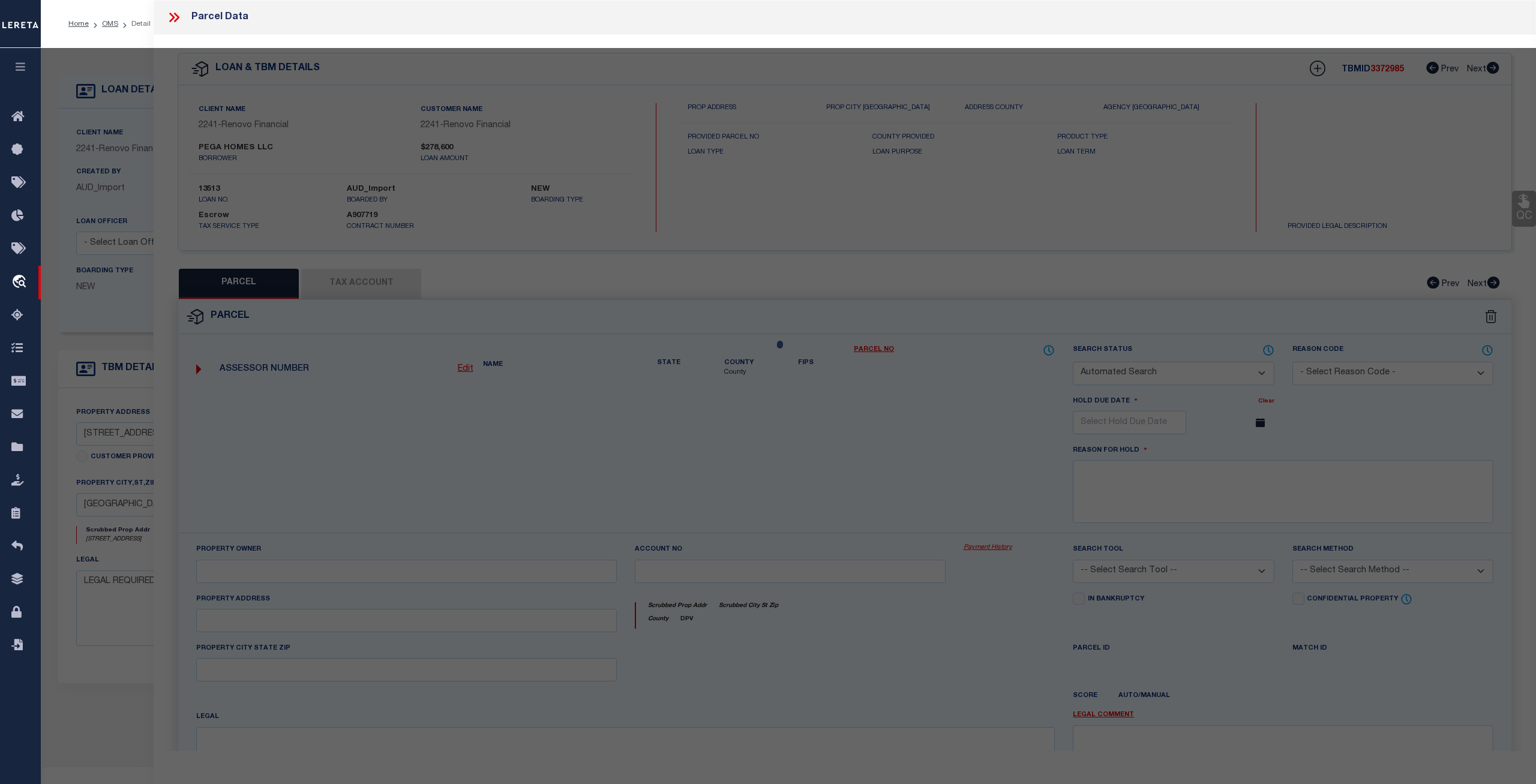
checkbox input "false"
select select "CP"
type input "PEGA HOMES LLC"
select select "AGW"
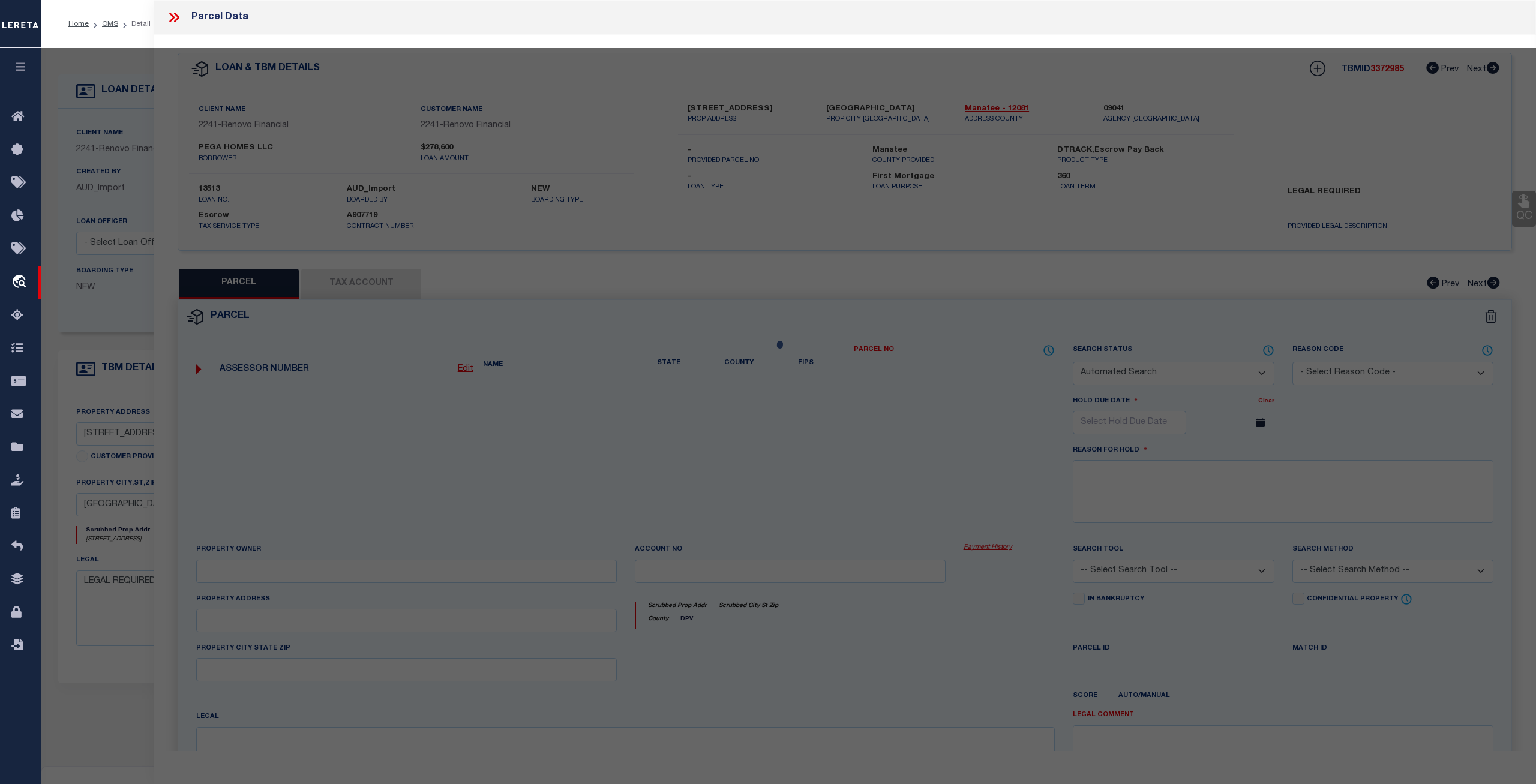
select select
type input "3108 3RD ST E APT A"
checkbox input "false"
type input "Bradenton, FL 34208"
type textarea "S 61.45 FT OF LOTS 4 & 5 EXCEPT 29.37 FT OFF E SIDE OF LOT 4 BLK B TROPICAL PAR…"
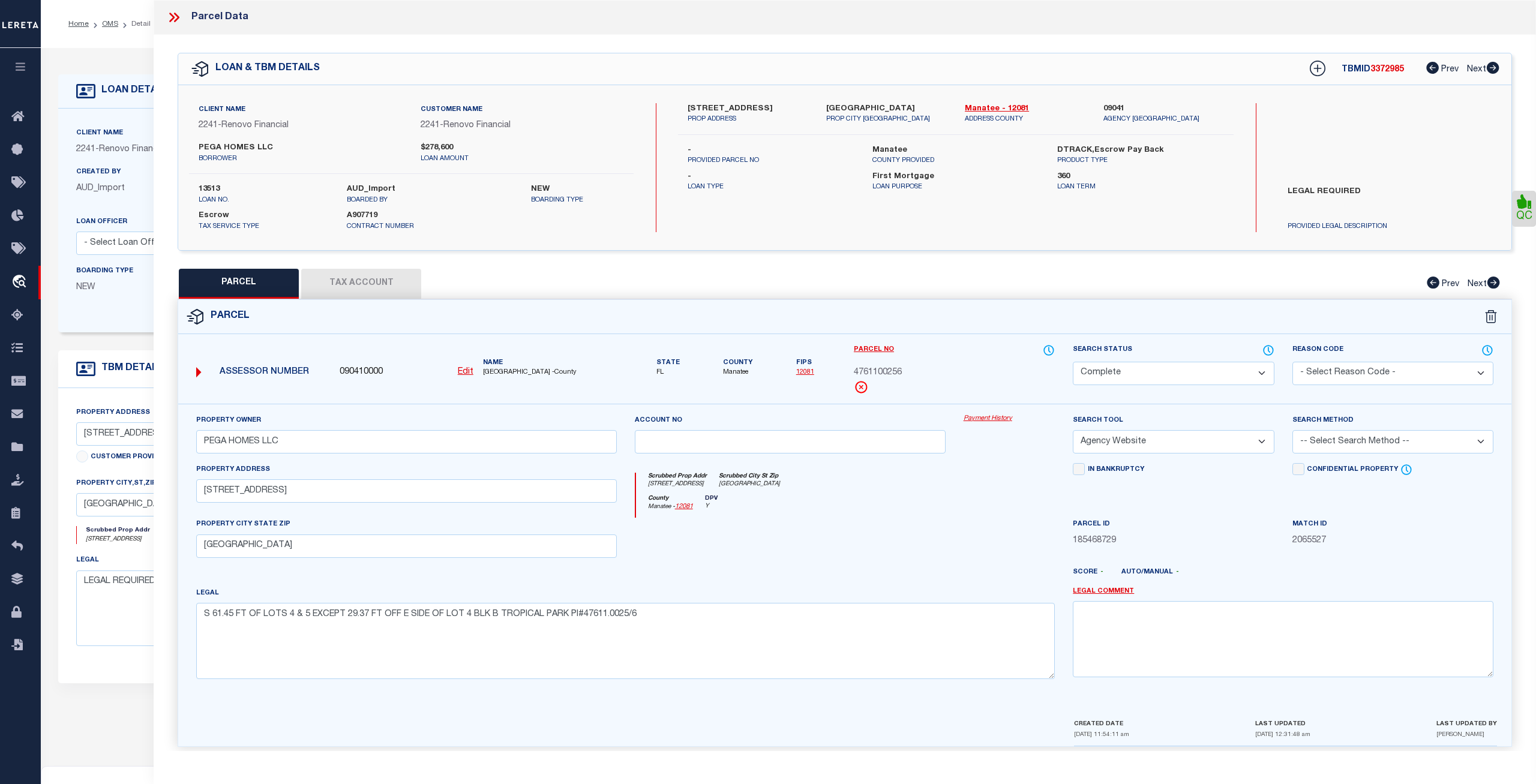
click at [996, 421] on link "Payment History" at bounding box center [1010, 419] width 92 height 11
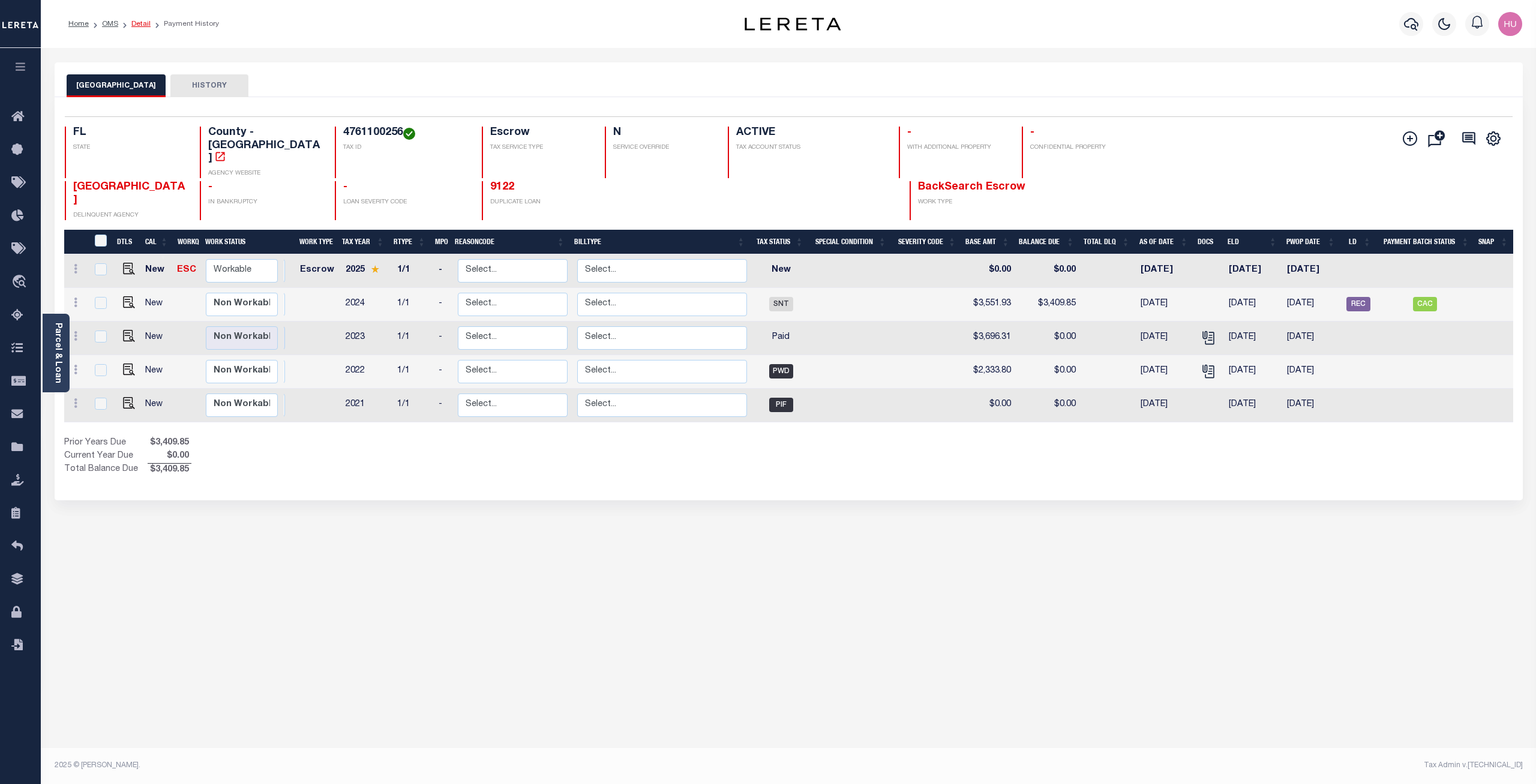
click at [136, 26] on link "Detail" at bounding box center [141, 24] width 19 height 8
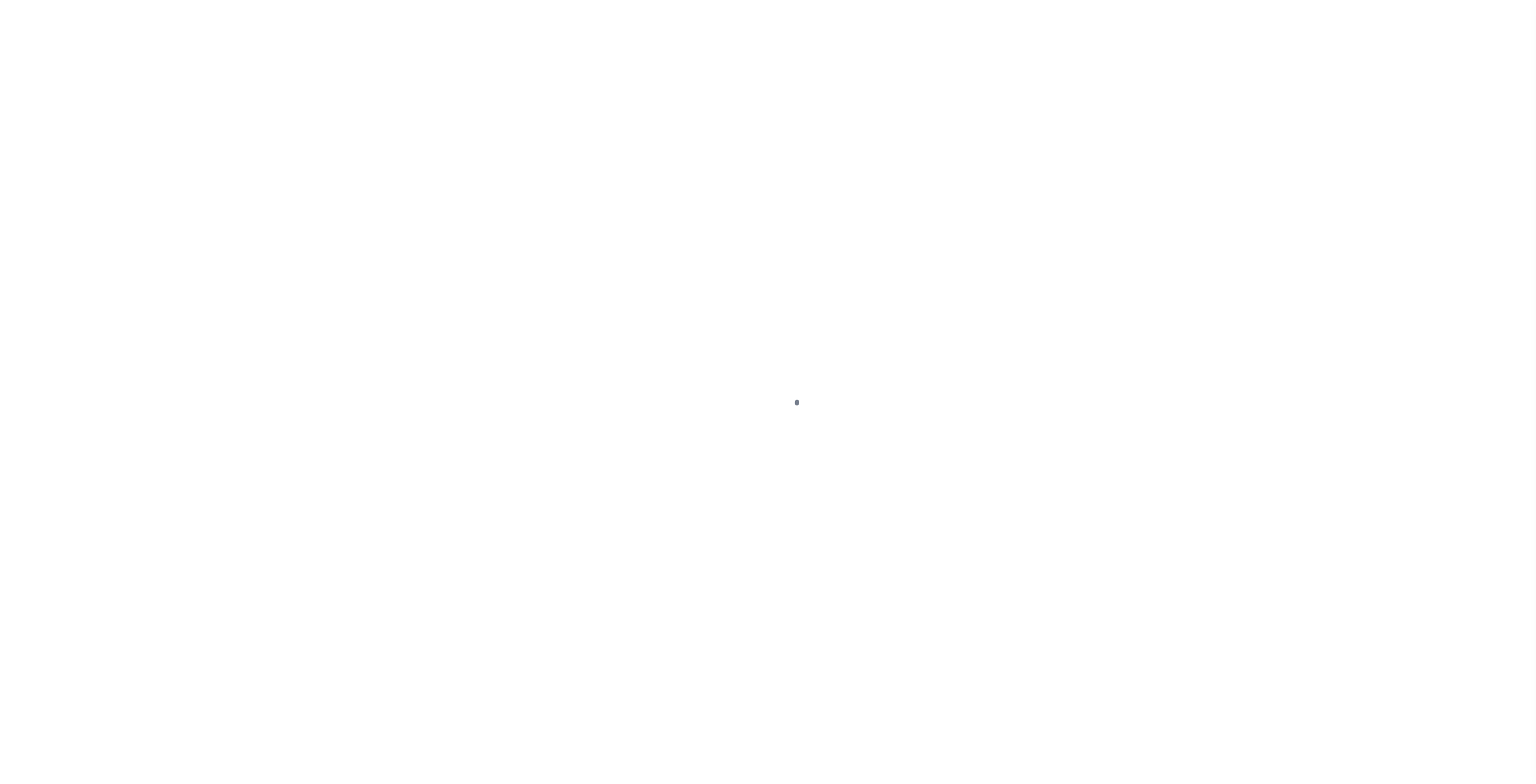
select select "25066"
select select "10"
select select "Escrow"
type input "3108 3rd Street East, Unit A"
select select
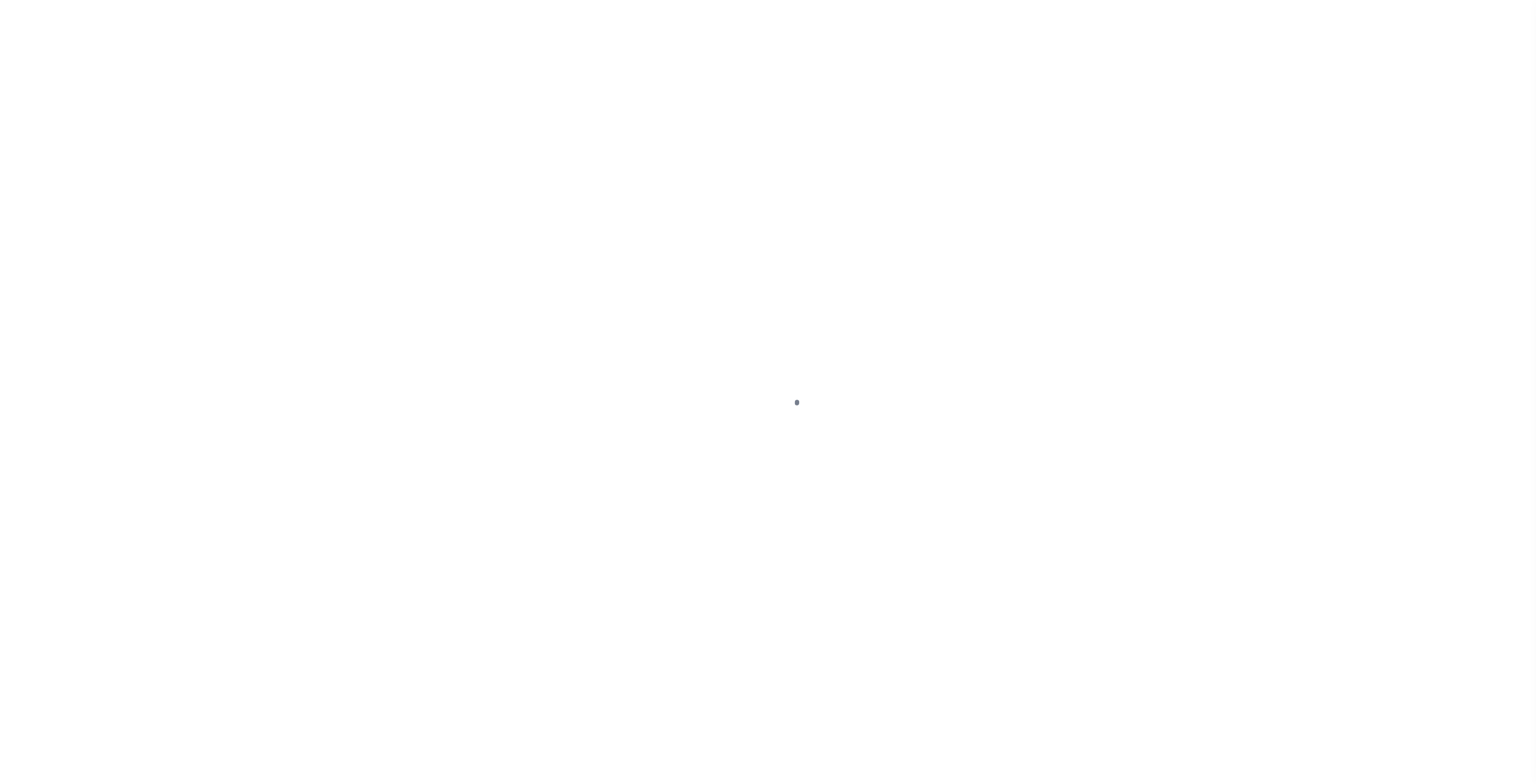
type input "Bradenton, FL 34208"
type input "a0kUS000004E3Gf"
type input "FL"
select select
type textarea "LEGAL REQUIRED"
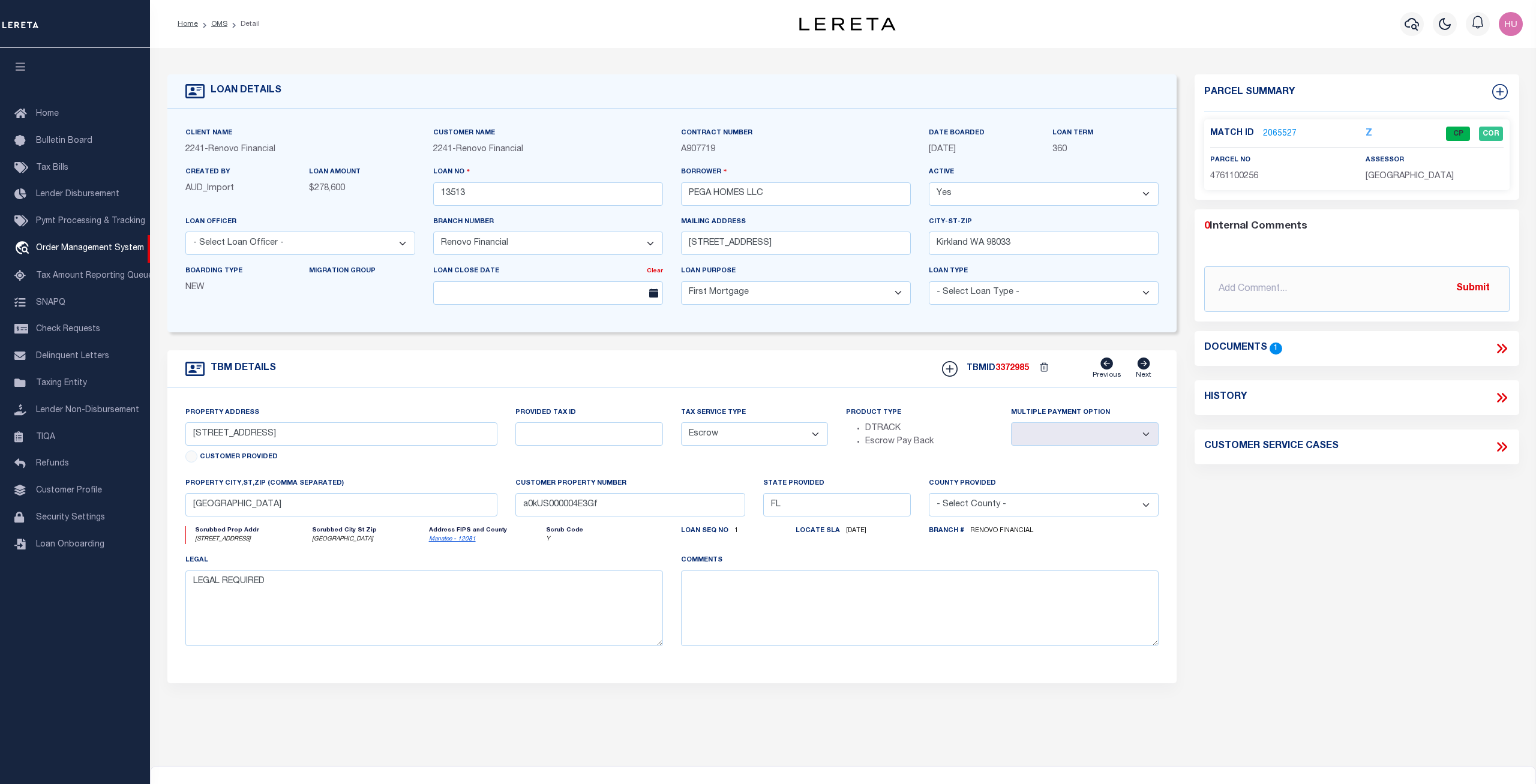
drag, startPoint x: 970, startPoint y: 150, endPoint x: 920, endPoint y: 151, distance: 50.0
click at [920, 151] on div "DATE BOARDED 08/17/2024" at bounding box center [982, 146] width 125 height 39
click at [975, 151] on p "08/17/2024" at bounding box center [981, 150] width 106 height 13
drag, startPoint x: 977, startPoint y: 151, endPoint x: 929, endPoint y: 151, distance: 48.0
click at [929, 151] on p "[DATE]" at bounding box center [981, 150] width 106 height 13
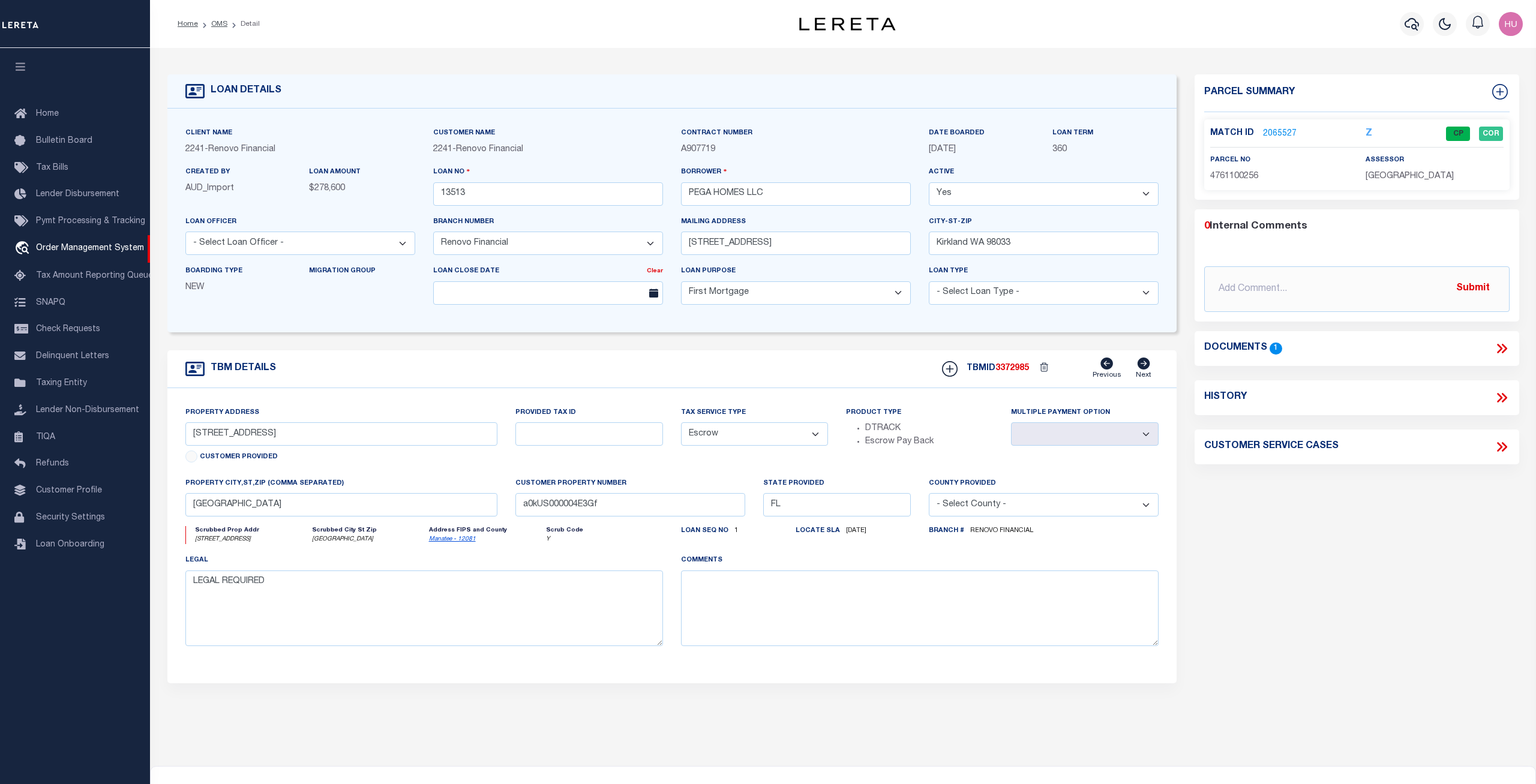
copy span "[DATE]"
click at [1280, 129] on link "2065527" at bounding box center [1279, 133] width 34 height 12
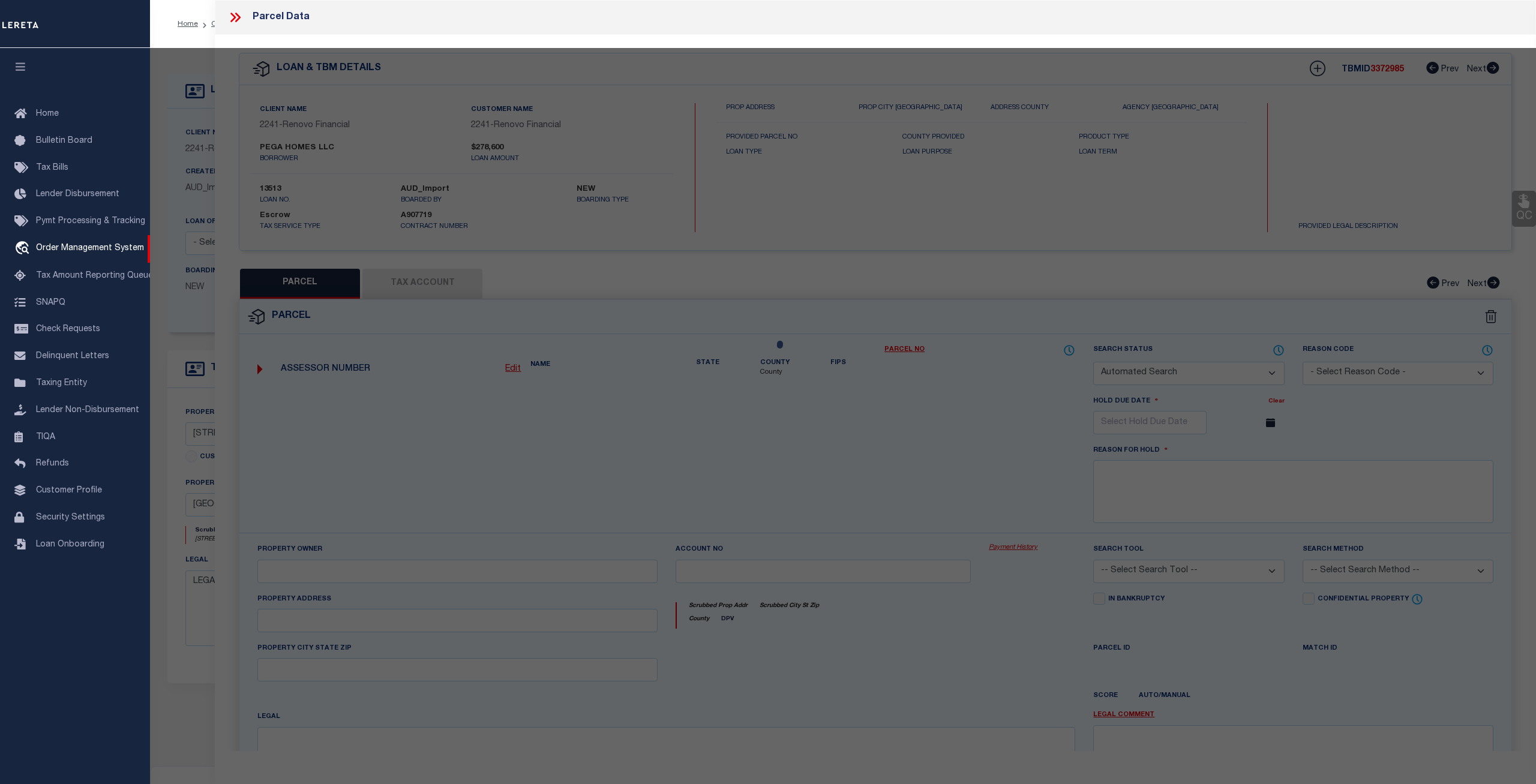
checkbox input "false"
select select "CP"
type input "PEGA HOMES LLC"
select select "AGW"
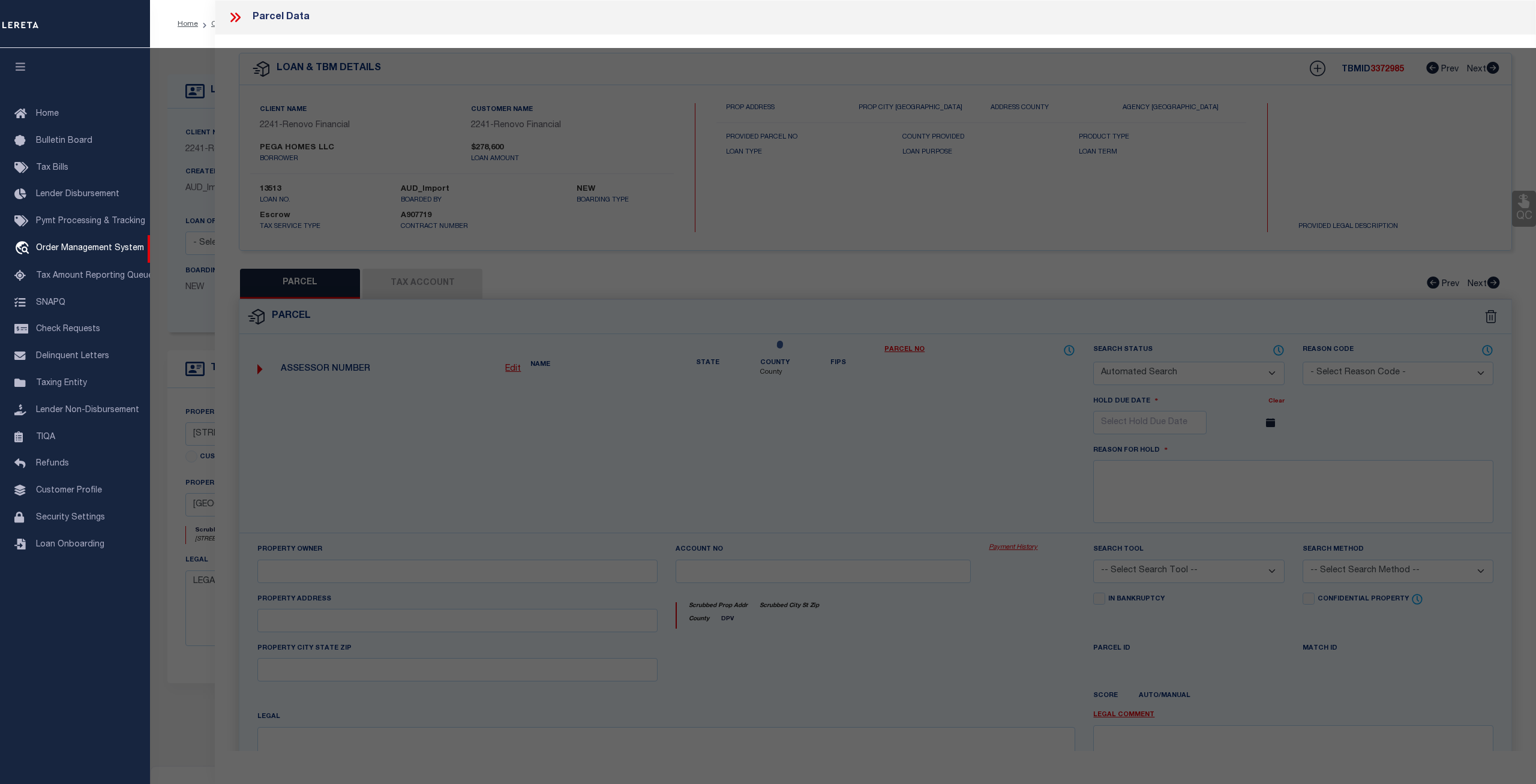
select select
type input "3108 3RD ST E APT A"
checkbox input "false"
type input "[GEOGRAPHIC_DATA]"
type textarea "S 61.45 FT OF LOTS 4 & 5 EXCEPT 29.37 FT OFF E SIDE OF LOT 4 BLK B TROPICAL PAR…"
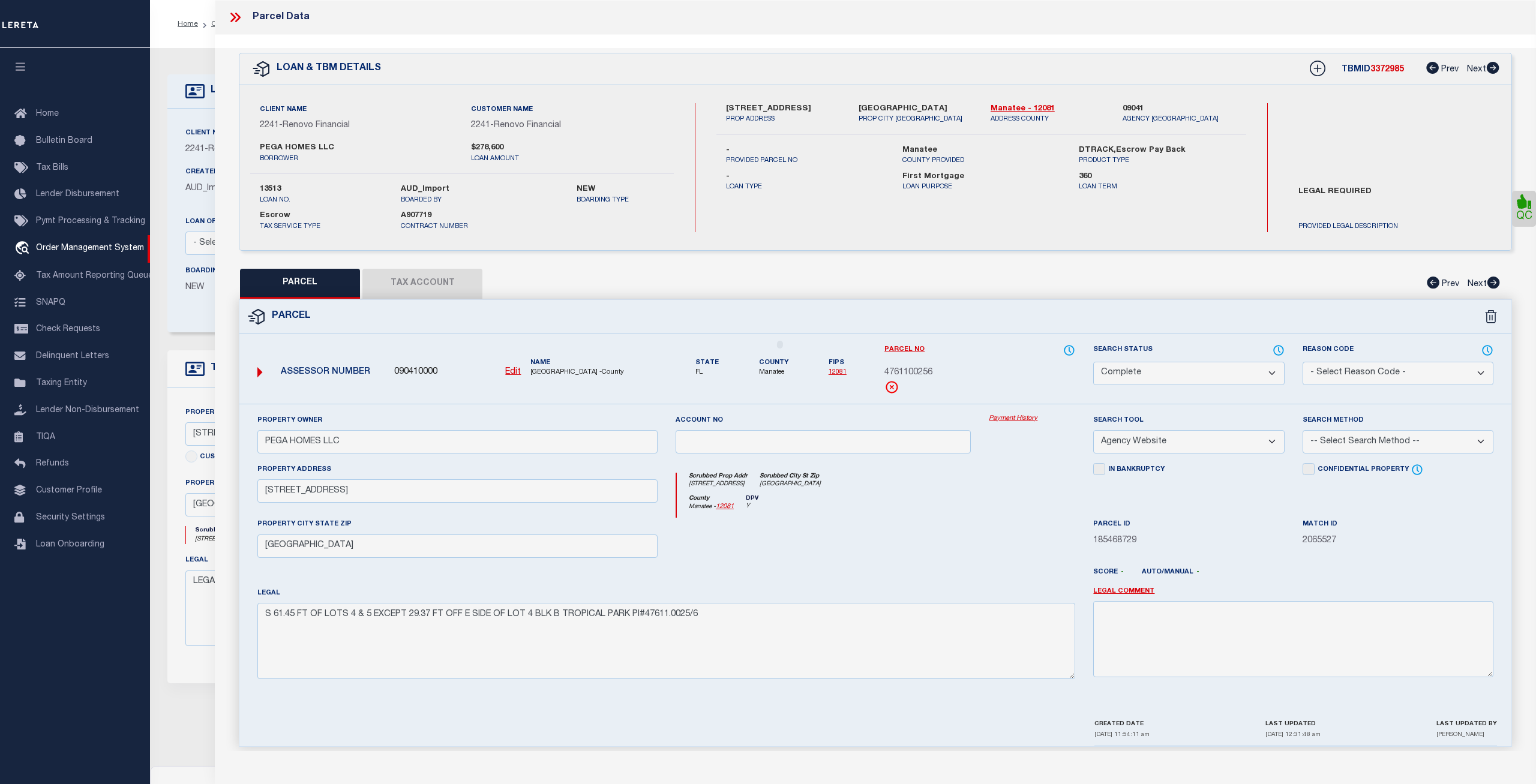
click at [421, 278] on button "Tax Account" at bounding box center [422, 283] width 120 height 30
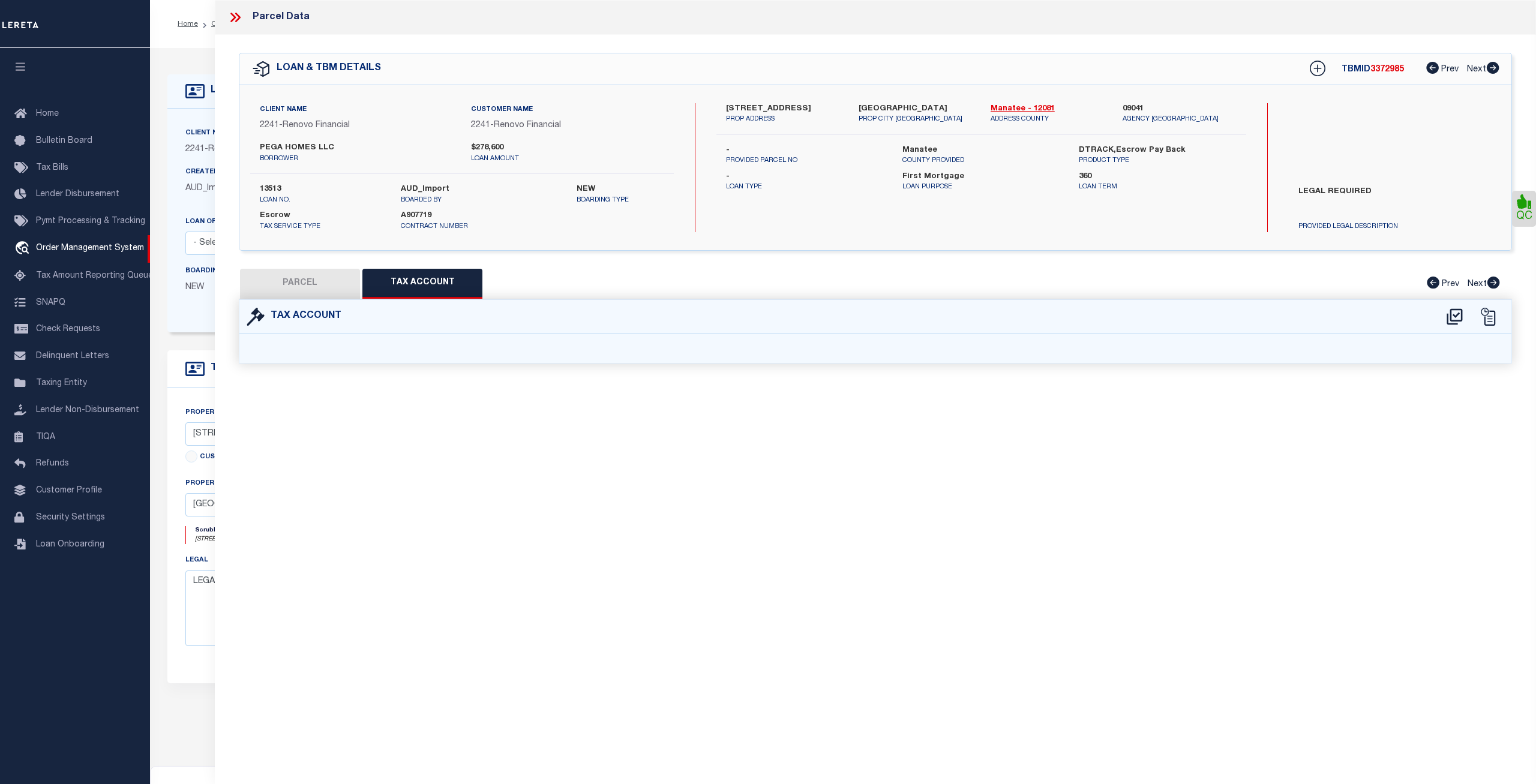
select select "100"
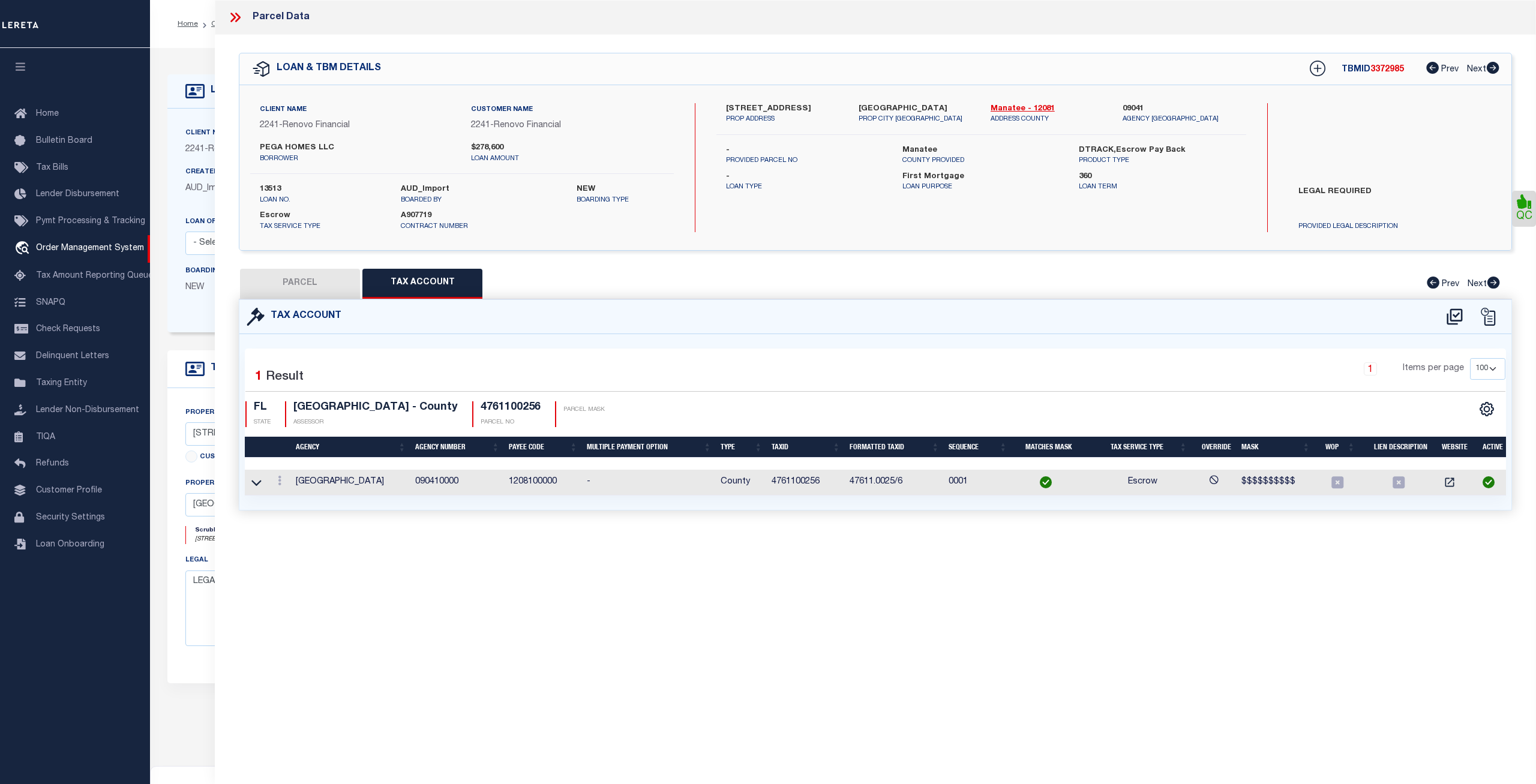
click at [312, 284] on button "PARCEL" at bounding box center [299, 283] width 120 height 30
select select "AS"
select select
checkbox input "false"
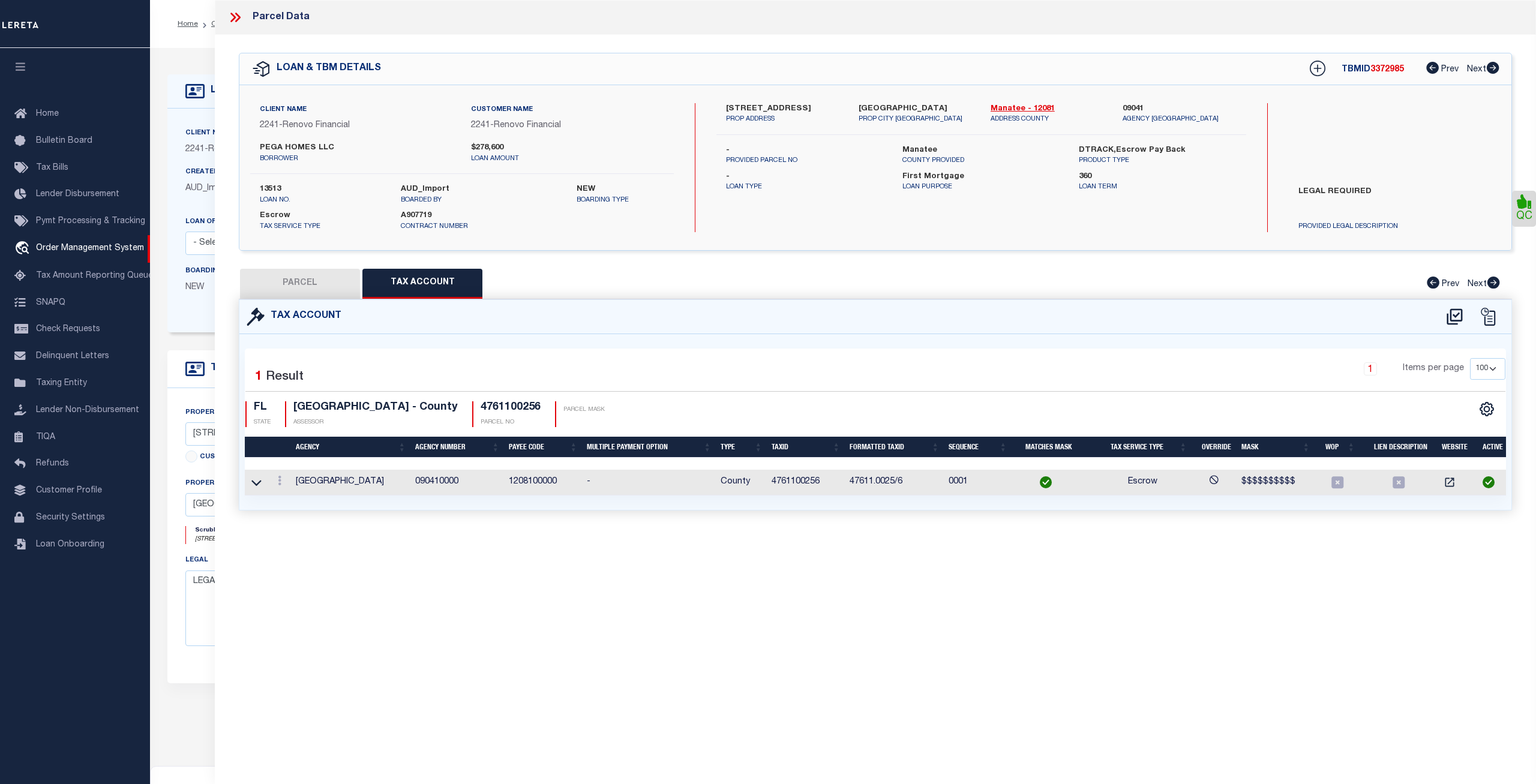
select select "CP"
type input "PEGA HOMES LLC"
select select "AGW"
select select
type input "3108 3RD ST E APT A"
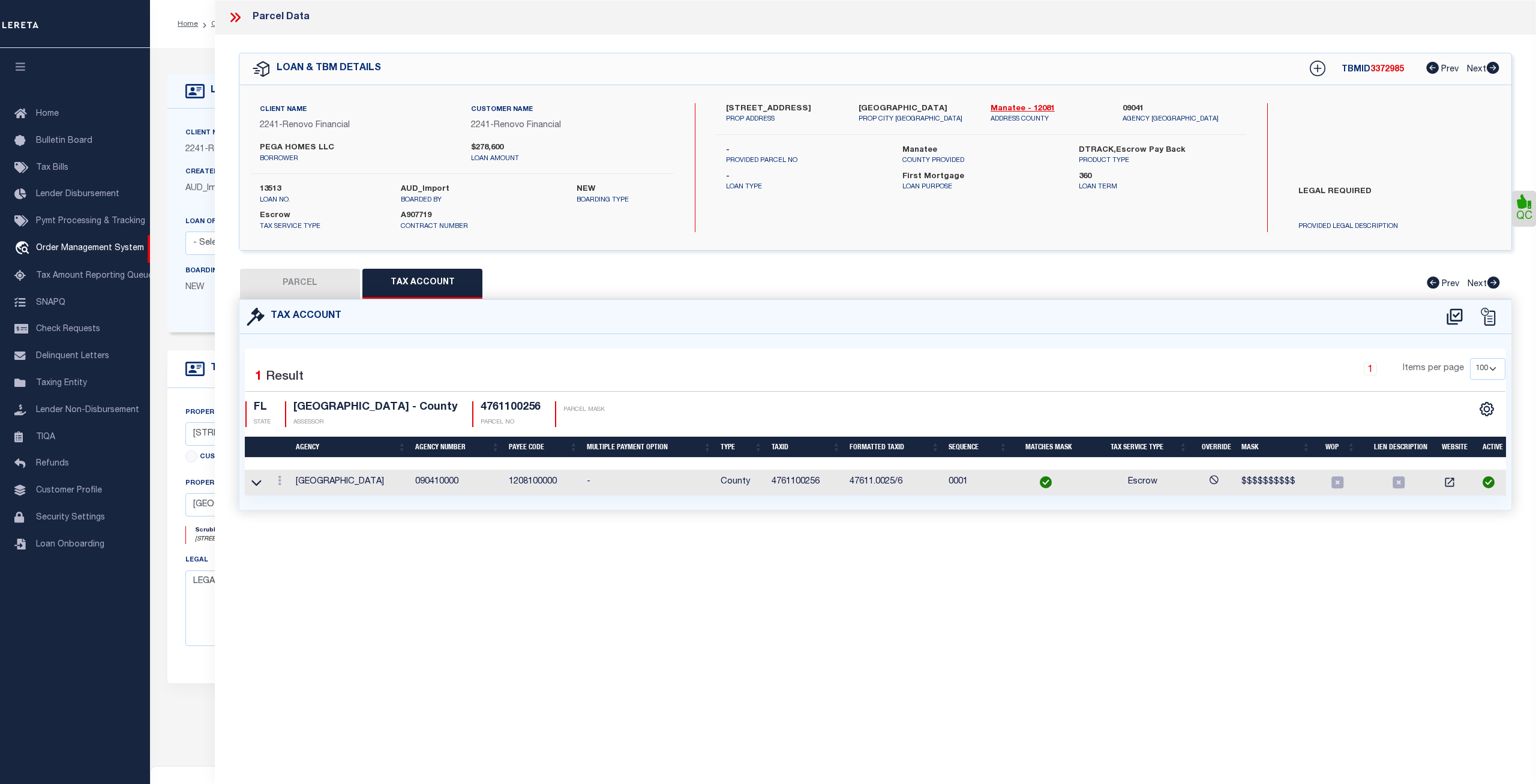
checkbox input "false"
type input "[GEOGRAPHIC_DATA]"
type textarea "S 61.45 FT OF LOTS 4 & 5 EXCEPT 29.37 FT OFF E SIDE OF LOT 4 BLK B TROPICAL PAR…"
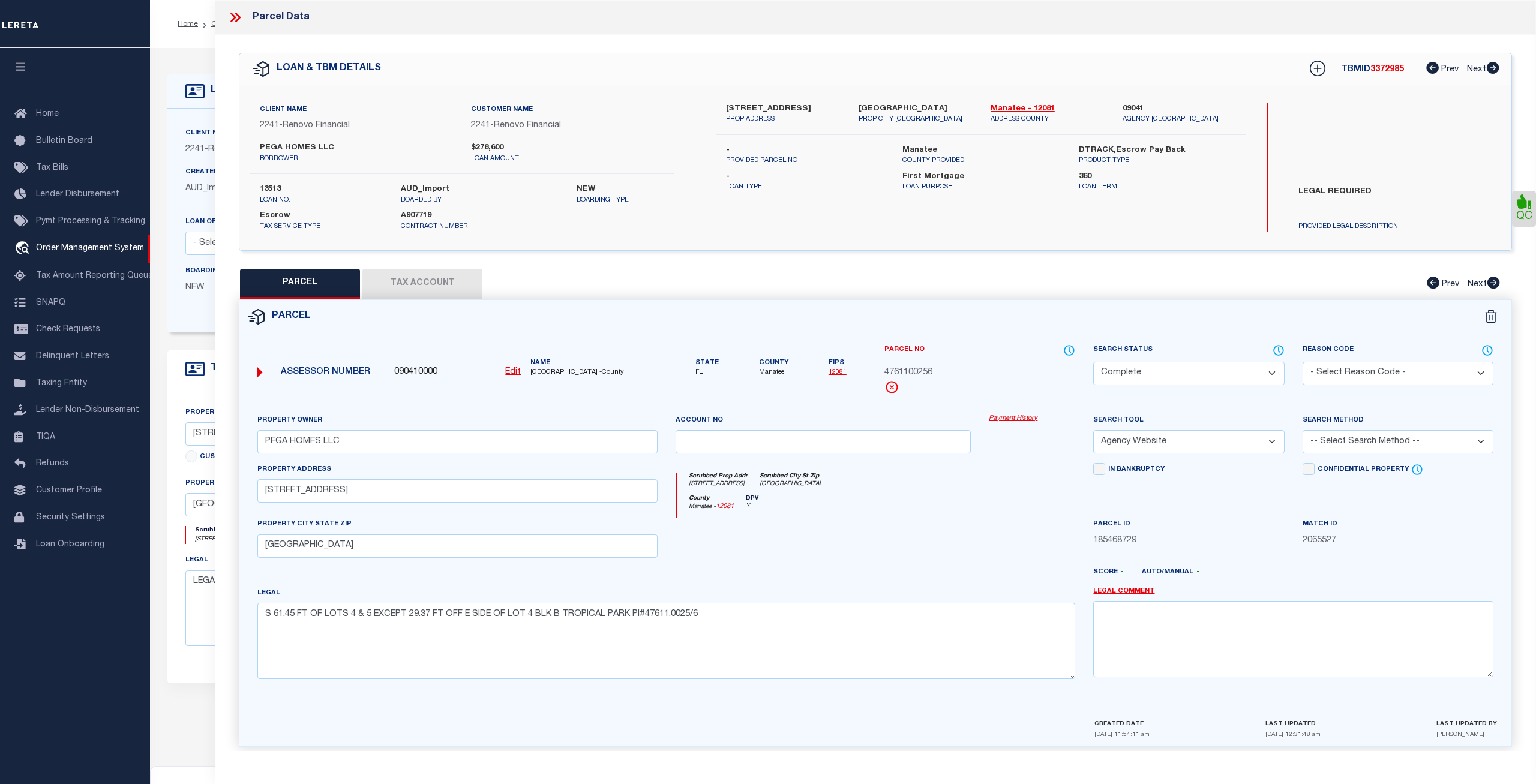
click at [1011, 417] on link "Payment History" at bounding box center [1032, 419] width 86 height 11
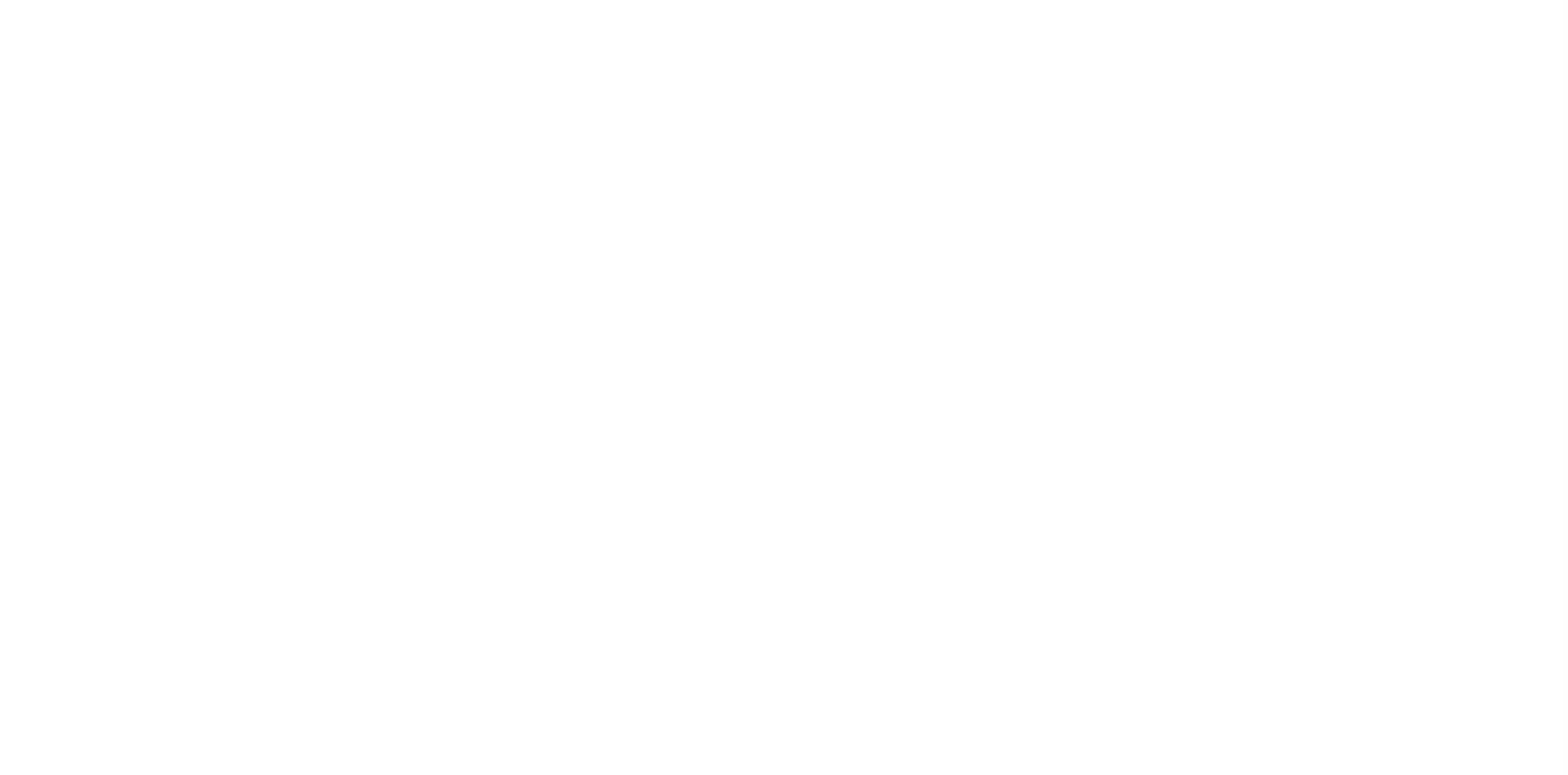
select select
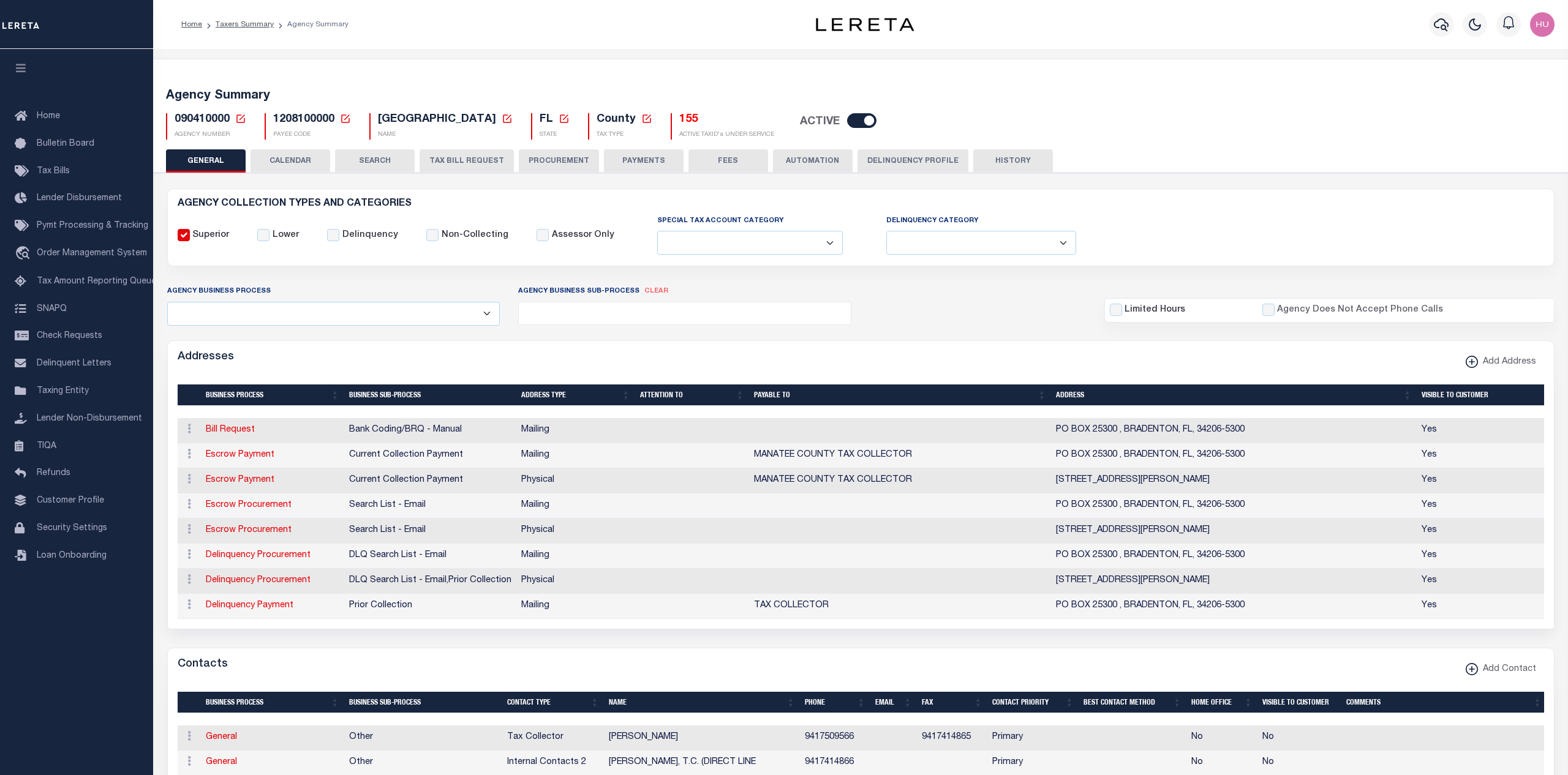
click at [302, 155] on button "CALENDAR" at bounding box center [290, 161] width 79 height 23
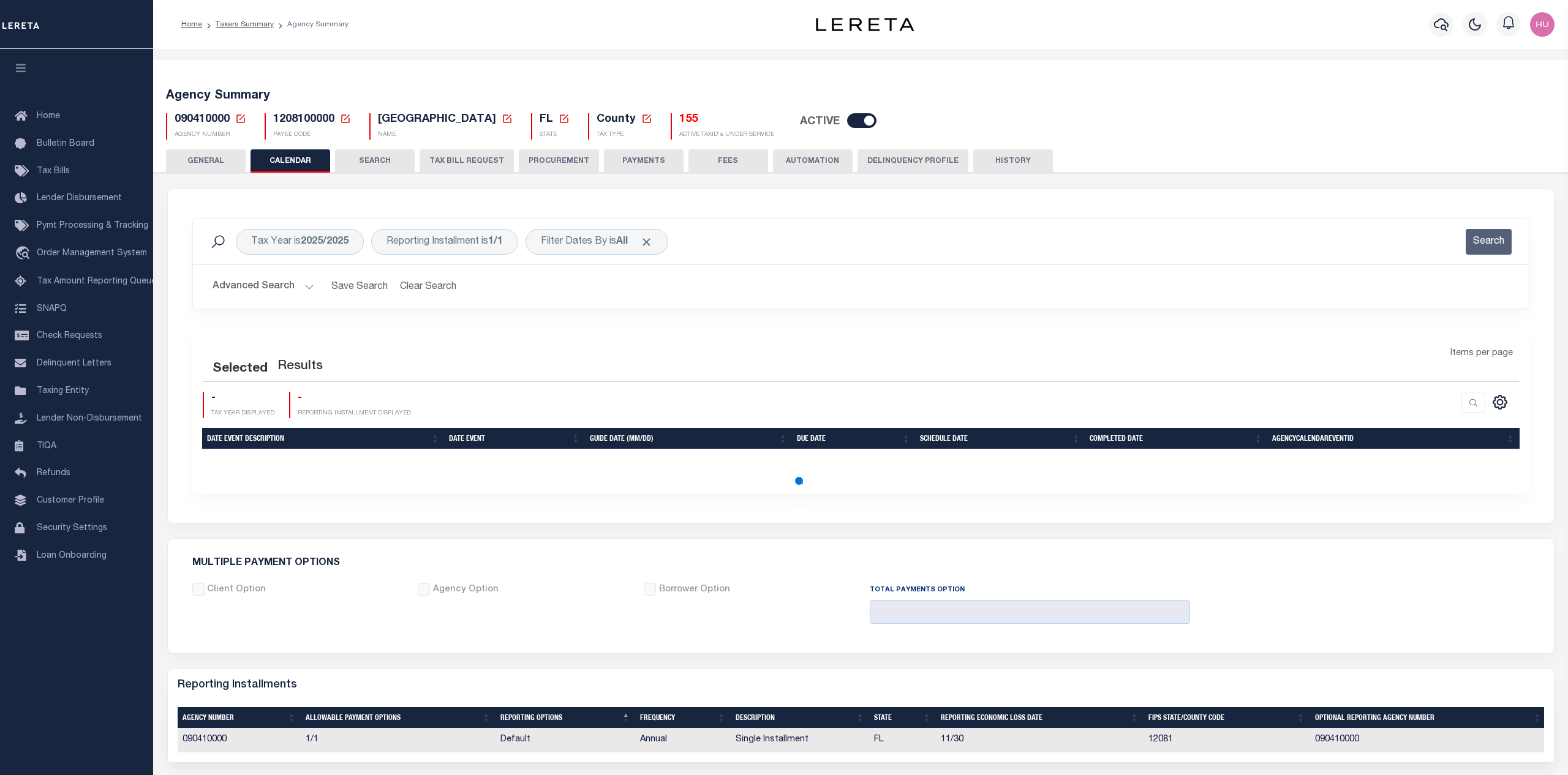
checkbox input "false"
type input "1"
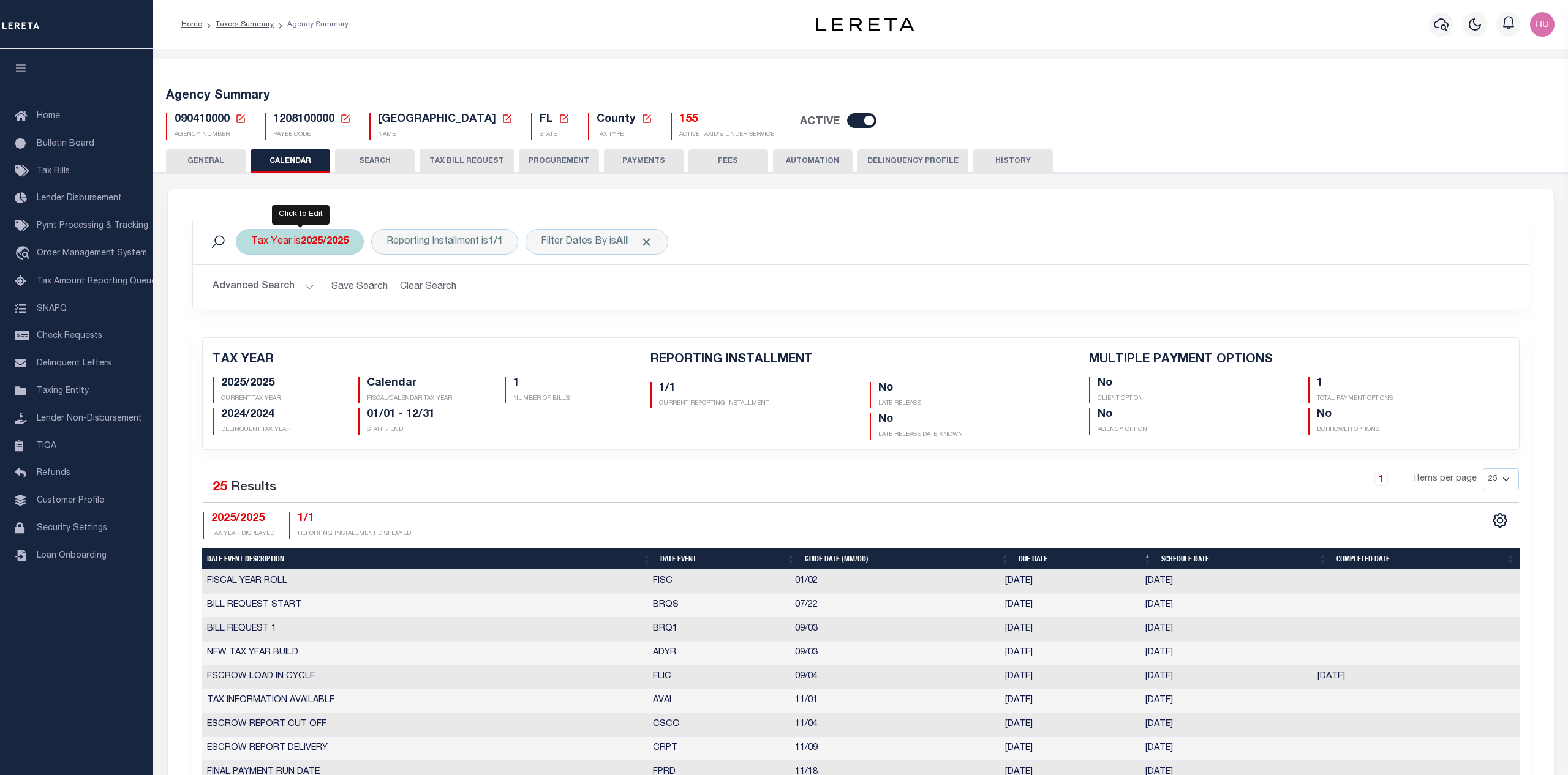
click at [286, 245] on div "Tax Year is 2025/2025" at bounding box center [300, 242] width 128 height 25
click at [252, 291] on select "2025/2025 2024/2024 2023/2023 2022/2022 2021/2021 2020/2020 2019/2019 2018/2018…" at bounding box center [342, 302] width 180 height 23
select select "2023/2023"
click option "2023/2023" at bounding box center [0, 0] width 0 height 0
click at [417, 326] on input "Apply" at bounding box center [413, 328] width 36 height 21
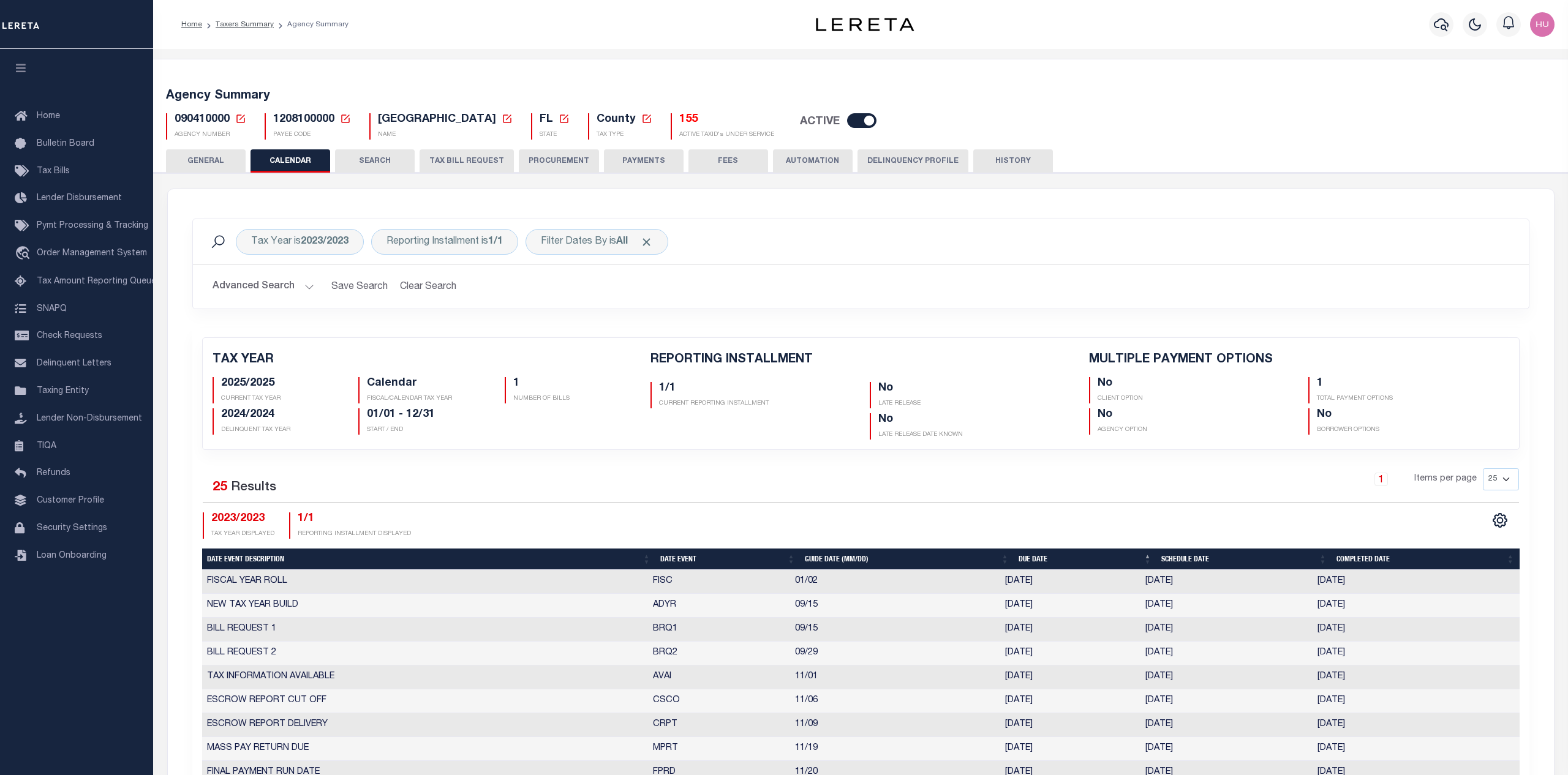
checkbox input "false"
click at [312, 241] on b "2023/2023" at bounding box center [324, 242] width 48 height 10
click at [252, 291] on select "2025/2025 2024/2024 2023/2023 2022/2022 2021/2021 2020/2020 2019/2019 2018/2018…" at bounding box center [342, 302] width 180 height 23
select select "2024/2024"
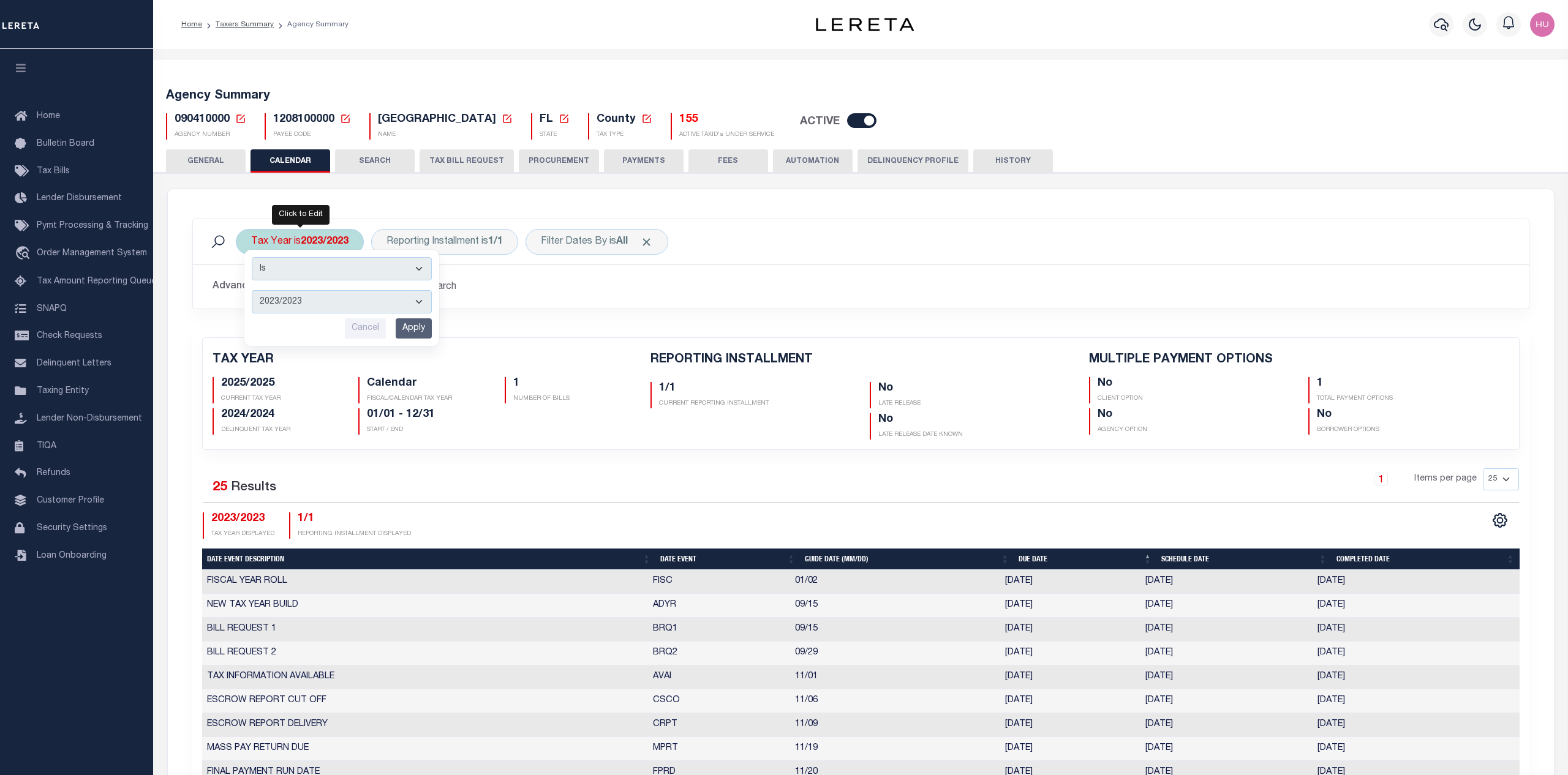
click option "2024/2024" at bounding box center [0, 0] width 0 height 0
click at [408, 330] on input "Apply" at bounding box center [413, 328] width 36 height 21
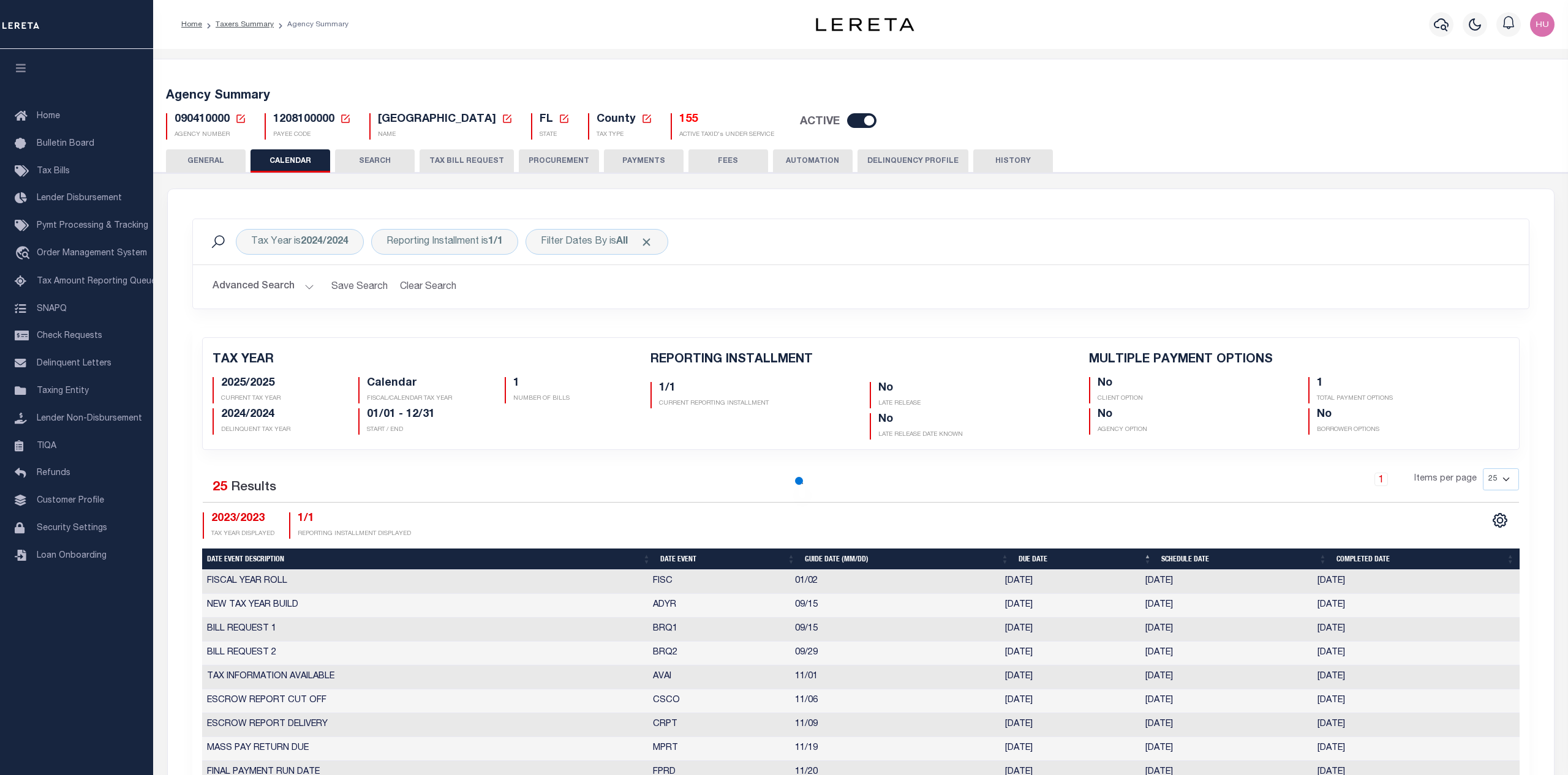
checkbox input "false"
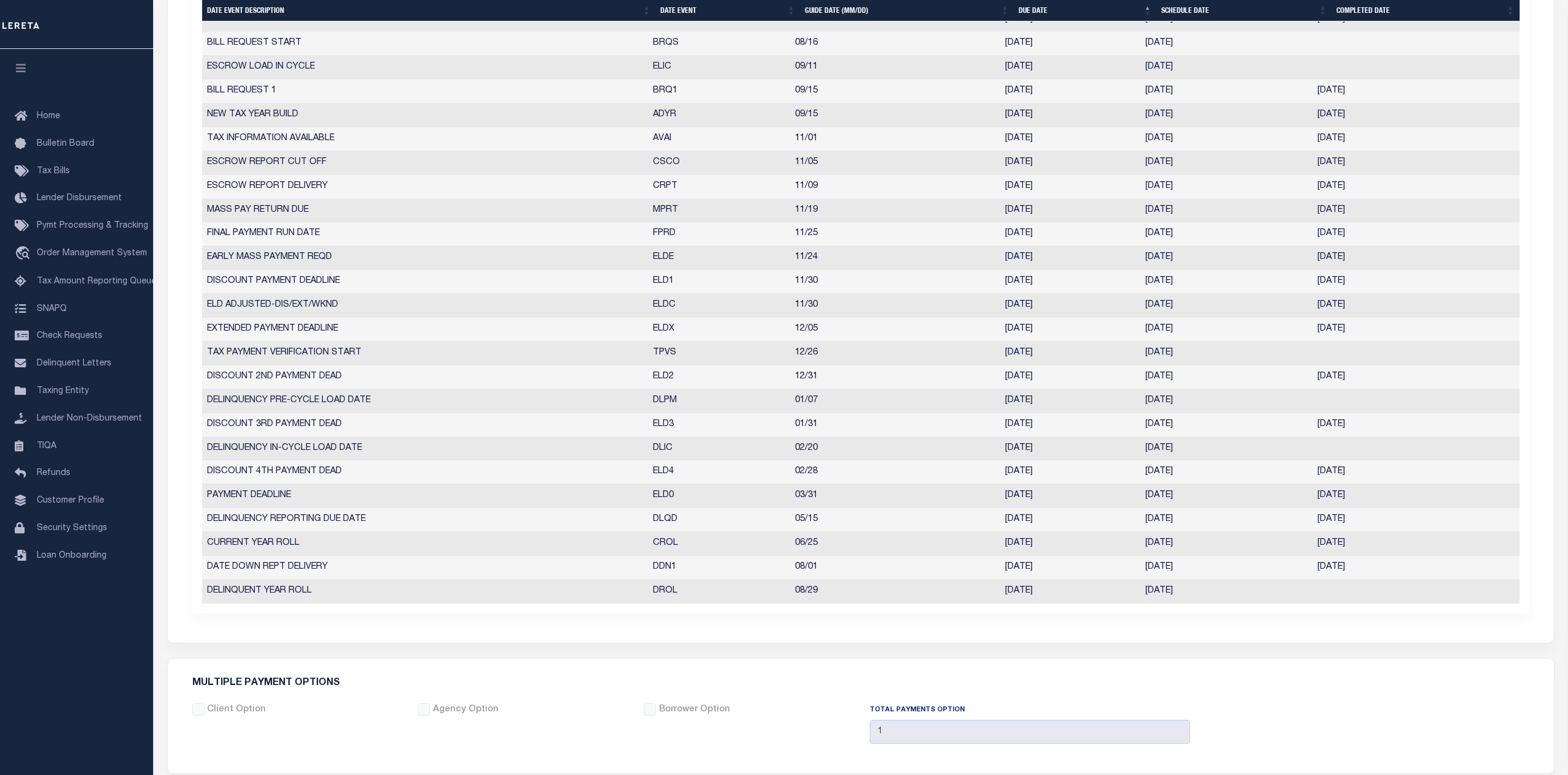
scroll to position [624, 0]
